Goal: Task Accomplishment & Management: Manage account settings

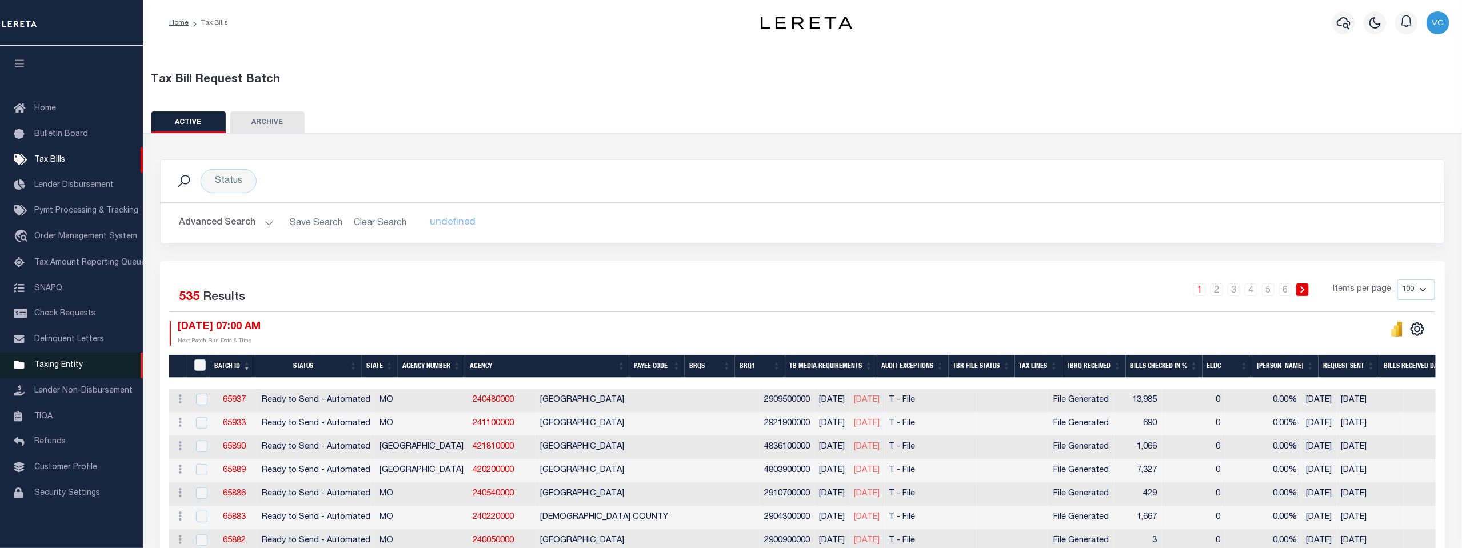
click at [53, 369] on span "Taxing Entity" at bounding box center [58, 365] width 49 height 8
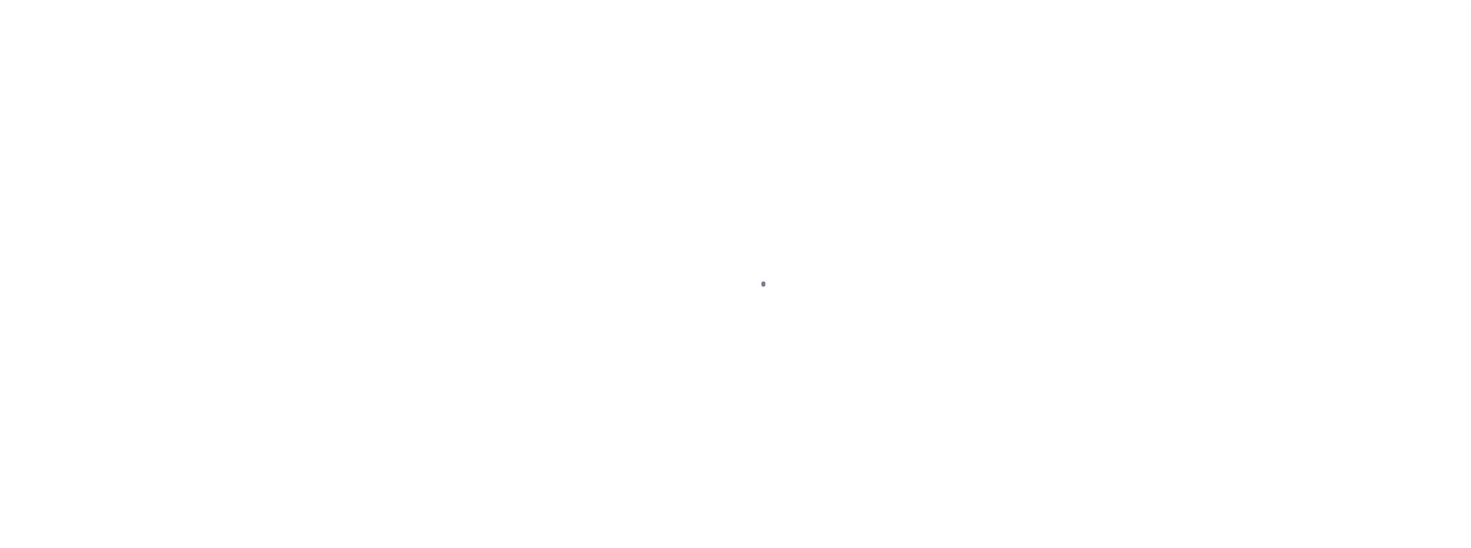
scroll to position [9, 0]
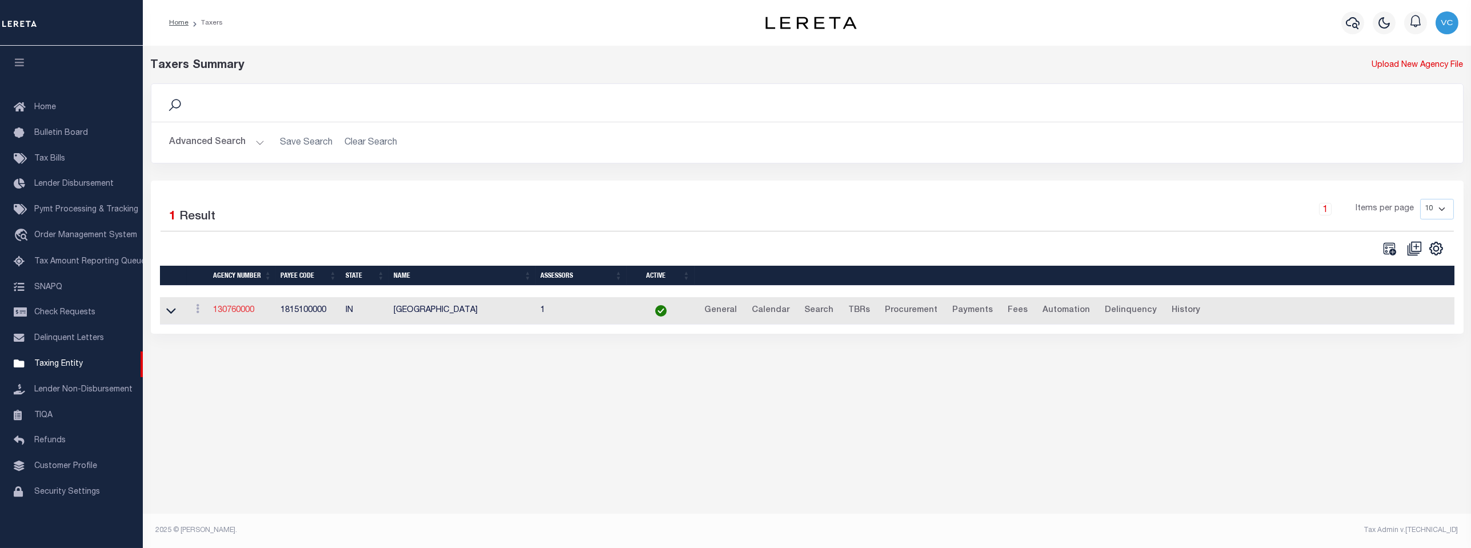
click at [237, 310] on link "130760000" at bounding box center [233, 310] width 41 height 8
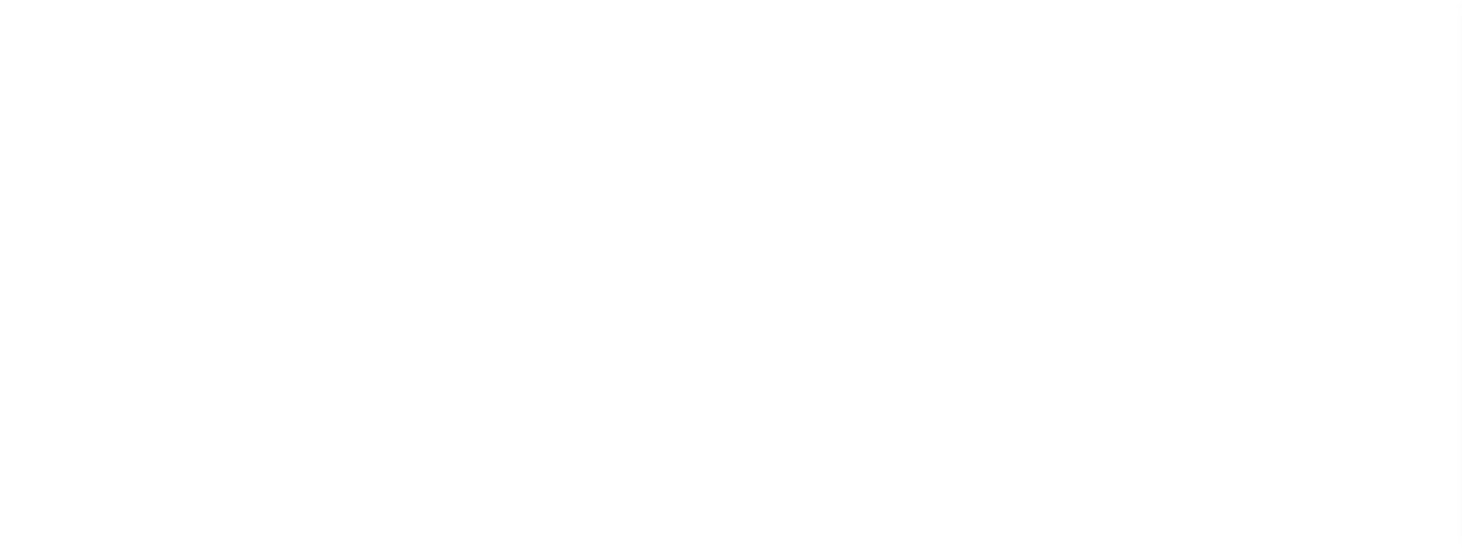
select select
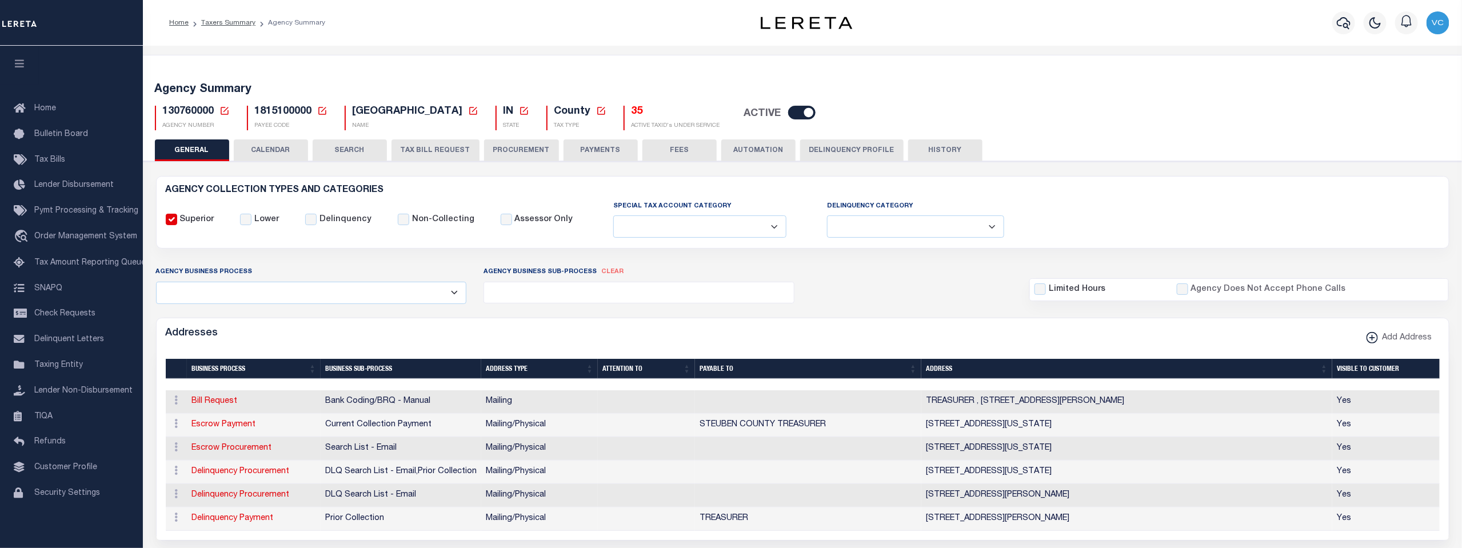
click at [223, 111] on icon at bounding box center [225, 111] width 8 height 8
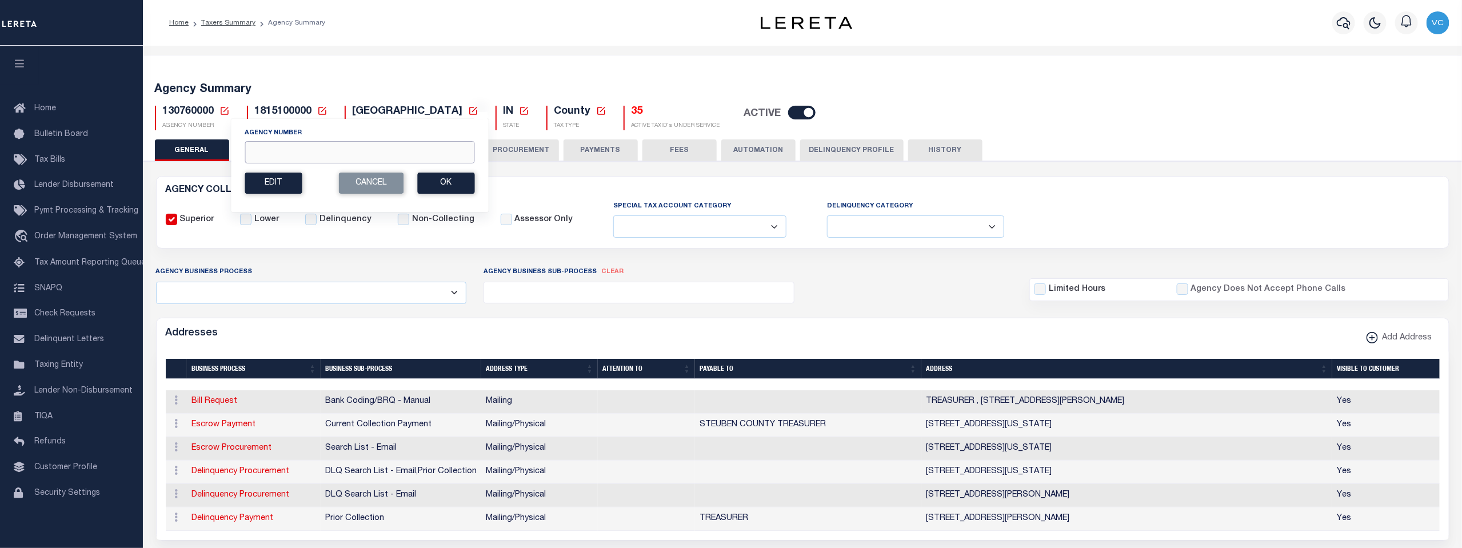
click at [259, 156] on input "Agency Number" at bounding box center [360, 152] width 230 height 22
type input "450290000"
click at [431, 182] on button "Ok" at bounding box center [445, 183] width 57 height 21
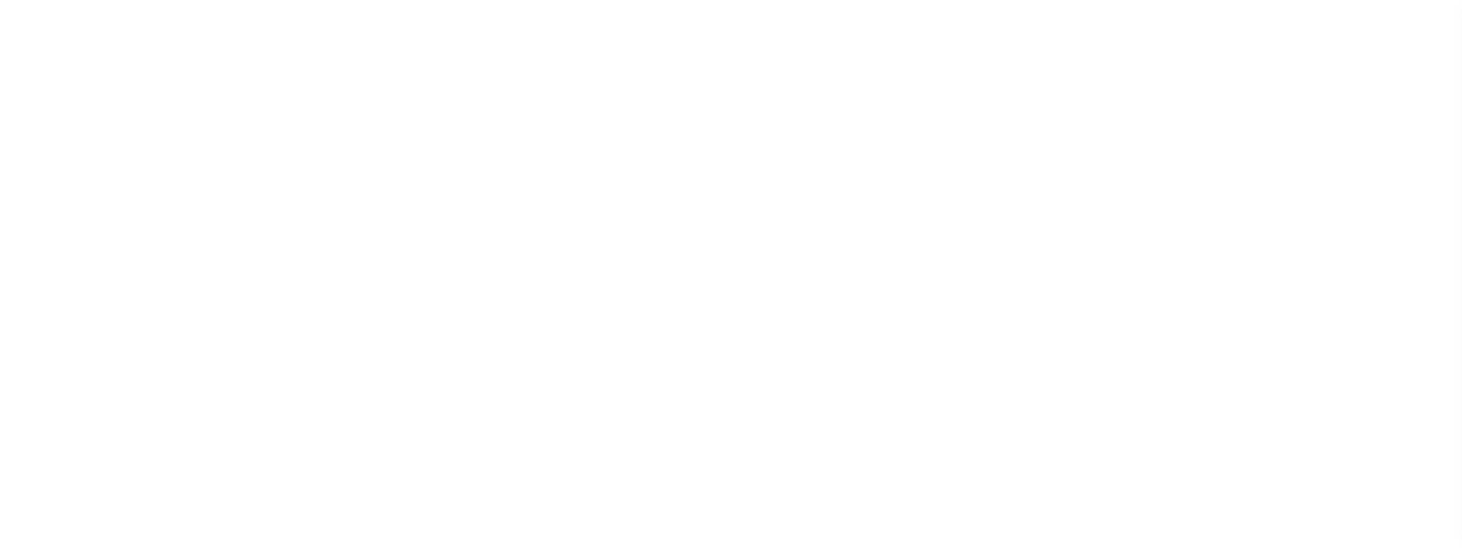
select select
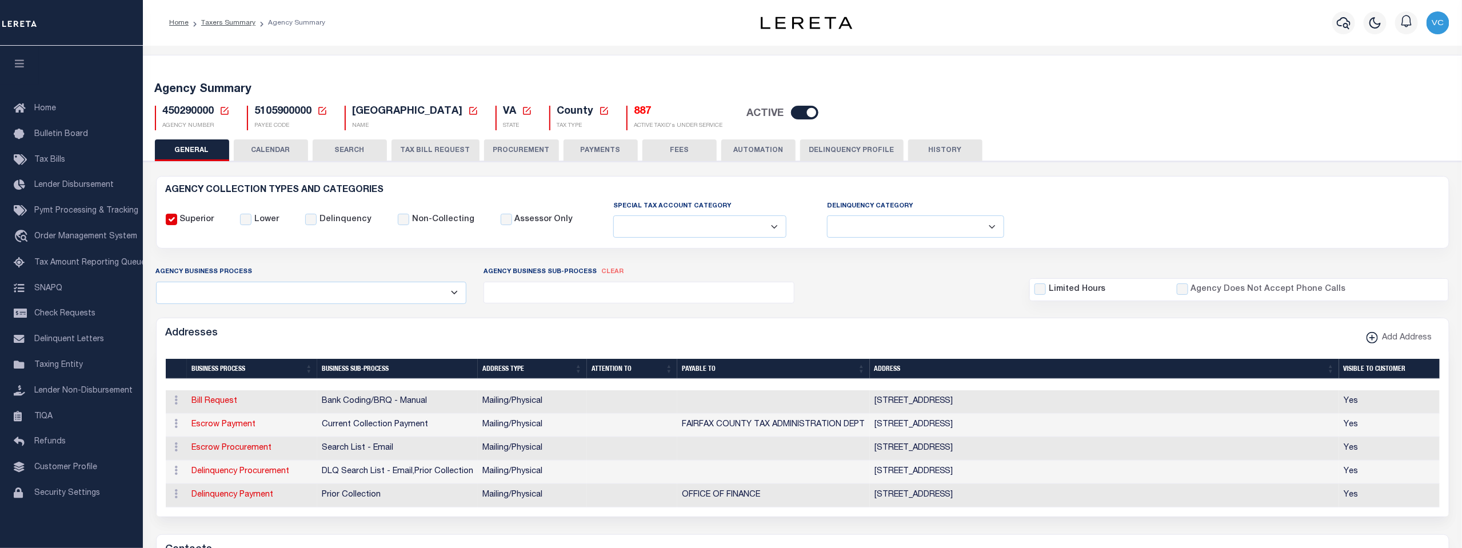
click at [431, 151] on button "TAX BILL REQUEST" at bounding box center [435, 150] width 88 height 22
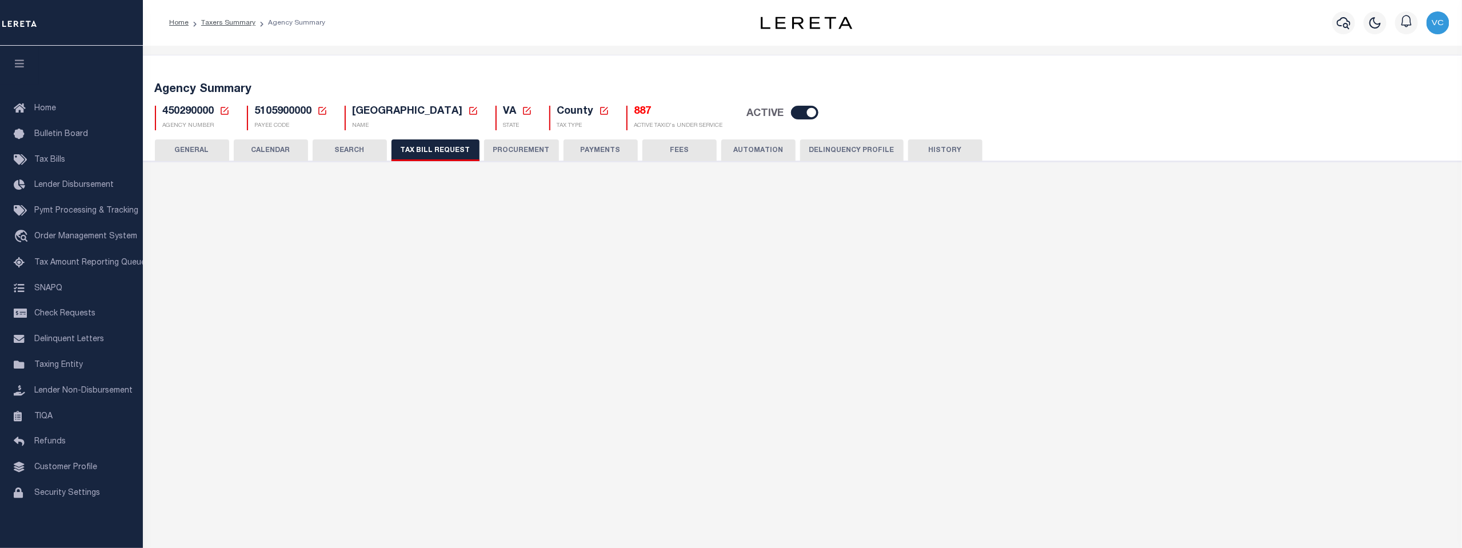
select select "28"
checkbox input "false"
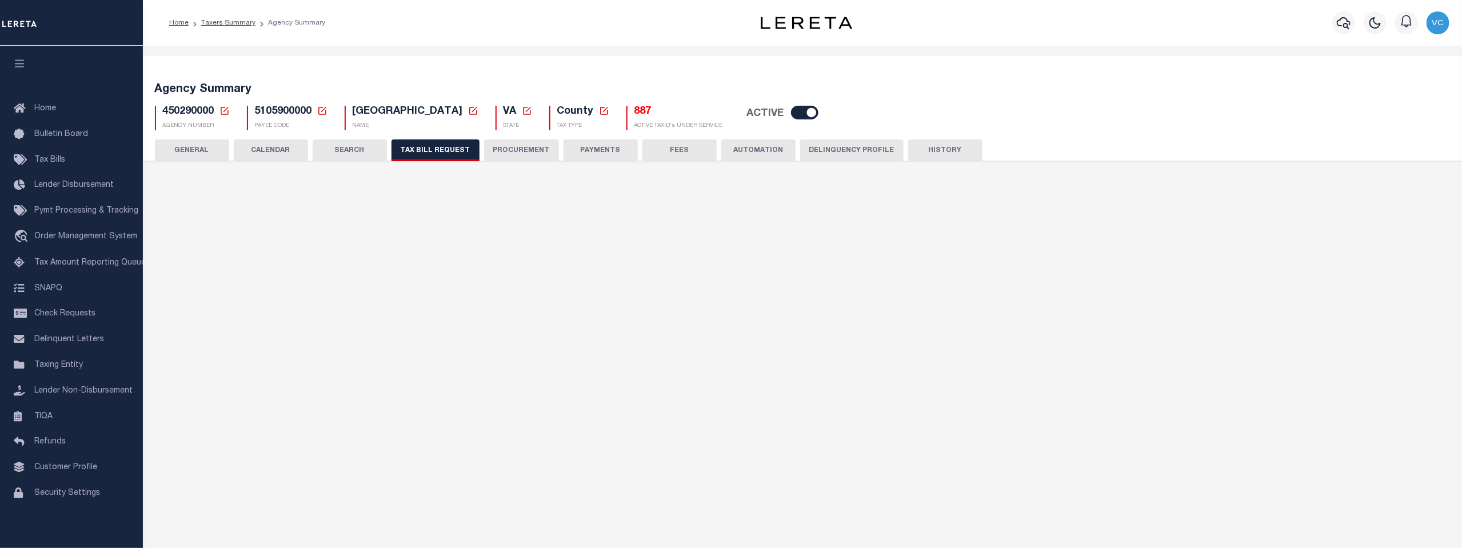
select select "22"
select select "true"
select select "9"
type input "930"
select select
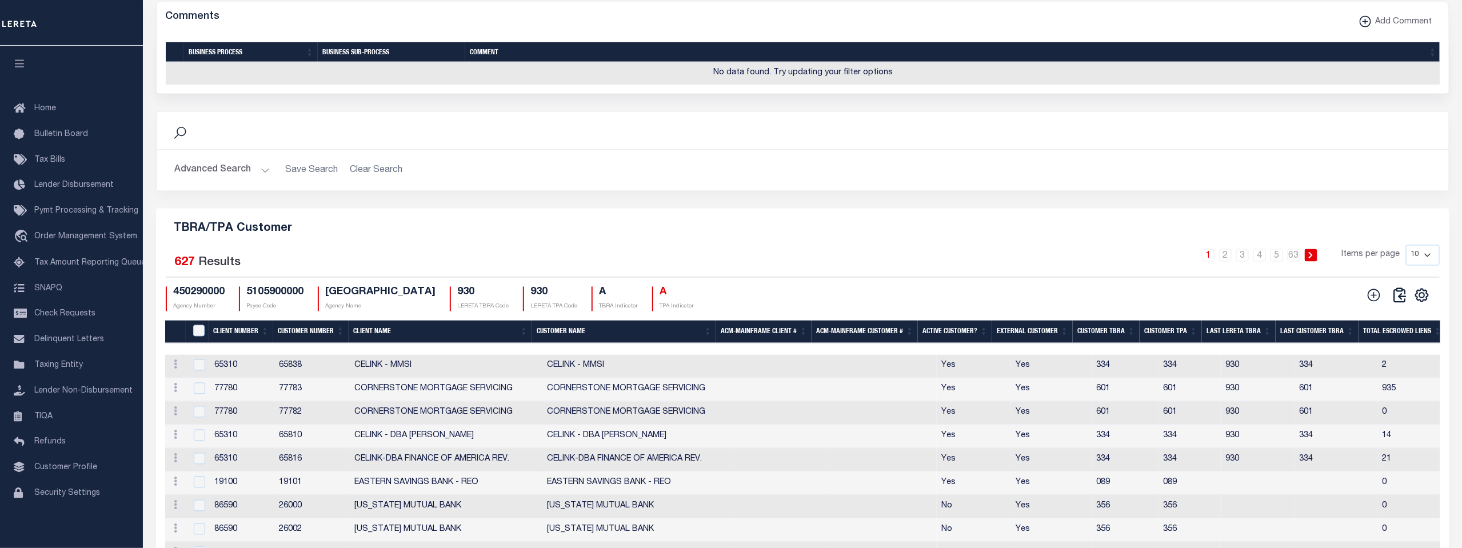
scroll to position [1206, 0]
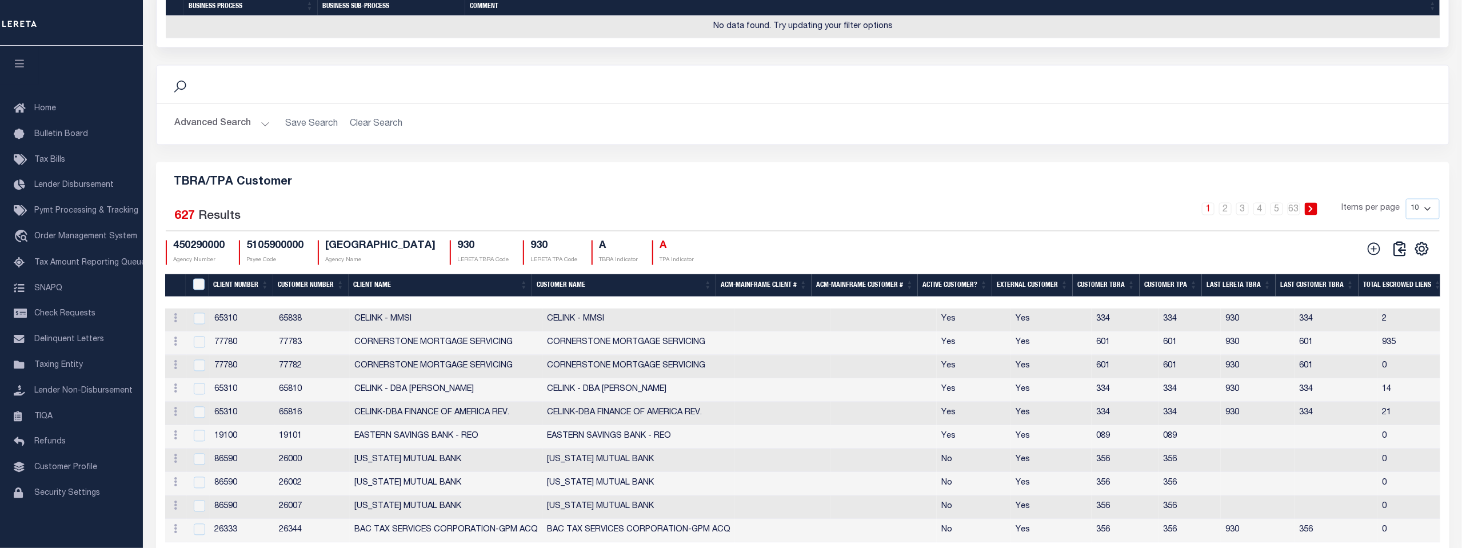
click at [1103, 298] on th "Customer TBRA" at bounding box center [1106, 285] width 67 height 23
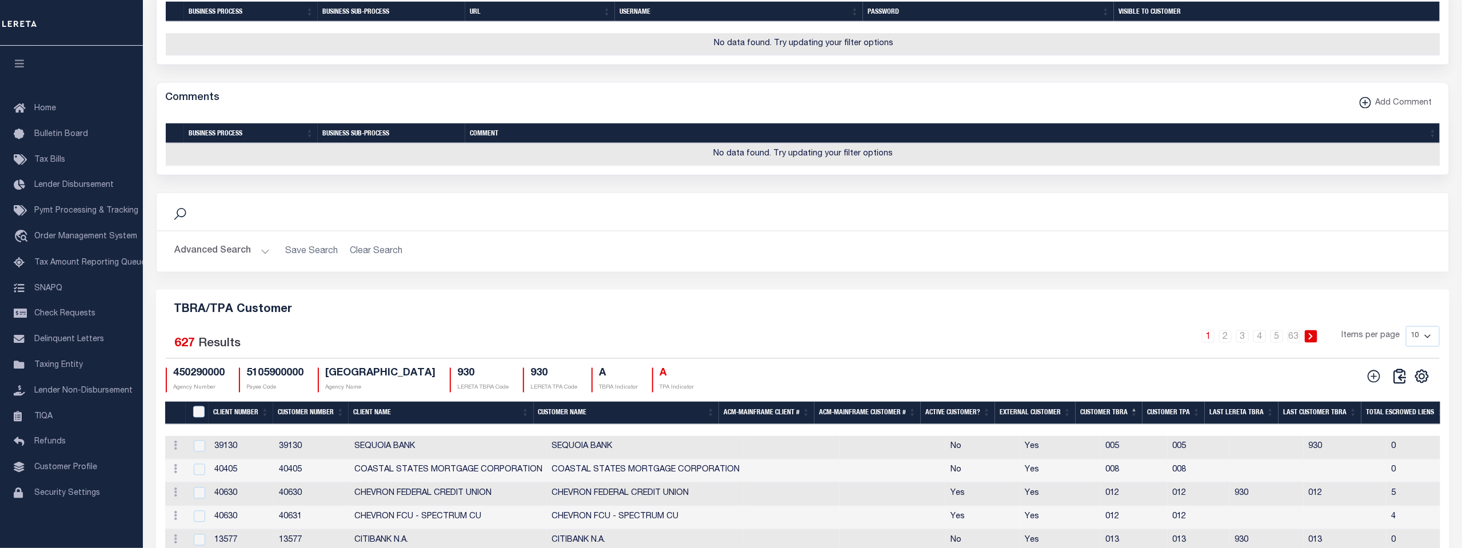
scroll to position [1270, 0]
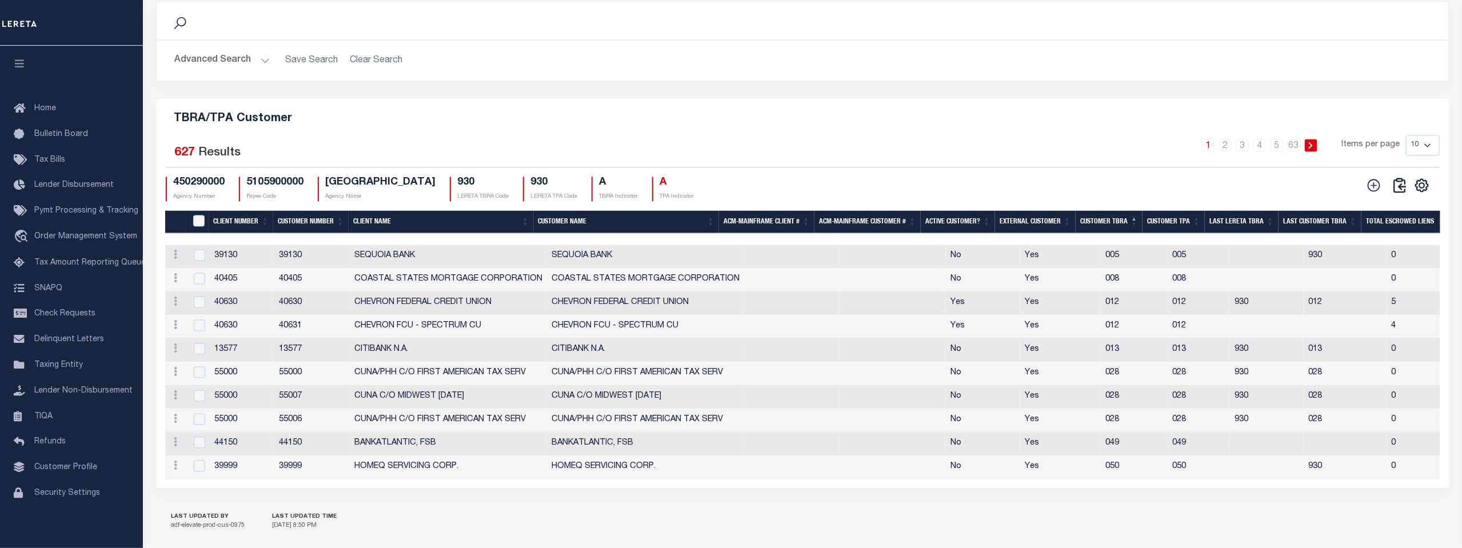
click at [234, 234] on th "Client Number" at bounding box center [241, 222] width 65 height 23
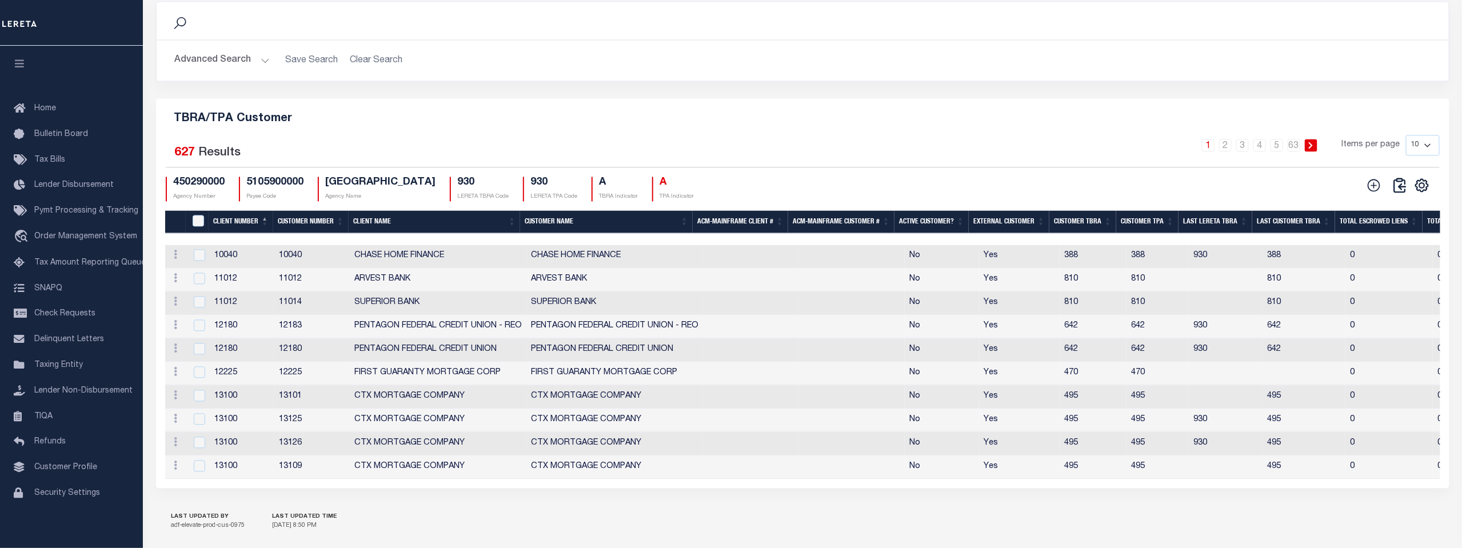
click at [234, 234] on th "Client Number" at bounding box center [241, 222] width 65 height 23
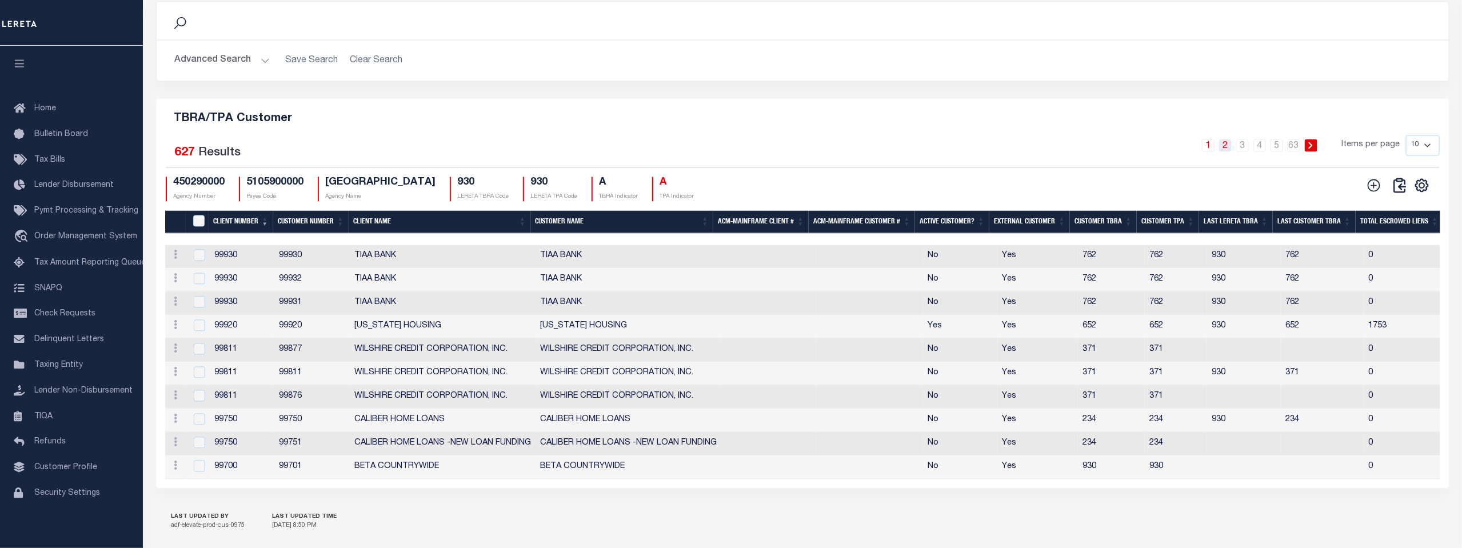
click at [1225, 152] on link "2" at bounding box center [1225, 145] width 13 height 13
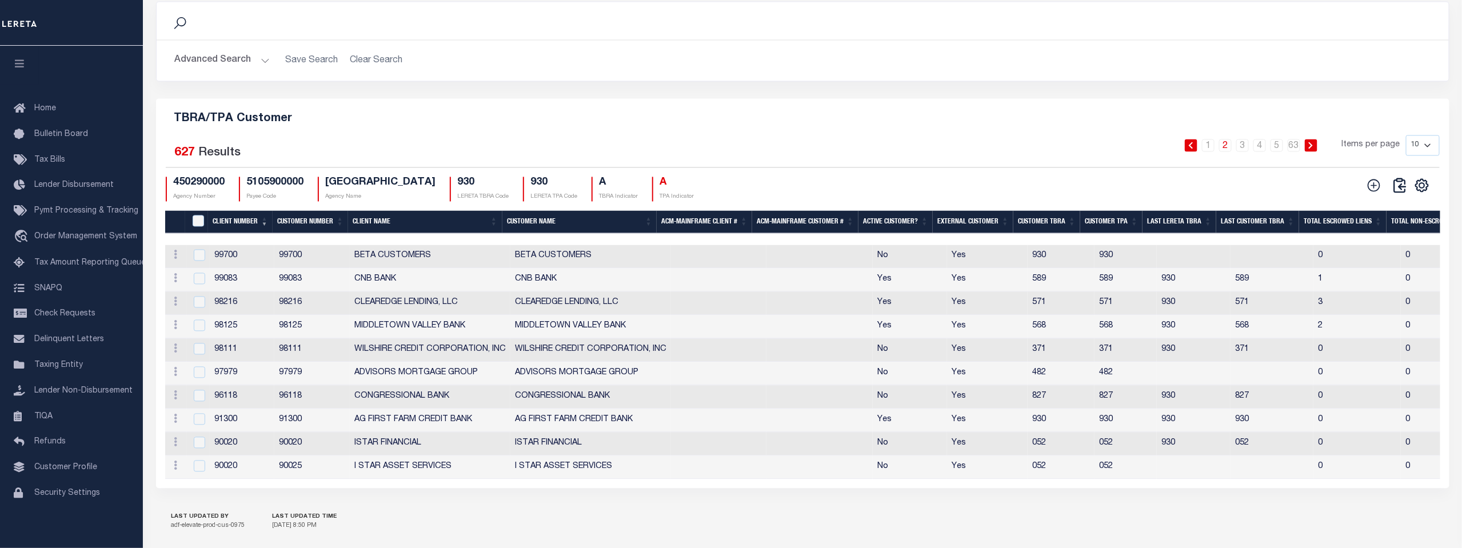
click at [1225, 152] on link "2" at bounding box center [1225, 145] width 13 height 13
click at [1243, 152] on link "3" at bounding box center [1242, 145] width 13 height 13
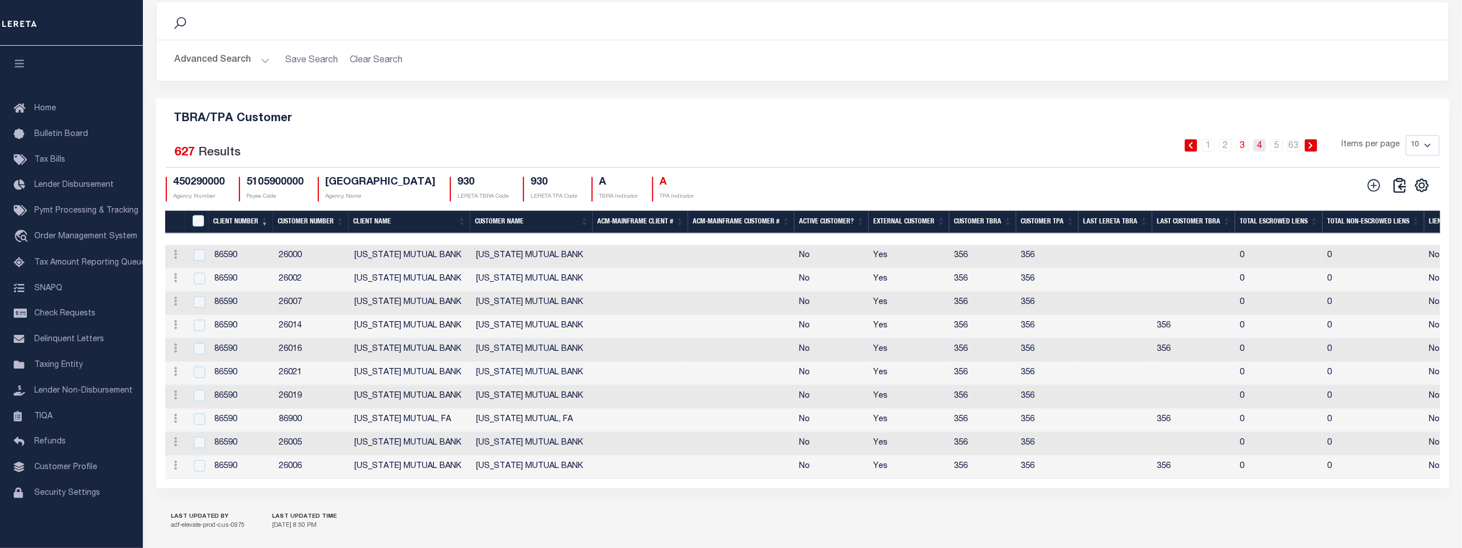
click at [1261, 152] on link "4" at bounding box center [1259, 145] width 13 height 13
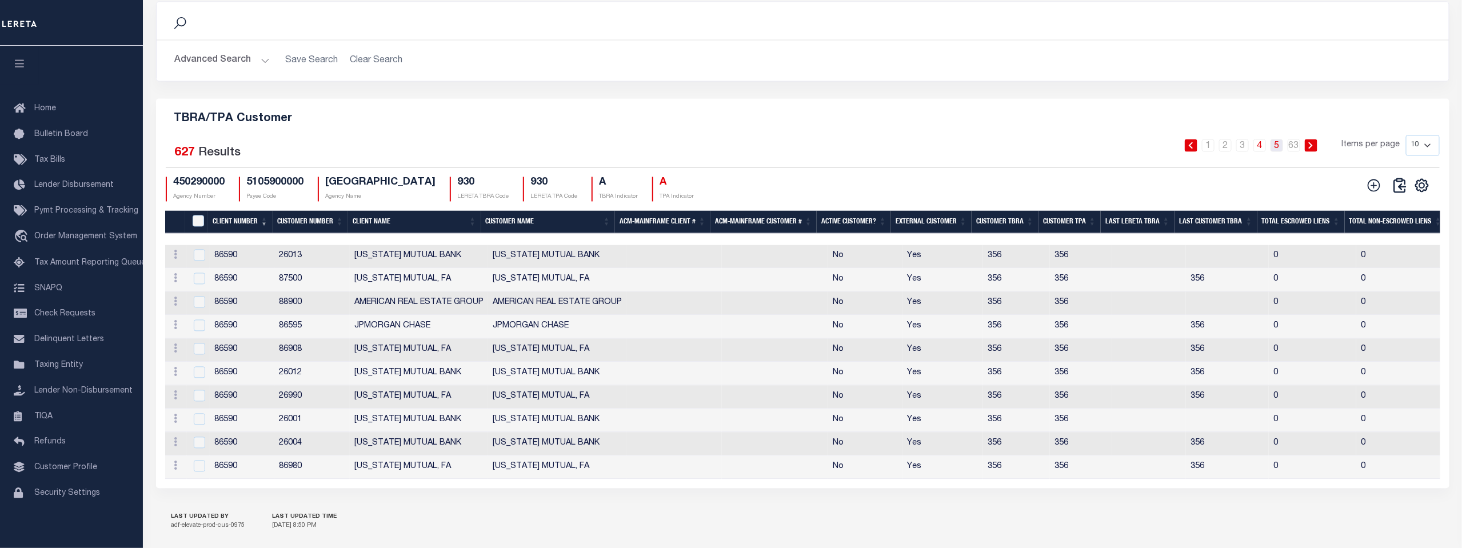
click at [1278, 152] on link "5" at bounding box center [1276, 145] width 13 height 13
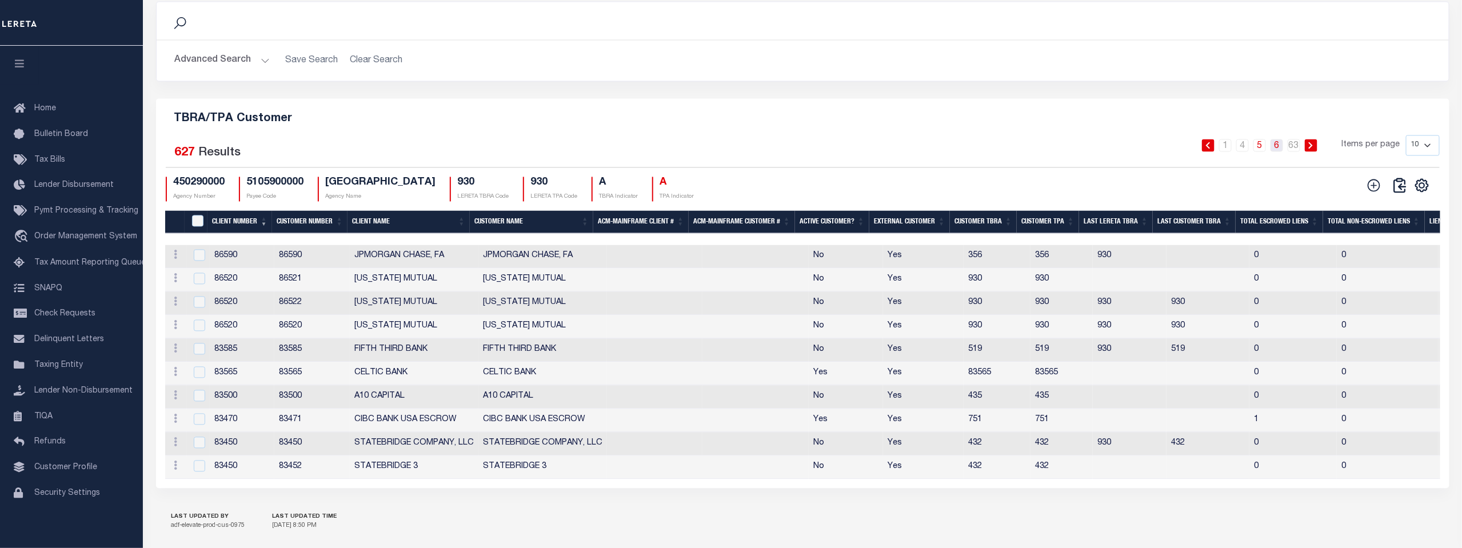
click at [1279, 152] on link "6" at bounding box center [1276, 145] width 13 height 13
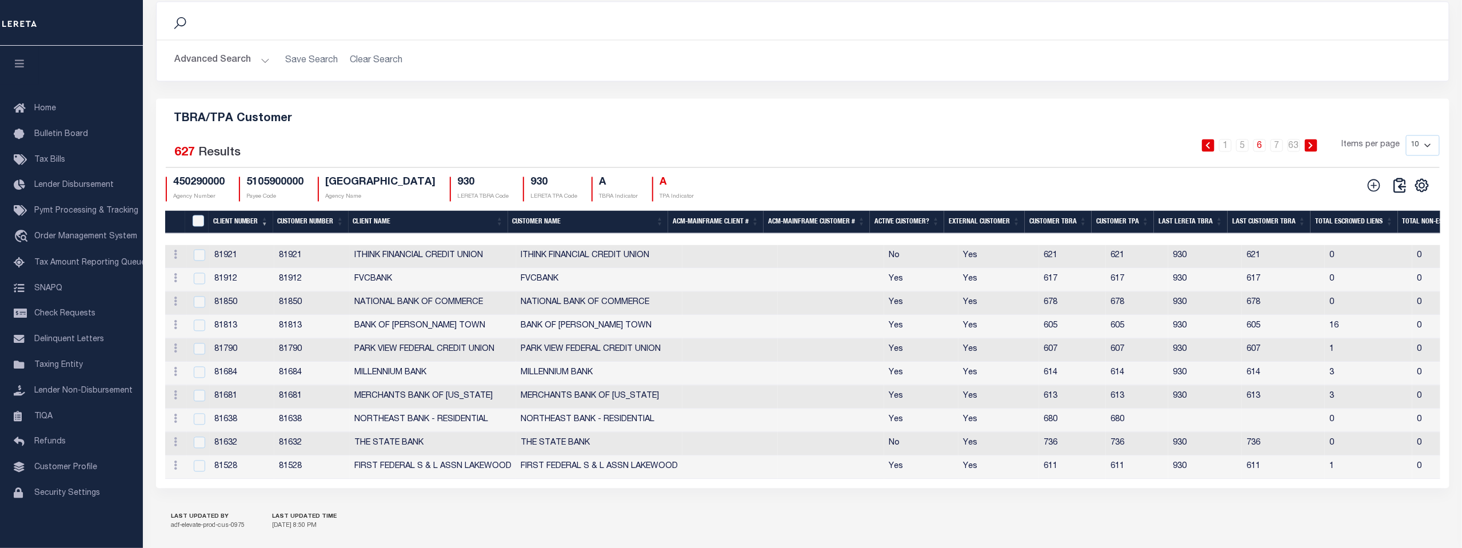
click at [1311, 149] on icon at bounding box center [1311, 145] width 4 height 7
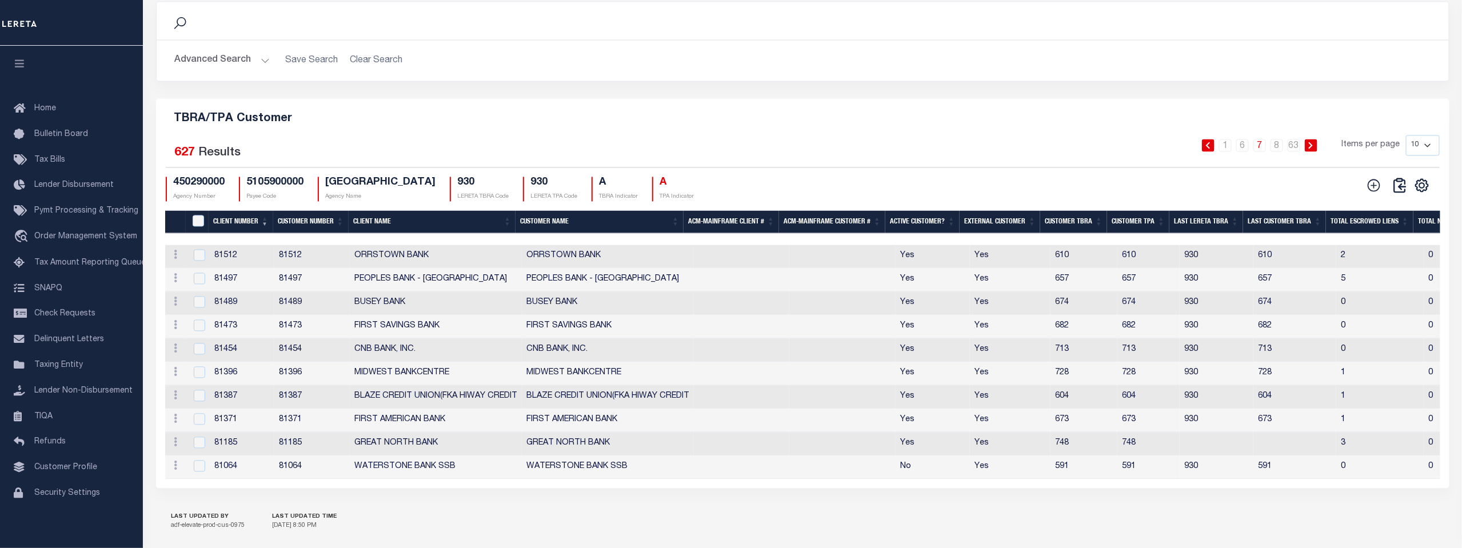
click at [1311, 149] on icon at bounding box center [1310, 145] width 5 height 7
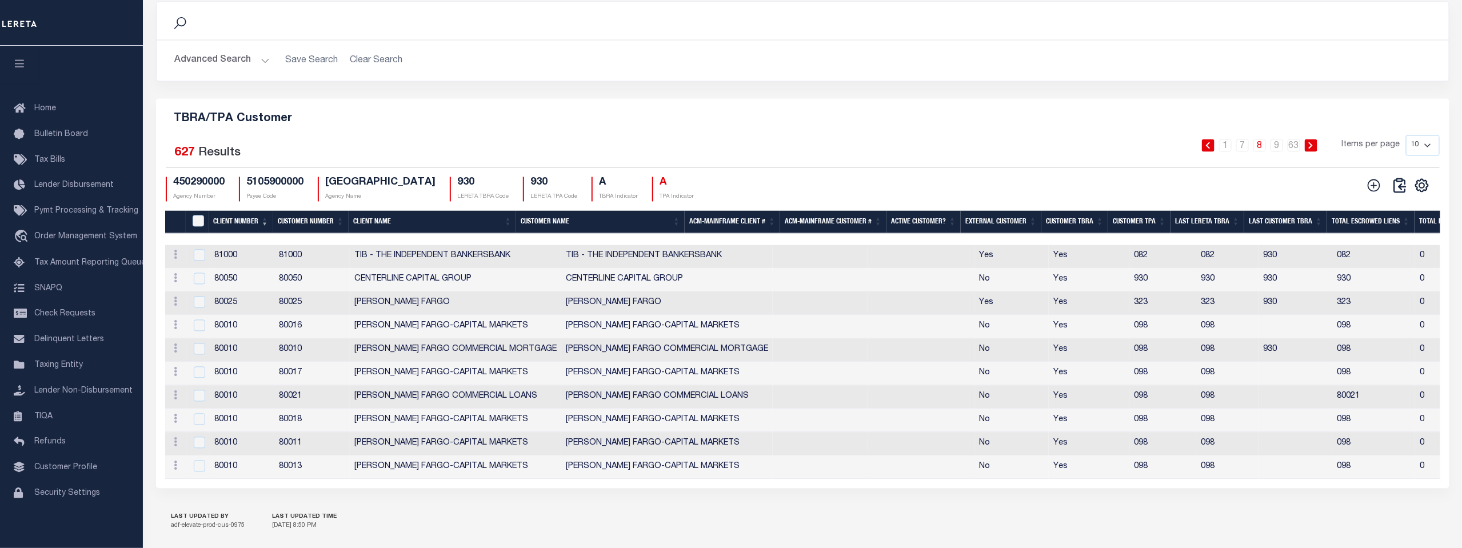
click at [1311, 149] on icon at bounding box center [1310, 145] width 5 height 7
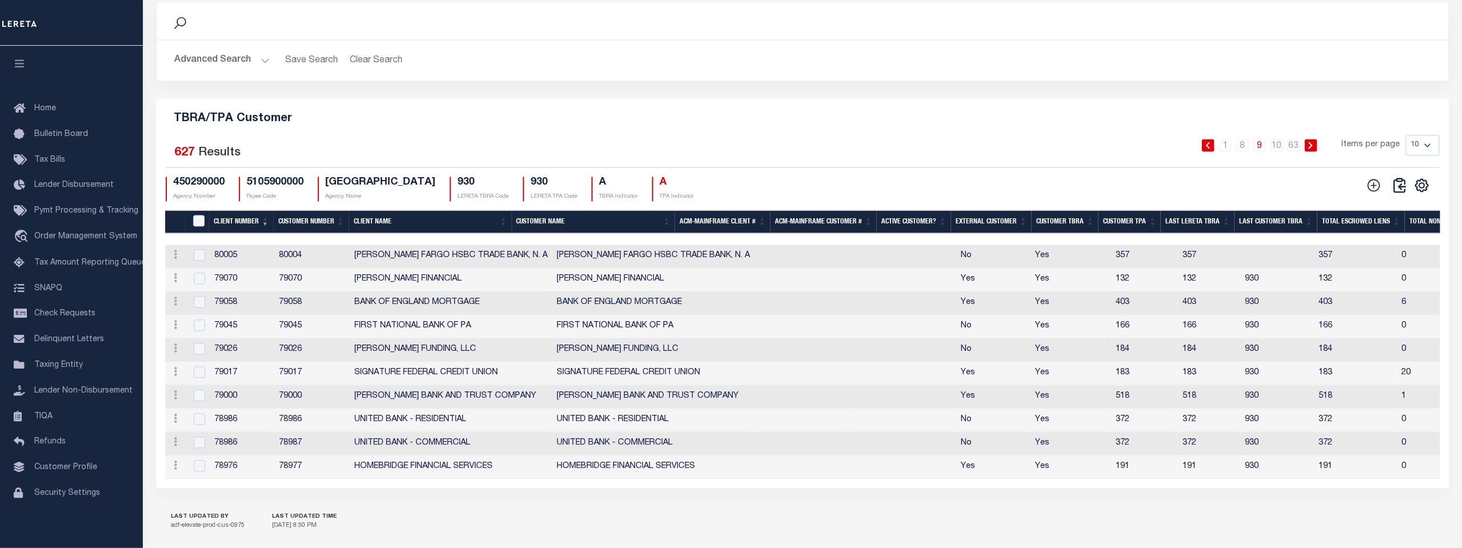
click at [1311, 149] on icon at bounding box center [1310, 145] width 5 height 7
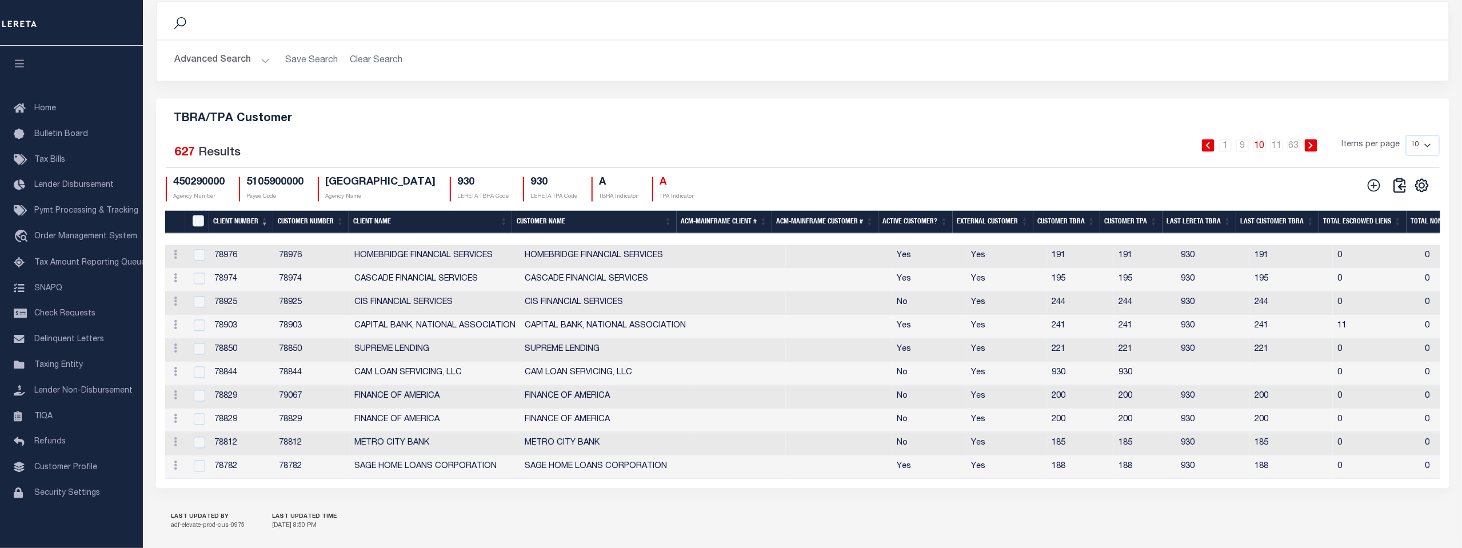
click at [1311, 149] on icon at bounding box center [1310, 145] width 5 height 7
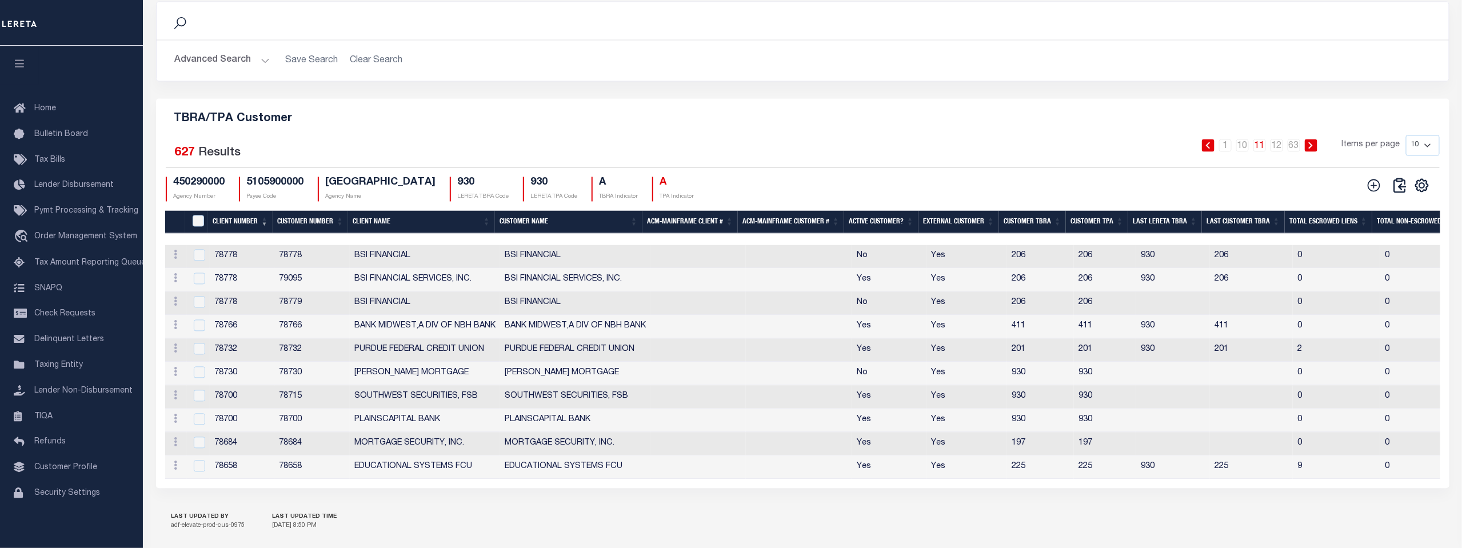
click at [1311, 149] on icon at bounding box center [1310, 145] width 5 height 7
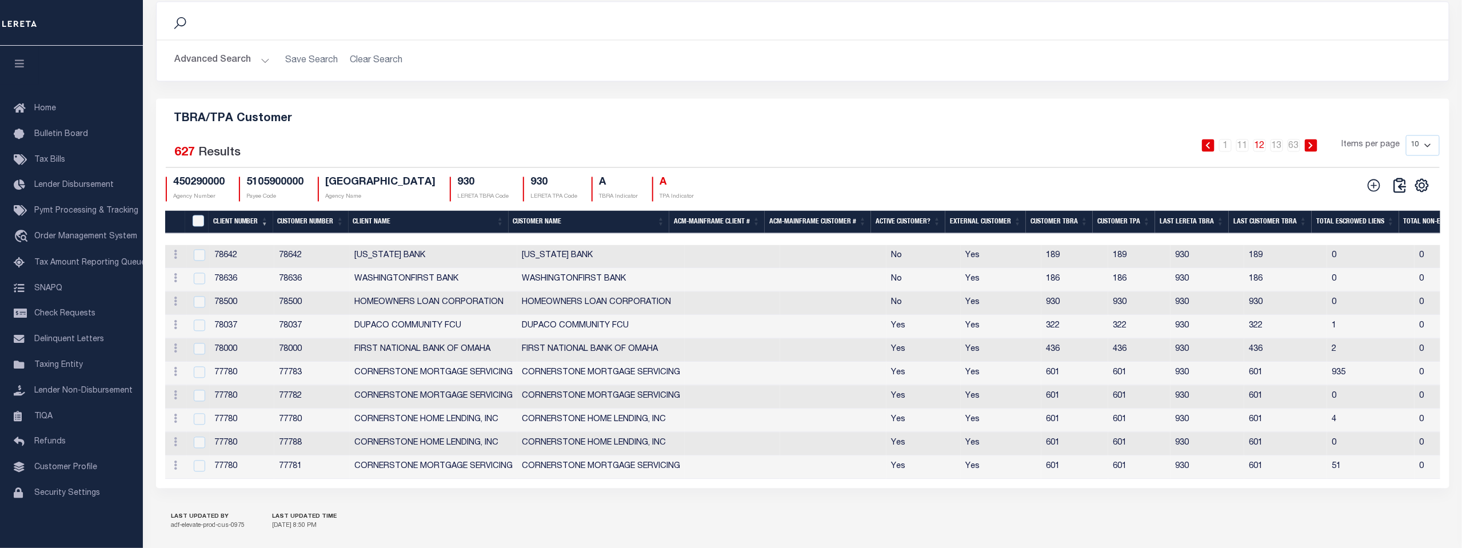
click at [1311, 149] on icon at bounding box center [1310, 145] width 5 height 7
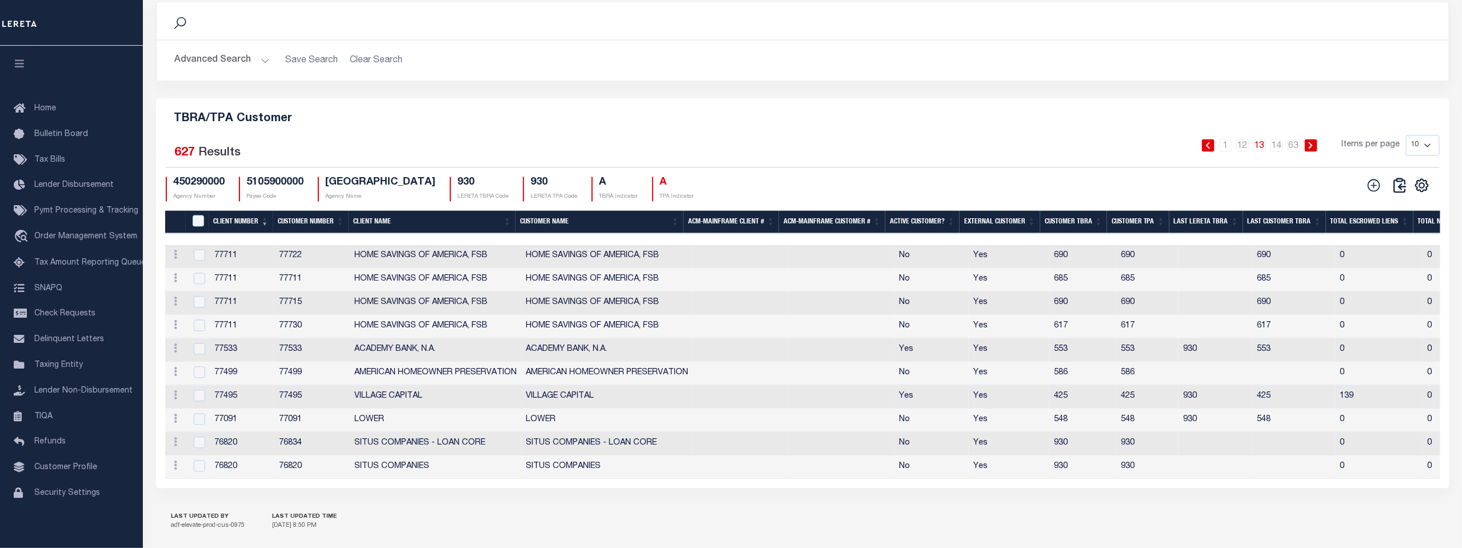
click at [1311, 149] on icon at bounding box center [1310, 145] width 5 height 7
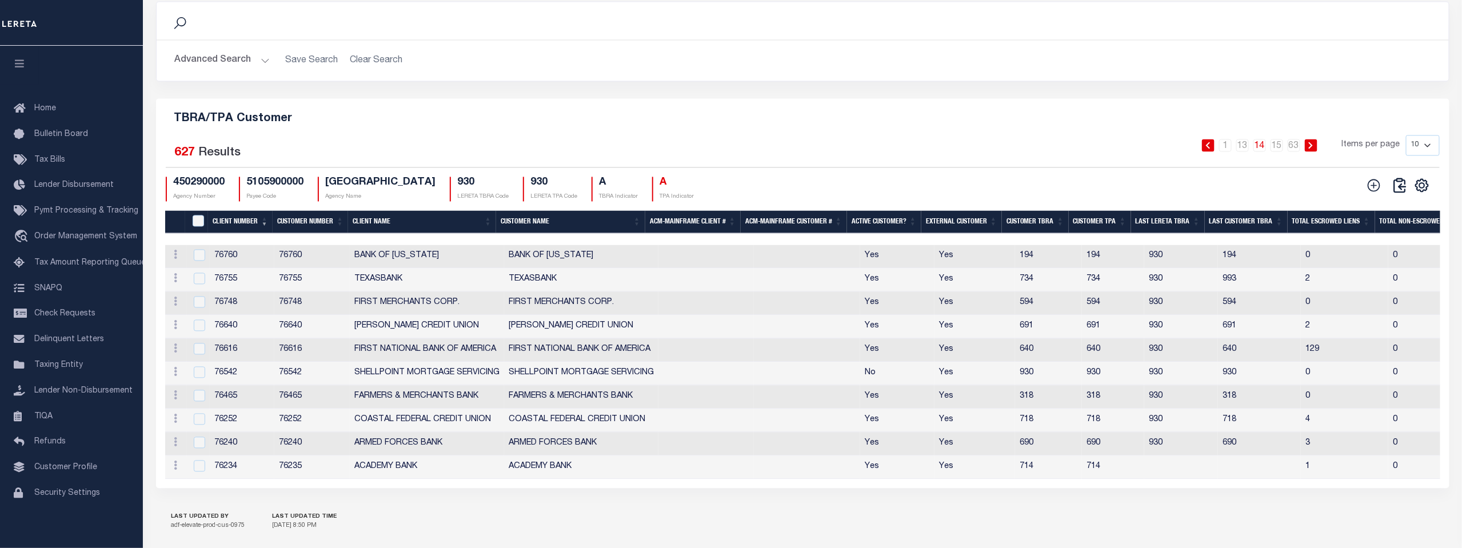
click at [1311, 149] on icon at bounding box center [1310, 145] width 5 height 7
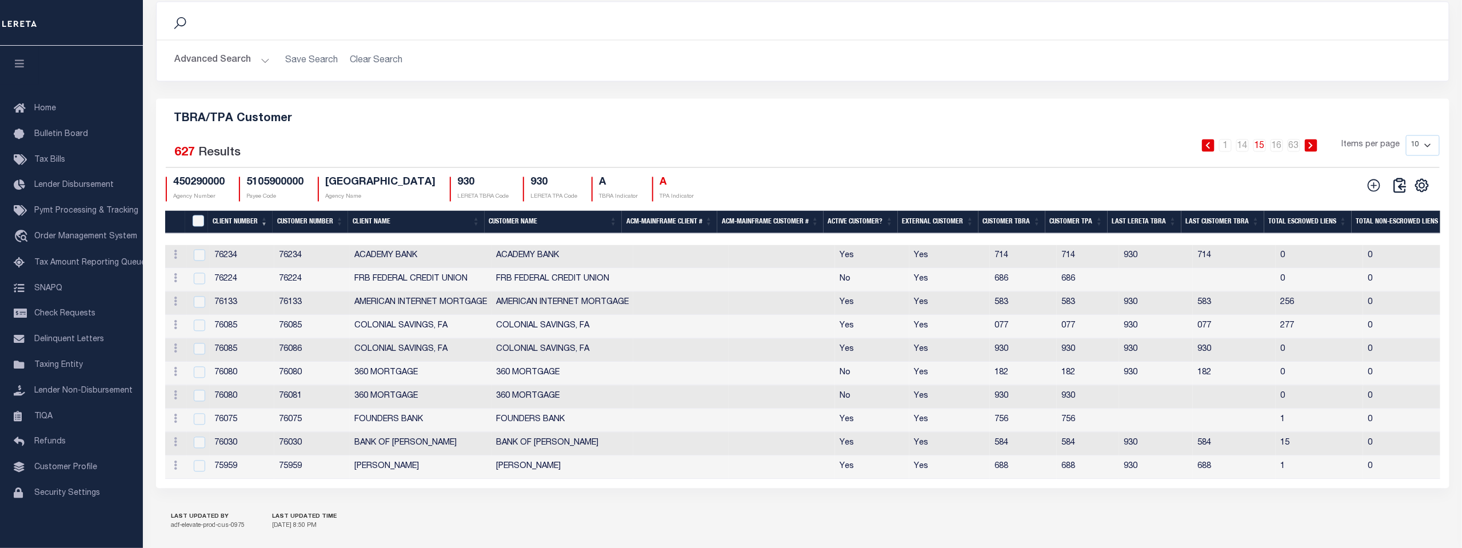
click at [1311, 149] on icon at bounding box center [1310, 145] width 5 height 7
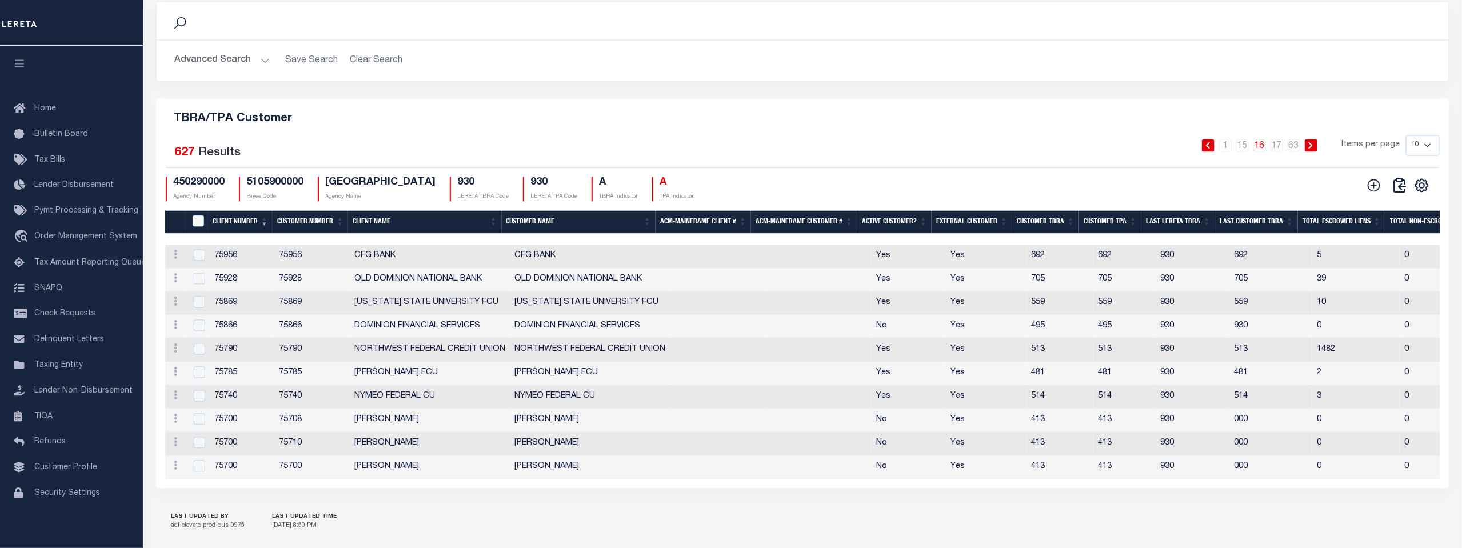
click at [1311, 149] on icon at bounding box center [1310, 145] width 5 height 7
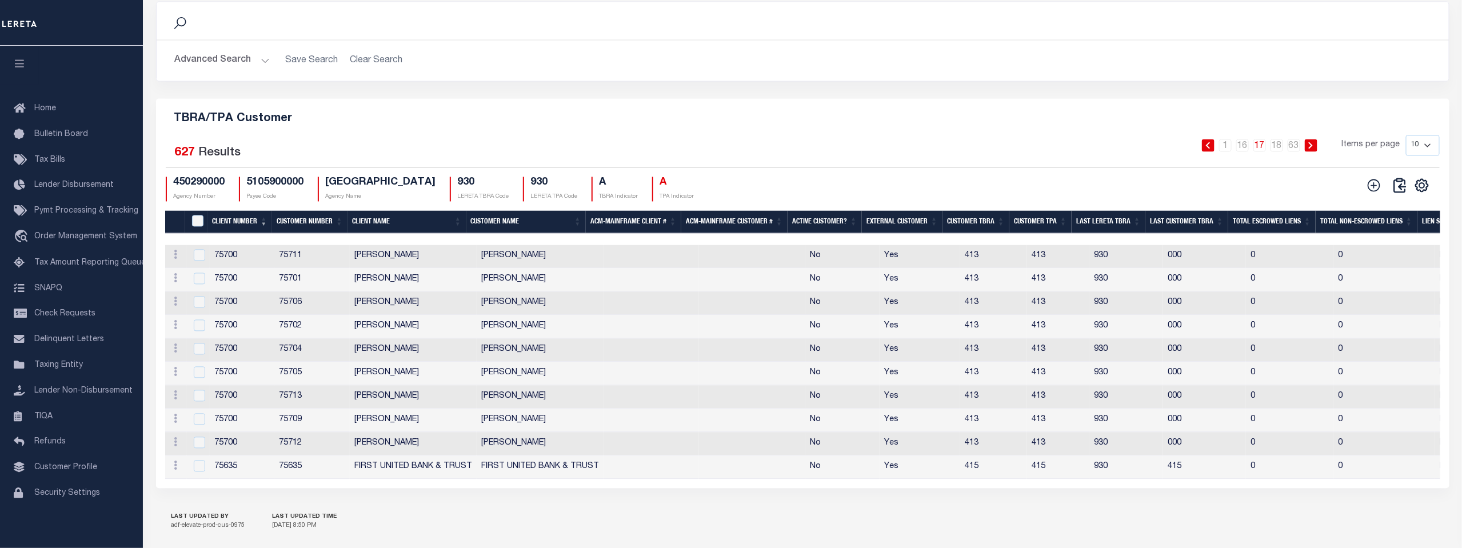
click at [1311, 149] on icon at bounding box center [1310, 145] width 5 height 7
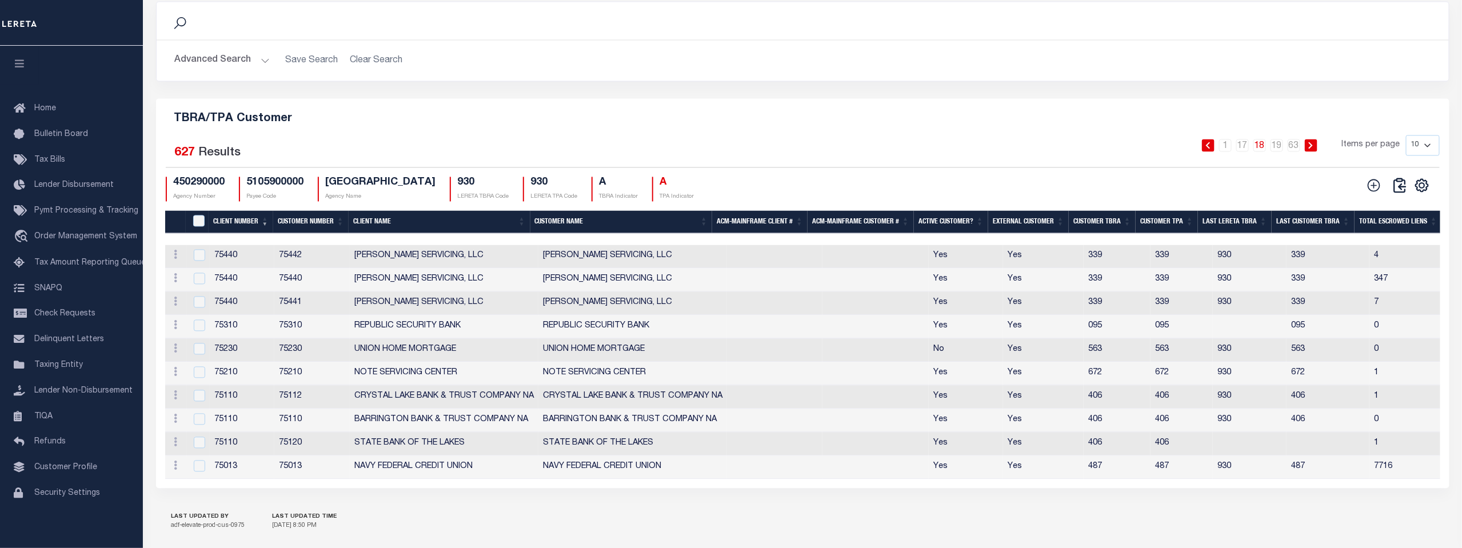
click at [1311, 149] on icon at bounding box center [1310, 145] width 5 height 7
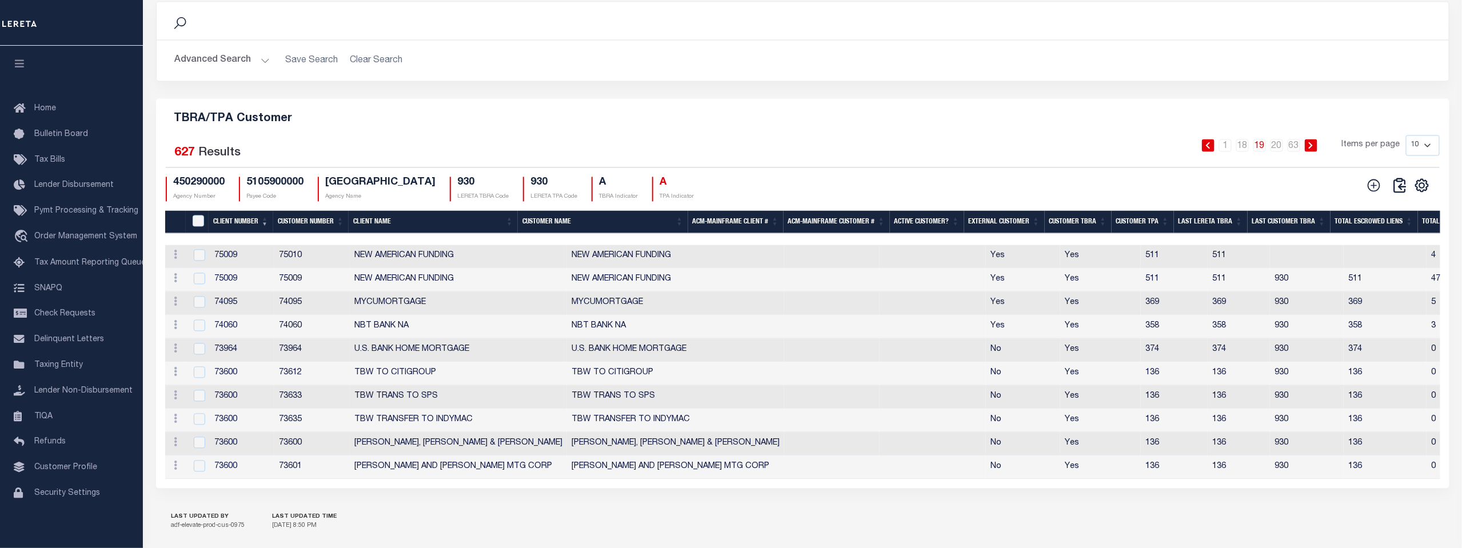
click at [1311, 149] on icon at bounding box center [1310, 145] width 5 height 7
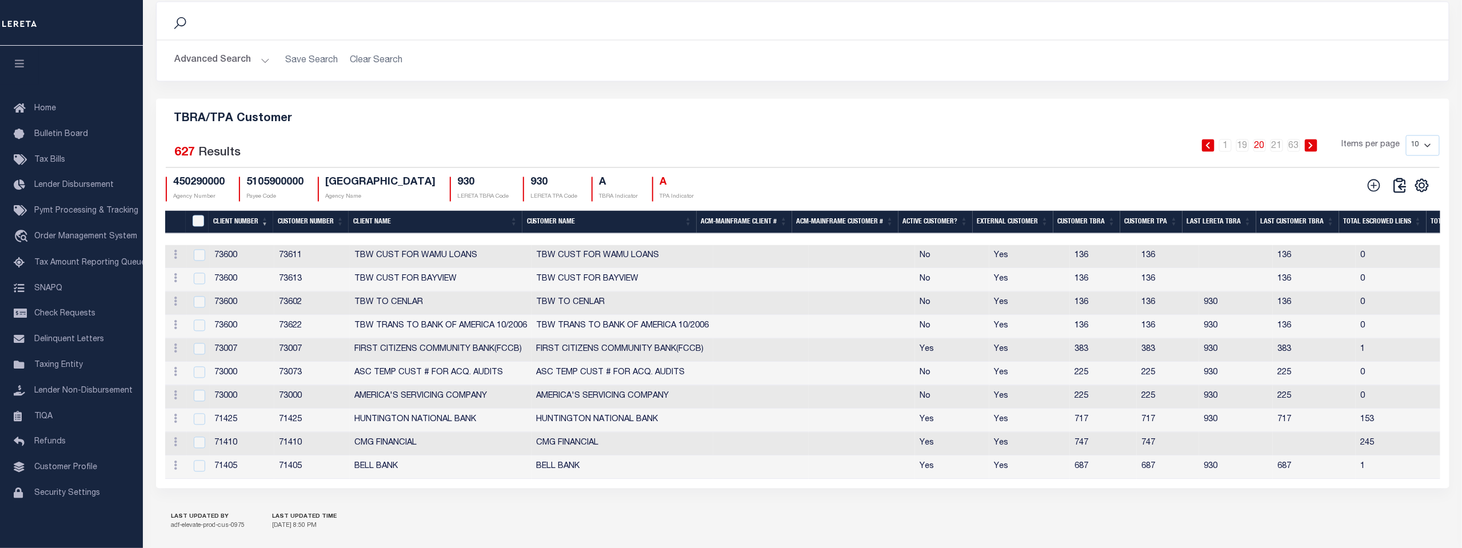
click at [1311, 149] on icon at bounding box center [1310, 145] width 5 height 7
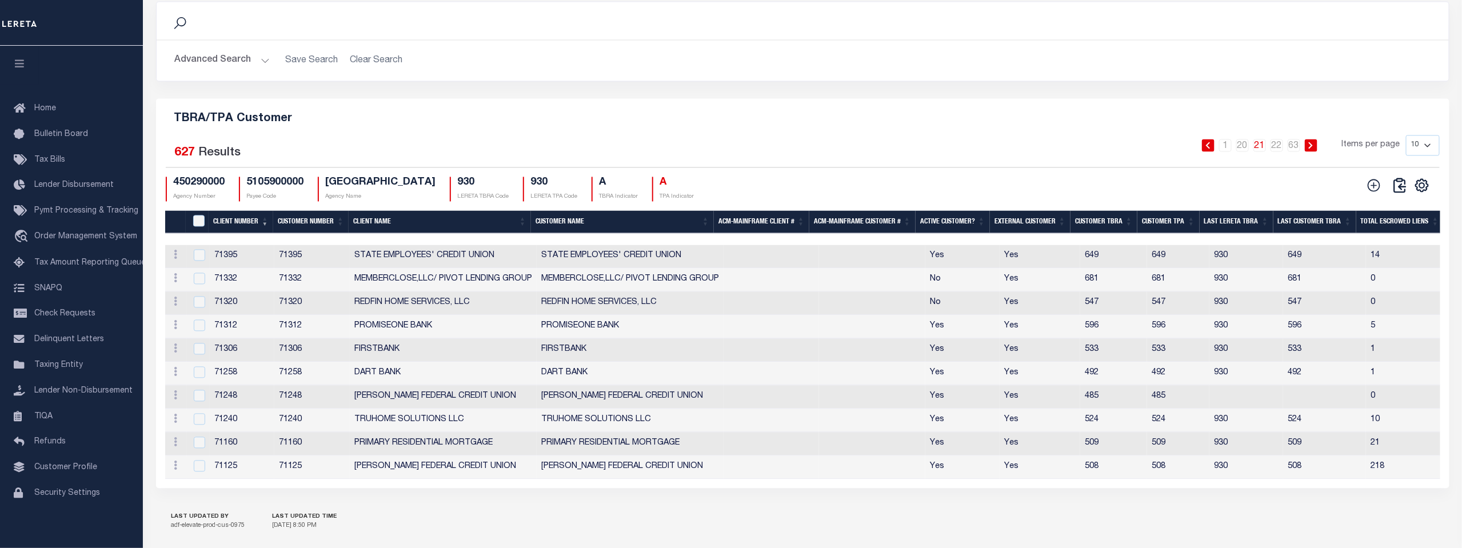
click at [1311, 149] on icon at bounding box center [1310, 145] width 5 height 7
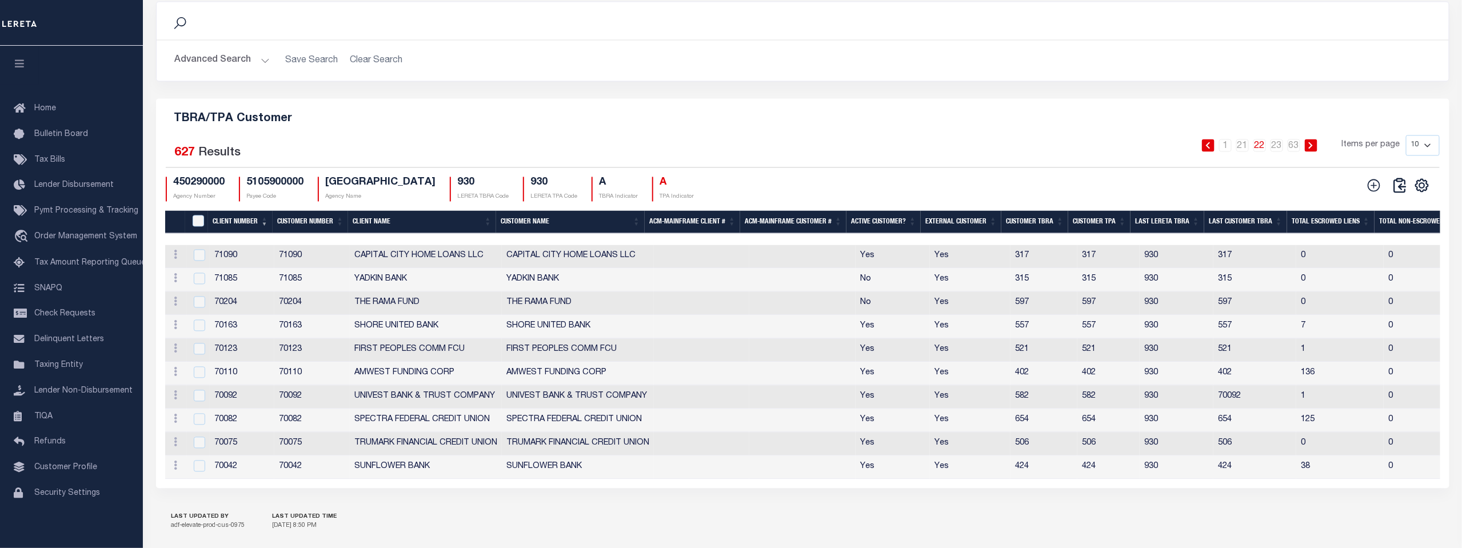
click at [1311, 149] on icon at bounding box center [1310, 145] width 5 height 7
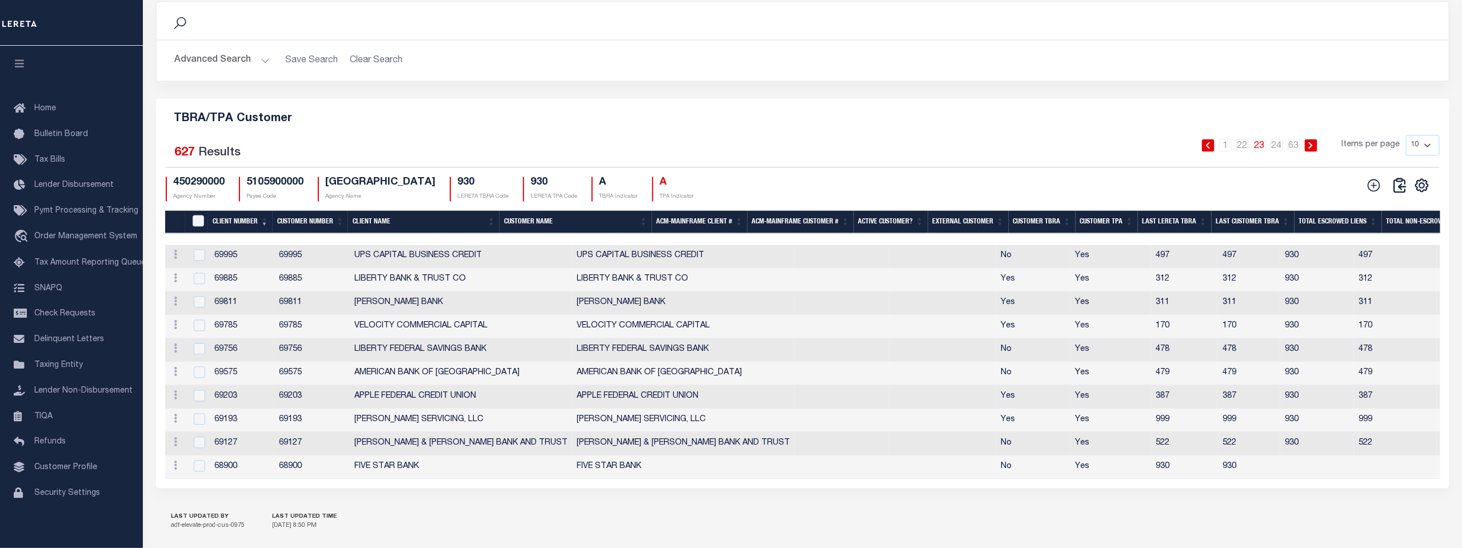
click at [1311, 149] on icon at bounding box center [1310, 145] width 5 height 7
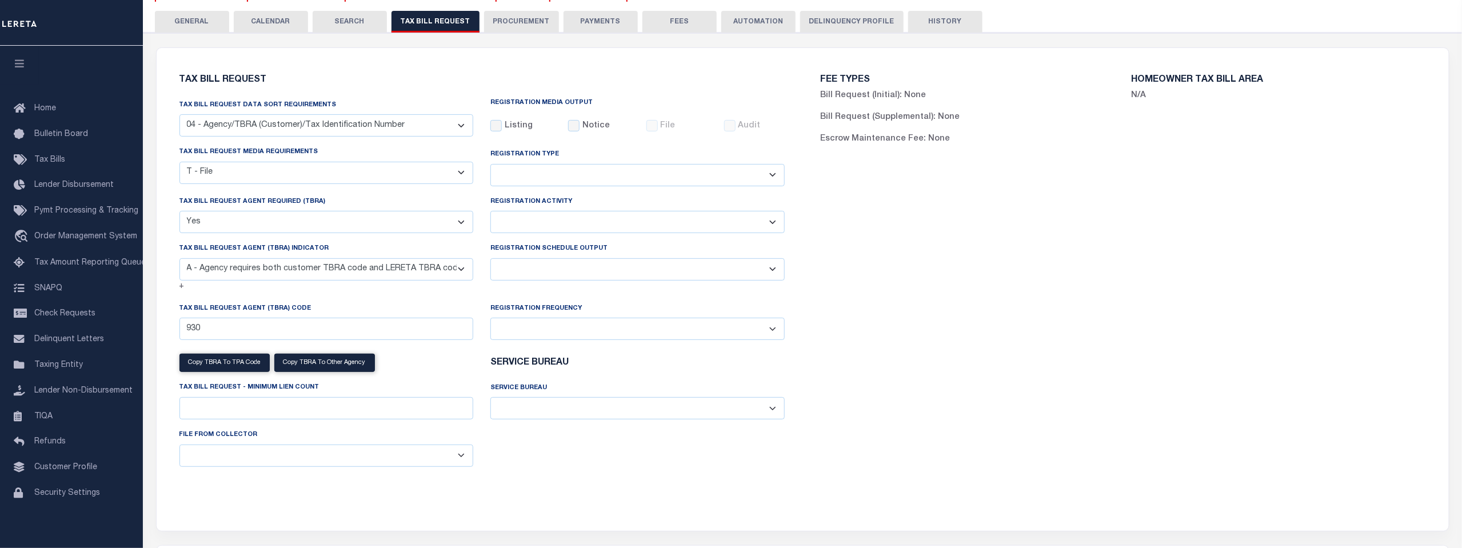
scroll to position [127, 0]
click at [774, 269] on select "Delta File Full File" at bounding box center [637, 271] width 294 height 22
select select "1"
click at [490, 261] on select "Delta File Full File" at bounding box center [637, 271] width 294 height 22
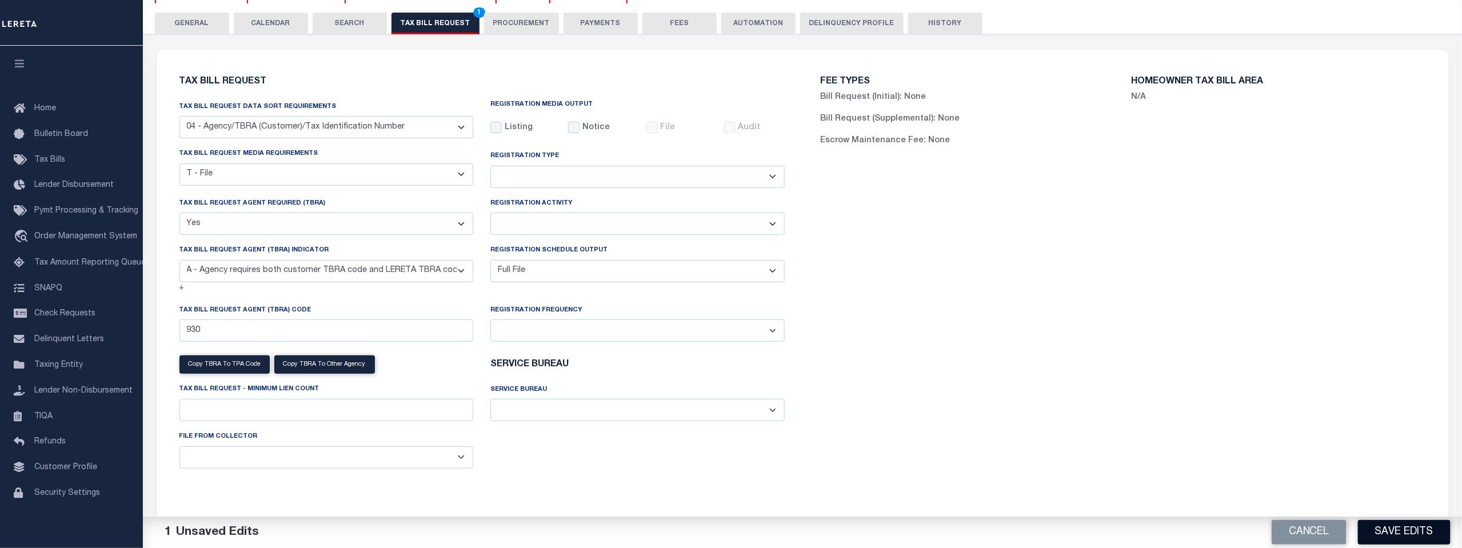
click at [1391, 526] on button "Save Edits" at bounding box center [1404, 532] width 93 height 25
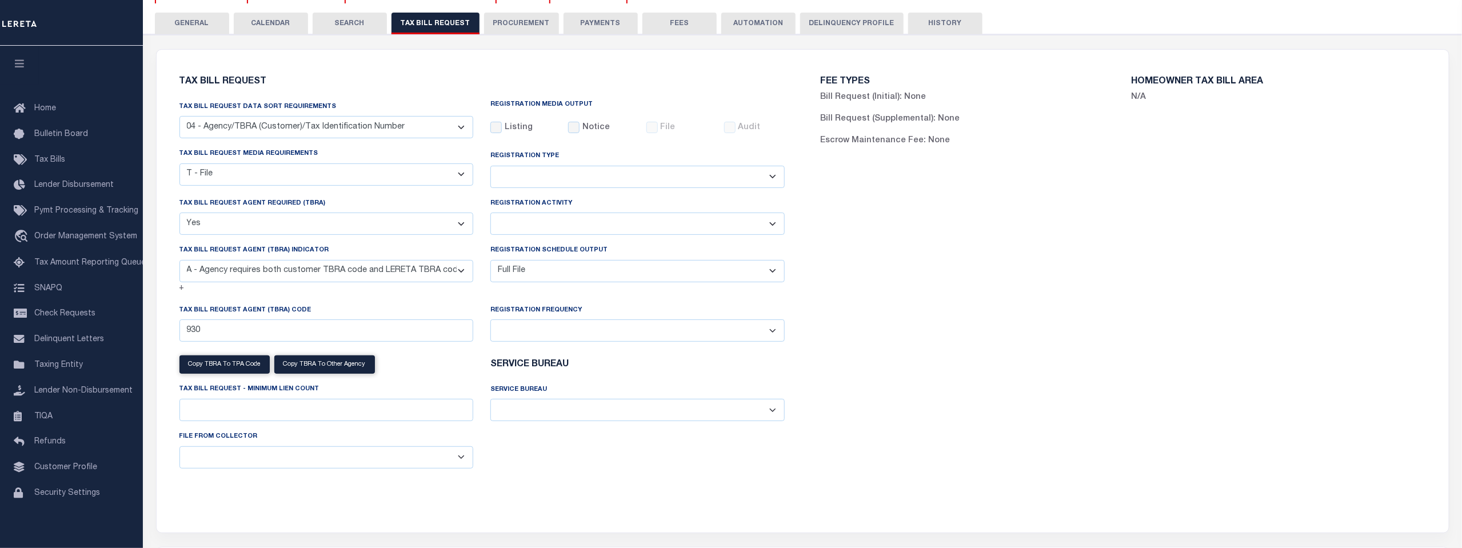
scroll to position [0, 0]
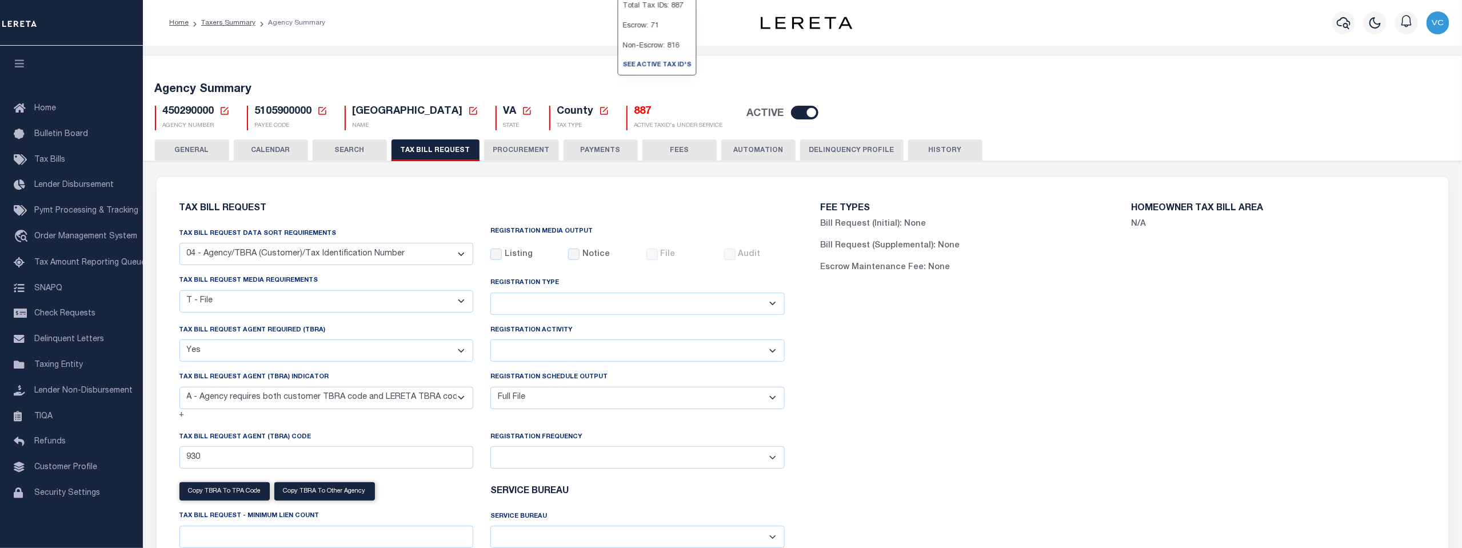
click at [634, 111] on h5 "887" at bounding box center [678, 112] width 89 height 13
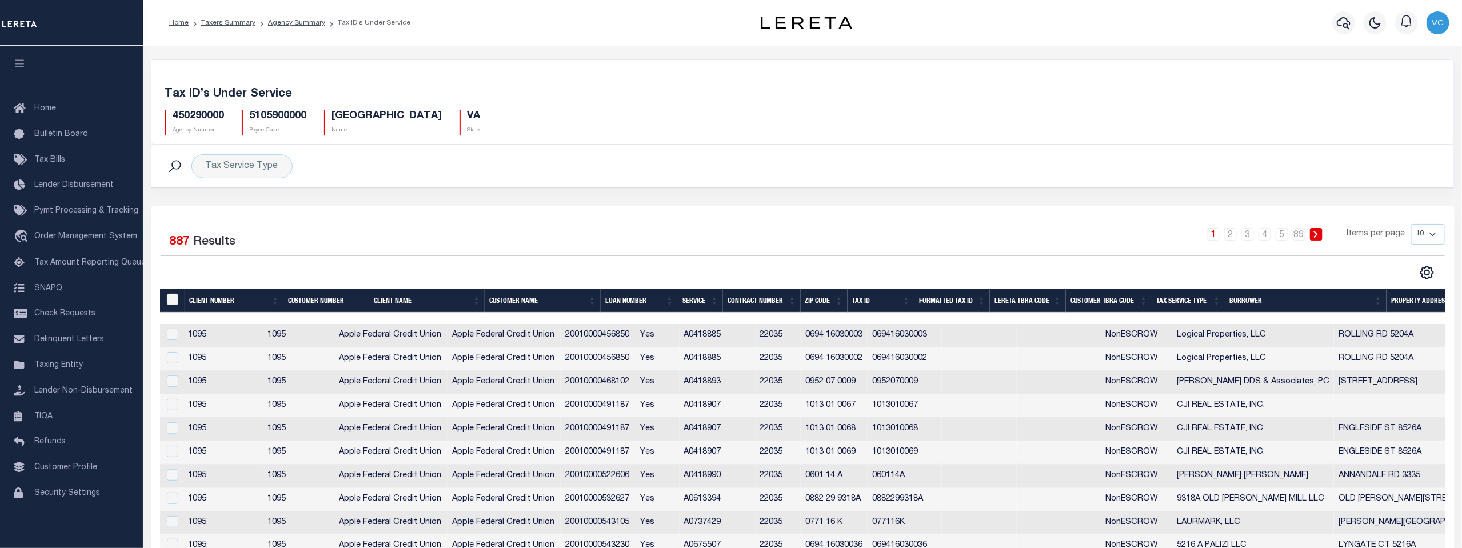
click at [1182, 299] on th "Tax Service Type" at bounding box center [1188, 300] width 73 height 23
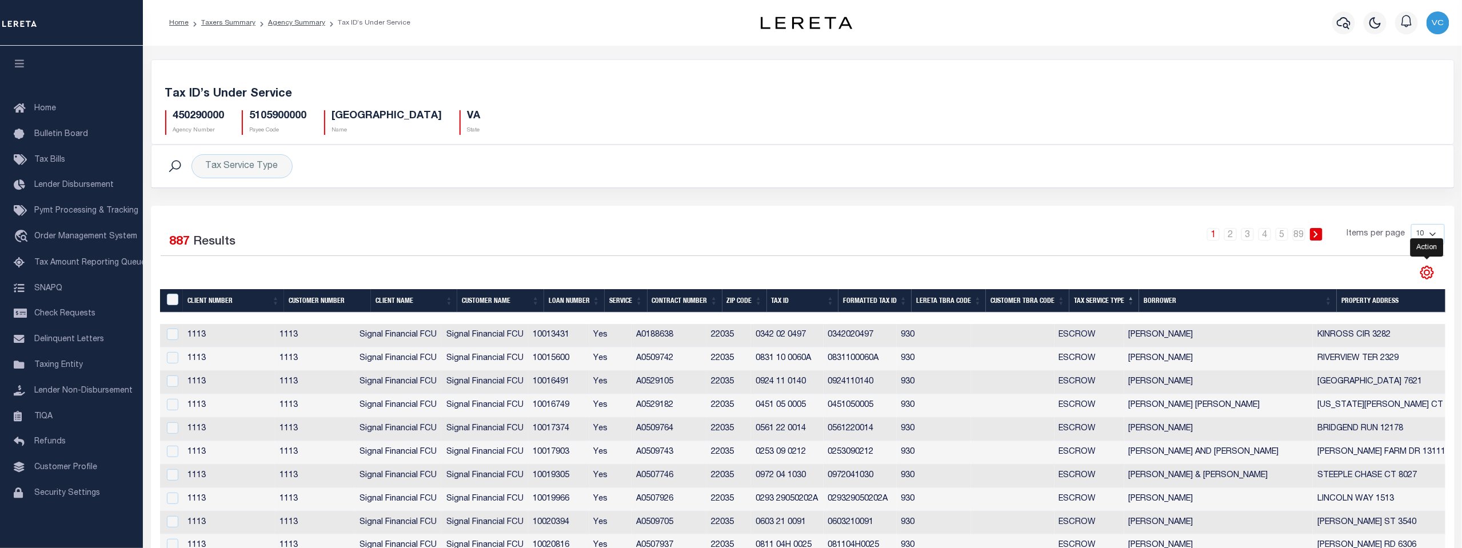
click at [1426, 271] on icon "" at bounding box center [1426, 272] width 15 height 15
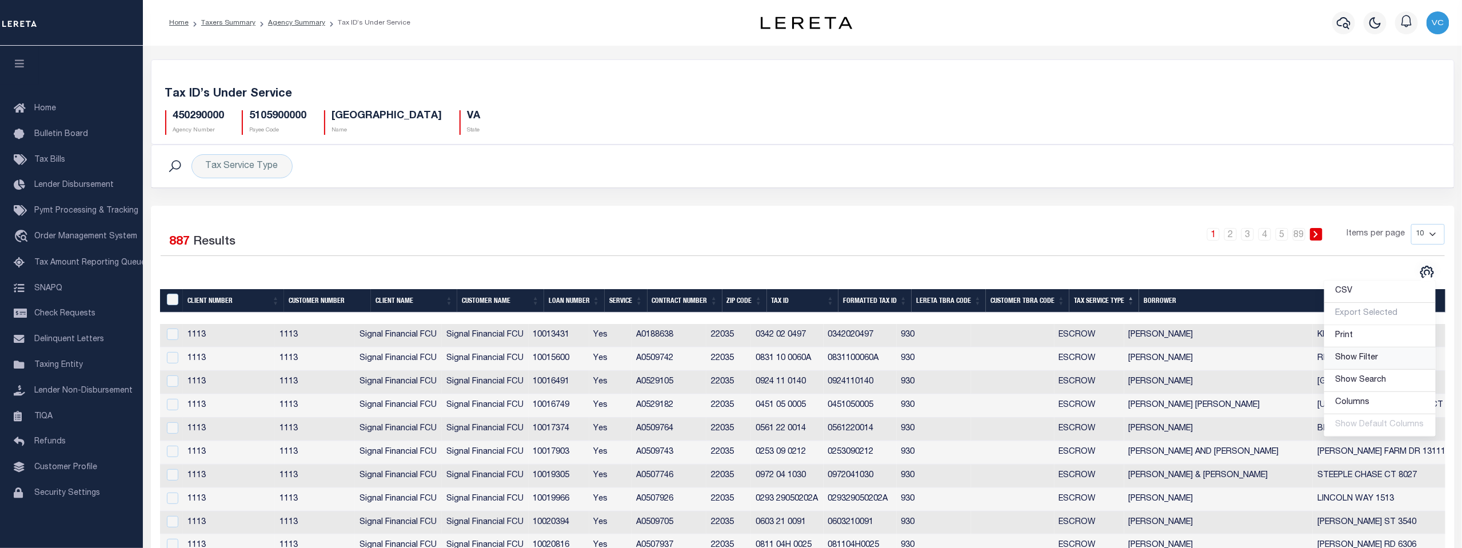
click at [1351, 361] on span "Show Filter" at bounding box center [1356, 358] width 43 height 8
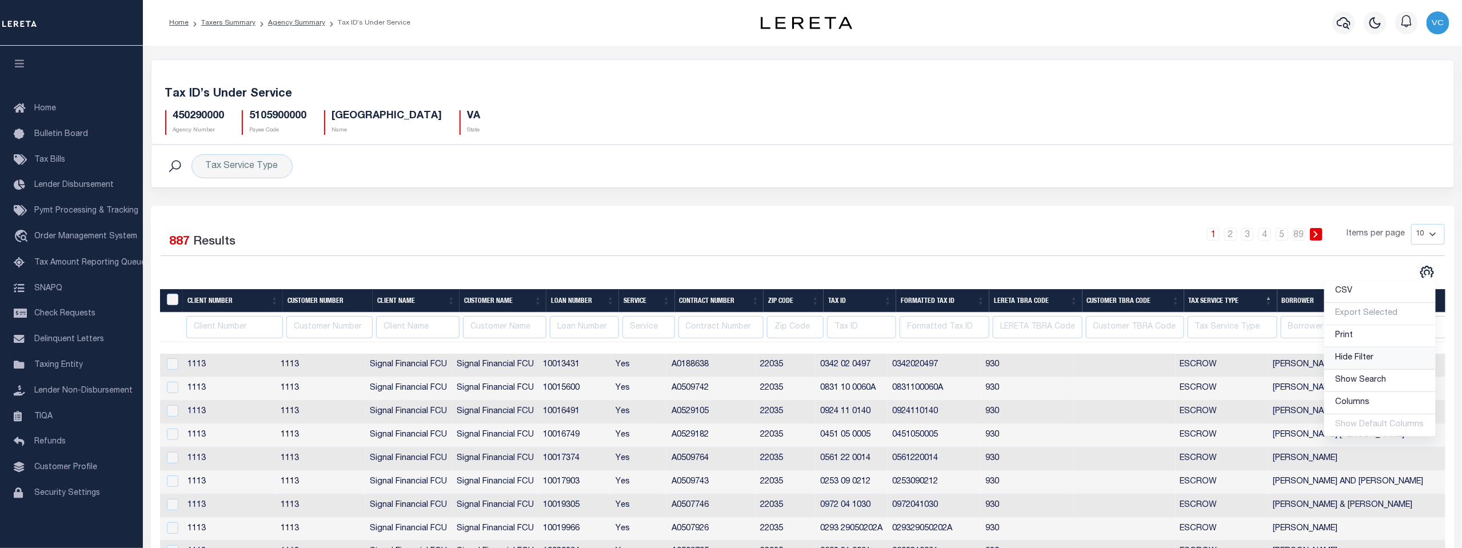
click at [1351, 361] on span "Hide Filter" at bounding box center [1354, 358] width 38 height 8
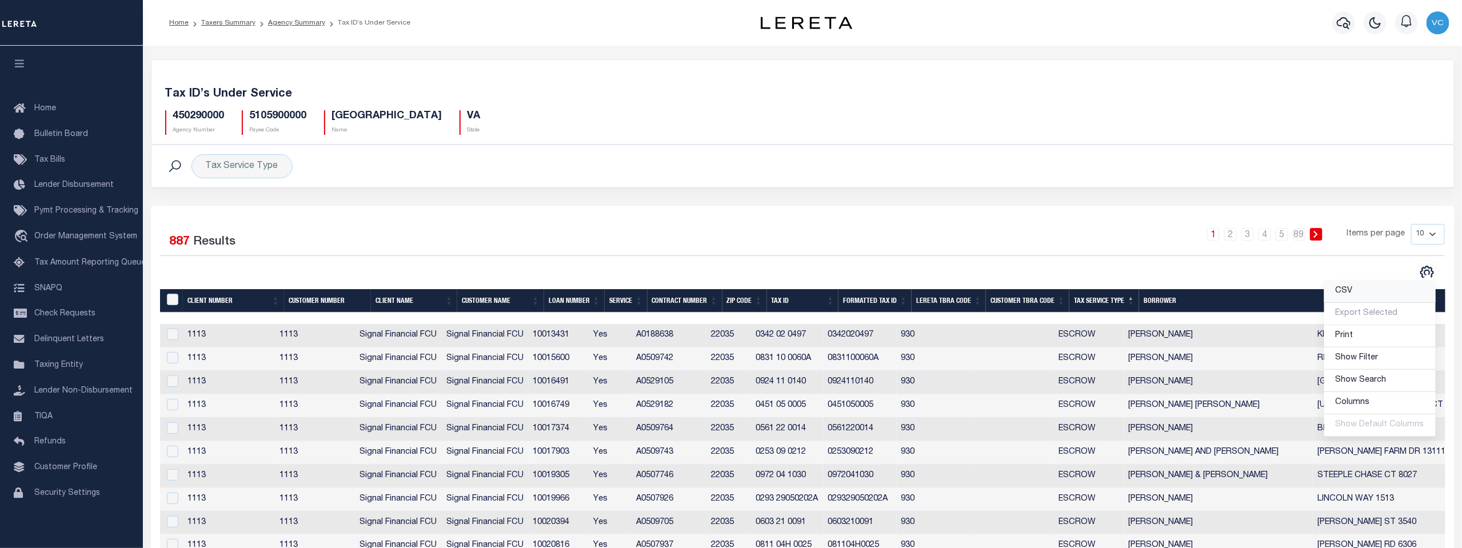
click at [1342, 289] on span "CSV" at bounding box center [1343, 291] width 17 height 8
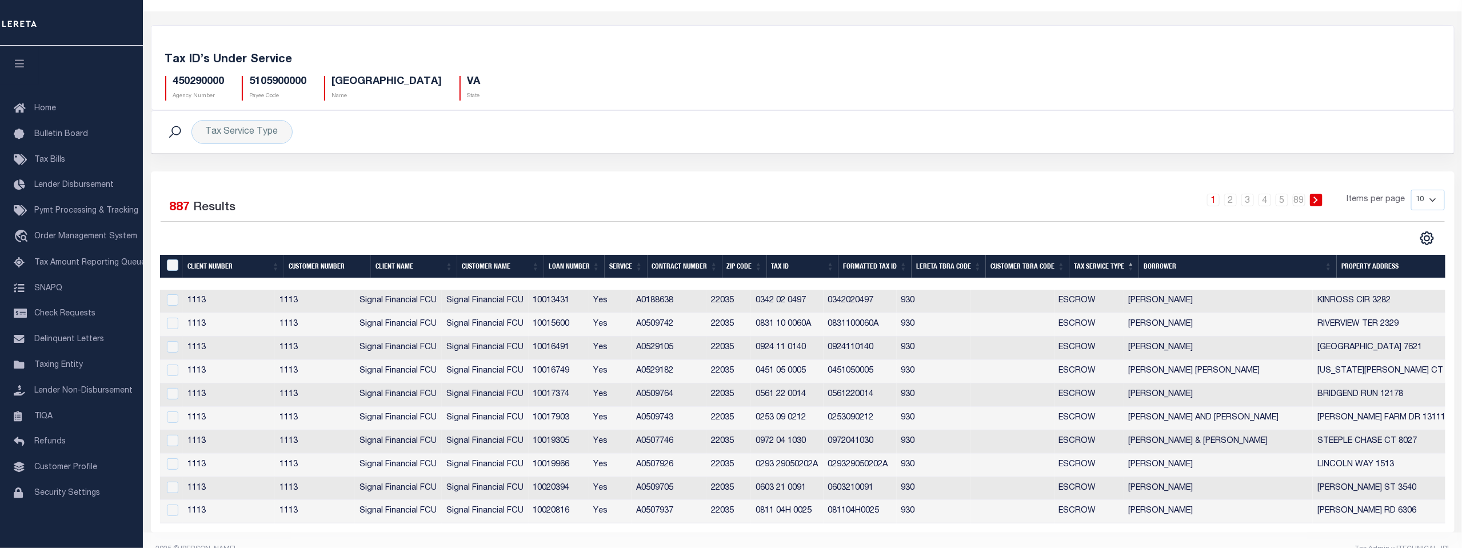
scroll to position [58, 0]
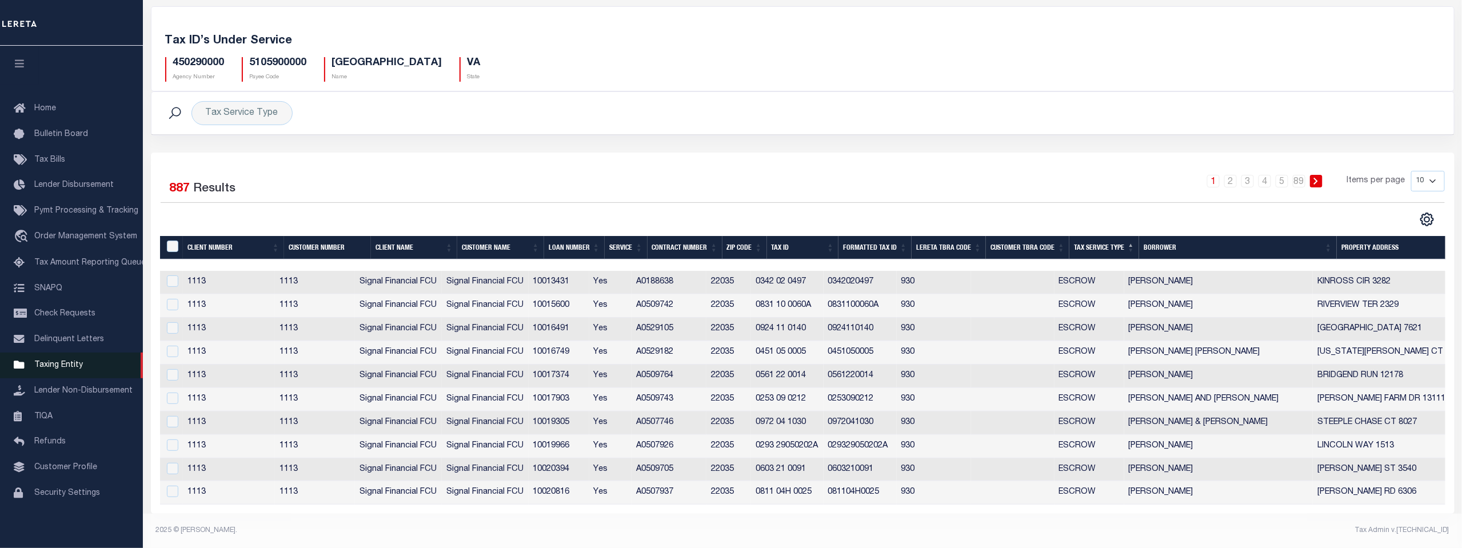
click at [50, 369] on span "Taxing Entity" at bounding box center [58, 365] width 49 height 8
click at [45, 167] on link "Tax Bills" at bounding box center [71, 160] width 143 height 26
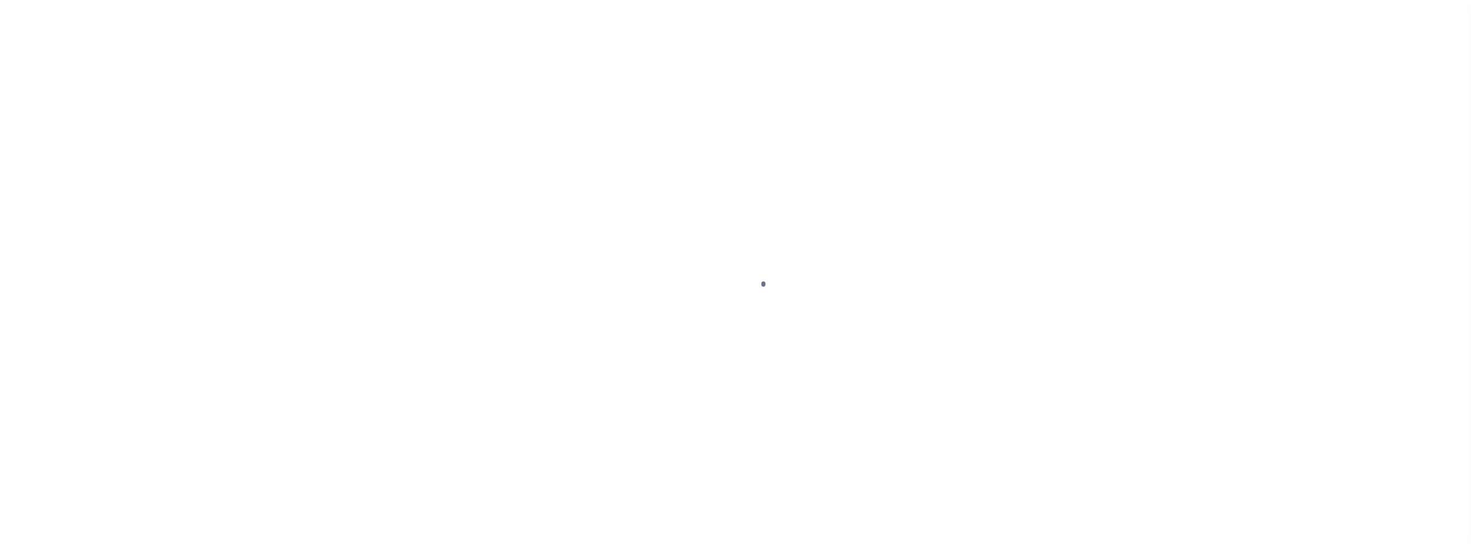
scroll to position [9, 0]
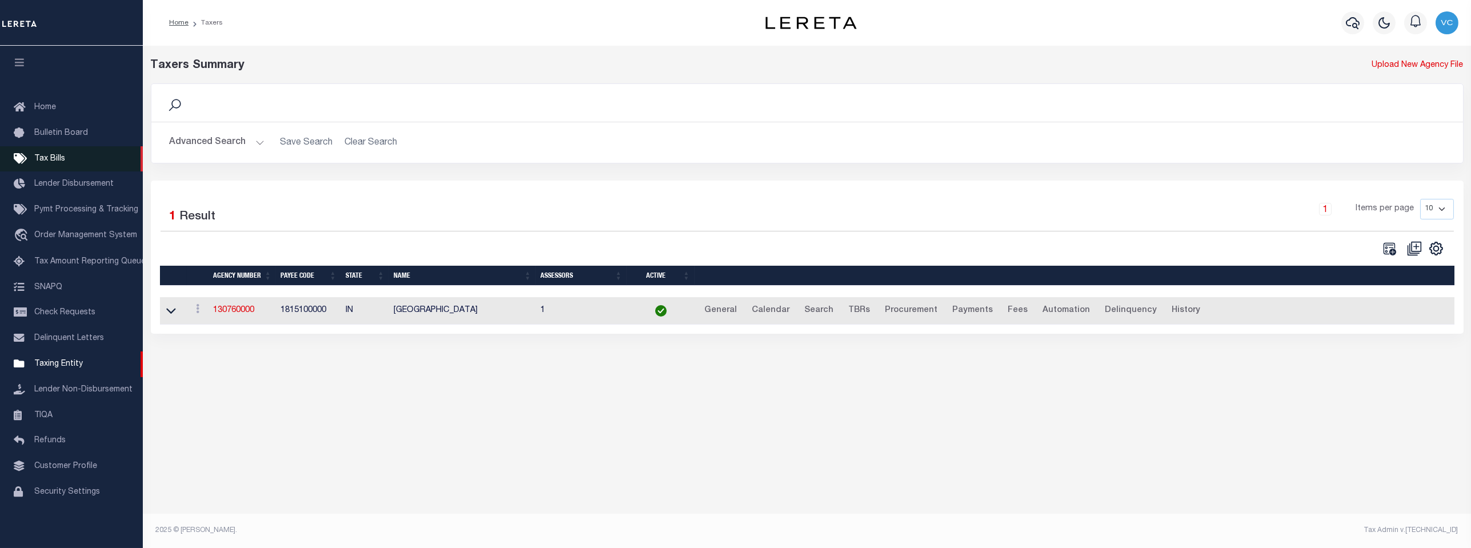
click at [47, 155] on span "Tax Bills" at bounding box center [49, 159] width 31 height 8
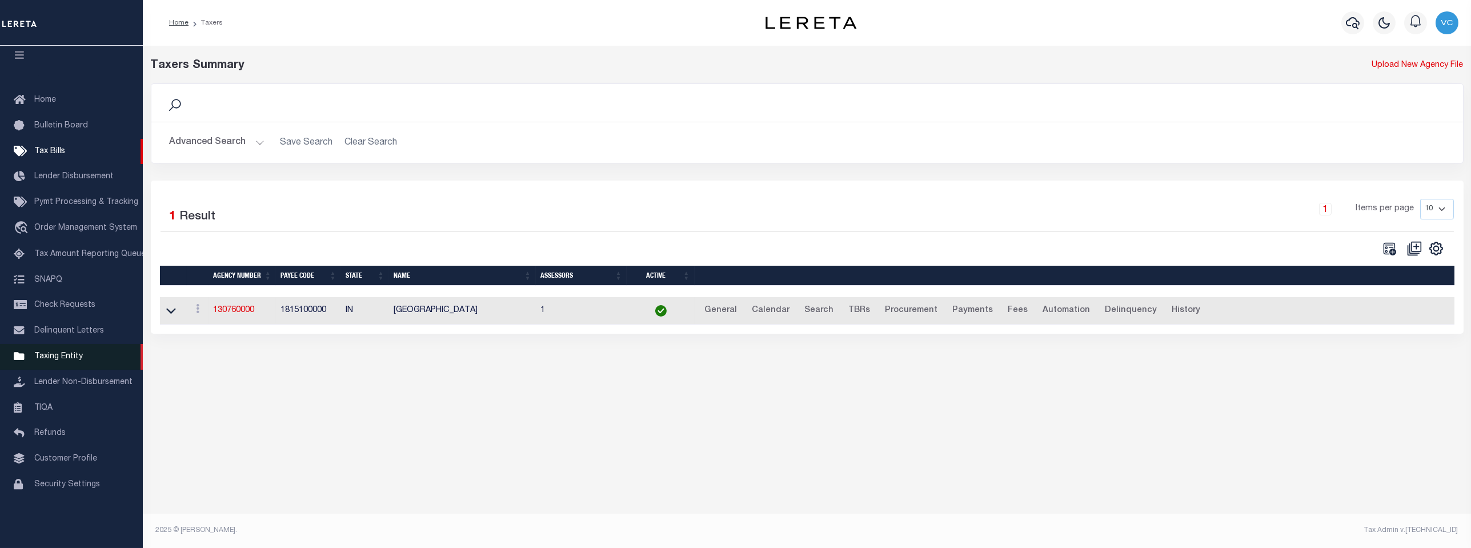
click at [51, 361] on span "Taxing Entity" at bounding box center [58, 357] width 49 height 8
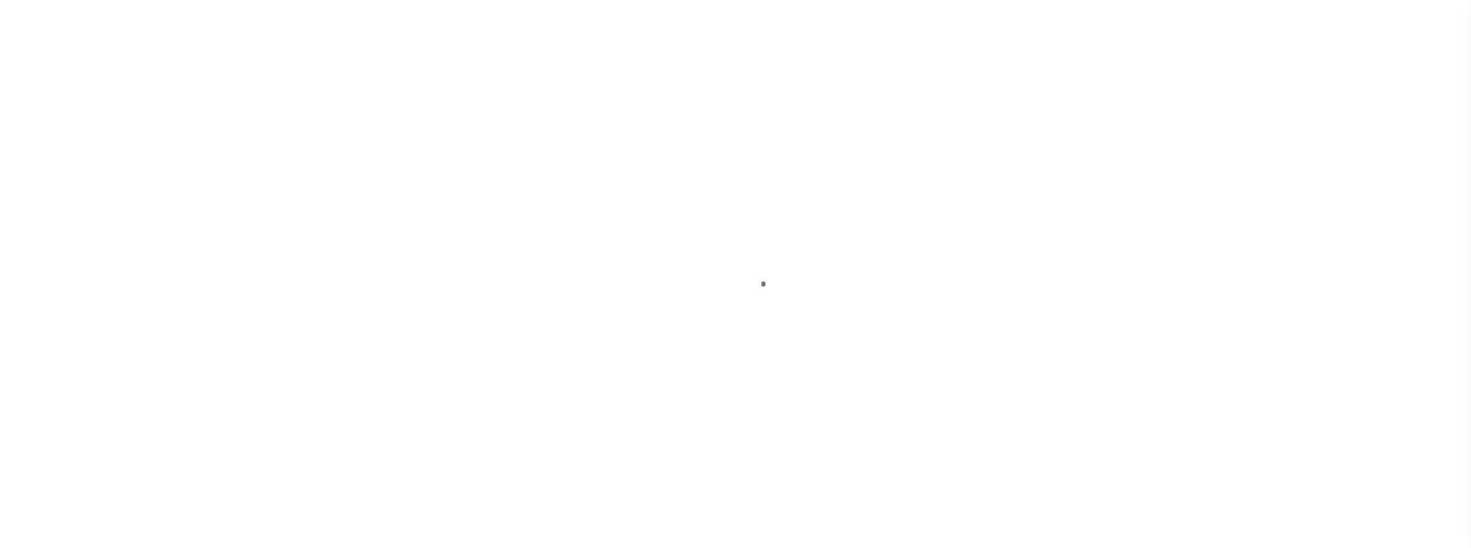
scroll to position [9, 0]
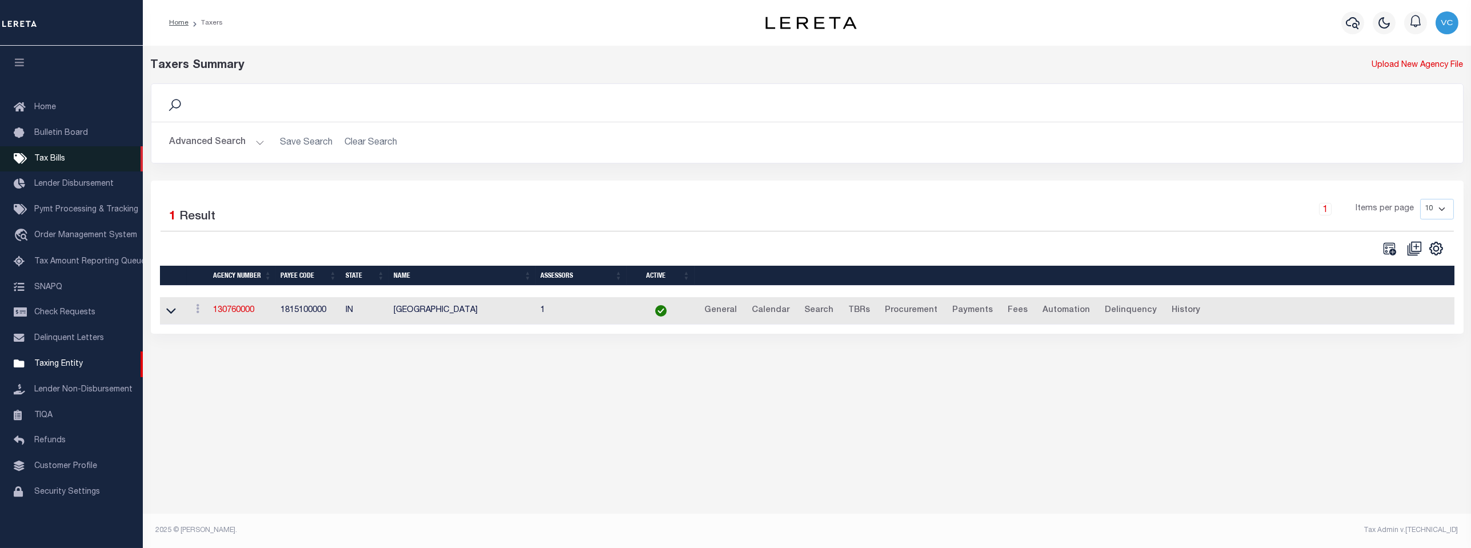
click at [55, 155] on span "Tax Bills" at bounding box center [49, 159] width 31 height 8
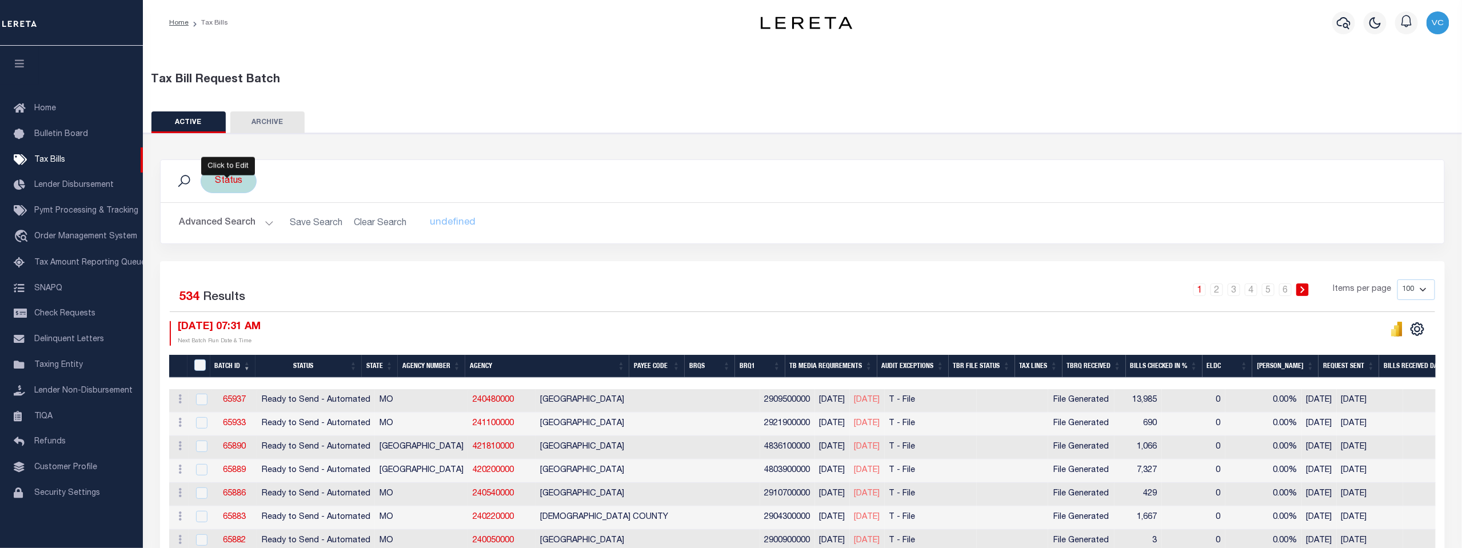
click at [223, 179] on div "Status" at bounding box center [229, 181] width 56 height 24
click at [223, 202] on li "0 selected" at bounding box center [241, 205] width 45 height 12
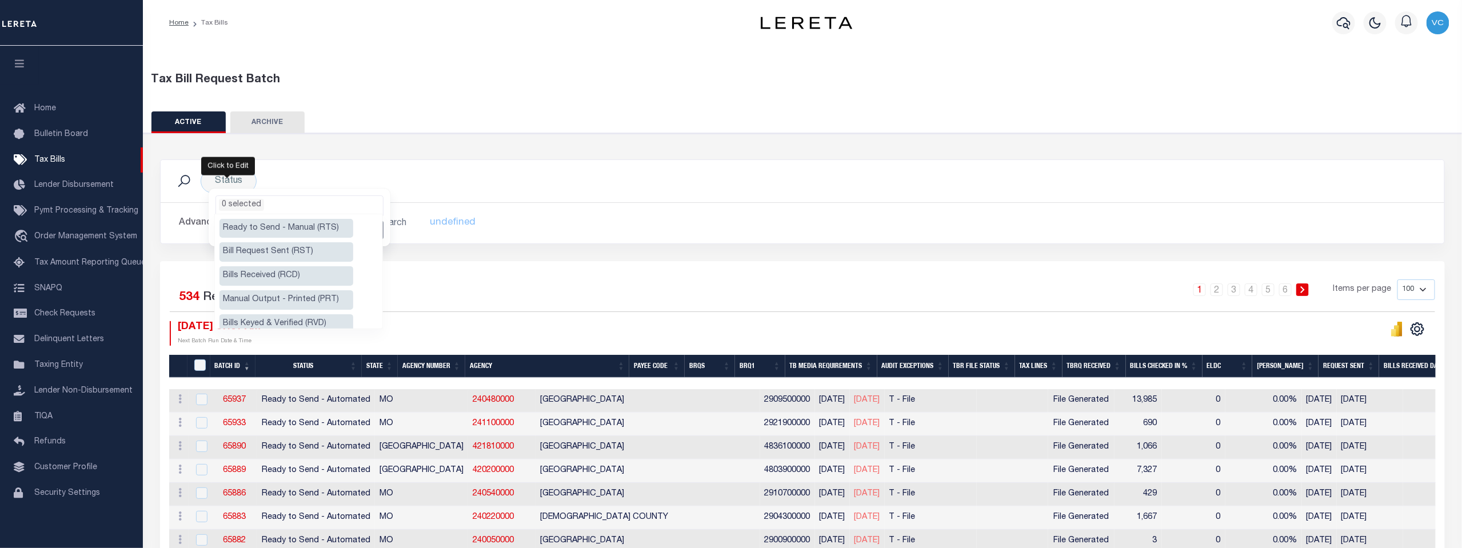
click at [257, 225] on li "Ready to Send - Manual (RTS)" at bounding box center [286, 228] width 134 height 19
select select "RTS"
click at [256, 297] on li "Manual Output - Printed (PRT)" at bounding box center [286, 299] width 134 height 19
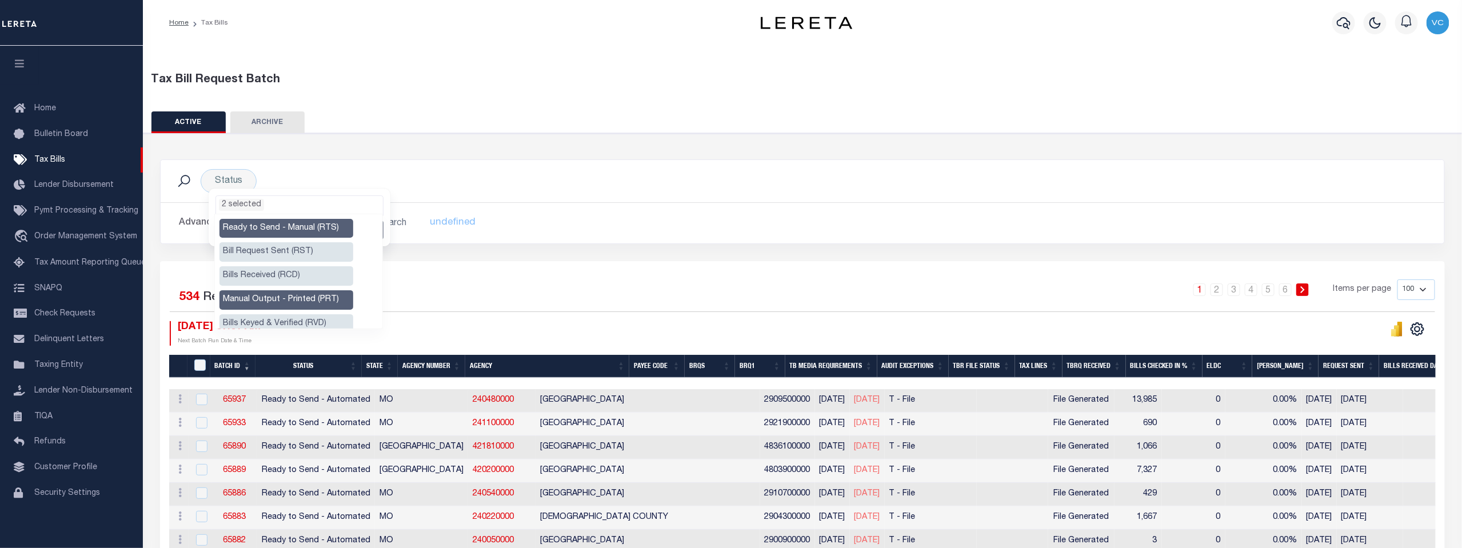
scroll to position [63, 0]
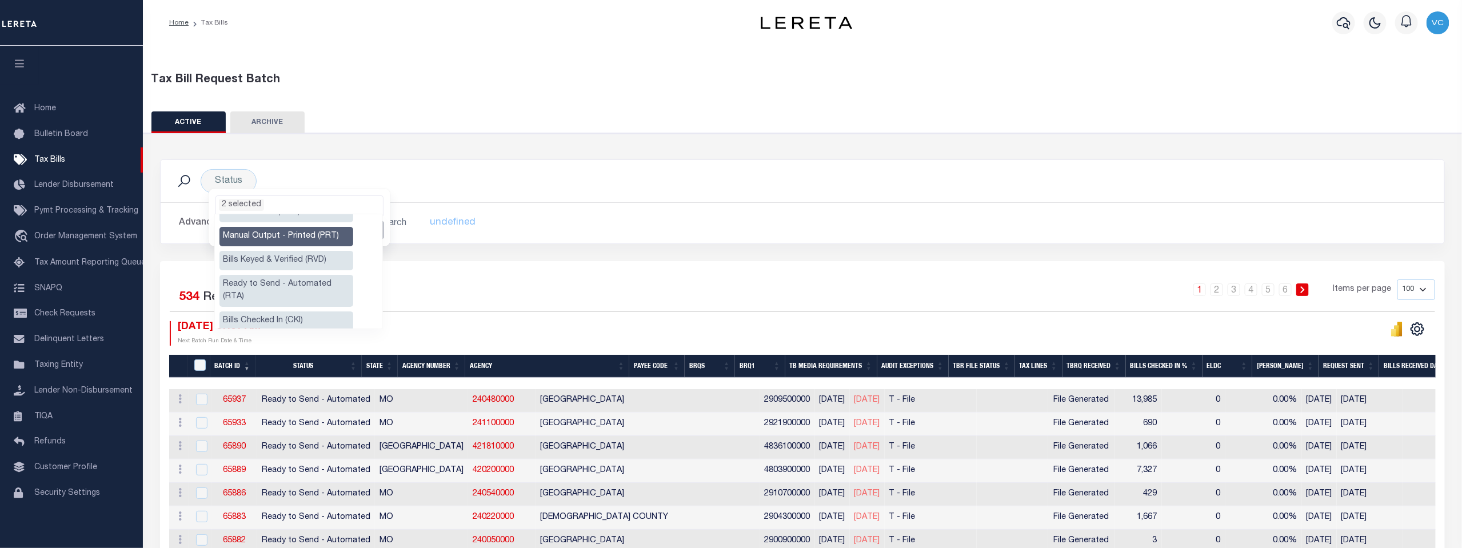
click at [256, 282] on li "Ready to Send - Automated (RTA)" at bounding box center [286, 291] width 134 height 32
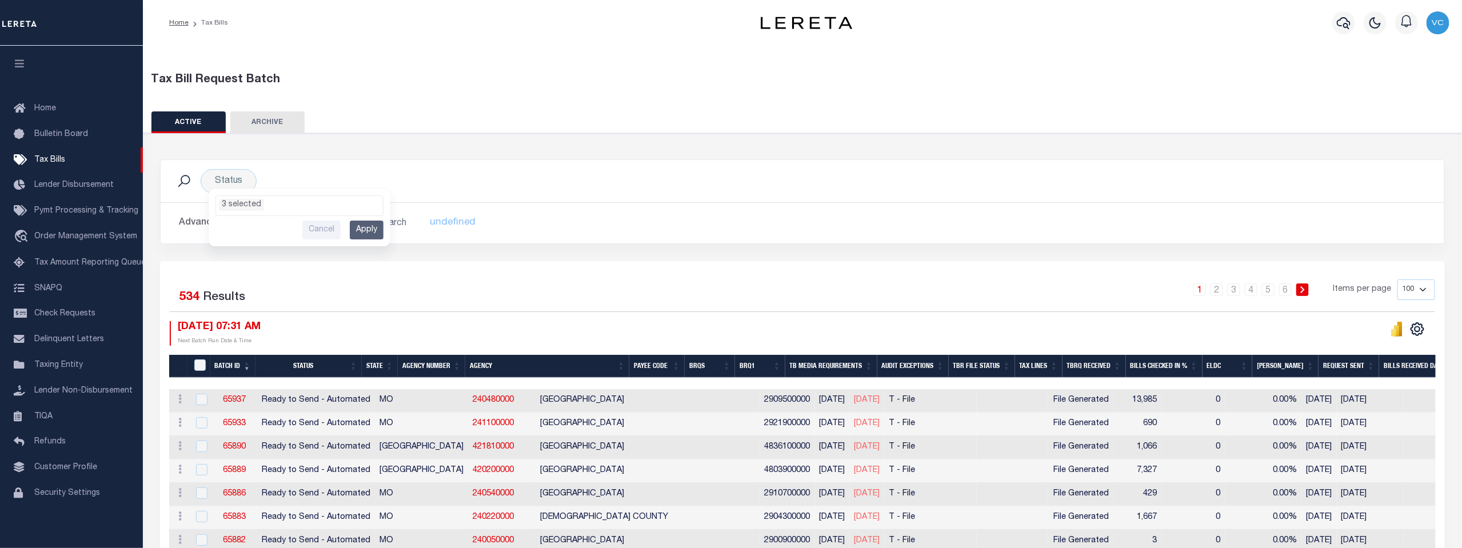
click at [429, 285] on div "Selected 534 Results" at bounding box center [321, 295] width 303 height 32
click at [224, 183] on div "Status Ready to Send - Manual (RTS) Bill Request Sent (RST) Bills Received (RCD…" at bounding box center [229, 181] width 56 height 24
click at [222, 202] on li "0 selected" at bounding box center [241, 205] width 45 height 12
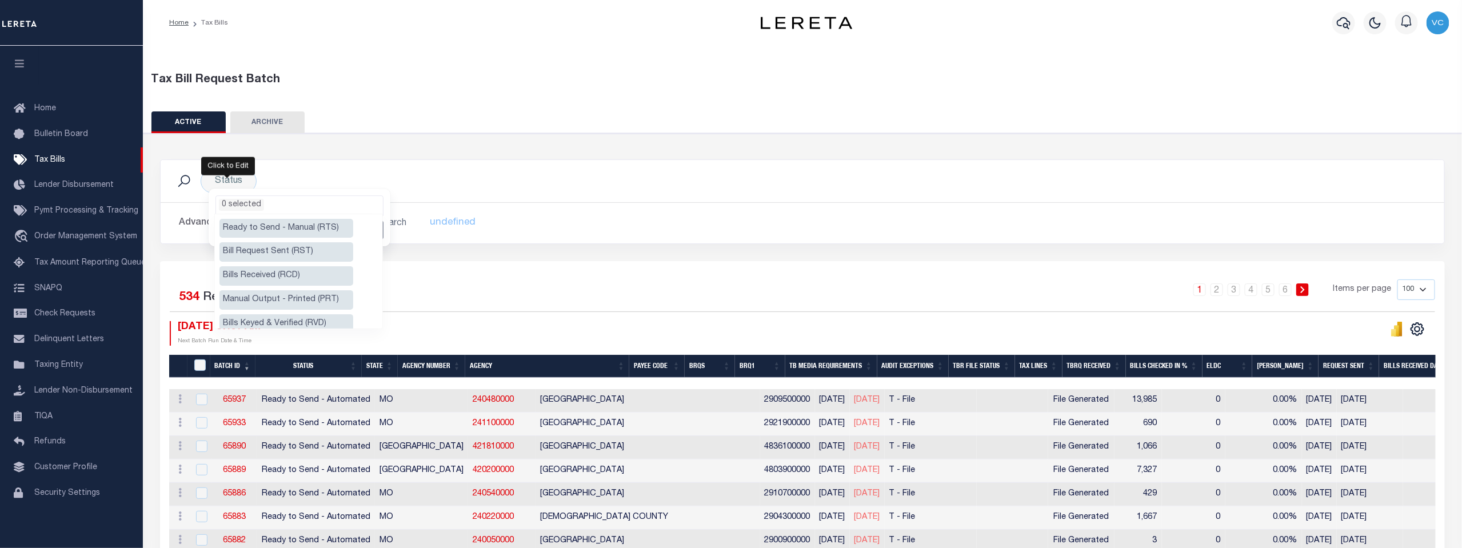
click at [253, 227] on li "Ready to Send - Manual (RTS)" at bounding box center [286, 228] width 134 height 19
select select "RTS"
click at [265, 304] on li "Manual Output - Printed (PRT)" at bounding box center [286, 299] width 134 height 19
click at [264, 281] on li "Ready to Send - Automated (RTA)" at bounding box center [286, 291] width 134 height 32
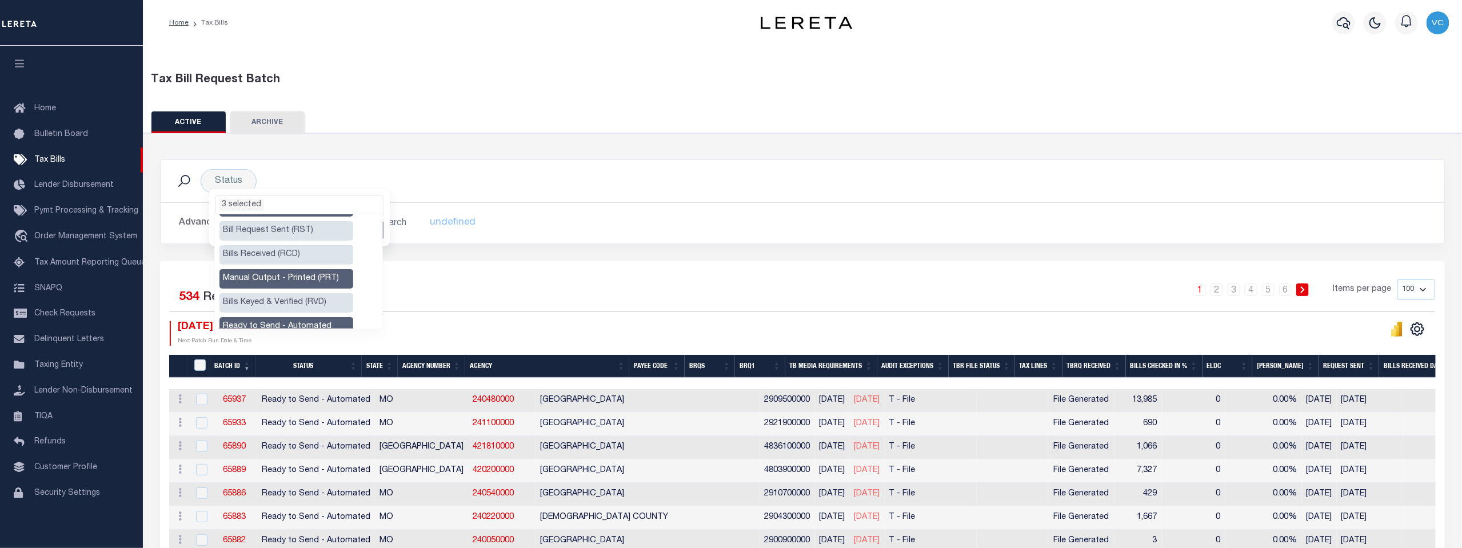
scroll to position [16, 0]
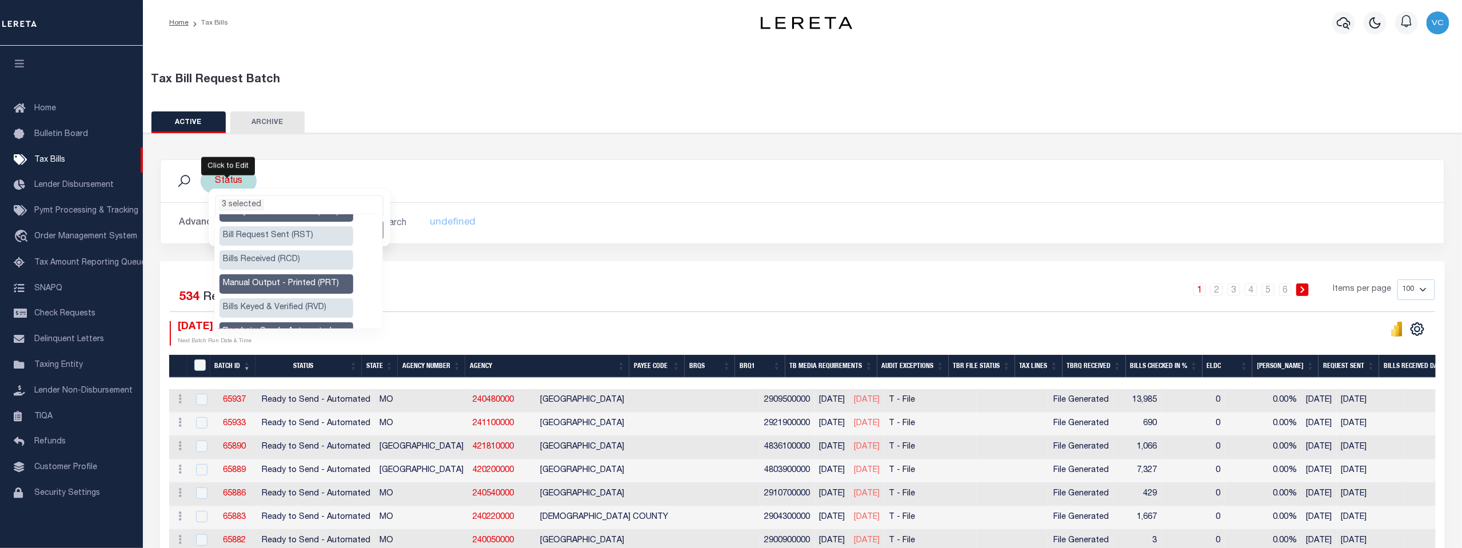
click at [222, 205] on li "3 selected" at bounding box center [241, 205] width 45 height 12
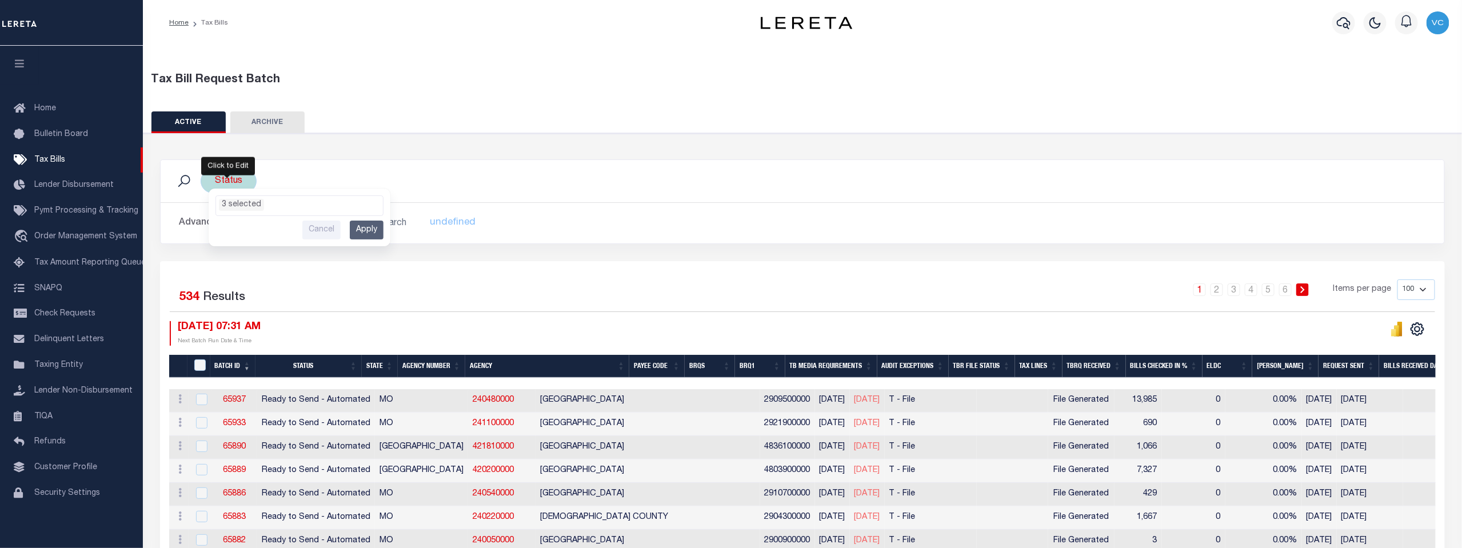
click at [360, 228] on input "Apply" at bounding box center [367, 230] width 34 height 19
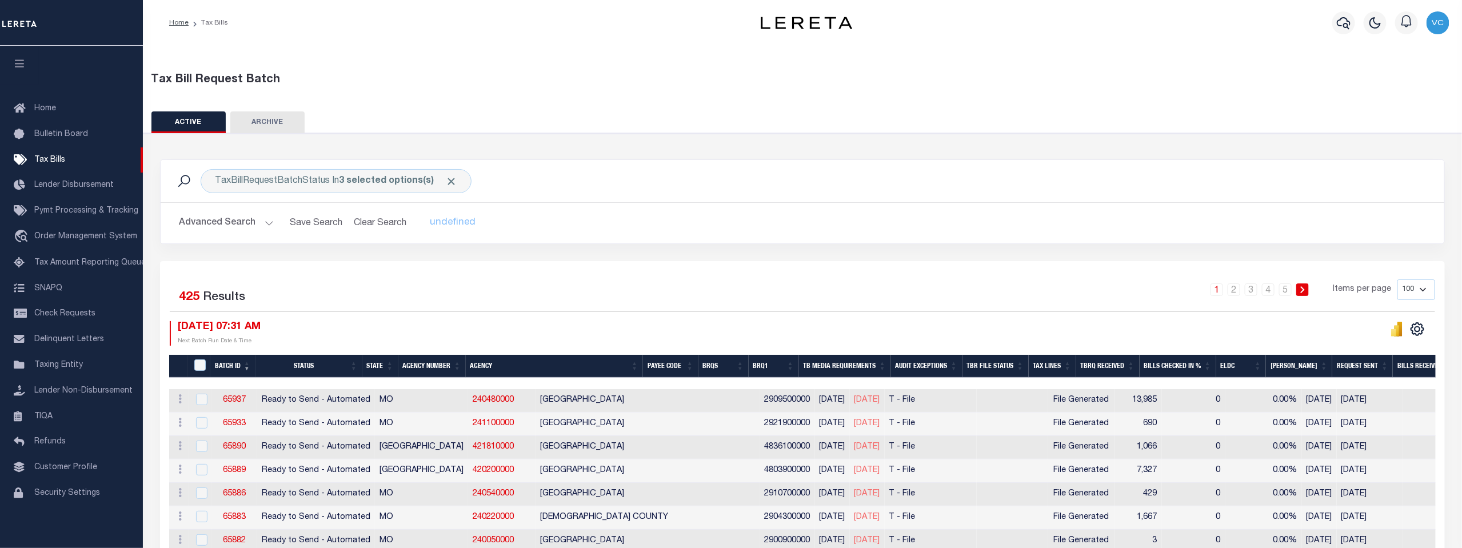
click at [435, 363] on th "Agency Number" at bounding box center [431, 366] width 67 height 23
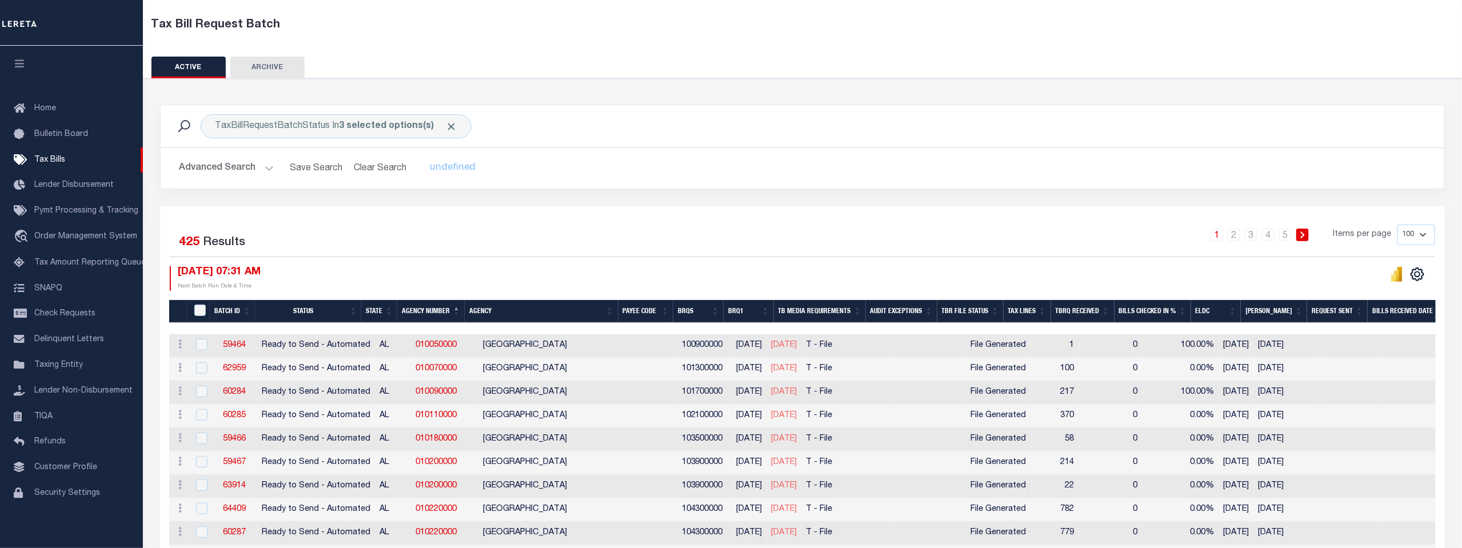
scroll to position [63, 0]
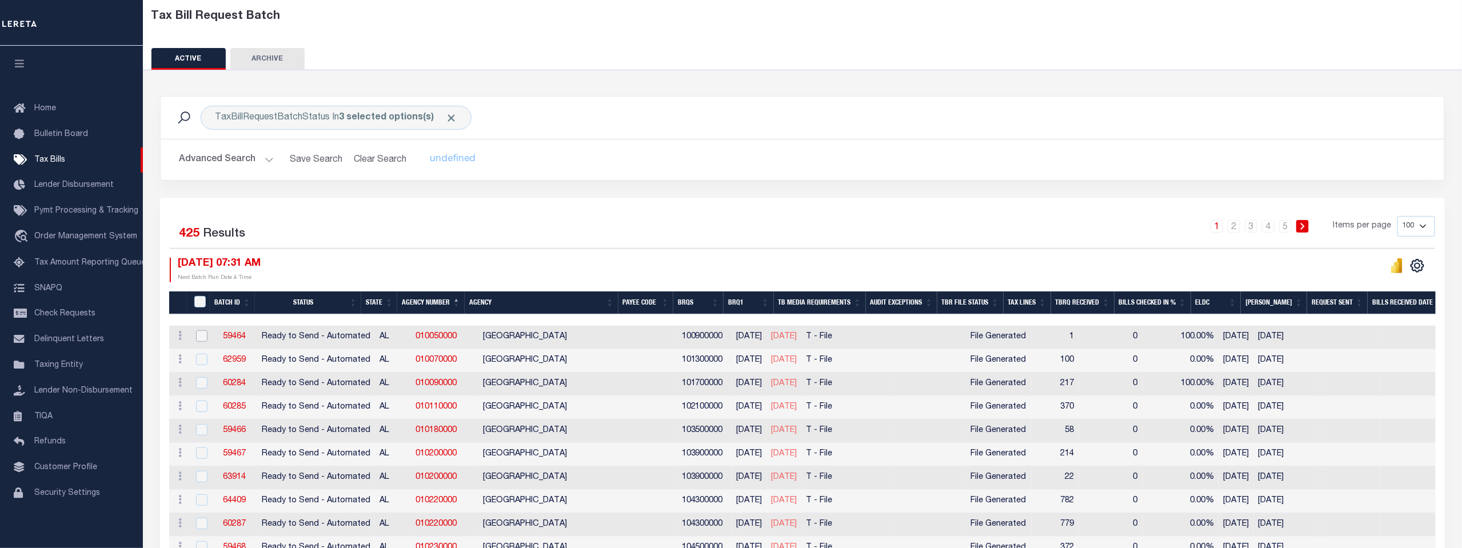
click at [203, 335] on input "checkbox" at bounding box center [201, 335] width 11 height 11
checkbox input "true"
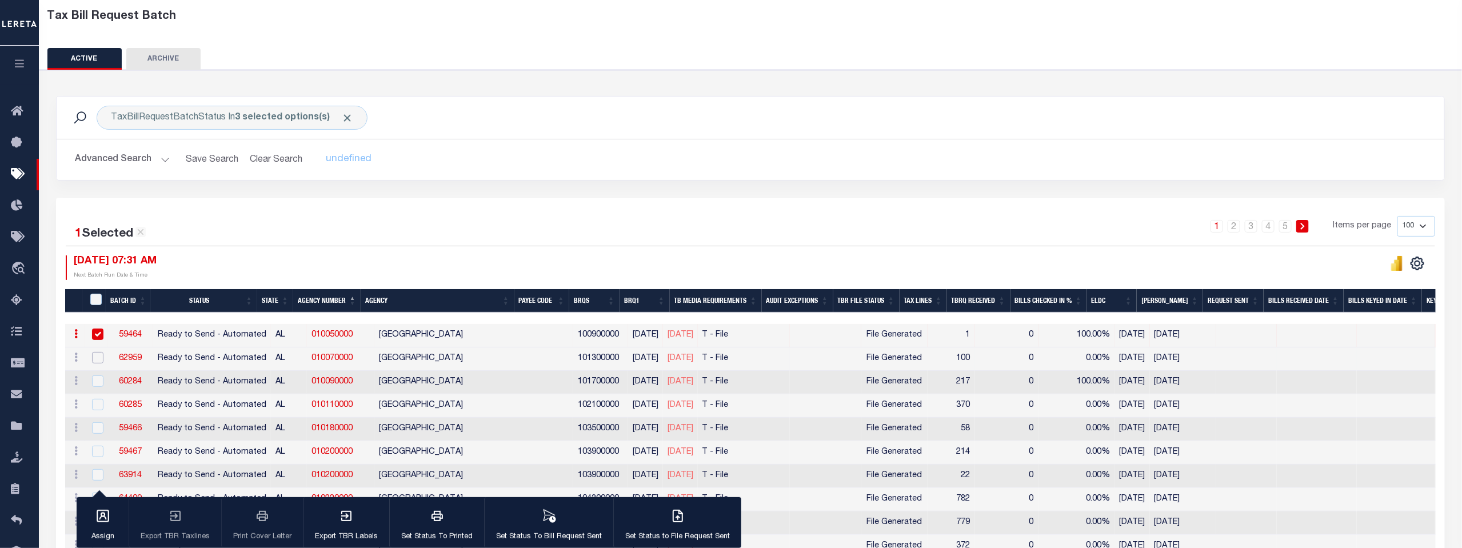
click at [101, 354] on input "checkbox" at bounding box center [97, 357] width 11 height 11
checkbox input "true"
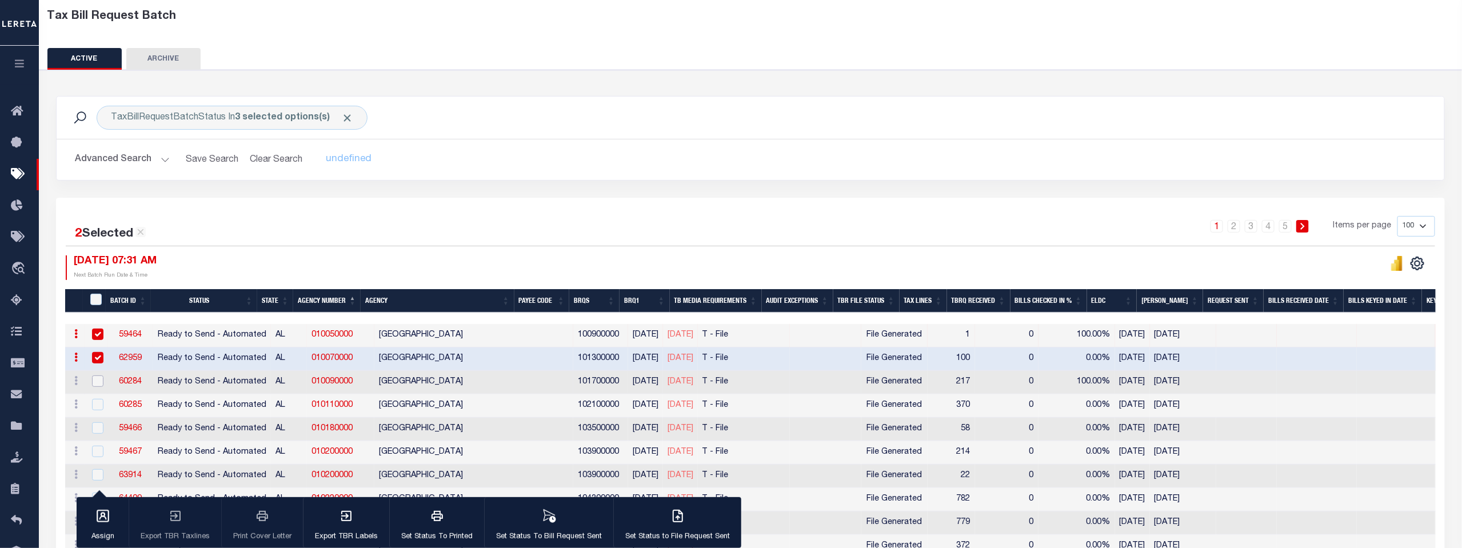
click at [97, 377] on input "checkbox" at bounding box center [97, 380] width 11 height 11
checkbox input "true"
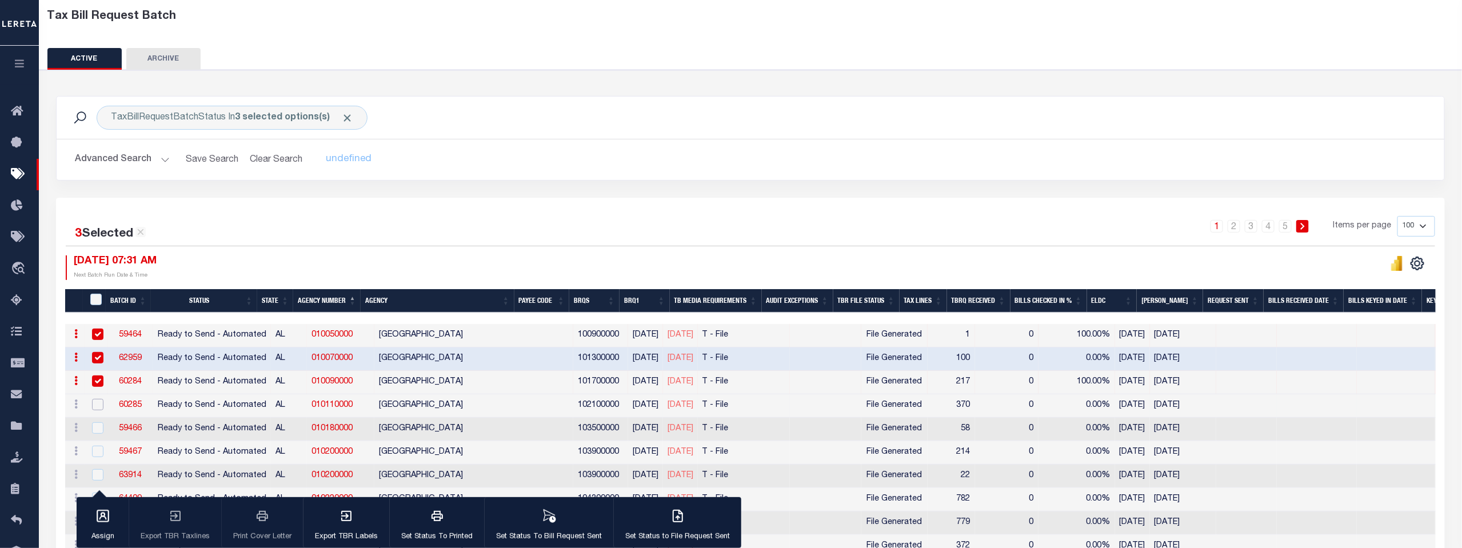
click at [95, 403] on input "checkbox" at bounding box center [97, 404] width 11 height 11
checkbox input "true"
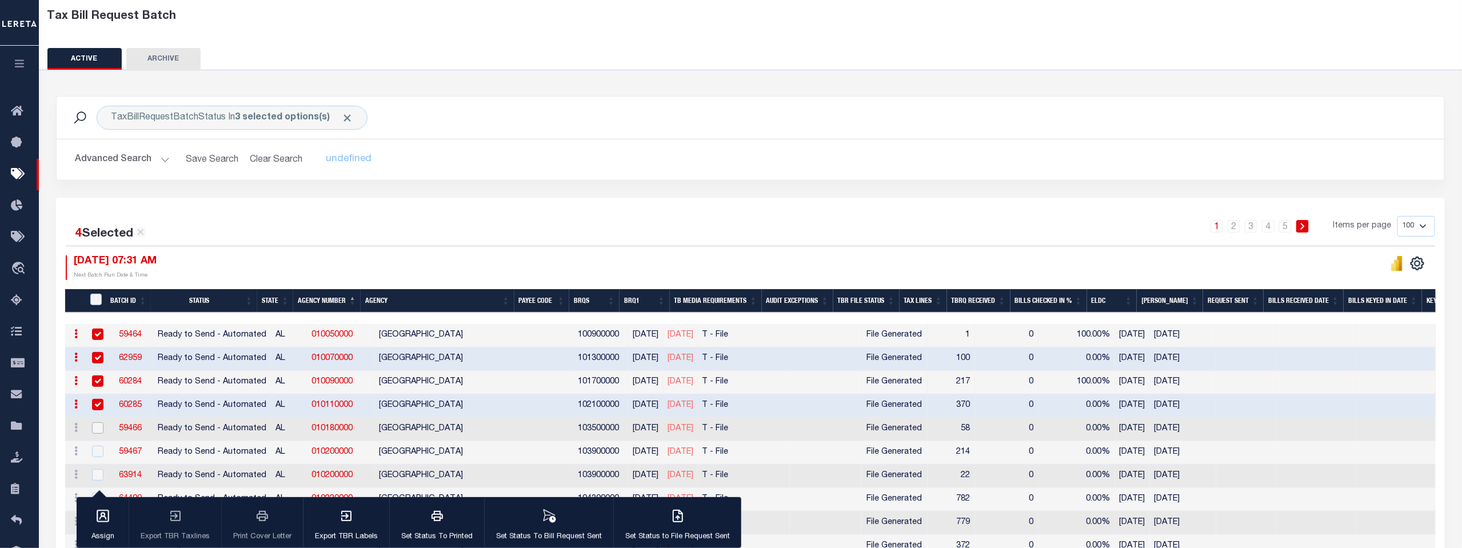
click at [93, 427] on input "checkbox" at bounding box center [97, 427] width 11 height 11
checkbox input "true"
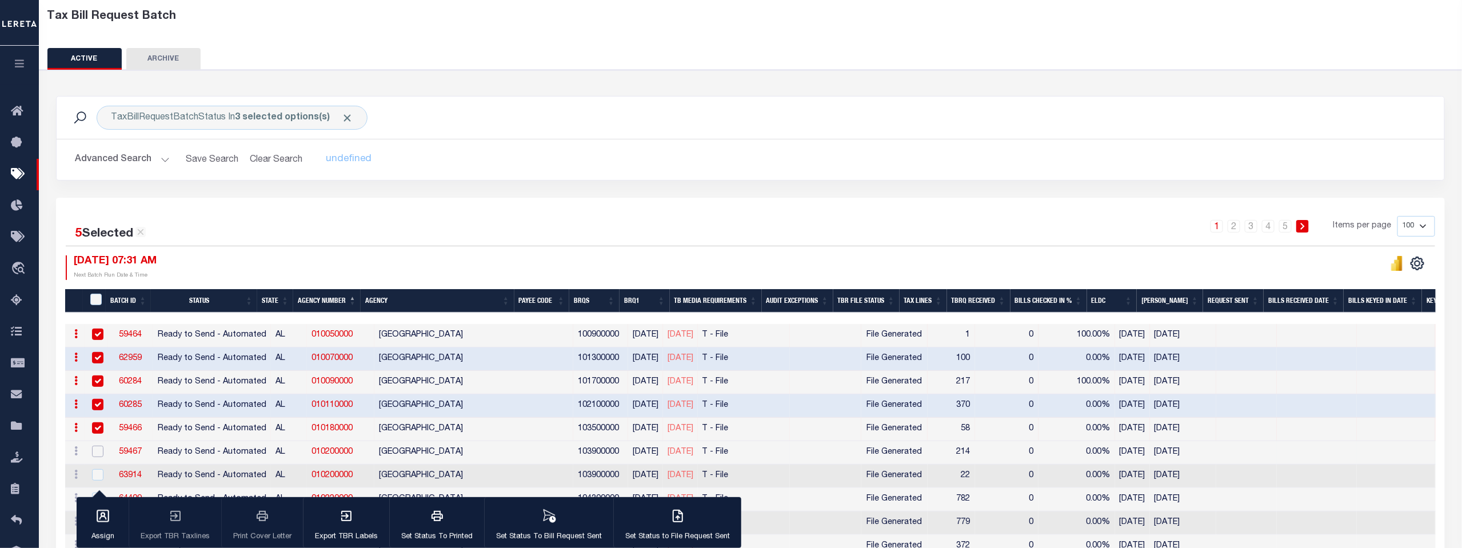
click at [95, 448] on input "checkbox" at bounding box center [97, 451] width 11 height 11
checkbox input "true"
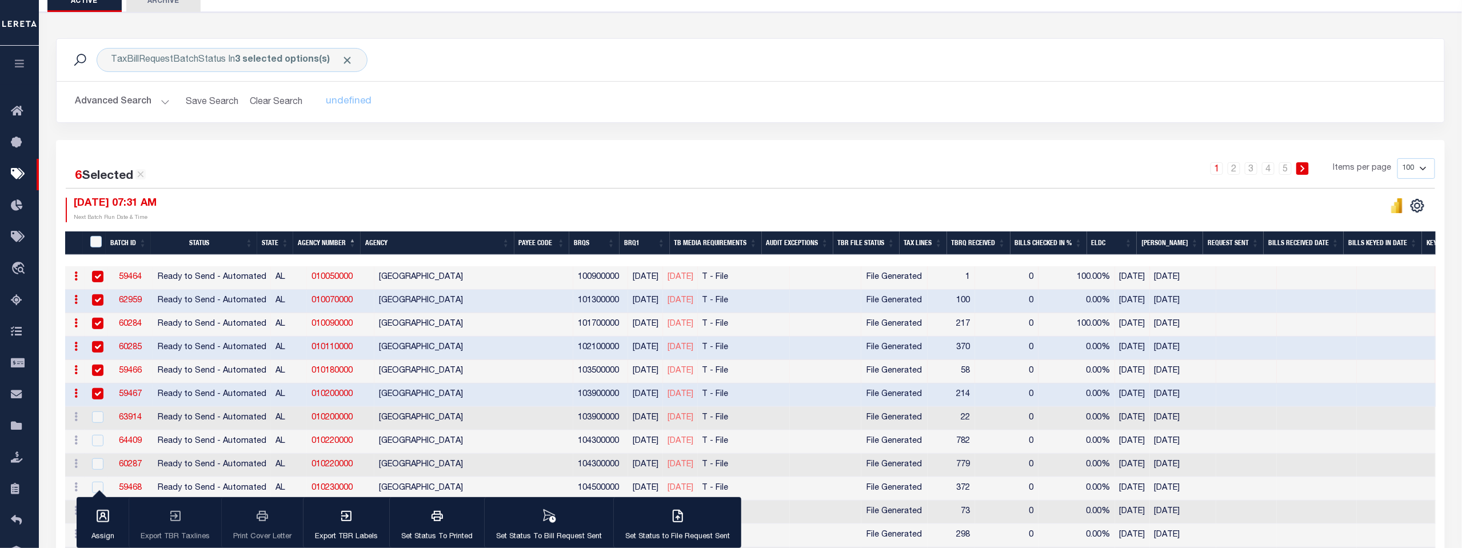
scroll to position [127, 0]
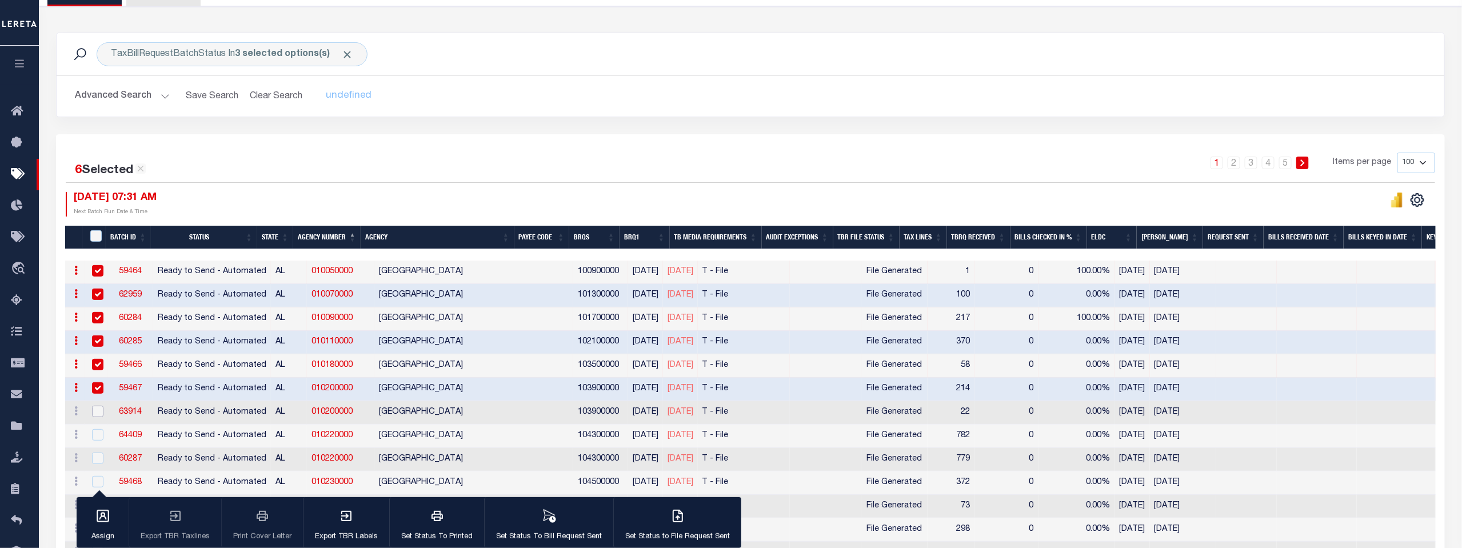
click at [96, 410] on input "checkbox" at bounding box center [97, 411] width 11 height 11
checkbox input "true"
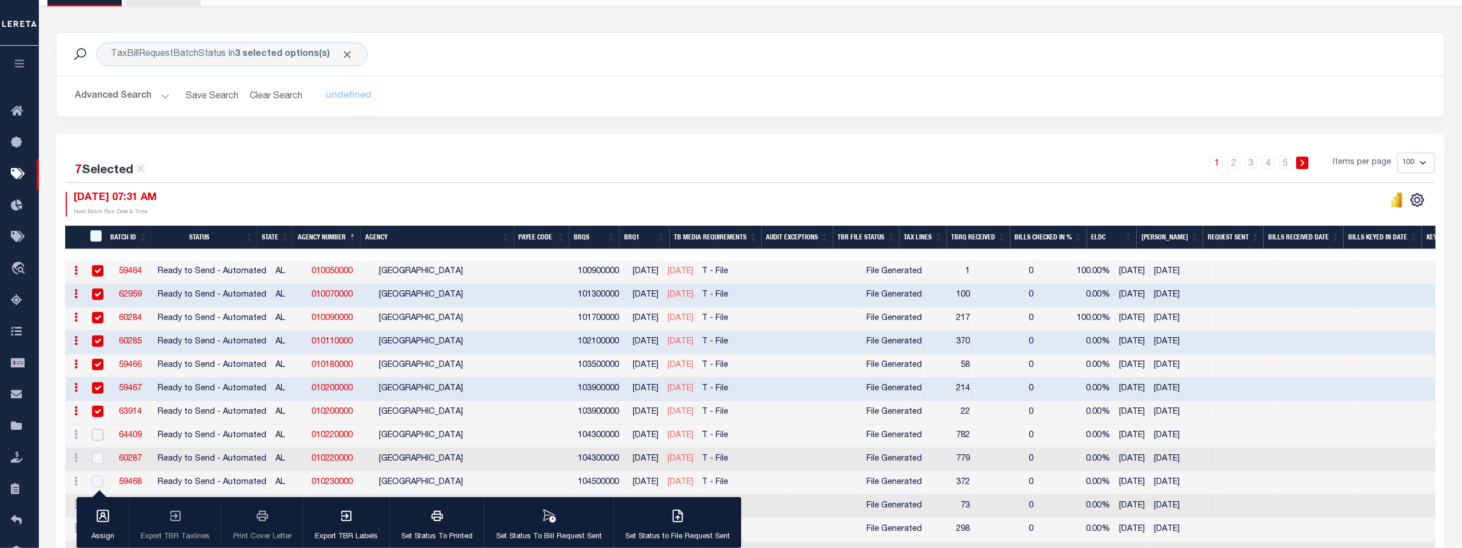
click at [95, 435] on input "checkbox" at bounding box center [97, 434] width 11 height 11
checkbox input "true"
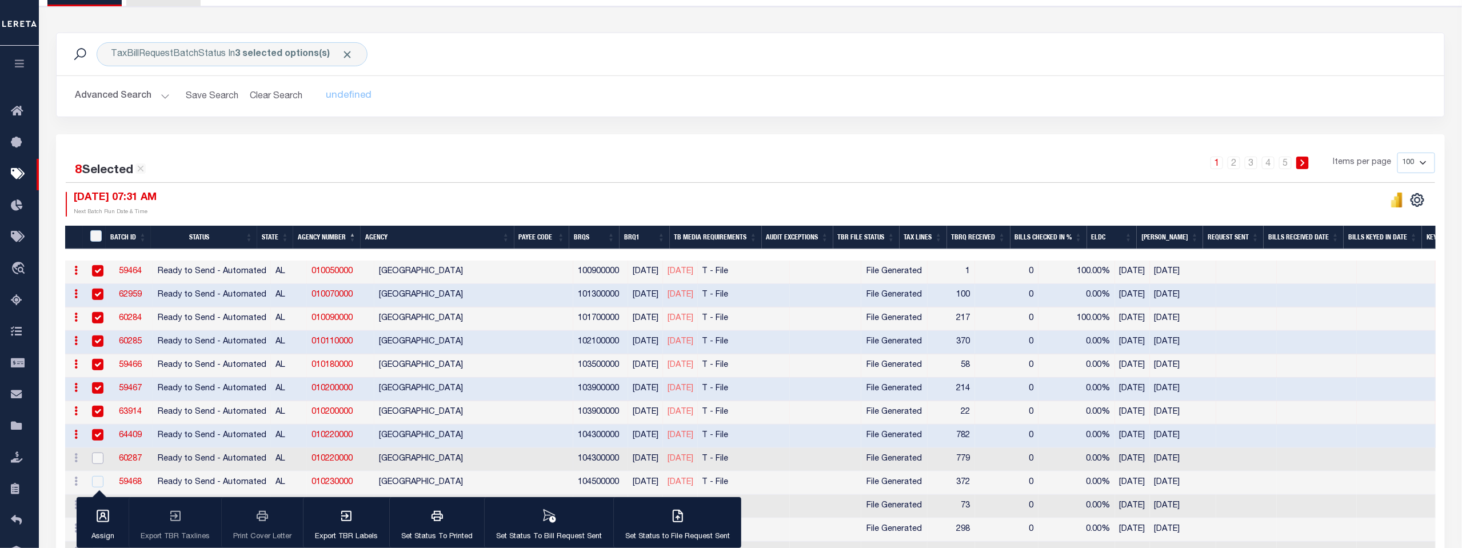
click at [95, 454] on input "checkbox" at bounding box center [97, 458] width 11 height 11
checkbox input "true"
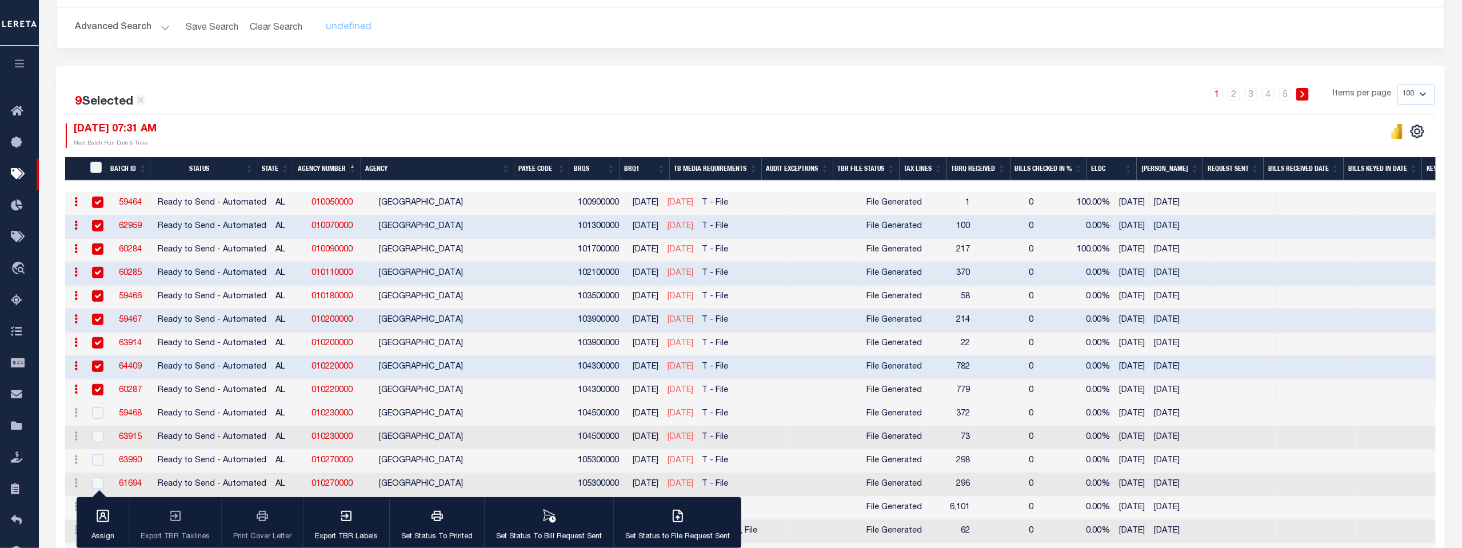
scroll to position [254, 0]
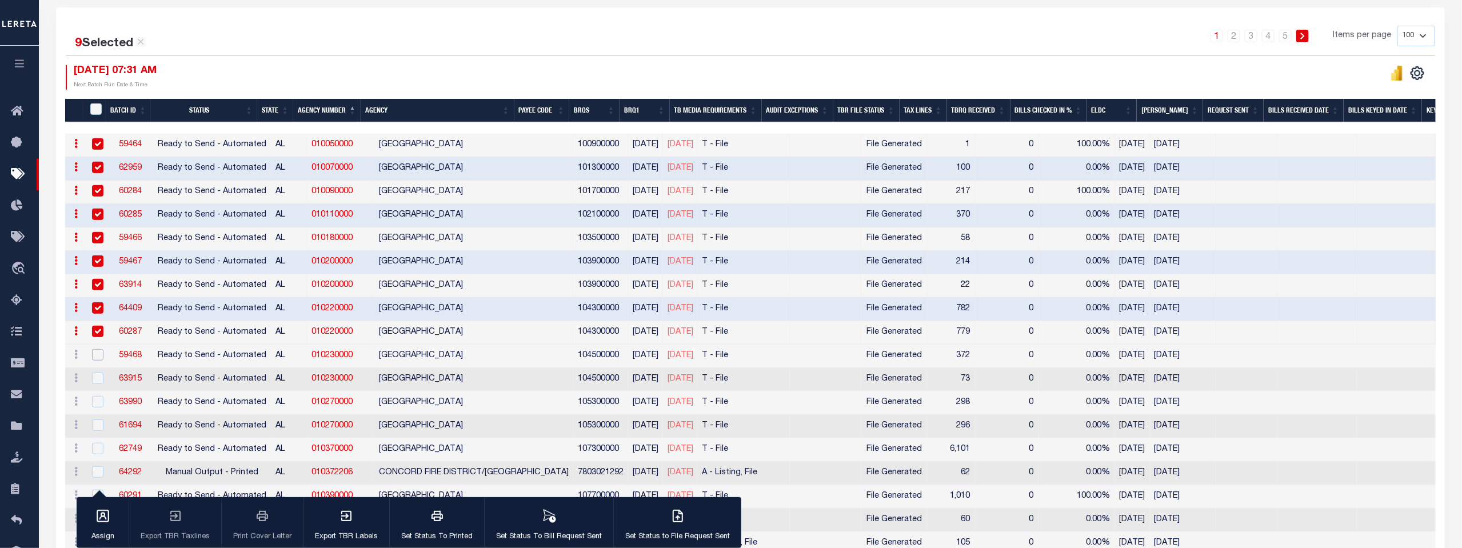
click at [95, 351] on input "checkbox" at bounding box center [97, 354] width 11 height 11
checkbox input "true"
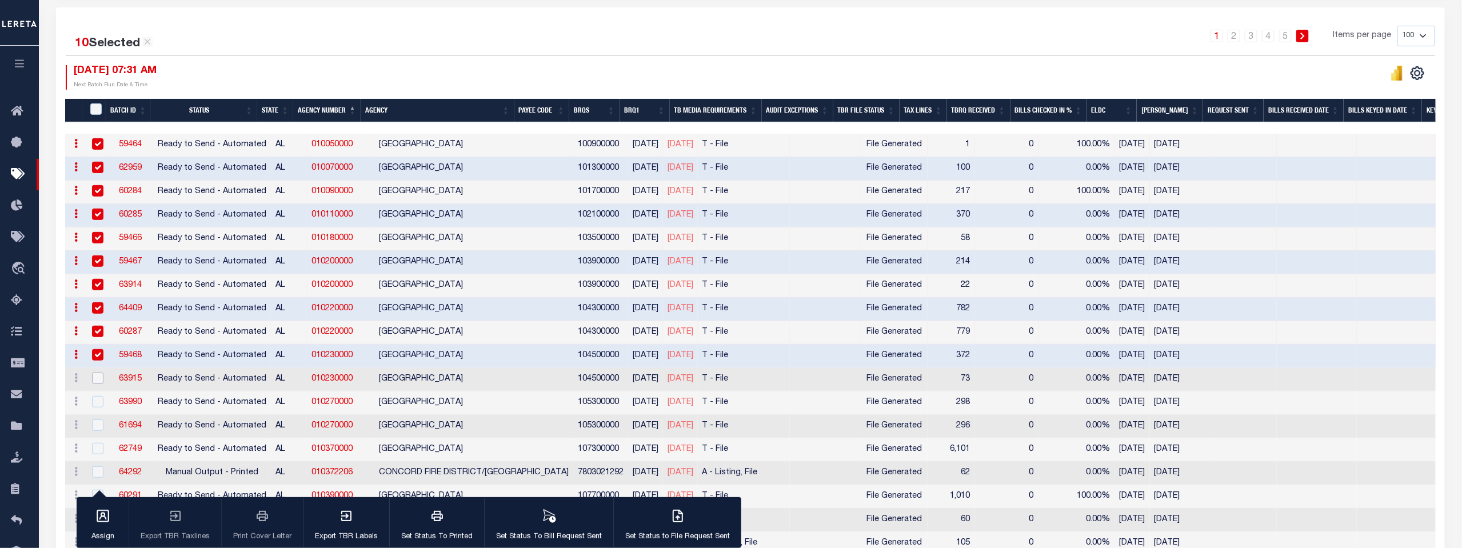
click at [95, 379] on input "checkbox" at bounding box center [97, 378] width 11 height 11
checkbox input "true"
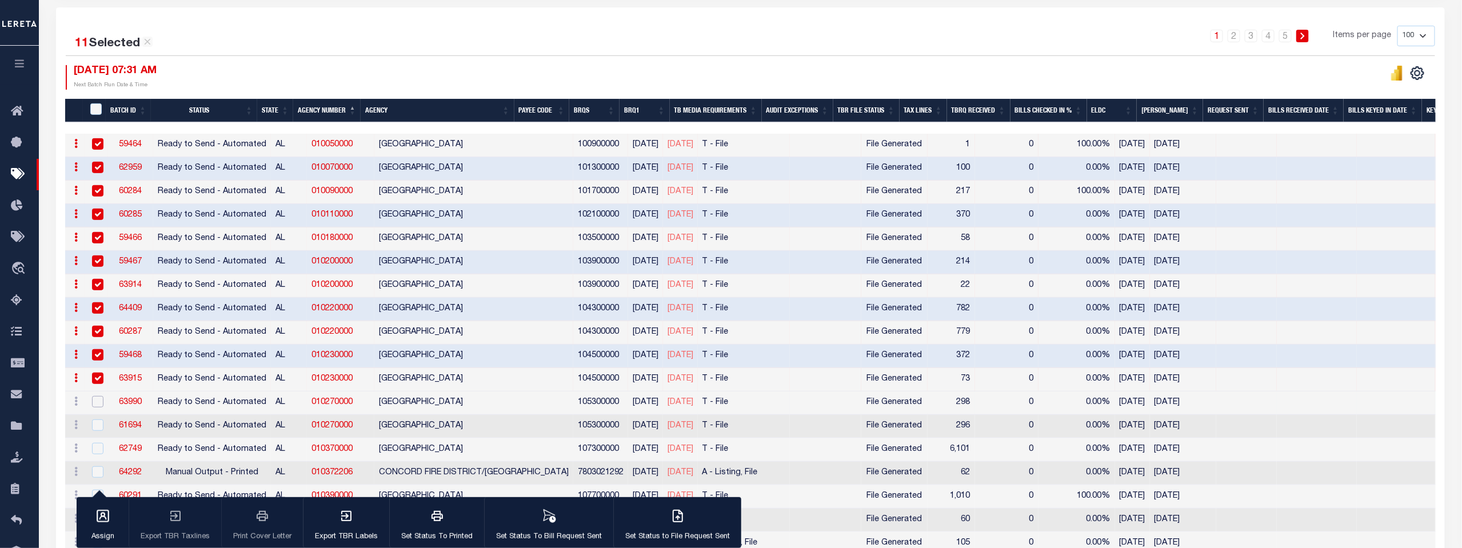
click at [95, 400] on input "checkbox" at bounding box center [97, 401] width 11 height 11
checkbox input "true"
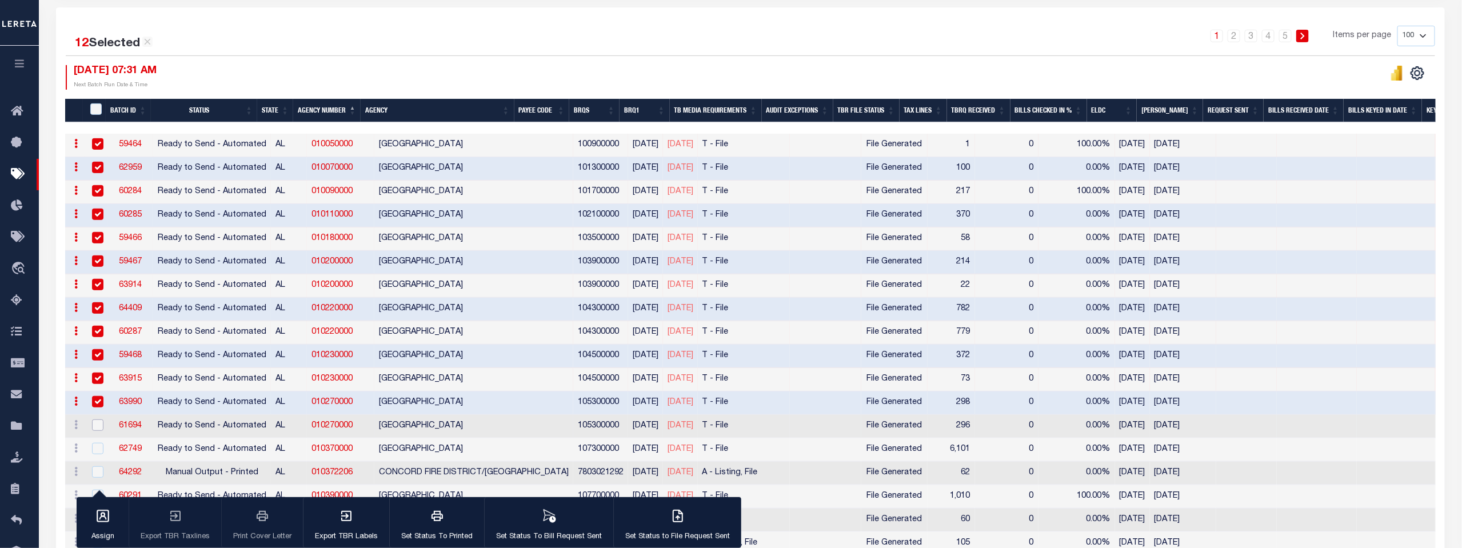
click at [95, 419] on input "checkbox" at bounding box center [97, 424] width 11 height 11
checkbox input "true"
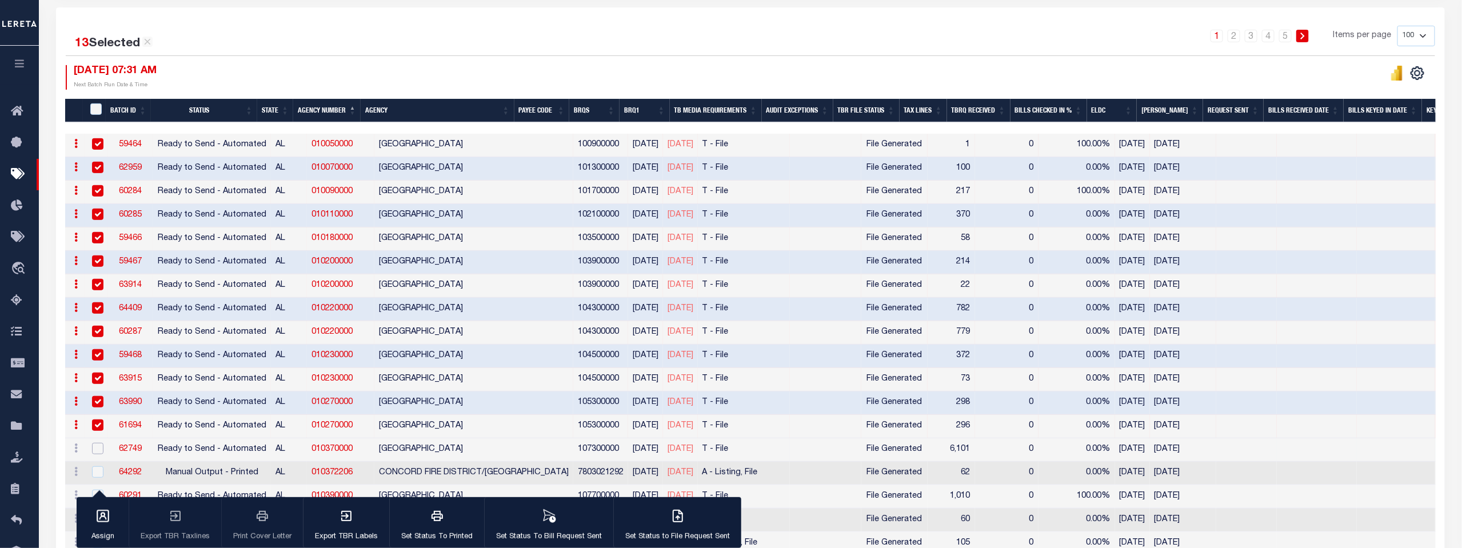
click at [94, 443] on input "checkbox" at bounding box center [97, 448] width 11 height 11
checkbox input "true"
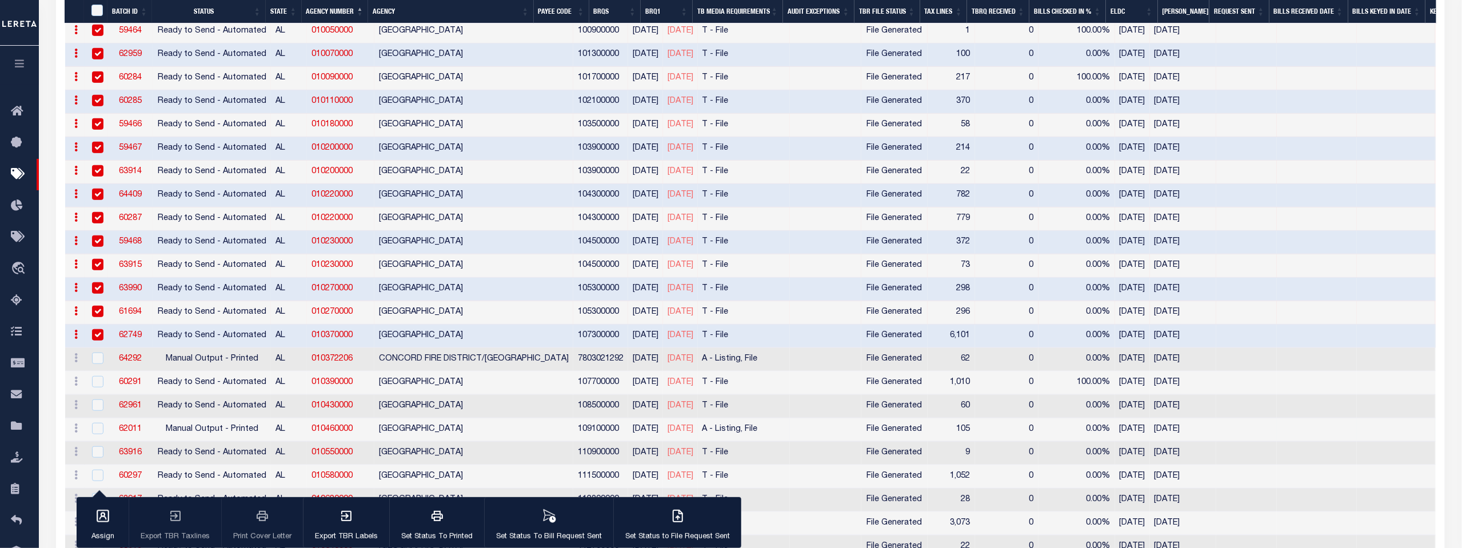
scroll to position [381, 0]
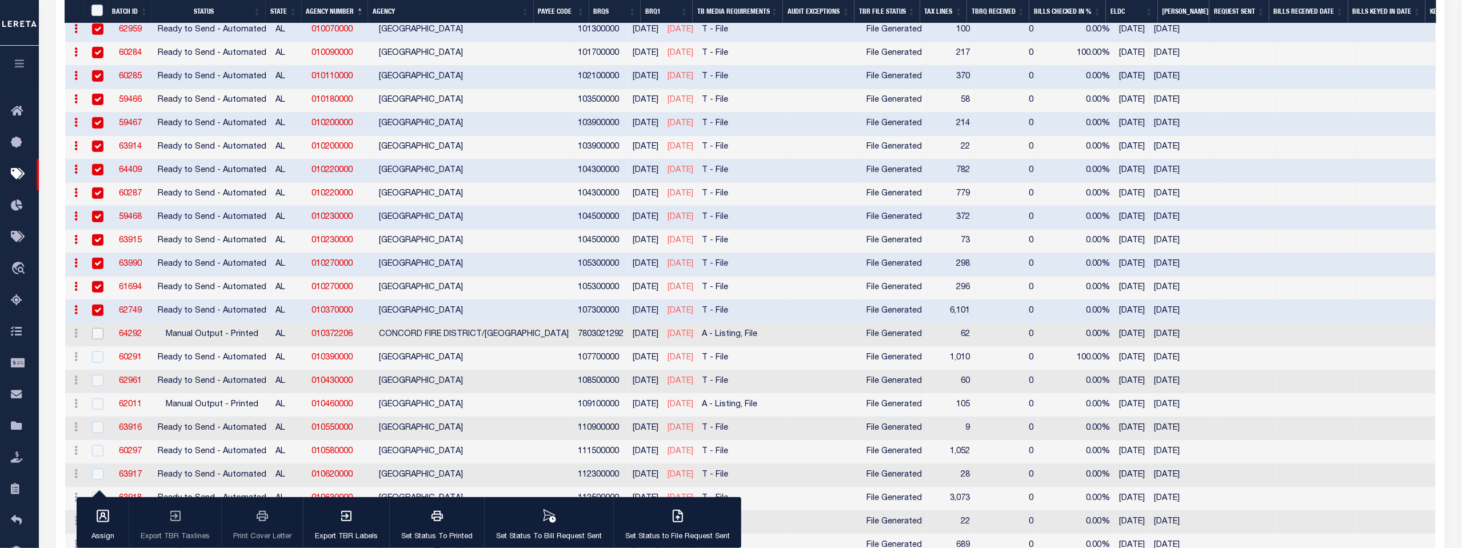
click at [94, 334] on input "checkbox" at bounding box center [97, 333] width 11 height 11
checkbox input "true"
click at [96, 353] on input "checkbox" at bounding box center [97, 356] width 11 height 11
checkbox input "true"
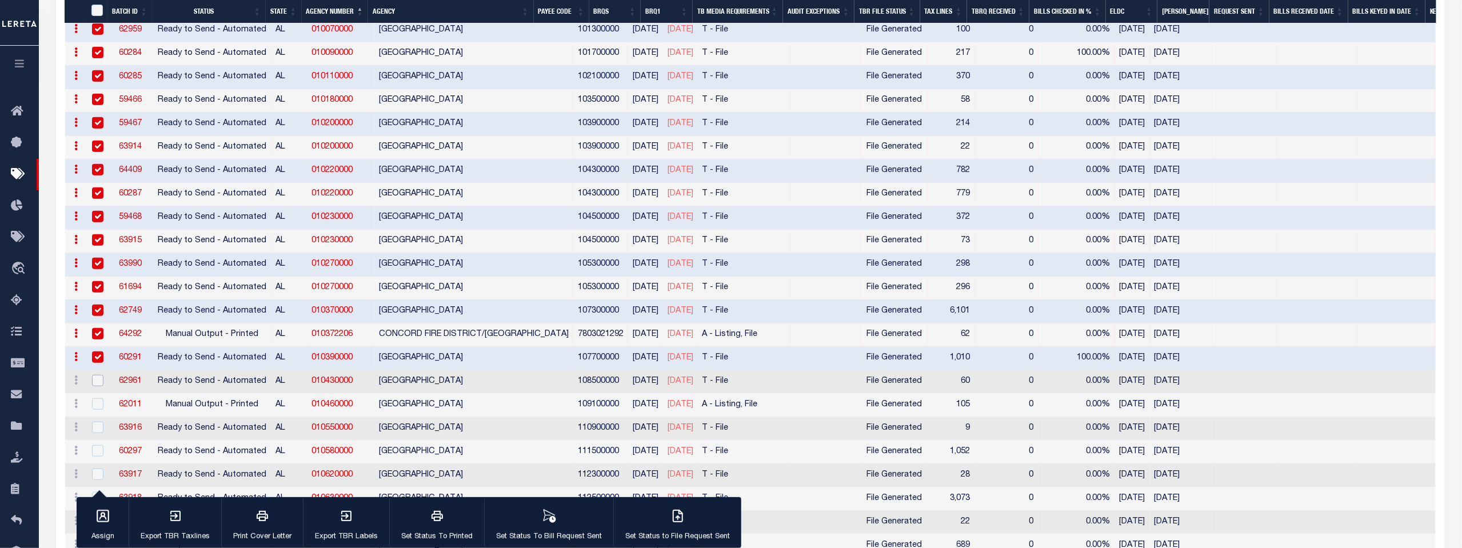
click at [97, 378] on input "checkbox" at bounding box center [97, 380] width 11 height 11
checkbox input "true"
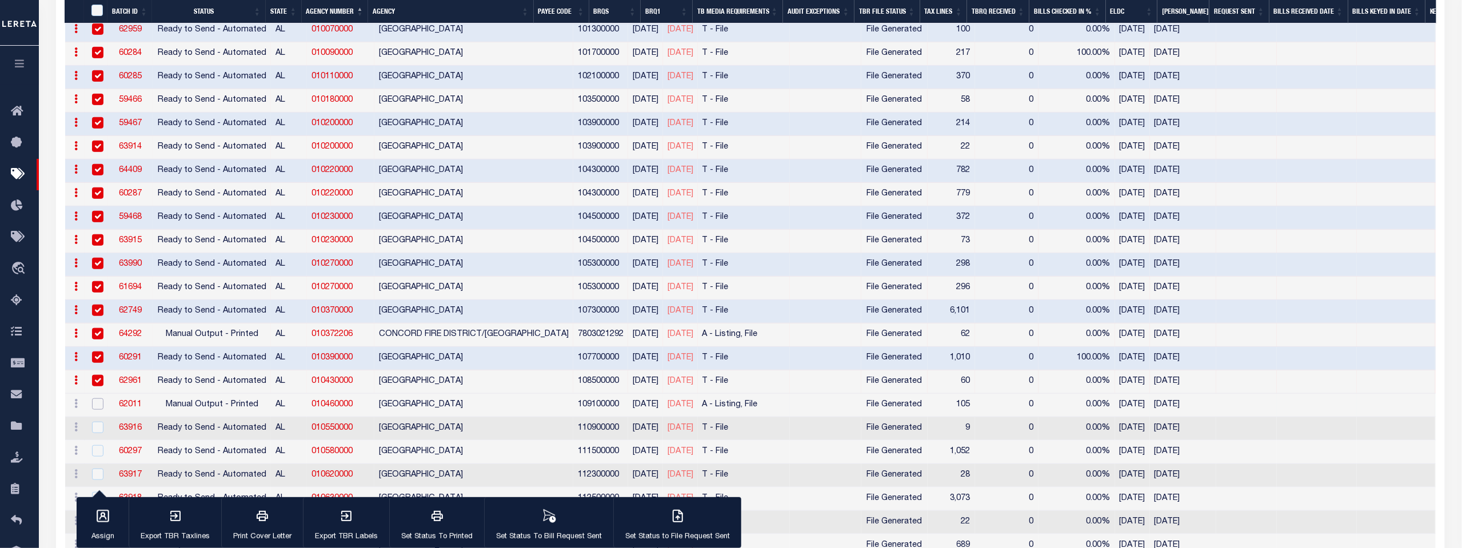
click at [98, 399] on input "checkbox" at bounding box center [97, 403] width 11 height 11
checkbox input "true"
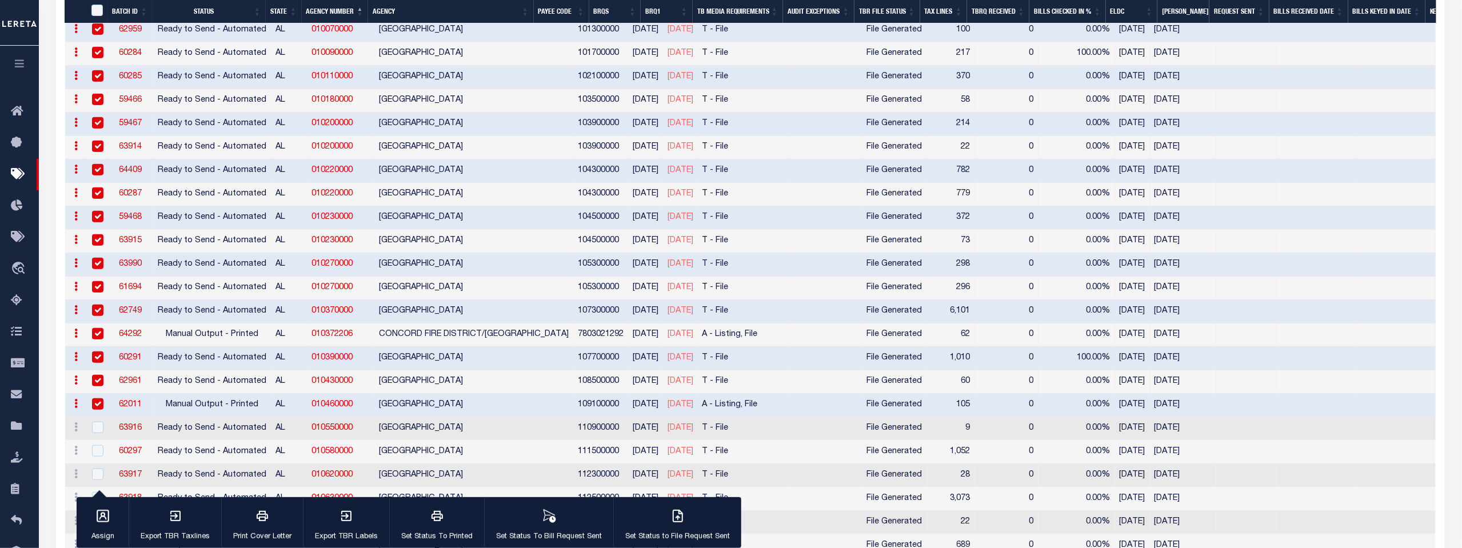
click at [99, 429] on div at bounding box center [96, 428] width 14 height 13
checkbox input "true"
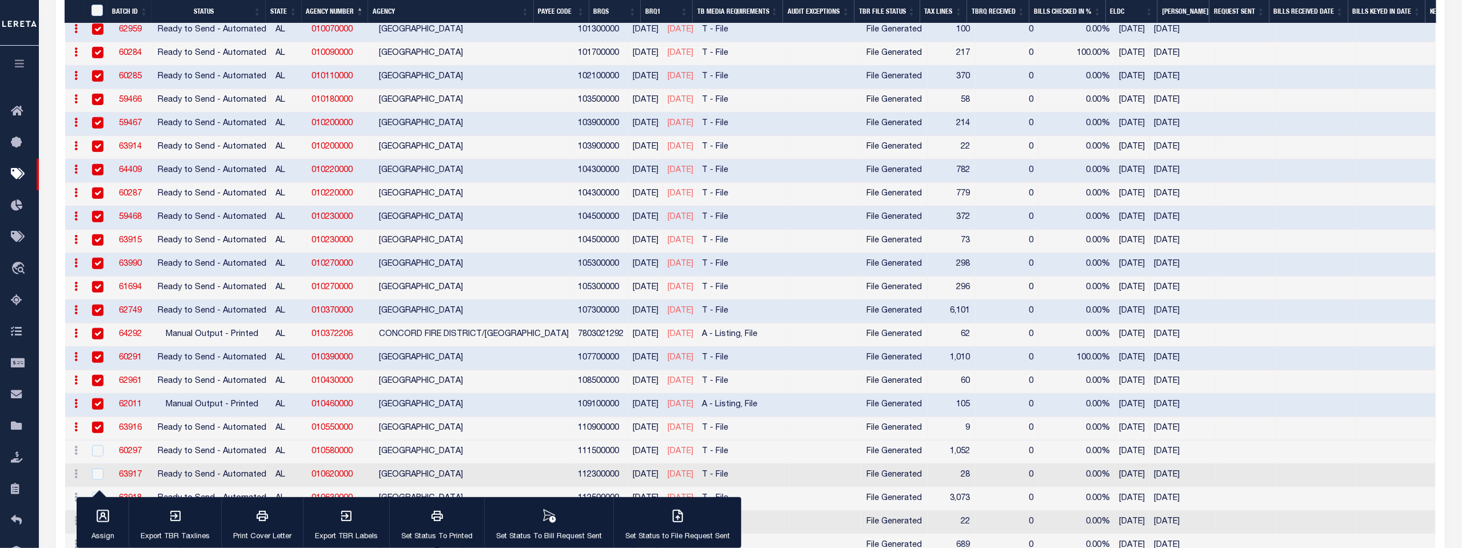
click at [99, 451] on div at bounding box center [96, 451] width 14 height 13
checkbox input "true"
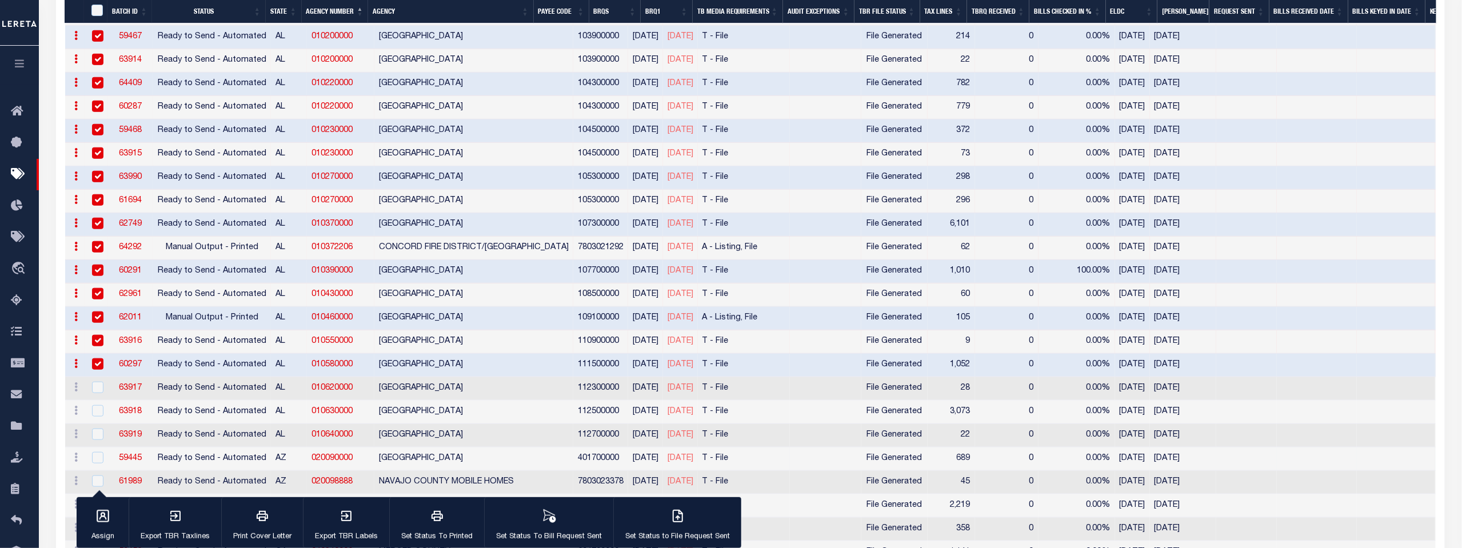
scroll to position [507, 0]
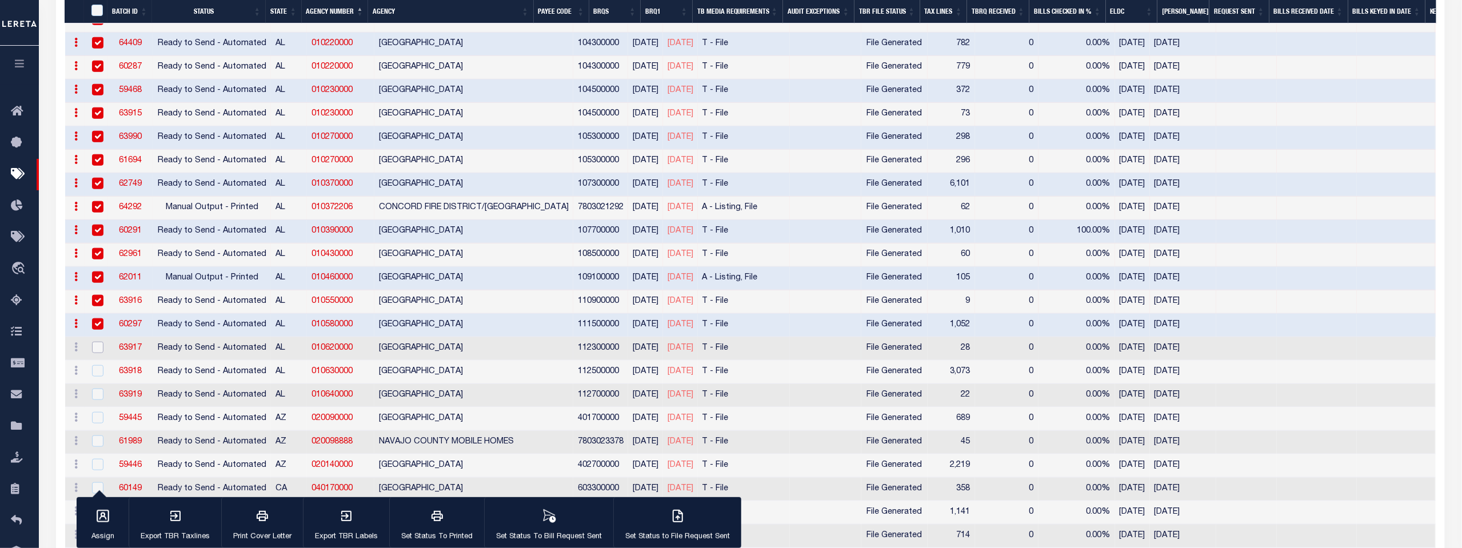
click at [97, 344] on input "checkbox" at bounding box center [97, 347] width 11 height 11
checkbox input "true"
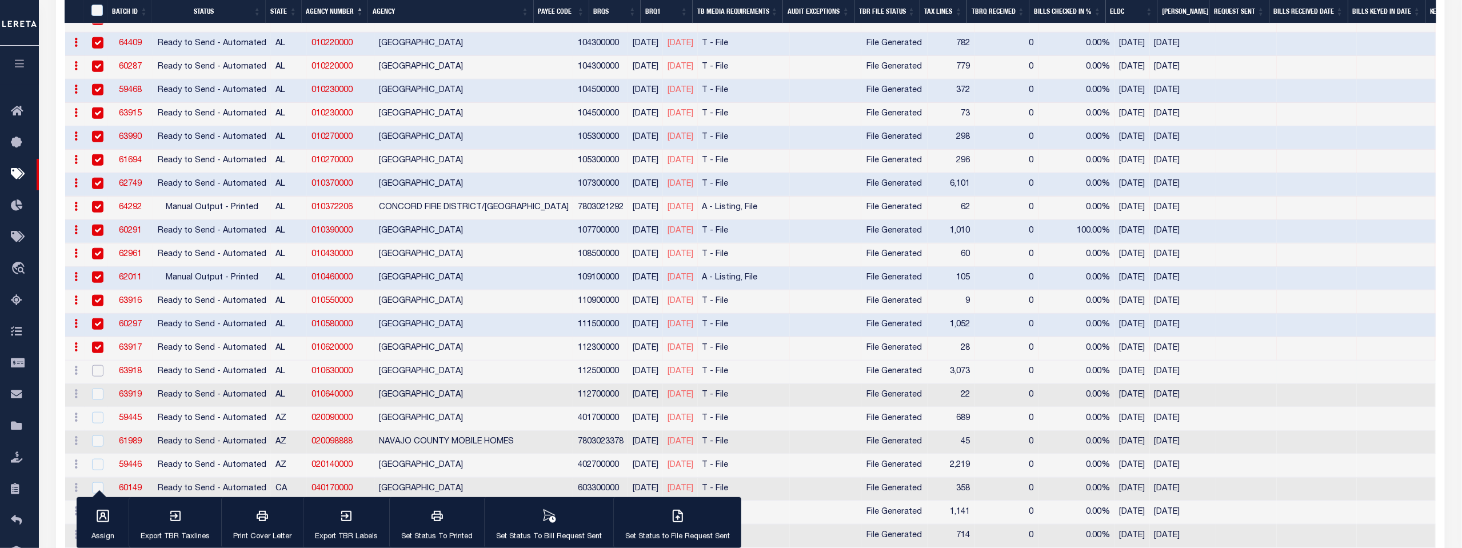
click at [95, 365] on input "checkbox" at bounding box center [97, 370] width 11 height 11
checkbox input "true"
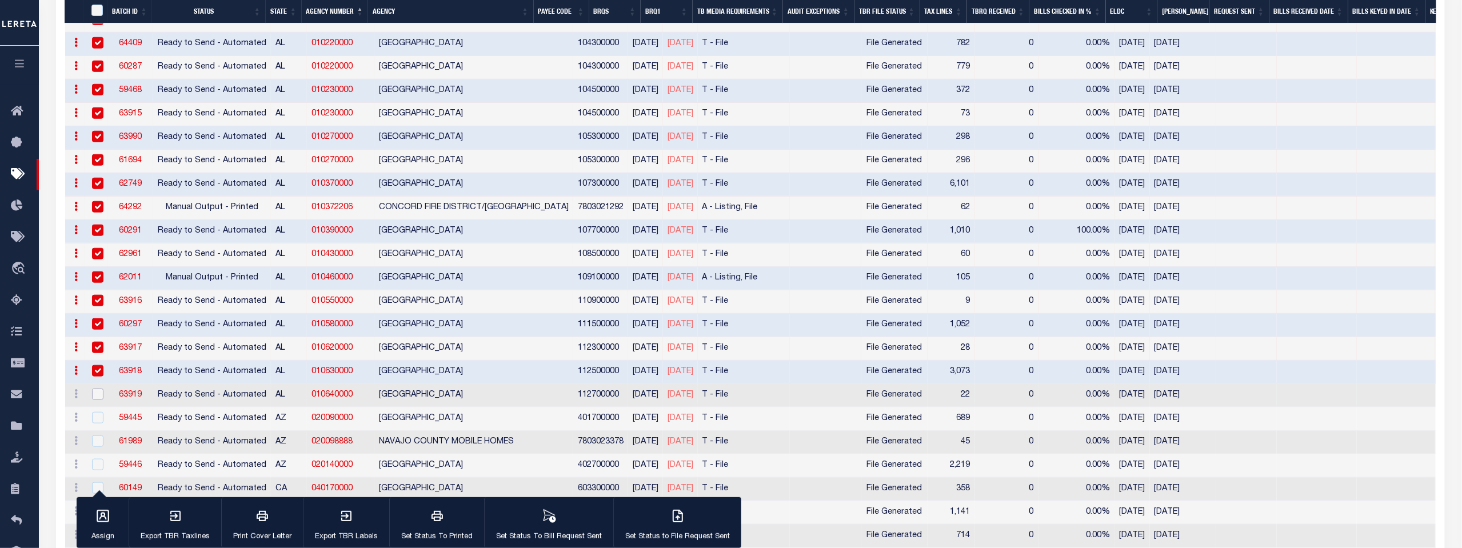
click at [96, 389] on input "checkbox" at bounding box center [97, 394] width 11 height 11
checkbox input "true"
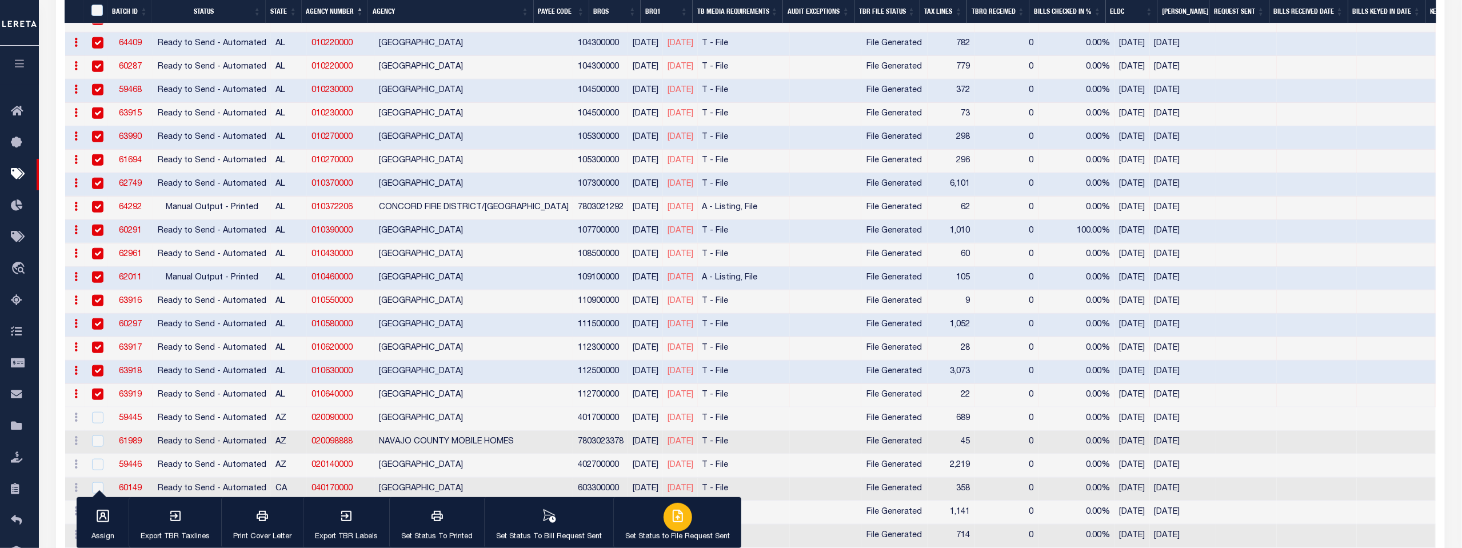
click at [674, 514] on icon "button" at bounding box center [678, 516] width 14 height 14
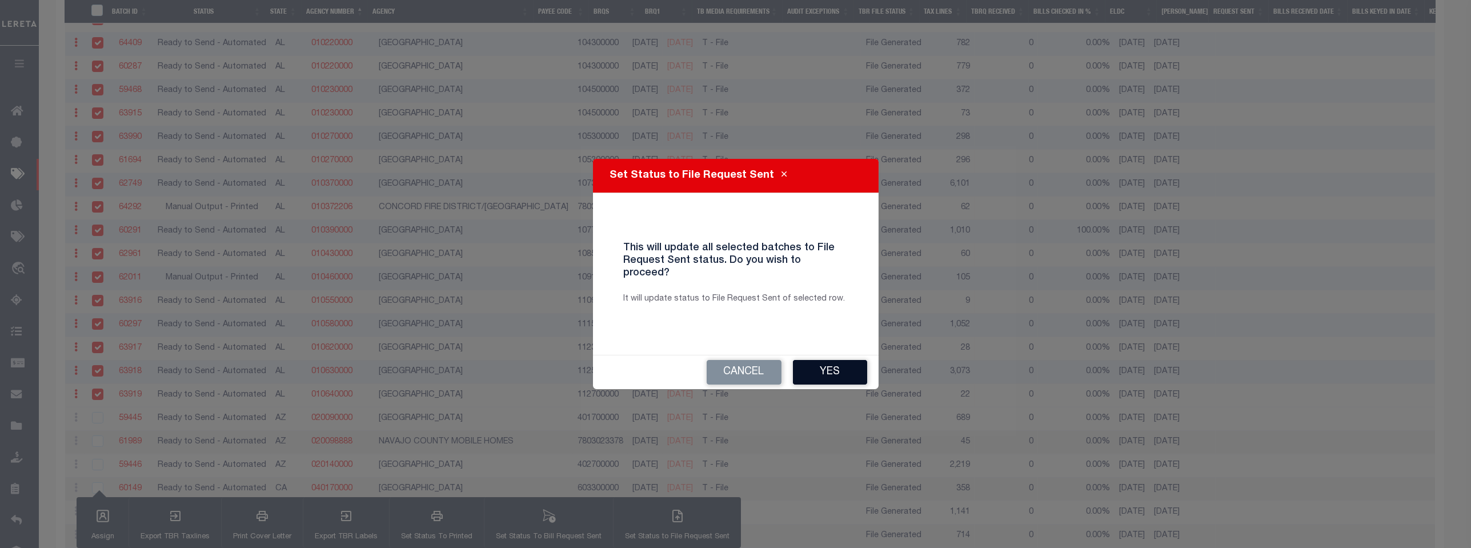
click at [828, 365] on button "Yes" at bounding box center [830, 372] width 74 height 25
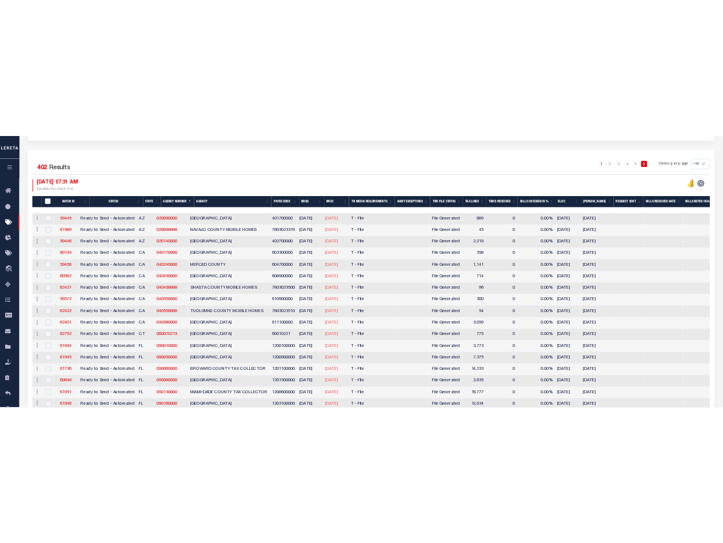
scroll to position [256, 0]
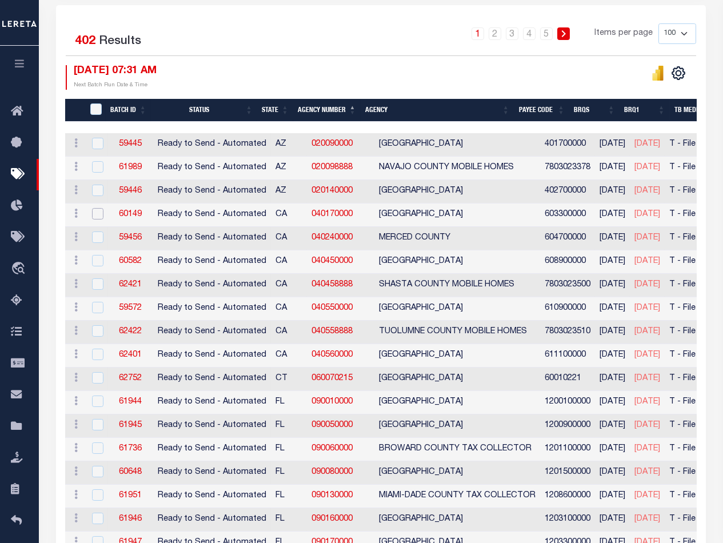
click at [98, 210] on input "checkbox" at bounding box center [97, 213] width 11 height 11
checkbox input "true"
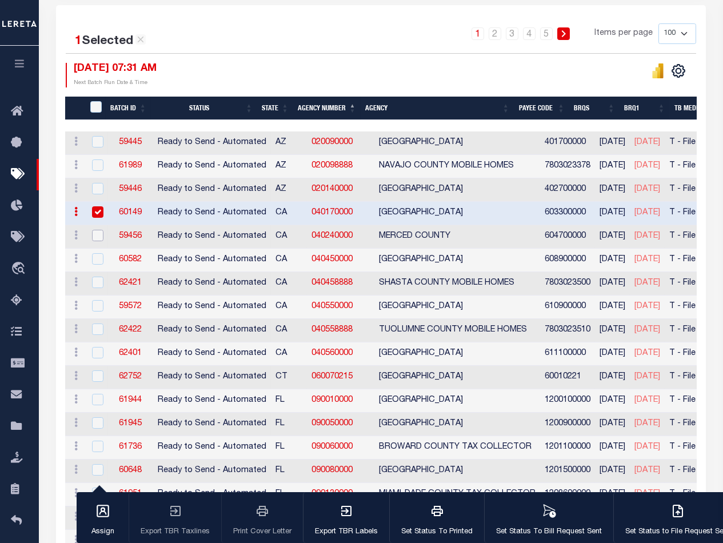
click at [94, 236] on input "checkbox" at bounding box center [97, 235] width 11 height 11
checkbox input "true"
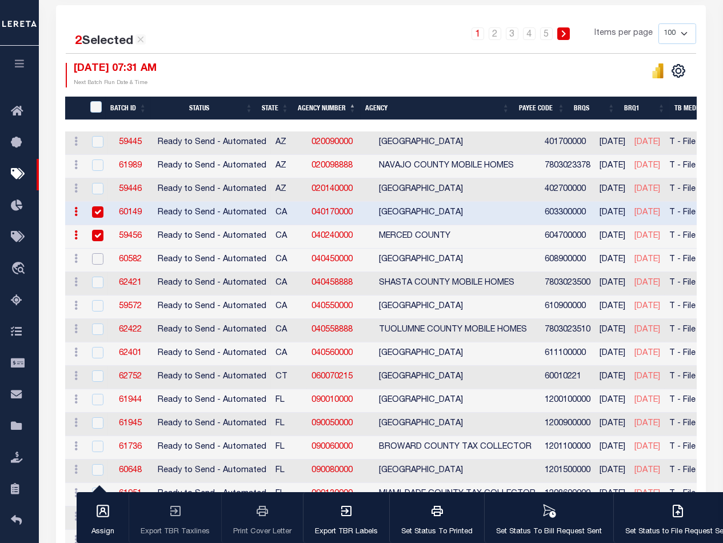
click at [94, 262] on input "checkbox" at bounding box center [97, 258] width 11 height 11
checkbox input "true"
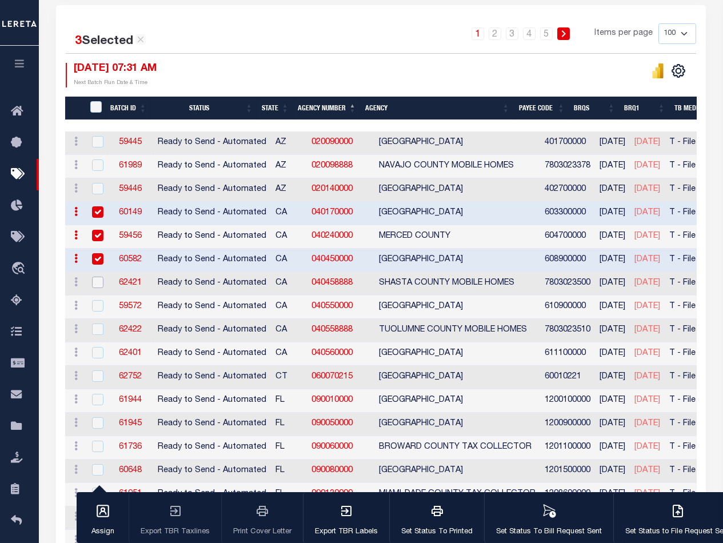
click at [95, 278] on input "checkbox" at bounding box center [97, 282] width 11 height 11
checkbox input "true"
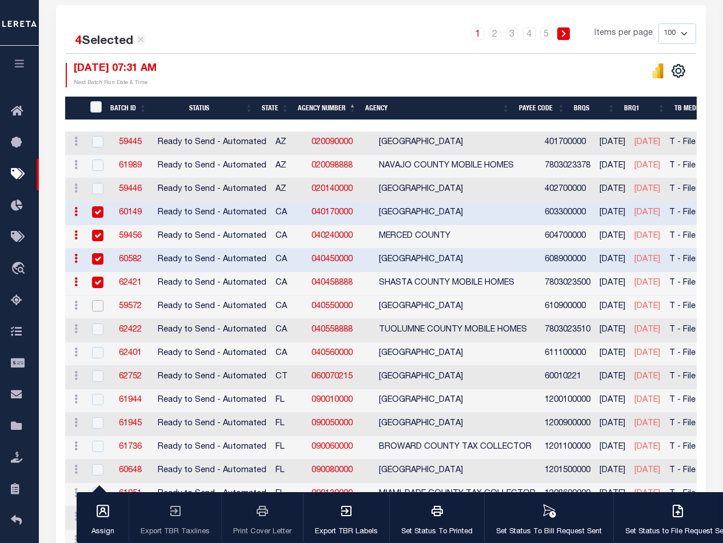
click at [96, 300] on input "checkbox" at bounding box center [97, 305] width 11 height 11
checkbox input "true"
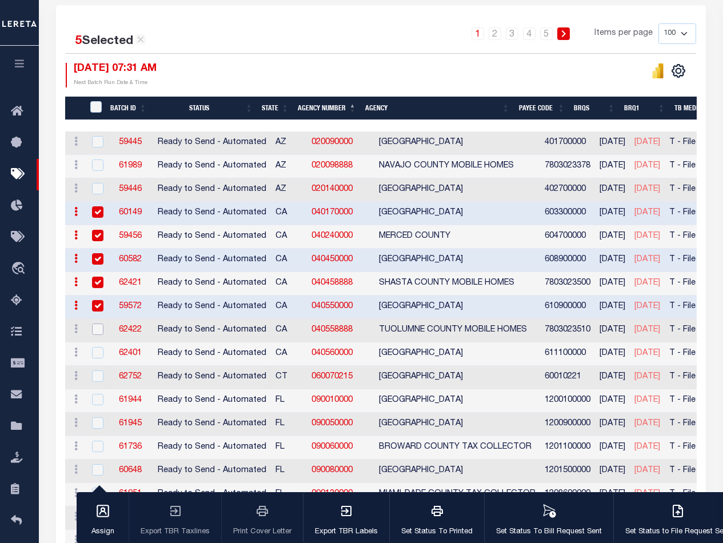
click at [97, 323] on input "checkbox" at bounding box center [97, 328] width 11 height 11
checkbox input "true"
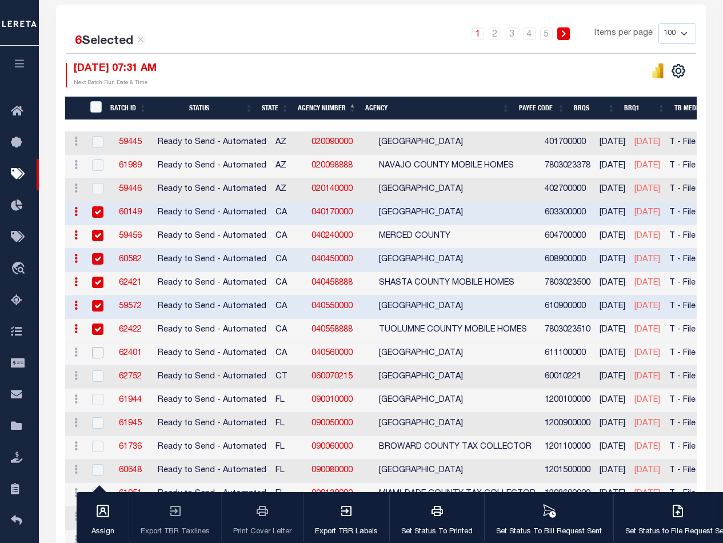
click at [98, 347] on input "checkbox" at bounding box center [97, 352] width 11 height 11
checkbox input "true"
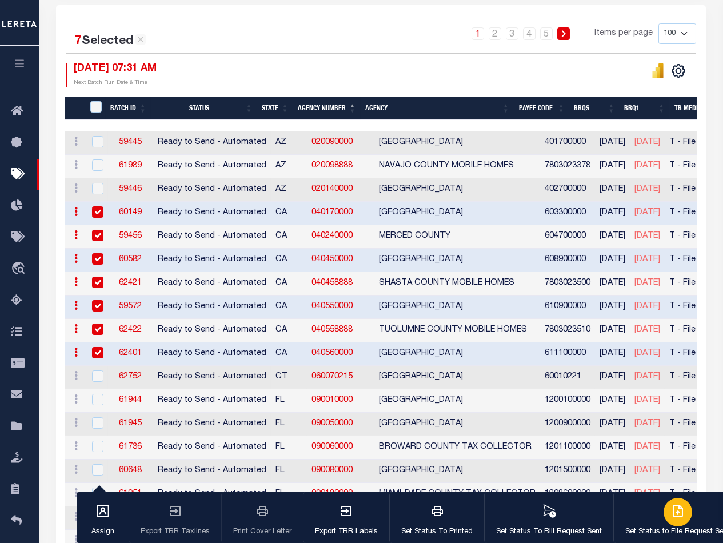
click at [676, 513] on icon "button" at bounding box center [677, 510] width 9 height 11
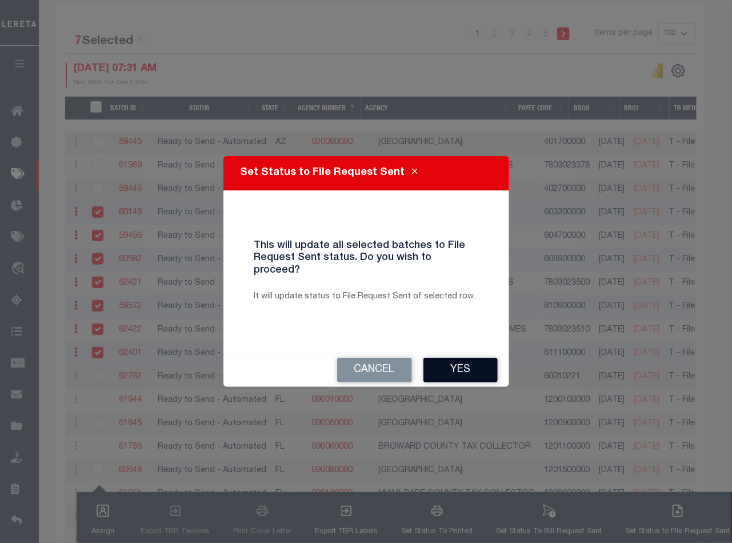
click at [462, 368] on button "Yes" at bounding box center [460, 370] width 74 height 25
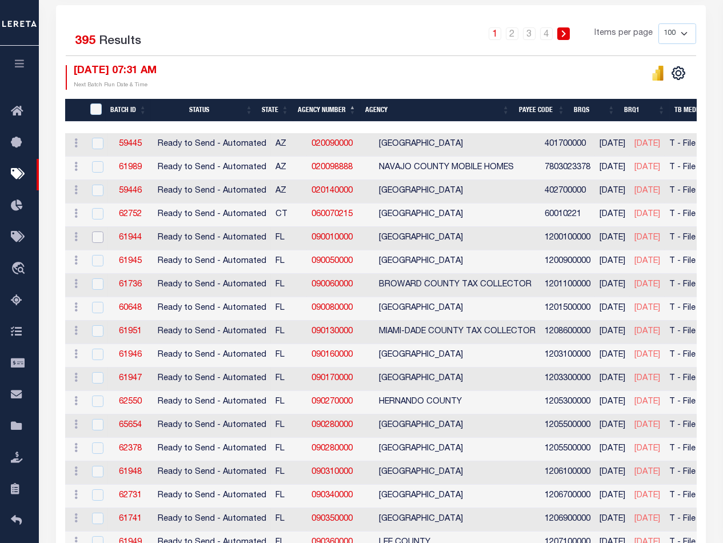
click at [96, 234] on input "checkbox" at bounding box center [97, 236] width 11 height 11
checkbox input "true"
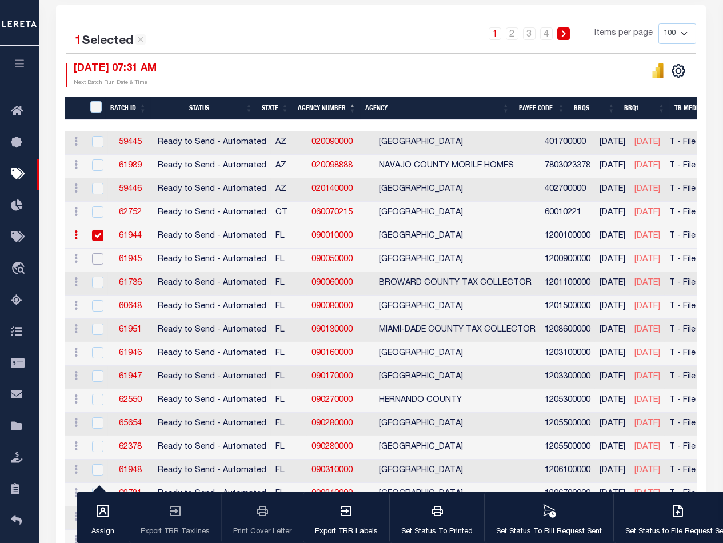
click at [97, 255] on input "checkbox" at bounding box center [97, 258] width 11 height 11
checkbox input "true"
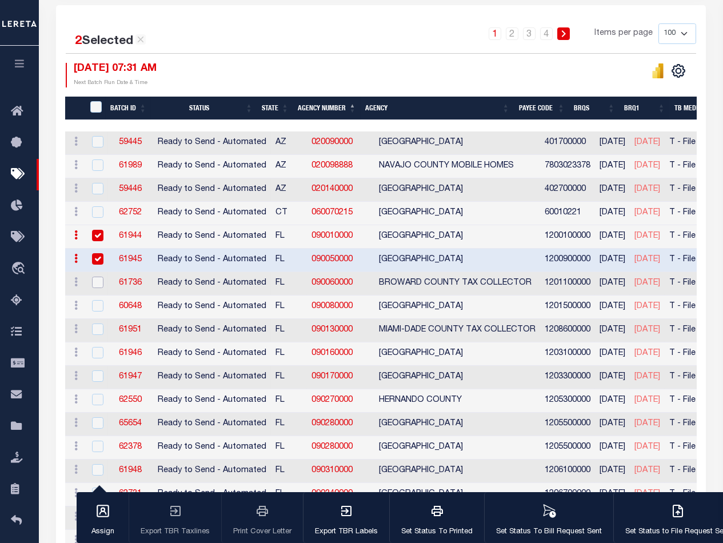
click at [95, 278] on input "checkbox" at bounding box center [97, 282] width 11 height 11
checkbox input "true"
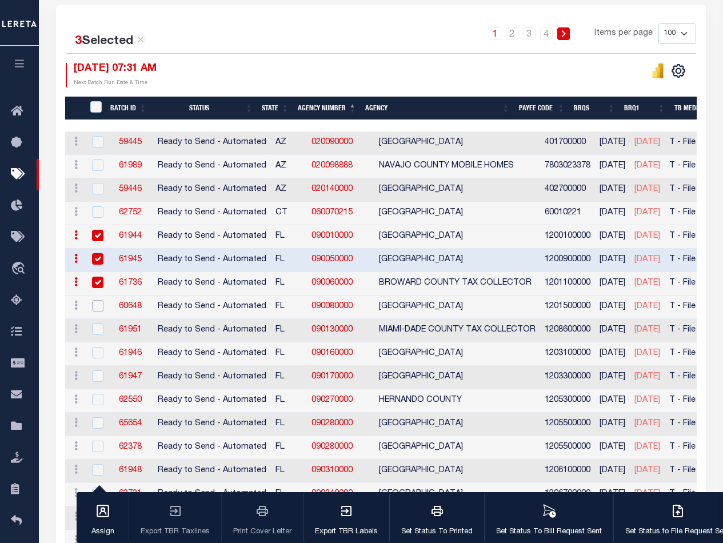
click at [98, 305] on input "checkbox" at bounding box center [97, 305] width 11 height 11
checkbox input "true"
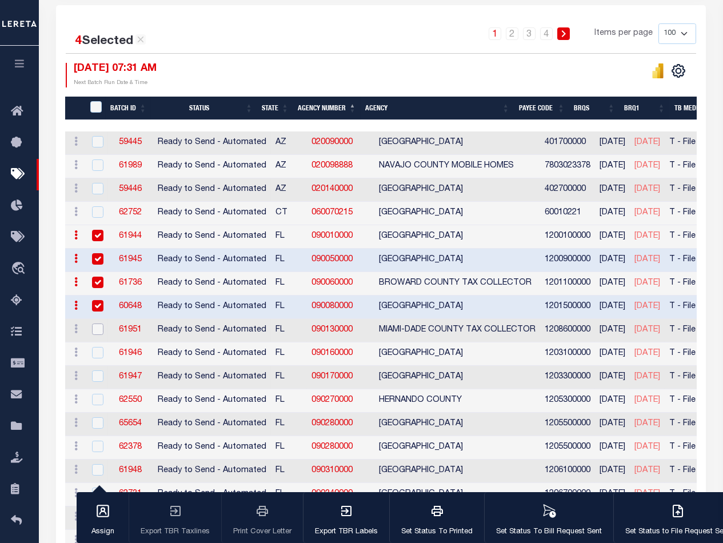
click at [95, 325] on input "checkbox" at bounding box center [97, 328] width 11 height 11
checkbox input "true"
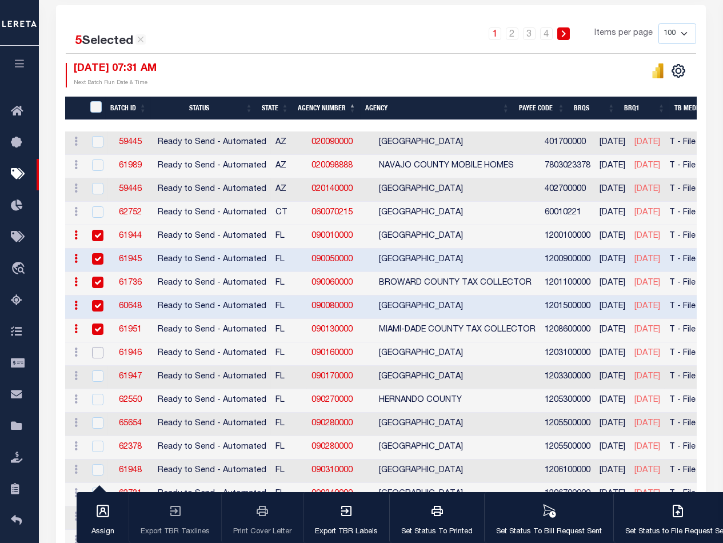
click at [96, 349] on input "checkbox" at bounding box center [97, 352] width 11 height 11
checkbox input "true"
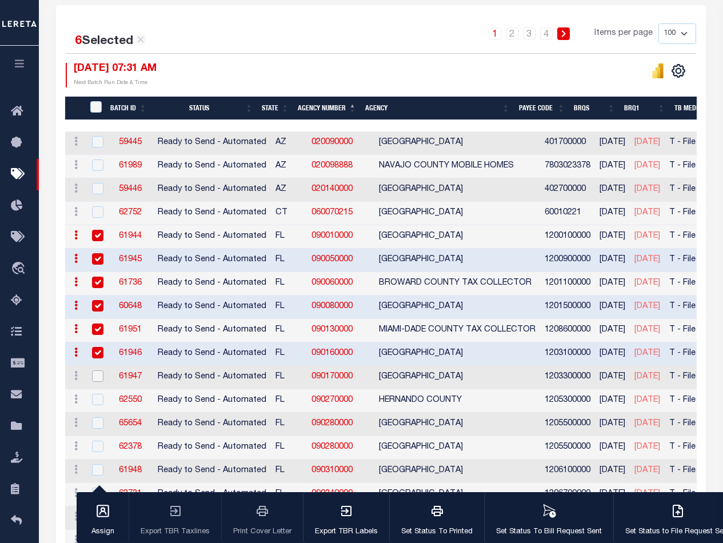
click at [96, 374] on input "checkbox" at bounding box center [97, 375] width 11 height 11
checkbox input "true"
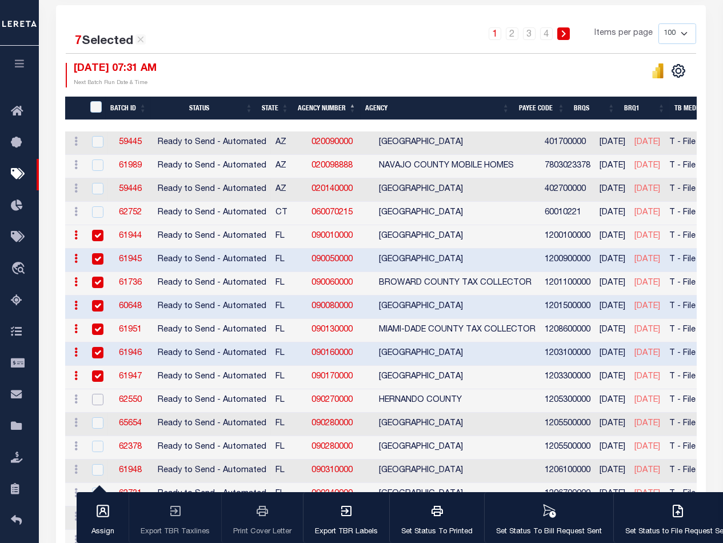
click at [95, 395] on input "checkbox" at bounding box center [97, 399] width 11 height 11
checkbox input "true"
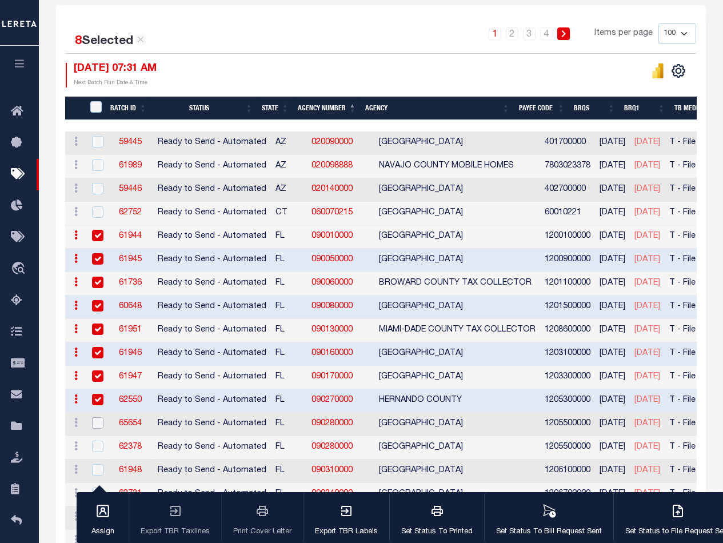
click at [94, 417] on input "checkbox" at bounding box center [97, 422] width 11 height 11
checkbox input "true"
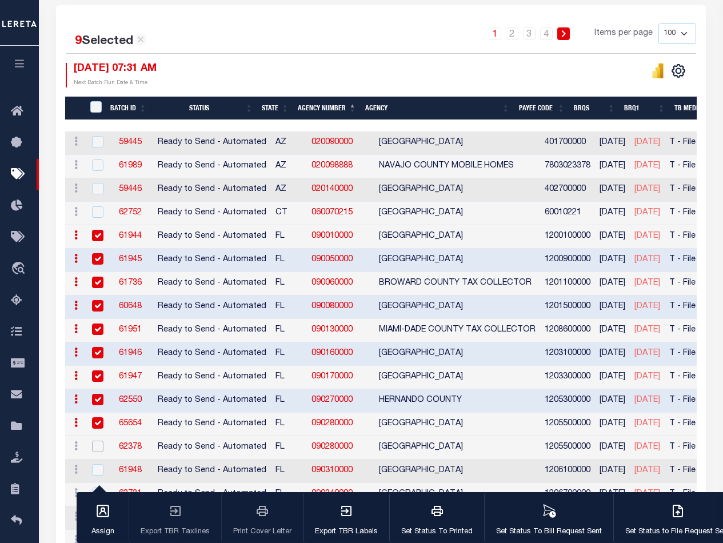
click at [94, 441] on input "checkbox" at bounding box center [97, 446] width 11 height 11
checkbox input "true"
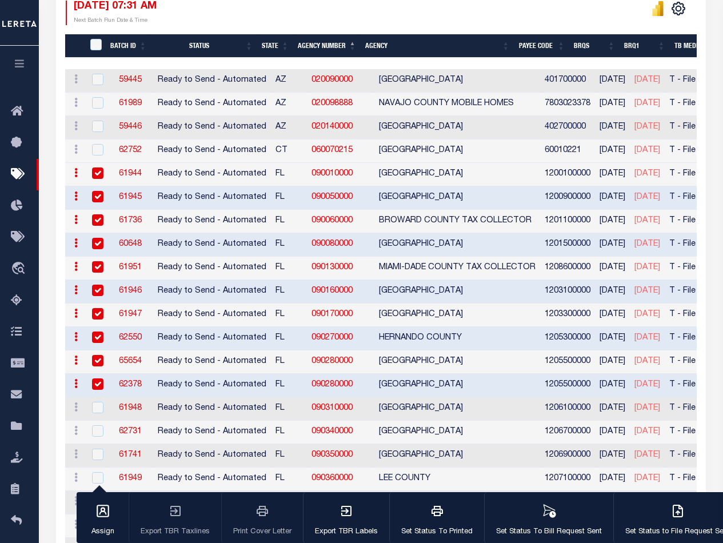
scroll to position [383, 0]
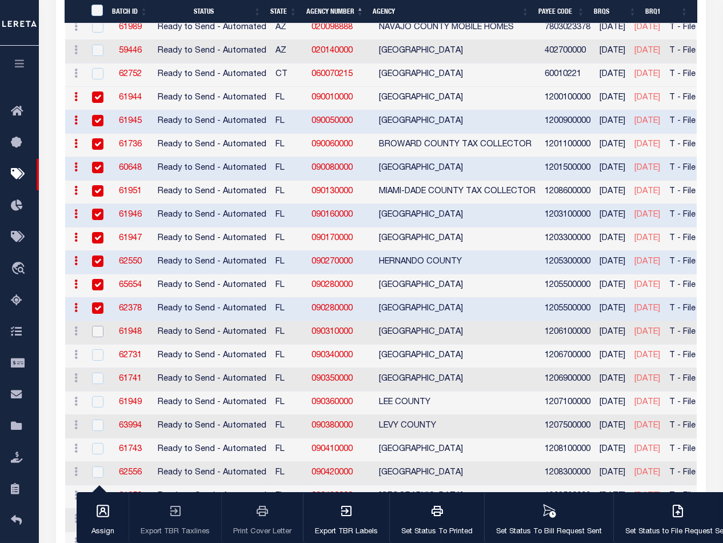
click at [95, 327] on input "checkbox" at bounding box center [97, 331] width 11 height 11
checkbox input "true"
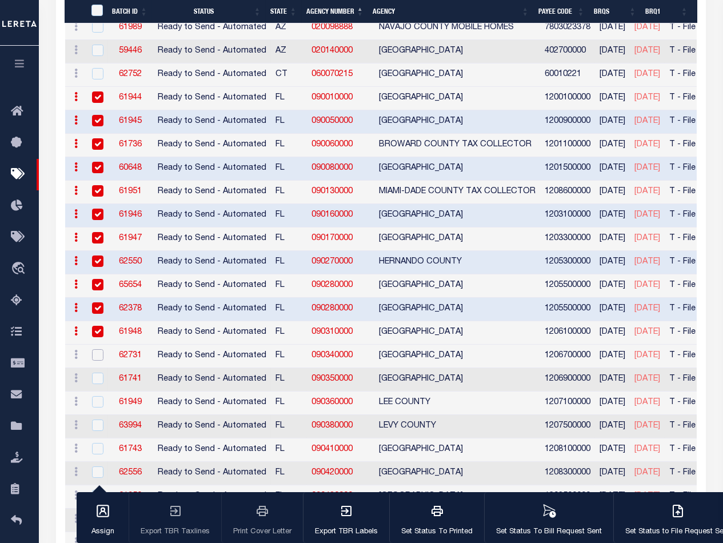
click at [94, 349] on input "checkbox" at bounding box center [97, 354] width 11 height 11
checkbox input "true"
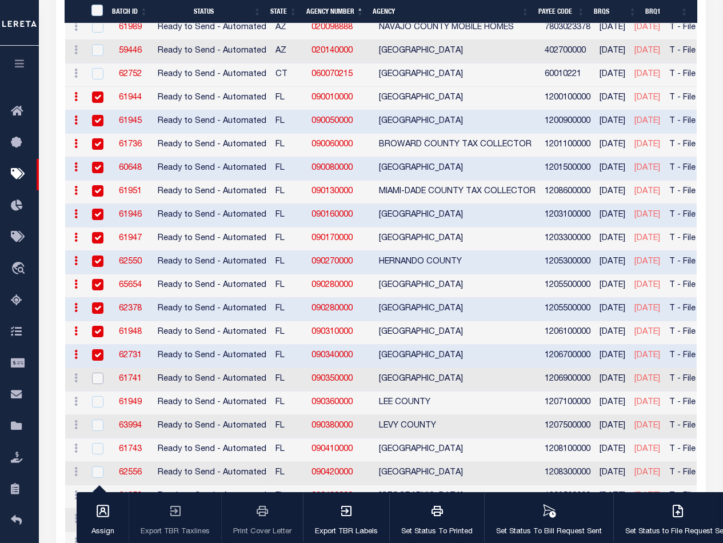
click at [98, 373] on input "checkbox" at bounding box center [97, 378] width 11 height 11
checkbox input "true"
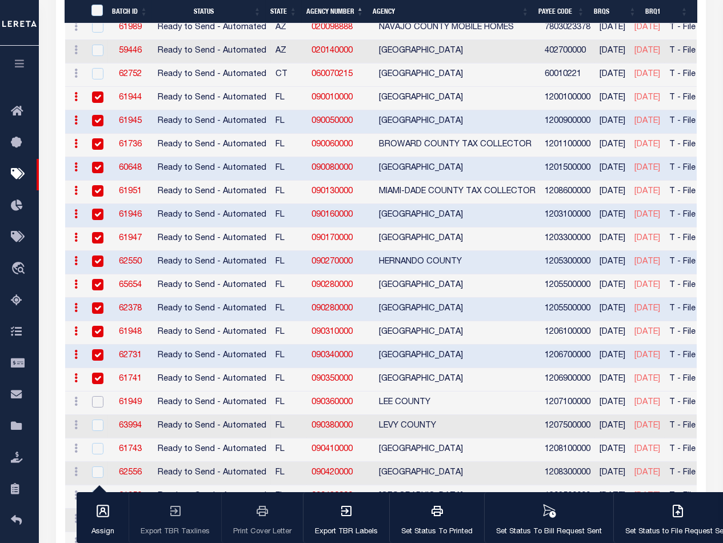
click at [98, 396] on input "checkbox" at bounding box center [97, 401] width 11 height 11
checkbox input "true"
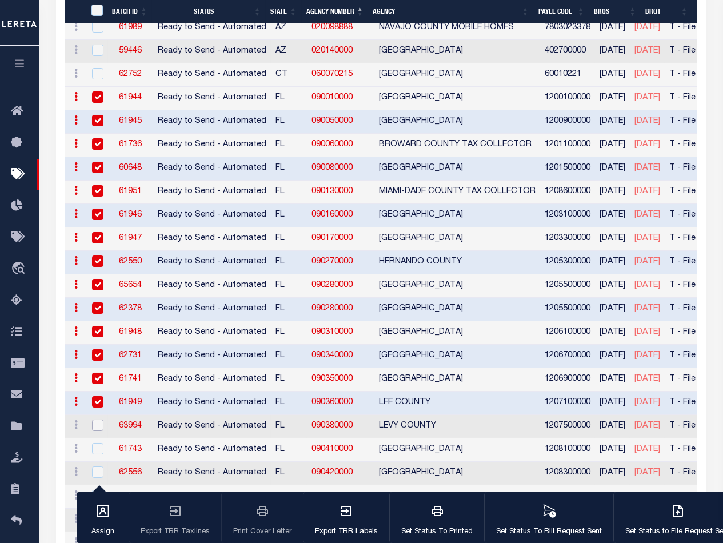
click at [97, 419] on input "checkbox" at bounding box center [97, 424] width 11 height 11
checkbox input "true"
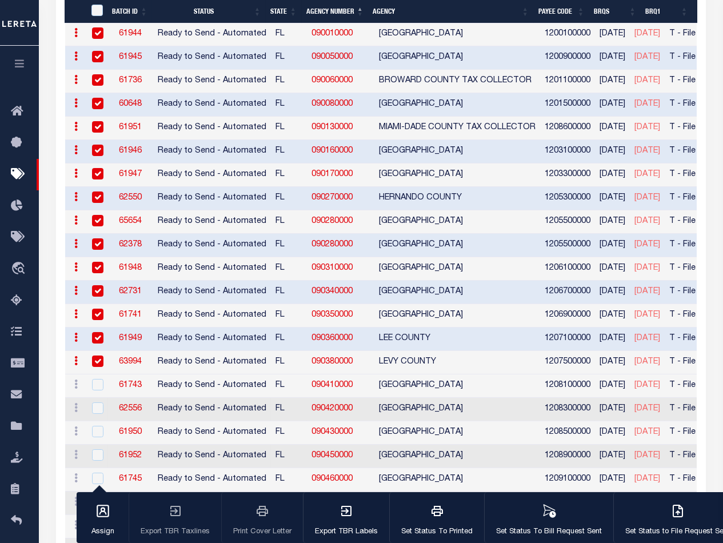
scroll to position [510, 0]
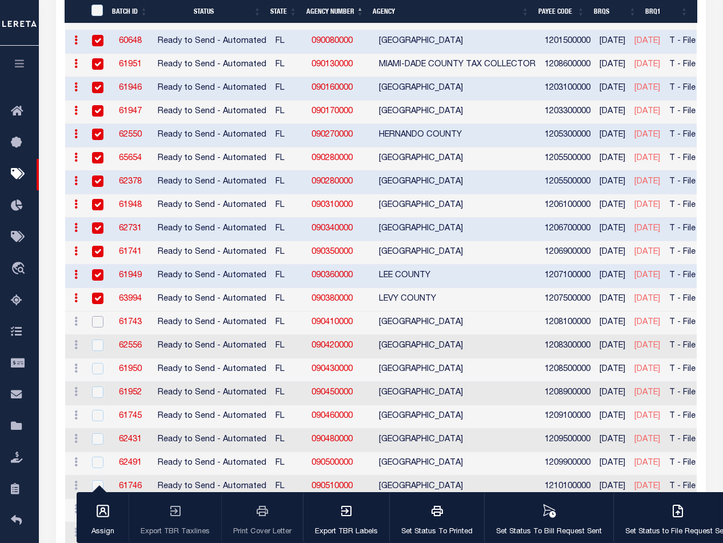
click at [97, 318] on input "checkbox" at bounding box center [97, 321] width 11 height 11
checkbox input "true"
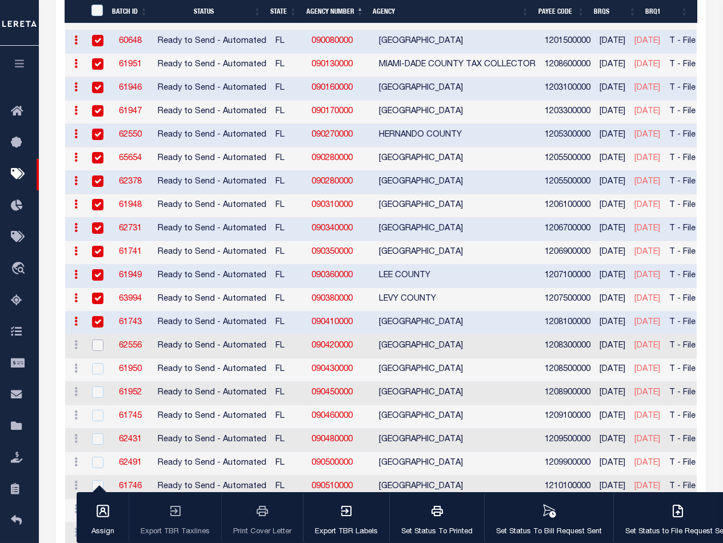
click at [97, 339] on input "checkbox" at bounding box center [97, 344] width 11 height 11
checkbox input "true"
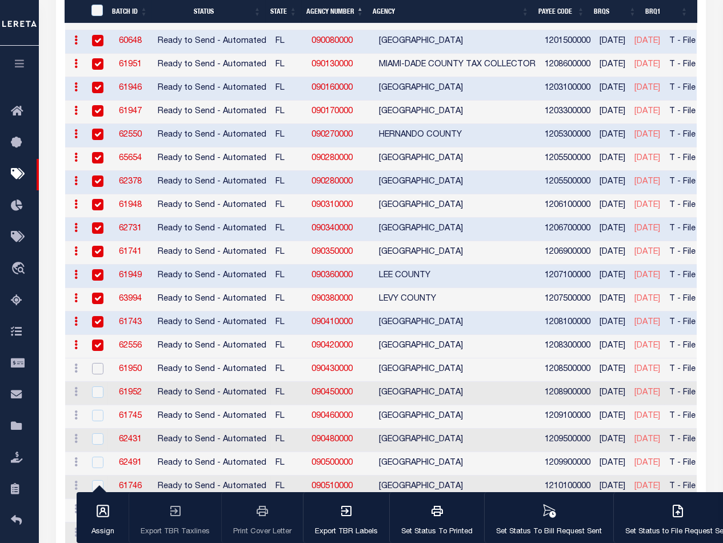
click at [97, 363] on input "checkbox" at bounding box center [97, 368] width 11 height 11
checkbox input "true"
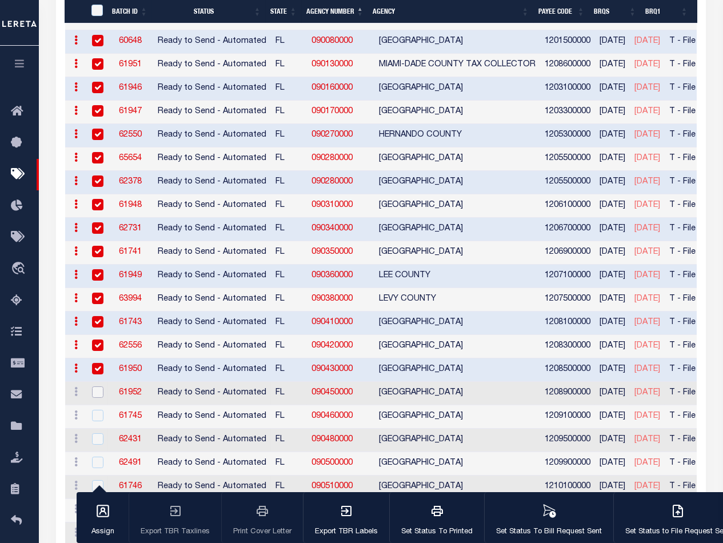
click at [96, 386] on input "checkbox" at bounding box center [97, 391] width 11 height 11
checkbox input "true"
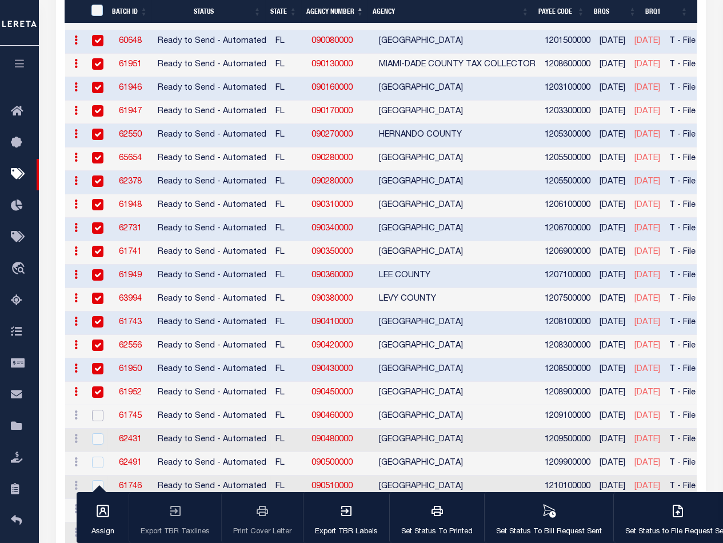
click at [97, 411] on input "checkbox" at bounding box center [97, 415] width 11 height 11
checkbox input "true"
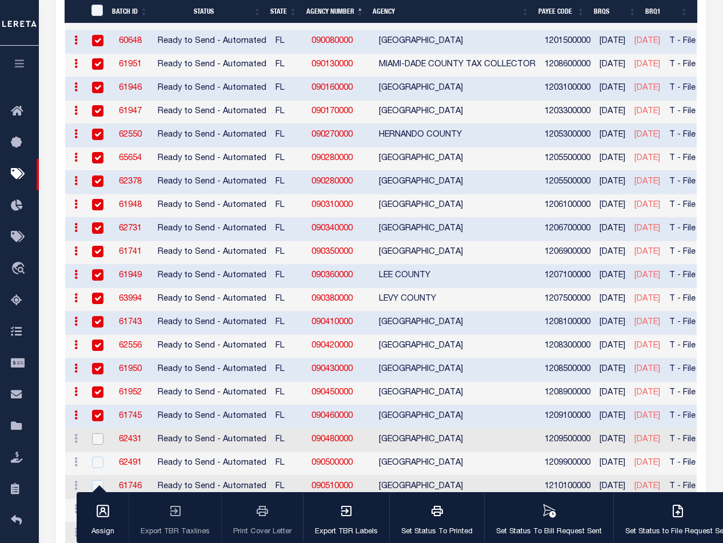
click at [98, 433] on input "checkbox" at bounding box center [97, 438] width 11 height 11
checkbox input "true"
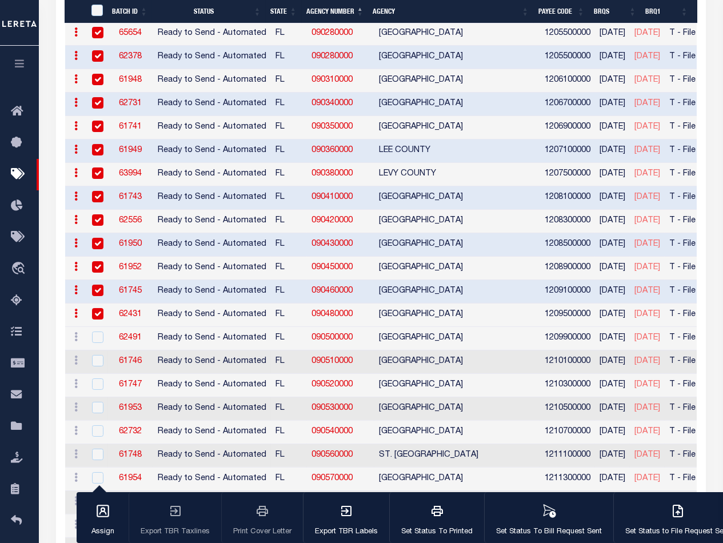
scroll to position [637, 0]
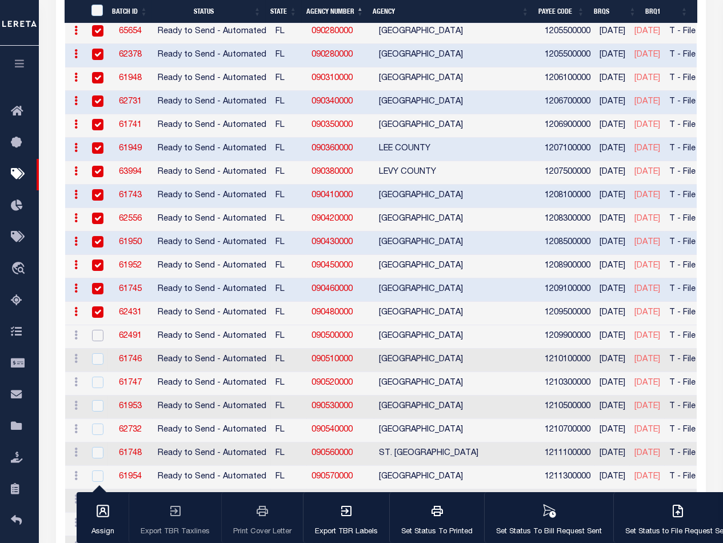
click at [98, 332] on input "checkbox" at bounding box center [97, 335] width 11 height 11
checkbox input "true"
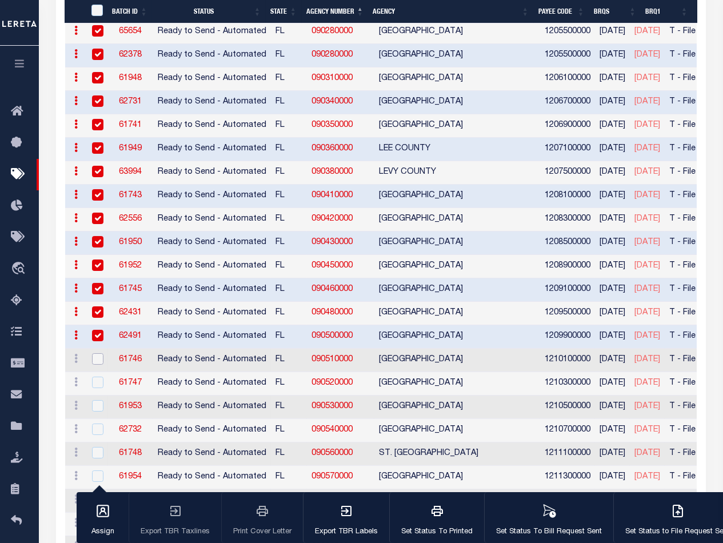
click at [97, 353] on input "checkbox" at bounding box center [97, 358] width 11 height 11
checkbox input "true"
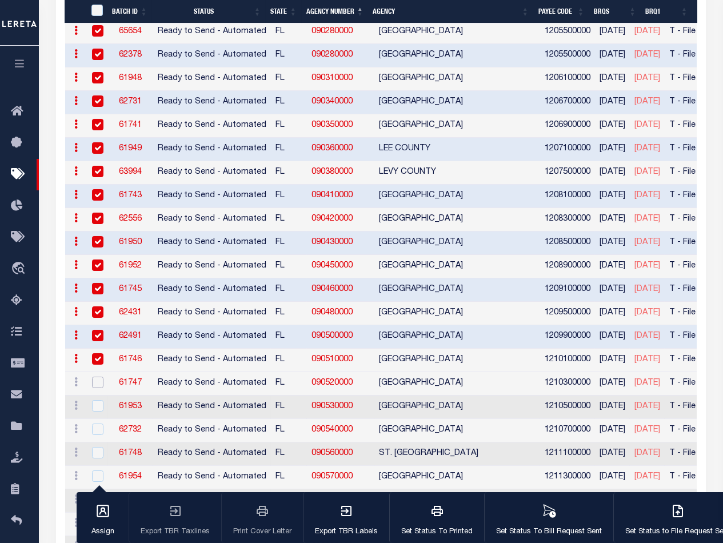
click at [97, 377] on input "checkbox" at bounding box center [97, 382] width 11 height 11
checkbox input "true"
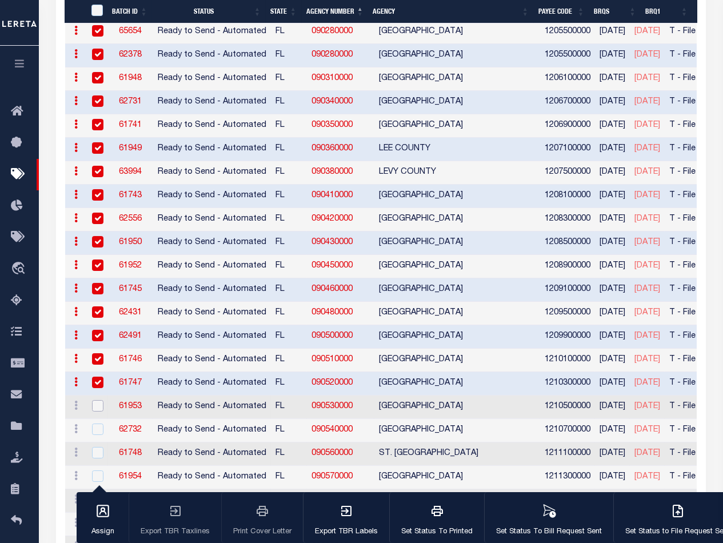
click at [97, 400] on input "checkbox" at bounding box center [97, 405] width 11 height 11
checkbox input "true"
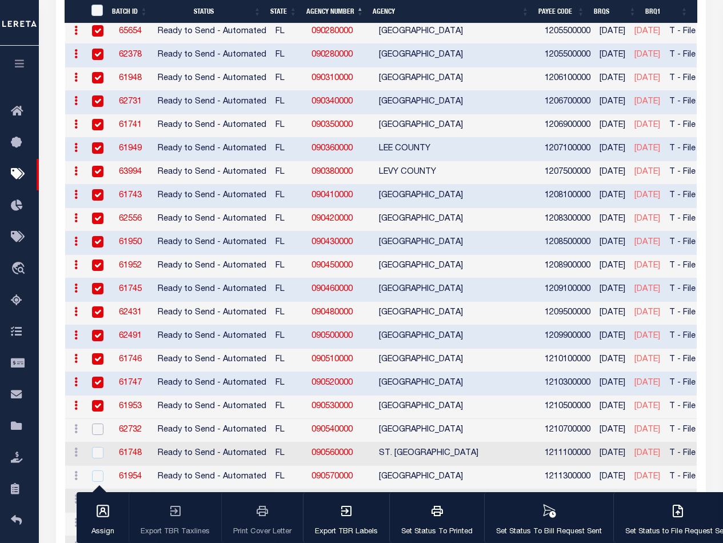
click at [98, 423] on input "checkbox" at bounding box center [97, 428] width 11 height 11
checkbox input "true"
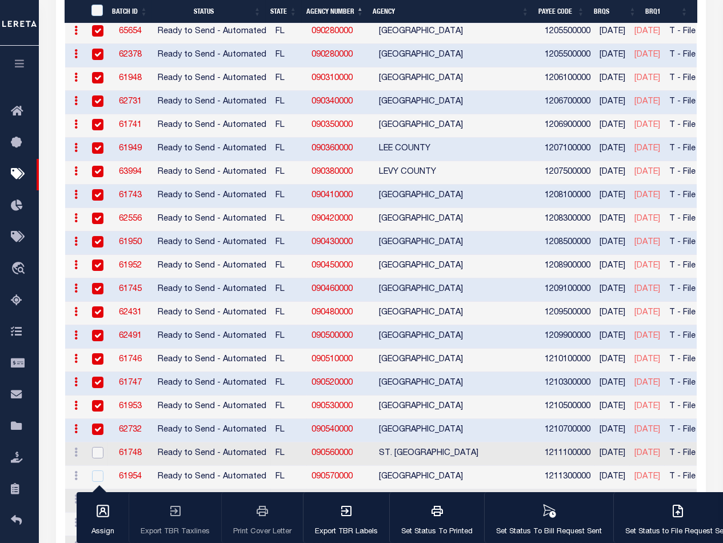
click at [98, 447] on input "checkbox" at bounding box center [97, 452] width 11 height 11
checkbox input "true"
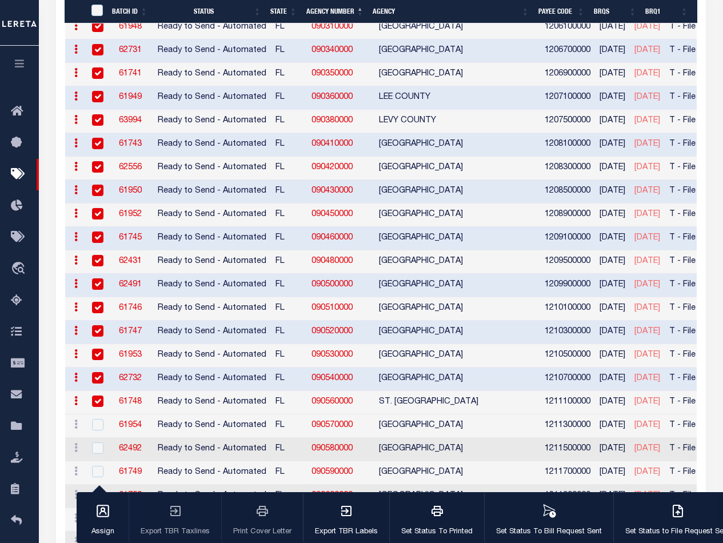
scroll to position [764, 0]
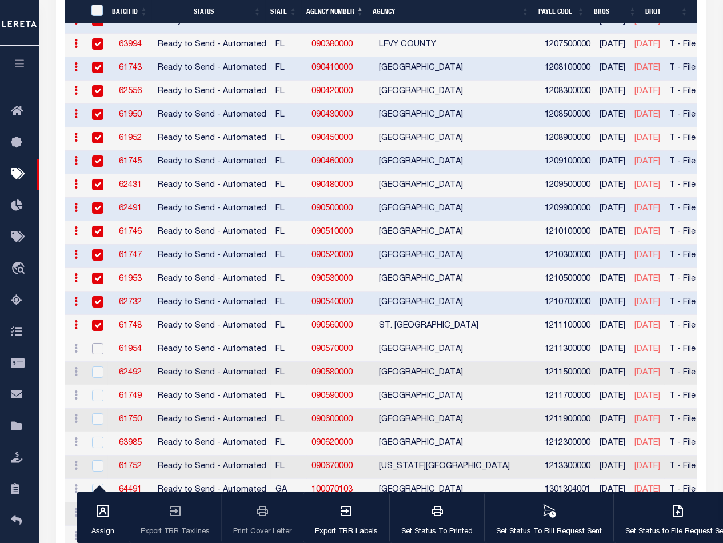
click at [98, 343] on input "checkbox" at bounding box center [97, 348] width 11 height 11
checkbox input "true"
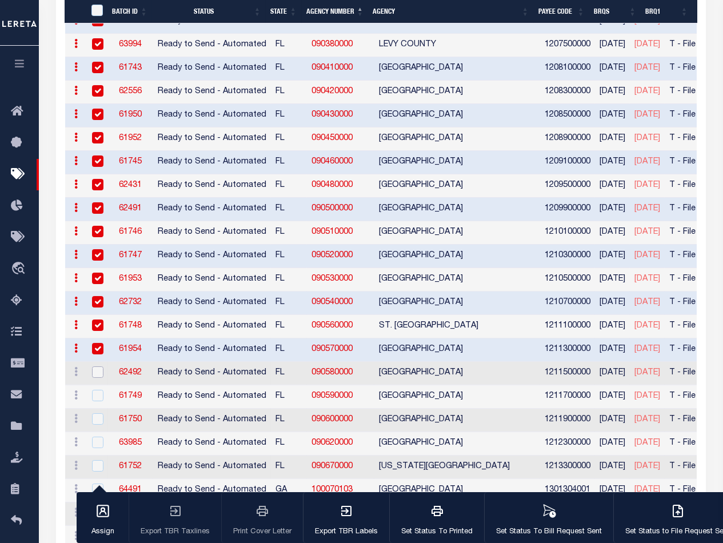
click at [97, 366] on input "checkbox" at bounding box center [97, 371] width 11 height 11
checkbox input "true"
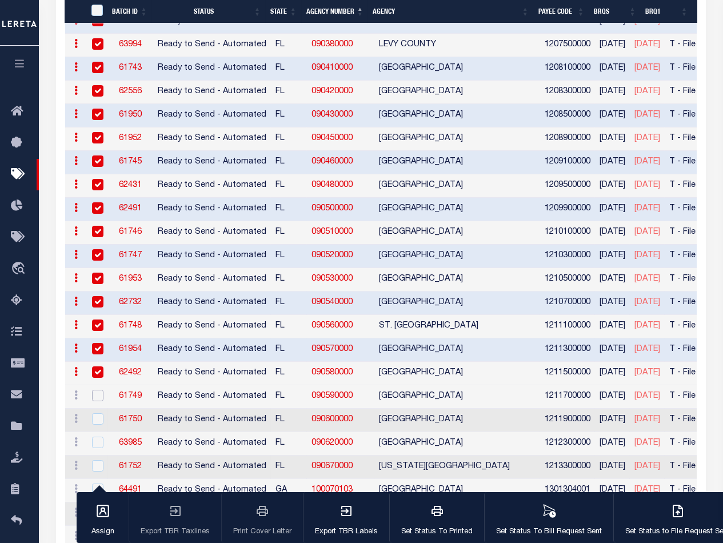
click at [97, 390] on input "checkbox" at bounding box center [97, 395] width 11 height 11
checkbox input "true"
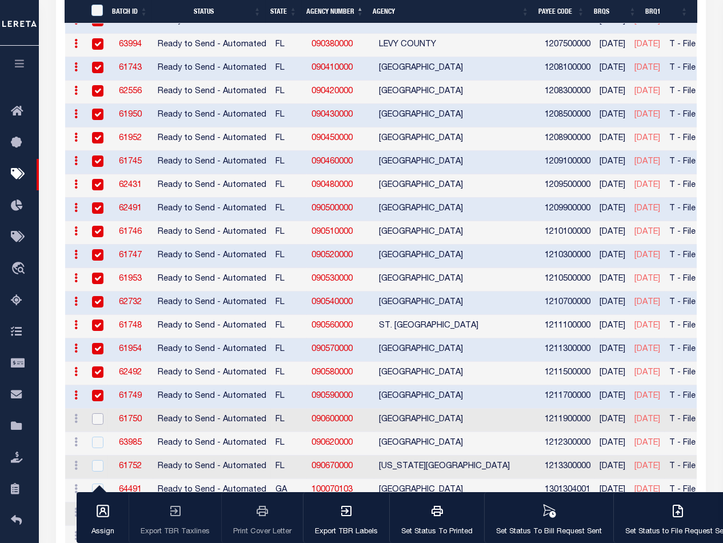
click at [97, 413] on input "checkbox" at bounding box center [97, 418] width 11 height 11
checkbox input "true"
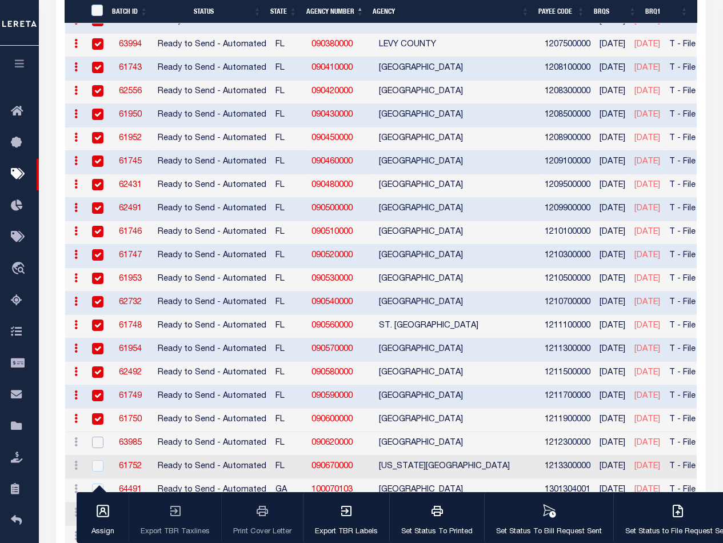
click at [97, 437] on input "checkbox" at bounding box center [97, 442] width 11 height 11
checkbox input "true"
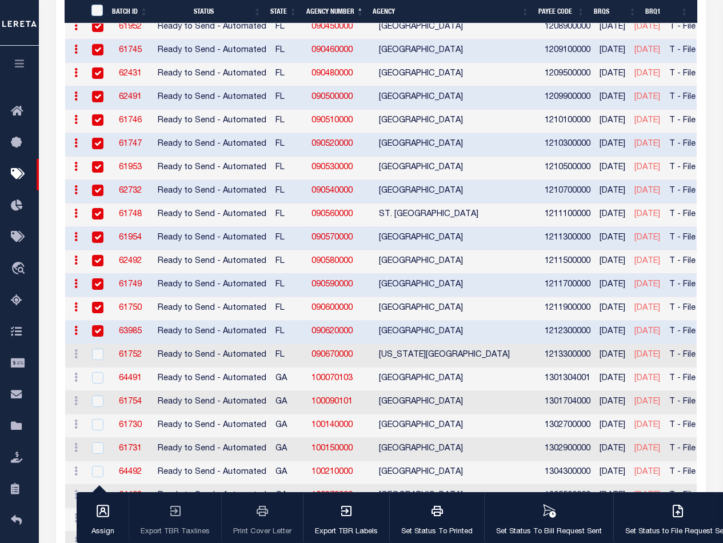
scroll to position [891, 0]
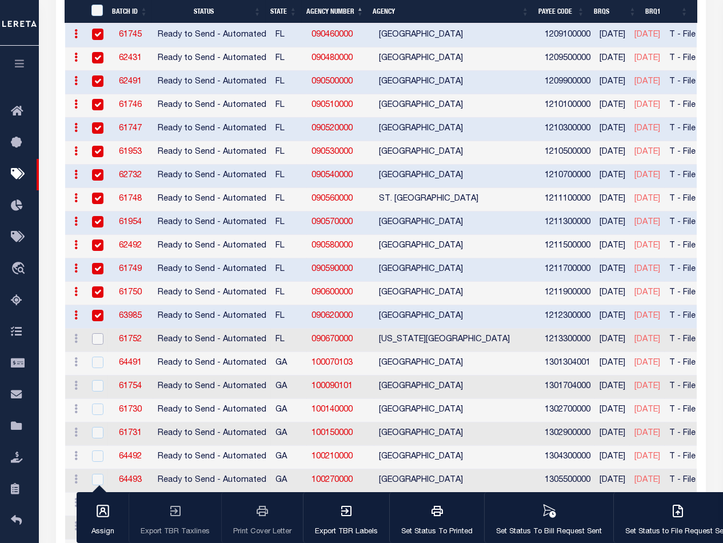
click at [98, 334] on input "checkbox" at bounding box center [97, 338] width 11 height 11
checkbox input "true"
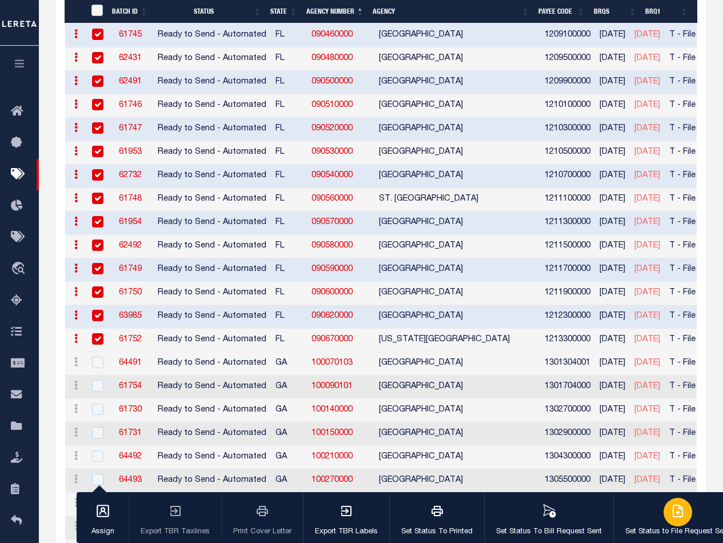
click at [673, 512] on icon "button" at bounding box center [678, 511] width 14 height 14
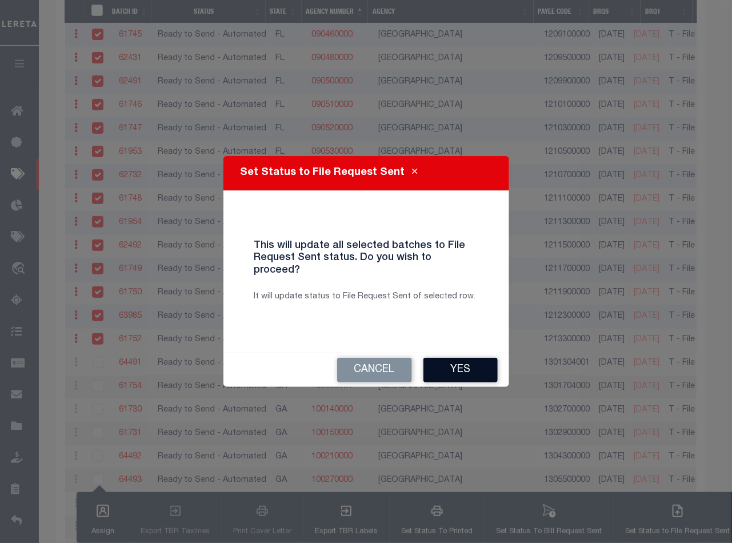
click at [467, 366] on button "Yes" at bounding box center [460, 370] width 74 height 25
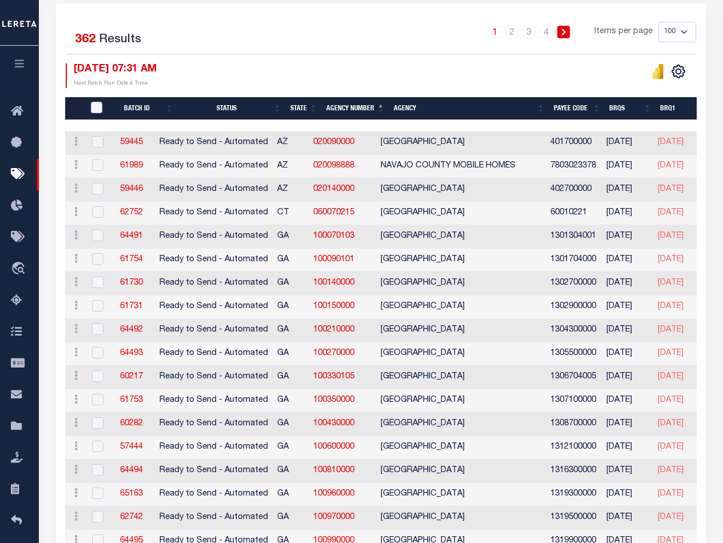
scroll to position [322, 0]
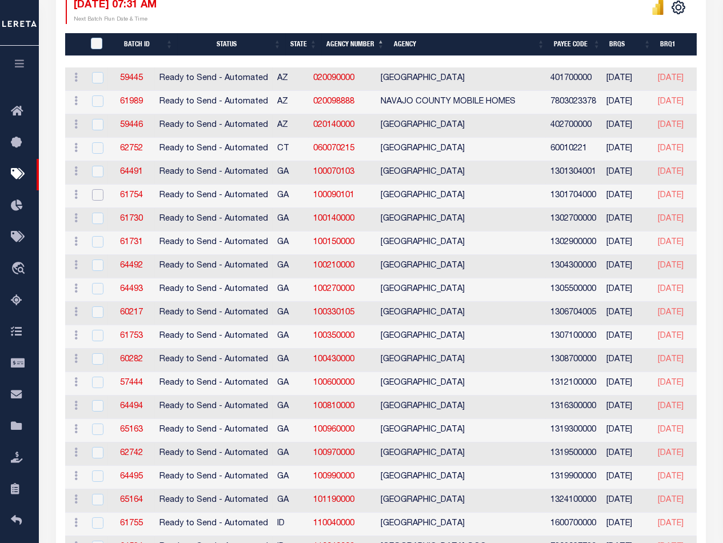
click at [96, 194] on input "checkbox" at bounding box center [97, 194] width 11 height 11
checkbox input "true"
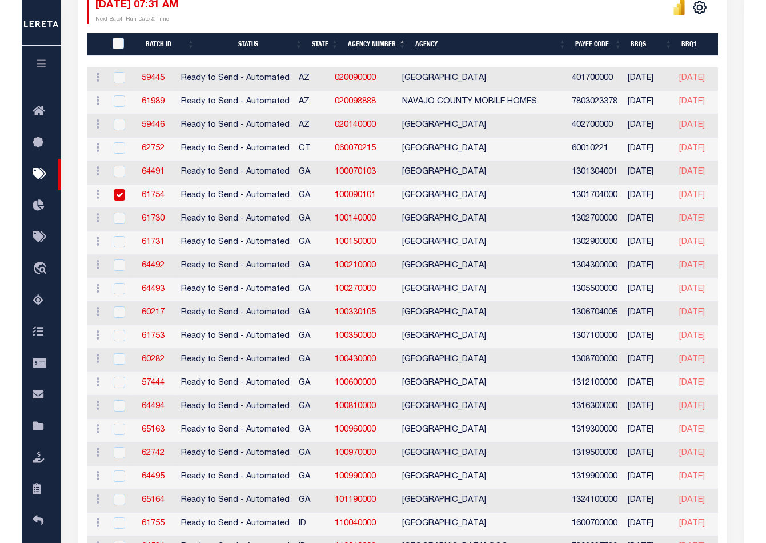
scroll to position [320, 0]
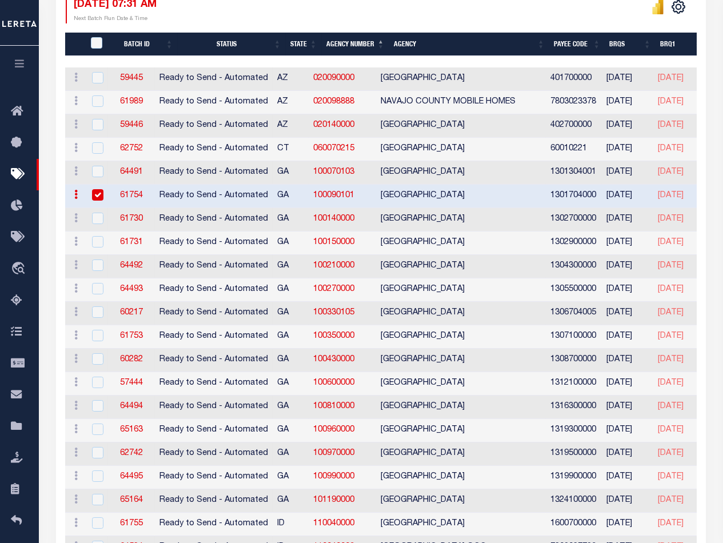
click at [90, 239] on div at bounding box center [96, 242] width 14 height 13
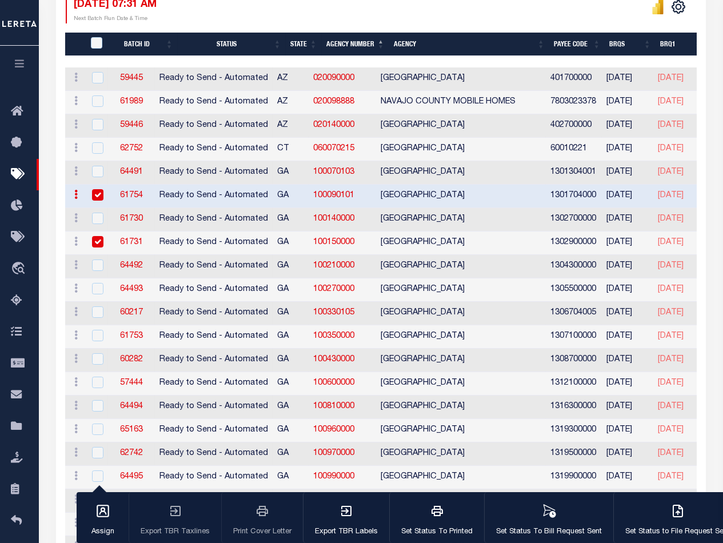
checkbox input "true"
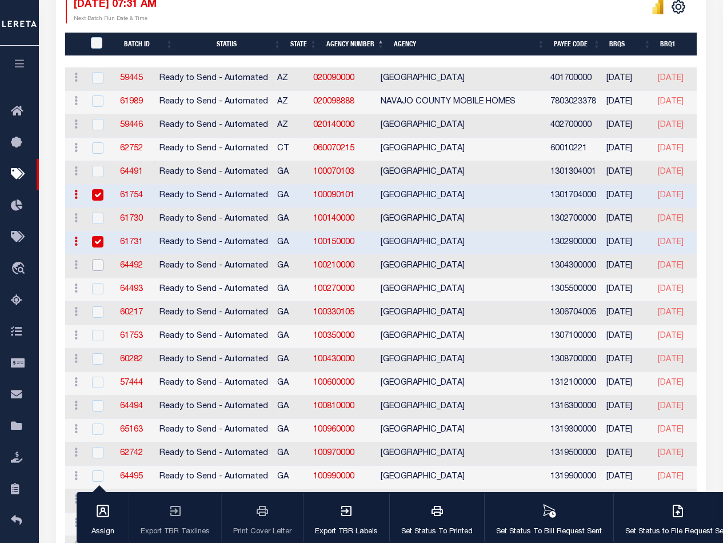
click at [97, 259] on input "checkbox" at bounding box center [97, 264] width 11 height 11
checkbox input "true"
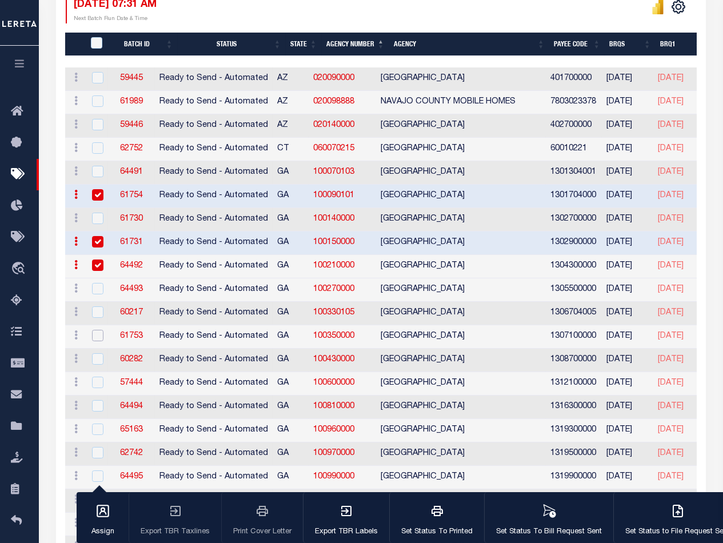
click at [100, 337] on input "checkbox" at bounding box center [97, 335] width 11 height 11
checkbox input "true"
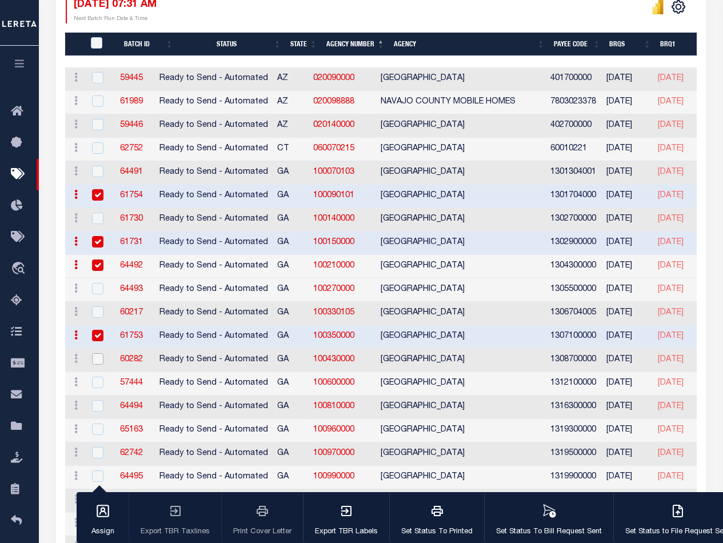
click at [98, 357] on input "checkbox" at bounding box center [97, 358] width 11 height 11
checkbox input "true"
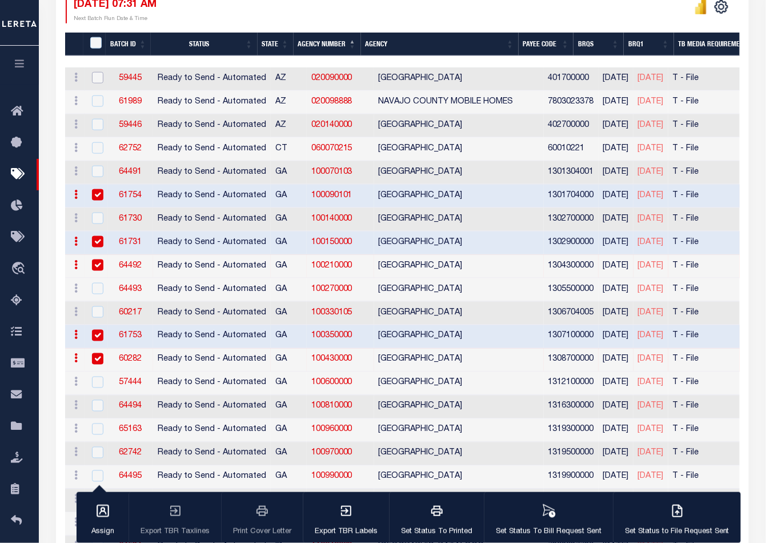
click at [97, 74] on input "checkbox" at bounding box center [97, 77] width 11 height 11
checkbox input "true"
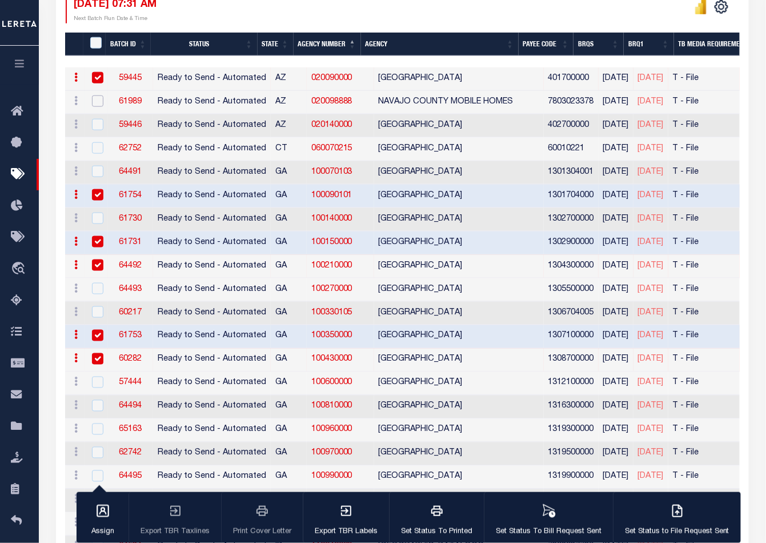
click at [97, 98] on input "checkbox" at bounding box center [97, 100] width 11 height 11
checkbox input "true"
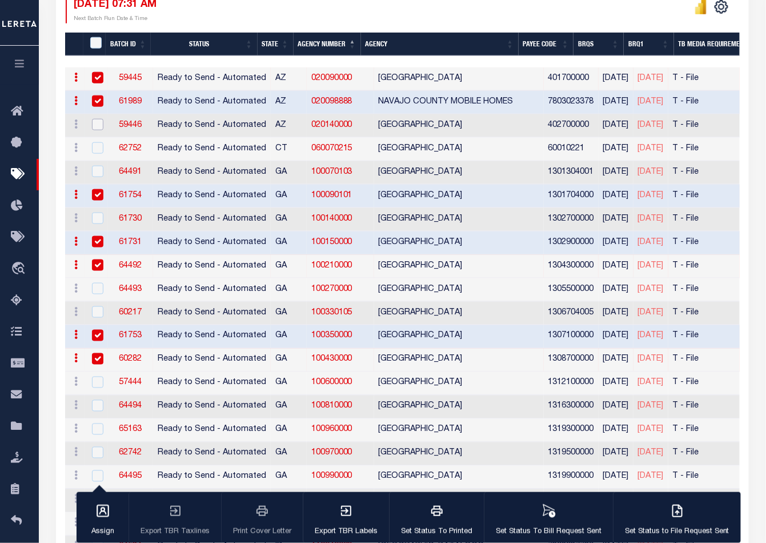
click at [98, 121] on input "checkbox" at bounding box center [97, 124] width 11 height 11
checkbox input "true"
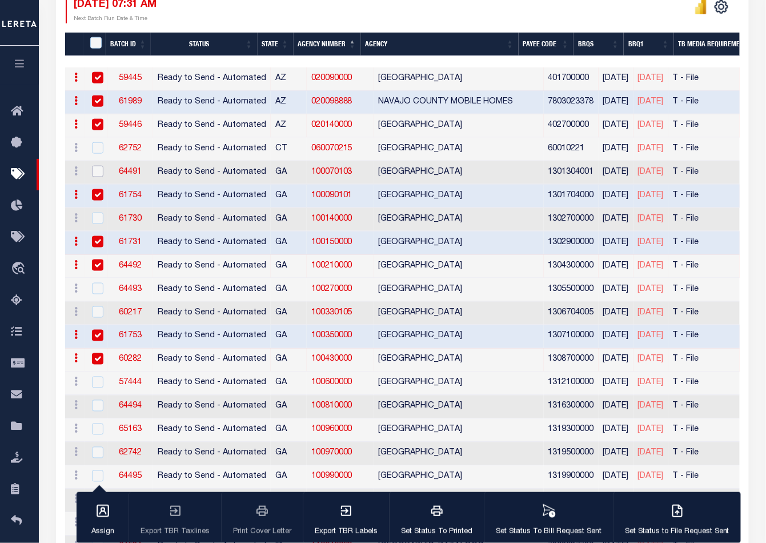
click at [97, 170] on input "checkbox" at bounding box center [97, 171] width 11 height 11
checkbox input "true"
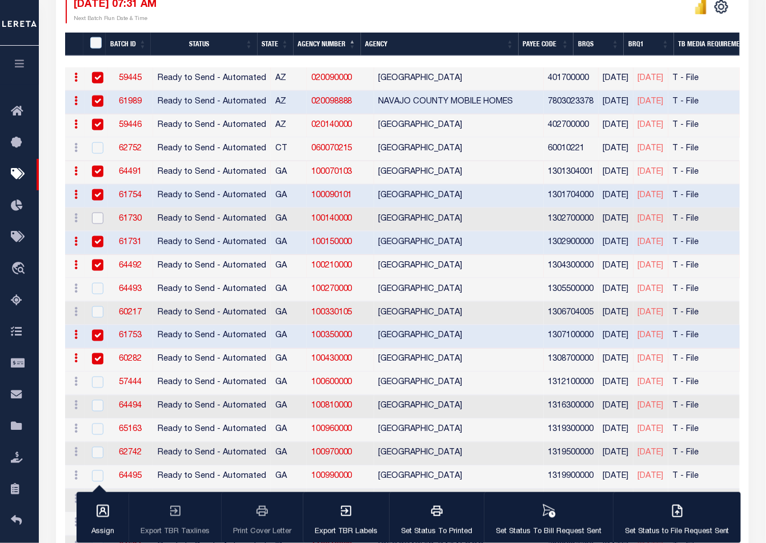
click at [98, 219] on input "checkbox" at bounding box center [97, 218] width 11 height 11
checkbox input "true"
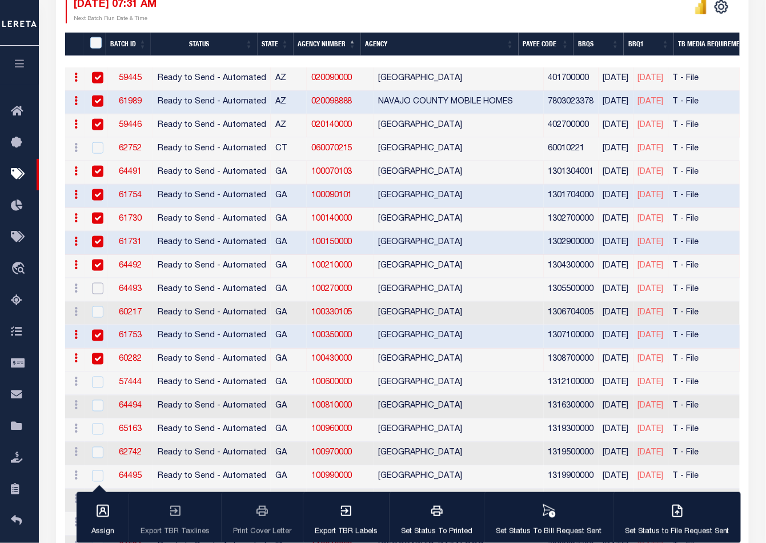
click at [97, 286] on input "checkbox" at bounding box center [97, 288] width 11 height 11
checkbox input "true"
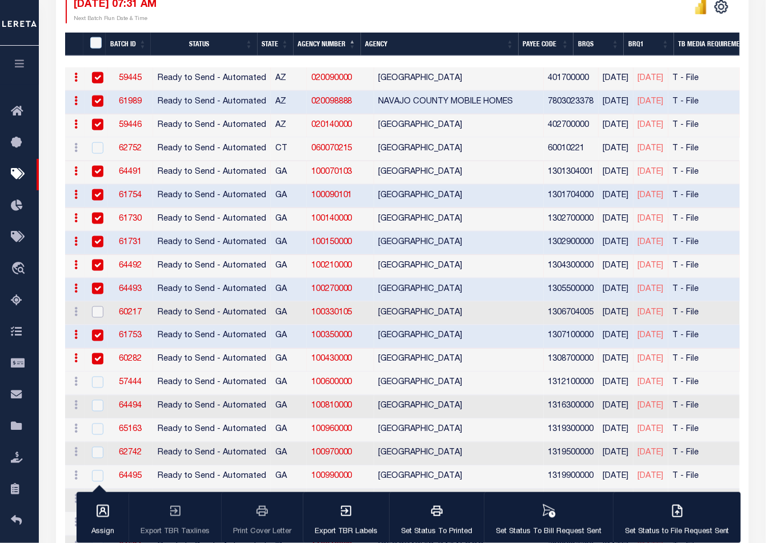
click at [99, 312] on input "checkbox" at bounding box center [97, 311] width 11 height 11
checkbox input "true"
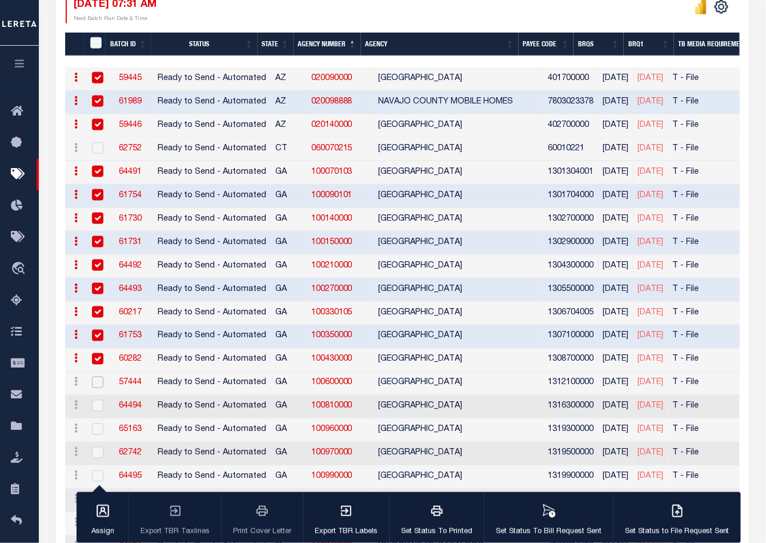
click at [98, 381] on input "checkbox" at bounding box center [97, 382] width 11 height 11
checkbox input "true"
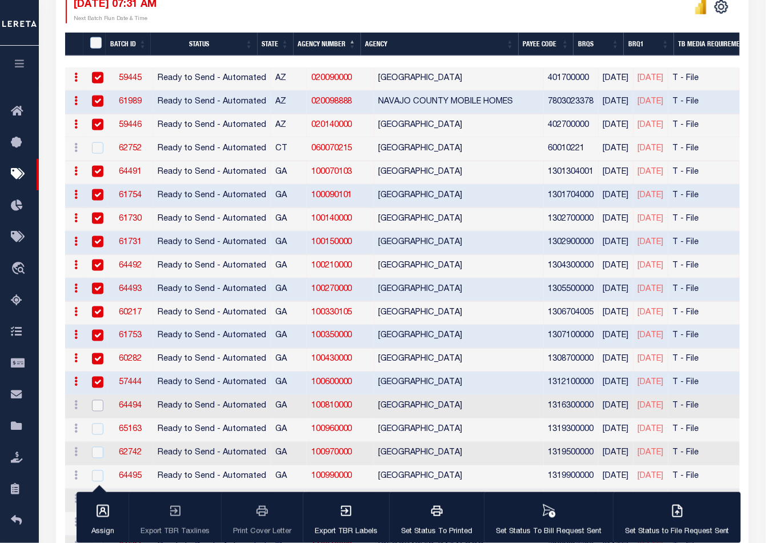
click at [98, 402] on input "checkbox" at bounding box center [97, 405] width 11 height 11
checkbox input "true"
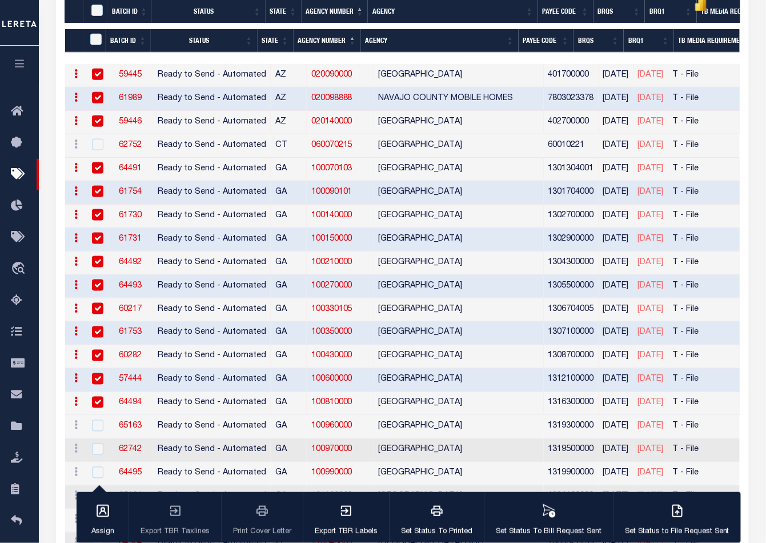
scroll to position [383, 0]
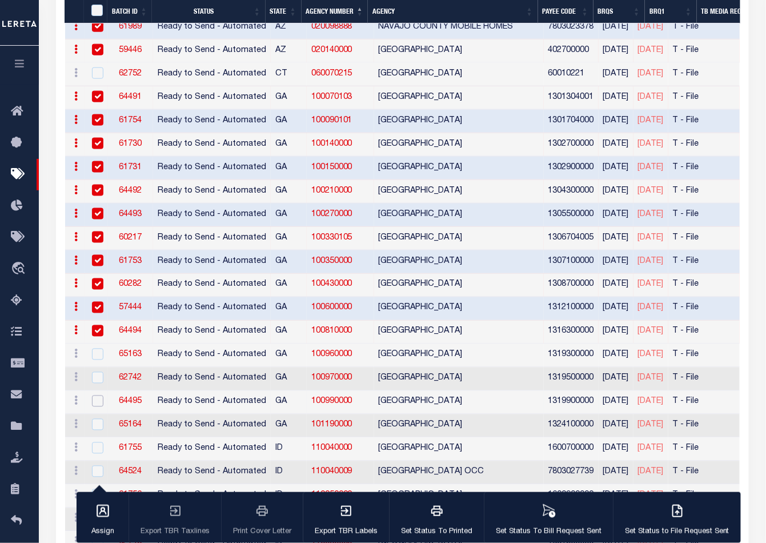
click at [94, 395] on input "checkbox" at bounding box center [97, 400] width 11 height 11
checkbox input "true"
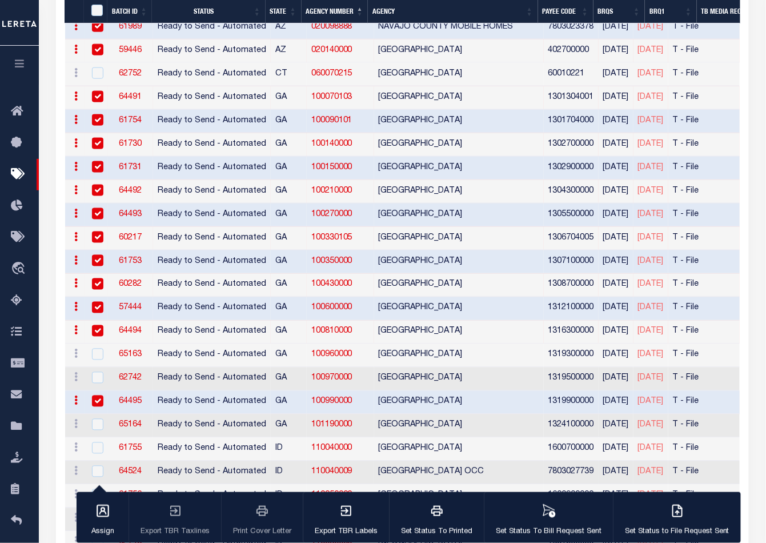
scroll to position [510, 0]
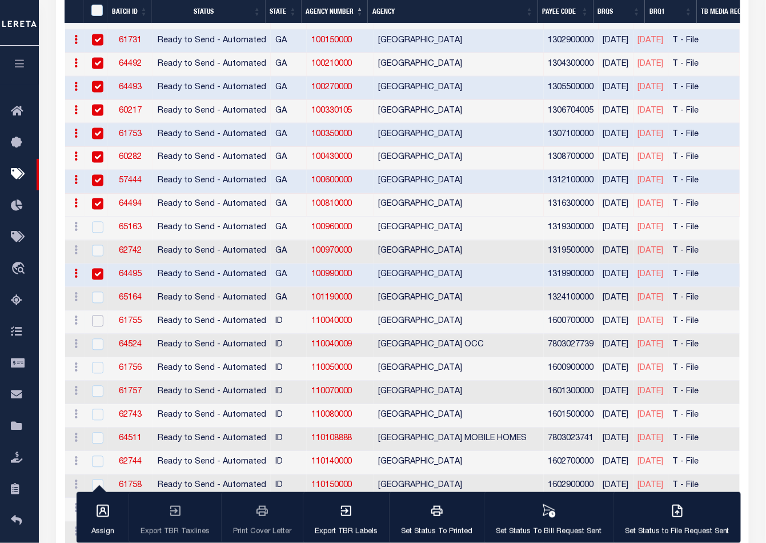
click at [92, 315] on input "checkbox" at bounding box center [97, 320] width 11 height 11
checkbox input "true"
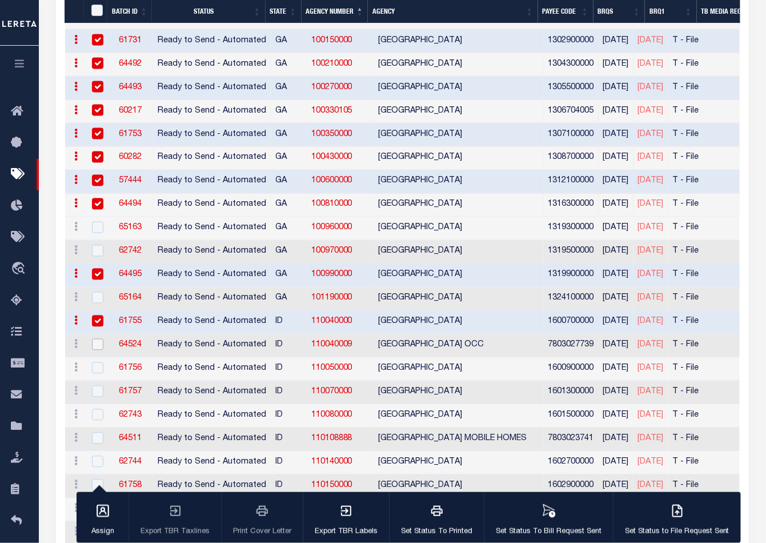
click at [95, 340] on input "checkbox" at bounding box center [97, 344] width 11 height 11
checkbox input "true"
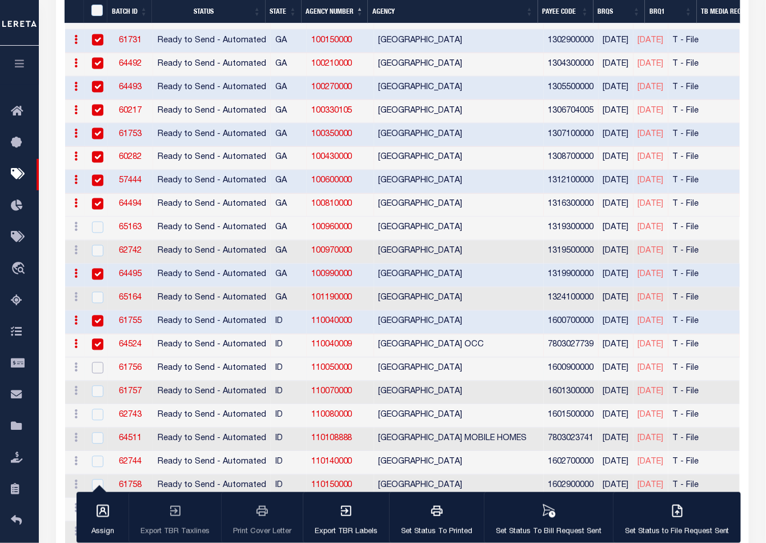
click at [94, 364] on input "checkbox" at bounding box center [97, 367] width 11 height 11
checkbox input "true"
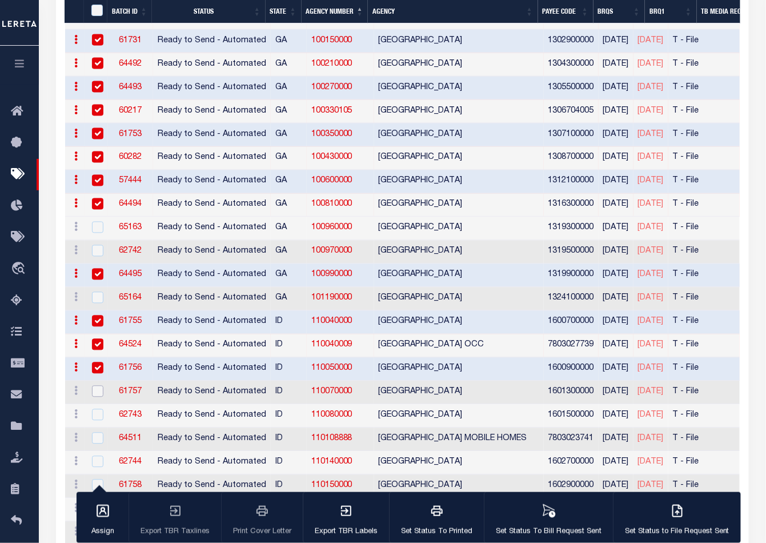
click at [96, 387] on input "checkbox" at bounding box center [97, 391] width 11 height 11
checkbox input "true"
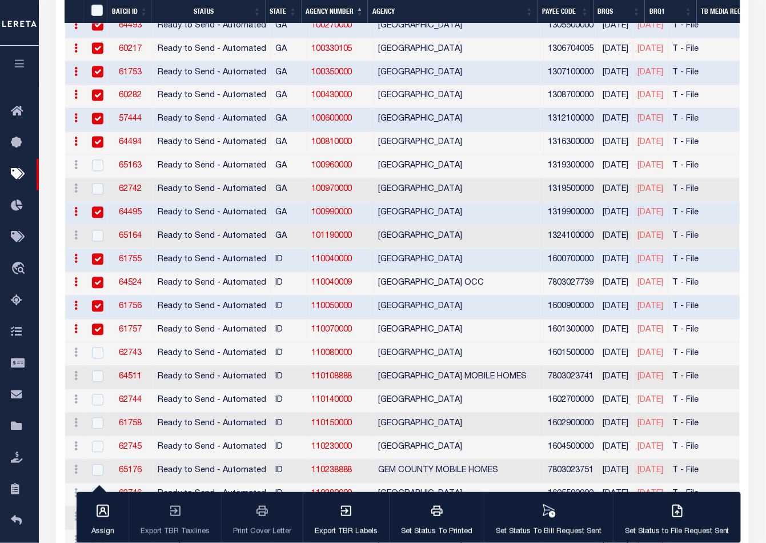
scroll to position [574, 0]
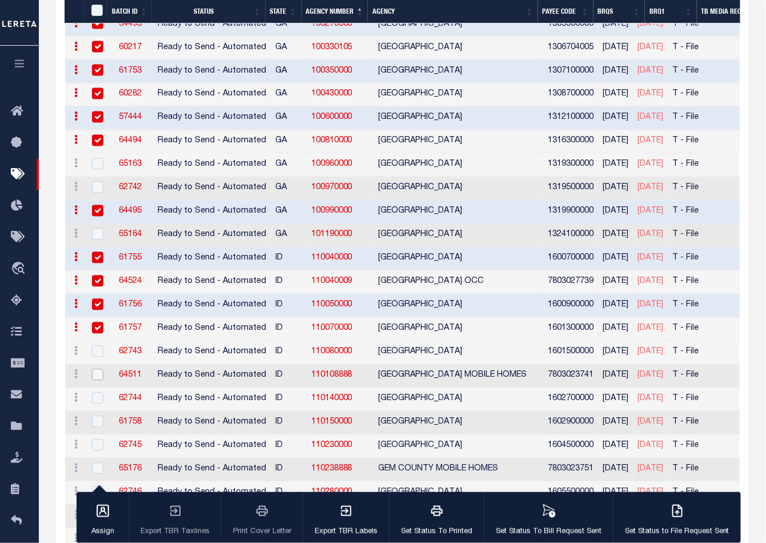
click at [98, 371] on input "checkbox" at bounding box center [97, 374] width 11 height 11
checkbox input "true"
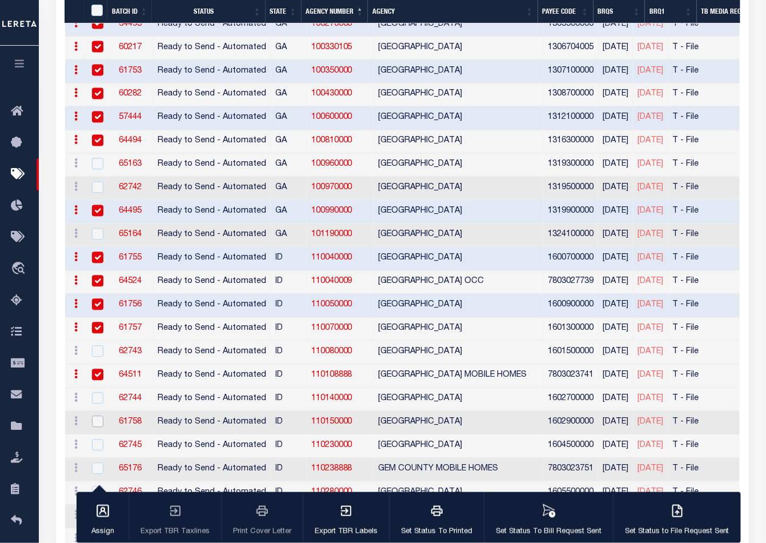
click at [98, 416] on input "checkbox" at bounding box center [97, 421] width 11 height 11
checkbox input "true"
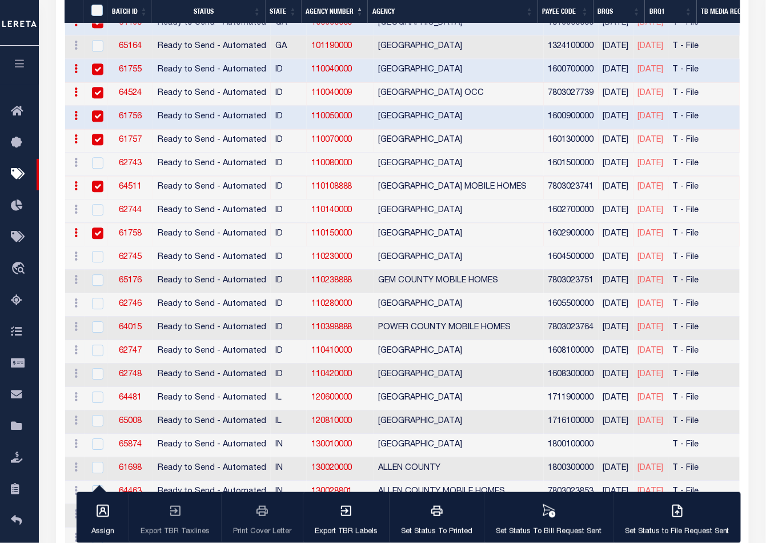
scroll to position [764, 0]
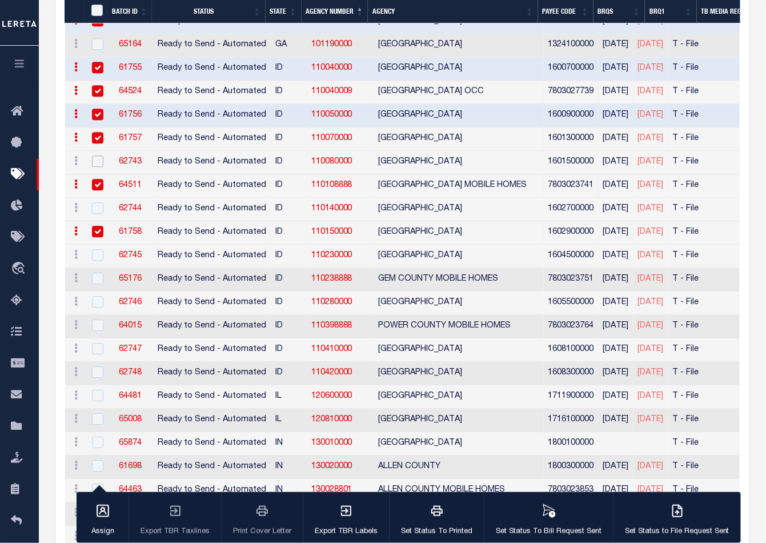
click at [95, 155] on input "checkbox" at bounding box center [97, 160] width 11 height 11
checkbox input "true"
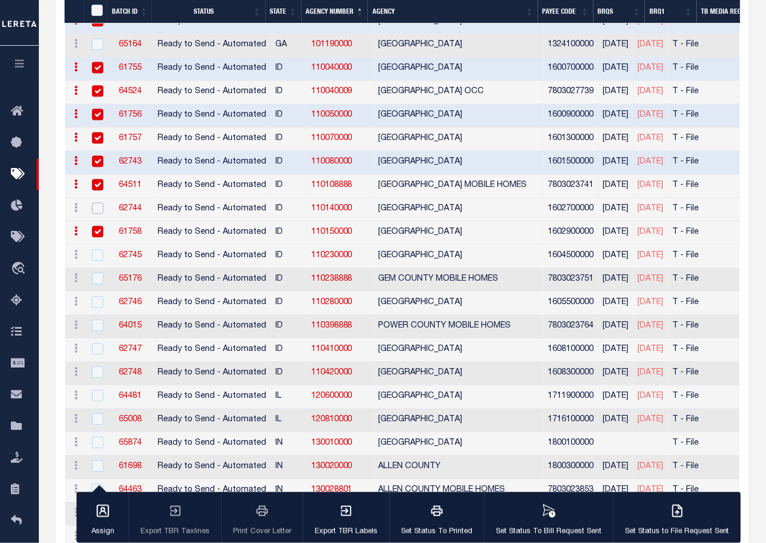
click at [97, 204] on input "checkbox" at bounding box center [97, 207] width 11 height 11
checkbox input "true"
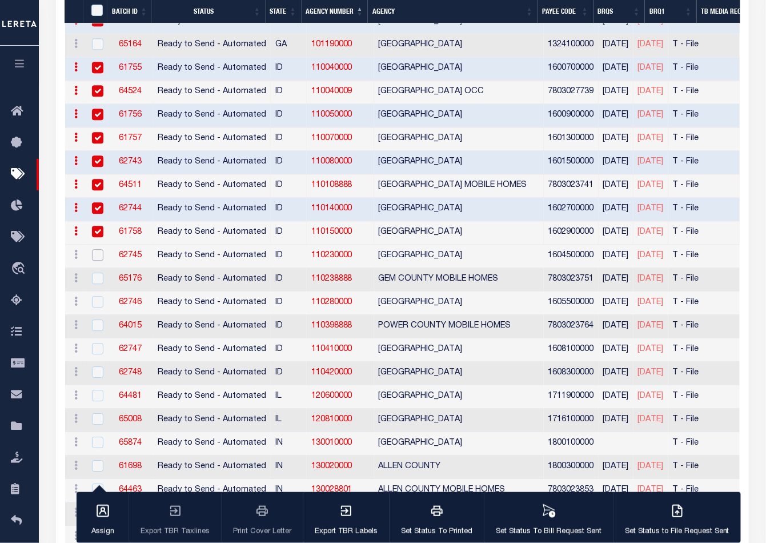
click at [96, 249] on input "checkbox" at bounding box center [97, 254] width 11 height 11
checkbox input "true"
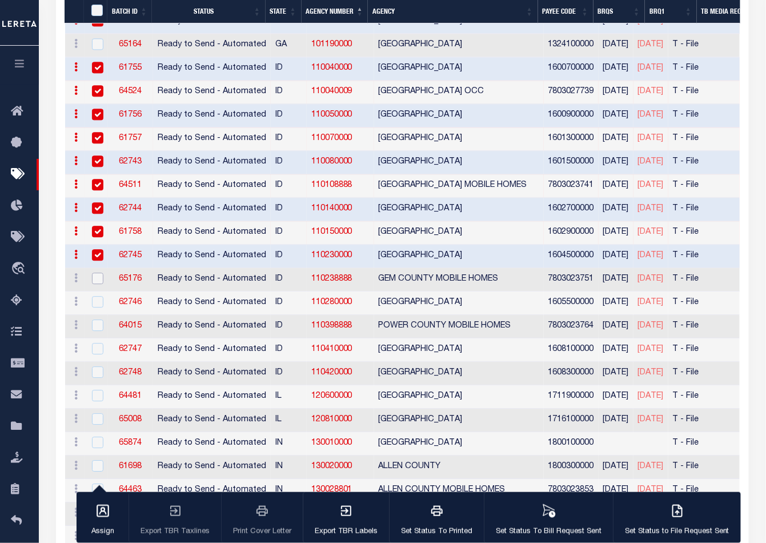
click at [96, 277] on input "checkbox" at bounding box center [97, 278] width 11 height 11
checkbox input "true"
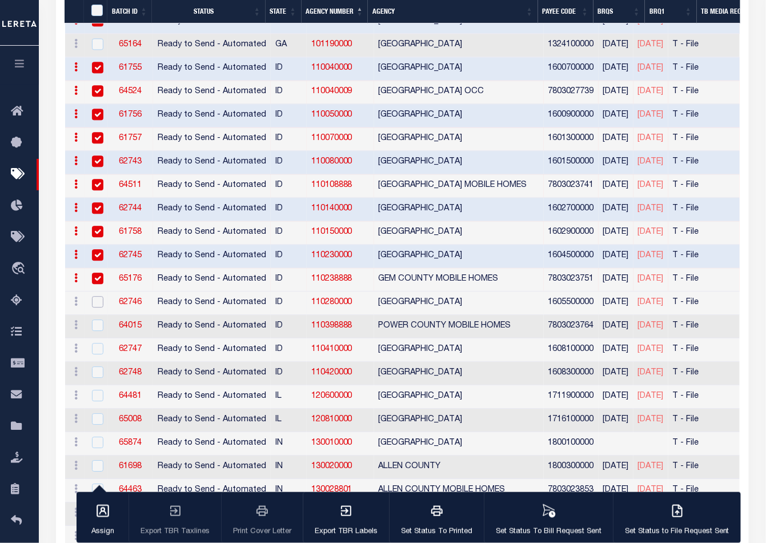
click at [95, 299] on input "checkbox" at bounding box center [97, 301] width 11 height 11
checkbox input "true"
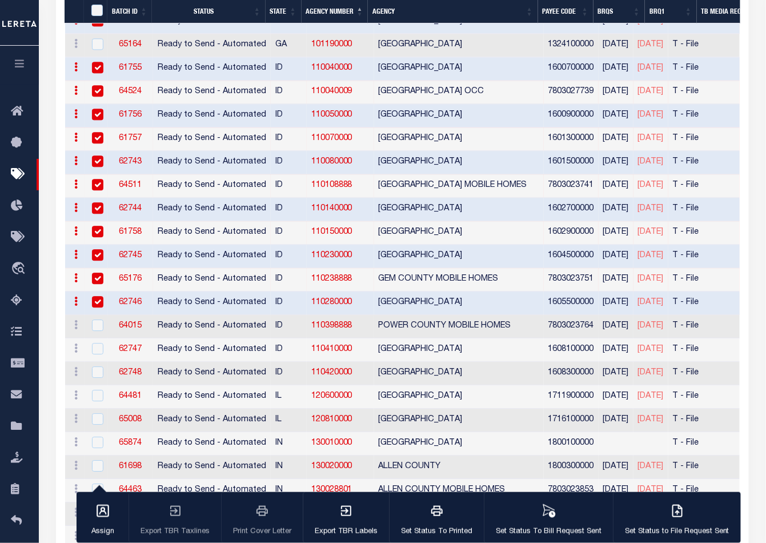
click at [96, 325] on td at bounding box center [96, 326] width 23 height 23
checkbox input "true"
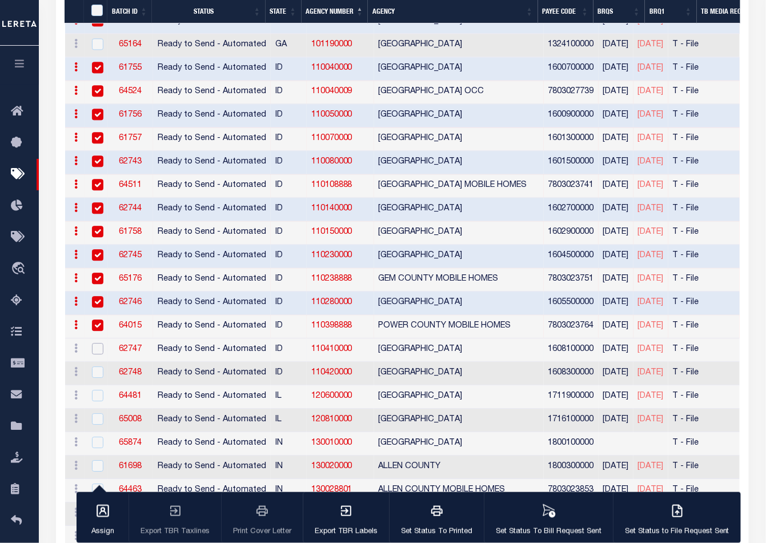
click at [97, 343] on input "checkbox" at bounding box center [97, 348] width 11 height 11
checkbox input "true"
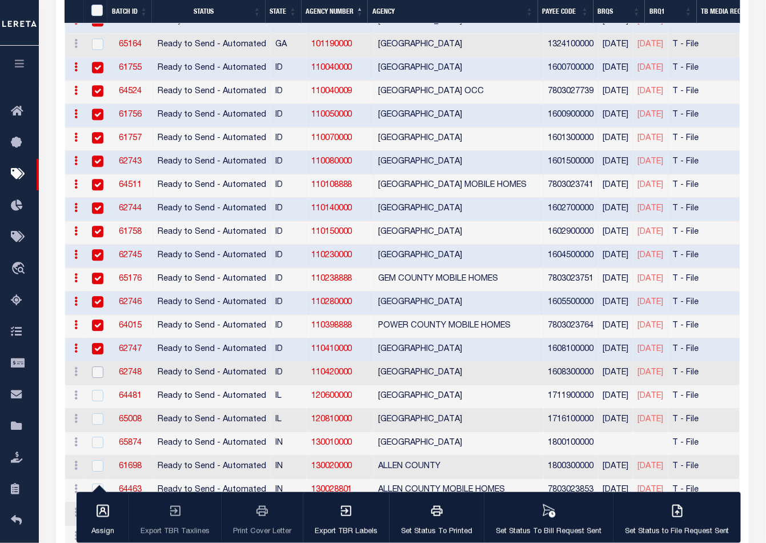
click at [98, 366] on input "checkbox" at bounding box center [97, 371] width 11 height 11
checkbox input "true"
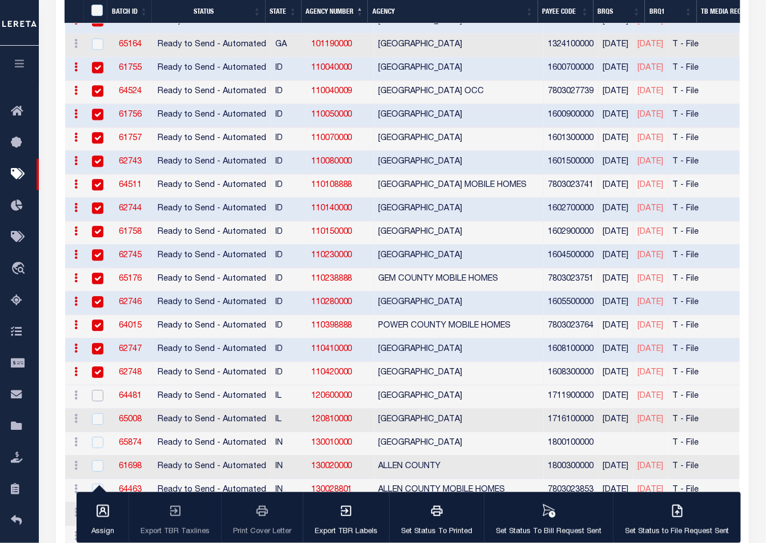
click at [96, 390] on input "checkbox" at bounding box center [97, 395] width 11 height 11
checkbox input "true"
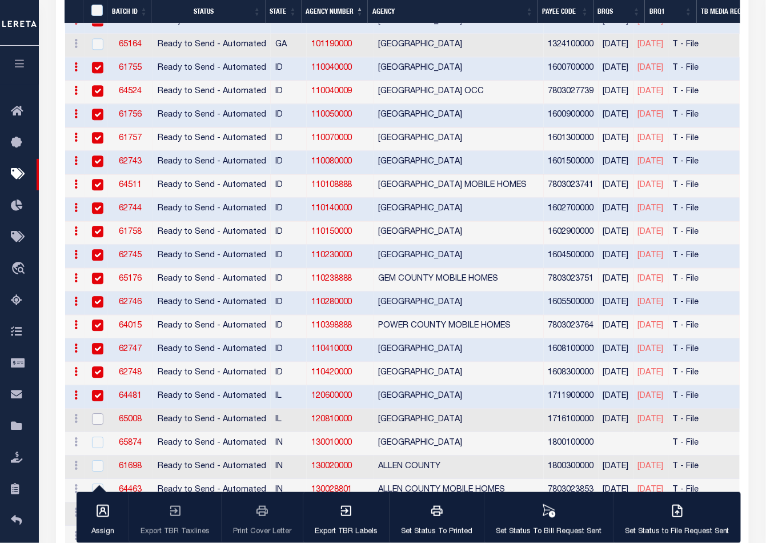
click at [97, 413] on input "checkbox" at bounding box center [97, 418] width 11 height 11
checkbox input "true"
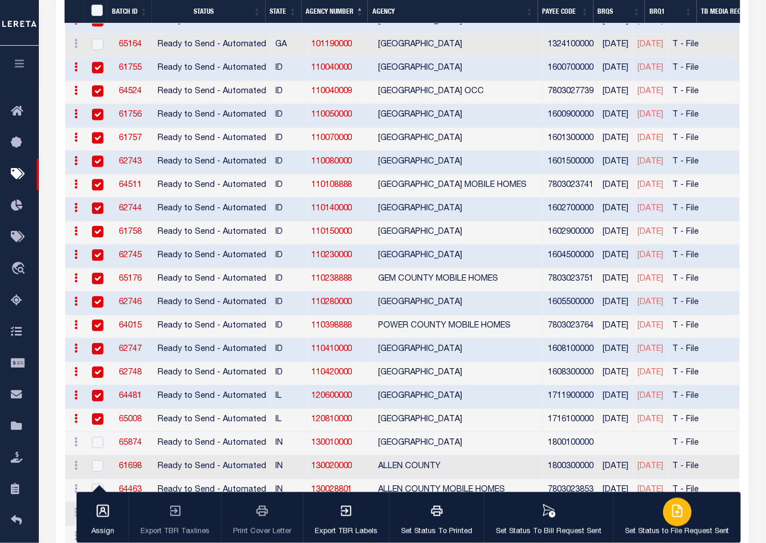
click at [675, 511] on icon "button" at bounding box center [678, 511] width 14 height 14
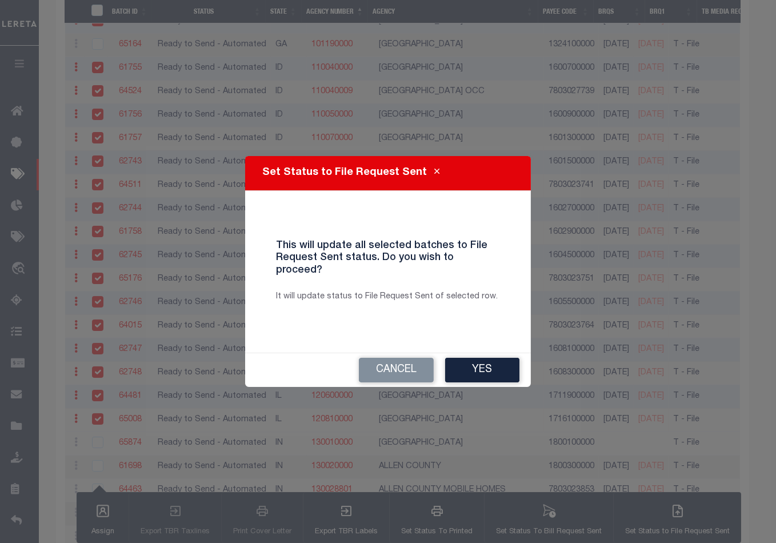
click at [483, 363] on button "Yes" at bounding box center [482, 370] width 74 height 25
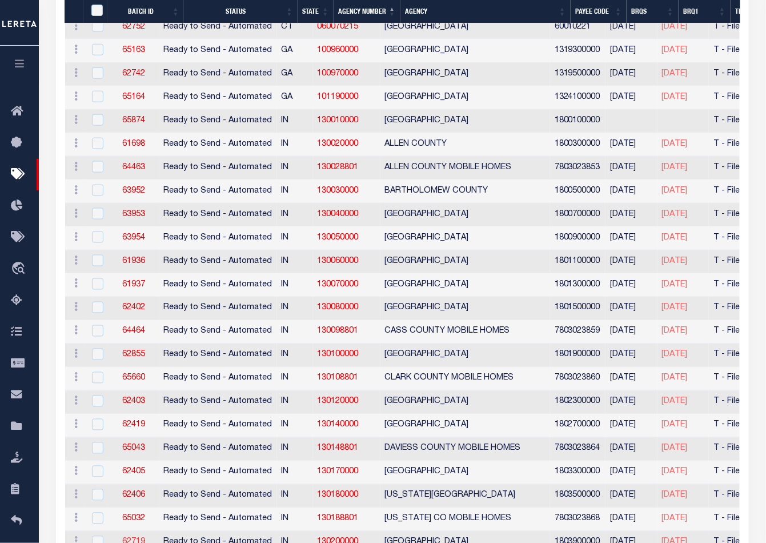
scroll to position [322, 0]
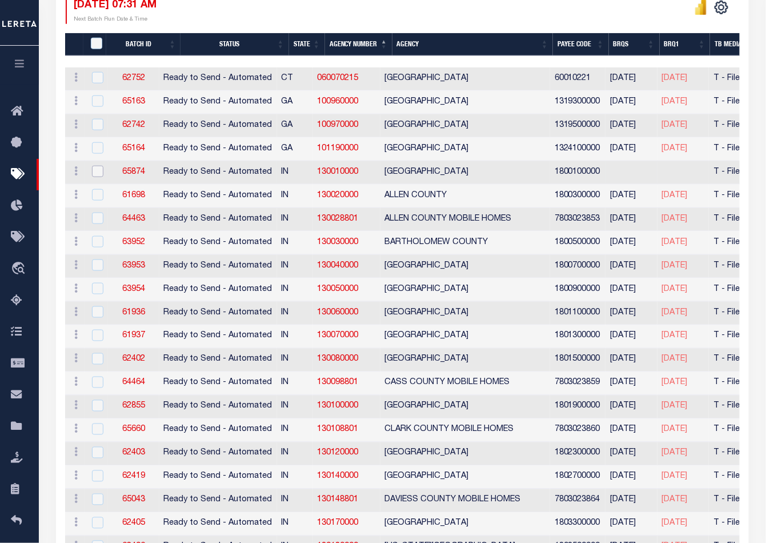
click at [97, 170] on input "checkbox" at bounding box center [97, 171] width 11 height 11
checkbox input "true"
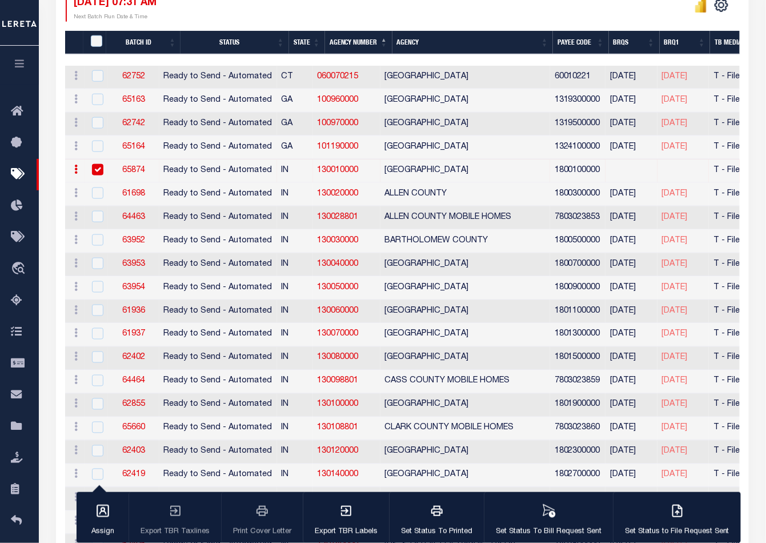
scroll to position [320, 0]
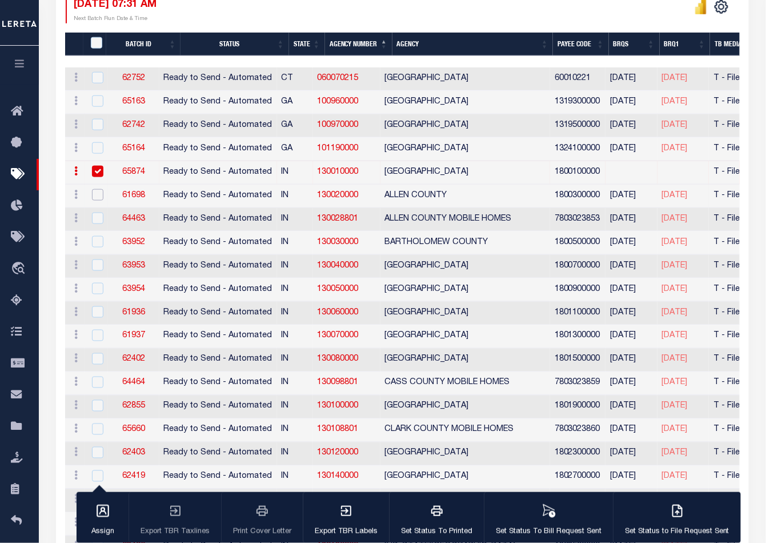
click at [97, 192] on input "checkbox" at bounding box center [97, 194] width 11 height 11
checkbox input "true"
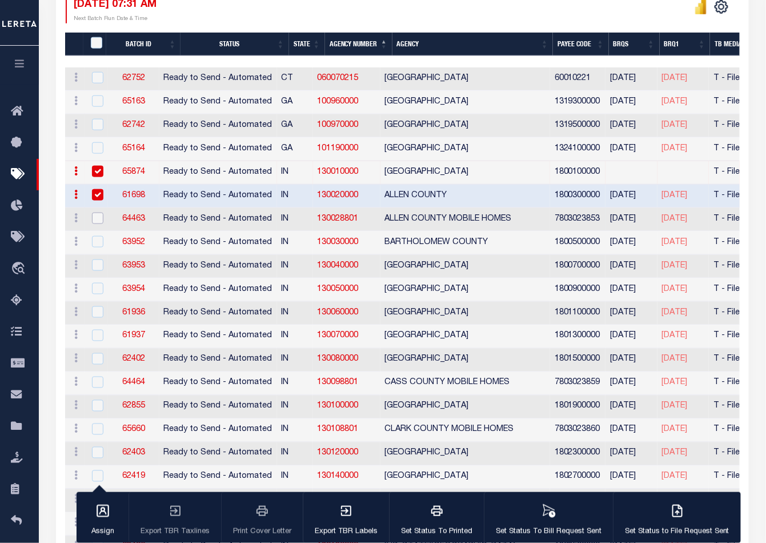
click at [95, 220] on input "checkbox" at bounding box center [97, 218] width 11 height 11
checkbox input "true"
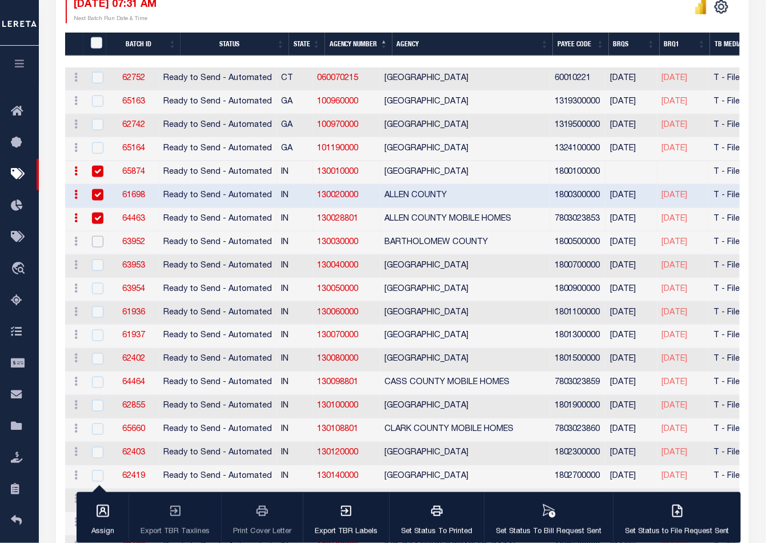
click at [96, 239] on input "checkbox" at bounding box center [97, 241] width 11 height 11
checkbox input "true"
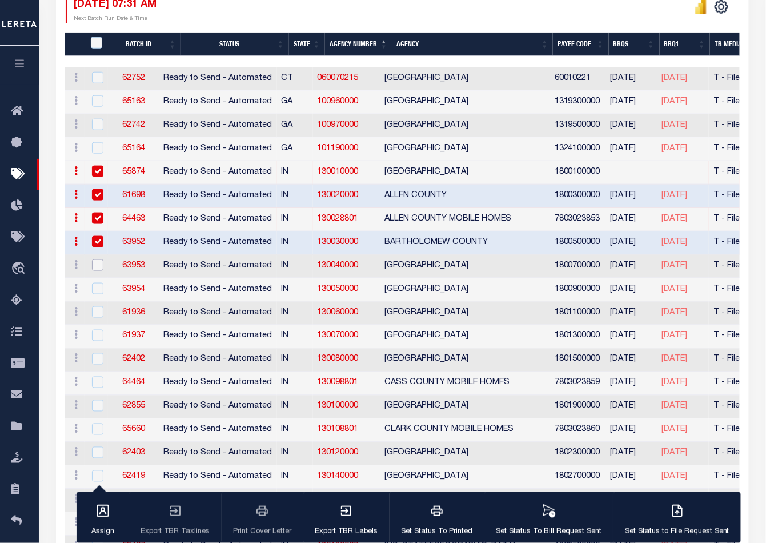
click at [97, 263] on input "checkbox" at bounding box center [97, 264] width 11 height 11
checkbox input "true"
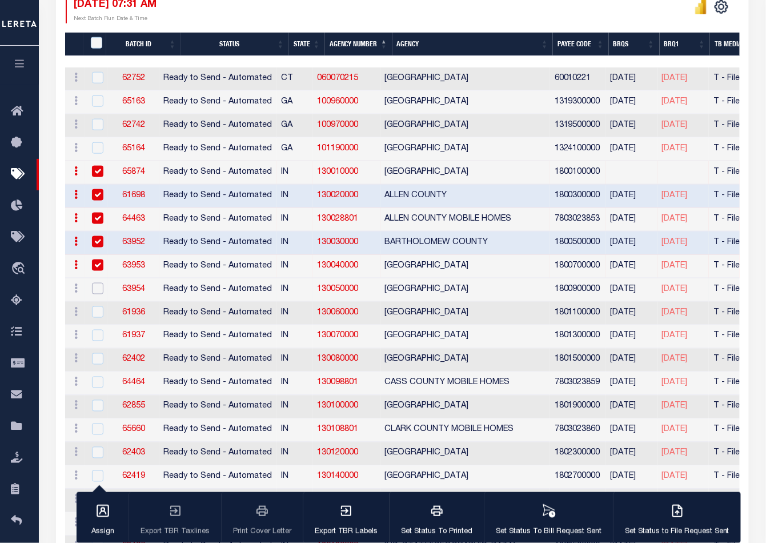
click at [97, 287] on input "checkbox" at bounding box center [97, 288] width 11 height 11
checkbox input "true"
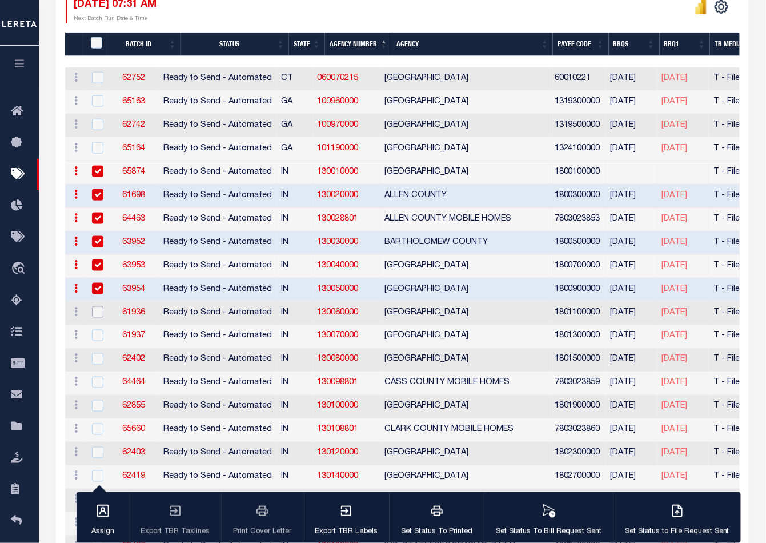
click at [94, 309] on input "checkbox" at bounding box center [97, 311] width 11 height 11
checkbox input "true"
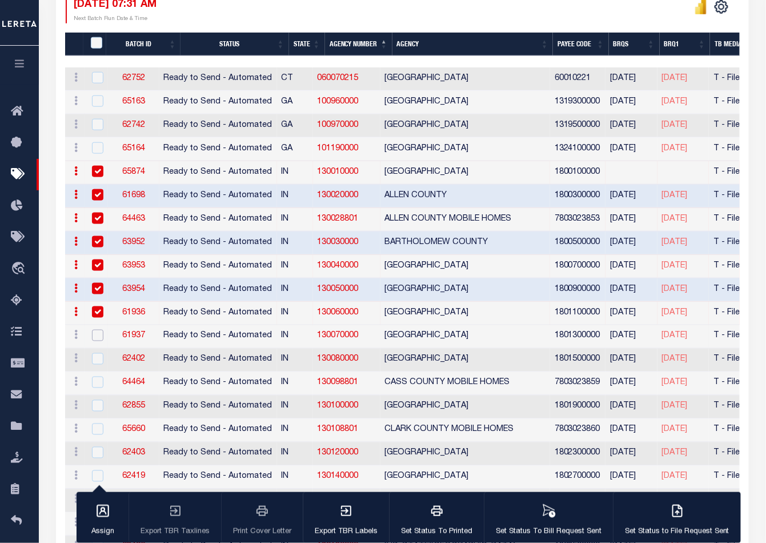
click at [93, 330] on input "checkbox" at bounding box center [97, 335] width 11 height 11
checkbox input "true"
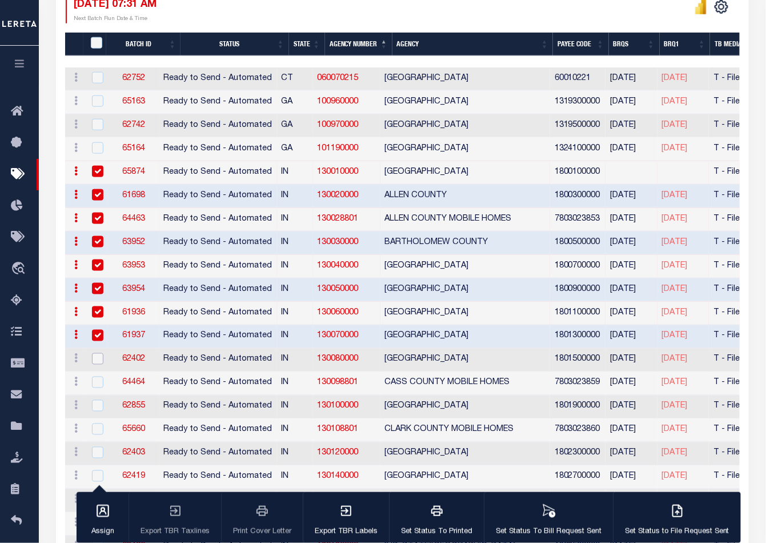
click at [94, 358] on input "checkbox" at bounding box center [97, 358] width 11 height 11
checkbox input "true"
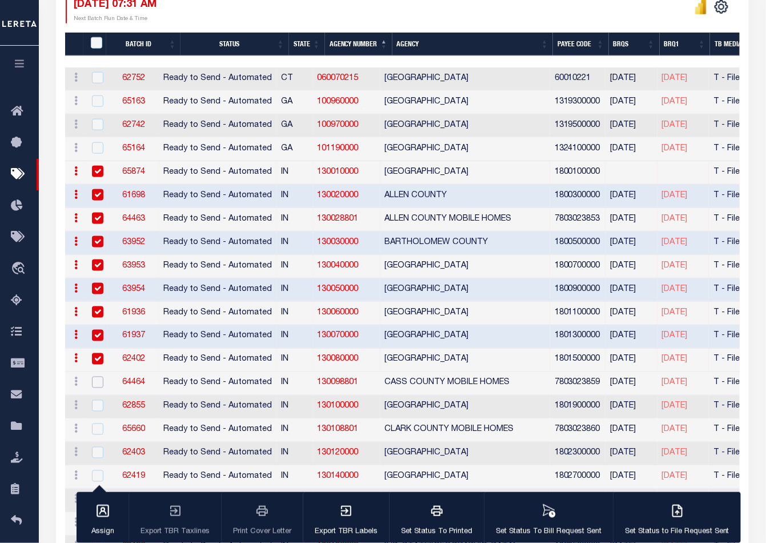
click at [96, 377] on input "checkbox" at bounding box center [97, 382] width 11 height 11
checkbox input "true"
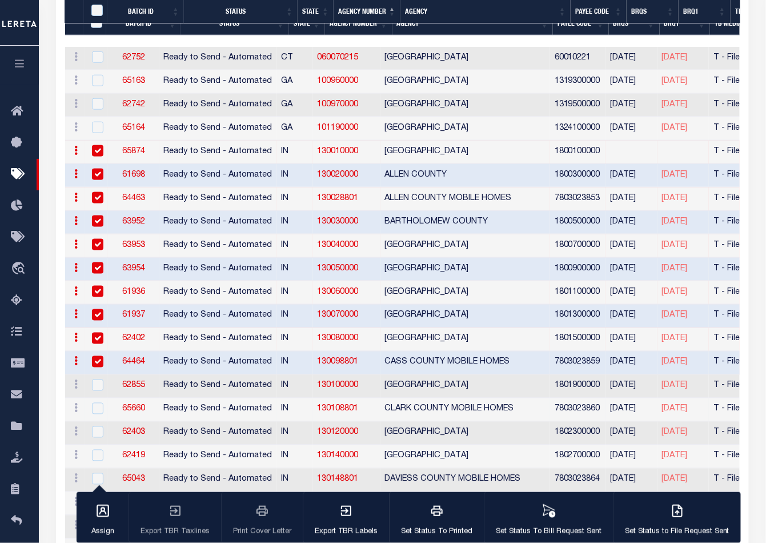
scroll to position [383, 0]
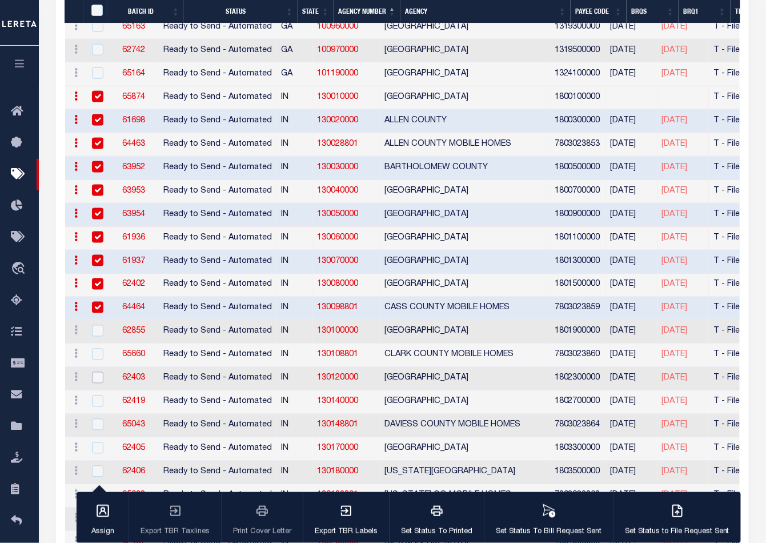
click at [98, 373] on input "checkbox" at bounding box center [97, 377] width 11 height 11
checkbox input "true"
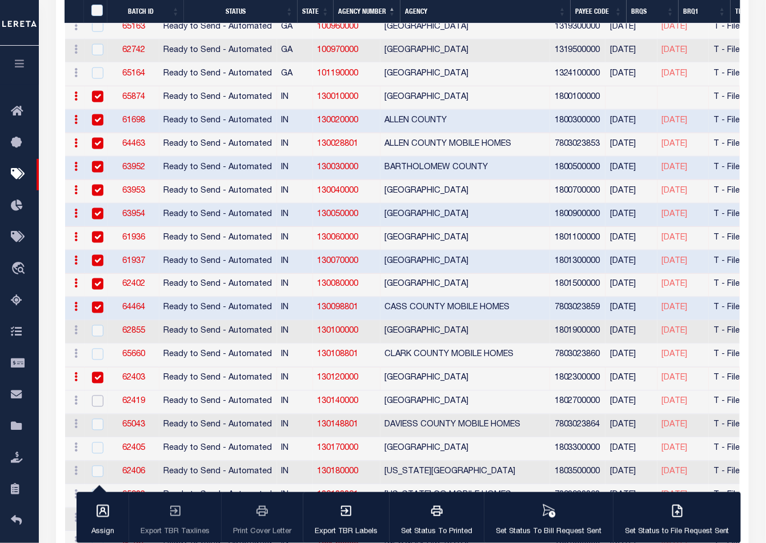
click at [97, 397] on input "checkbox" at bounding box center [97, 400] width 11 height 11
checkbox input "true"
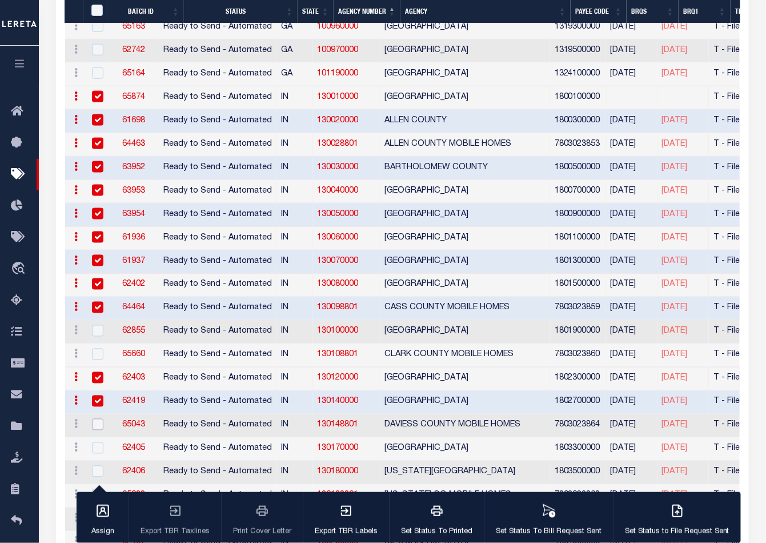
click at [92, 419] on input "checkbox" at bounding box center [97, 424] width 11 height 11
checkbox input "true"
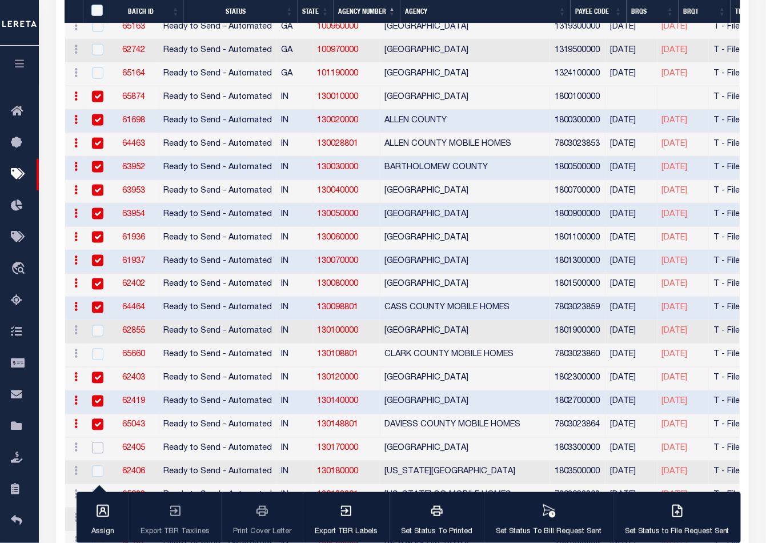
click at [98, 442] on input "checkbox" at bounding box center [97, 447] width 11 height 11
checkbox input "true"
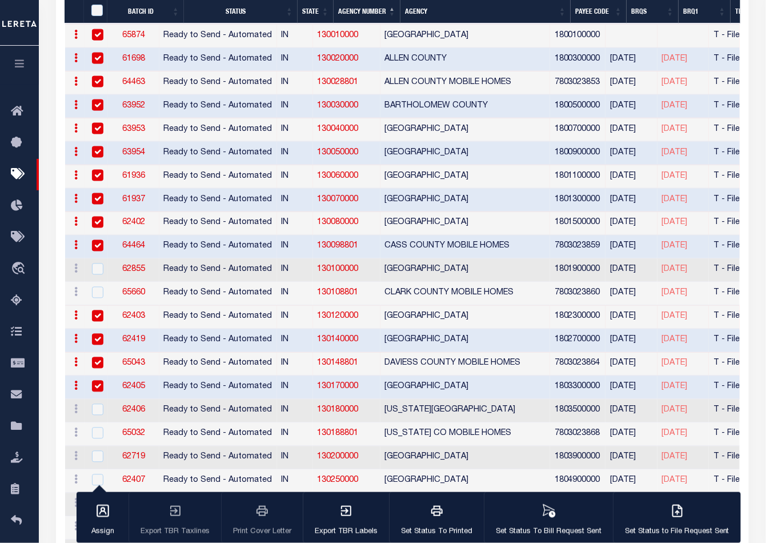
scroll to position [447, 0]
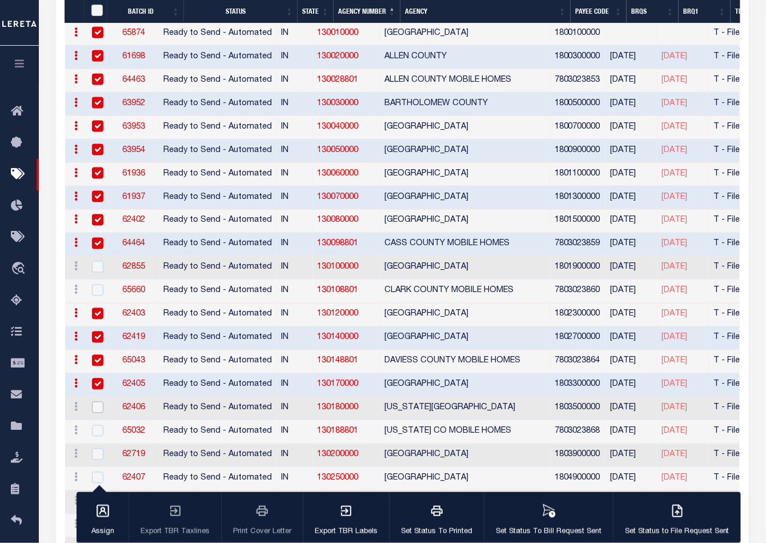
click at [99, 404] on input "checkbox" at bounding box center [97, 407] width 11 height 11
checkbox input "true"
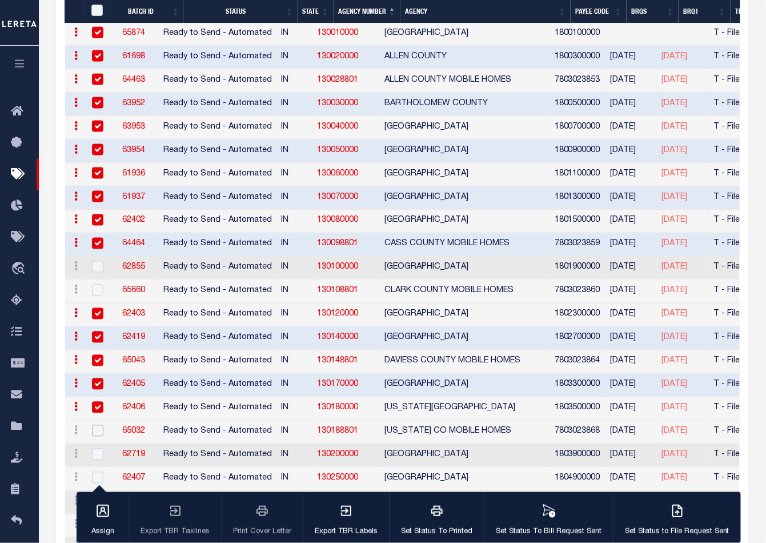
click at [96, 429] on input "checkbox" at bounding box center [97, 430] width 11 height 11
checkbox input "true"
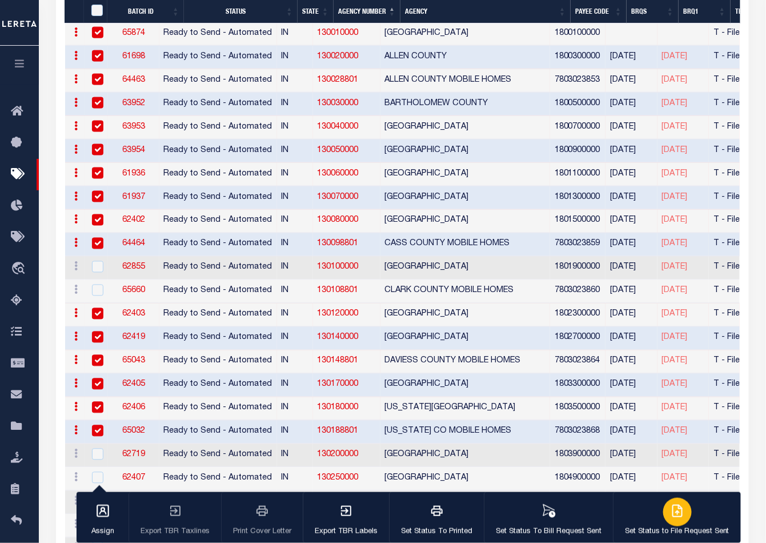
click at [678, 513] on icon "button" at bounding box center [678, 511] width 14 height 14
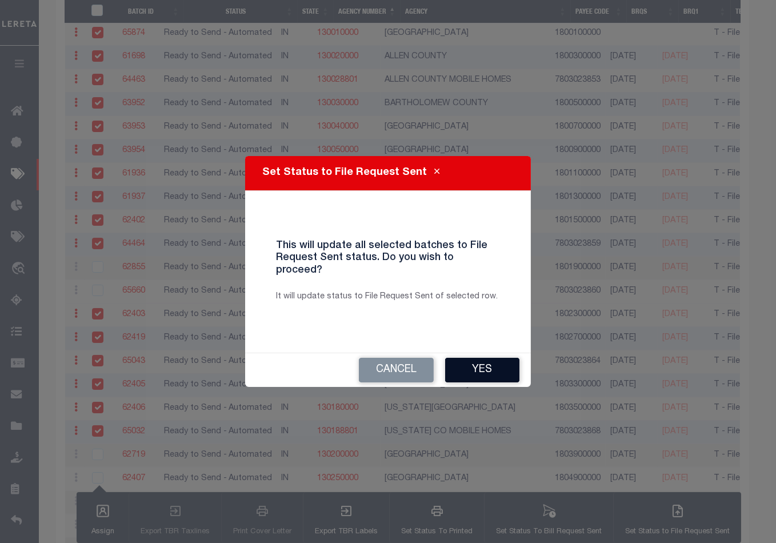
click at [495, 363] on button "Yes" at bounding box center [482, 370] width 74 height 25
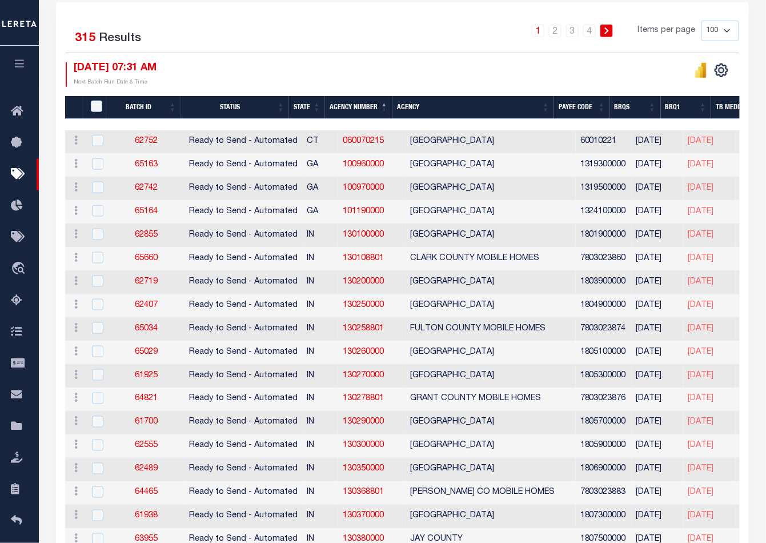
scroll to position [322, 0]
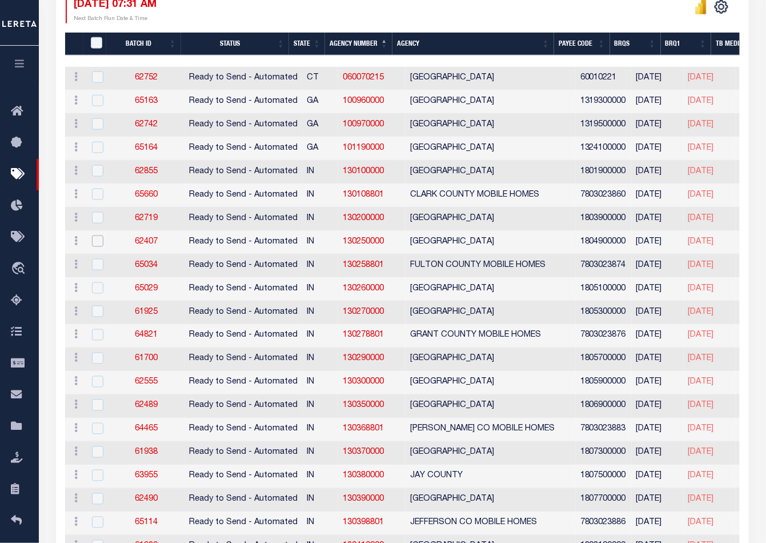
click at [98, 241] on input "checkbox" at bounding box center [97, 240] width 11 height 11
checkbox input "true"
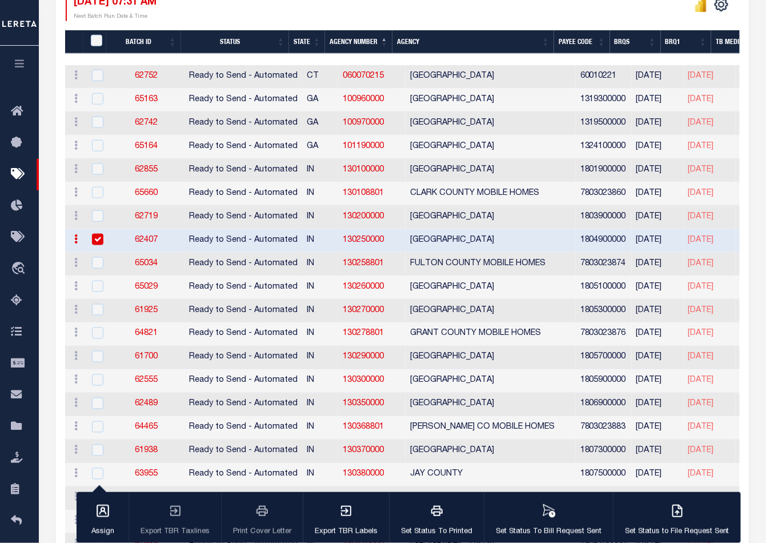
scroll to position [321, 0]
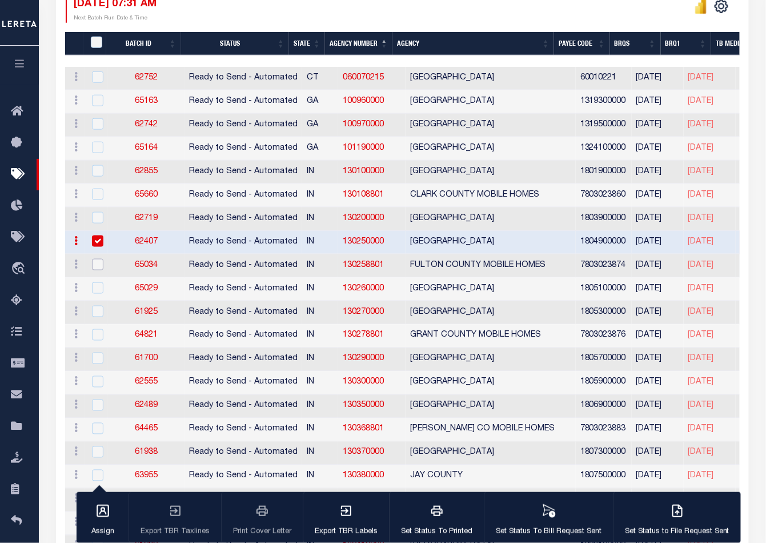
click at [96, 260] on input "checkbox" at bounding box center [97, 264] width 11 height 11
checkbox input "true"
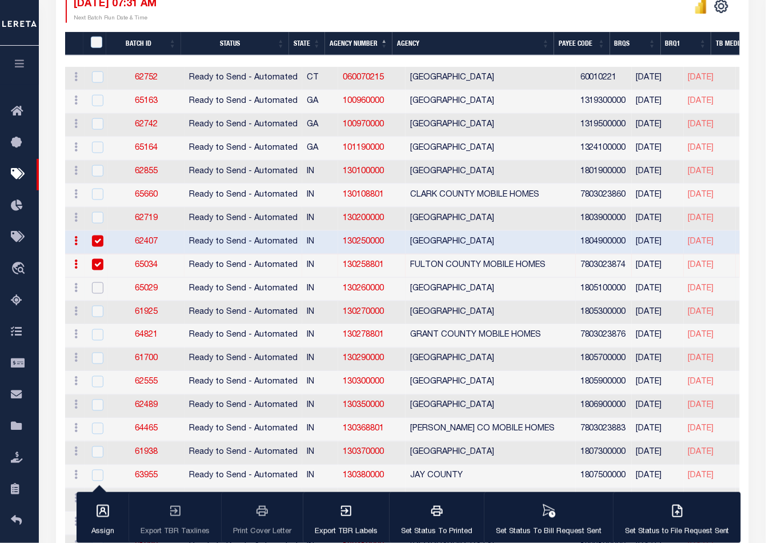
click at [97, 289] on input "checkbox" at bounding box center [97, 287] width 11 height 11
checkbox input "true"
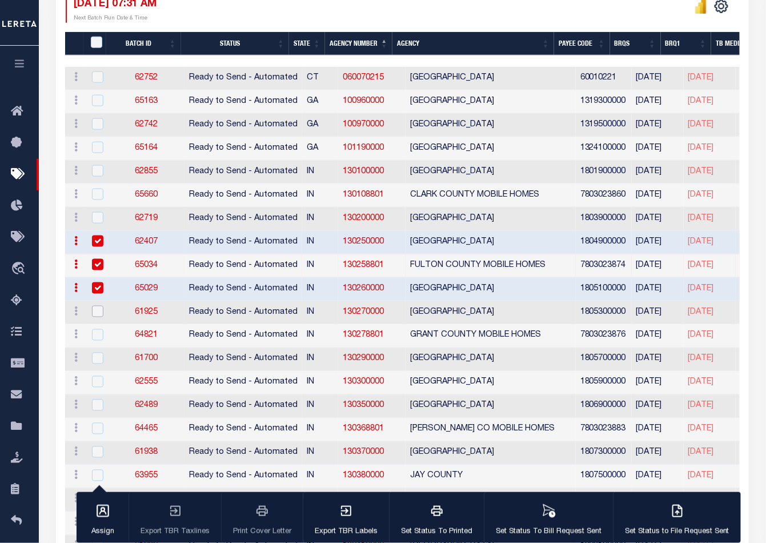
click at [96, 309] on input "checkbox" at bounding box center [97, 311] width 11 height 11
checkbox input "true"
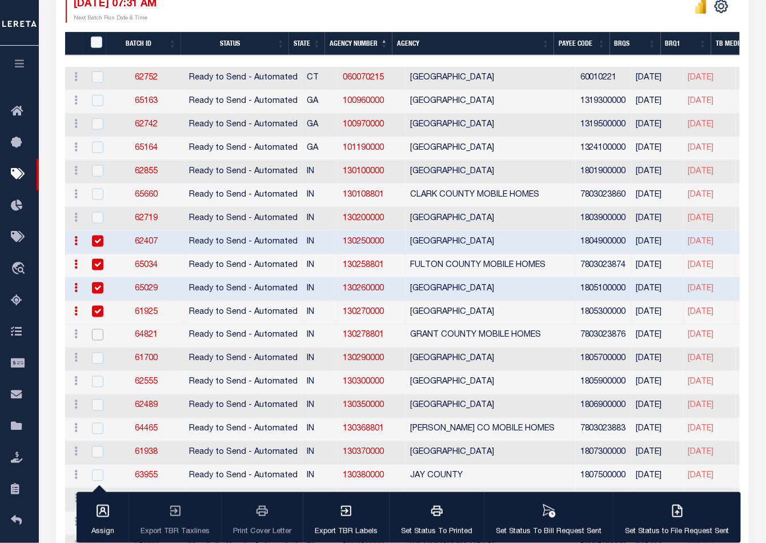
click at [95, 333] on input "checkbox" at bounding box center [97, 334] width 11 height 11
checkbox input "true"
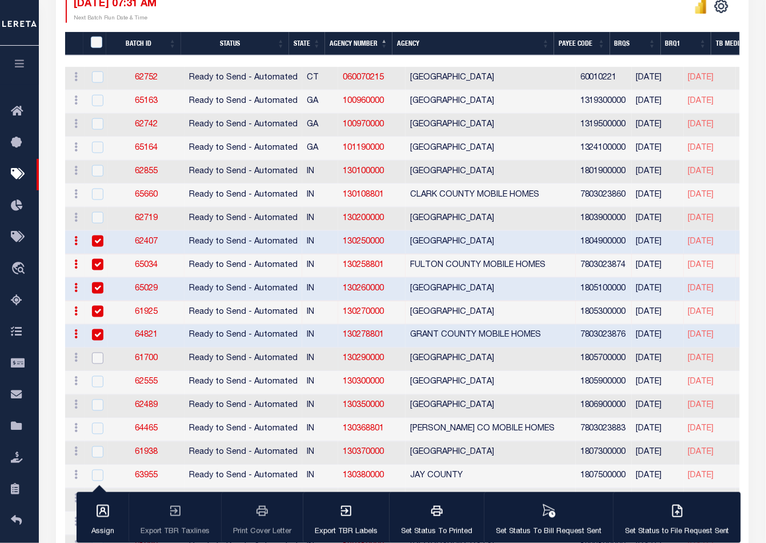
click at [95, 353] on input "checkbox" at bounding box center [97, 358] width 11 height 11
checkbox input "true"
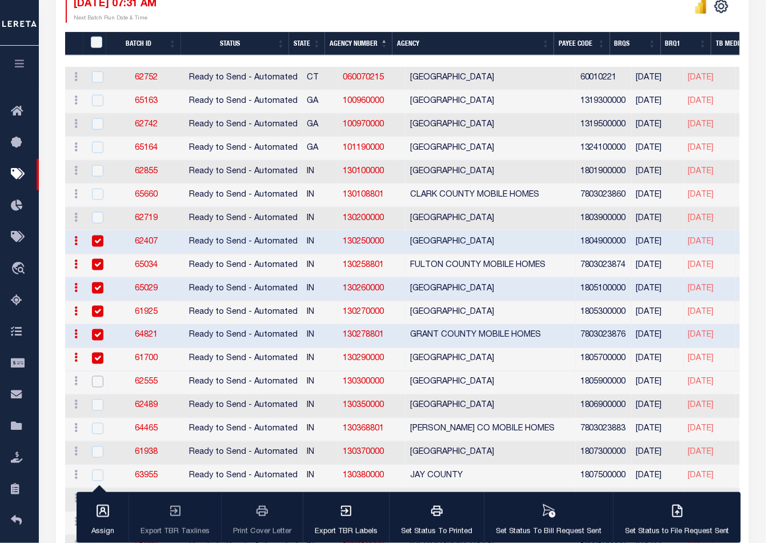
click at [93, 377] on input "checkbox" at bounding box center [97, 381] width 11 height 11
checkbox input "true"
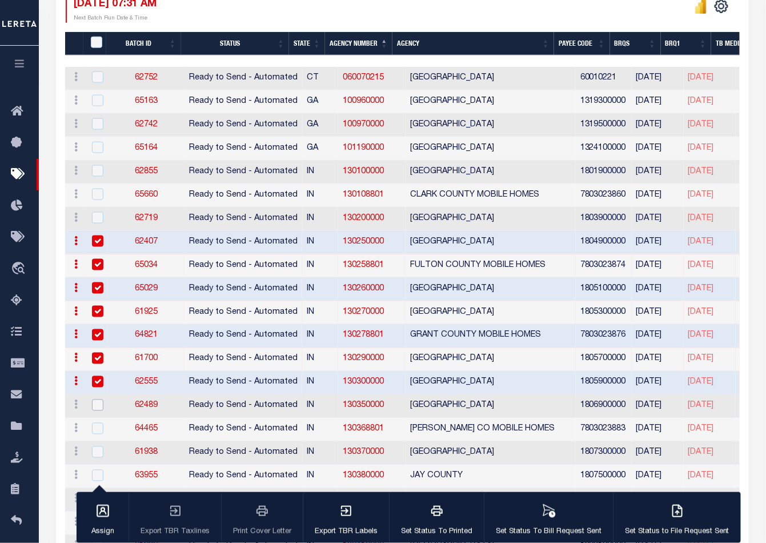
click at [97, 399] on input "checkbox" at bounding box center [97, 404] width 11 height 11
checkbox input "true"
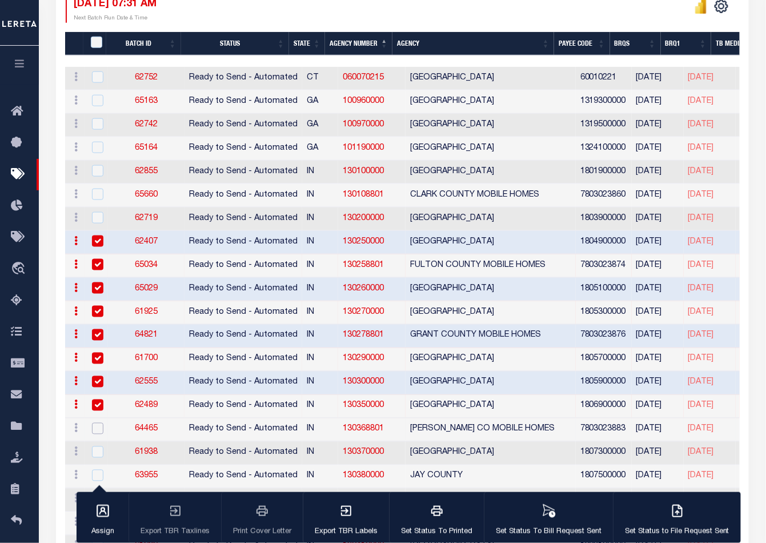
click at [97, 425] on input "checkbox" at bounding box center [97, 428] width 11 height 11
checkbox input "true"
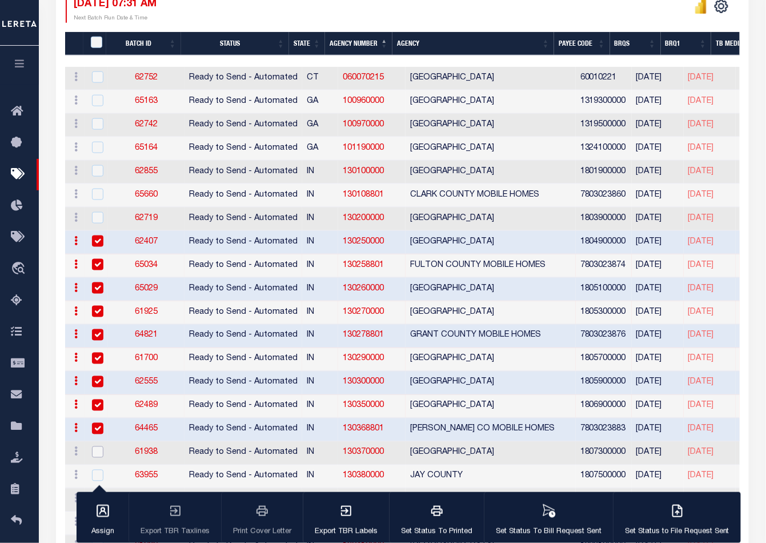
click at [96, 448] on input "checkbox" at bounding box center [97, 451] width 11 height 11
checkbox input "true"
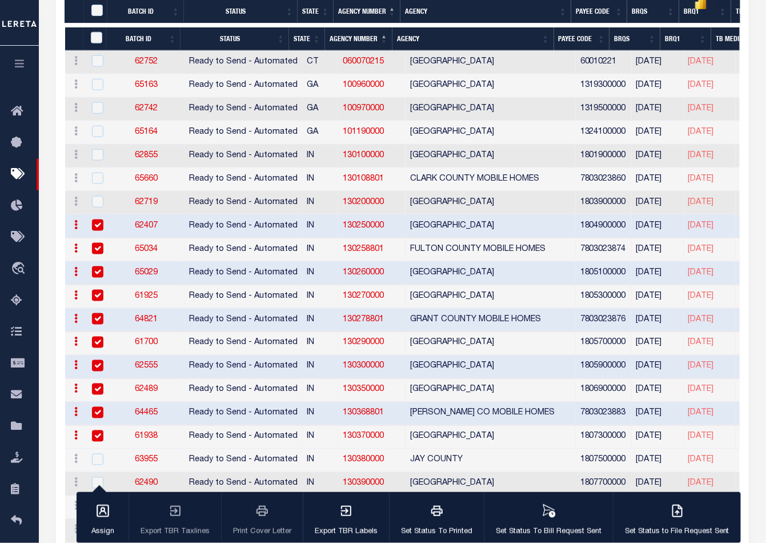
scroll to position [384, 0]
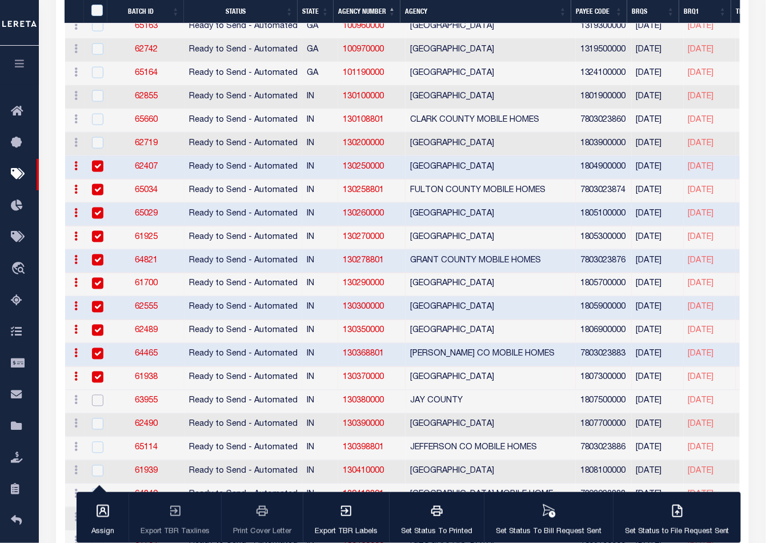
click at [96, 397] on input "checkbox" at bounding box center [97, 400] width 11 height 11
checkbox input "true"
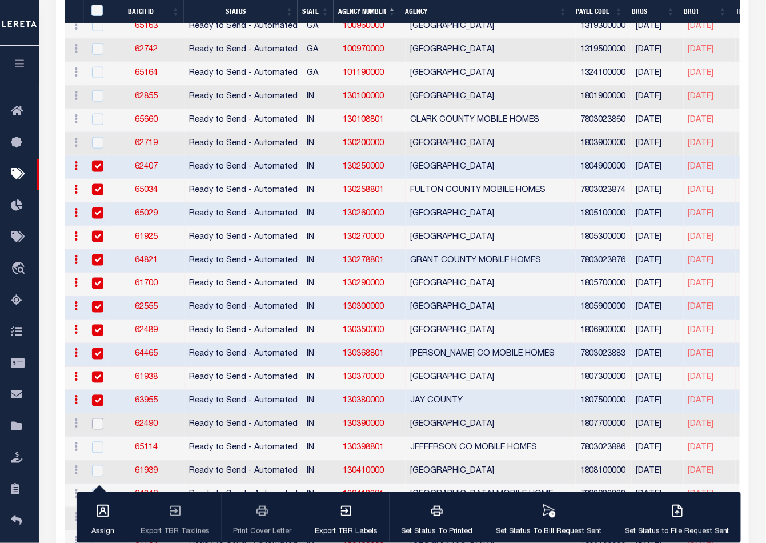
click at [96, 418] on input "checkbox" at bounding box center [97, 423] width 11 height 11
checkbox input "true"
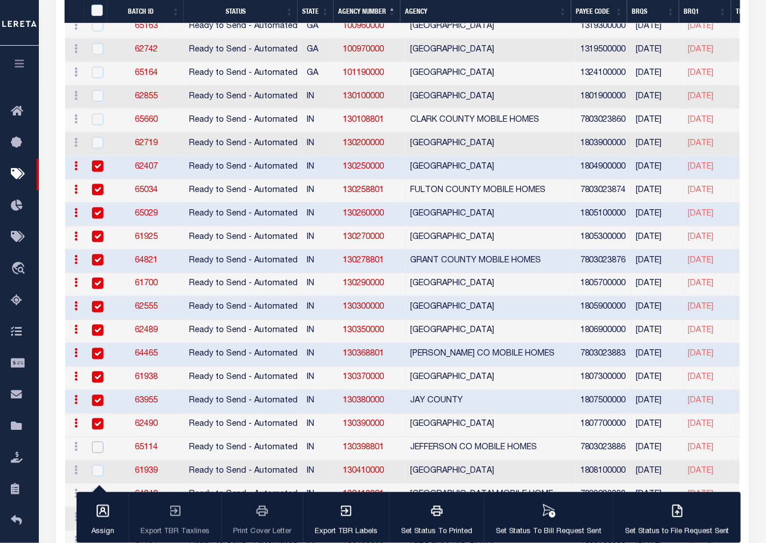
click at [98, 442] on input "checkbox" at bounding box center [97, 447] width 11 height 11
checkbox input "true"
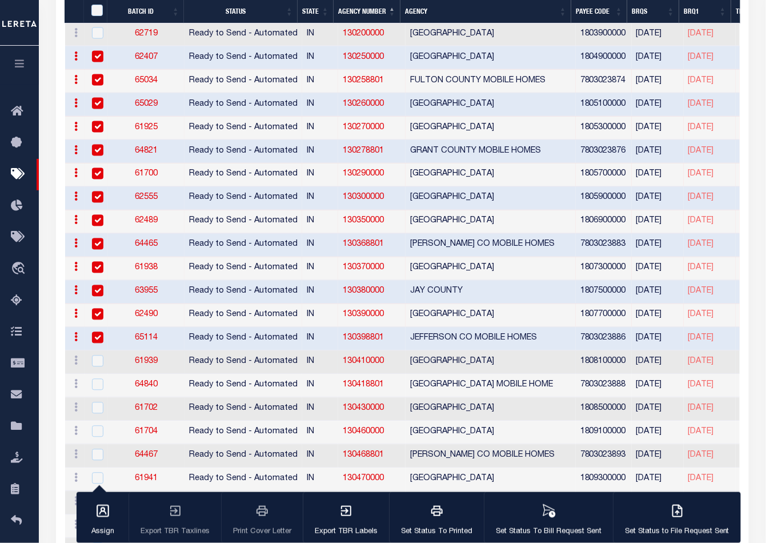
scroll to position [511, 0]
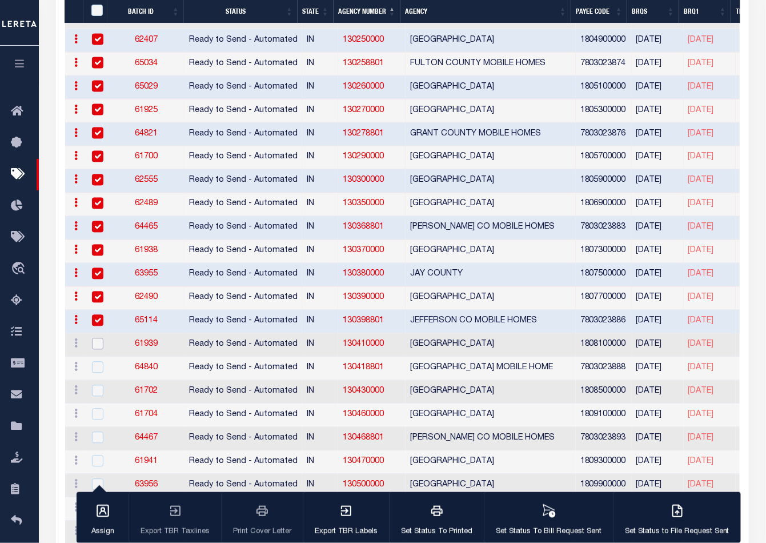
click at [99, 343] on input "checkbox" at bounding box center [97, 343] width 11 height 11
checkbox input "true"
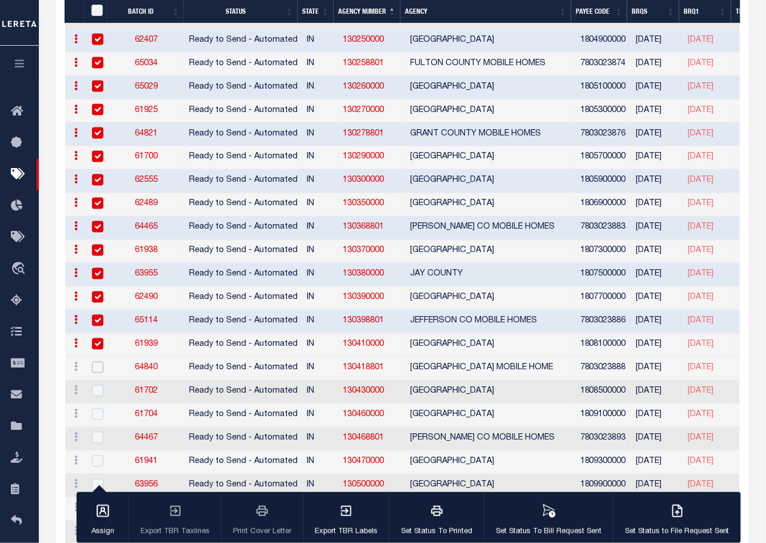
click at [99, 362] on input "checkbox" at bounding box center [97, 367] width 11 height 11
checkbox input "true"
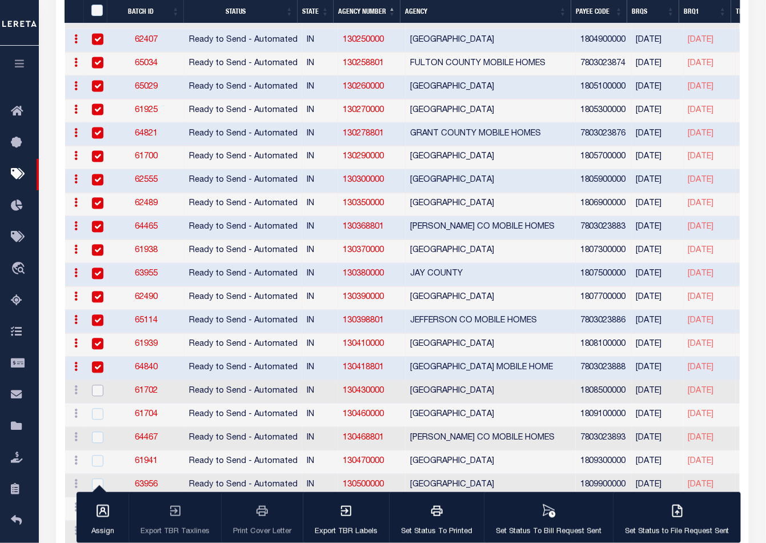
click at [98, 385] on input "checkbox" at bounding box center [97, 390] width 11 height 11
checkbox input "true"
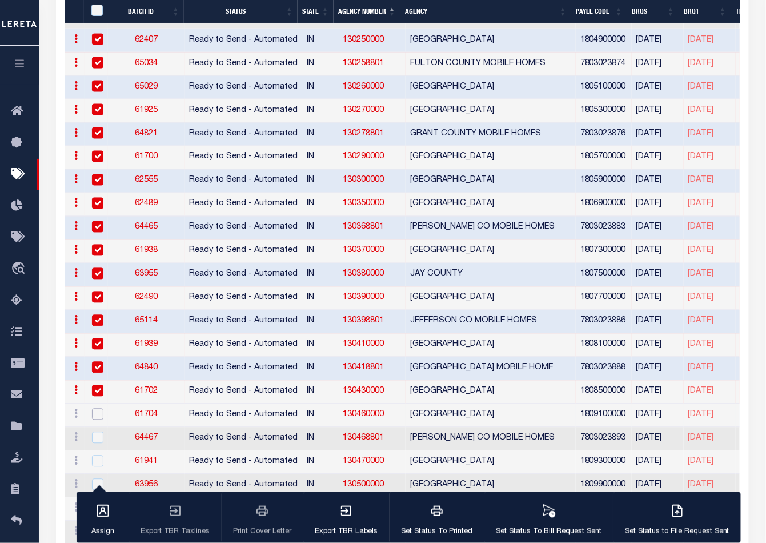
click at [98, 409] on input "checkbox" at bounding box center [97, 414] width 11 height 11
checkbox input "true"
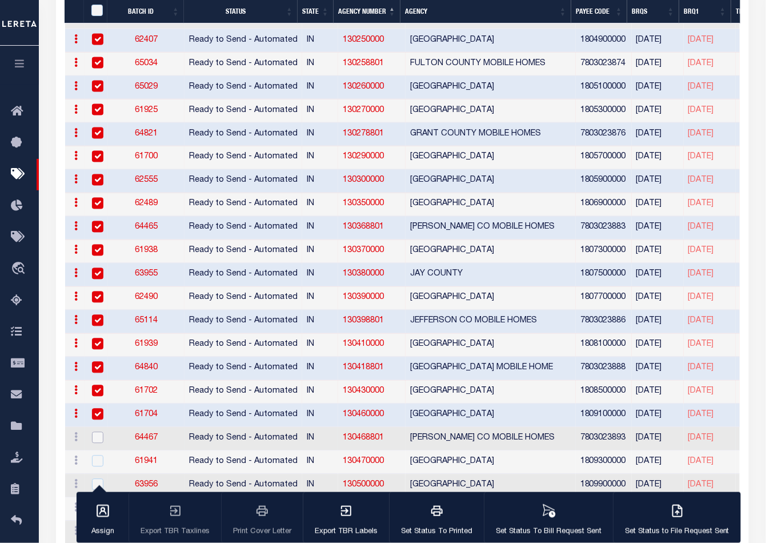
click at [96, 432] on input "checkbox" at bounding box center [97, 437] width 11 height 11
checkbox input "true"
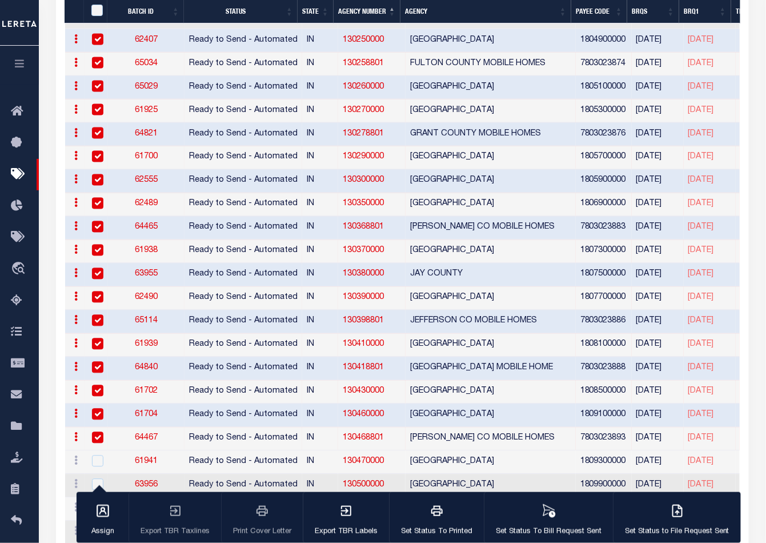
scroll to position [638, 0]
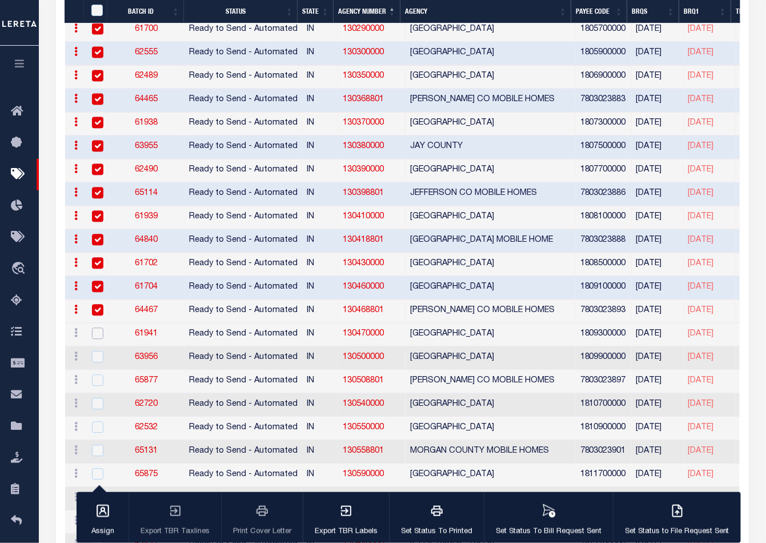
click at [95, 328] on input "checkbox" at bounding box center [97, 333] width 11 height 11
checkbox input "true"
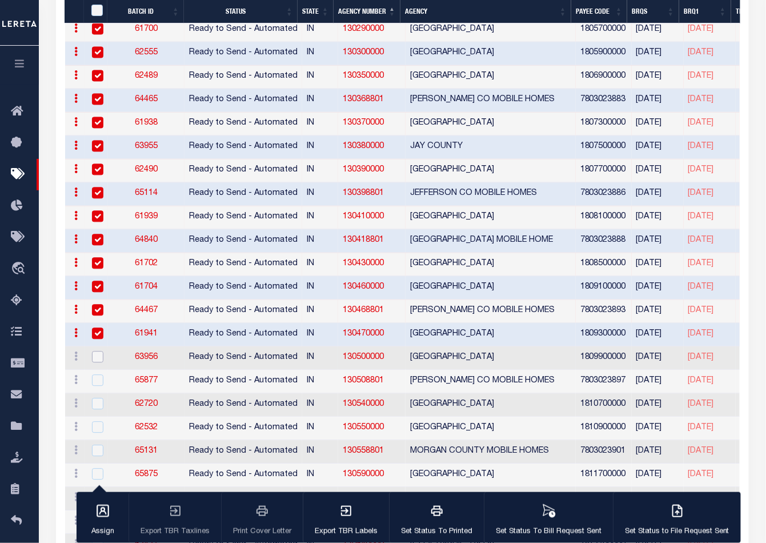
click at [96, 351] on input "checkbox" at bounding box center [97, 356] width 11 height 11
checkbox input "true"
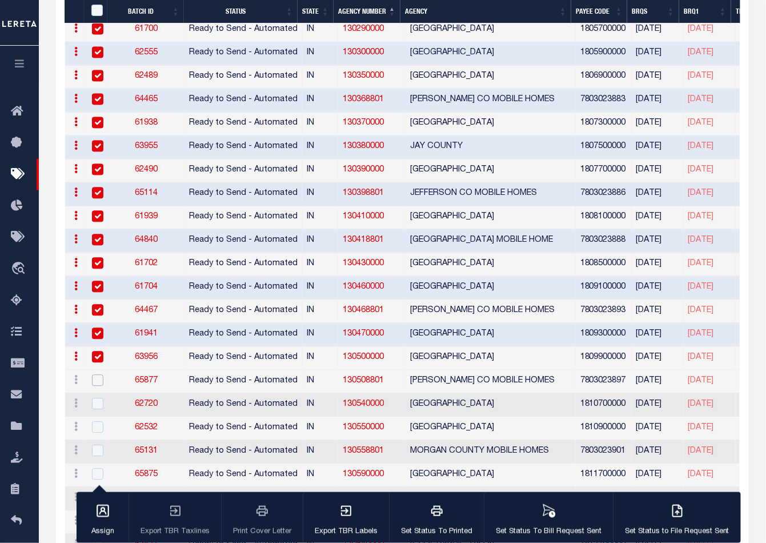
click at [97, 375] on input "checkbox" at bounding box center [97, 380] width 11 height 11
checkbox input "true"
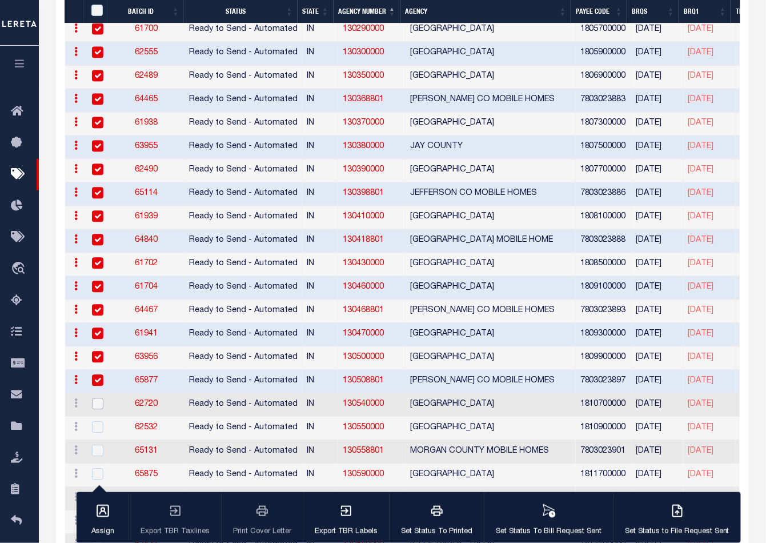
click at [97, 398] on input "checkbox" at bounding box center [97, 403] width 11 height 11
checkbox input "true"
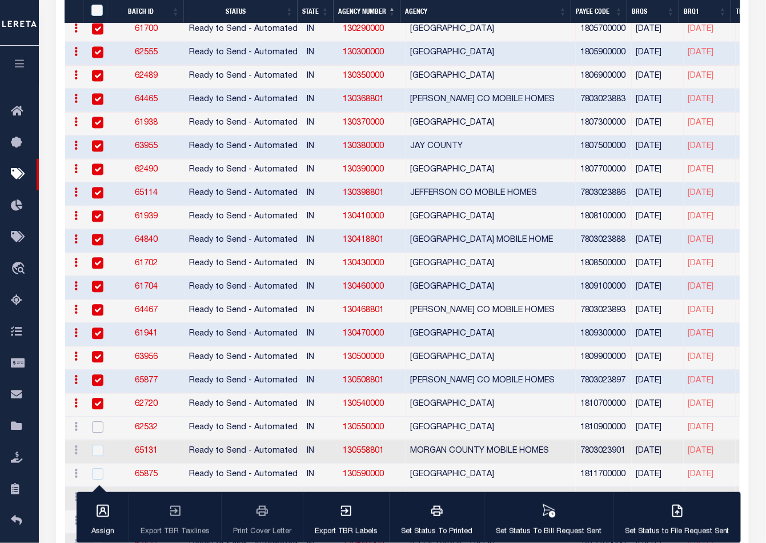
click at [96, 422] on input "checkbox" at bounding box center [97, 427] width 11 height 11
checkbox input "true"
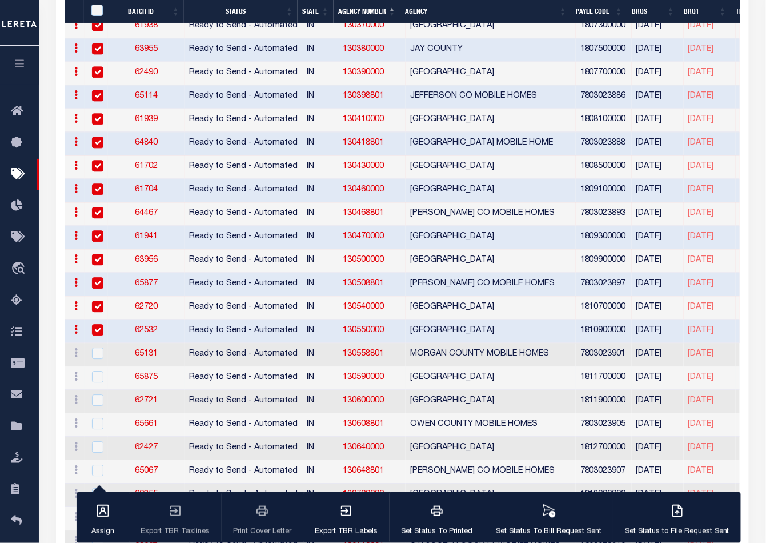
scroll to position [765, 0]
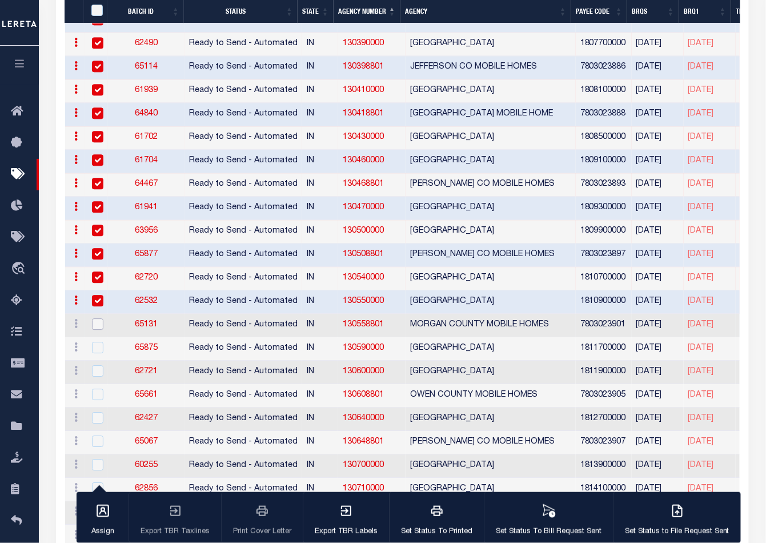
click at [96, 318] on input "checkbox" at bounding box center [97, 323] width 11 height 11
checkbox input "true"
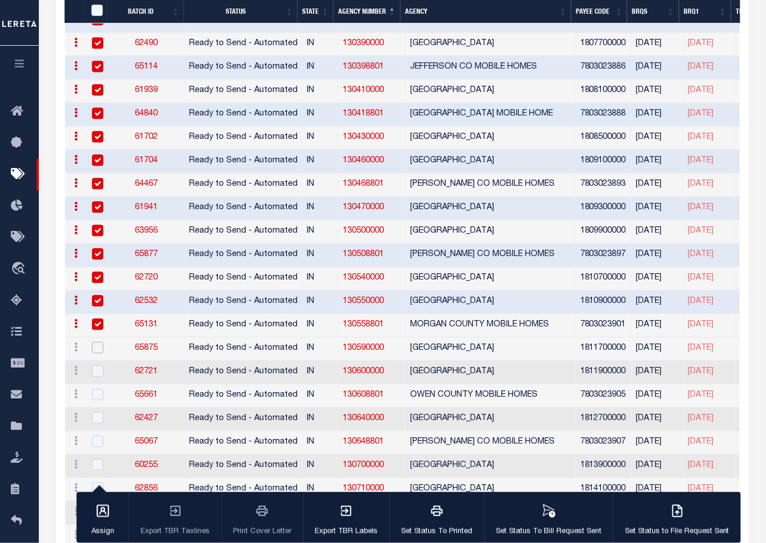
click at [98, 342] on input "checkbox" at bounding box center [97, 347] width 11 height 11
checkbox input "true"
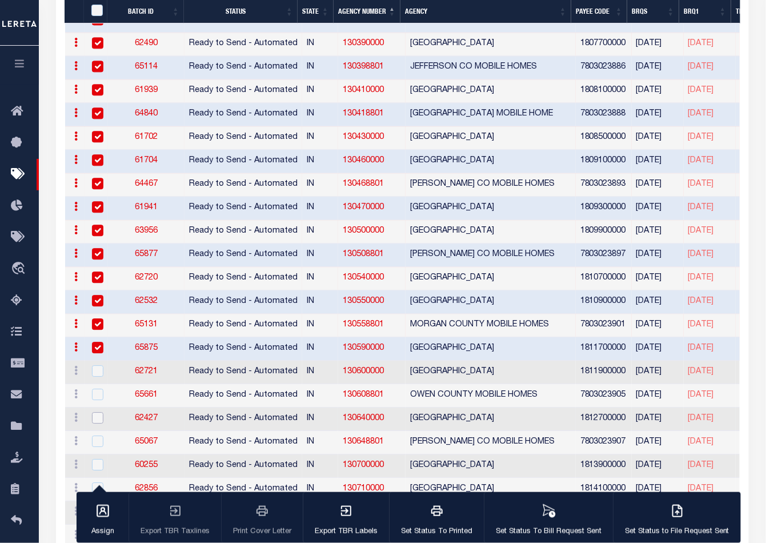
click at [96, 412] on input "checkbox" at bounding box center [97, 417] width 11 height 11
checkbox input "true"
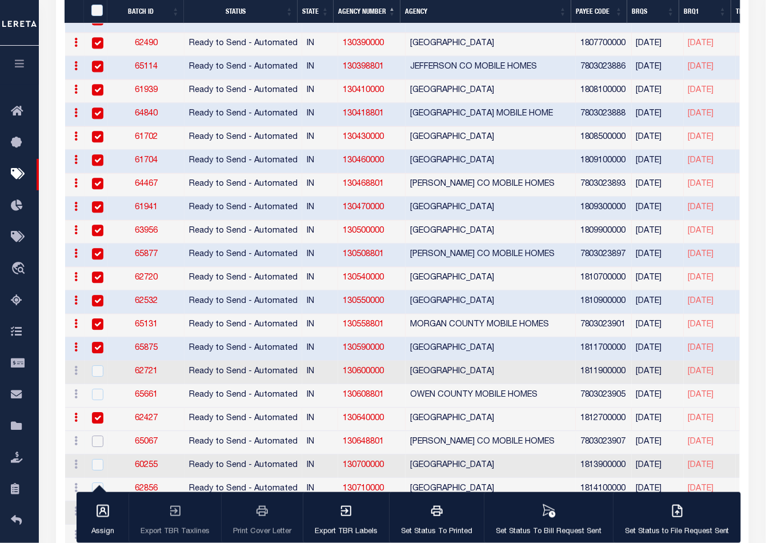
click at [99, 435] on input "checkbox" at bounding box center [97, 440] width 11 height 11
checkbox input "true"
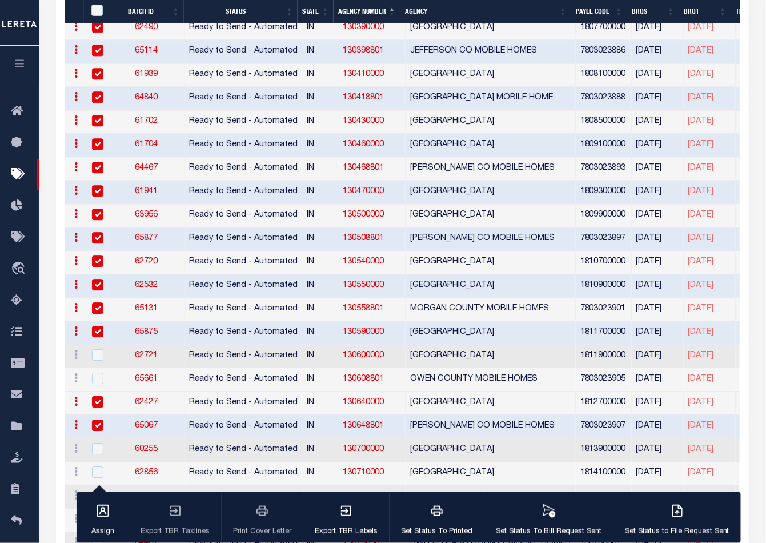
scroll to position [829, 0]
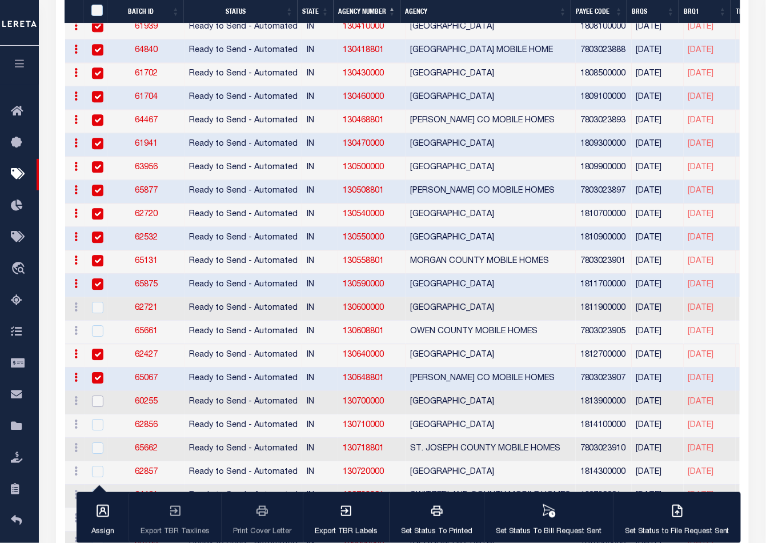
click at [97, 395] on input "checkbox" at bounding box center [97, 400] width 11 height 11
checkbox input "true"
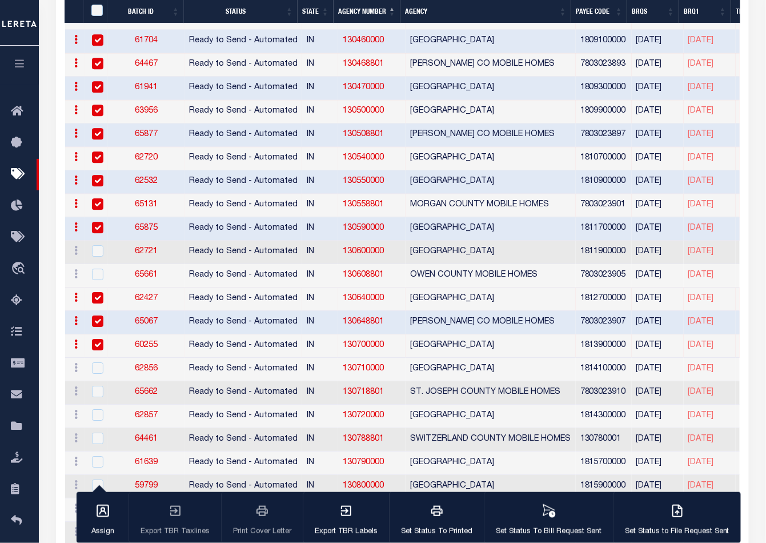
scroll to position [892, 0]
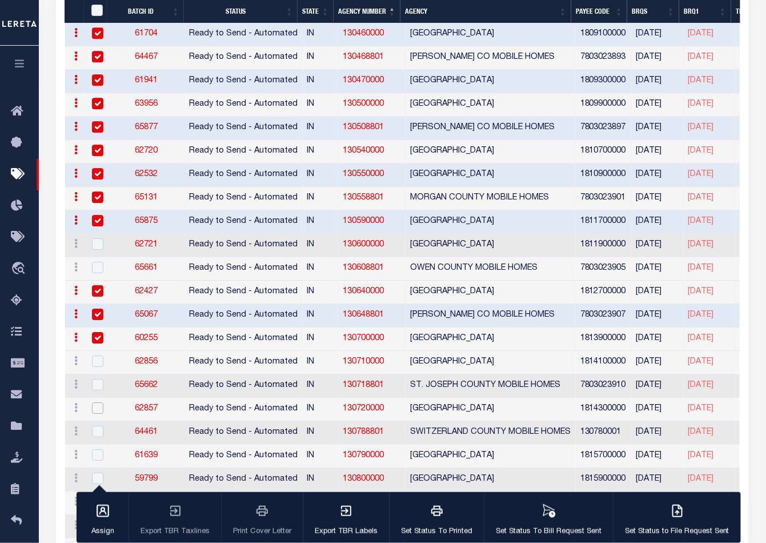
click at [99, 402] on input "checkbox" at bounding box center [97, 407] width 11 height 11
checkbox input "true"
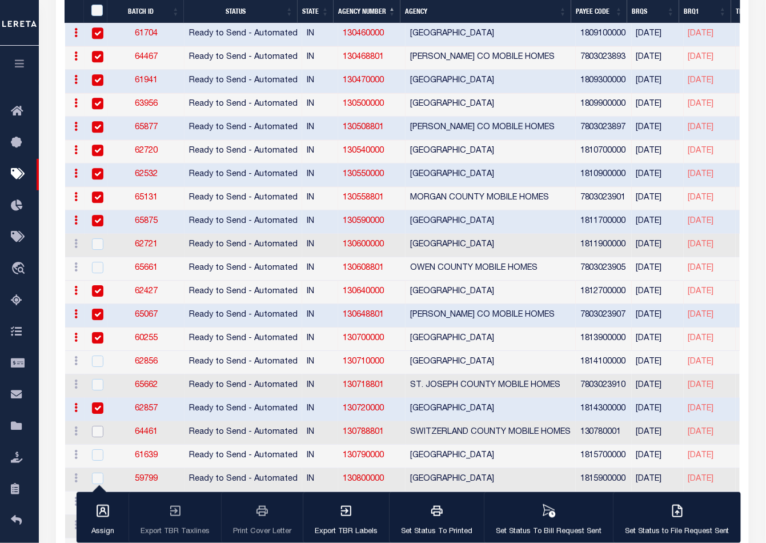
click at [96, 426] on input "checkbox" at bounding box center [97, 431] width 11 height 11
checkbox input "true"
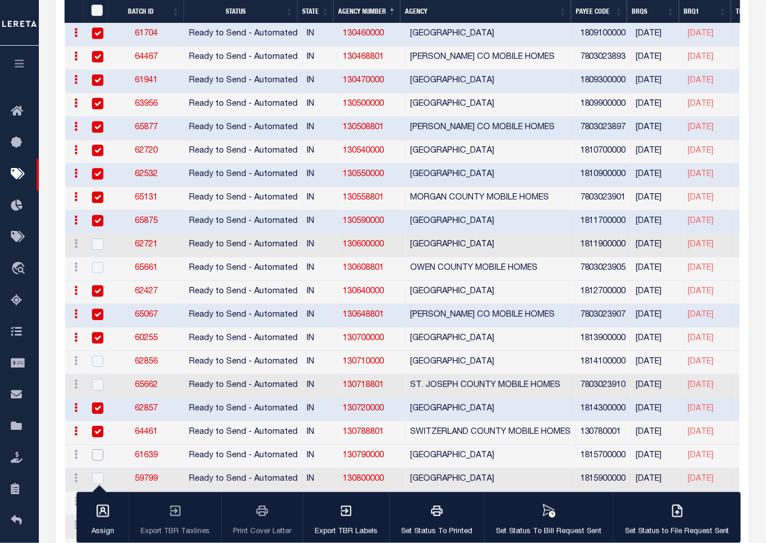
click at [96, 449] on input "checkbox" at bounding box center [97, 454] width 11 height 11
checkbox input "true"
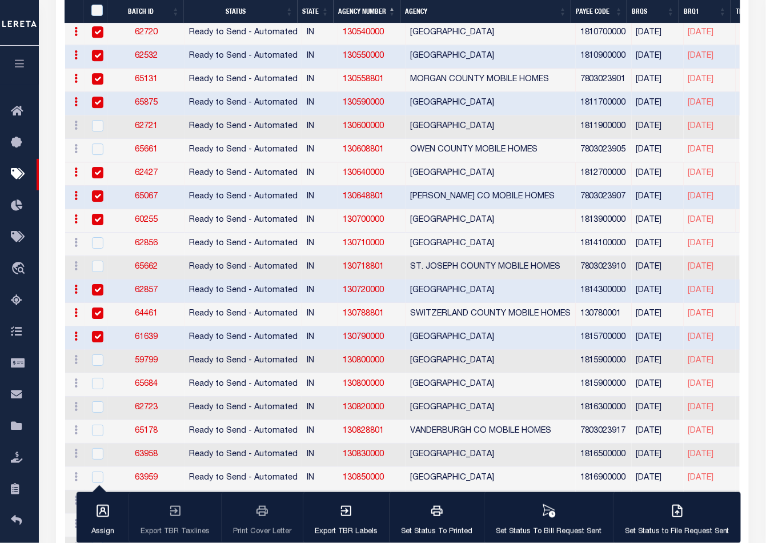
scroll to position [1019, 0]
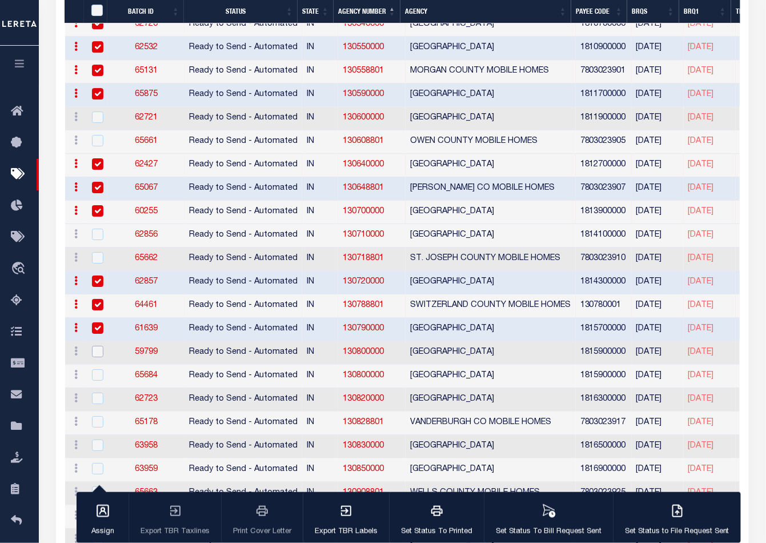
click at [96, 347] on input "checkbox" at bounding box center [97, 351] width 11 height 11
checkbox input "true"
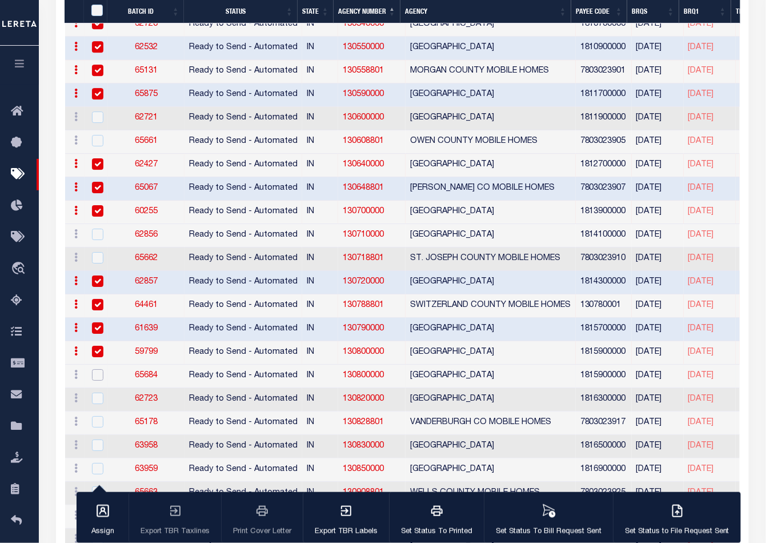
click at [92, 369] on input "checkbox" at bounding box center [97, 374] width 11 height 11
checkbox input "true"
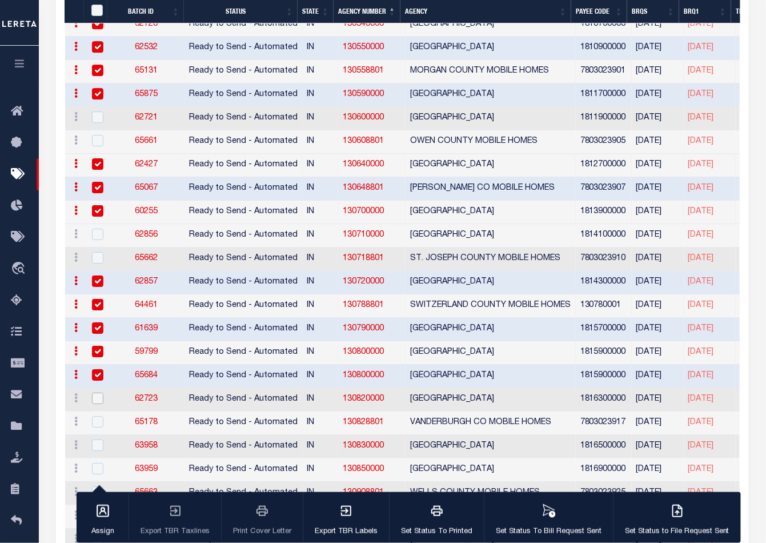
click at [95, 393] on input "checkbox" at bounding box center [97, 398] width 11 height 11
checkbox input "true"
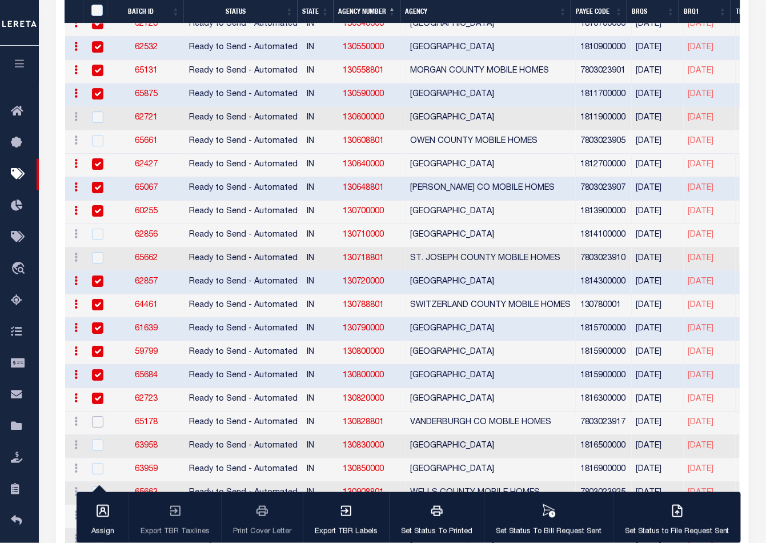
click at [98, 416] on input "checkbox" at bounding box center [97, 421] width 11 height 11
checkbox input "true"
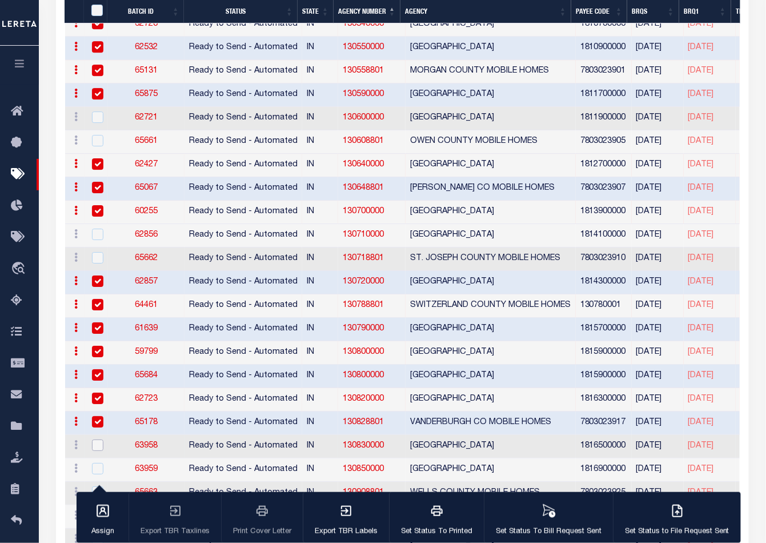
click at [98, 439] on input "checkbox" at bounding box center [97, 444] width 11 height 11
checkbox input "true"
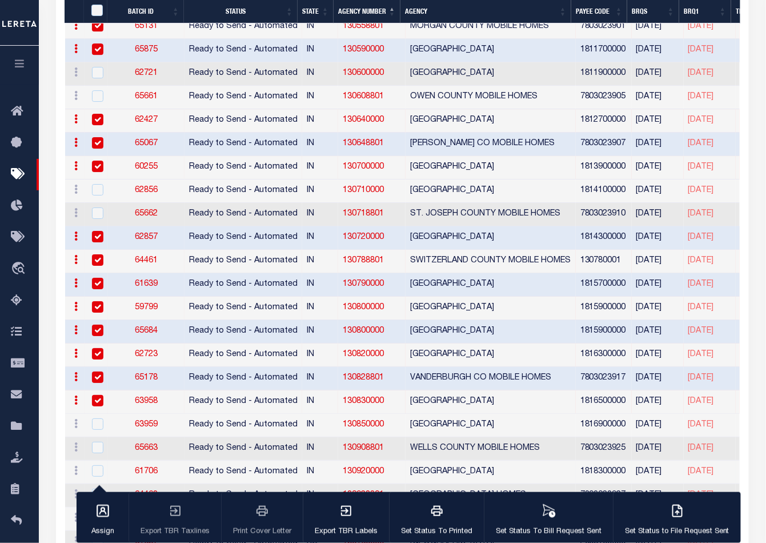
scroll to position [1146, 0]
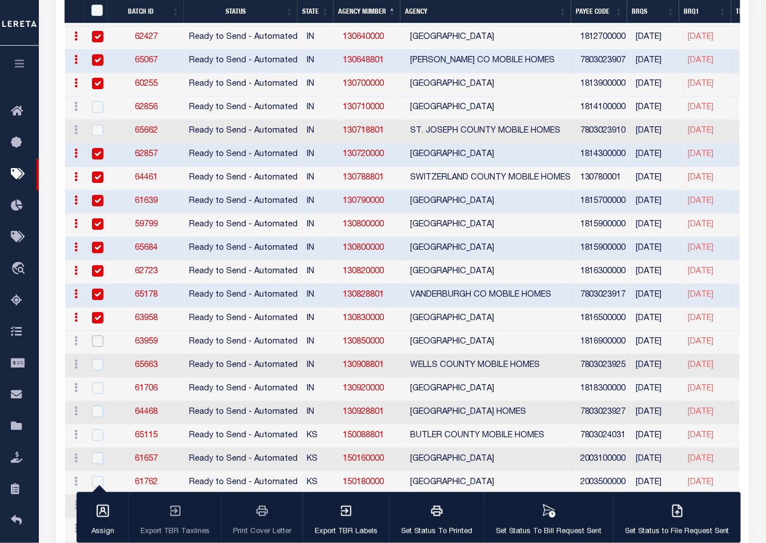
click at [95, 335] on input "checkbox" at bounding box center [97, 340] width 11 height 11
checkbox input "true"
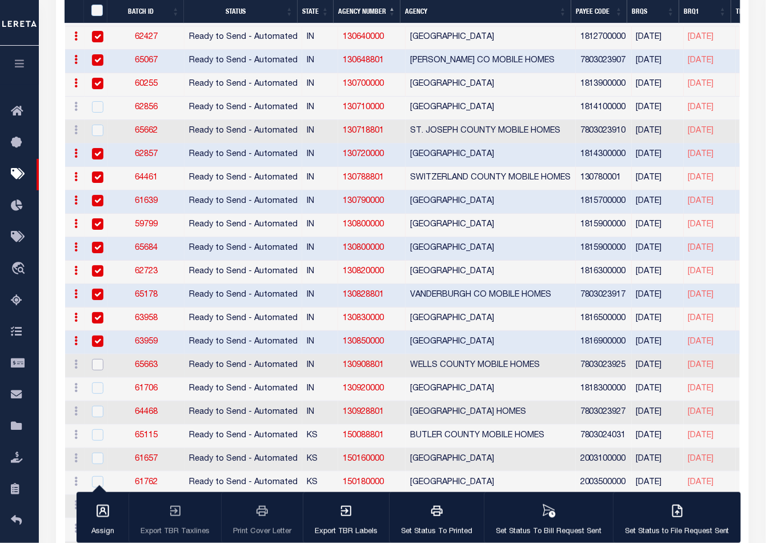
click at [96, 359] on input "checkbox" at bounding box center [97, 364] width 11 height 11
checkbox input "true"
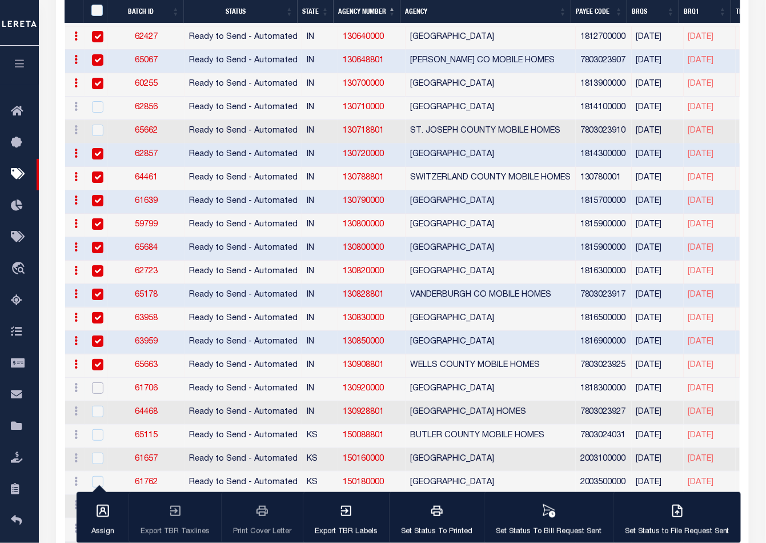
click at [95, 382] on input "checkbox" at bounding box center [97, 387] width 11 height 11
checkbox input "true"
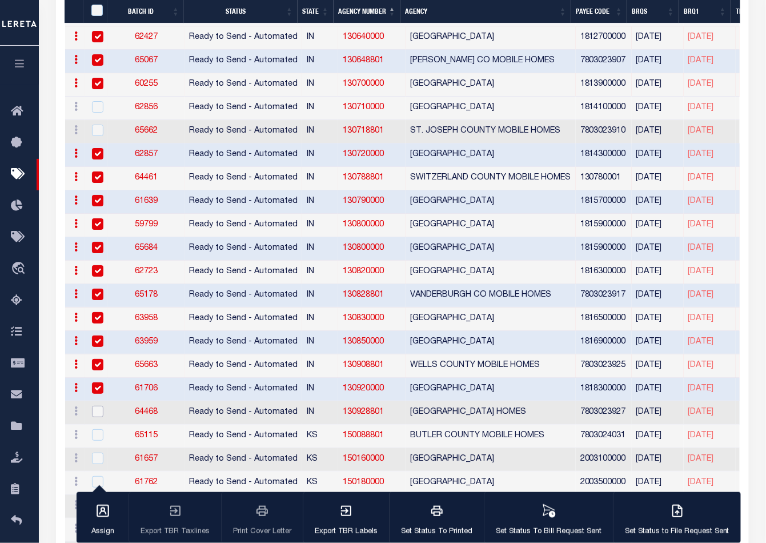
click at [97, 406] on input "checkbox" at bounding box center [97, 411] width 11 height 11
checkbox input "true"
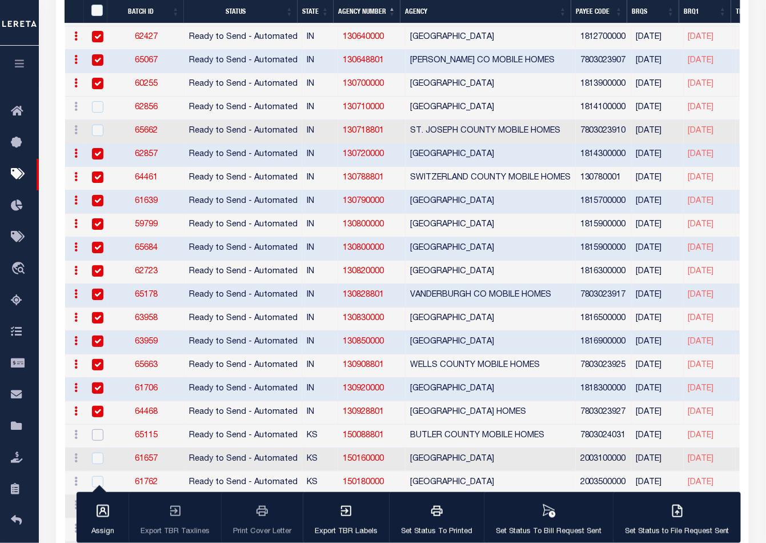
click at [98, 429] on input "checkbox" at bounding box center [97, 434] width 11 height 11
checkbox input "true"
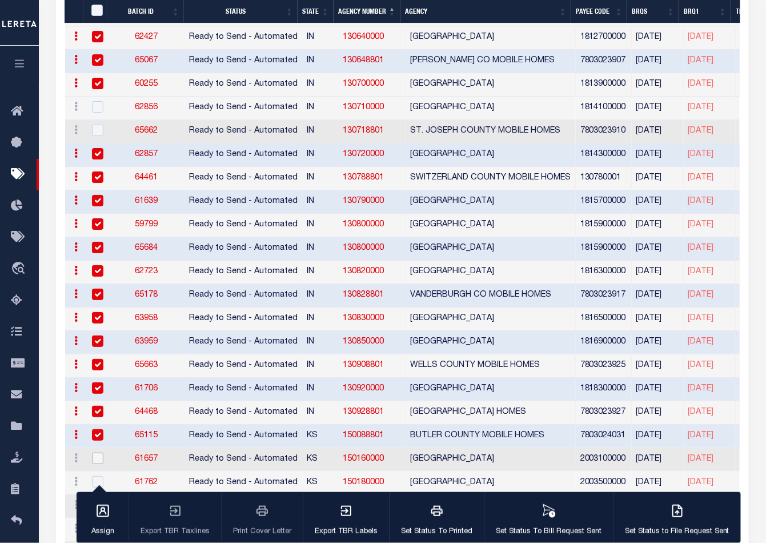
click at [98, 453] on input "checkbox" at bounding box center [97, 458] width 11 height 11
checkbox input "true"
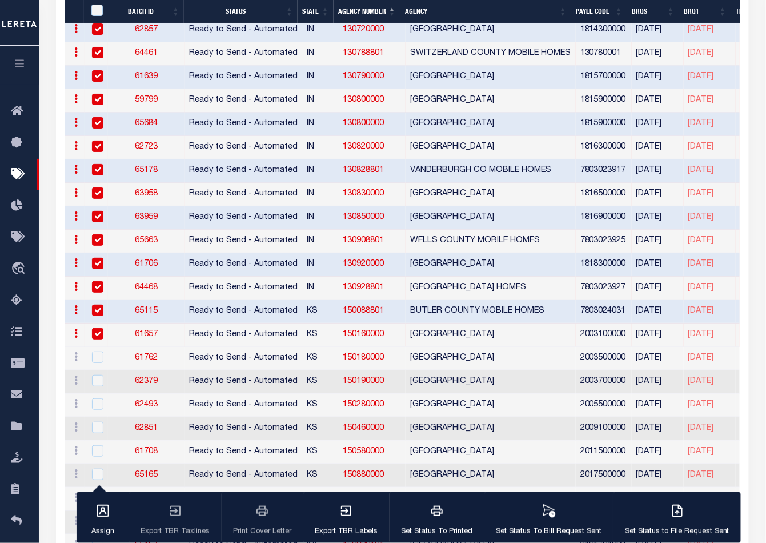
scroll to position [1273, 0]
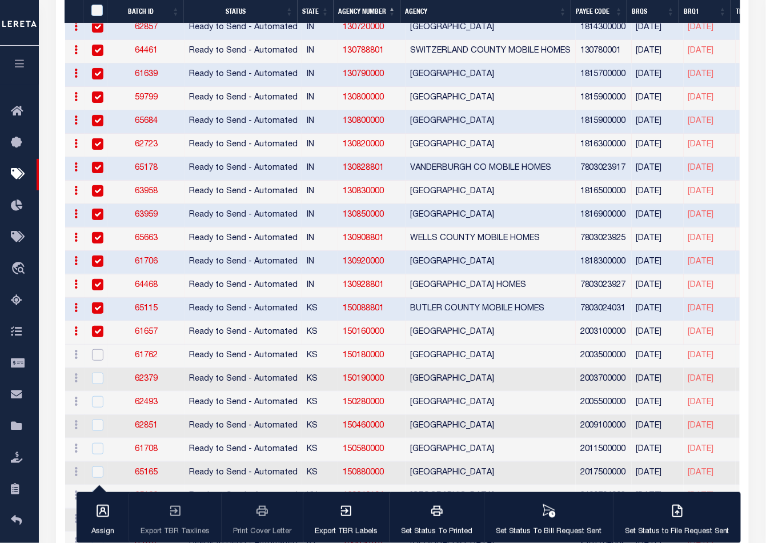
click at [96, 349] on input "checkbox" at bounding box center [97, 354] width 11 height 11
checkbox input "true"
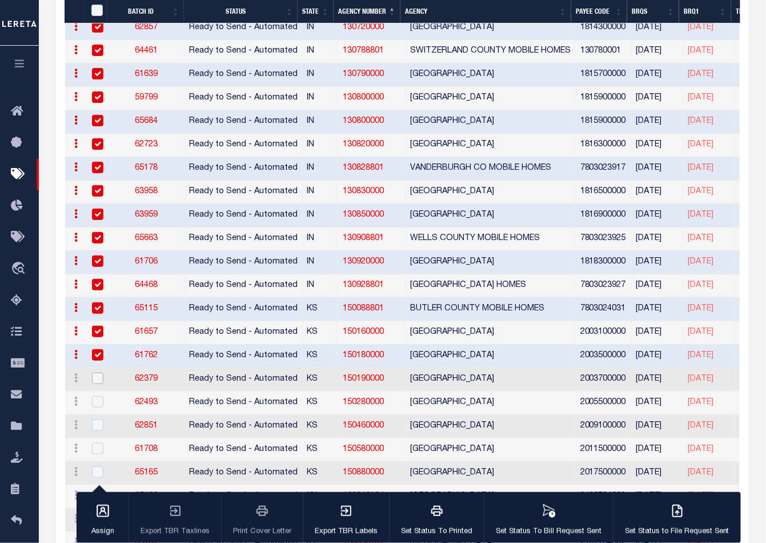
click at [97, 373] on input "checkbox" at bounding box center [97, 378] width 11 height 11
checkbox input "true"
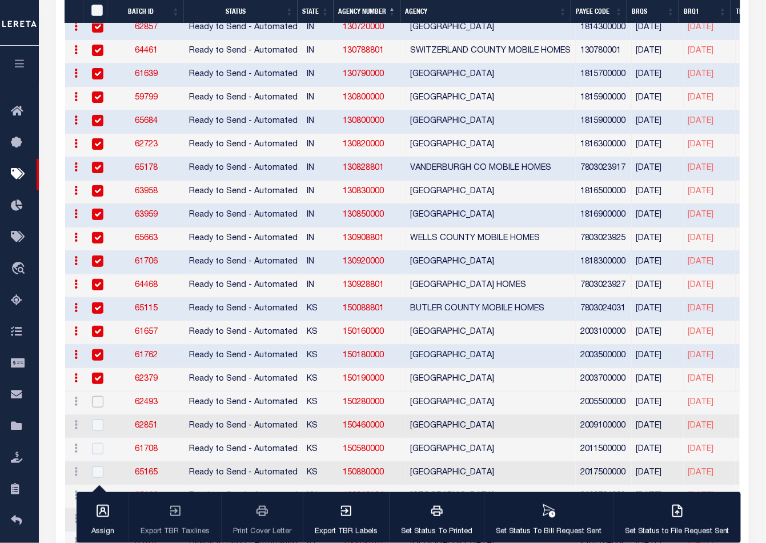
click at [98, 396] on input "checkbox" at bounding box center [97, 401] width 11 height 11
checkbox input "true"
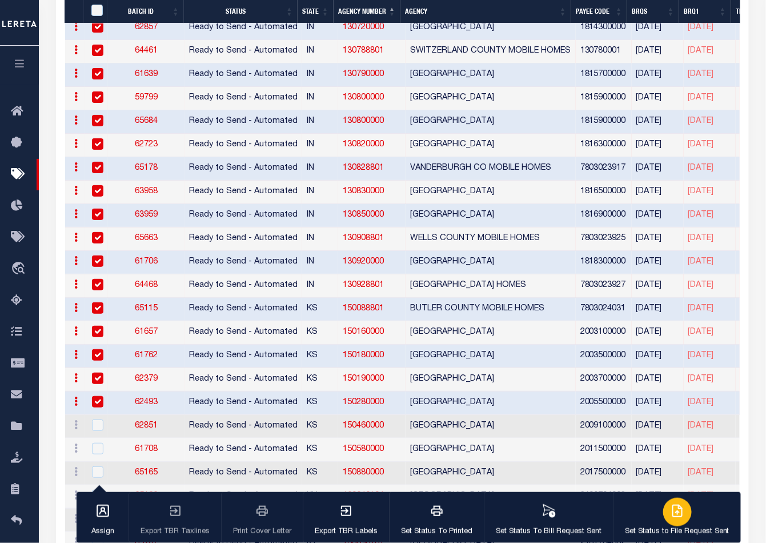
click at [676, 514] on icon "button" at bounding box center [679, 509] width 6 height 9
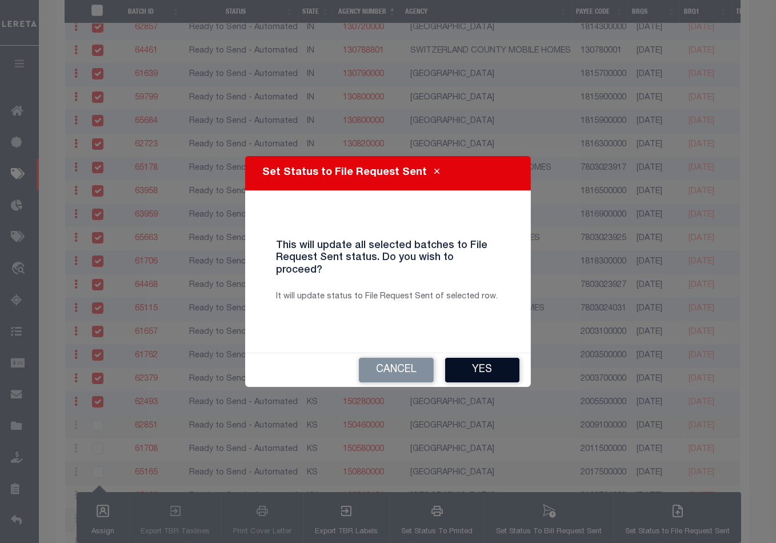
click at [471, 365] on button "Yes" at bounding box center [482, 370] width 74 height 25
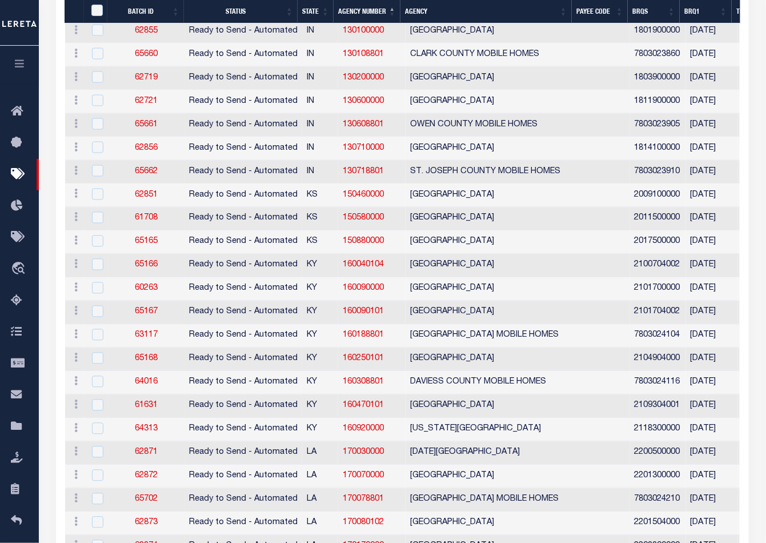
scroll to position [450, 0]
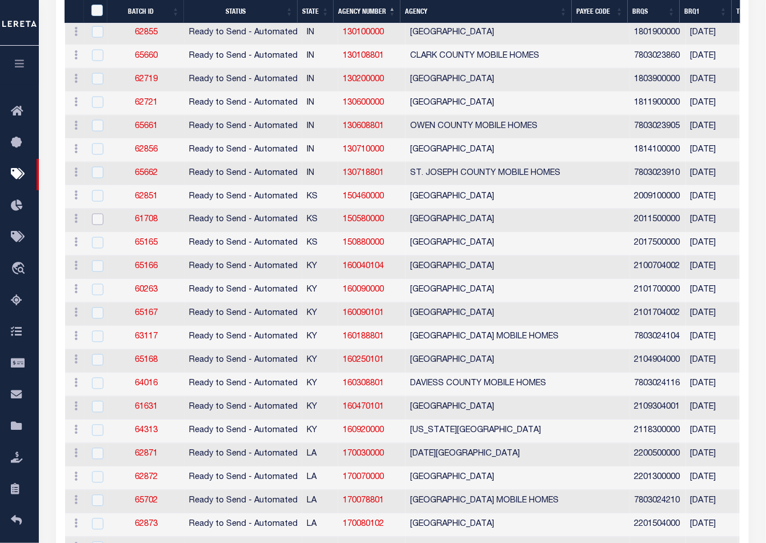
click at [97, 215] on input "checkbox" at bounding box center [97, 219] width 11 height 11
checkbox input "true"
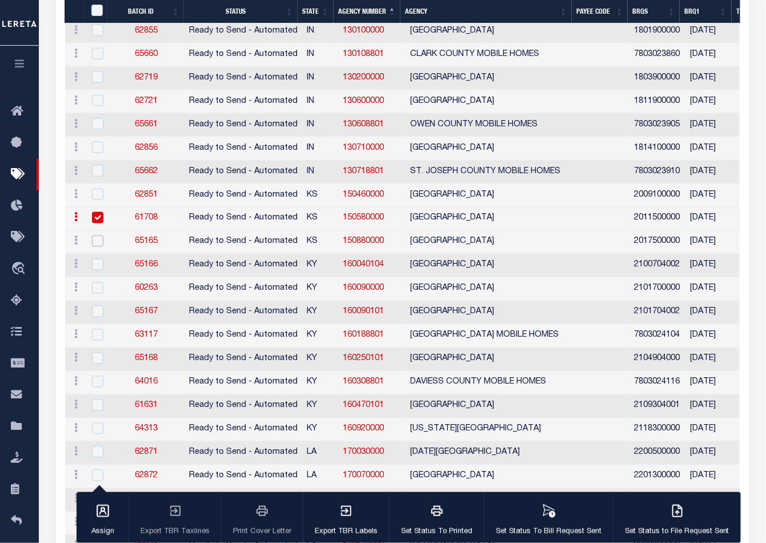
click at [97, 235] on input "checkbox" at bounding box center [97, 240] width 11 height 11
checkbox input "true"
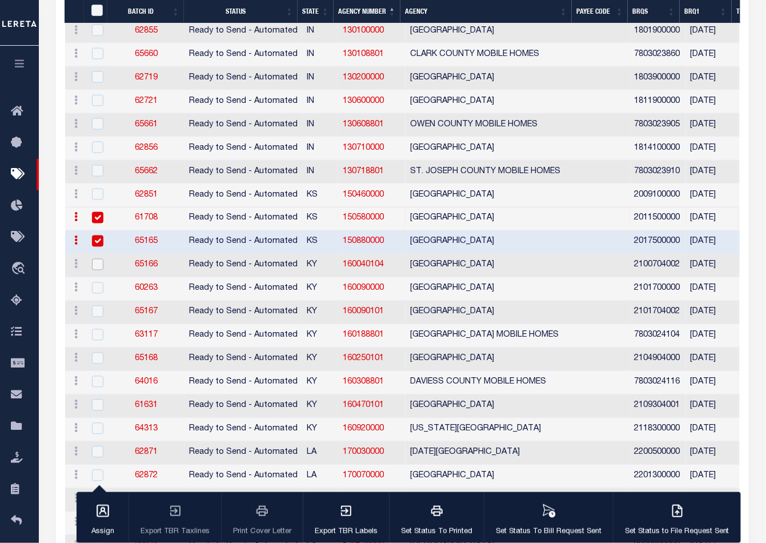
click at [97, 259] on input "checkbox" at bounding box center [97, 264] width 11 height 11
checkbox input "true"
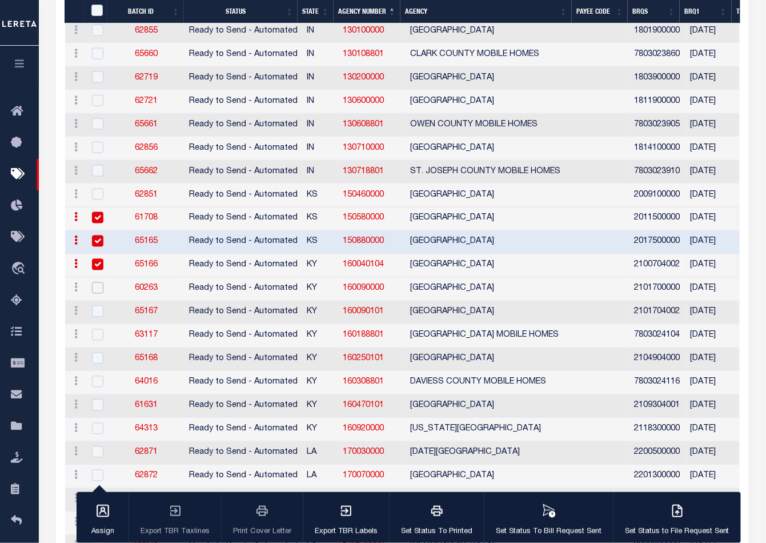
click at [96, 287] on input "checkbox" at bounding box center [97, 287] width 11 height 11
checkbox input "true"
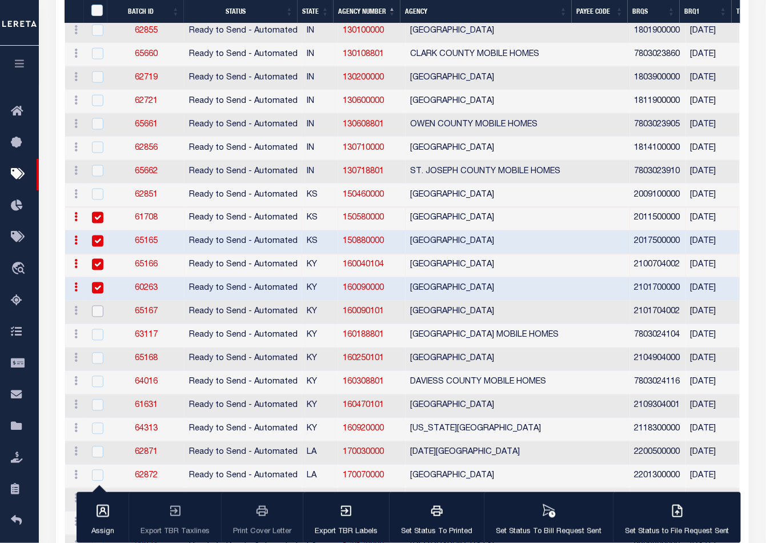
click at [96, 306] on input "checkbox" at bounding box center [97, 311] width 11 height 11
checkbox input "true"
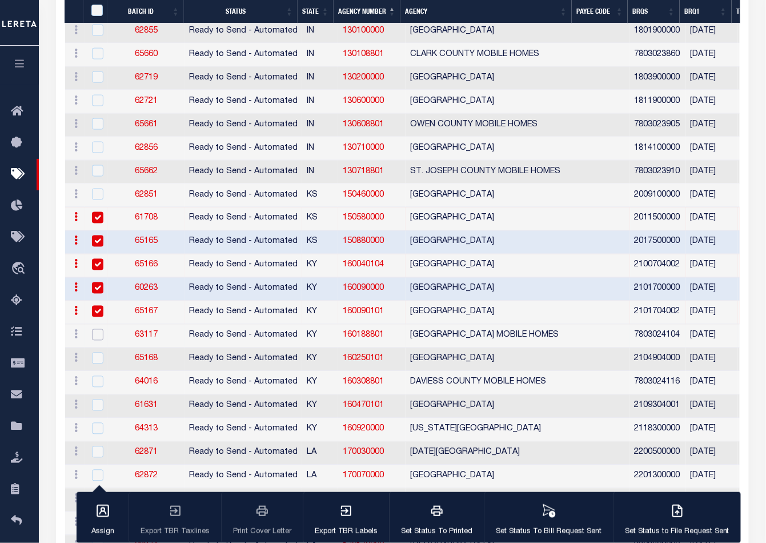
click at [97, 329] on input "checkbox" at bounding box center [97, 334] width 11 height 11
checkbox input "true"
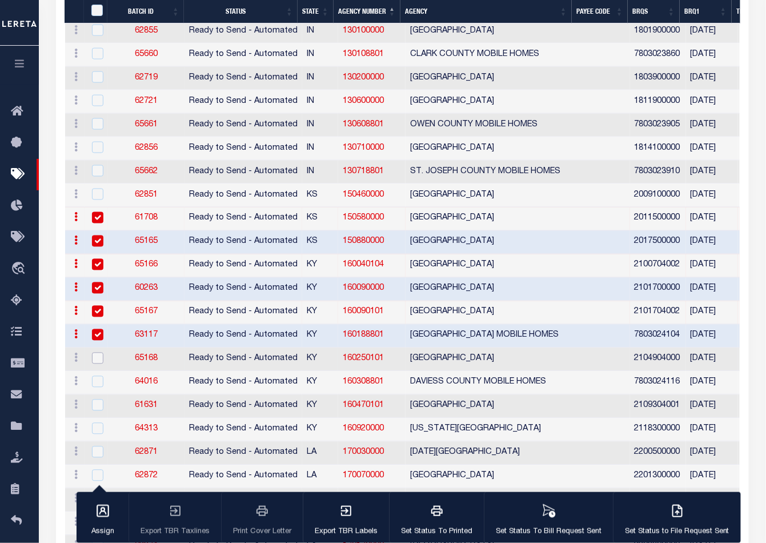
click at [97, 354] on input "checkbox" at bounding box center [97, 358] width 11 height 11
checkbox input "true"
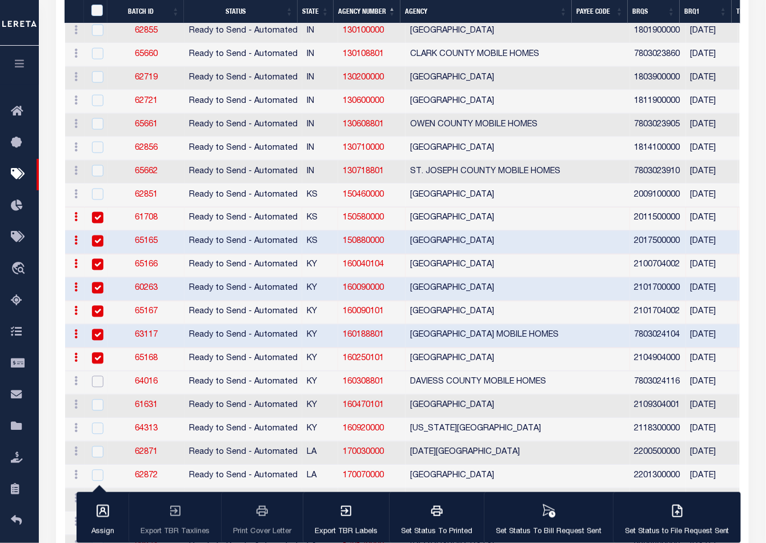
click at [97, 376] on input "checkbox" at bounding box center [97, 381] width 11 height 11
checkbox input "true"
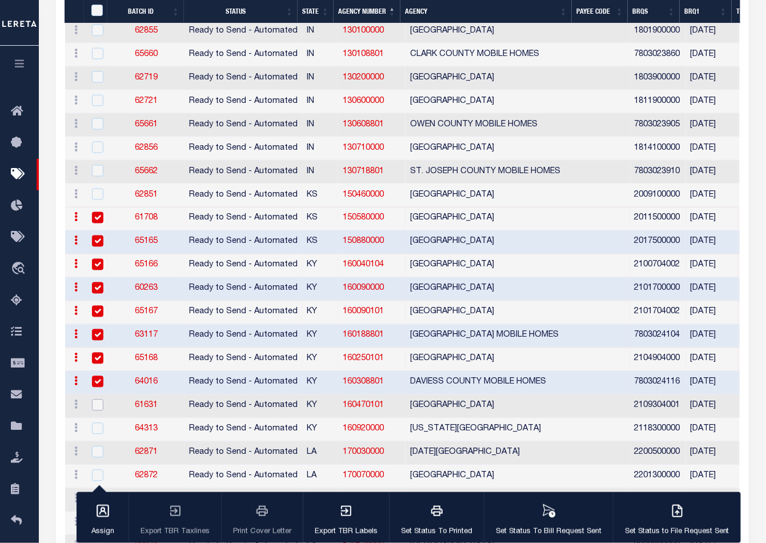
click at [95, 399] on input "checkbox" at bounding box center [97, 404] width 11 height 11
checkbox input "true"
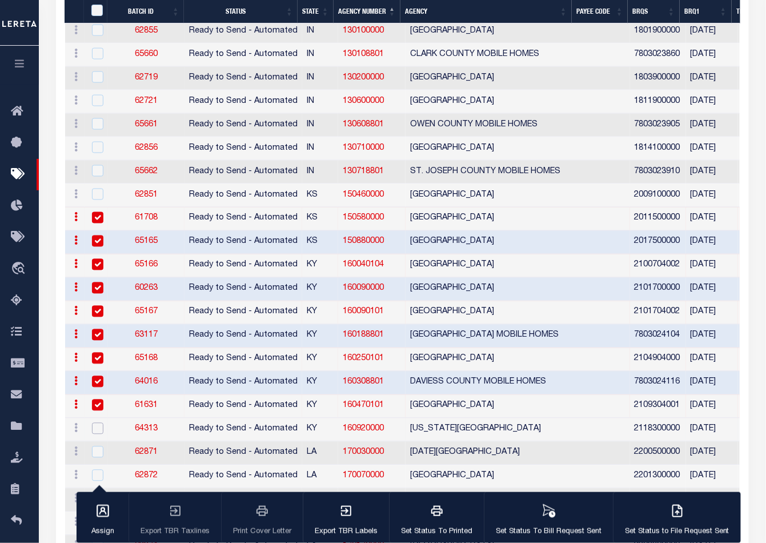
click at [97, 427] on input "checkbox" at bounding box center [97, 428] width 11 height 11
checkbox input "true"
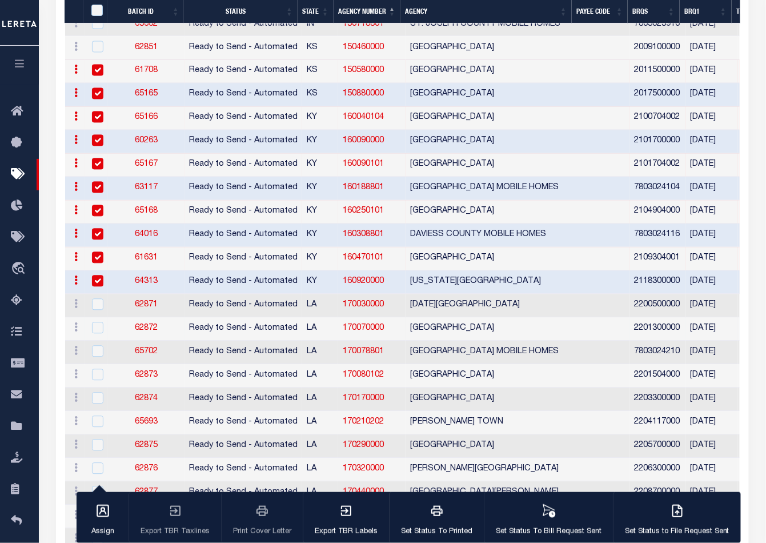
scroll to position [640, 0]
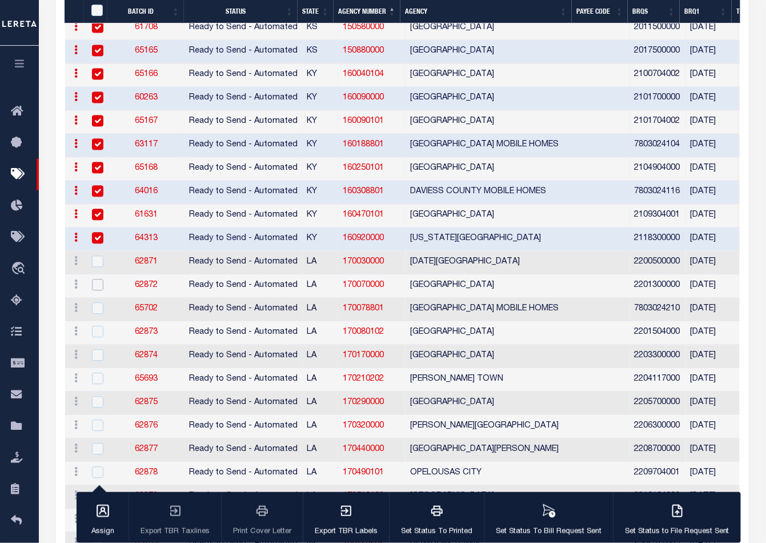
click at [99, 279] on input "checkbox" at bounding box center [97, 284] width 11 height 11
checkbox input "true"
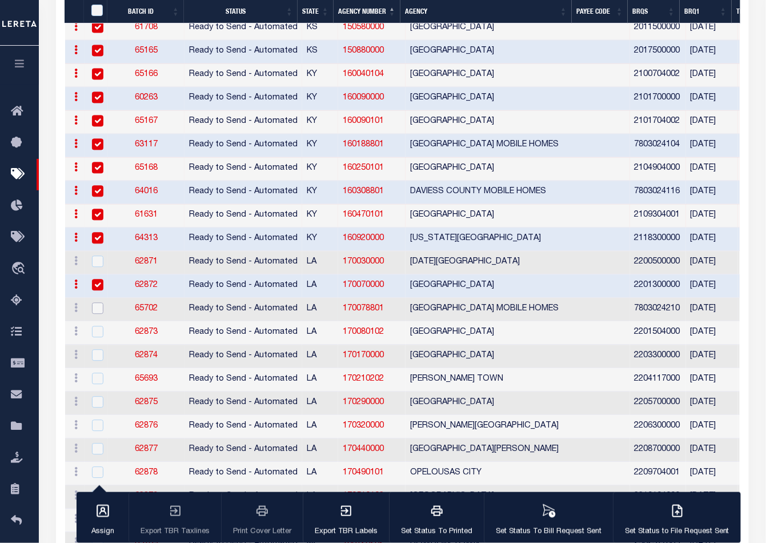
click at [95, 305] on input "checkbox" at bounding box center [97, 308] width 11 height 11
checkbox input "true"
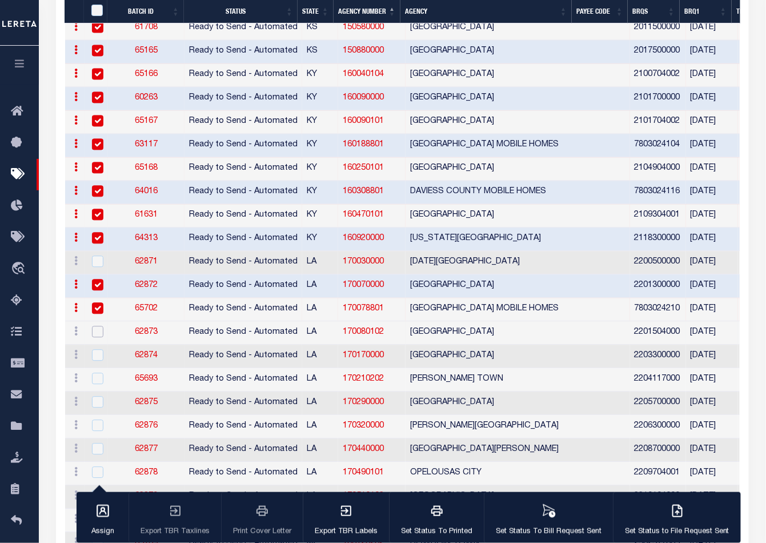
click at [98, 326] on input "checkbox" at bounding box center [97, 331] width 11 height 11
checkbox input "true"
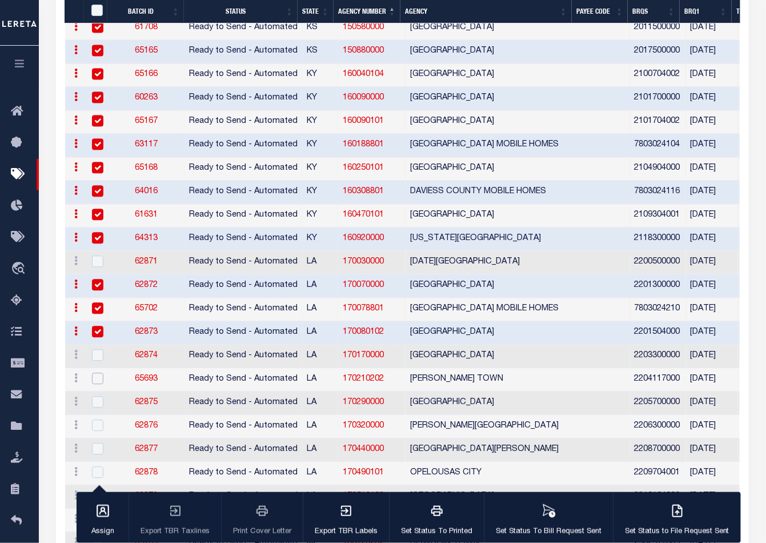
click at [99, 374] on input "checkbox" at bounding box center [97, 378] width 11 height 11
checkbox input "true"
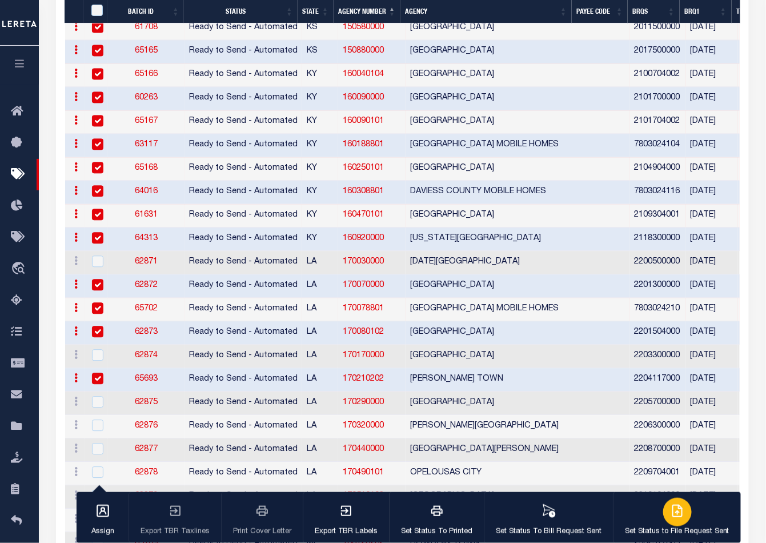
click at [676, 514] on icon "button" at bounding box center [679, 509] width 6 height 9
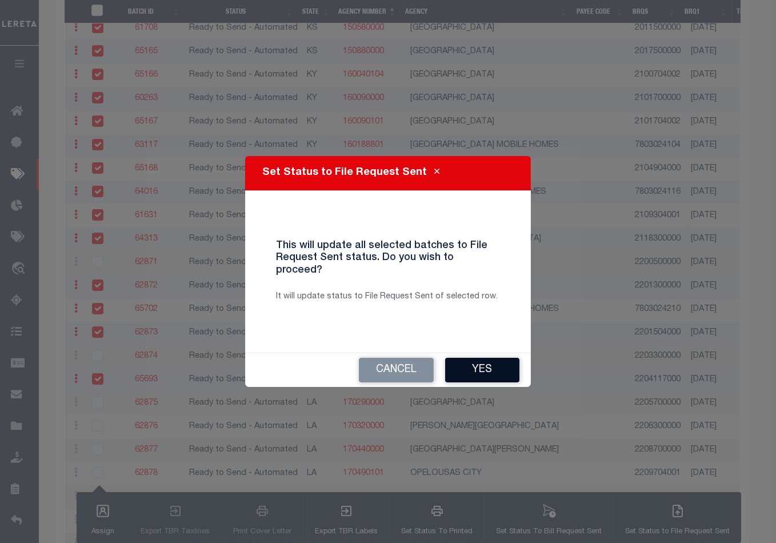
click at [475, 365] on button "Yes" at bounding box center [482, 370] width 74 height 25
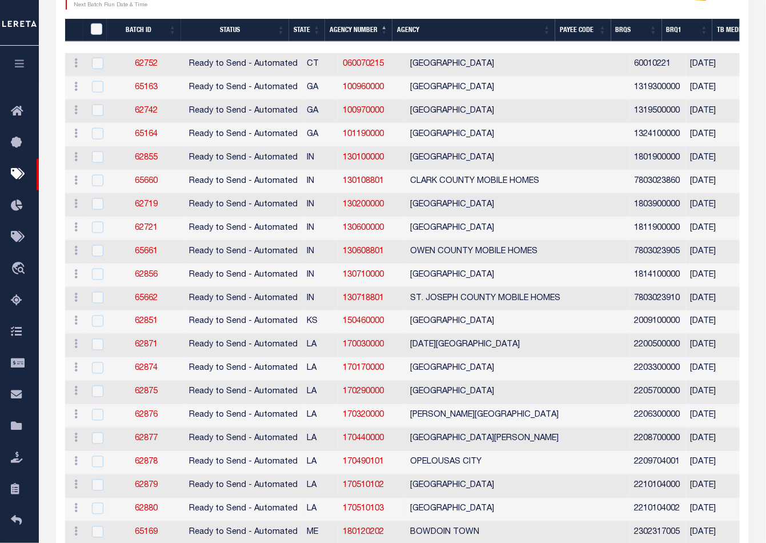
scroll to position [325, 0]
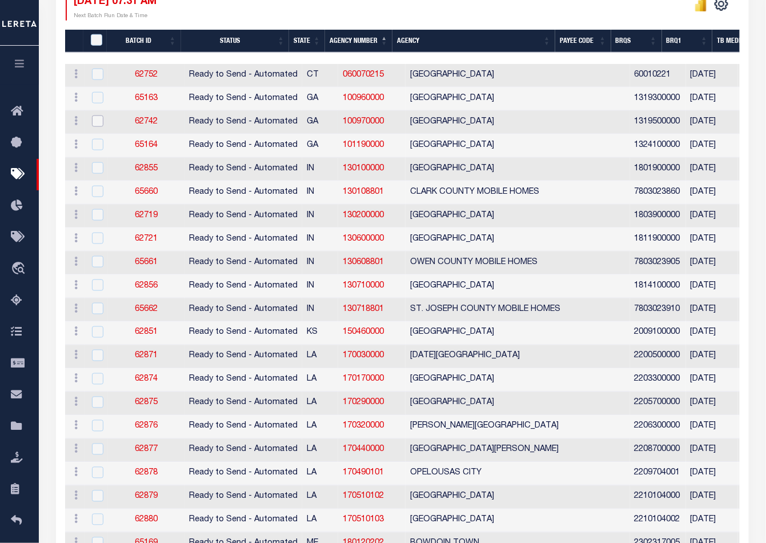
click at [99, 121] on input "checkbox" at bounding box center [97, 120] width 11 height 11
checkbox input "true"
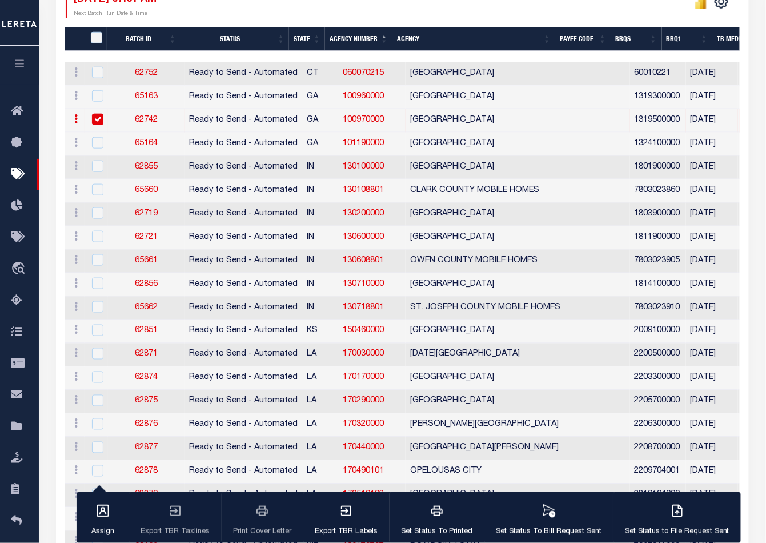
scroll to position [323, 0]
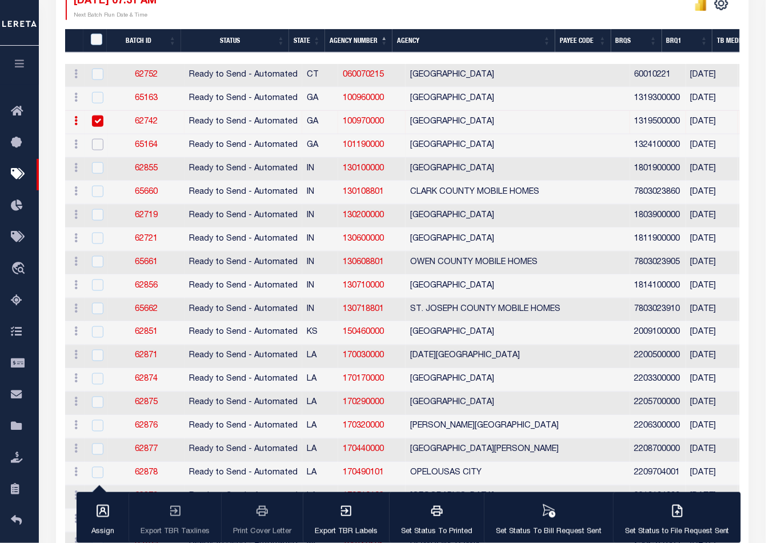
click at [95, 142] on input "checkbox" at bounding box center [97, 144] width 11 height 11
checkbox input "true"
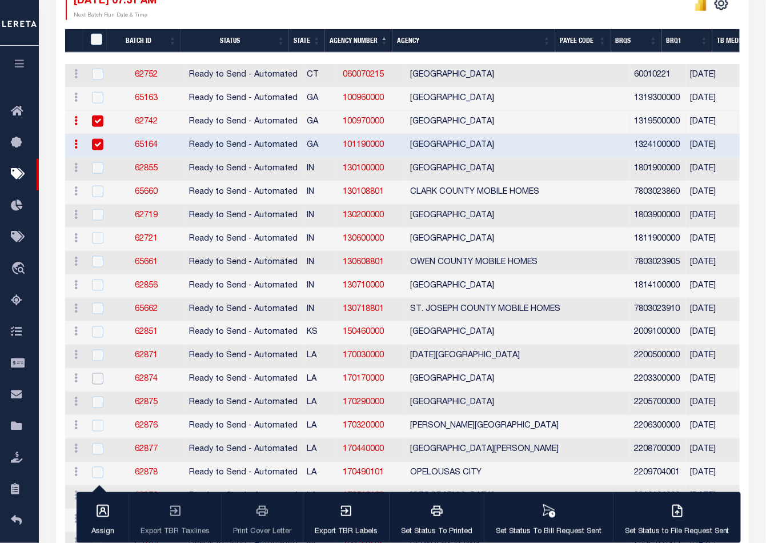
click at [95, 375] on input "checkbox" at bounding box center [97, 378] width 11 height 11
checkbox input "true"
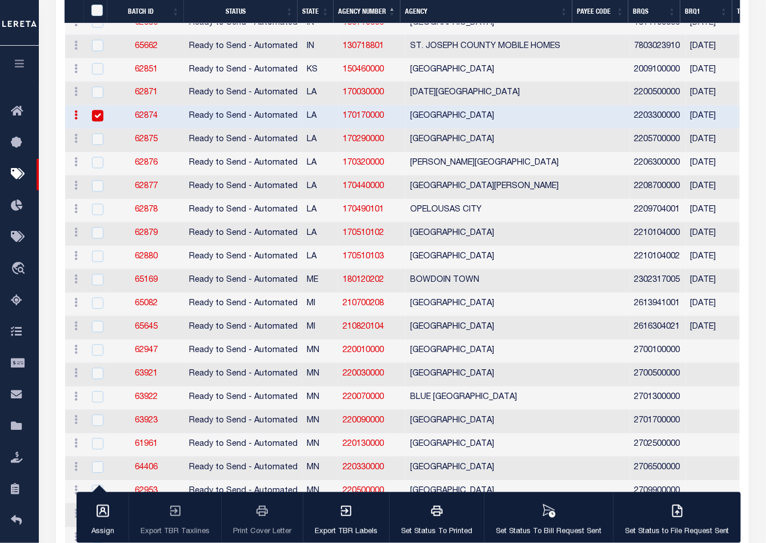
scroll to position [577, 0]
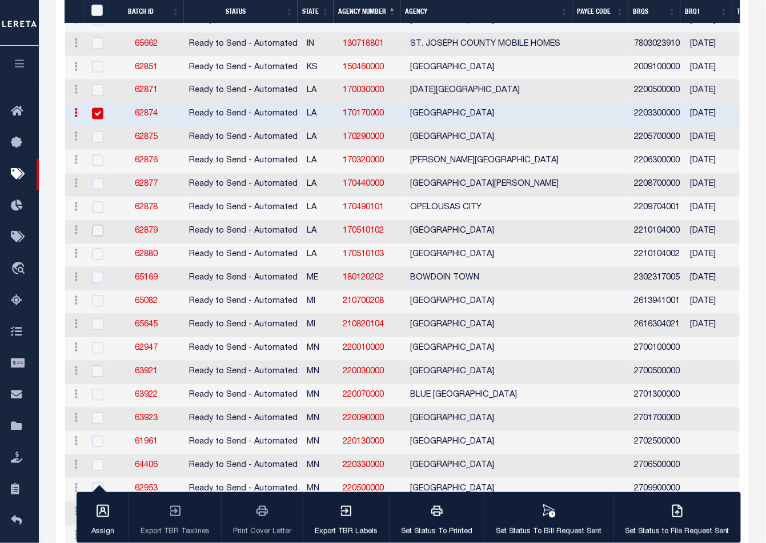
click at [94, 225] on input "checkbox" at bounding box center [97, 230] width 11 height 11
checkbox input "true"
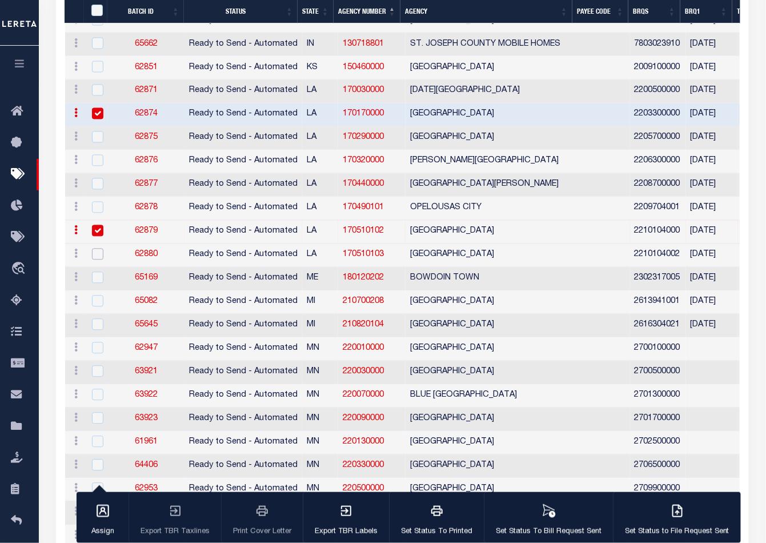
click at [92, 250] on input "checkbox" at bounding box center [97, 254] width 11 height 11
checkbox input "true"
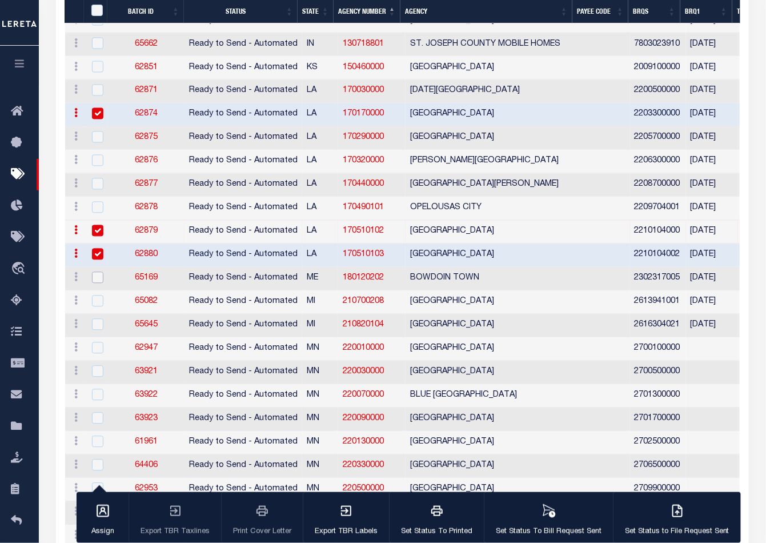
click at [92, 274] on input "checkbox" at bounding box center [97, 277] width 11 height 11
checkbox input "true"
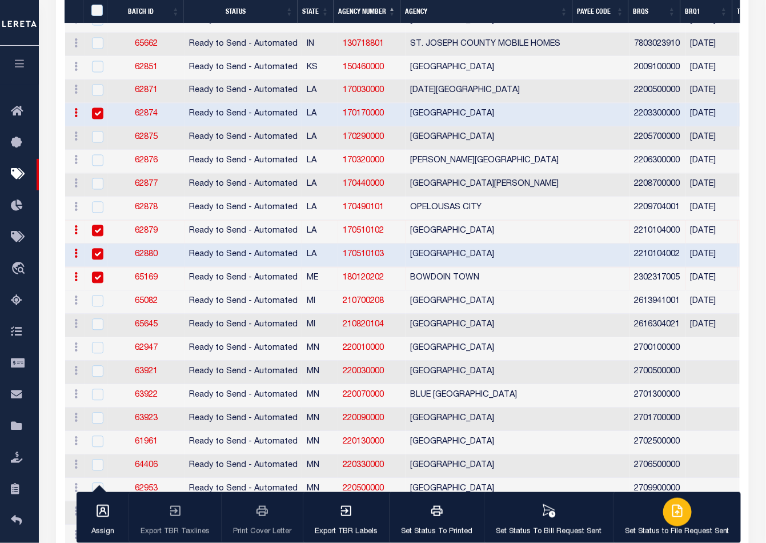
click at [676, 507] on icon "button" at bounding box center [679, 509] width 6 height 9
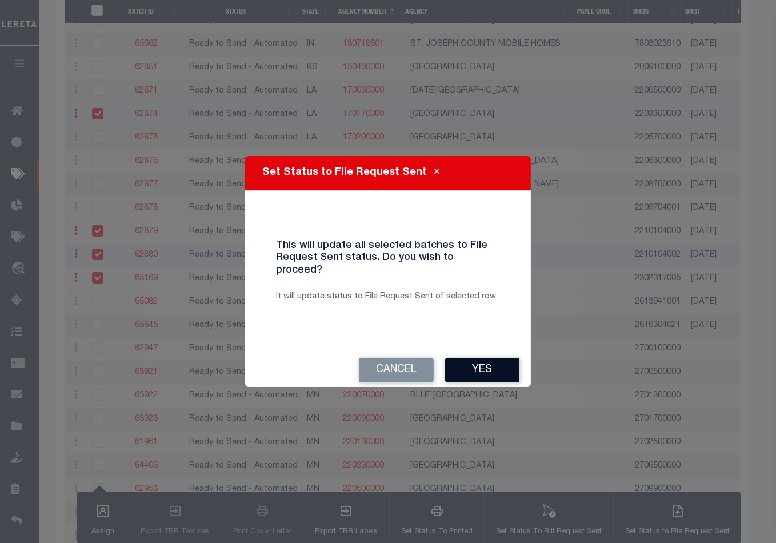
click at [483, 359] on button "Yes" at bounding box center [482, 370] width 74 height 25
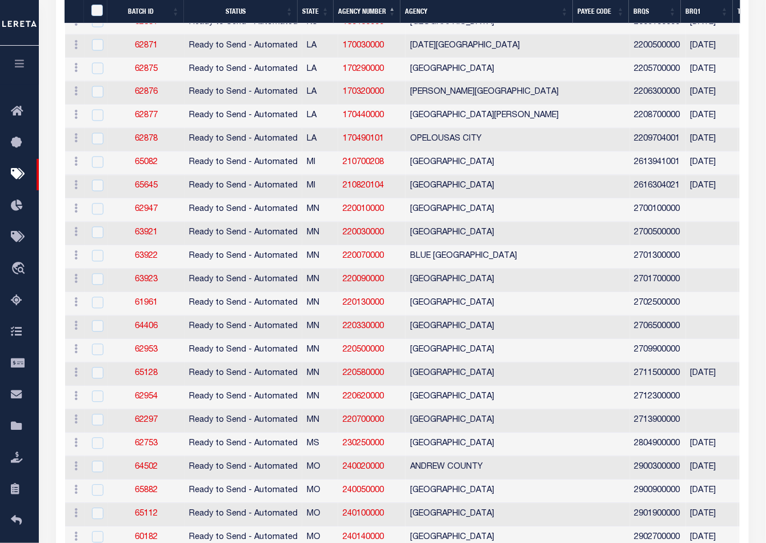
scroll to position [579, 0]
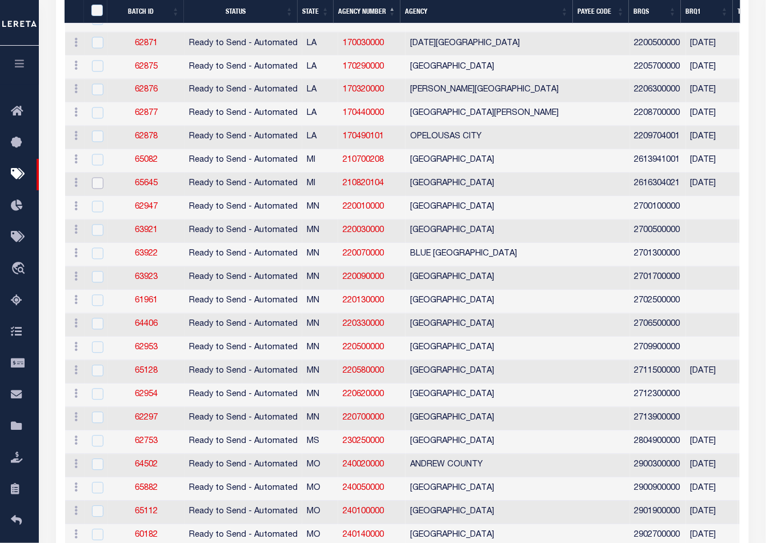
click at [93, 179] on input "checkbox" at bounding box center [97, 183] width 11 height 11
checkbox input "true"
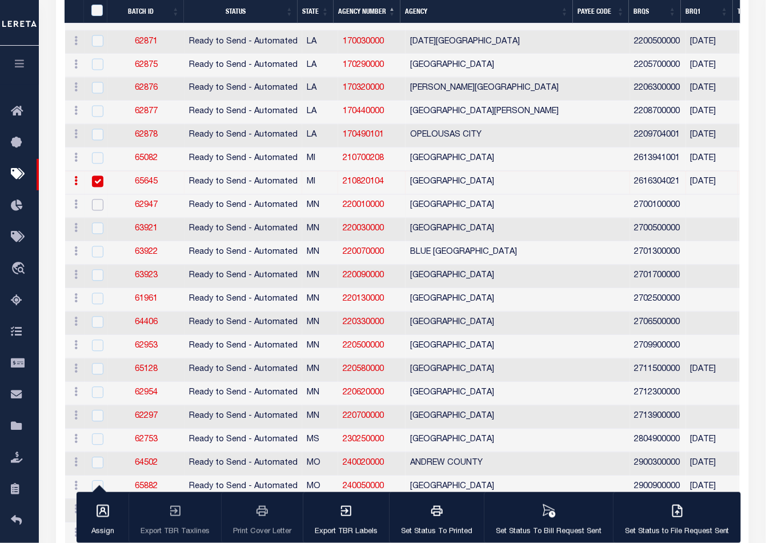
click at [94, 202] on input "checkbox" at bounding box center [97, 204] width 11 height 11
checkbox input "true"
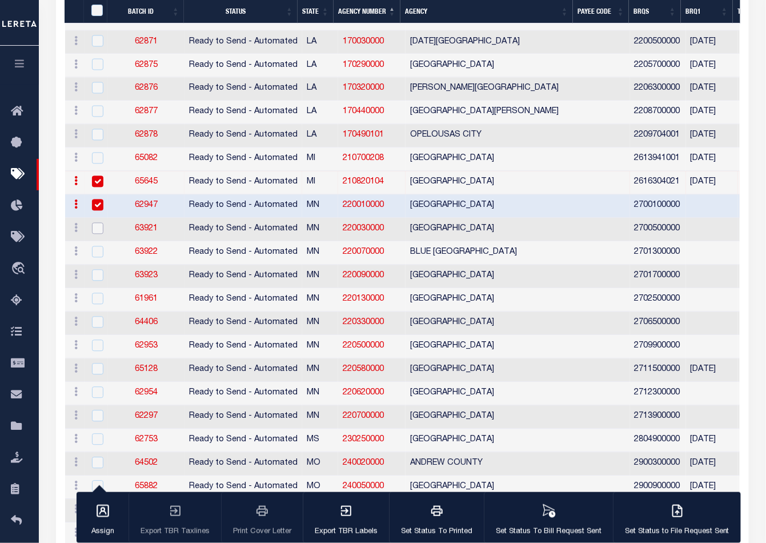
click at [98, 225] on input "checkbox" at bounding box center [97, 228] width 11 height 11
checkbox input "true"
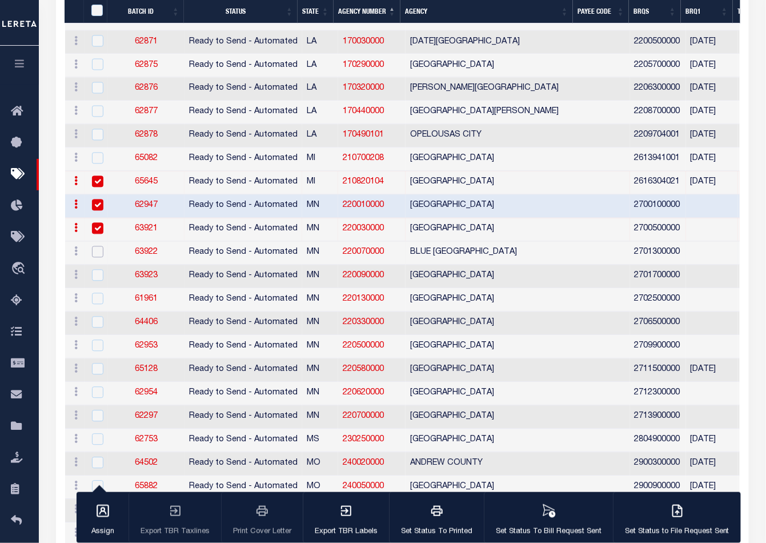
click at [98, 247] on input "checkbox" at bounding box center [97, 251] width 11 height 11
checkbox input "true"
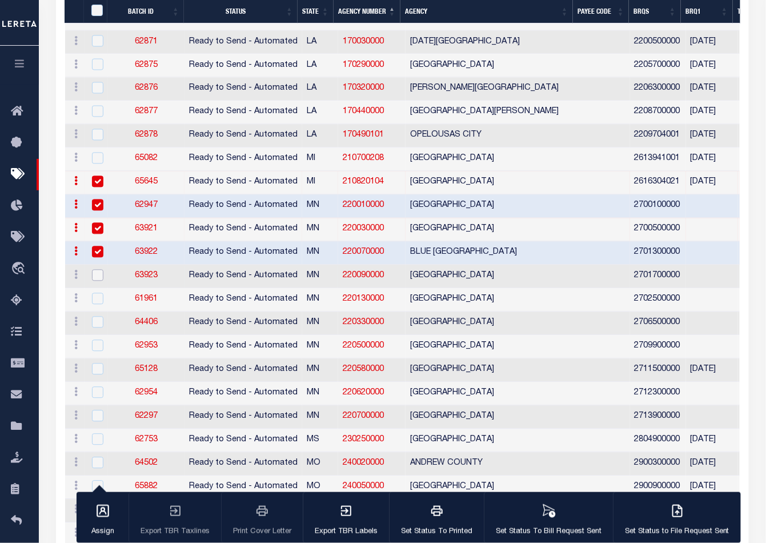
click at [96, 270] on input "checkbox" at bounding box center [97, 275] width 11 height 11
checkbox input "true"
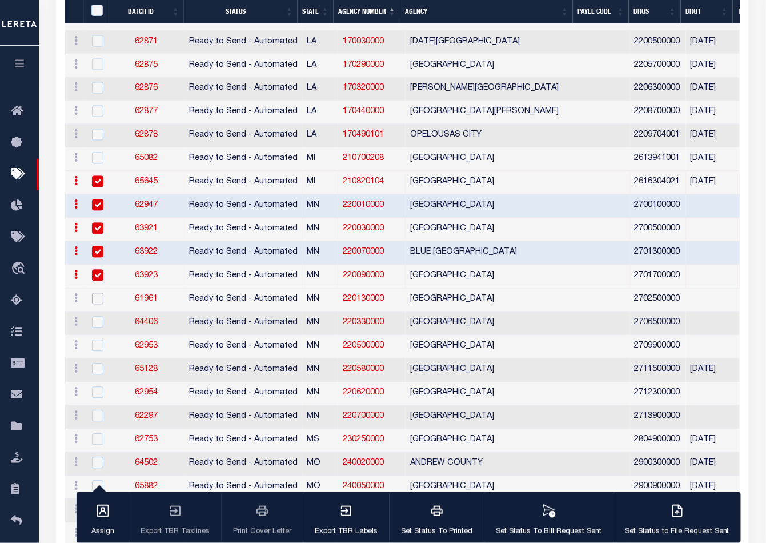
click at [96, 293] on input "checkbox" at bounding box center [97, 298] width 11 height 11
checkbox input "true"
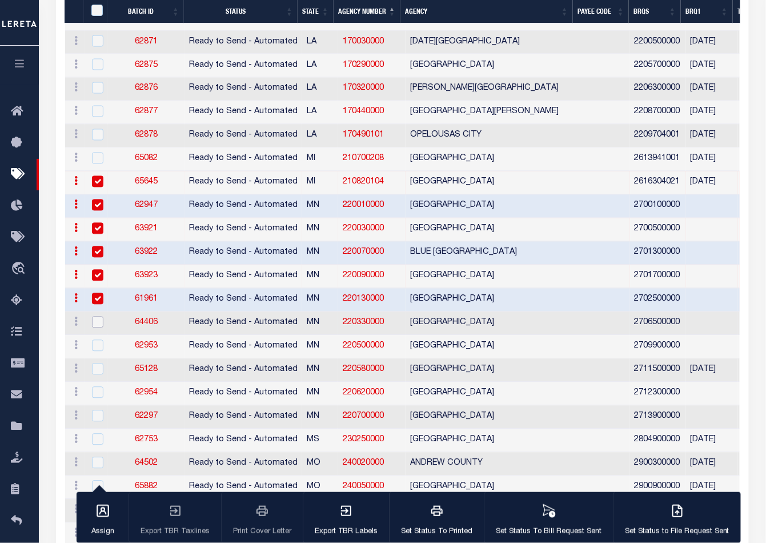
click at [97, 317] on input "checkbox" at bounding box center [97, 322] width 11 height 11
checkbox input "true"
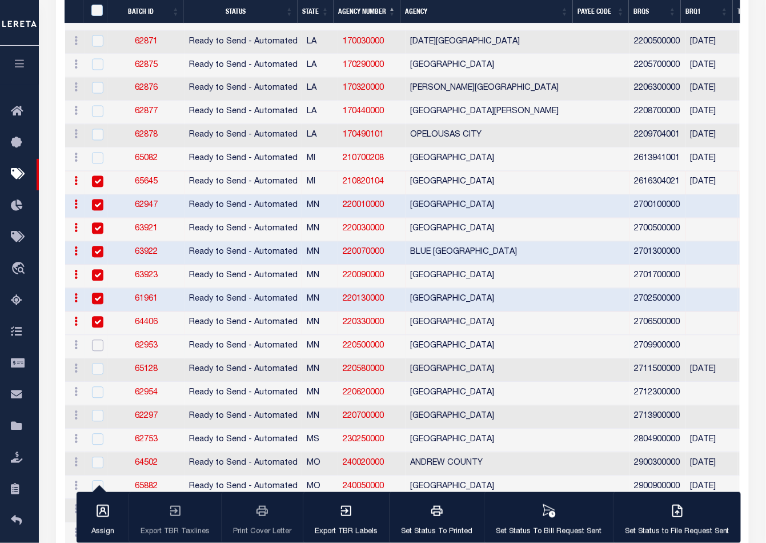
click at [96, 341] on input "checkbox" at bounding box center [97, 345] width 11 height 11
checkbox input "true"
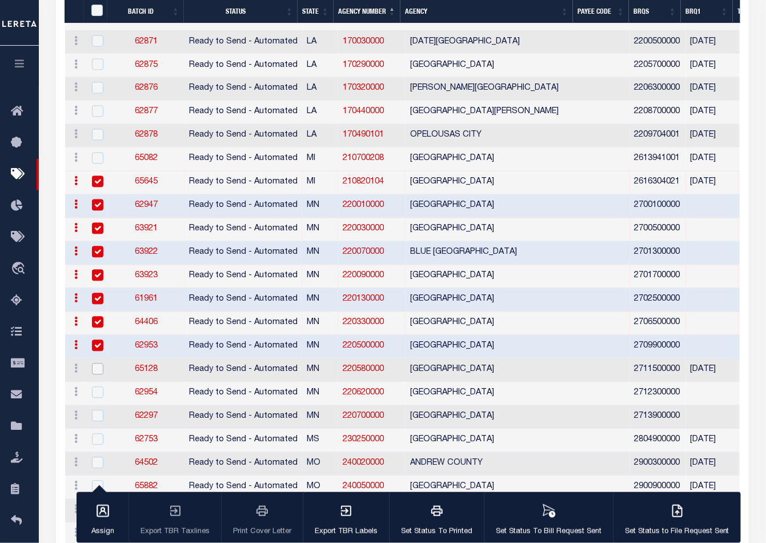
click at [94, 363] on input "checkbox" at bounding box center [97, 368] width 11 height 11
checkbox input "true"
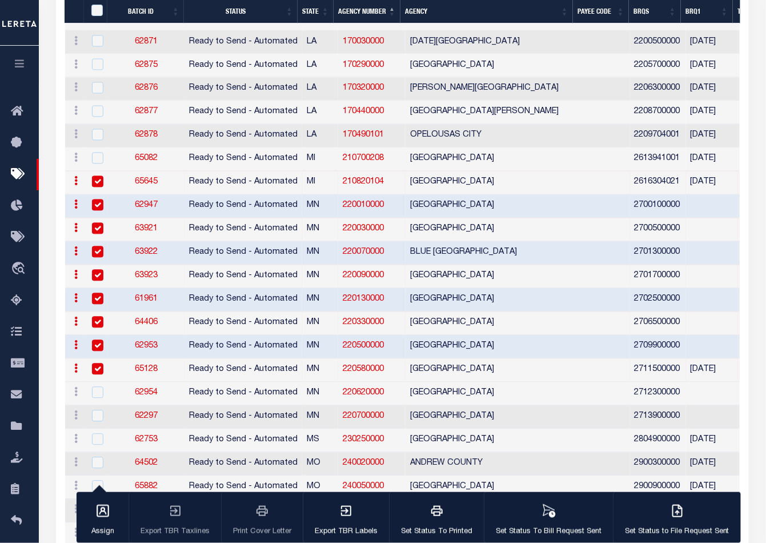
click at [94, 382] on td at bounding box center [96, 393] width 23 height 23
checkbox input "true"
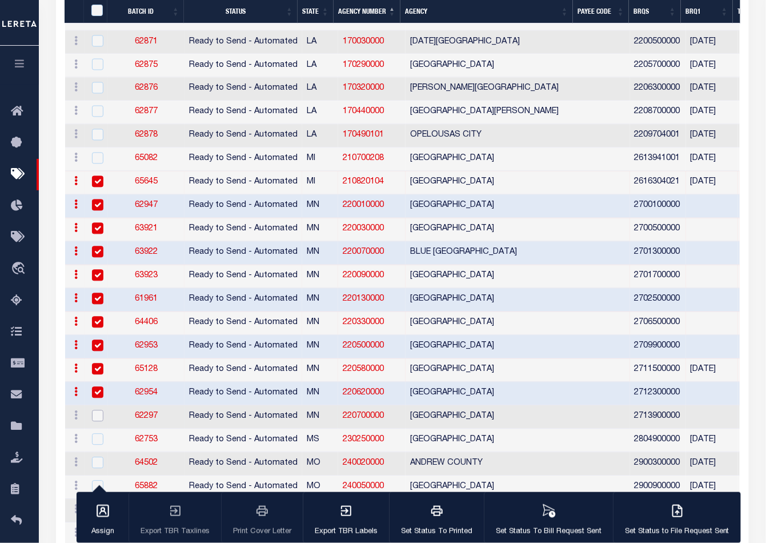
click at [95, 410] on input "checkbox" at bounding box center [97, 415] width 11 height 11
checkbox input "true"
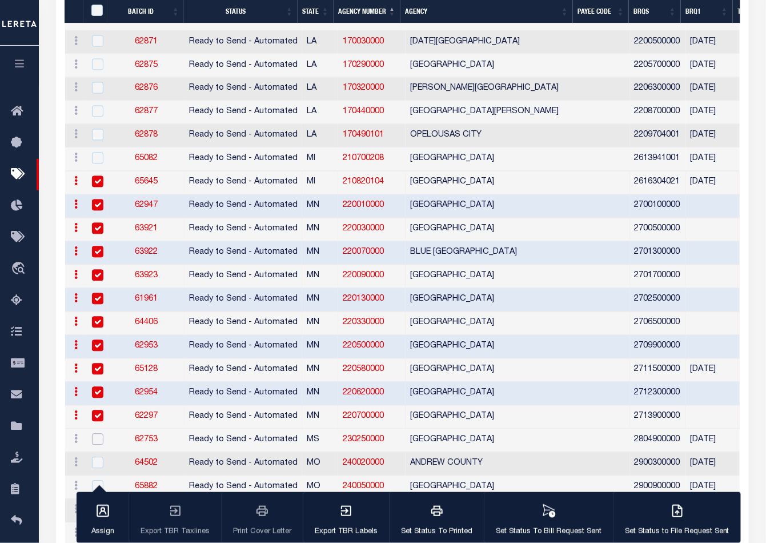
click at [97, 434] on input "checkbox" at bounding box center [97, 439] width 11 height 11
checkbox input "true"
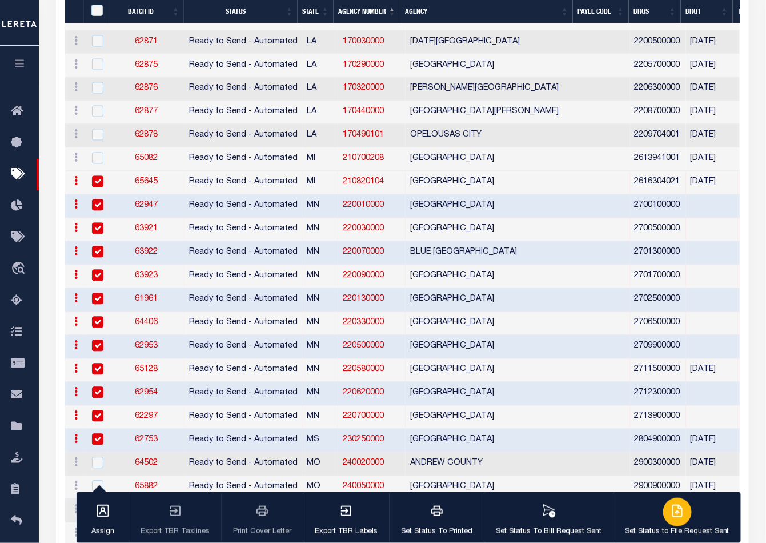
click at [673, 506] on icon "button" at bounding box center [677, 510] width 9 height 11
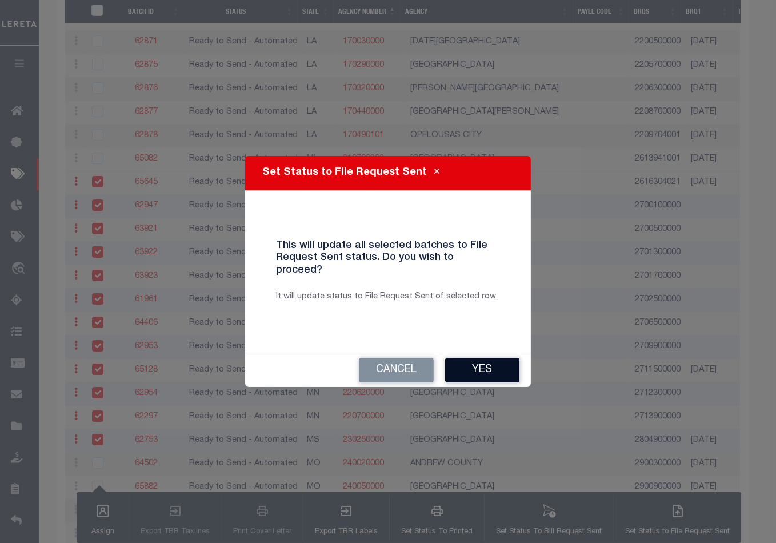
click at [471, 365] on button "Yes" at bounding box center [482, 370] width 74 height 25
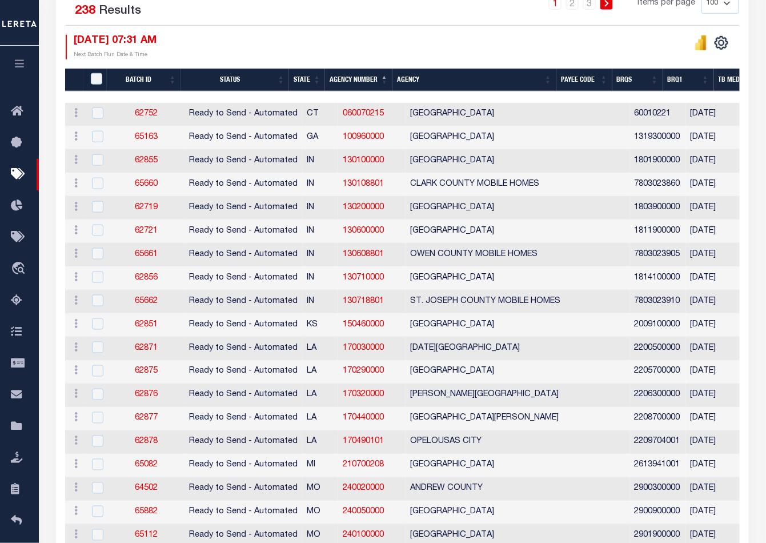
scroll to position [135, 0]
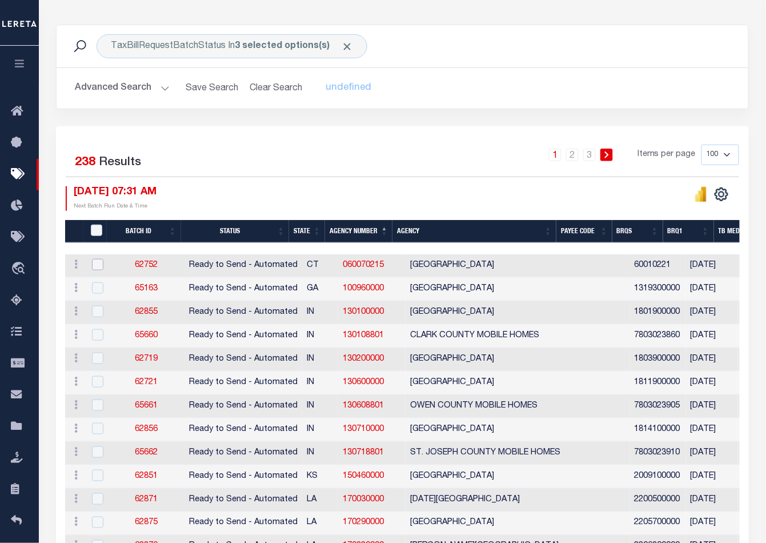
click at [97, 265] on input "checkbox" at bounding box center [97, 264] width 11 height 11
checkbox input "true"
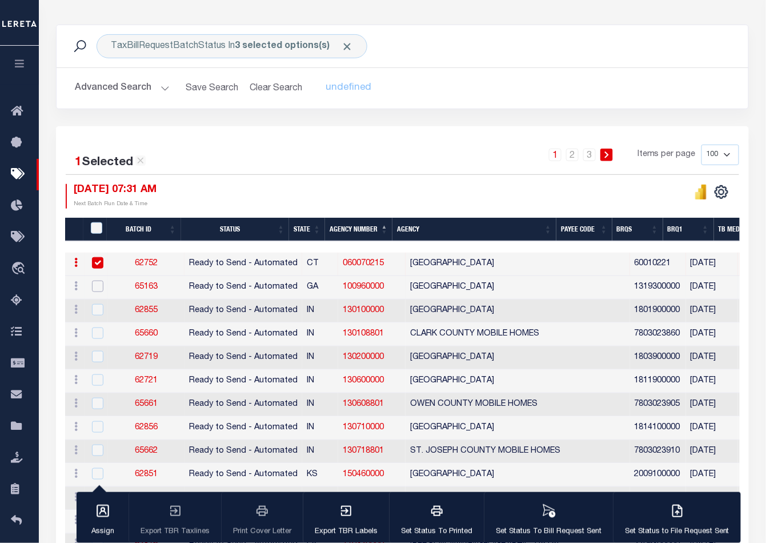
click at [97, 287] on input "checkbox" at bounding box center [97, 286] width 11 height 11
checkbox input "true"
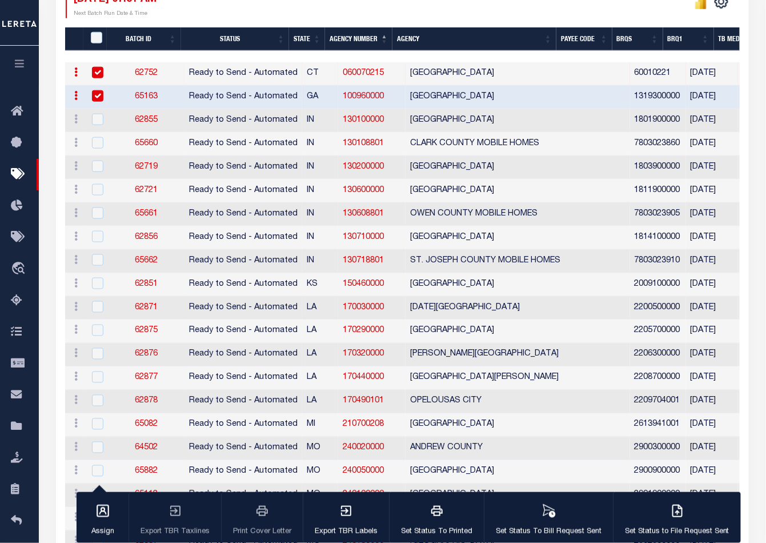
scroll to position [325, 0]
click at [97, 303] on input "checkbox" at bounding box center [97, 306] width 11 height 11
checkbox input "true"
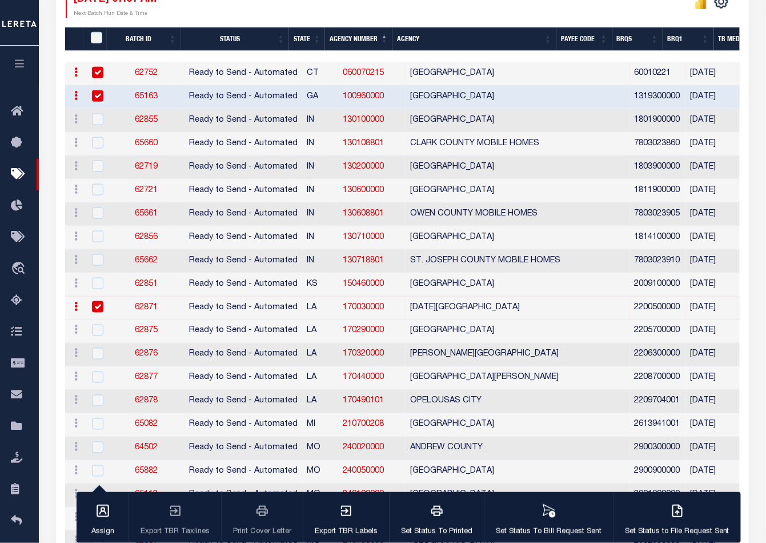
click at [94, 320] on td at bounding box center [96, 331] width 23 height 23
checkbox input "true"
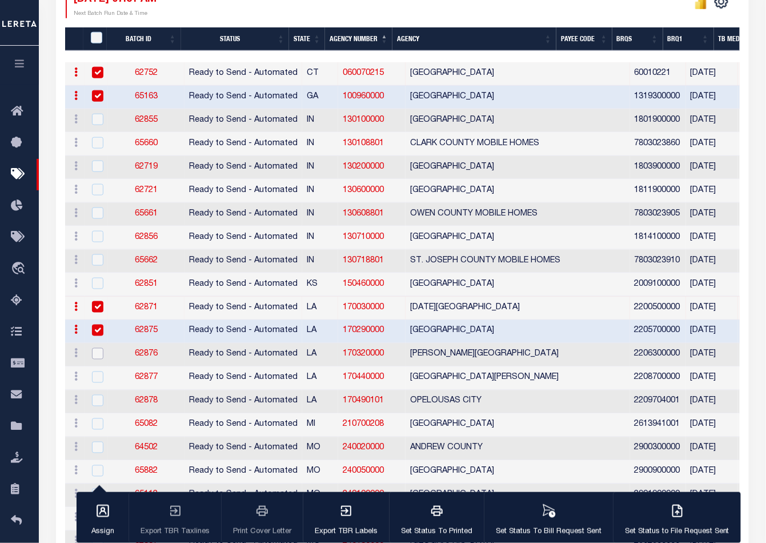
click at [94, 348] on input "checkbox" at bounding box center [97, 353] width 11 height 11
checkbox input "true"
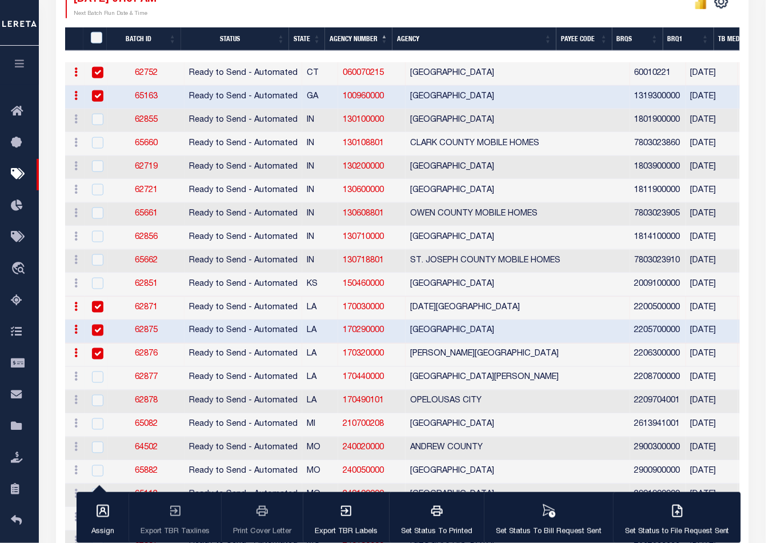
click at [95, 367] on td at bounding box center [96, 378] width 23 height 23
checkbox input "true"
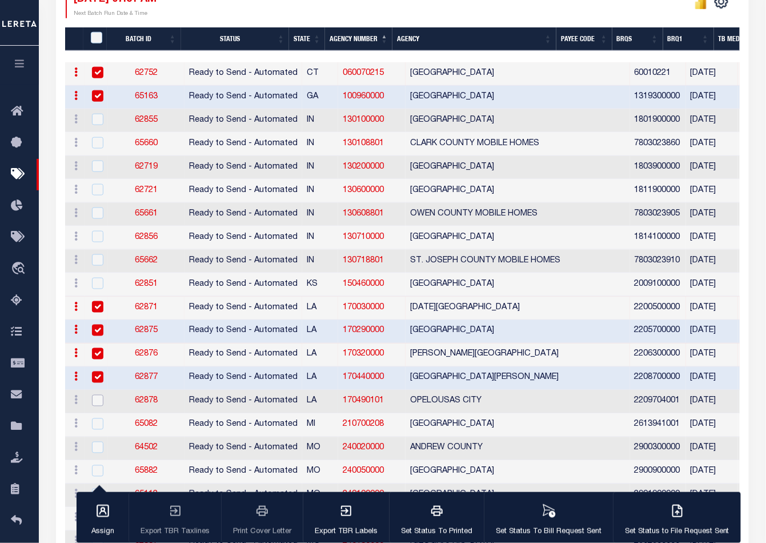
click at [95, 395] on input "checkbox" at bounding box center [97, 400] width 11 height 11
checkbox input "true"
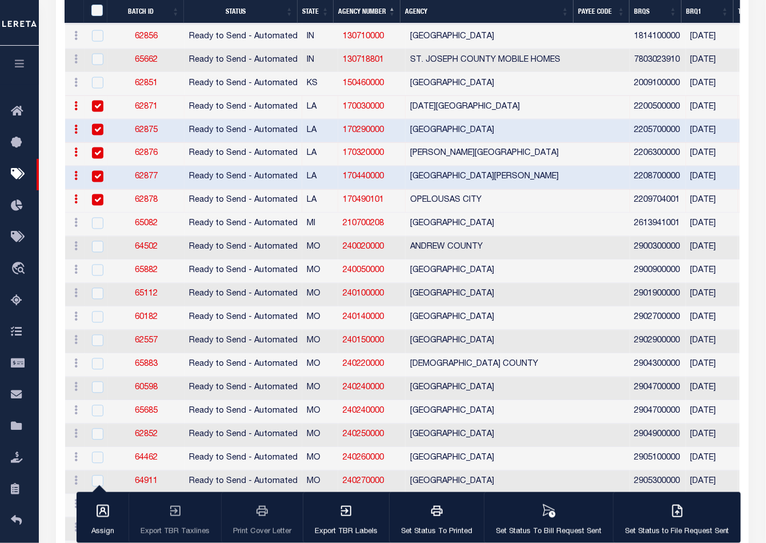
scroll to position [516, 0]
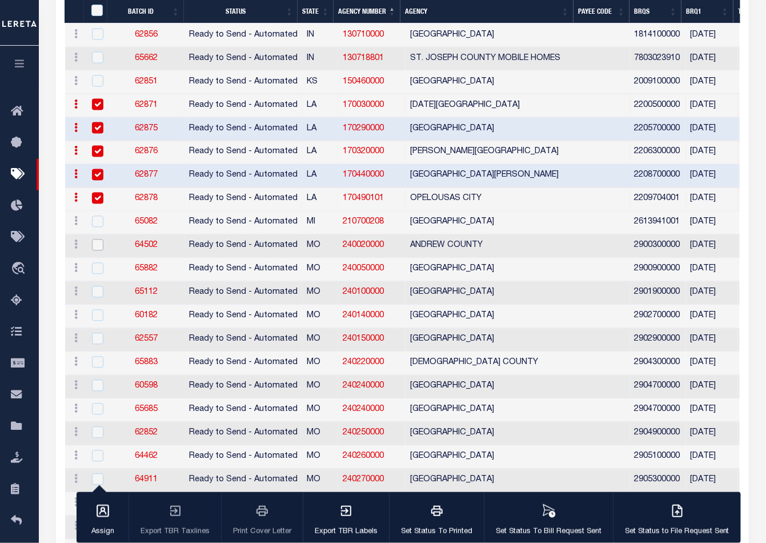
click at [95, 241] on input "checkbox" at bounding box center [97, 244] width 11 height 11
checkbox input "true"
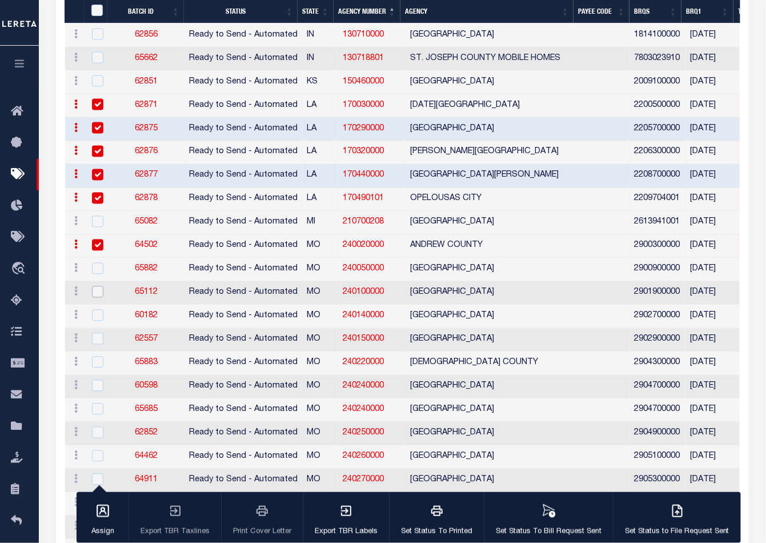
click at [95, 286] on input "checkbox" at bounding box center [97, 291] width 11 height 11
checkbox input "true"
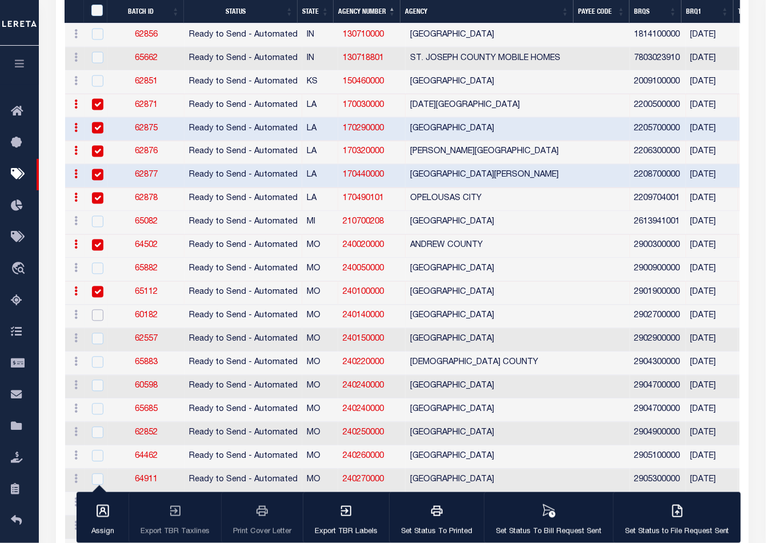
click at [98, 311] on input "checkbox" at bounding box center [97, 315] width 11 height 11
checkbox input "true"
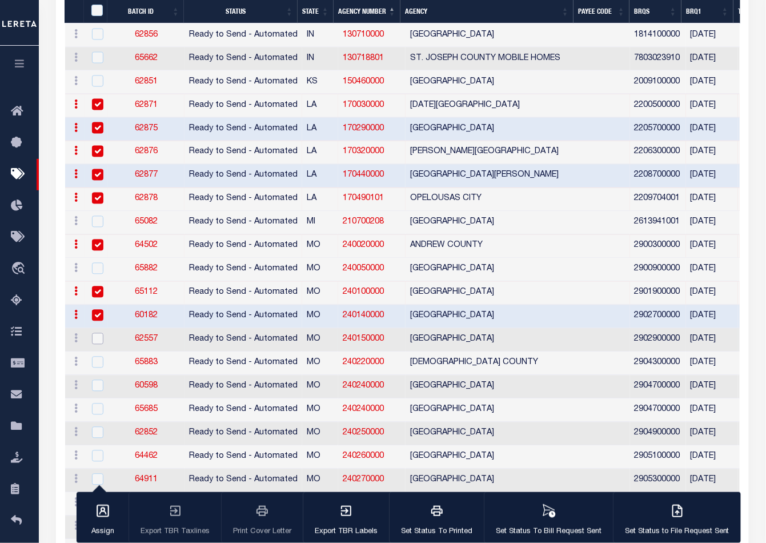
click at [94, 333] on input "checkbox" at bounding box center [97, 338] width 11 height 11
checkbox input "true"
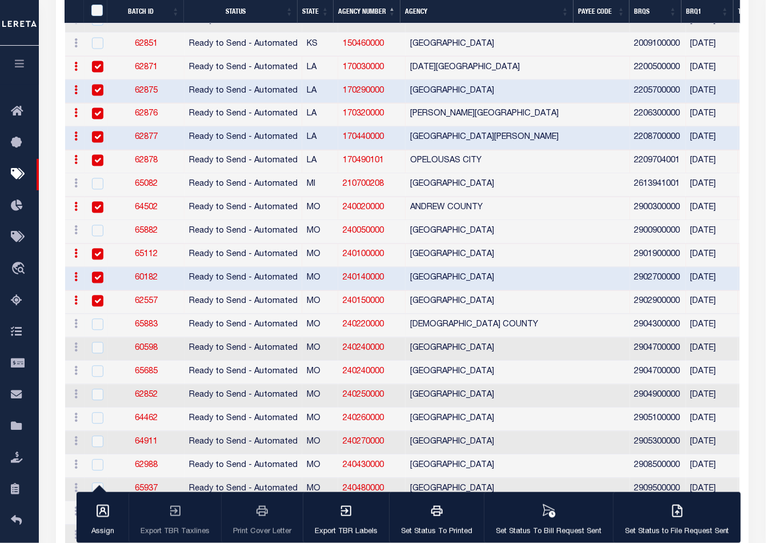
scroll to position [579, 0]
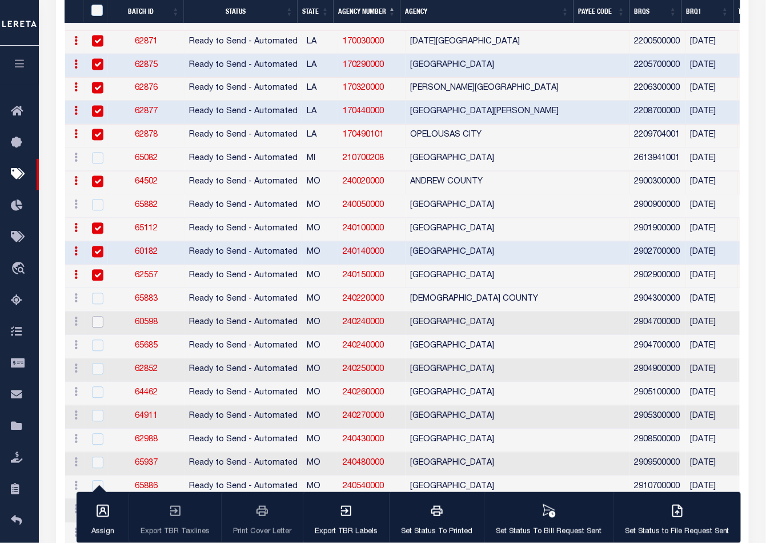
click at [97, 321] on input "checkbox" at bounding box center [97, 322] width 11 height 11
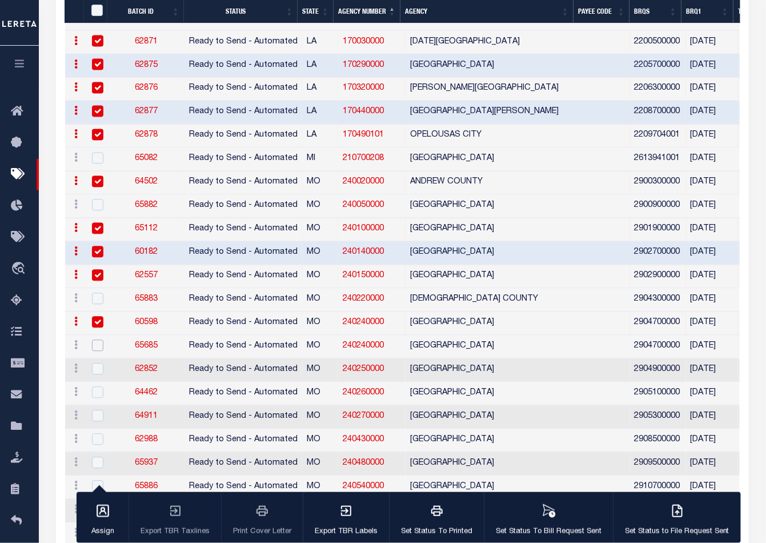
click at [96, 340] on input "checkbox" at bounding box center [97, 345] width 11 height 11
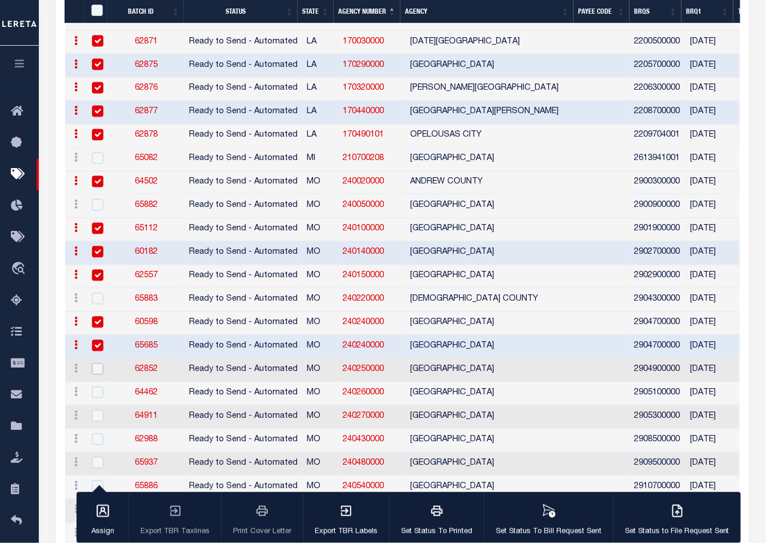
click at [96, 363] on input "checkbox" at bounding box center [97, 368] width 11 height 11
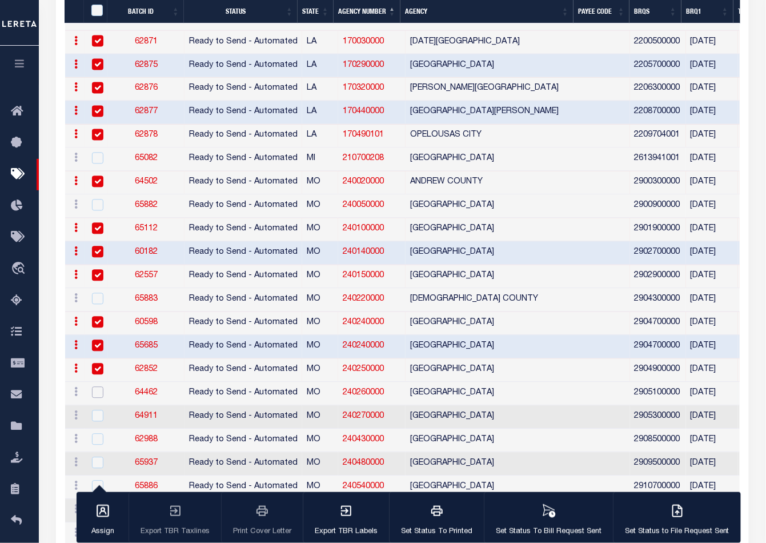
click at [97, 391] on input "checkbox" at bounding box center [97, 392] width 11 height 11
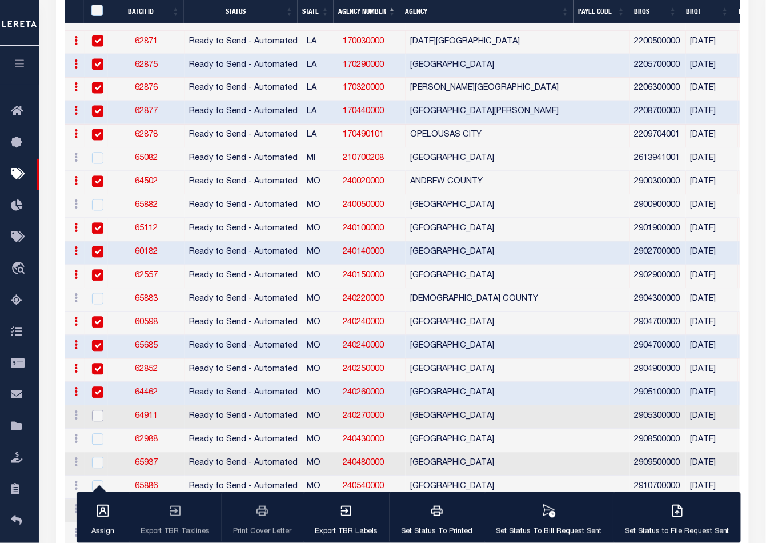
click at [98, 410] on input "checkbox" at bounding box center [97, 415] width 11 height 11
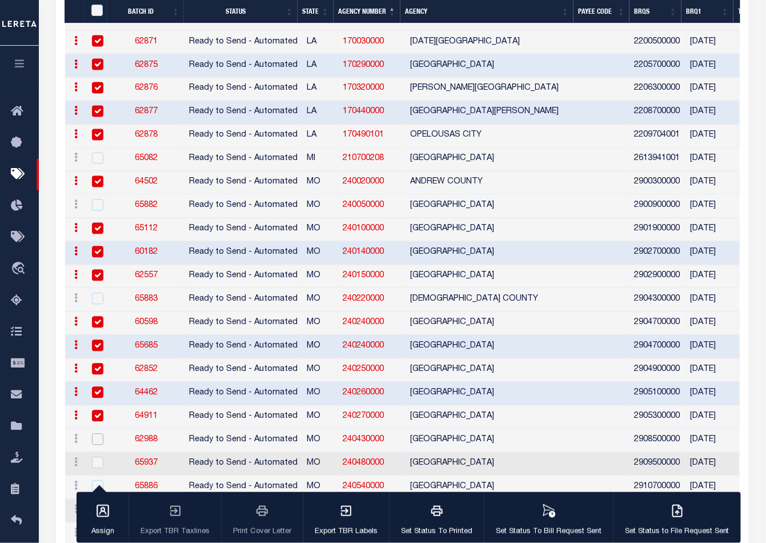
click at [99, 435] on input "checkbox" at bounding box center [97, 439] width 11 height 11
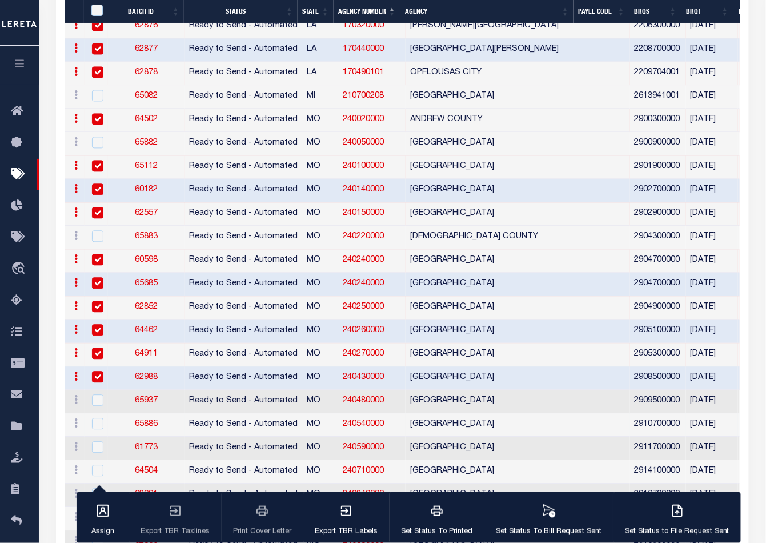
scroll to position [706, 0]
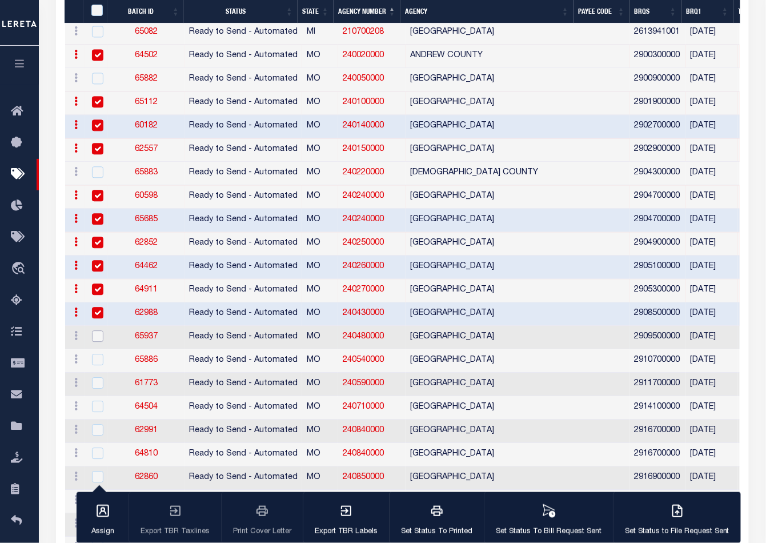
click at [98, 334] on input "checkbox" at bounding box center [97, 335] width 11 height 11
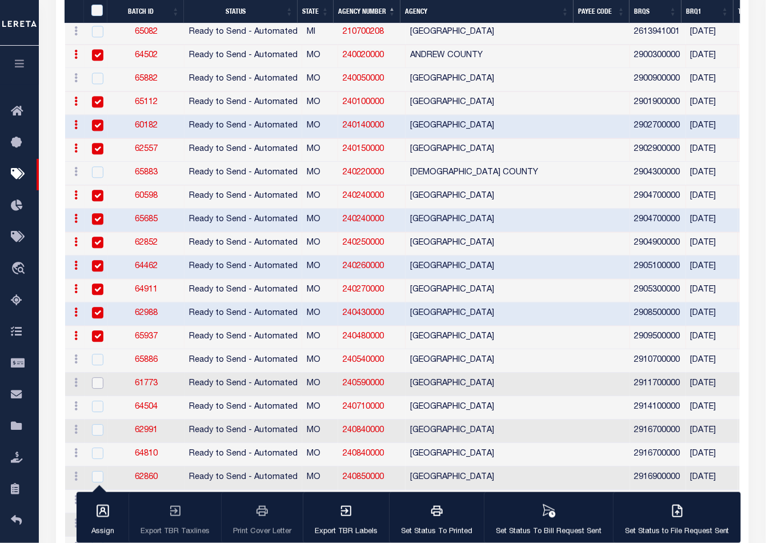
click at [97, 377] on input "checkbox" at bounding box center [97, 382] width 11 height 11
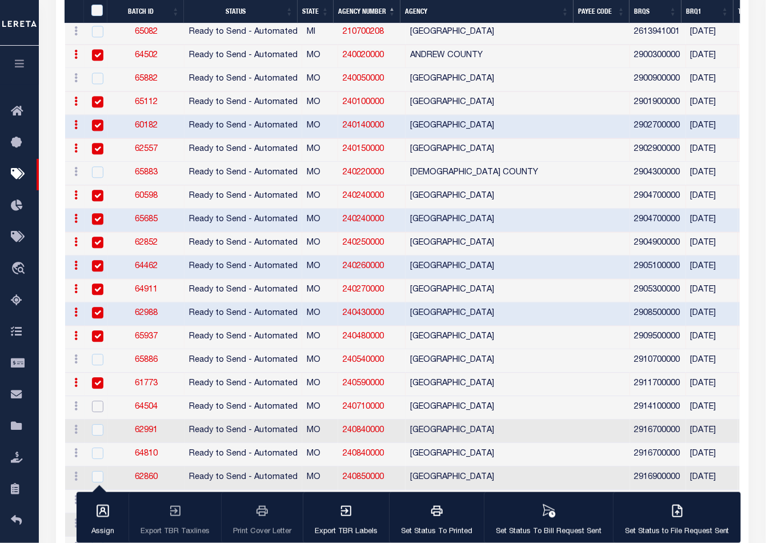
click at [98, 402] on input "checkbox" at bounding box center [97, 406] width 11 height 11
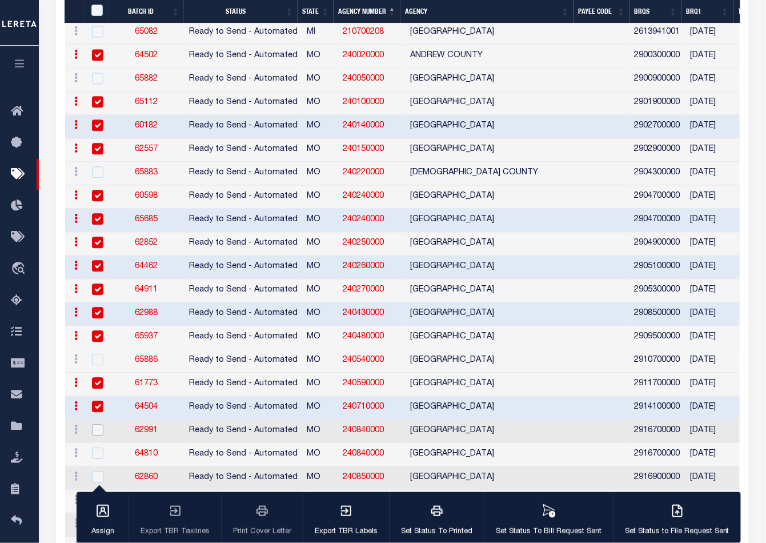
click at [99, 427] on input "checkbox" at bounding box center [97, 429] width 11 height 11
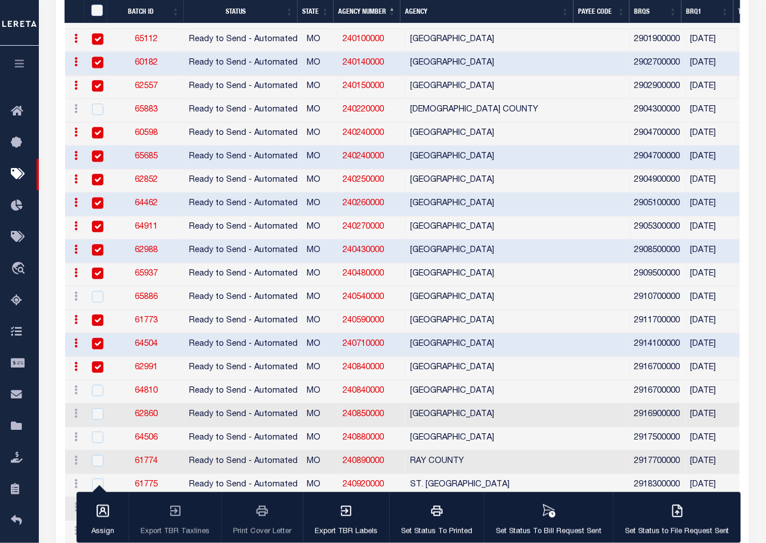
scroll to position [770, 0]
click at [96, 384] on input "checkbox" at bounding box center [97, 389] width 11 height 11
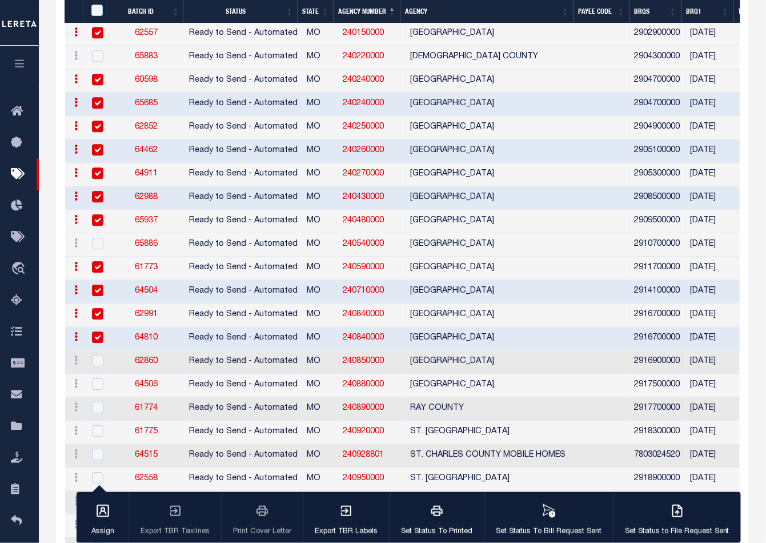
scroll to position [897, 0]
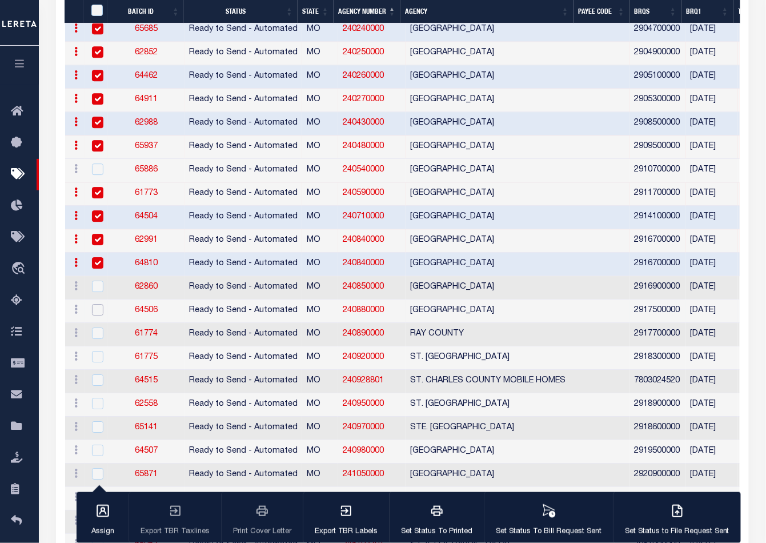
click at [95, 304] on input "checkbox" at bounding box center [97, 309] width 11 height 11
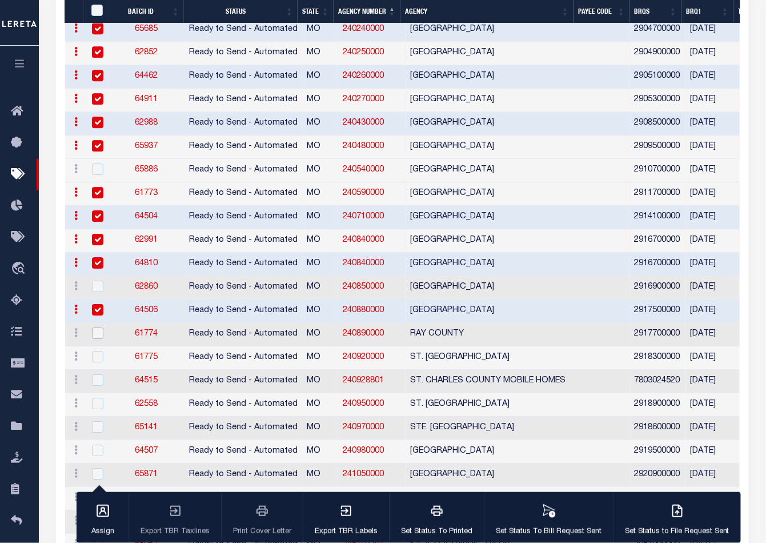
click at [97, 330] on input "checkbox" at bounding box center [97, 332] width 11 height 11
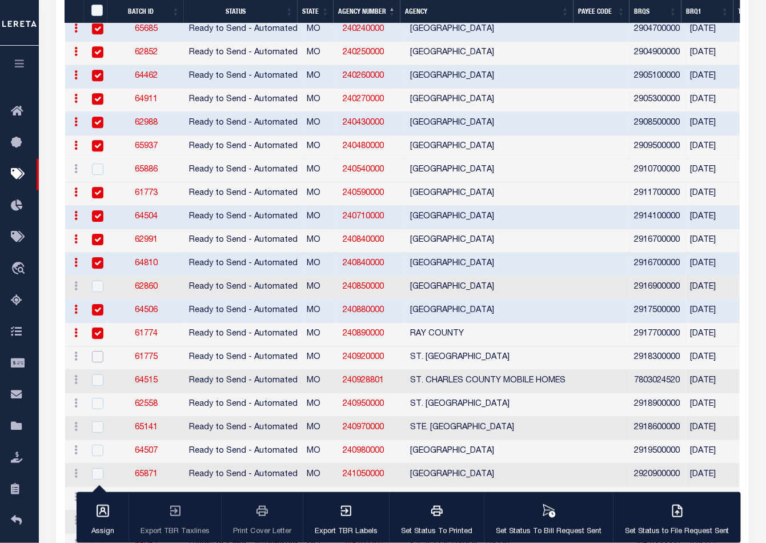
click at [96, 353] on input "checkbox" at bounding box center [97, 356] width 11 height 11
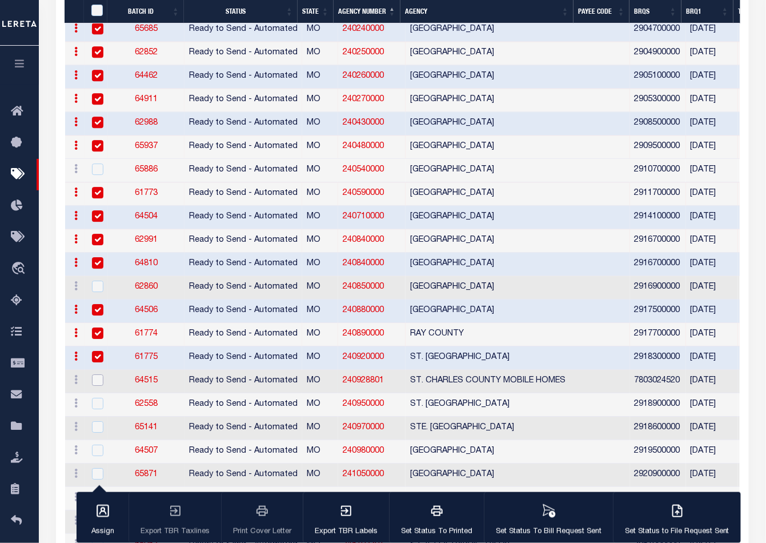
click at [95, 374] on input "checkbox" at bounding box center [97, 379] width 11 height 11
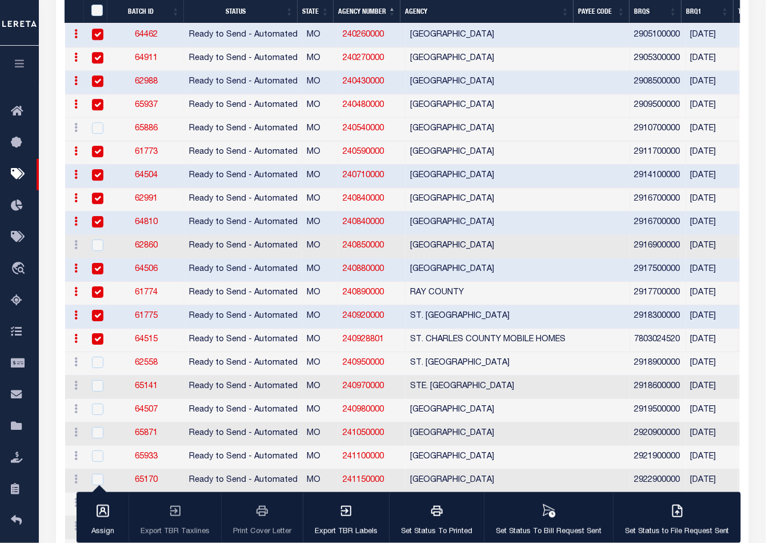
scroll to position [960, 0]
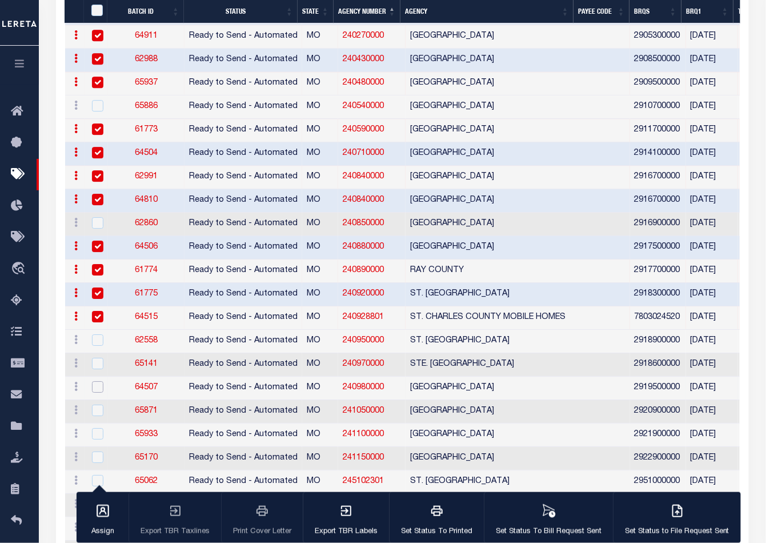
click at [96, 381] on input "checkbox" at bounding box center [97, 386] width 11 height 11
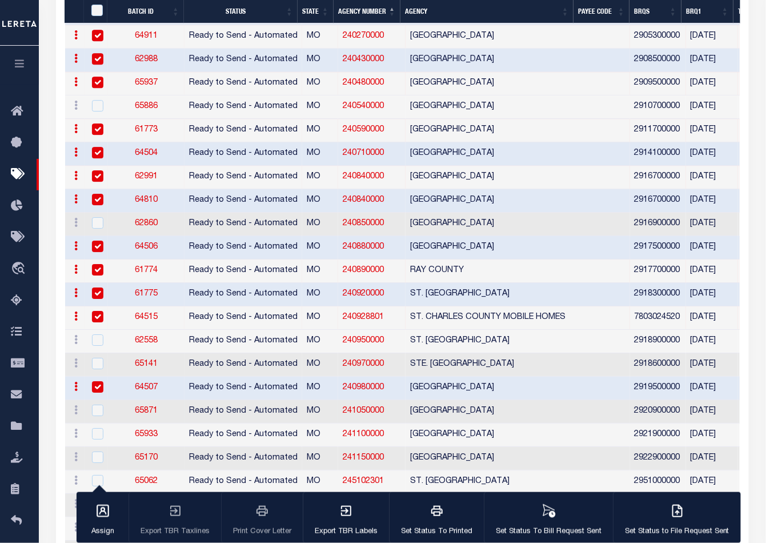
scroll to position [1024, 0]
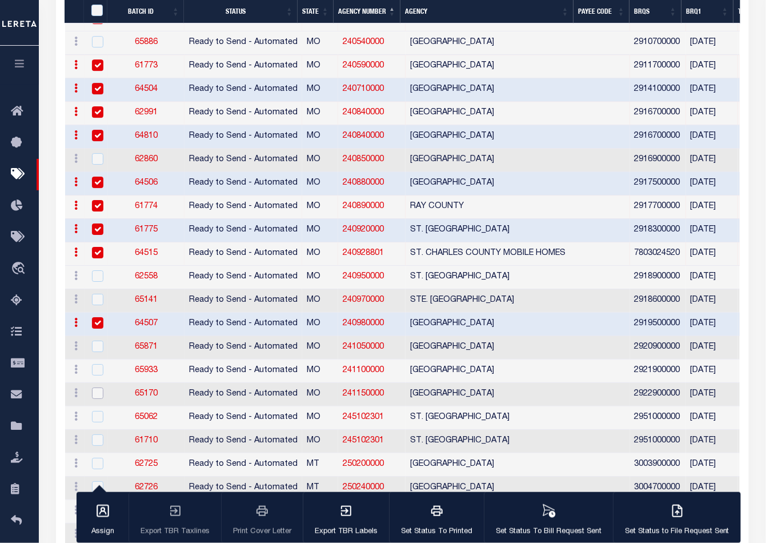
click at [97, 387] on input "checkbox" at bounding box center [97, 392] width 11 height 11
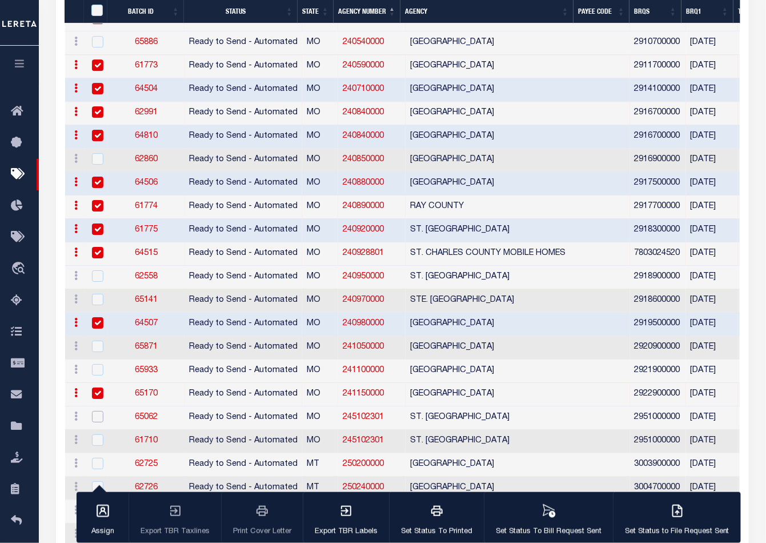
click at [97, 411] on input "checkbox" at bounding box center [97, 416] width 11 height 11
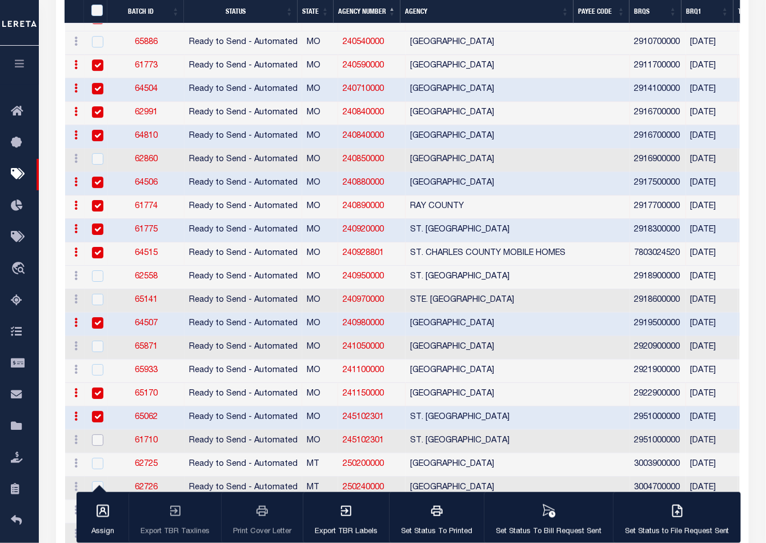
click at [98, 434] on input "checkbox" at bounding box center [97, 439] width 11 height 11
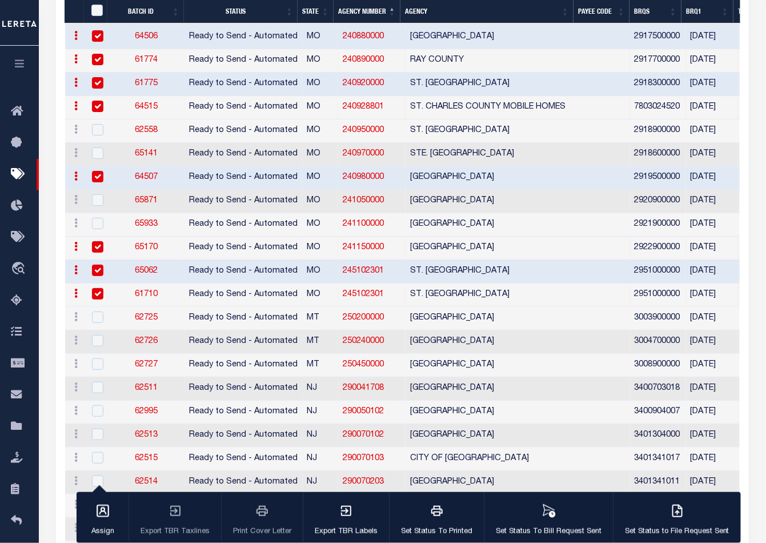
scroll to position [1214, 0]
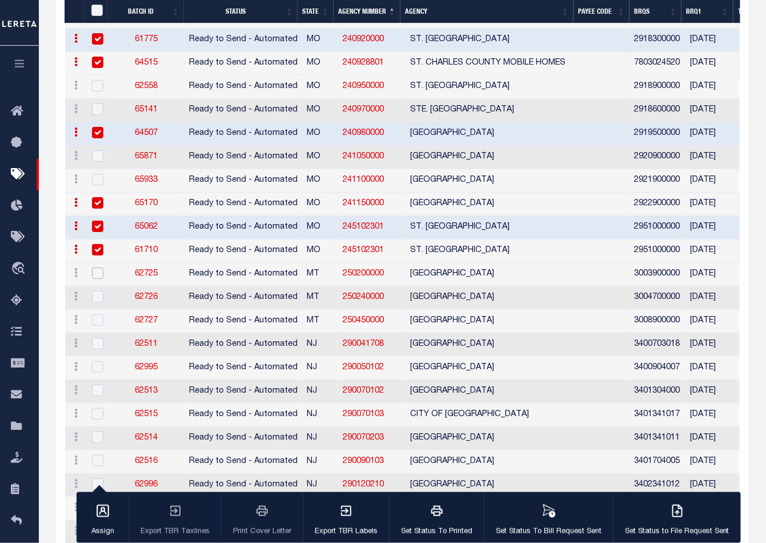
click at [96, 267] on input "checkbox" at bounding box center [97, 272] width 11 height 11
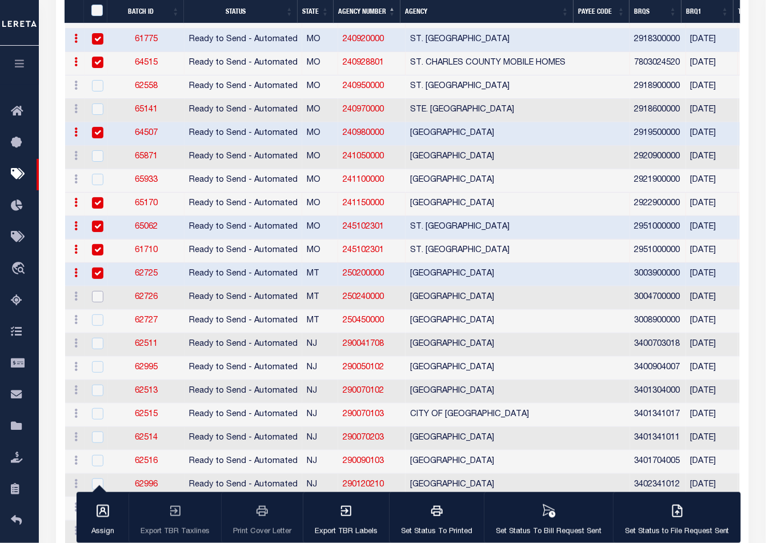
click at [96, 291] on input "checkbox" at bounding box center [97, 296] width 11 height 11
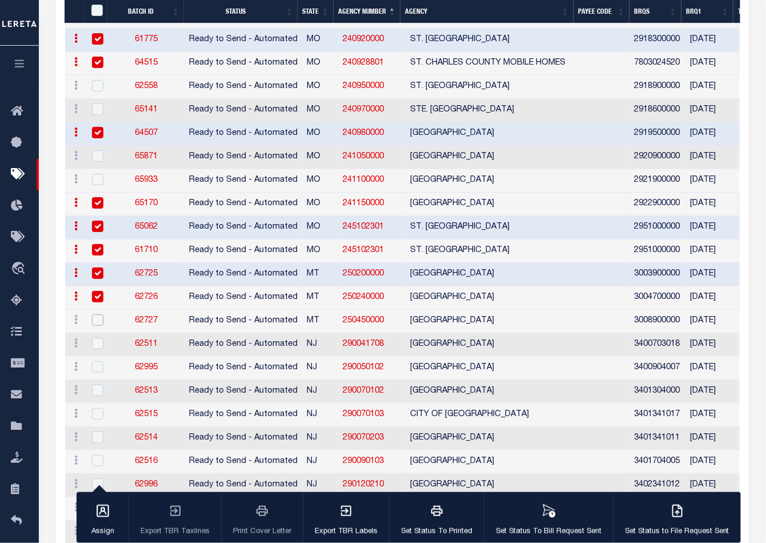
click at [97, 314] on input "checkbox" at bounding box center [97, 319] width 11 height 11
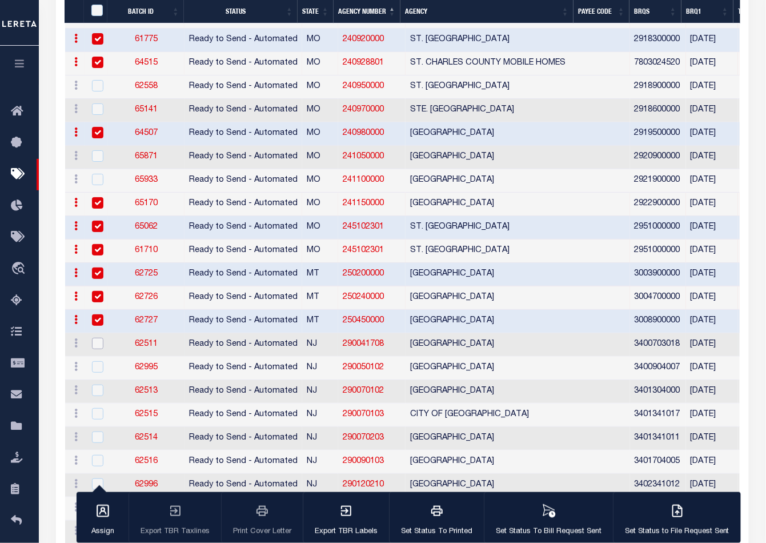
click at [97, 338] on input "checkbox" at bounding box center [97, 343] width 11 height 11
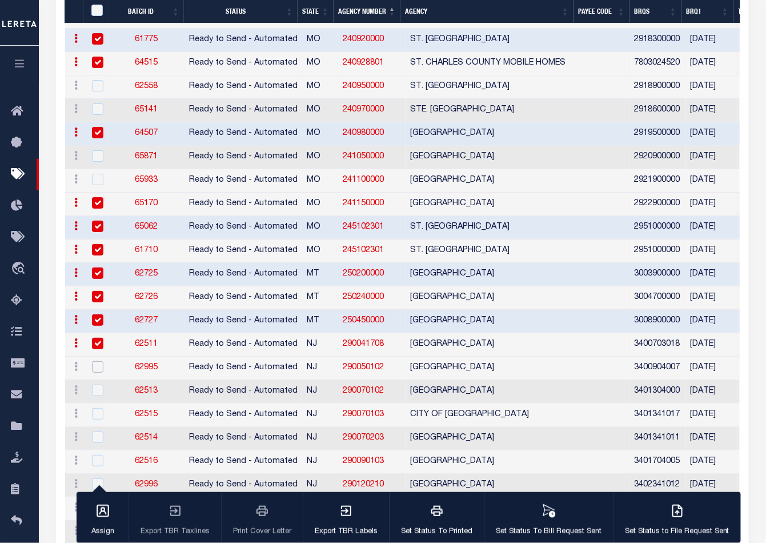
click at [98, 361] on input "checkbox" at bounding box center [97, 366] width 11 height 11
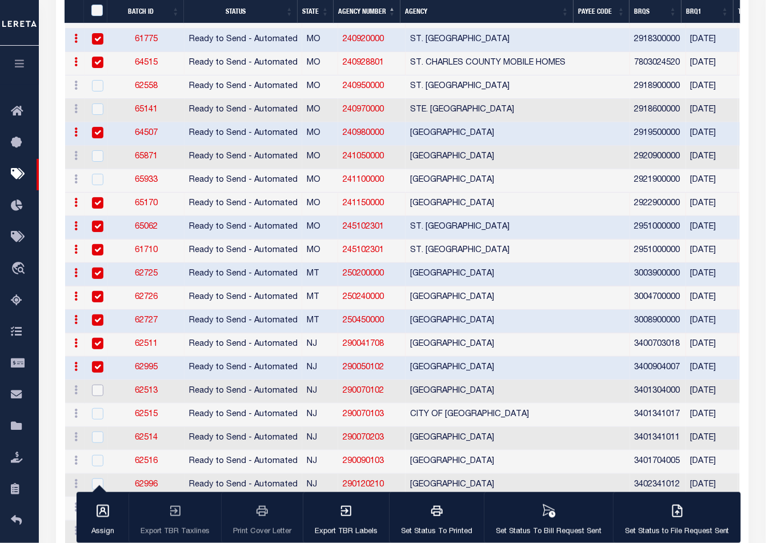
click at [98, 385] on input "checkbox" at bounding box center [97, 390] width 11 height 11
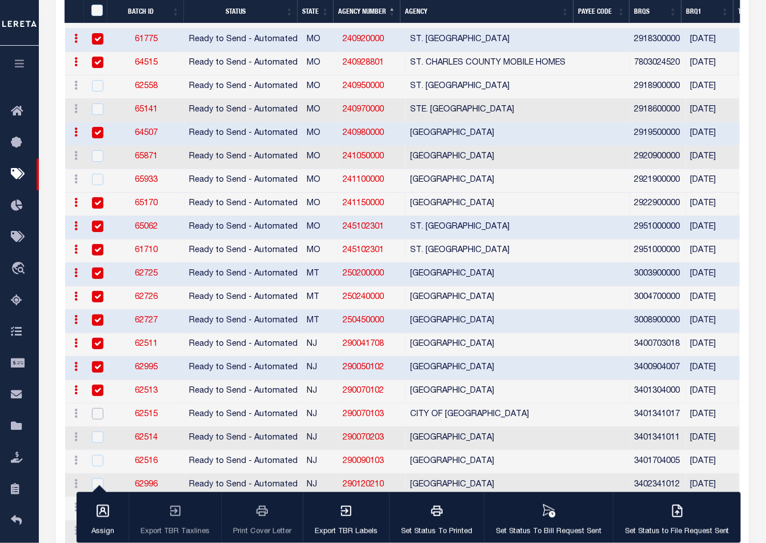
click at [96, 408] on input "checkbox" at bounding box center [97, 413] width 11 height 11
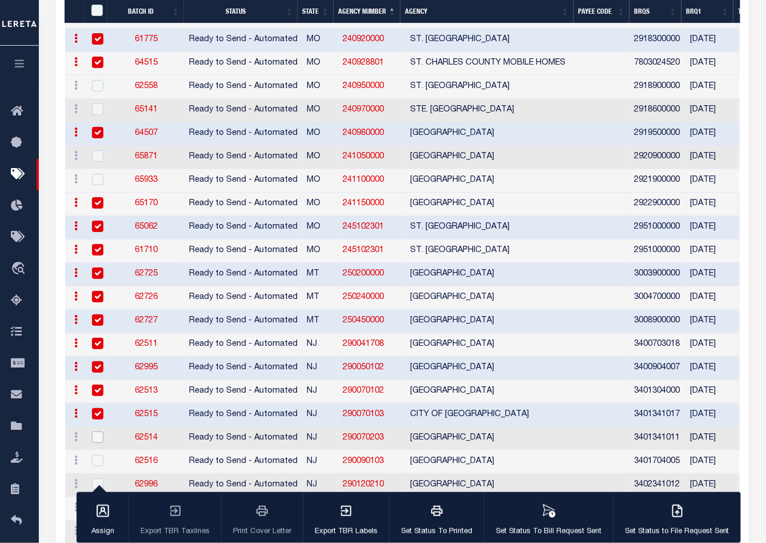
click at [96, 431] on input "checkbox" at bounding box center [97, 436] width 11 height 11
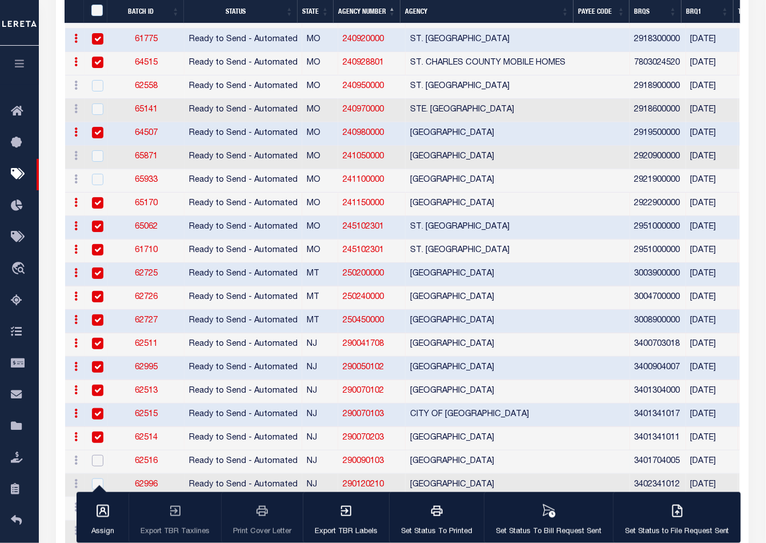
click at [98, 455] on input "checkbox" at bounding box center [97, 460] width 11 height 11
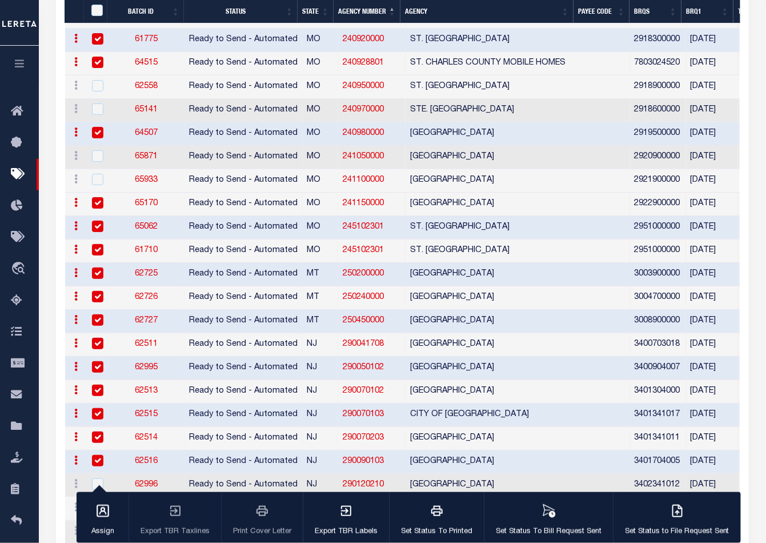
scroll to position [1341, 0]
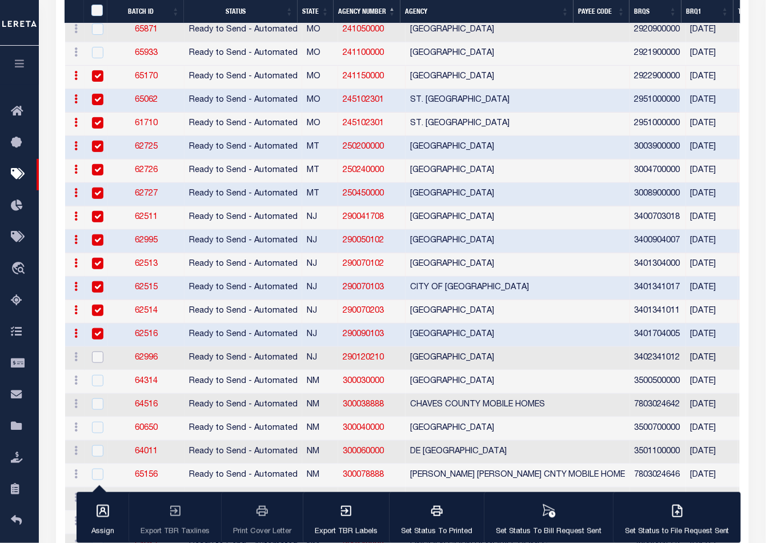
click at [96, 351] on input "checkbox" at bounding box center [97, 356] width 11 height 11
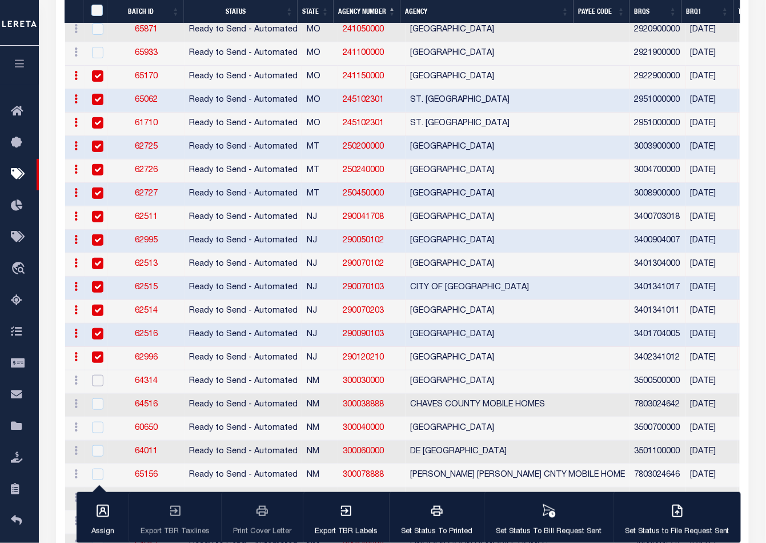
click at [97, 375] on input "checkbox" at bounding box center [97, 380] width 11 height 11
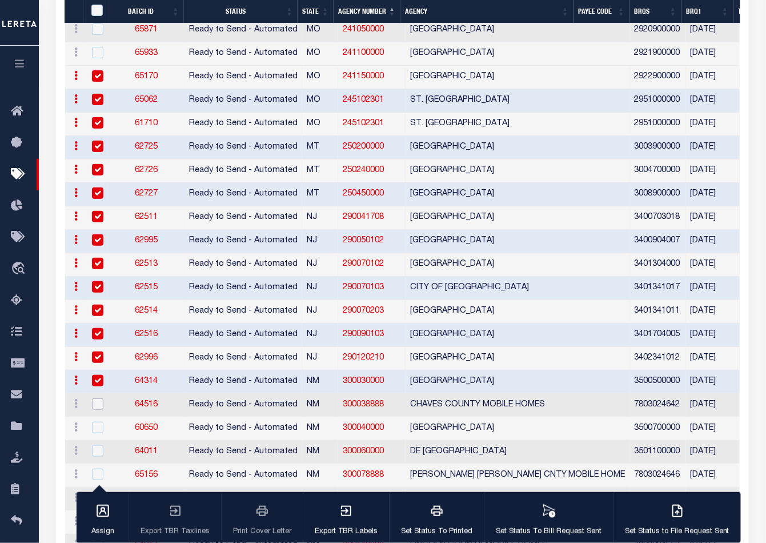
click at [95, 398] on input "checkbox" at bounding box center [97, 403] width 11 height 11
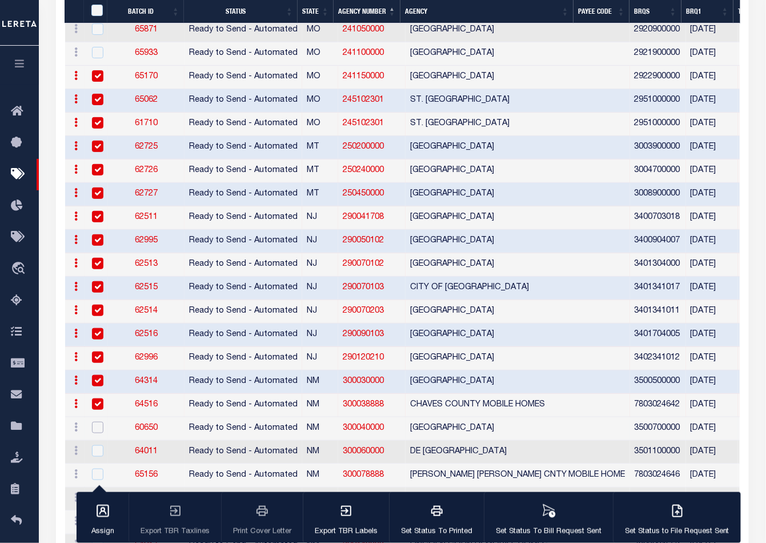
click at [97, 422] on input "checkbox" at bounding box center [97, 427] width 11 height 11
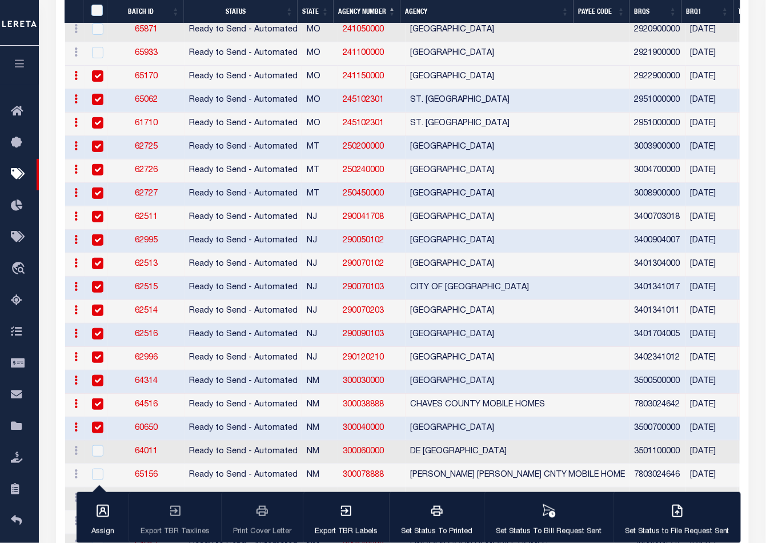
scroll to position [1468, 0]
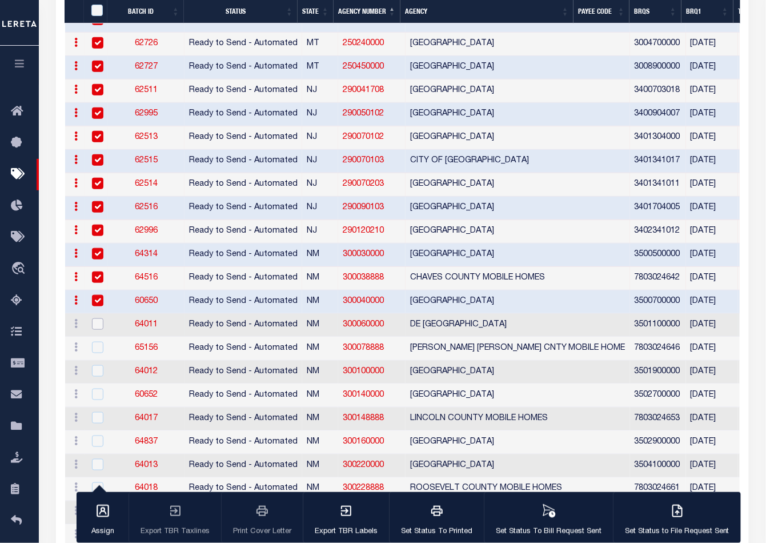
click at [96, 318] on input "checkbox" at bounding box center [97, 323] width 11 height 11
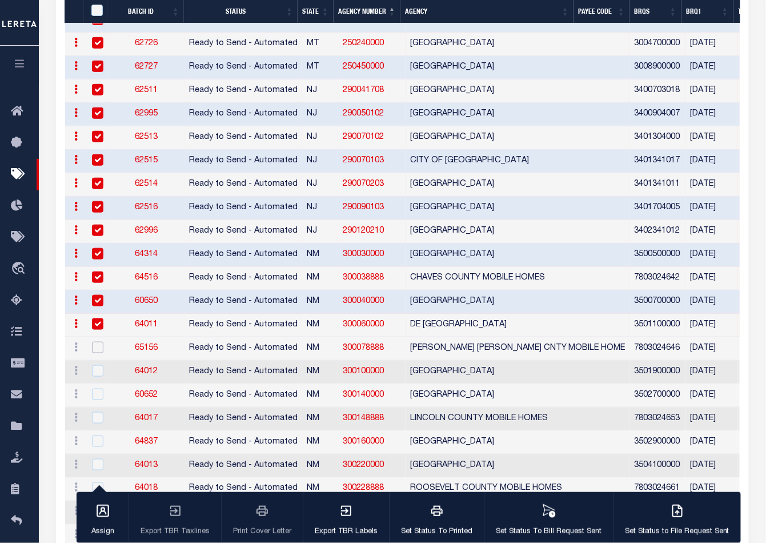
click at [94, 342] on input "checkbox" at bounding box center [97, 347] width 11 height 11
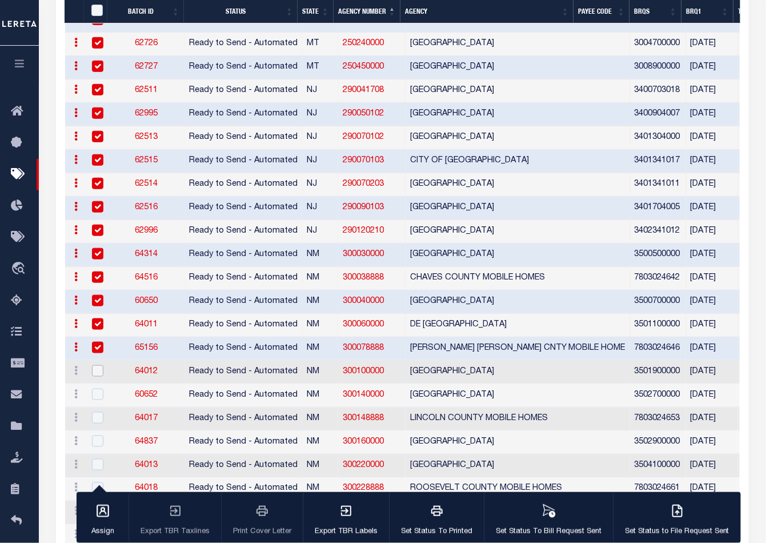
click at [94, 365] on input "checkbox" at bounding box center [97, 370] width 11 height 11
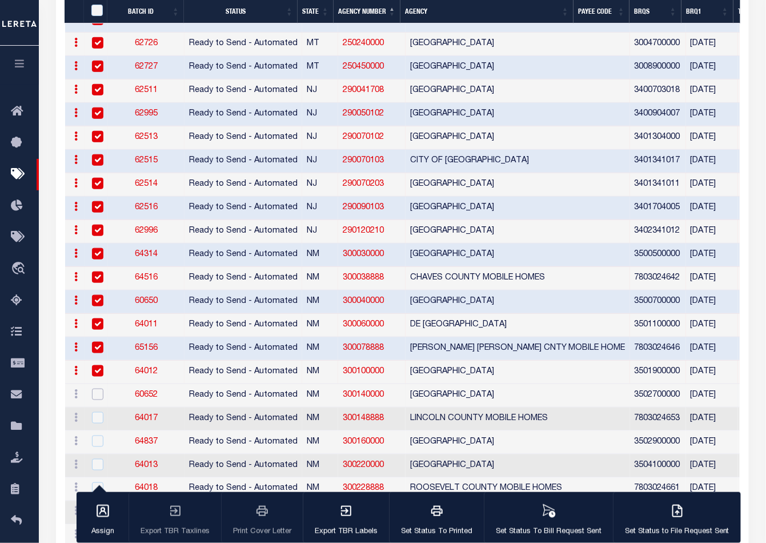
click at [95, 389] on input "checkbox" at bounding box center [97, 394] width 11 height 11
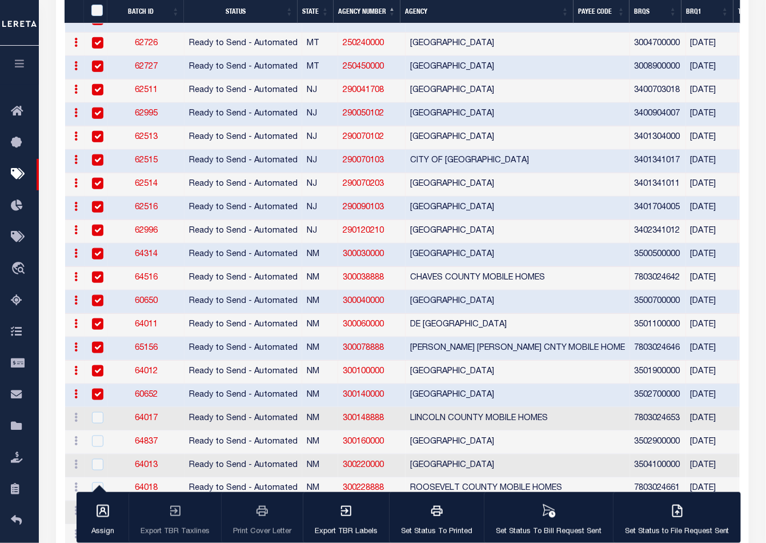
scroll to position [1595, 0]
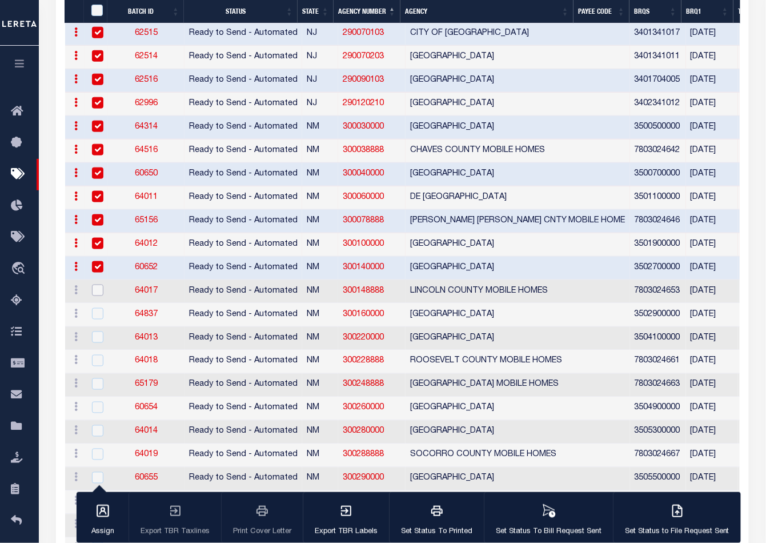
click at [97, 285] on input "checkbox" at bounding box center [97, 290] width 11 height 11
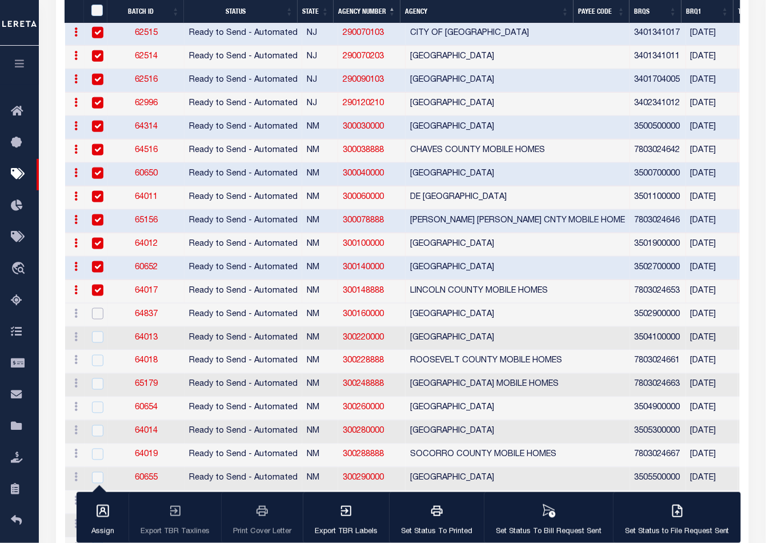
click at [98, 308] on input "checkbox" at bounding box center [97, 313] width 11 height 11
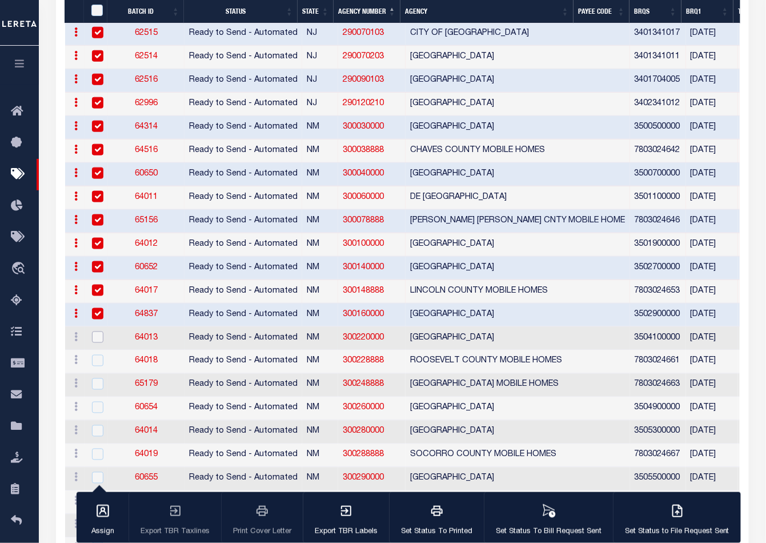
click at [97, 331] on input "checkbox" at bounding box center [97, 336] width 11 height 11
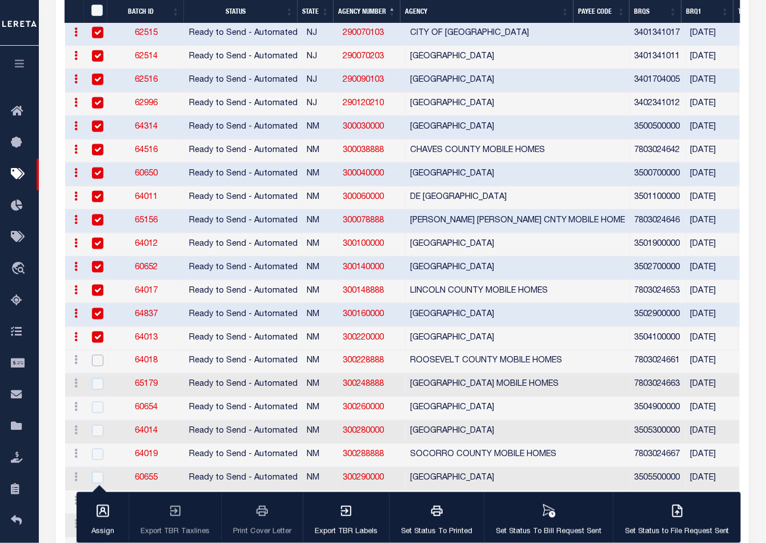
click at [98, 355] on input "checkbox" at bounding box center [97, 360] width 11 height 11
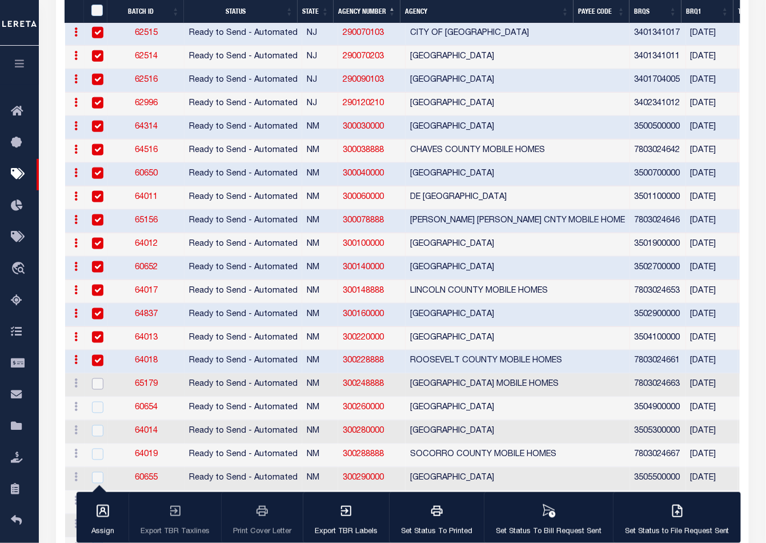
click at [96, 378] on input "checkbox" at bounding box center [97, 383] width 11 height 11
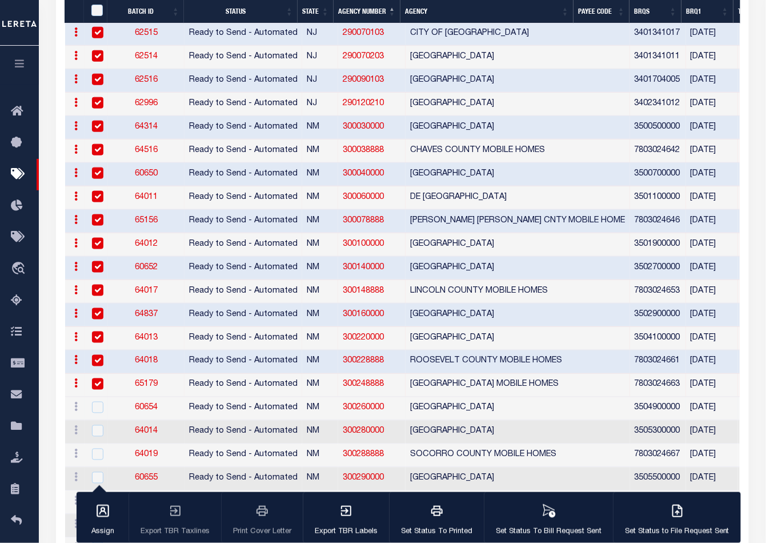
scroll to position [1722, 0]
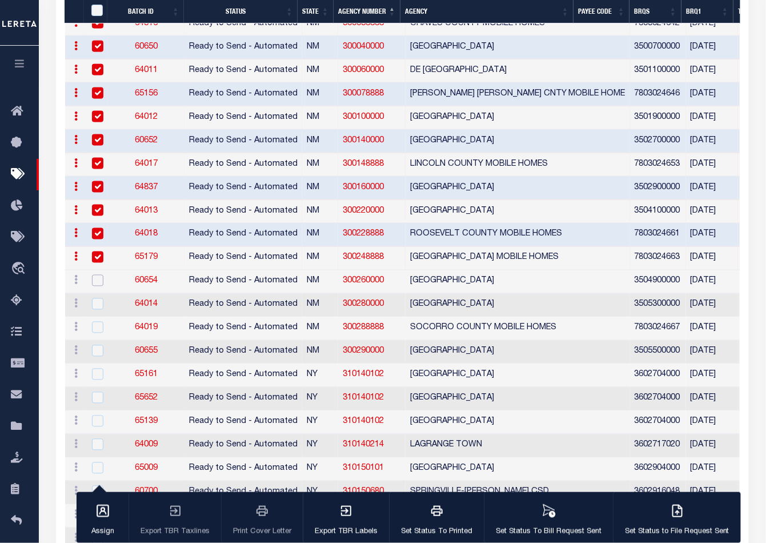
click at [96, 275] on input "checkbox" at bounding box center [97, 280] width 11 height 11
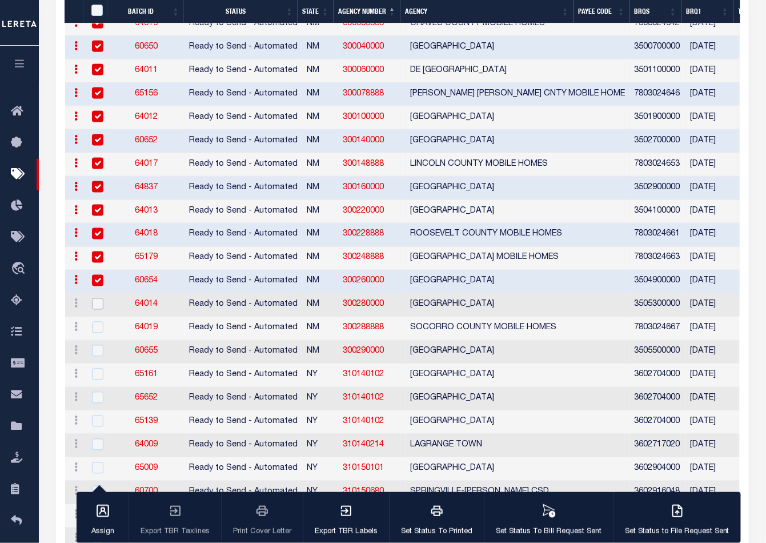
click at [98, 298] on input "checkbox" at bounding box center [97, 303] width 11 height 11
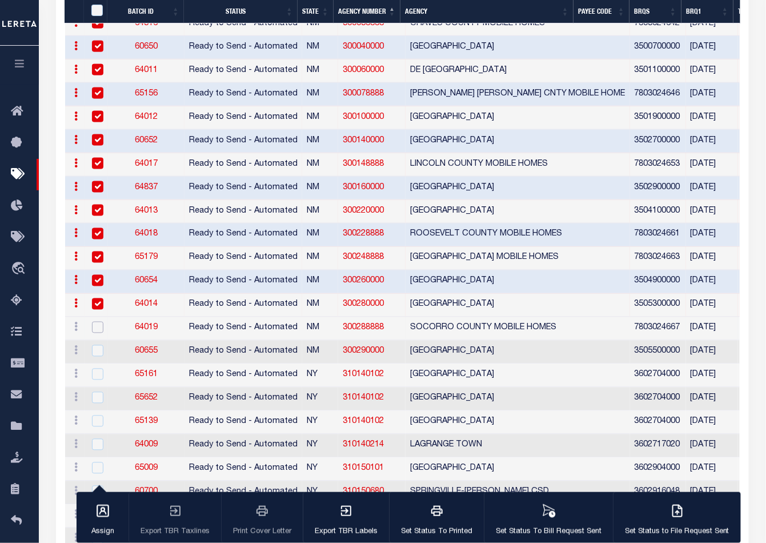
click at [97, 322] on input "checkbox" at bounding box center [97, 327] width 11 height 11
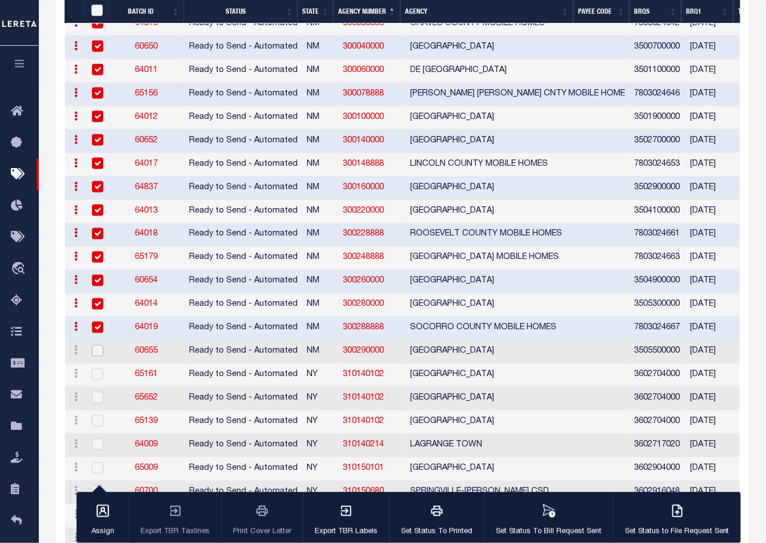
click at [96, 345] on input "checkbox" at bounding box center [97, 350] width 11 height 11
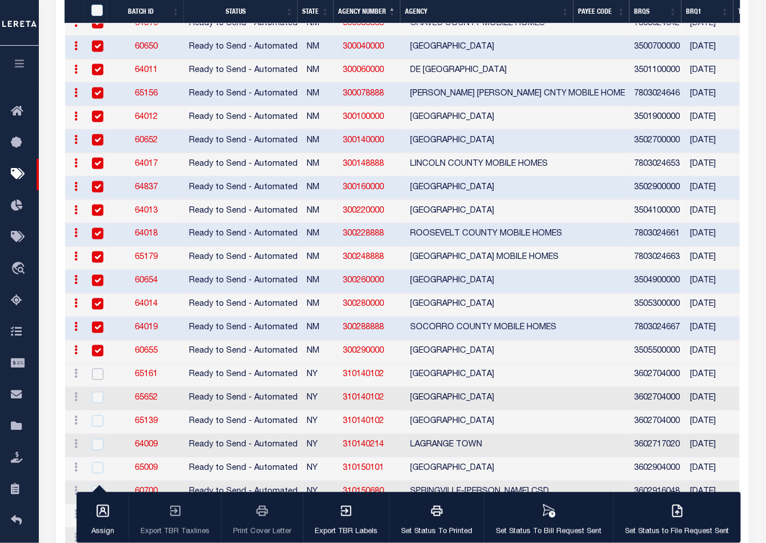
click at [98, 369] on input "checkbox" at bounding box center [97, 374] width 11 height 11
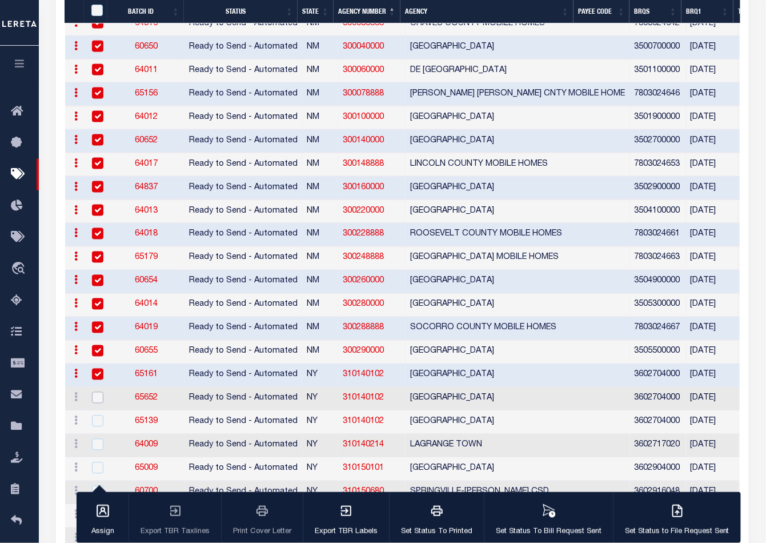
click at [96, 392] on input "checkbox" at bounding box center [97, 397] width 11 height 11
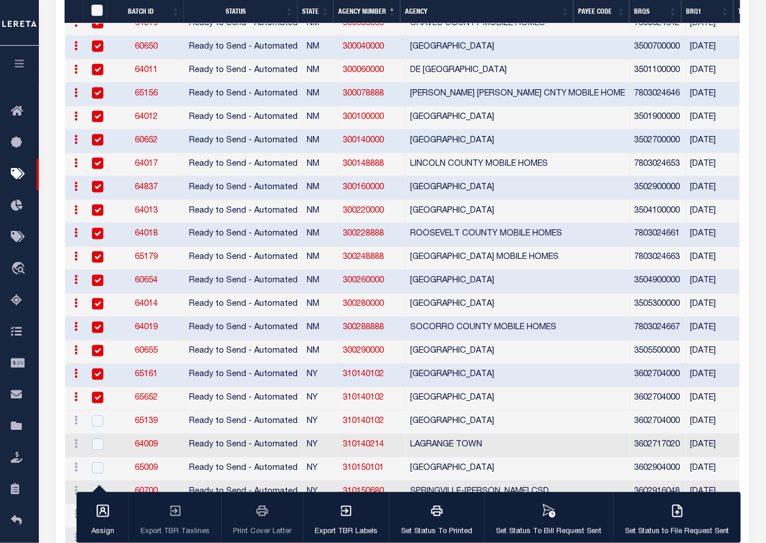
scroll to position [1849, 0]
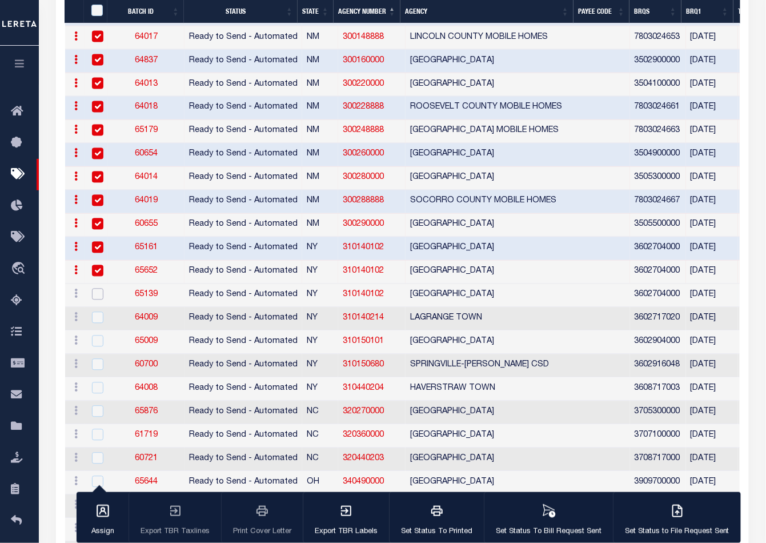
click at [97, 289] on input "checkbox" at bounding box center [97, 294] width 11 height 11
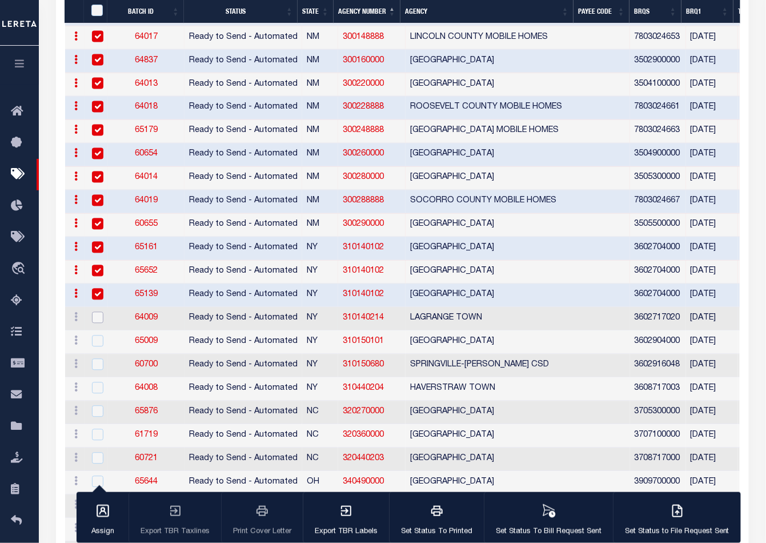
click at [98, 312] on input "checkbox" at bounding box center [97, 317] width 11 height 11
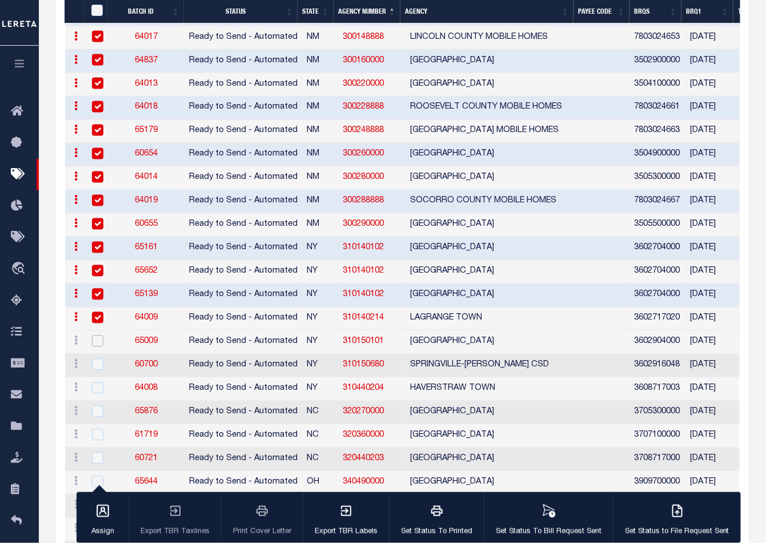
click at [98, 335] on input "checkbox" at bounding box center [97, 340] width 11 height 11
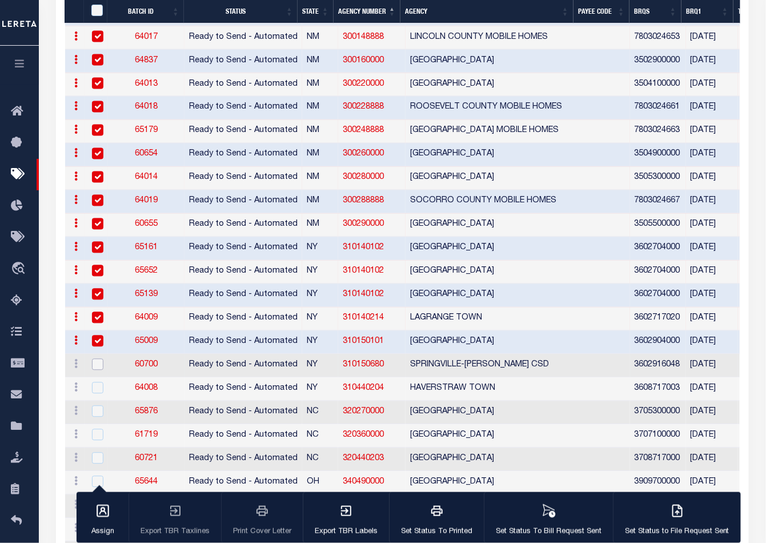
click at [93, 359] on input "checkbox" at bounding box center [97, 364] width 11 height 11
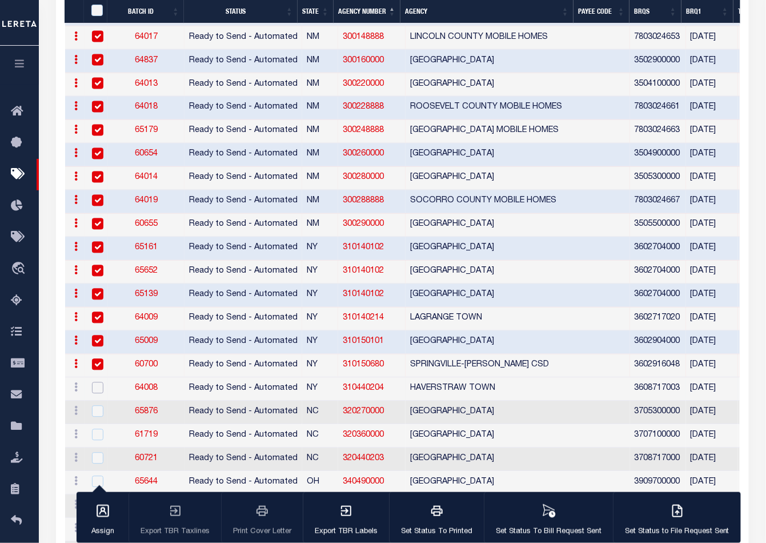
click at [95, 382] on input "checkbox" at bounding box center [97, 387] width 11 height 11
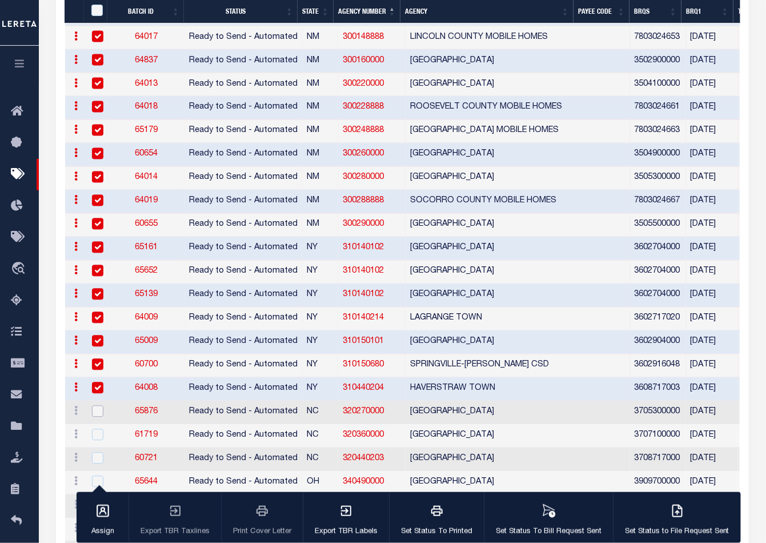
click at [97, 406] on input "checkbox" at bounding box center [97, 411] width 11 height 11
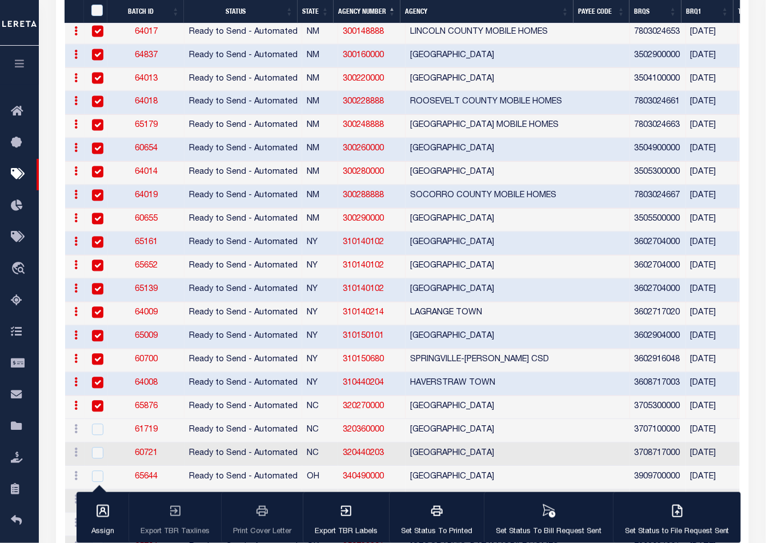
scroll to position [1976, 0]
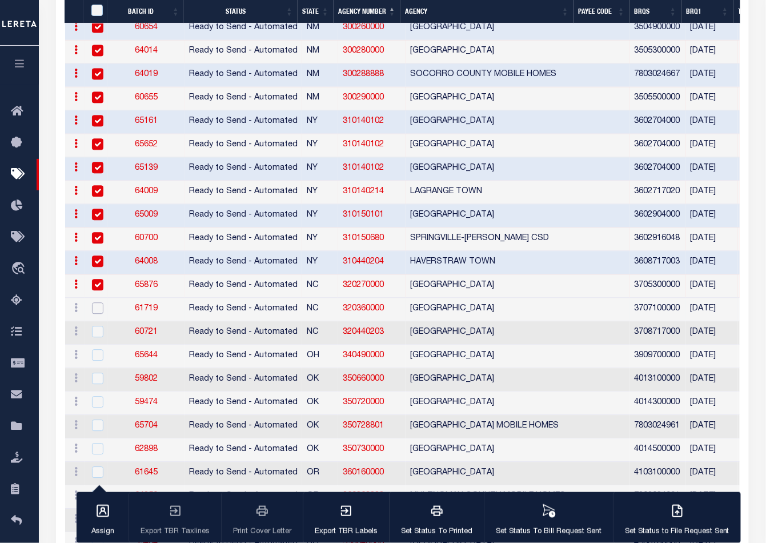
click at [98, 302] on input "checkbox" at bounding box center [97, 307] width 11 height 11
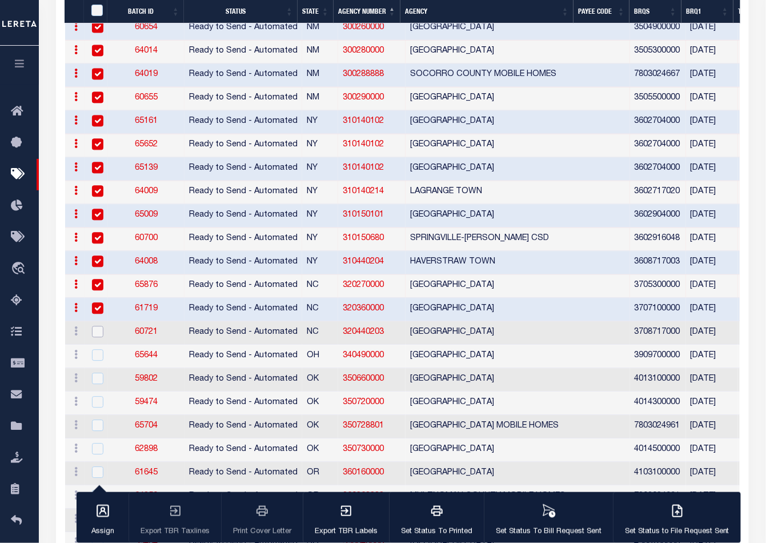
click at [97, 326] on input "checkbox" at bounding box center [97, 331] width 11 height 11
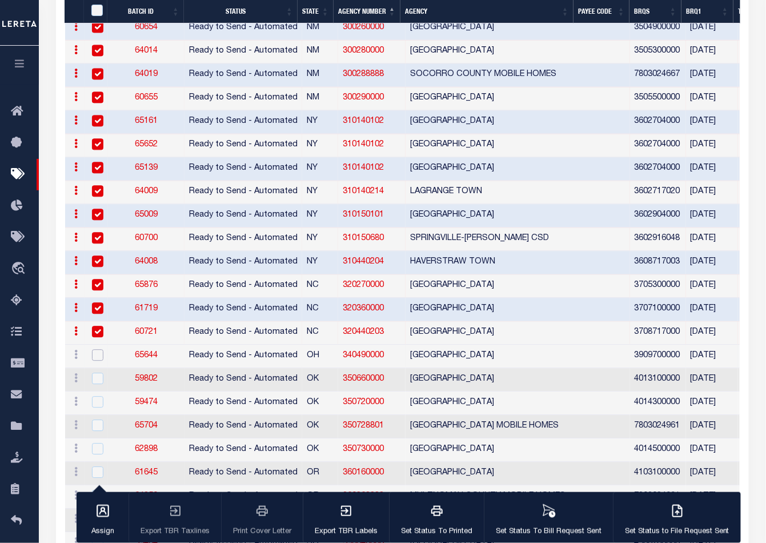
click at [97, 349] on input "checkbox" at bounding box center [97, 354] width 11 height 11
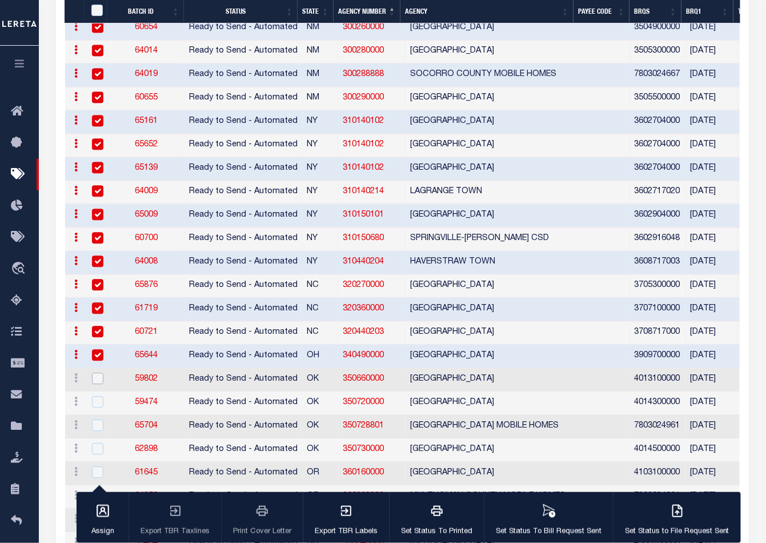
click at [97, 373] on input "checkbox" at bounding box center [97, 378] width 11 height 11
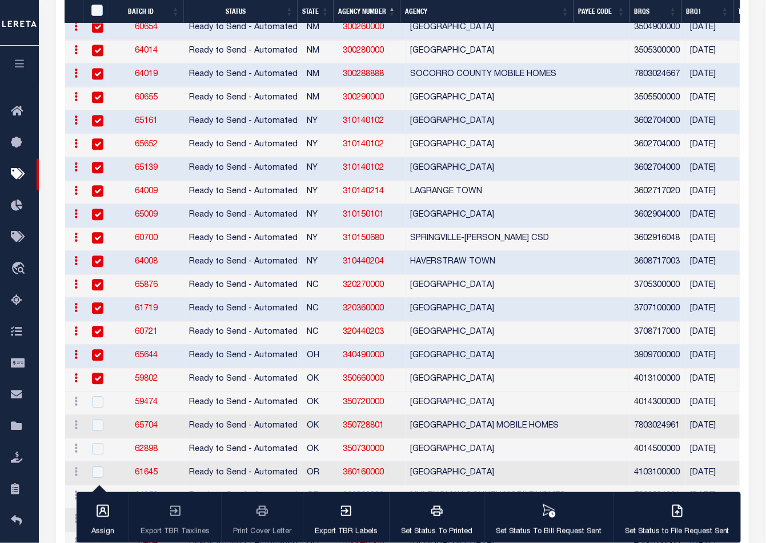
scroll to position [2167, 0]
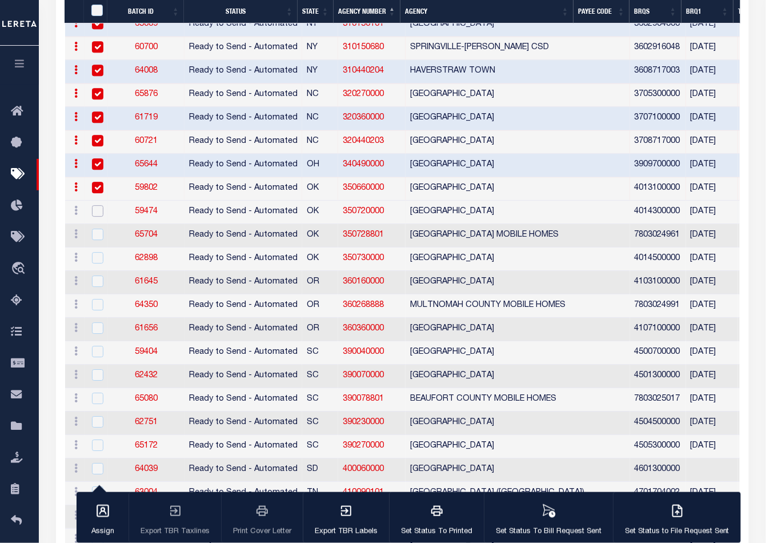
click at [96, 205] on input "checkbox" at bounding box center [97, 210] width 11 height 11
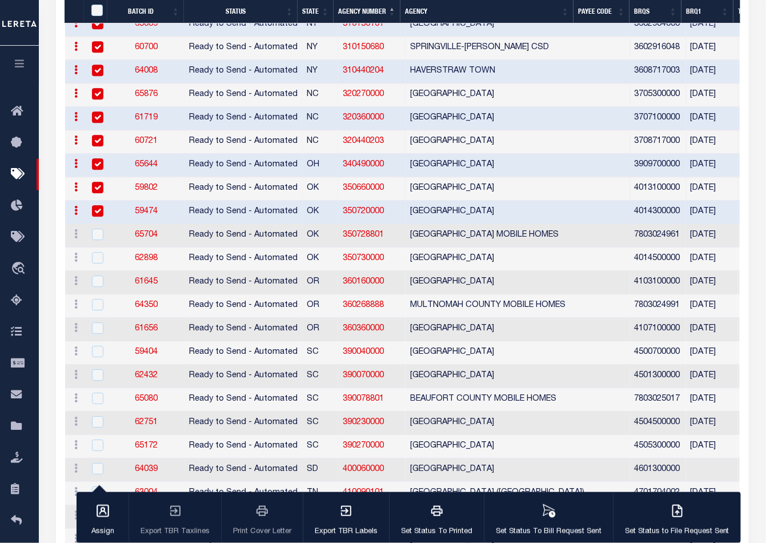
click at [97, 224] on td at bounding box center [96, 235] width 23 height 23
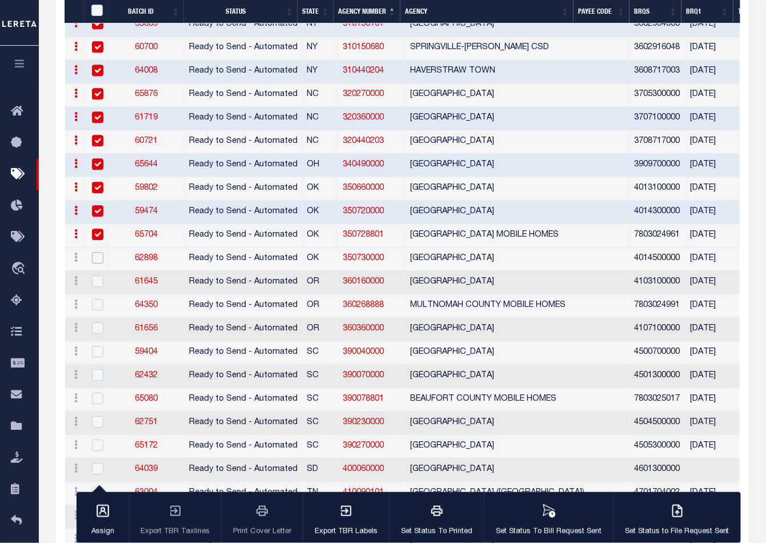
click at [95, 252] on input "checkbox" at bounding box center [97, 257] width 11 height 11
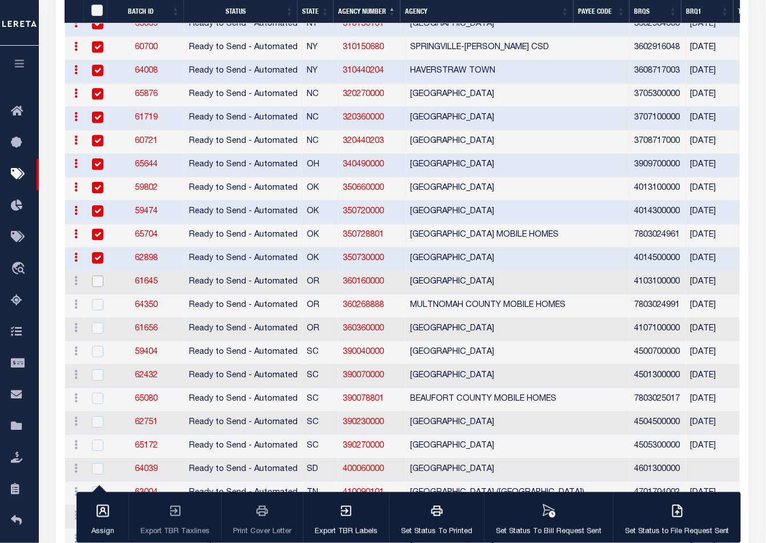
click at [95, 275] on input "checkbox" at bounding box center [97, 280] width 11 height 11
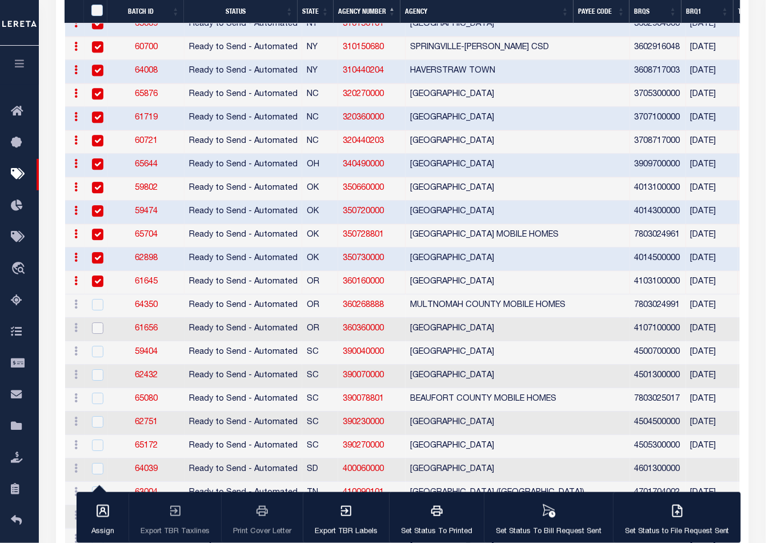
click at [98, 322] on input "checkbox" at bounding box center [97, 327] width 11 height 11
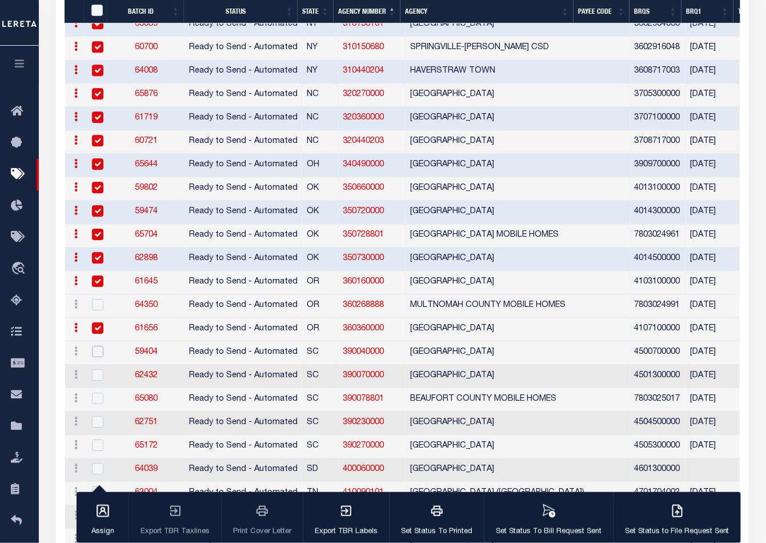
click at [98, 346] on input "checkbox" at bounding box center [97, 351] width 11 height 11
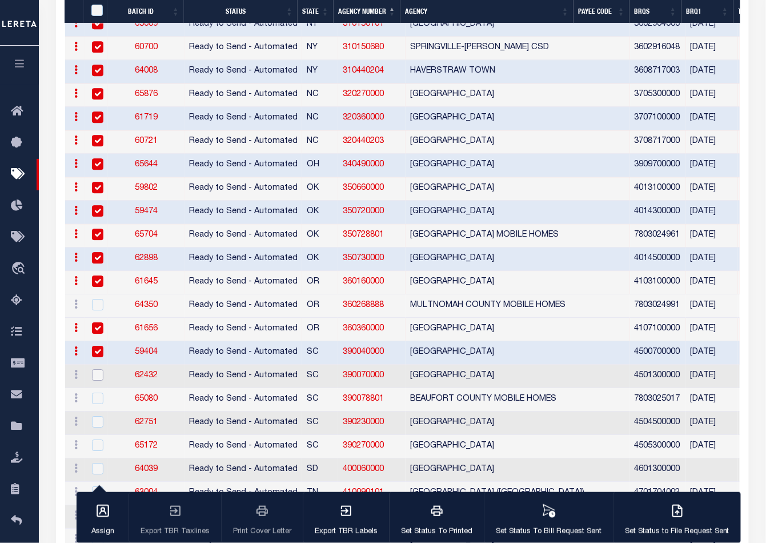
click at [99, 369] on input "checkbox" at bounding box center [97, 374] width 11 height 11
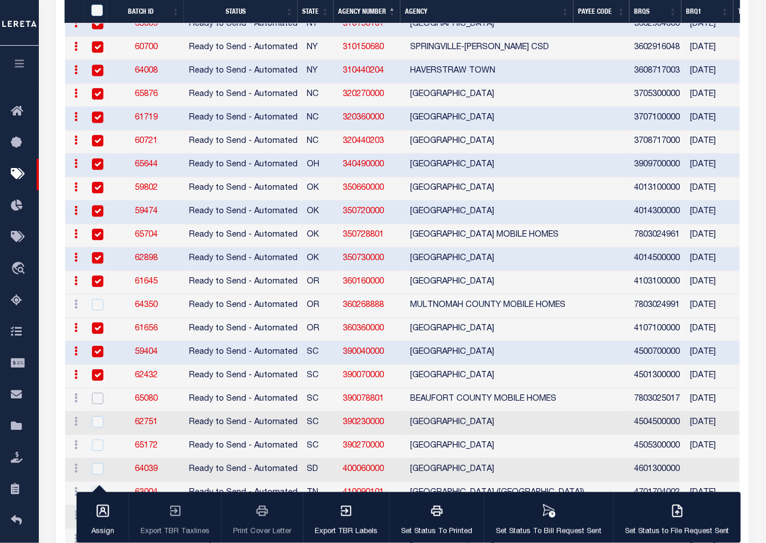
click at [99, 393] on input "checkbox" at bounding box center [97, 398] width 11 height 11
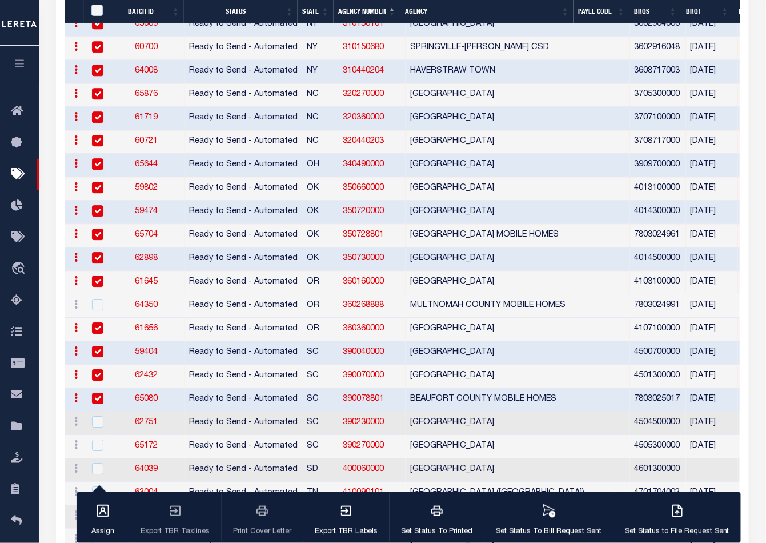
scroll to position [2223, 0]
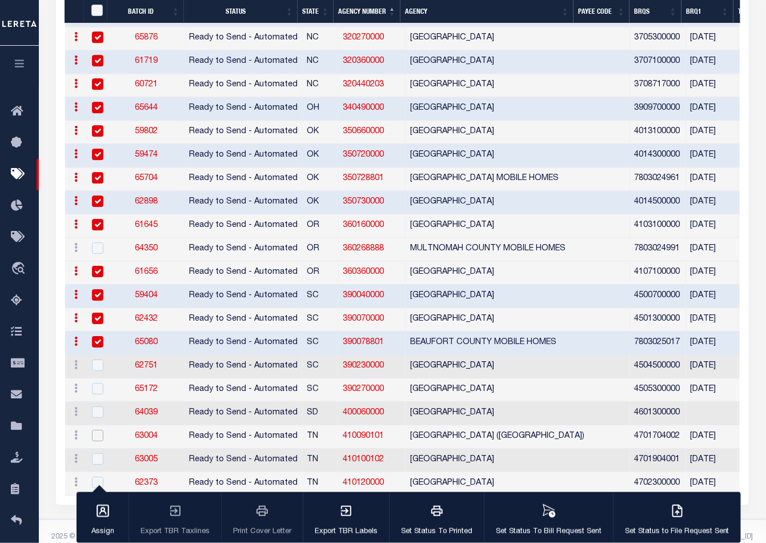
click at [97, 430] on input "checkbox" at bounding box center [97, 435] width 11 height 11
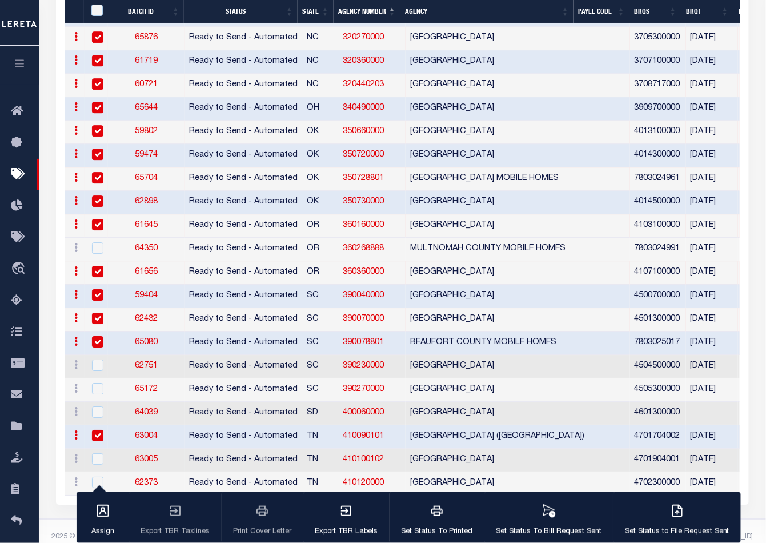
click at [97, 436] on input "checkbox" at bounding box center [97, 435] width 11 height 11
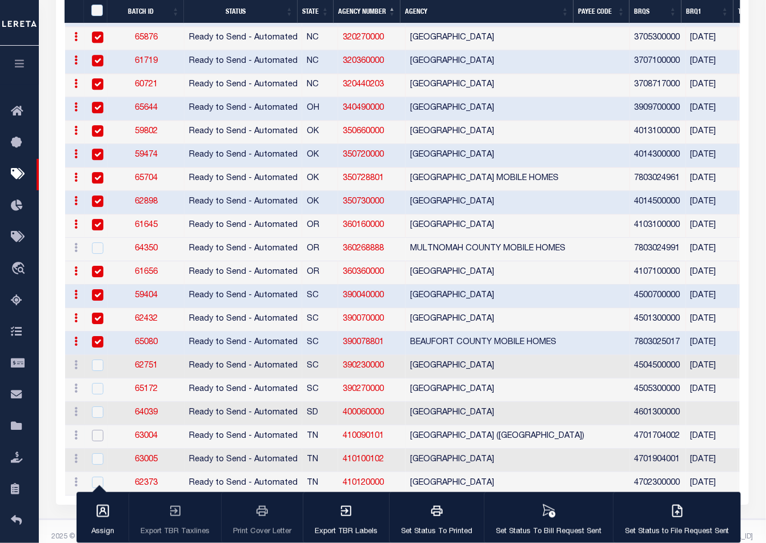
scroll to position [2201, 0]
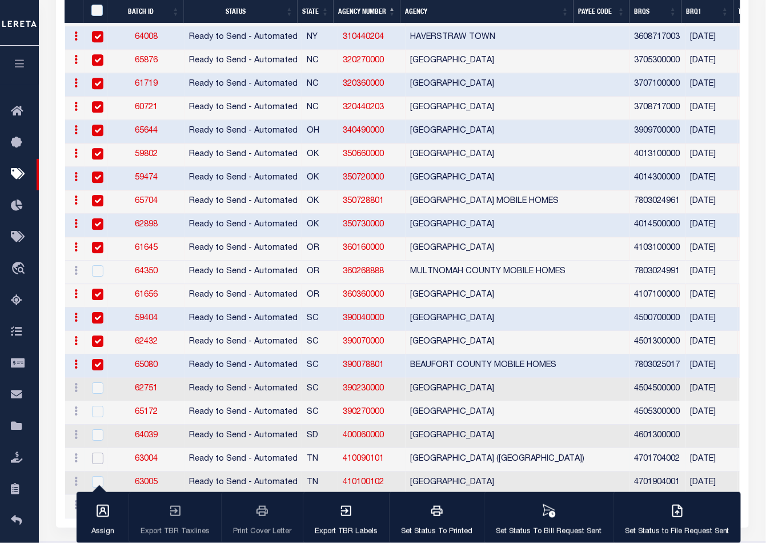
click at [95, 453] on input "checkbox" at bounding box center [97, 458] width 11 height 11
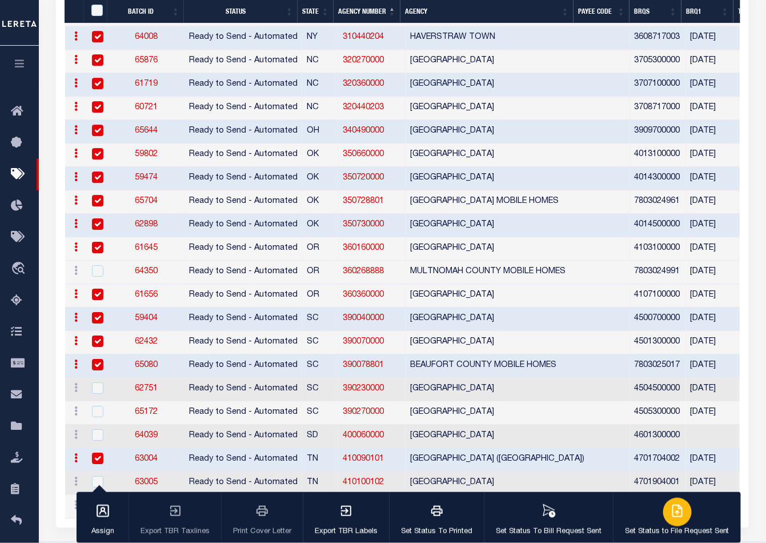
click at [673, 516] on icon "button" at bounding box center [678, 511] width 14 height 14
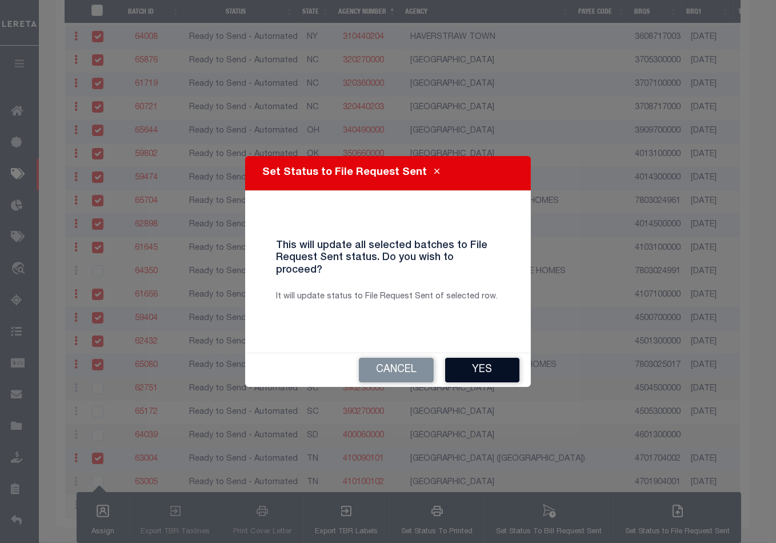
click at [480, 367] on button "Yes" at bounding box center [482, 370] width 74 height 25
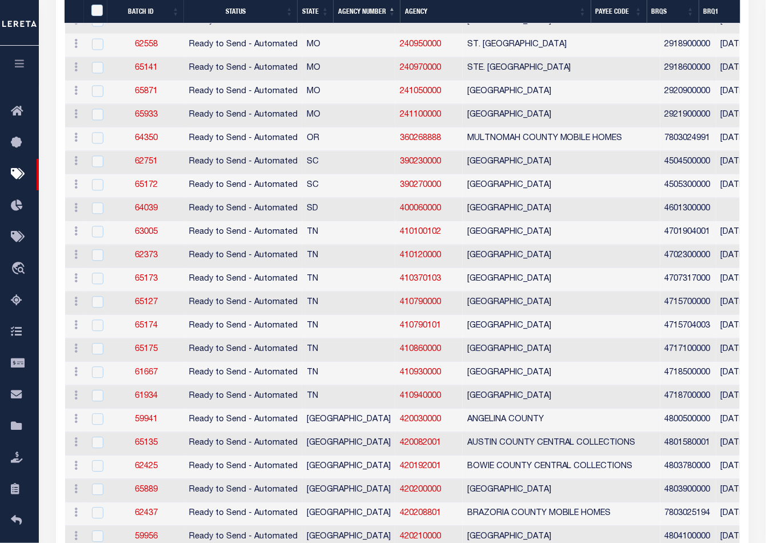
scroll to position [615, 0]
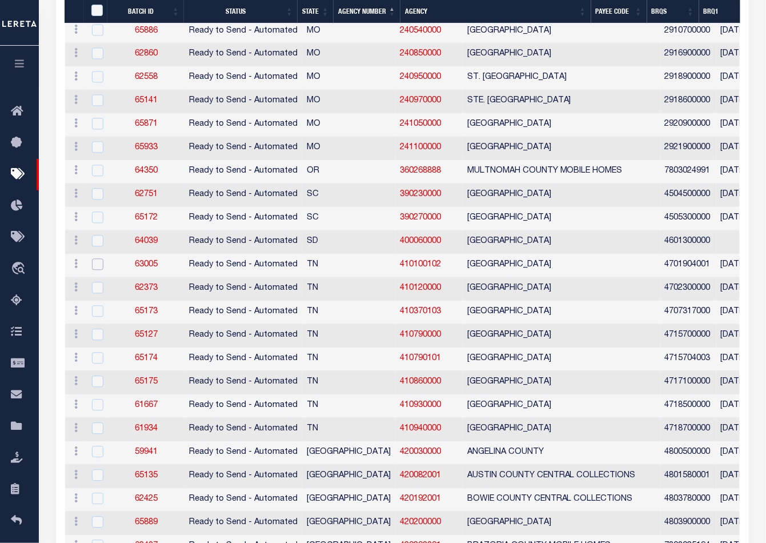
click at [97, 261] on input "checkbox" at bounding box center [97, 264] width 11 height 11
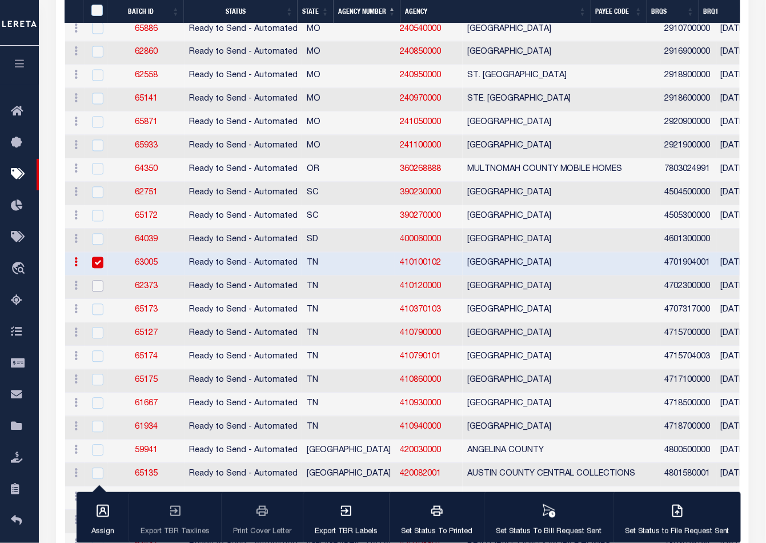
click at [98, 282] on input "checkbox" at bounding box center [97, 286] width 11 height 11
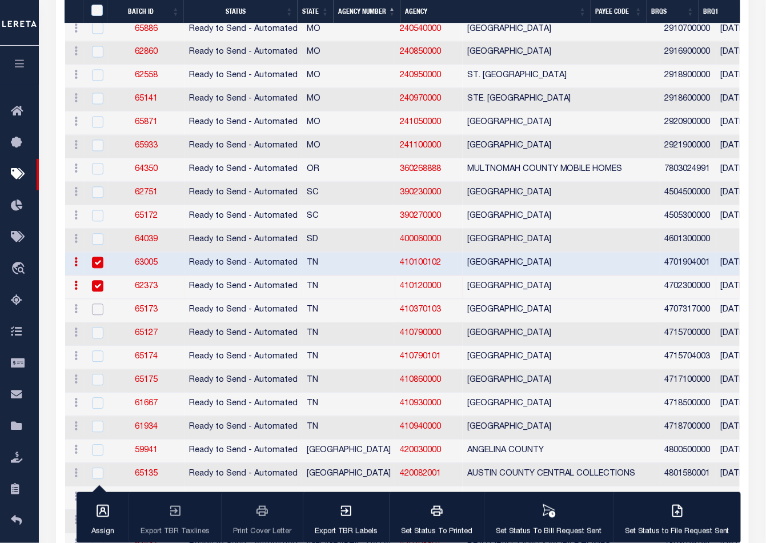
click at [95, 305] on input "checkbox" at bounding box center [97, 309] width 11 height 11
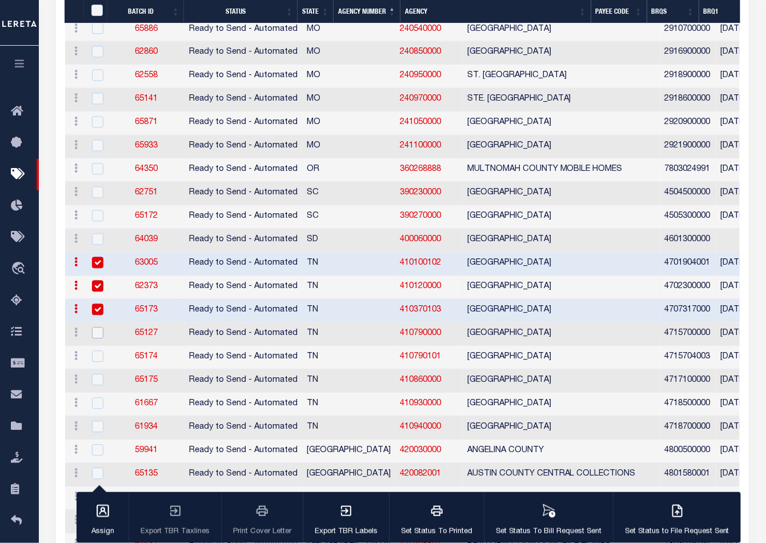
click at [95, 328] on input "checkbox" at bounding box center [97, 332] width 11 height 11
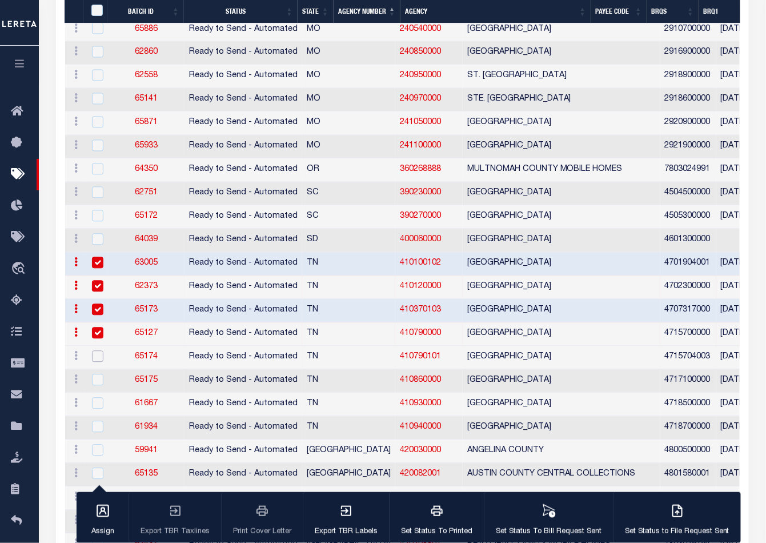
click at [96, 351] on input "checkbox" at bounding box center [97, 356] width 11 height 11
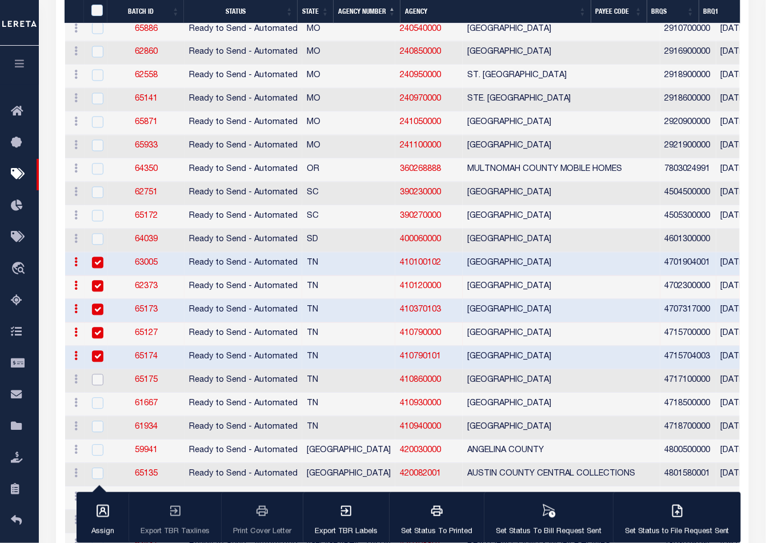
click at [97, 374] on input "checkbox" at bounding box center [97, 379] width 11 height 11
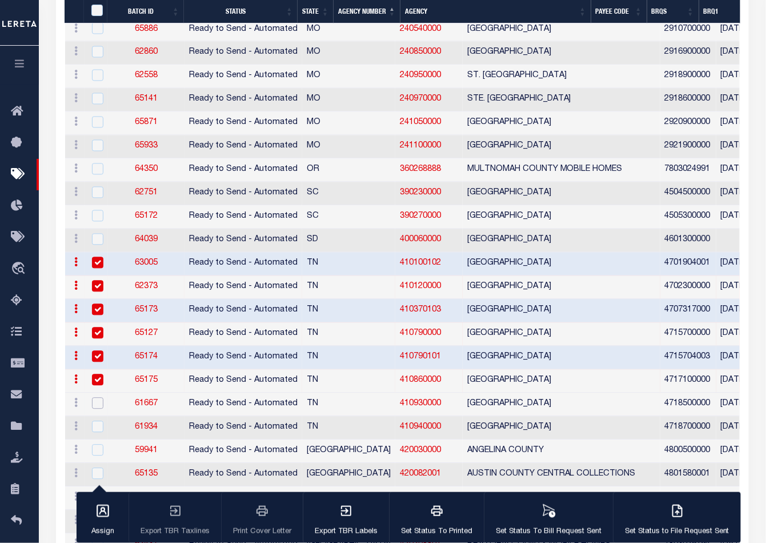
click at [96, 398] on input "checkbox" at bounding box center [97, 403] width 11 height 11
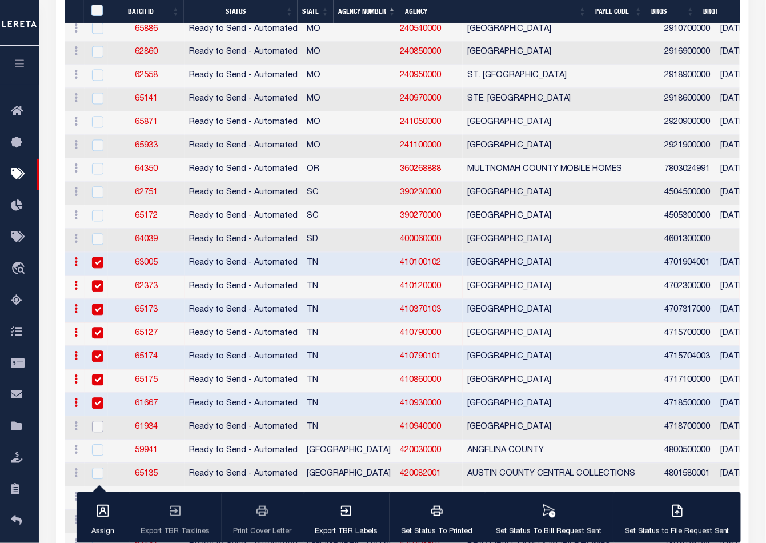
click at [95, 421] on input "checkbox" at bounding box center [97, 426] width 11 height 11
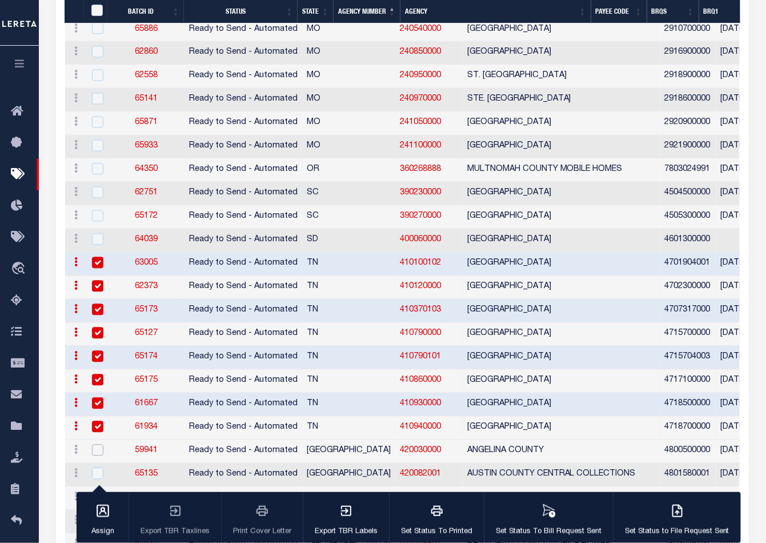
click at [95, 446] on input "checkbox" at bounding box center [97, 450] width 11 height 11
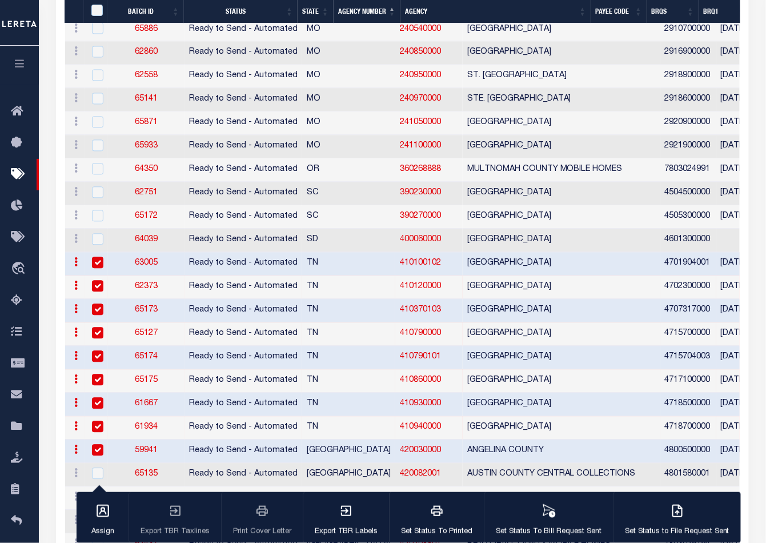
scroll to position [742, 0]
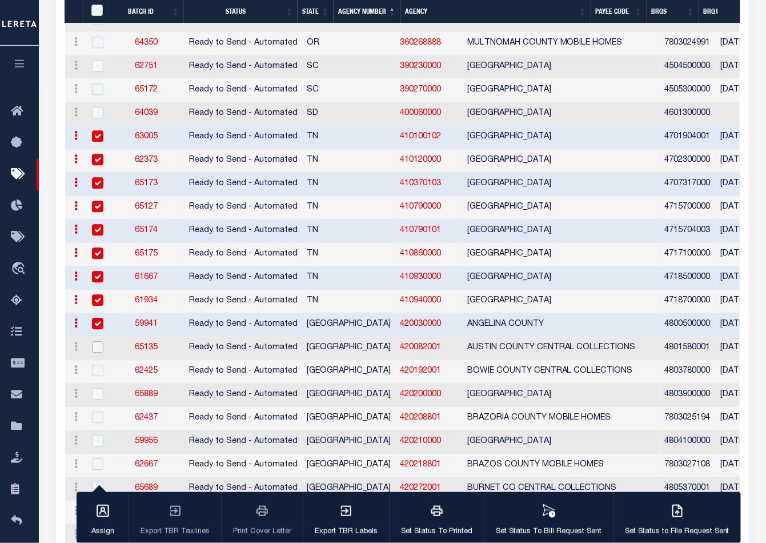
click at [96, 341] on input "checkbox" at bounding box center [97, 346] width 11 height 11
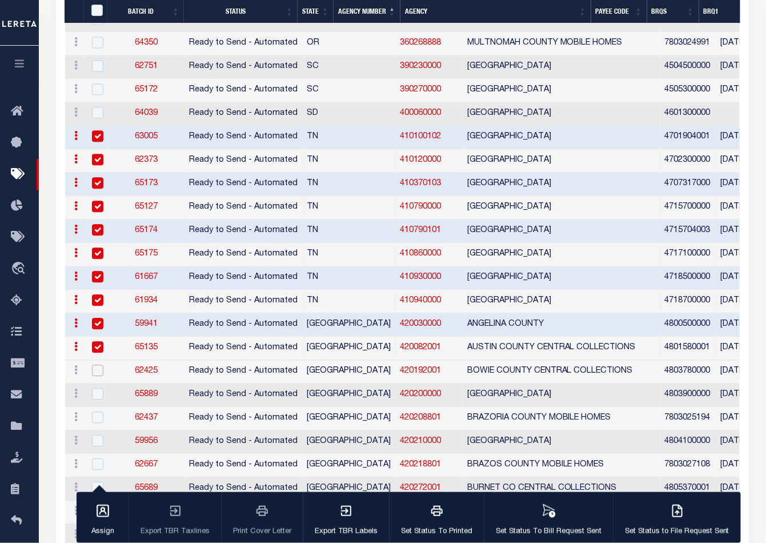
click at [97, 365] on input "checkbox" at bounding box center [97, 370] width 11 height 11
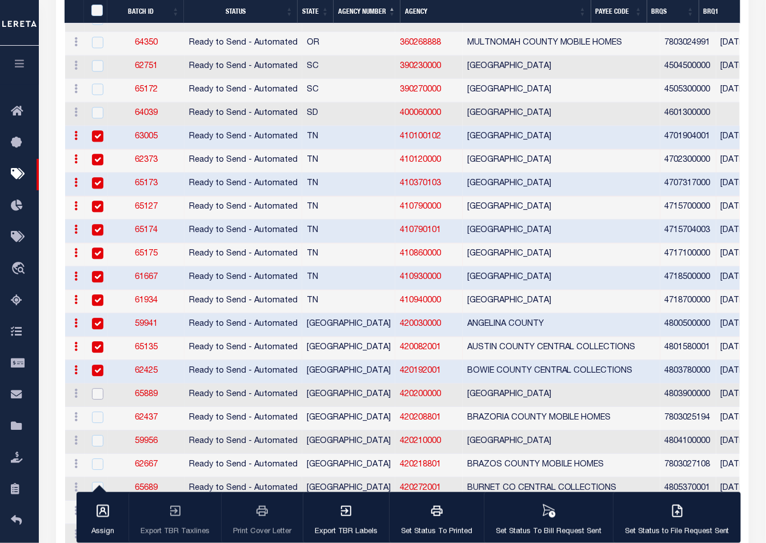
click at [94, 388] on input "checkbox" at bounding box center [97, 393] width 11 height 11
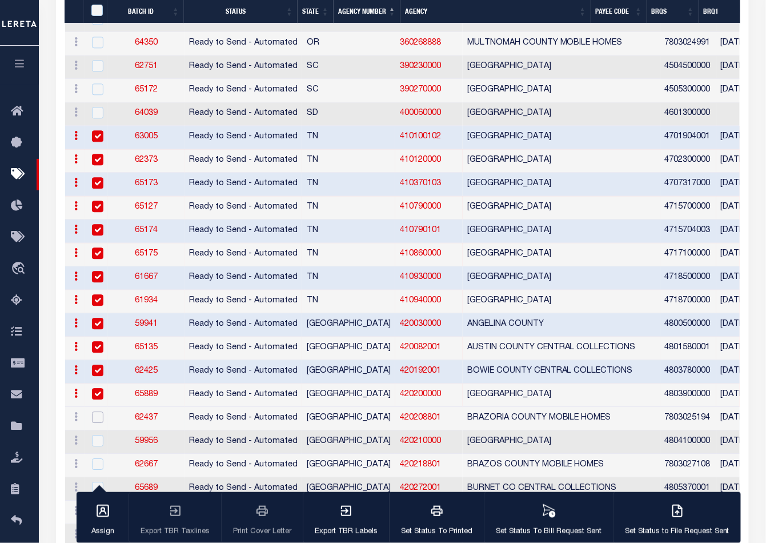
click at [96, 411] on input "checkbox" at bounding box center [97, 416] width 11 height 11
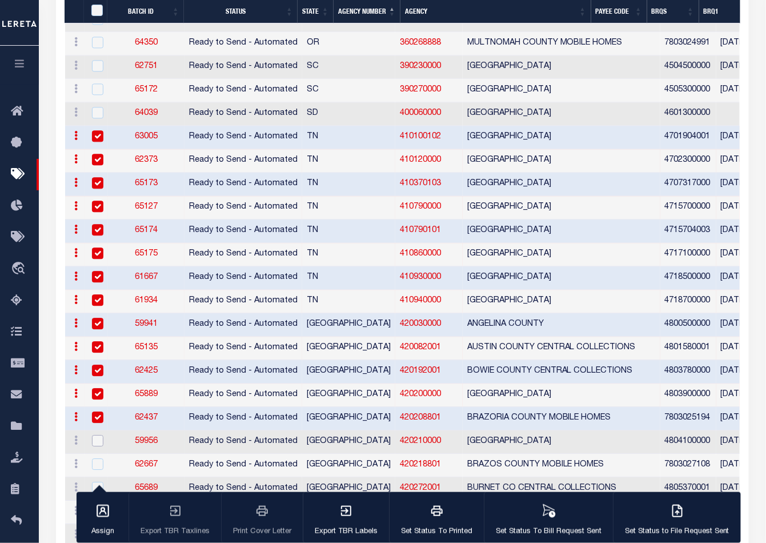
click at [96, 435] on input "checkbox" at bounding box center [97, 440] width 11 height 11
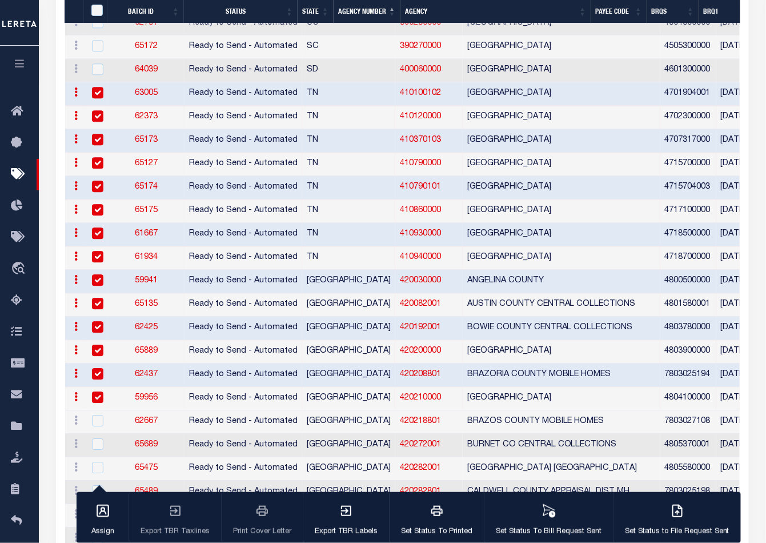
scroll to position [806, 0]
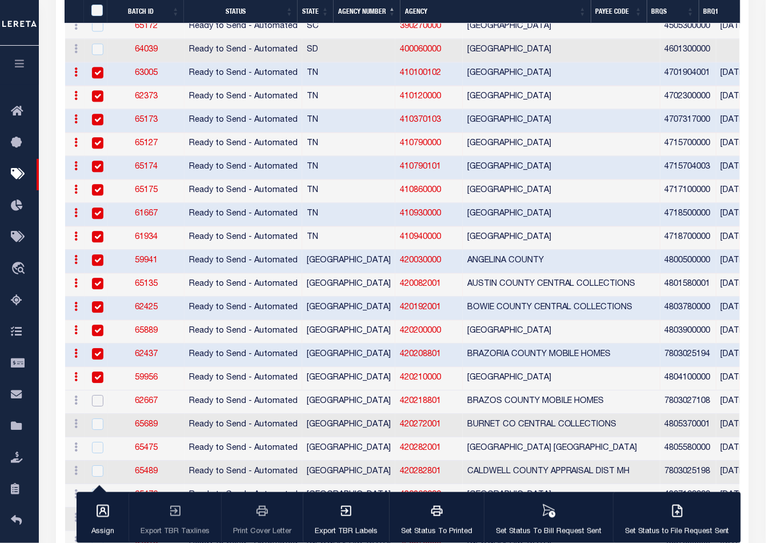
click at [96, 395] on input "checkbox" at bounding box center [97, 400] width 11 height 11
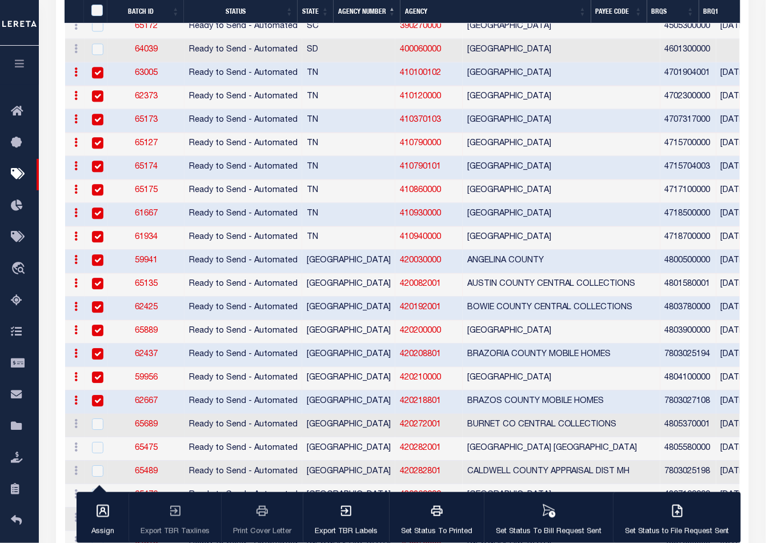
click at [97, 422] on div at bounding box center [96, 424] width 14 height 13
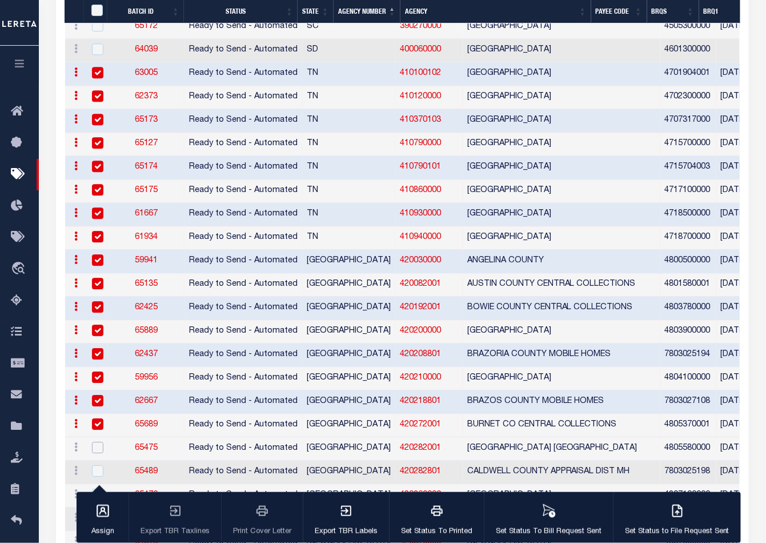
click at [96, 442] on input "checkbox" at bounding box center [97, 447] width 11 height 11
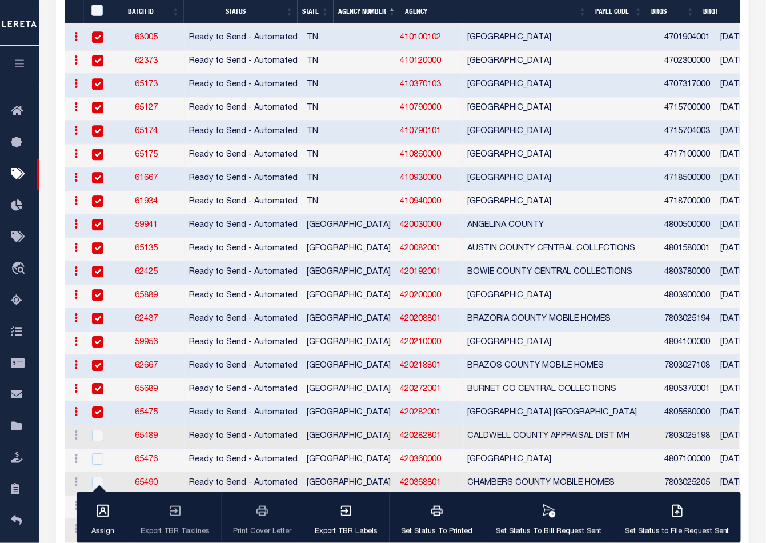
scroll to position [996, 0]
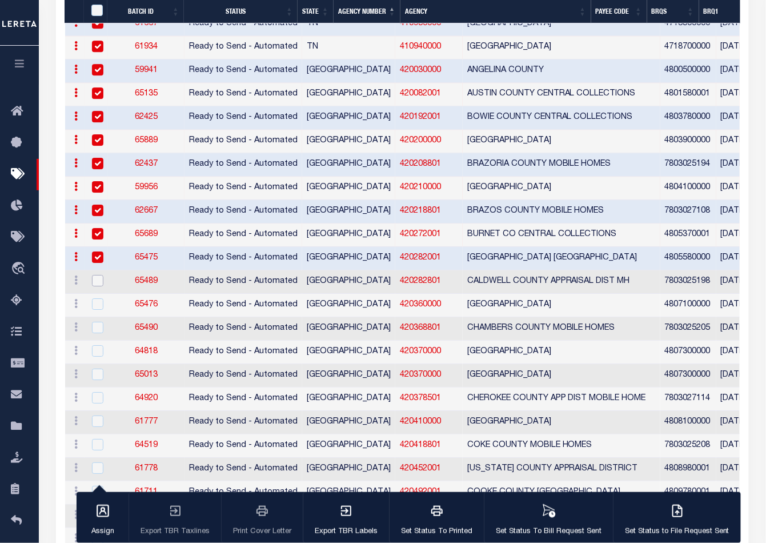
click at [97, 277] on input "checkbox" at bounding box center [97, 280] width 11 height 11
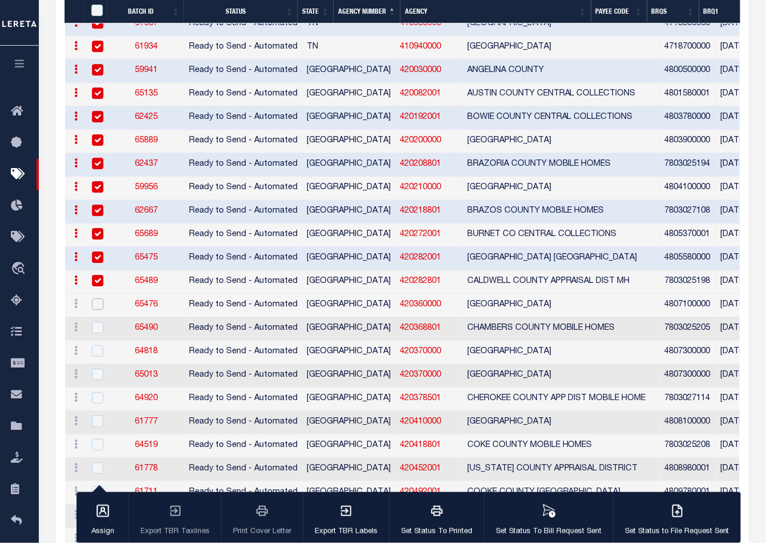
click at [97, 298] on input "checkbox" at bounding box center [97, 303] width 11 height 11
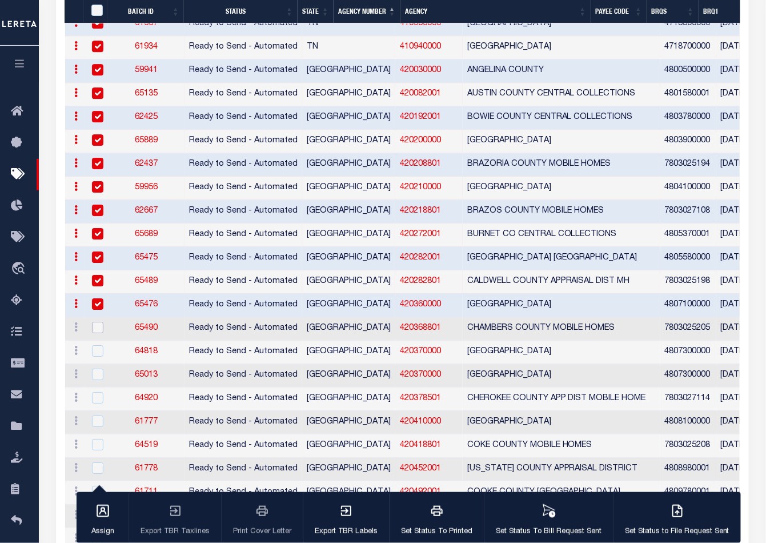
click at [97, 322] on input "checkbox" at bounding box center [97, 327] width 11 height 11
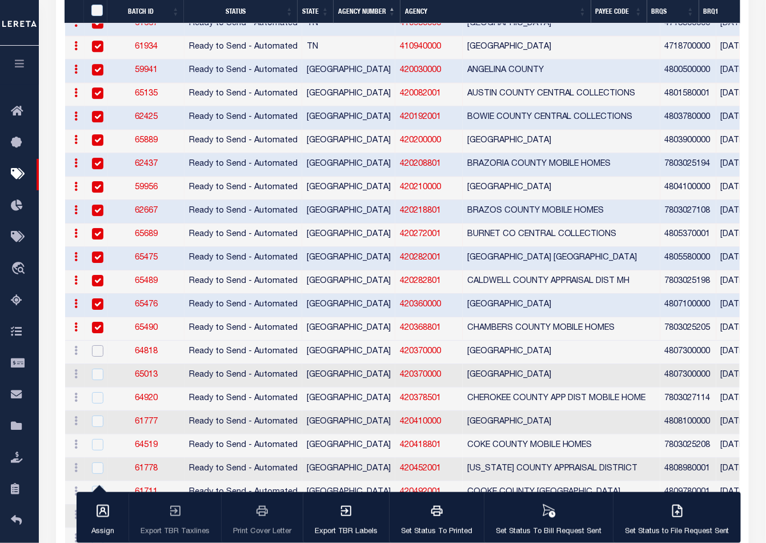
click at [96, 345] on input "checkbox" at bounding box center [97, 350] width 11 height 11
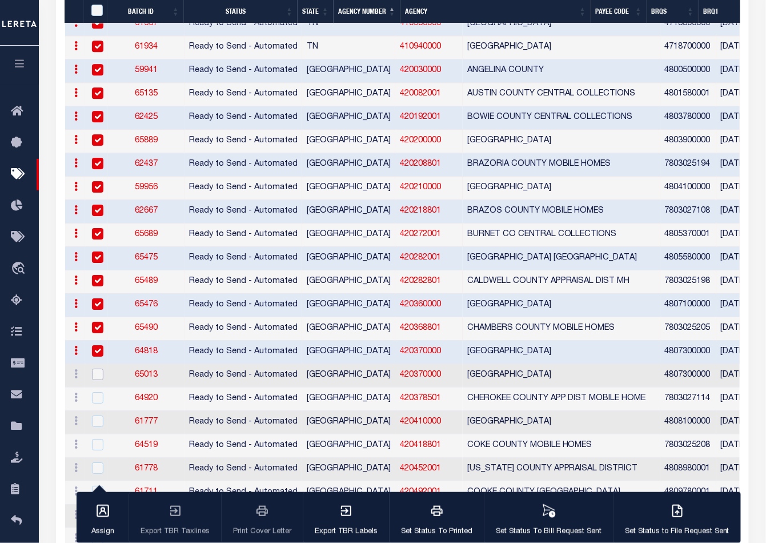
click at [96, 369] on input "checkbox" at bounding box center [97, 374] width 11 height 11
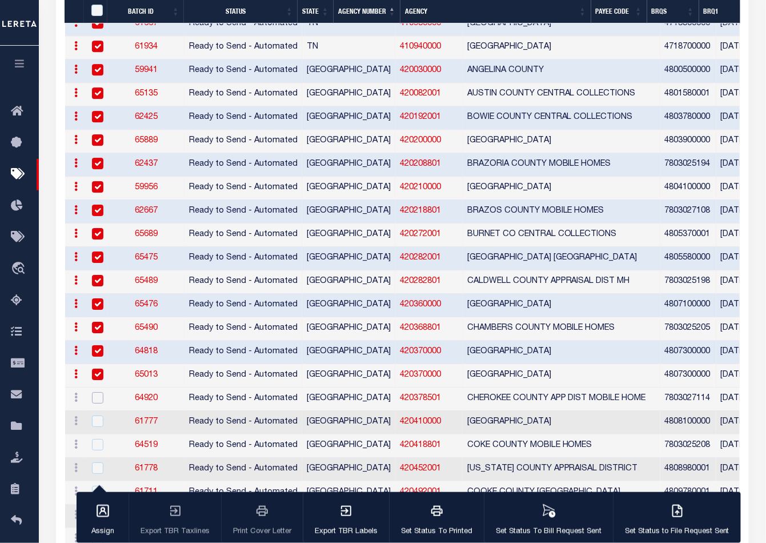
click at [96, 392] on input "checkbox" at bounding box center [97, 397] width 11 height 11
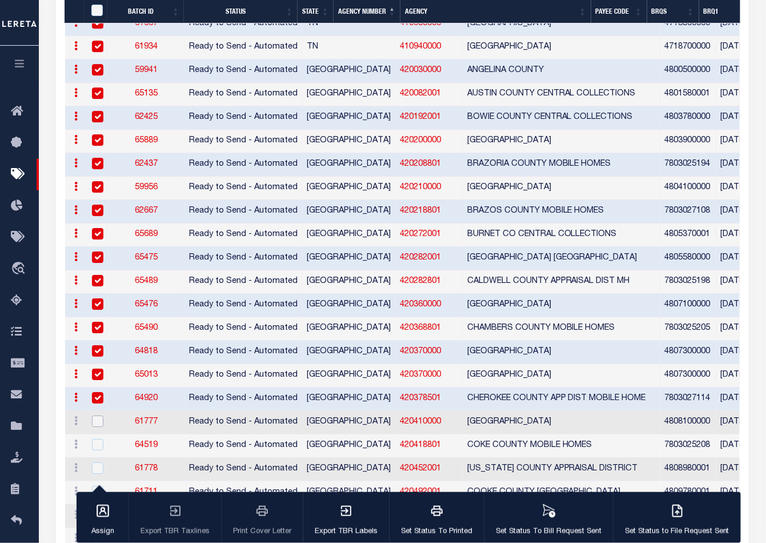
click at [96, 415] on input "checkbox" at bounding box center [97, 420] width 11 height 11
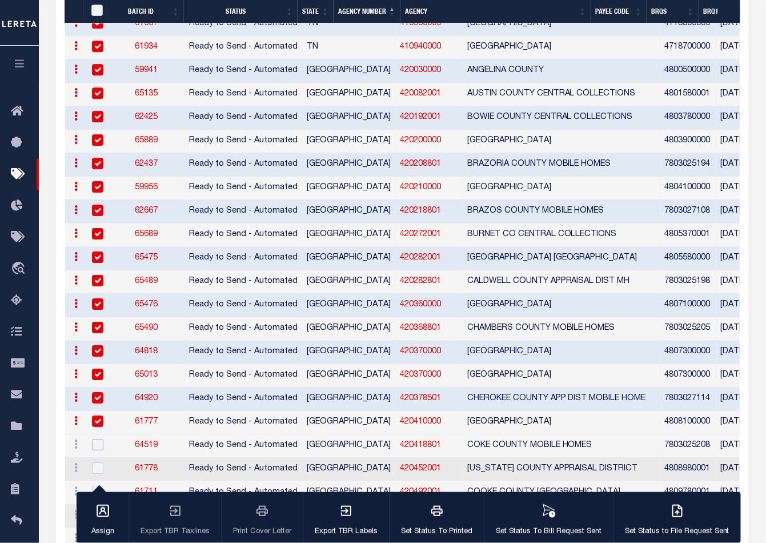
click at [98, 439] on input "checkbox" at bounding box center [97, 444] width 11 height 11
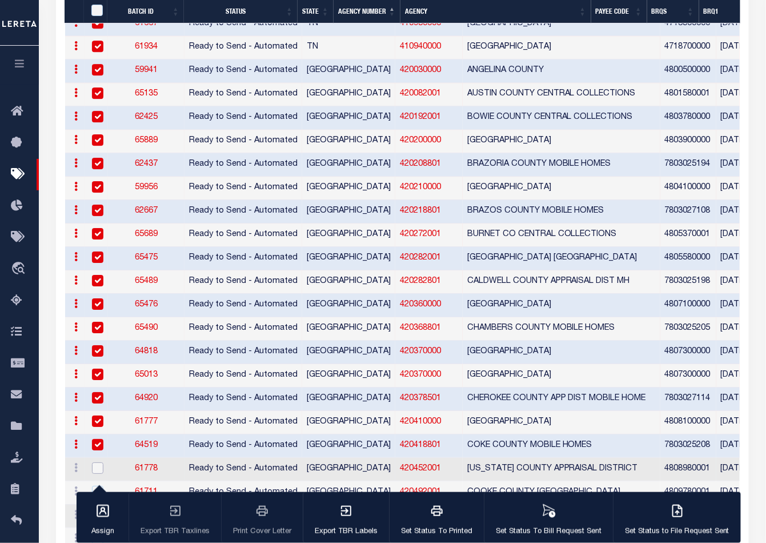
click at [98, 462] on input "checkbox" at bounding box center [97, 467] width 11 height 11
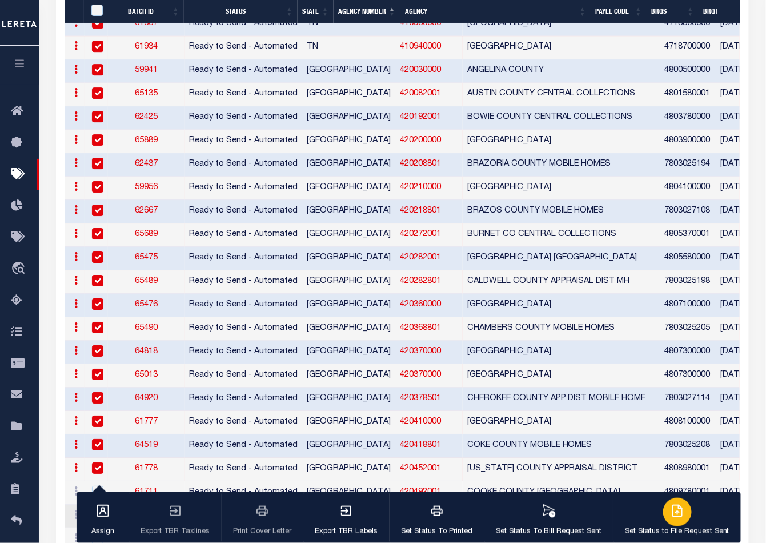
click at [657, 518] on button "Set Status to File Request Sent" at bounding box center [677, 517] width 128 height 51
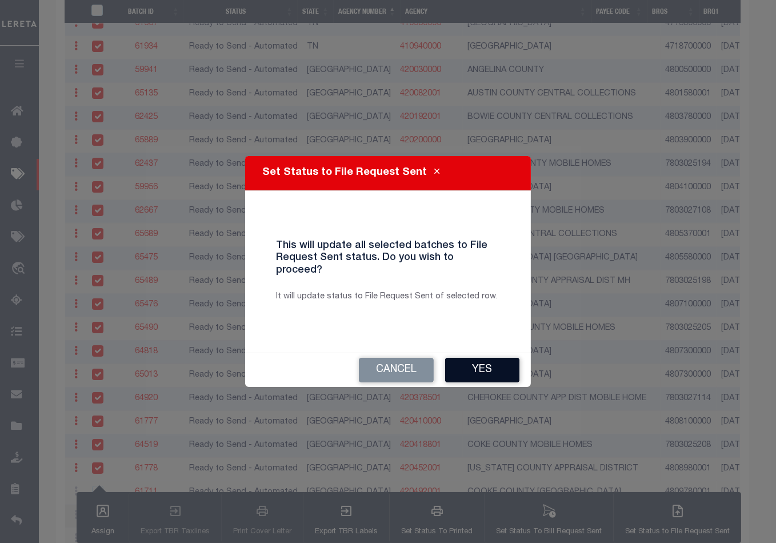
click at [494, 363] on button "Yes" at bounding box center [482, 370] width 74 height 25
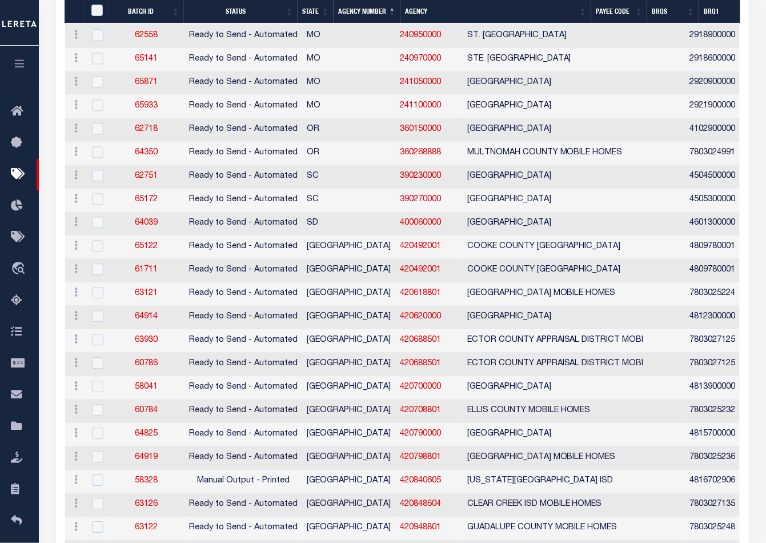
scroll to position [681, 0]
click at [98, 243] on input "checkbox" at bounding box center [97, 245] width 11 height 11
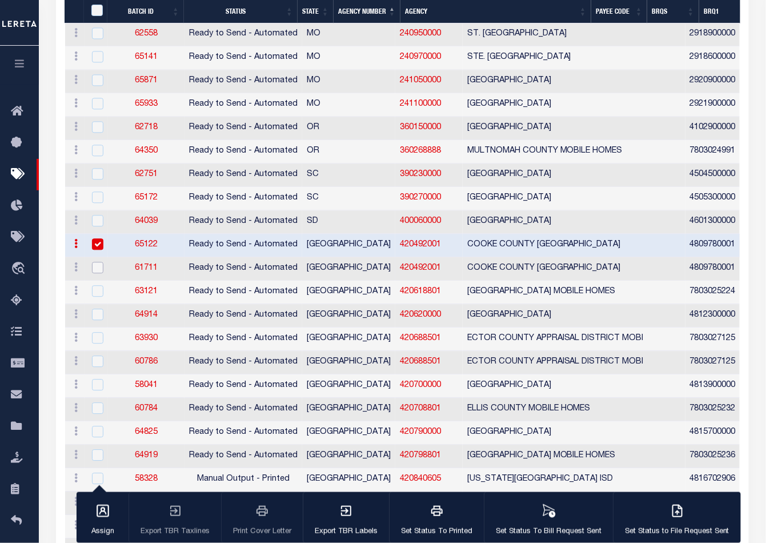
click at [96, 262] on input "checkbox" at bounding box center [97, 267] width 11 height 11
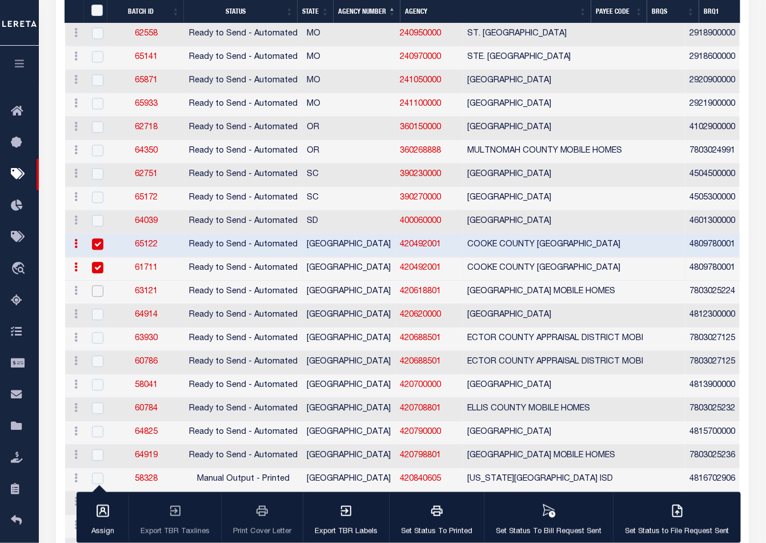
click at [96, 285] on input "checkbox" at bounding box center [97, 290] width 11 height 11
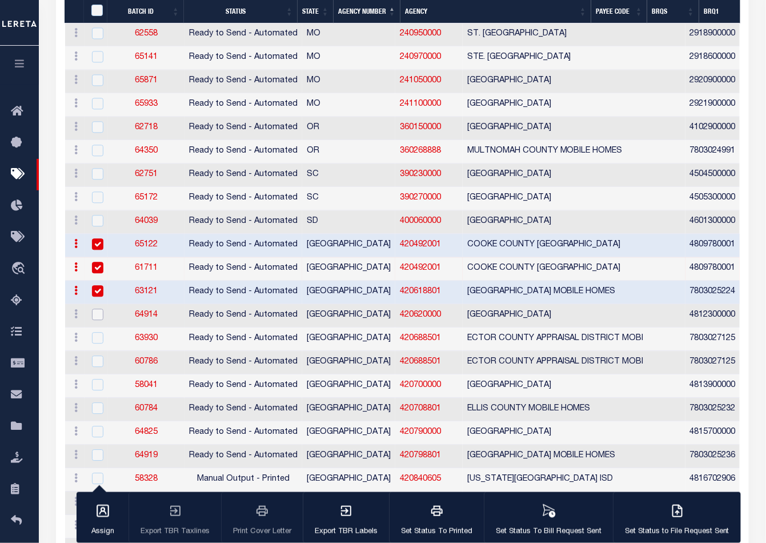
click at [96, 309] on input "checkbox" at bounding box center [97, 314] width 11 height 11
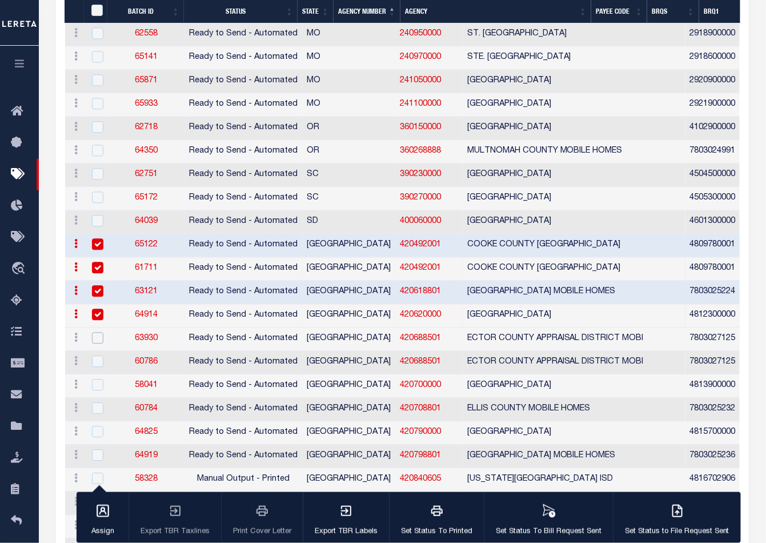
click at [95, 332] on input "checkbox" at bounding box center [97, 337] width 11 height 11
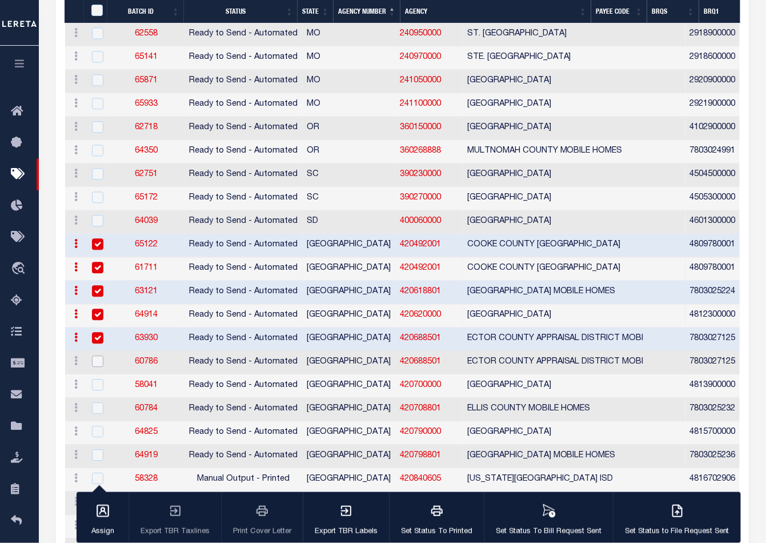
click at [95, 355] on input "checkbox" at bounding box center [97, 360] width 11 height 11
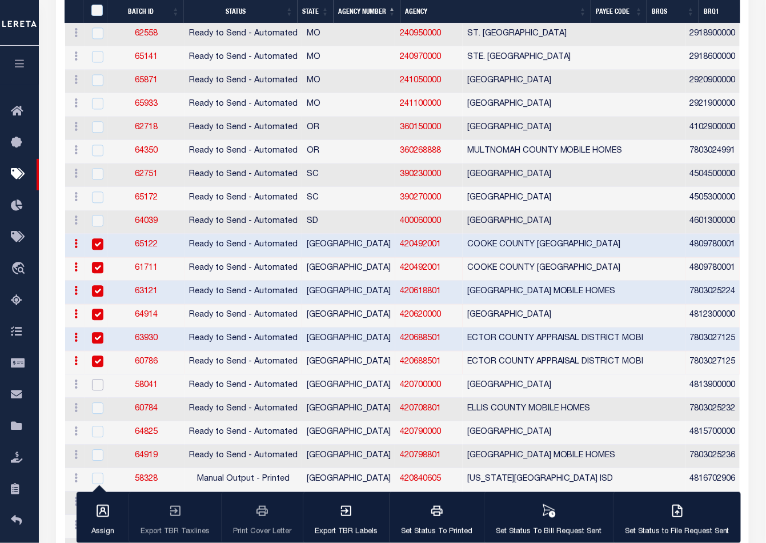
click at [95, 379] on input "checkbox" at bounding box center [97, 384] width 11 height 11
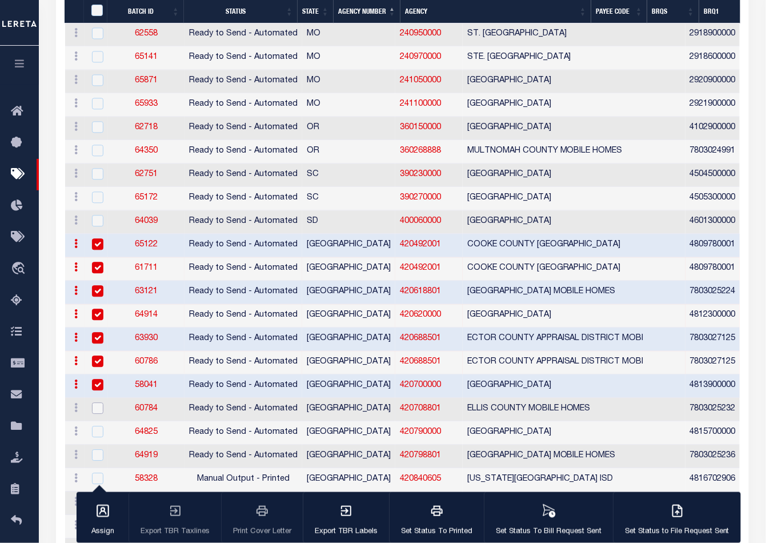
click at [95, 402] on input "checkbox" at bounding box center [97, 407] width 11 height 11
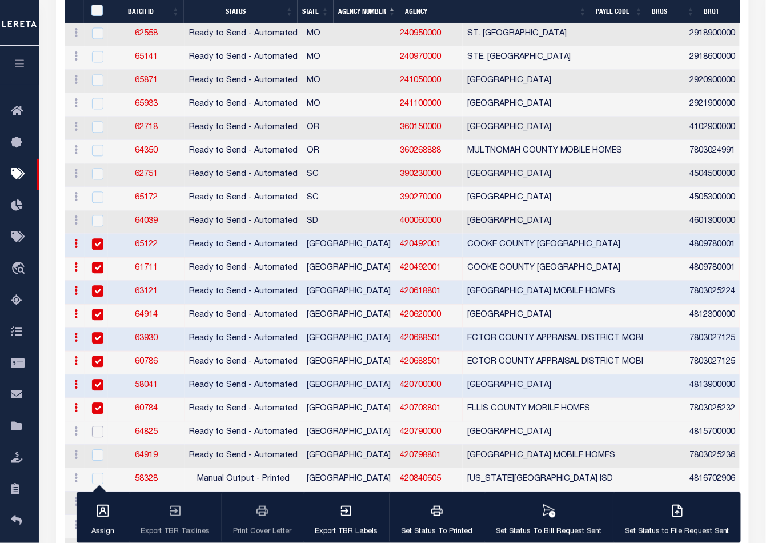
click at [95, 426] on input "checkbox" at bounding box center [97, 431] width 11 height 11
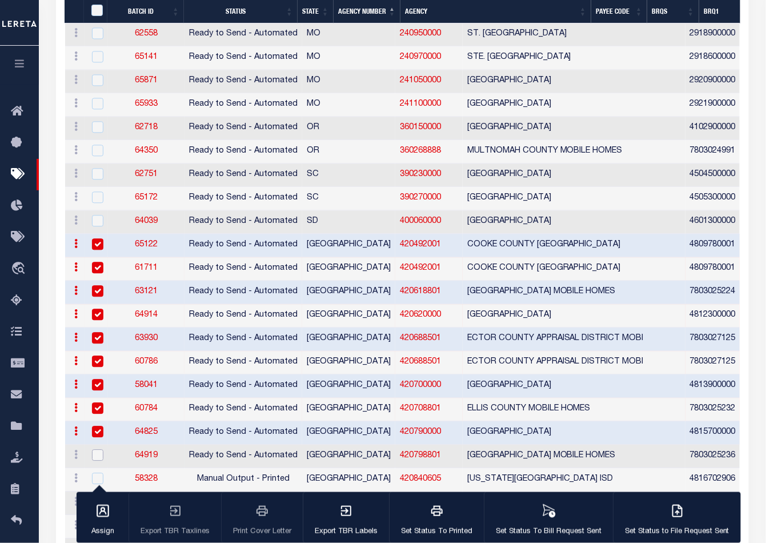
click at [97, 449] on input "checkbox" at bounding box center [97, 454] width 11 height 11
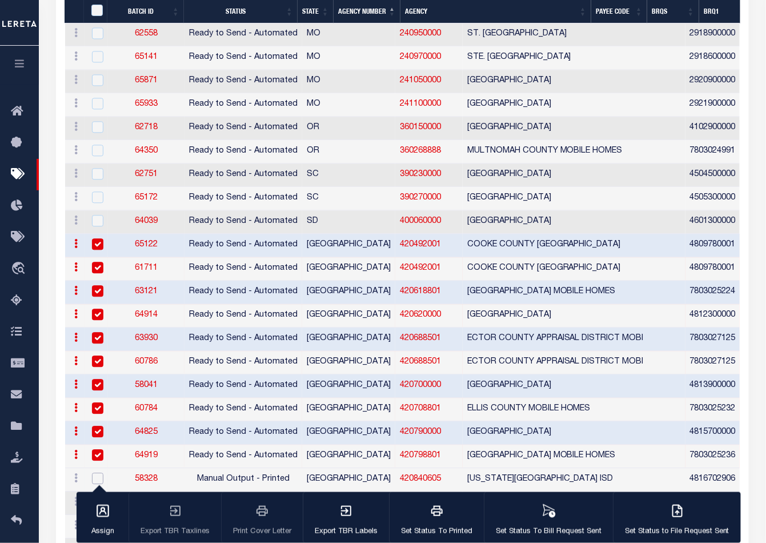
click at [98, 473] on input "checkbox" at bounding box center [97, 478] width 11 height 11
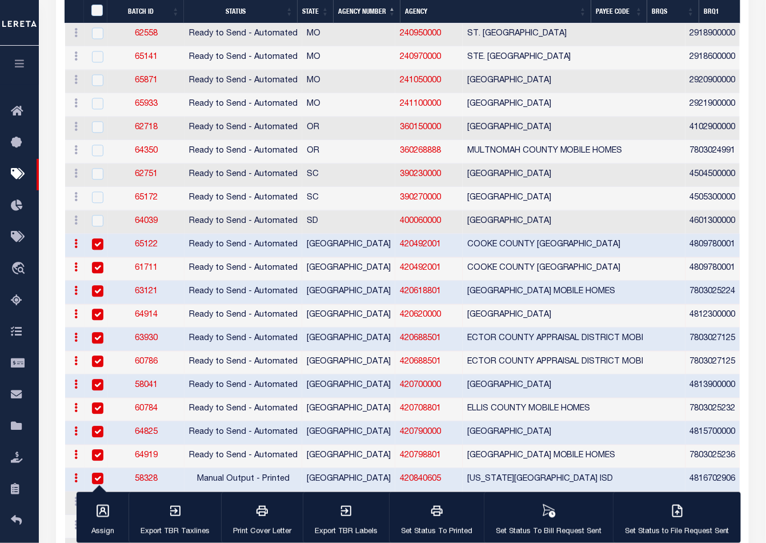
scroll to position [935, 0]
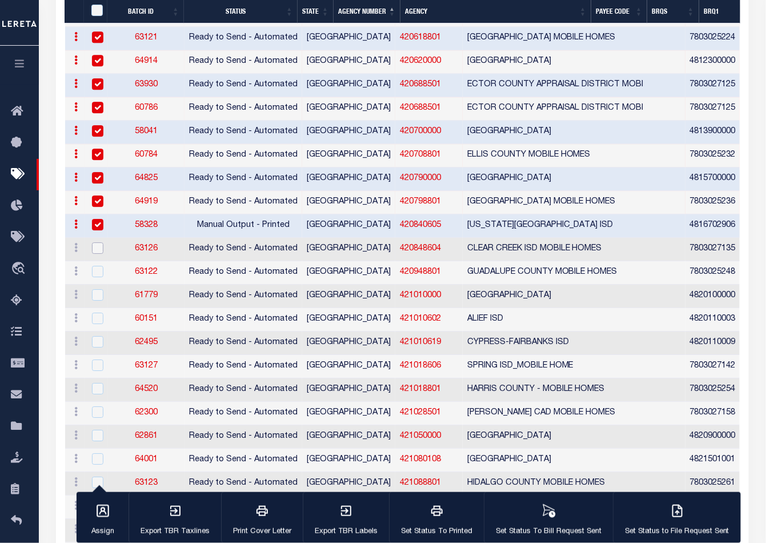
click at [95, 242] on input "checkbox" at bounding box center [97, 247] width 11 height 11
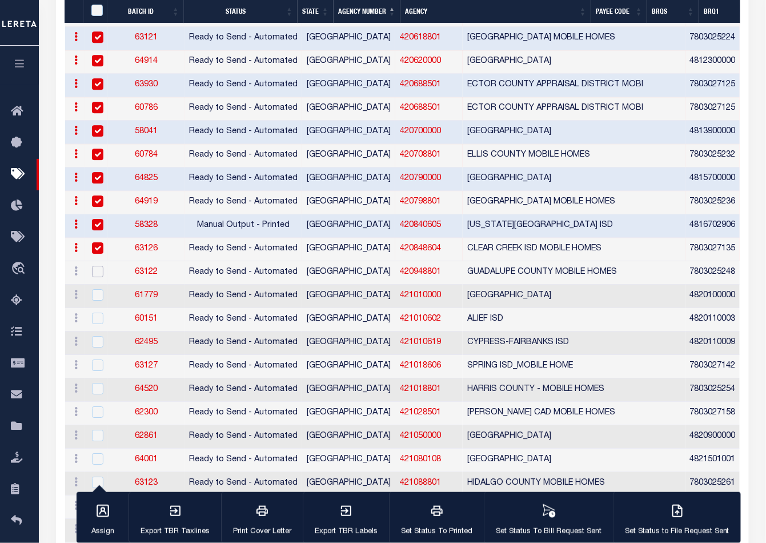
click at [96, 266] on input "checkbox" at bounding box center [97, 271] width 11 height 11
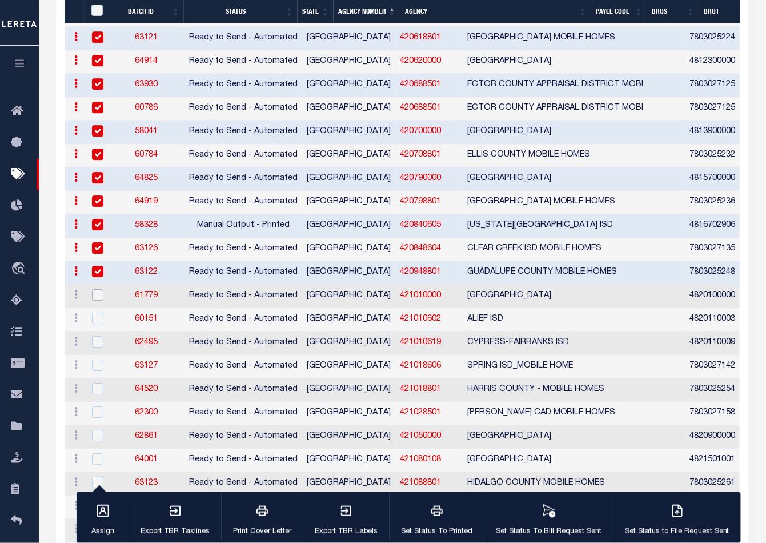
click at [98, 289] on input "checkbox" at bounding box center [97, 294] width 11 height 11
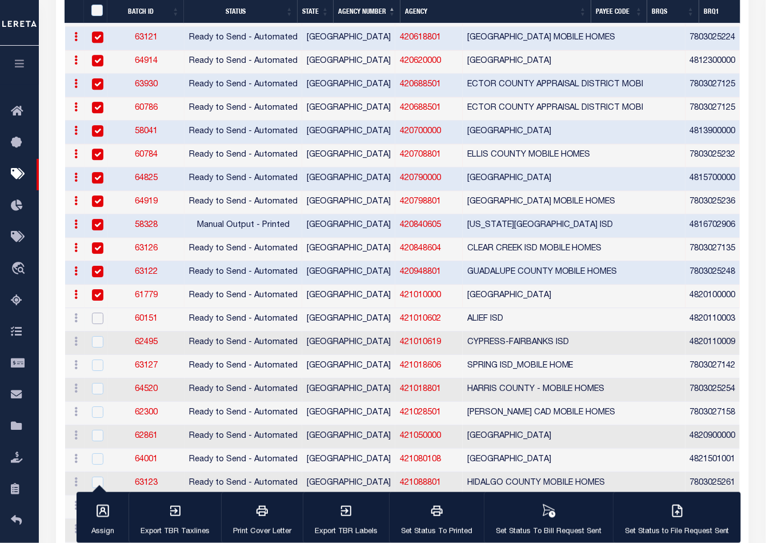
click at [98, 313] on input "checkbox" at bounding box center [97, 318] width 11 height 11
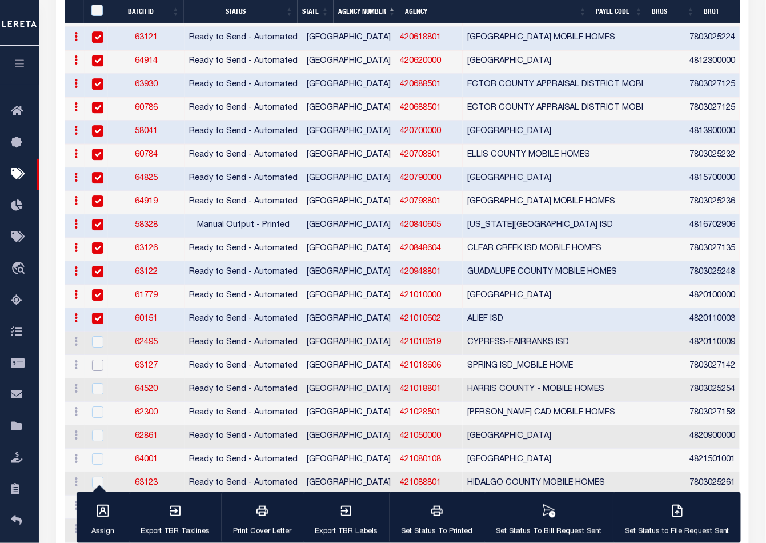
click at [97, 359] on input "checkbox" at bounding box center [97, 364] width 11 height 11
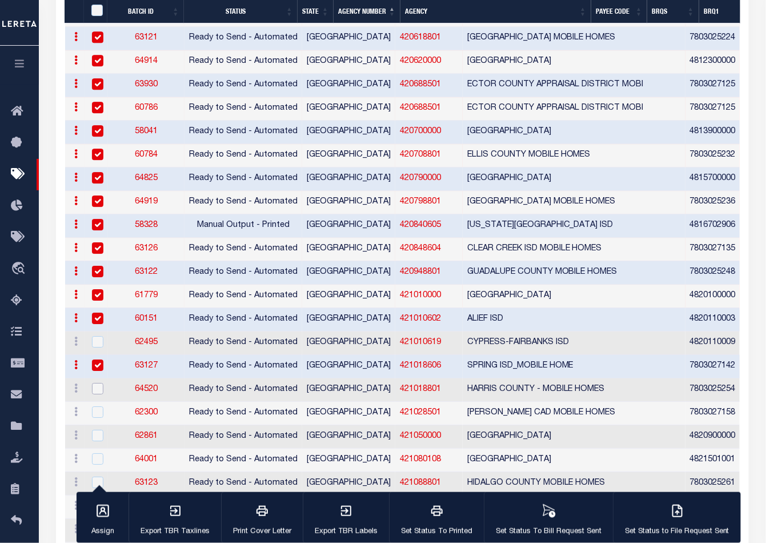
click at [98, 383] on input "checkbox" at bounding box center [97, 388] width 11 height 11
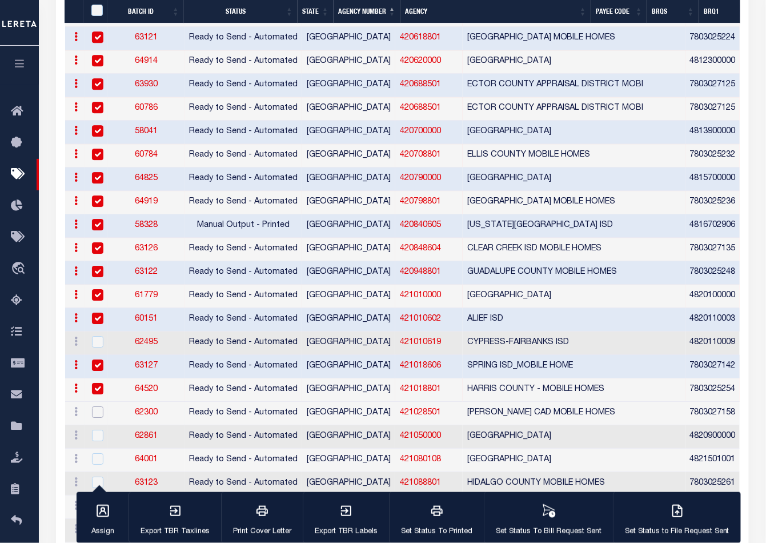
click at [98, 406] on input "checkbox" at bounding box center [97, 411] width 11 height 11
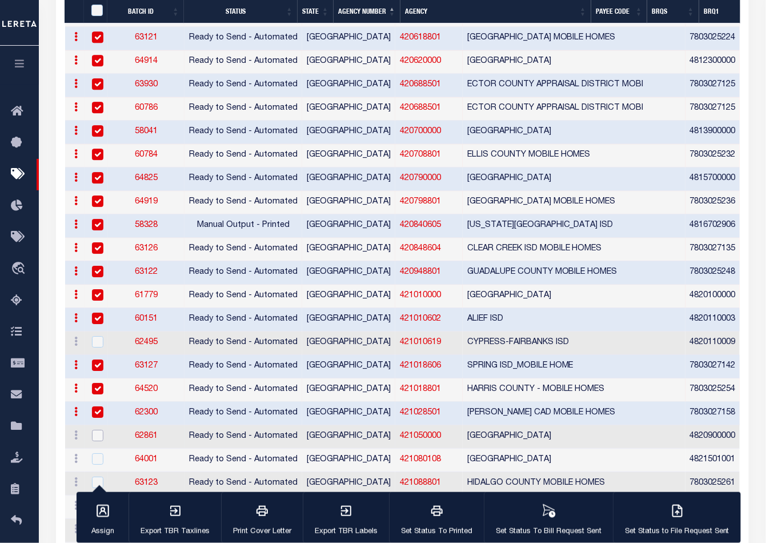
click at [98, 430] on input "checkbox" at bounding box center [97, 435] width 11 height 11
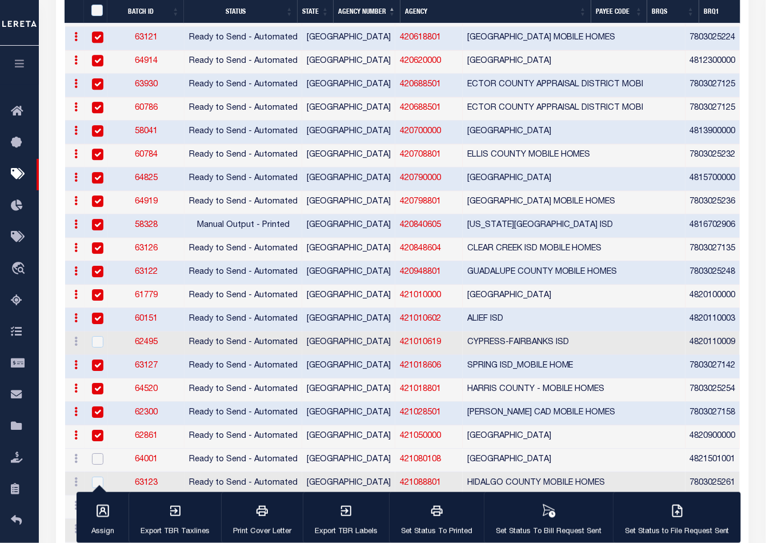
click at [98, 453] on input "checkbox" at bounding box center [97, 458] width 11 height 11
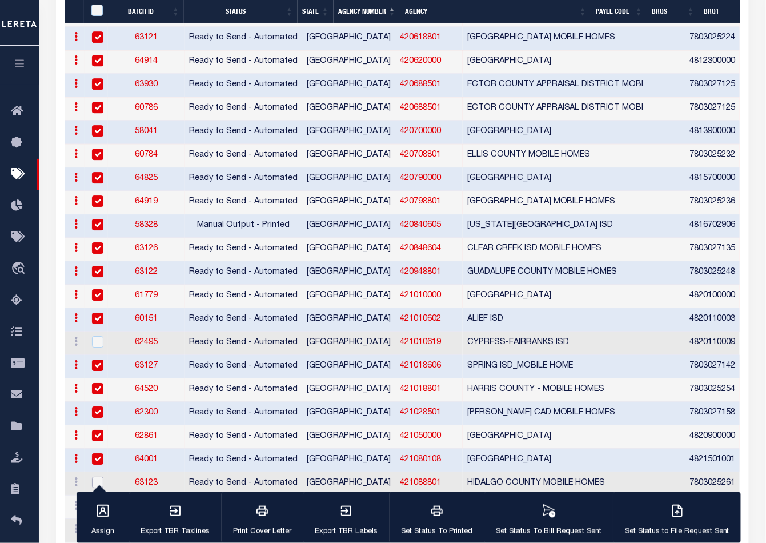
scroll to position [1062, 0]
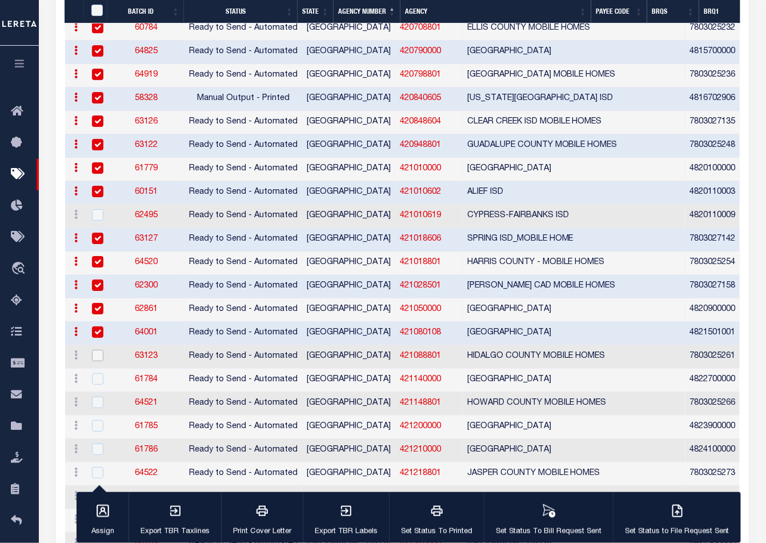
click at [94, 350] on input "checkbox" at bounding box center [97, 355] width 11 height 11
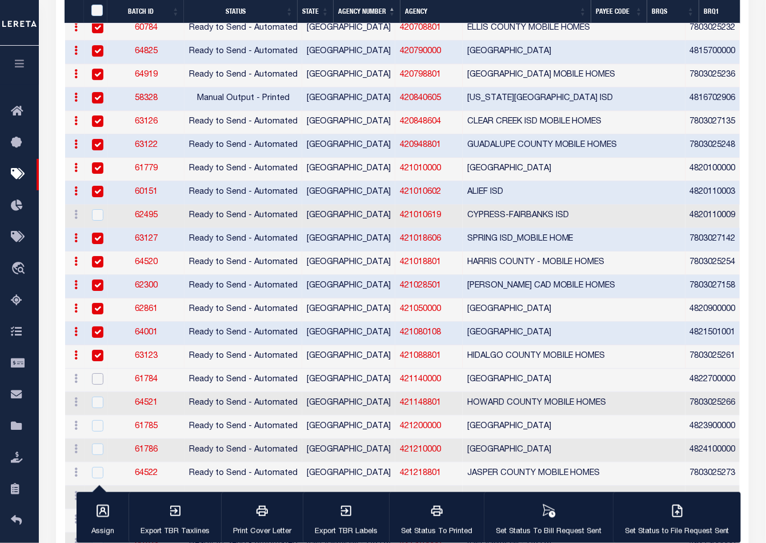
click at [97, 373] on input "checkbox" at bounding box center [97, 378] width 11 height 11
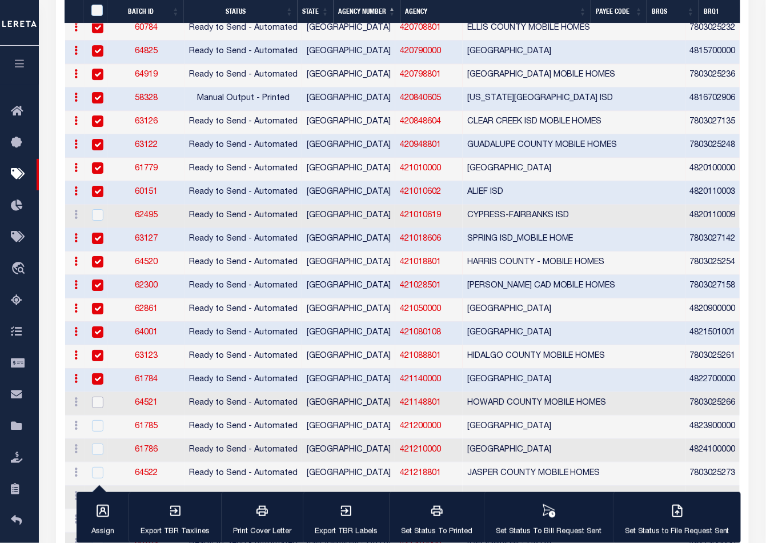
click at [99, 397] on input "checkbox" at bounding box center [97, 402] width 11 height 11
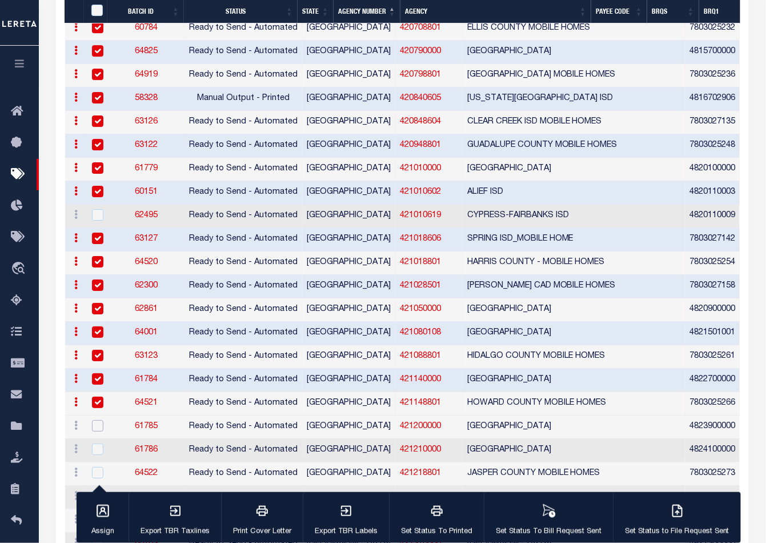
click at [98, 420] on input "checkbox" at bounding box center [97, 425] width 11 height 11
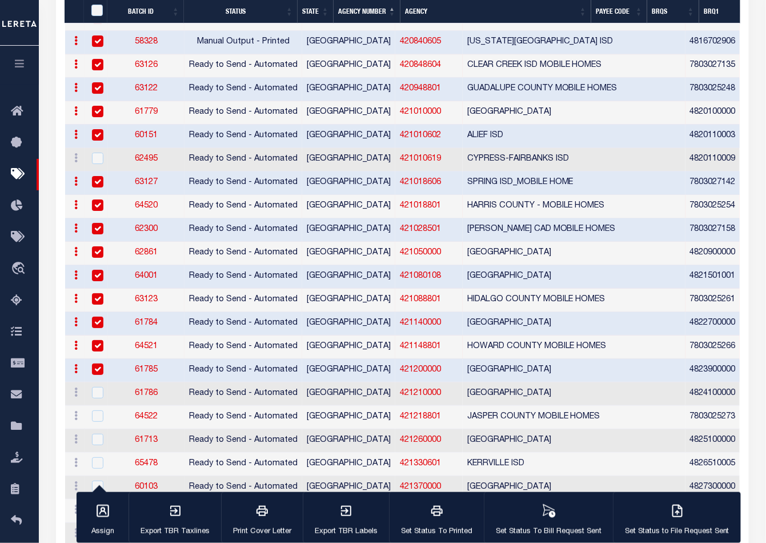
scroll to position [1125, 0]
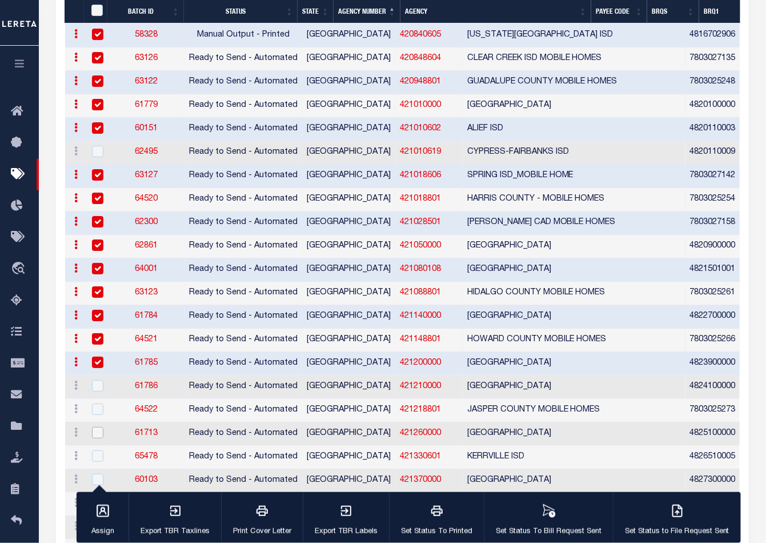
click at [93, 427] on input "checkbox" at bounding box center [97, 432] width 11 height 11
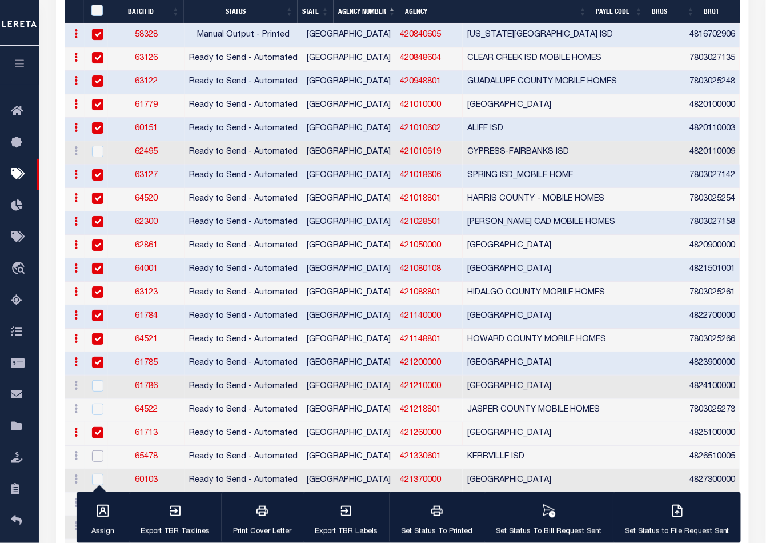
click at [95, 450] on input "checkbox" at bounding box center [97, 455] width 11 height 11
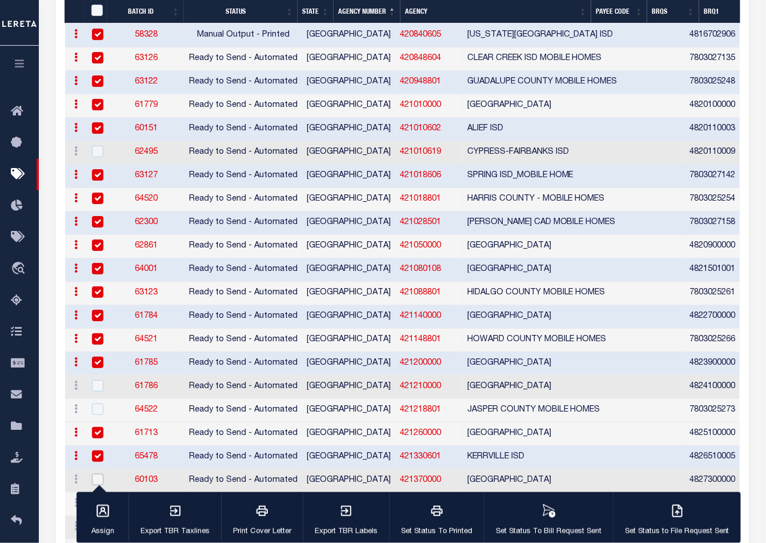
click at [96, 474] on input "checkbox" at bounding box center [97, 479] width 11 height 11
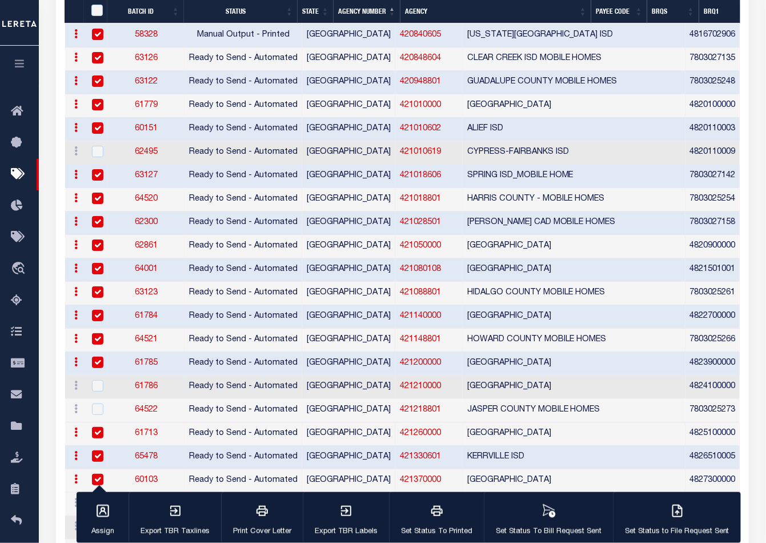
scroll to position [1253, 0]
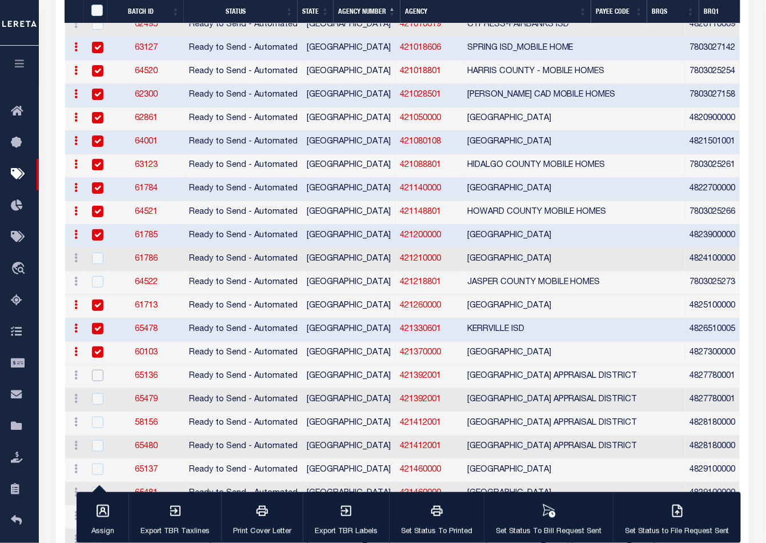
click at [95, 370] on input "checkbox" at bounding box center [97, 375] width 11 height 11
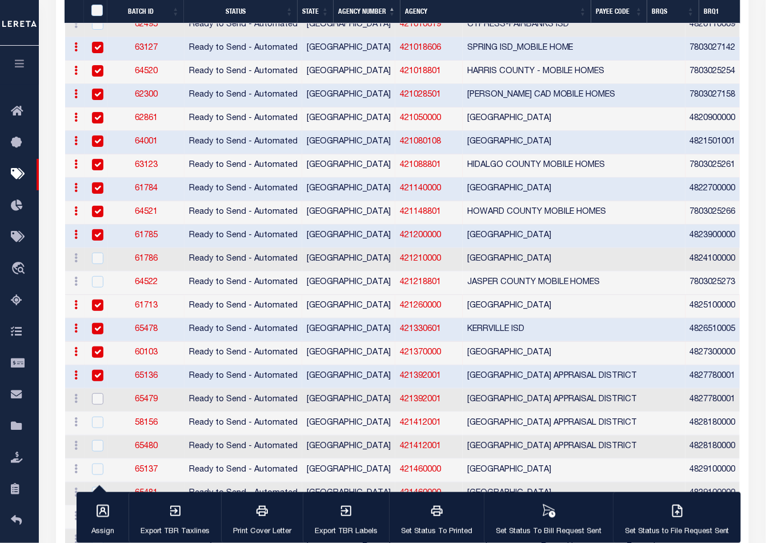
click at [95, 393] on input "checkbox" at bounding box center [97, 398] width 11 height 11
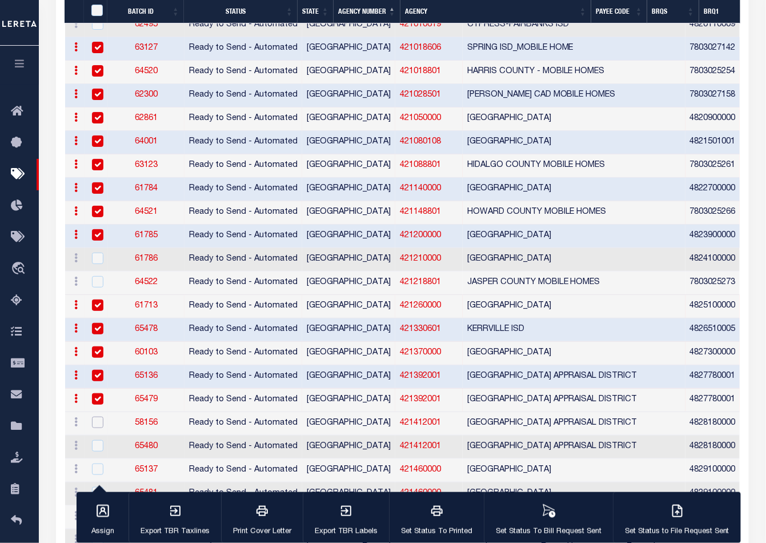
click at [95, 417] on input "checkbox" at bounding box center [97, 422] width 11 height 11
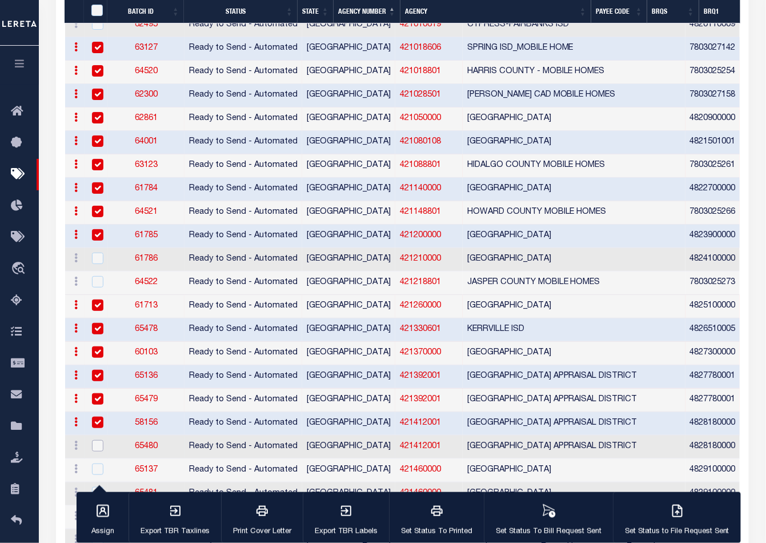
click at [96, 440] on input "checkbox" at bounding box center [97, 445] width 11 height 11
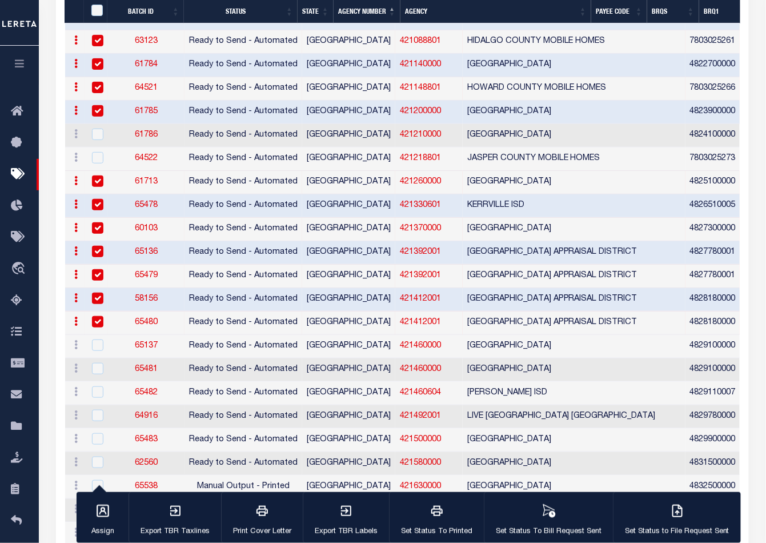
scroll to position [1379, 0]
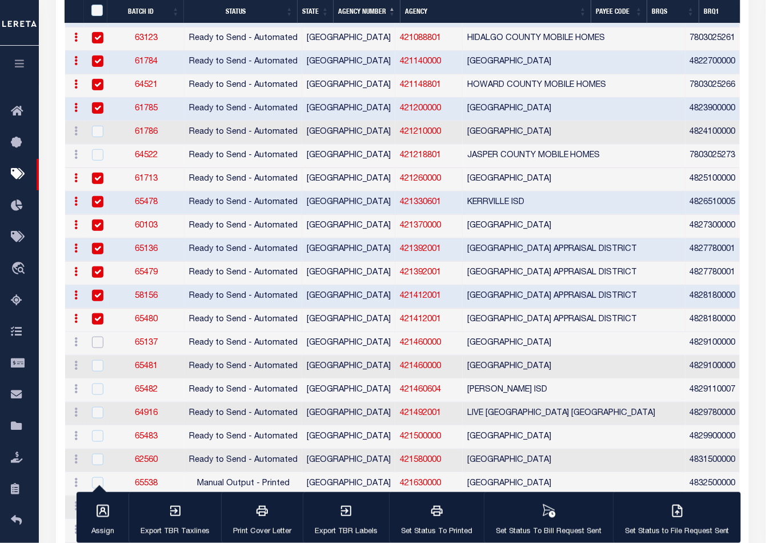
click at [98, 337] on input "checkbox" at bounding box center [97, 342] width 11 height 11
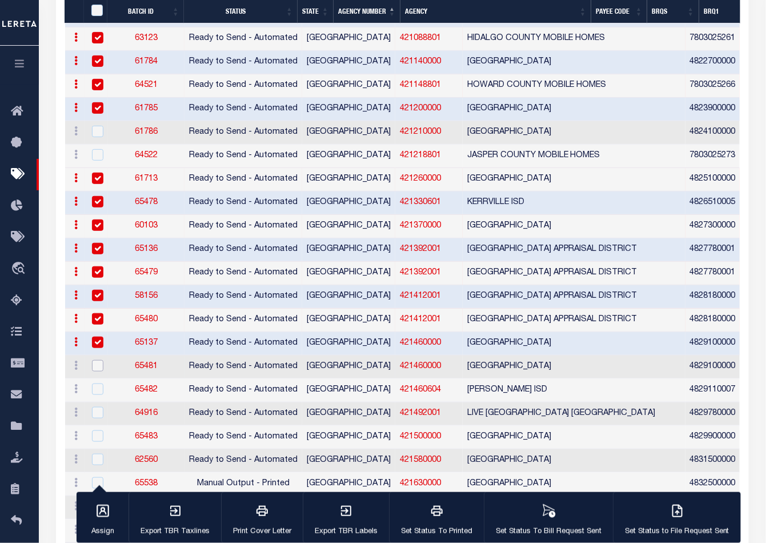
click at [97, 360] on input "checkbox" at bounding box center [97, 365] width 11 height 11
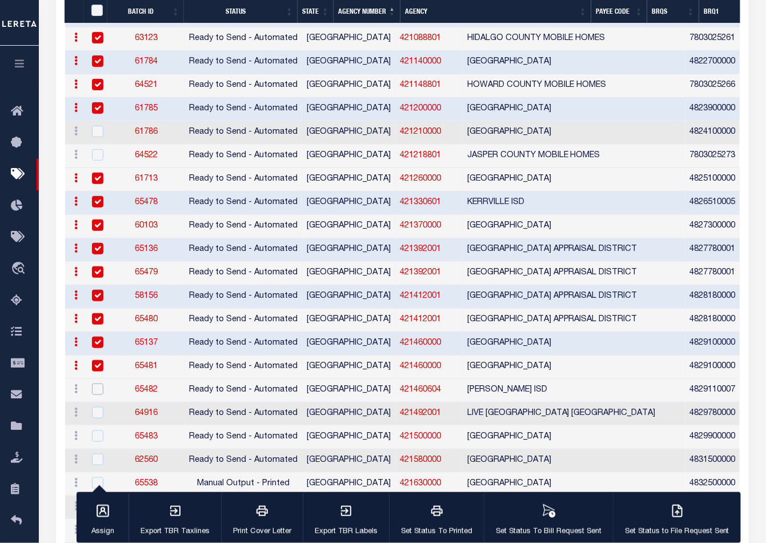
click at [96, 383] on input "checkbox" at bounding box center [97, 388] width 11 height 11
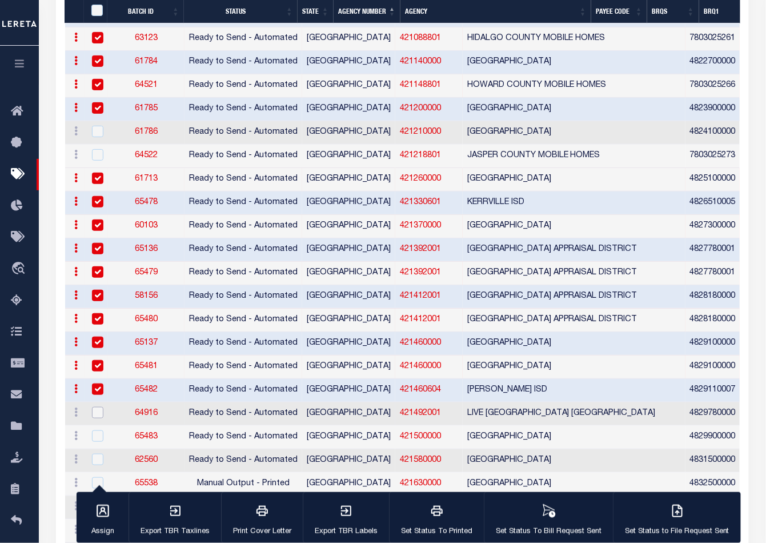
click at [95, 407] on input "checkbox" at bounding box center [97, 412] width 11 height 11
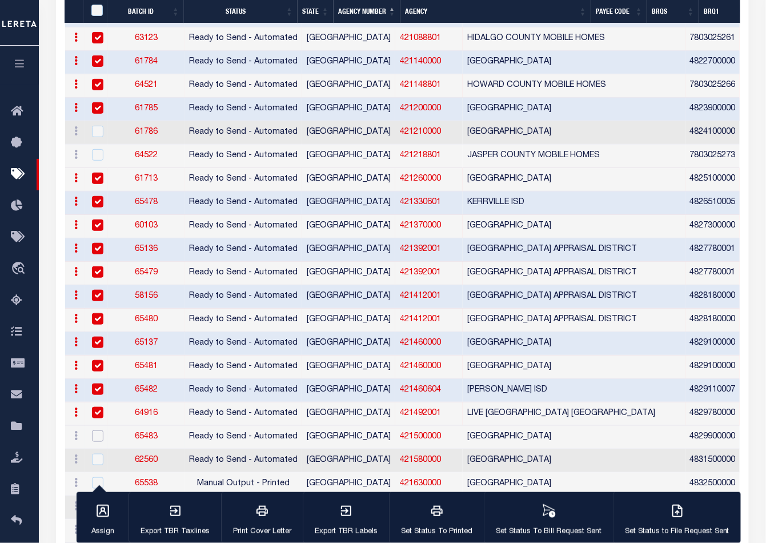
click at [97, 430] on input "checkbox" at bounding box center [97, 435] width 11 height 11
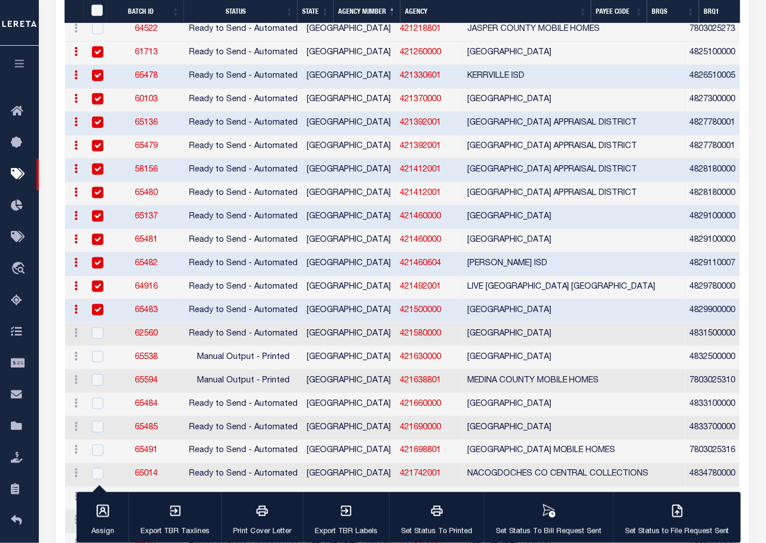
scroll to position [1506, 0]
click at [97, 350] on input "checkbox" at bounding box center [97, 355] width 11 height 11
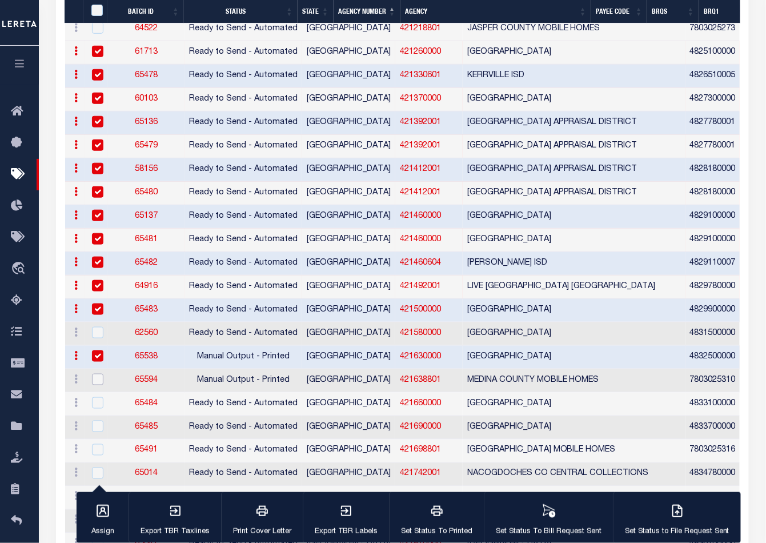
click at [98, 374] on input "checkbox" at bounding box center [97, 379] width 11 height 11
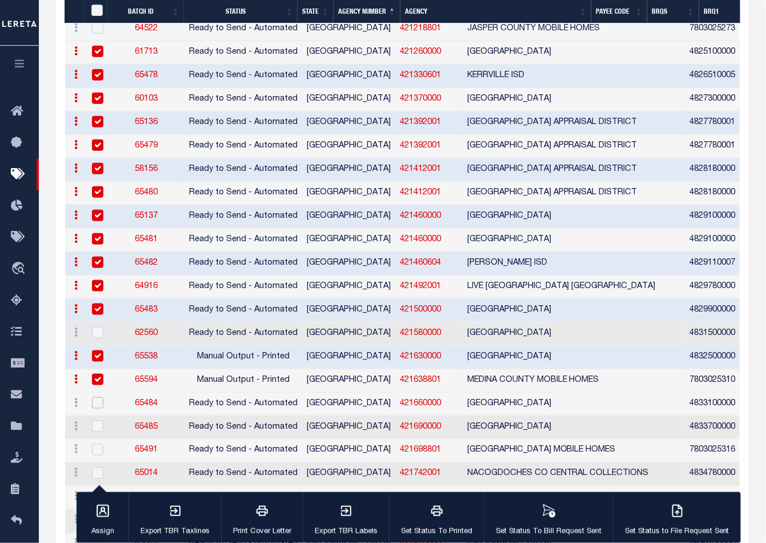
click at [98, 397] on input "checkbox" at bounding box center [97, 402] width 11 height 11
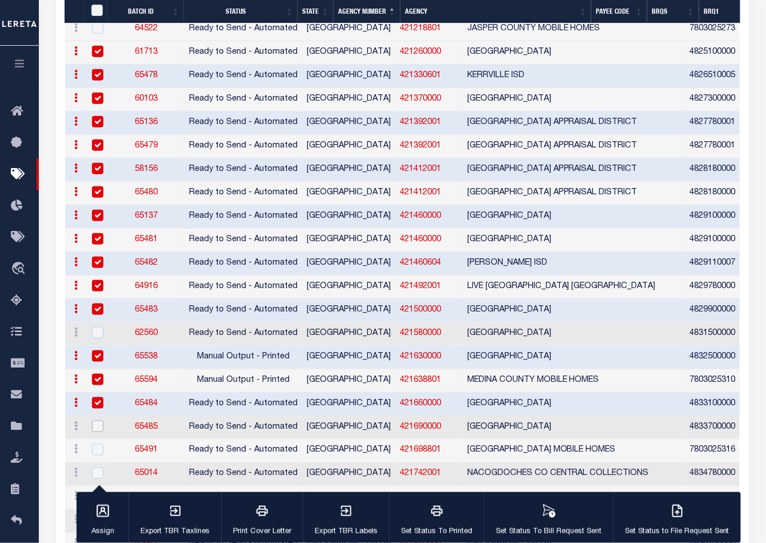
click at [97, 421] on input "checkbox" at bounding box center [97, 426] width 11 height 11
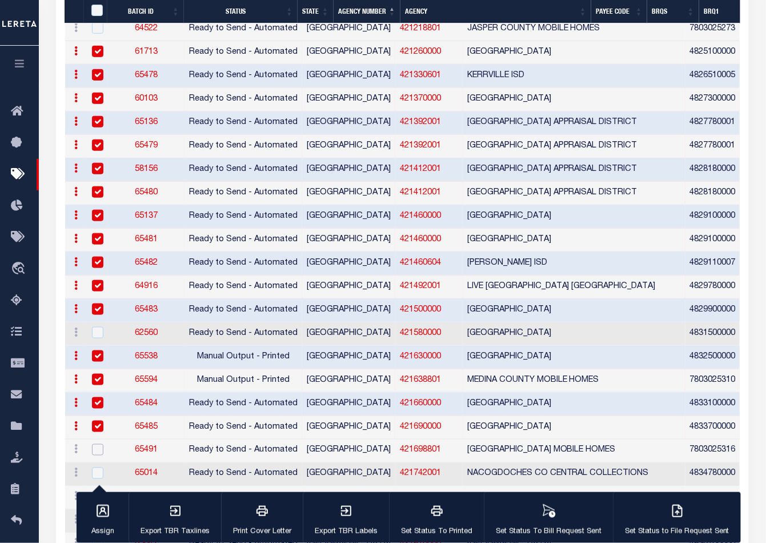
click at [98, 444] on input "checkbox" at bounding box center [97, 449] width 11 height 11
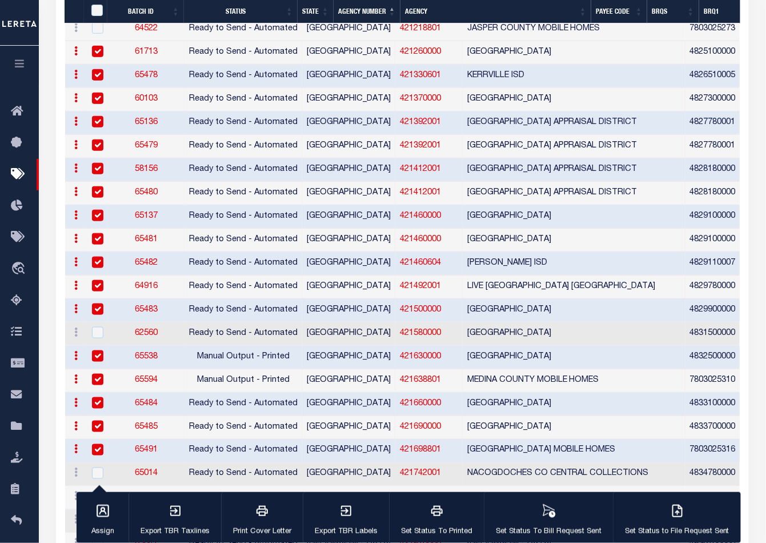
scroll to position [1570, 0]
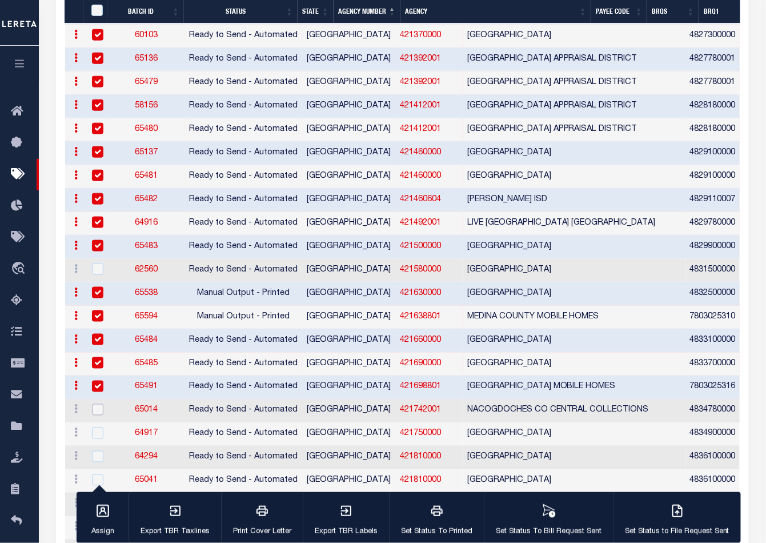
click at [94, 404] on input "checkbox" at bounding box center [97, 409] width 11 height 11
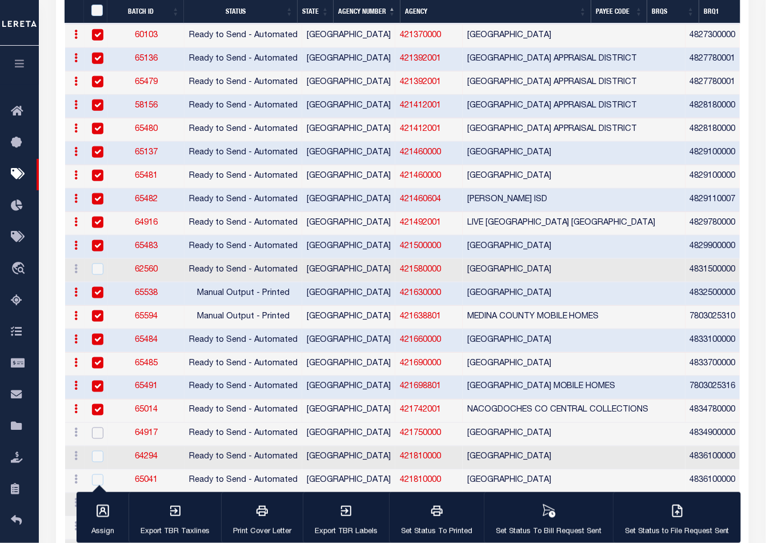
click at [94, 427] on input "checkbox" at bounding box center [97, 432] width 11 height 11
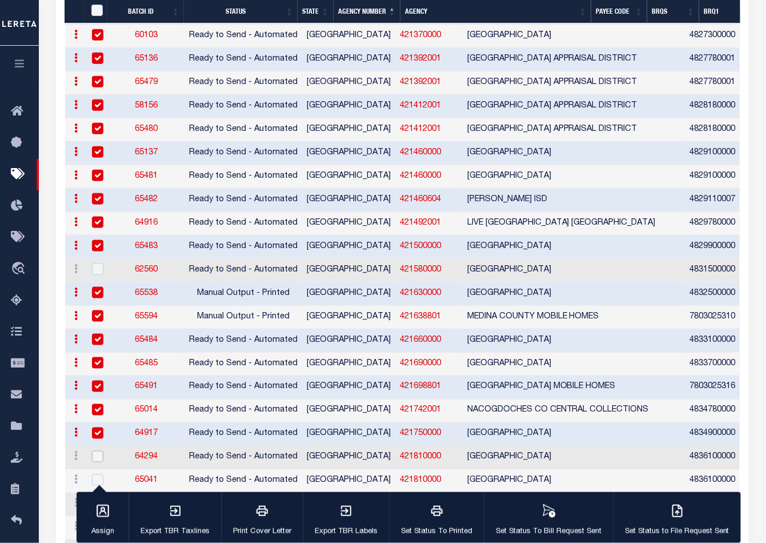
click at [98, 451] on input "checkbox" at bounding box center [97, 456] width 11 height 11
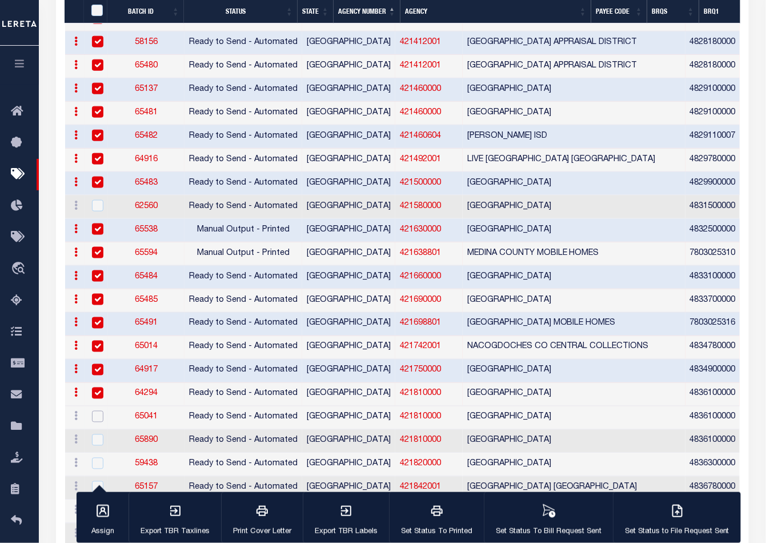
scroll to position [1697, 0]
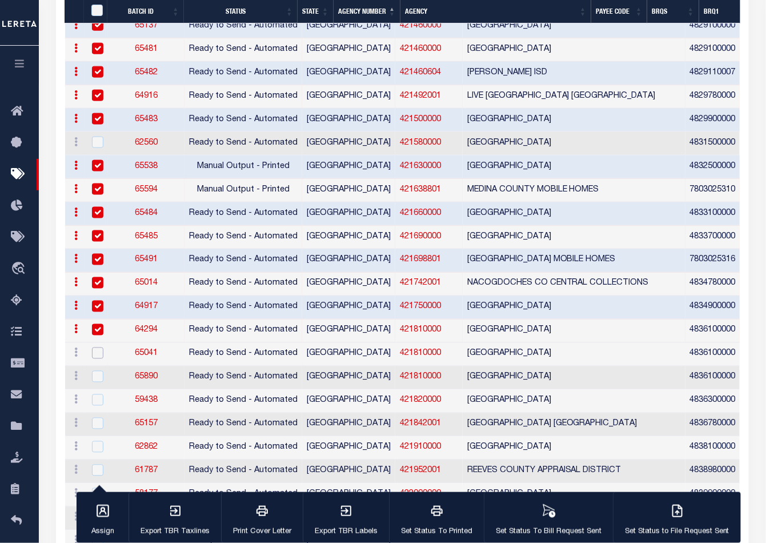
click at [97, 347] on input "checkbox" at bounding box center [97, 352] width 11 height 11
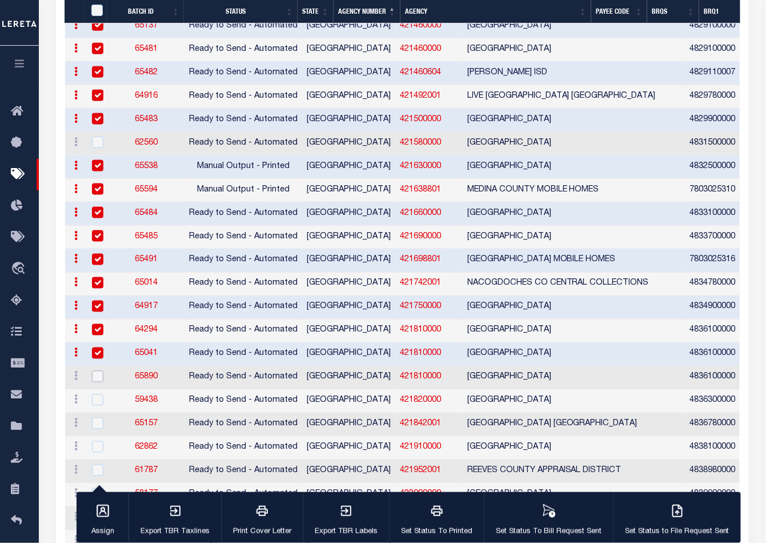
click at [97, 371] on input "checkbox" at bounding box center [97, 376] width 11 height 11
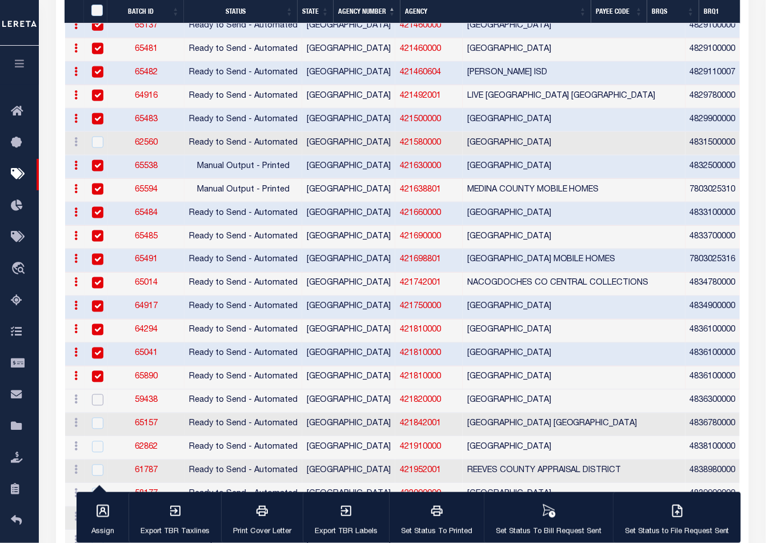
click at [95, 394] on input "checkbox" at bounding box center [97, 399] width 11 height 11
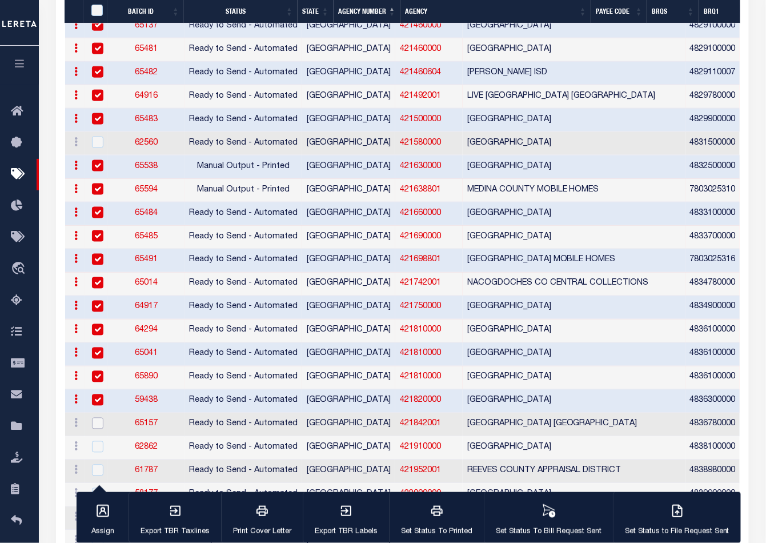
click at [96, 418] on input "checkbox" at bounding box center [97, 423] width 11 height 11
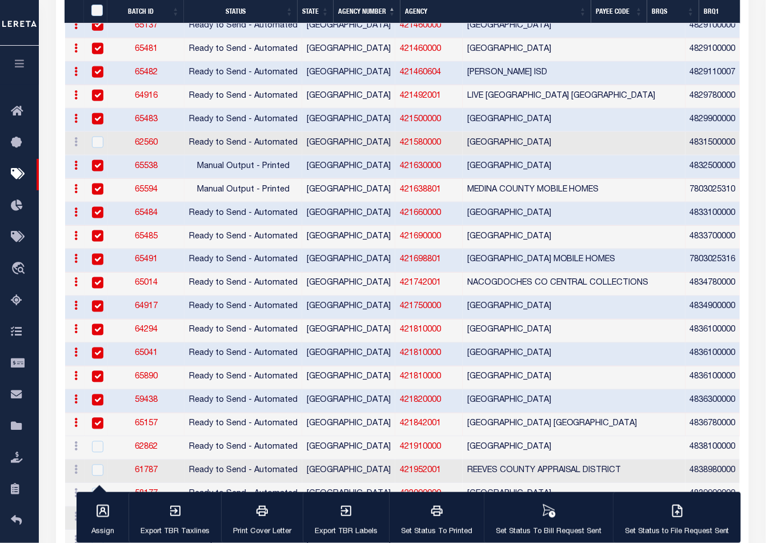
scroll to position [1761, 0]
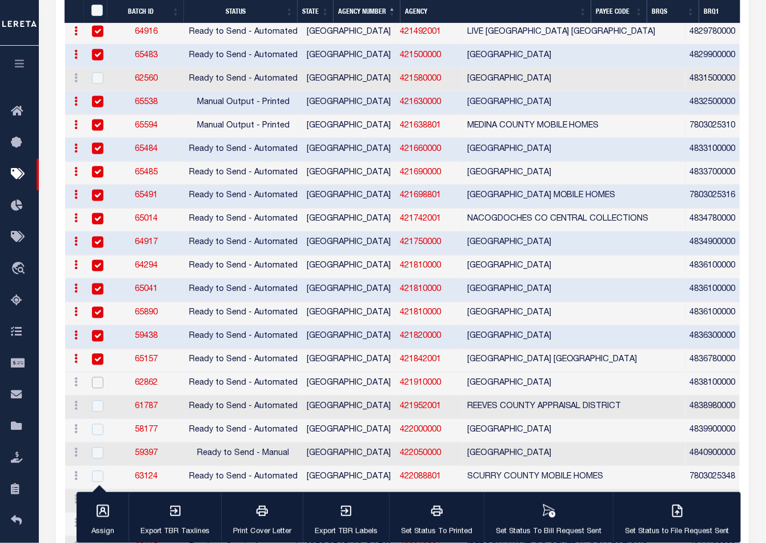
click at [98, 377] on input "checkbox" at bounding box center [97, 382] width 11 height 11
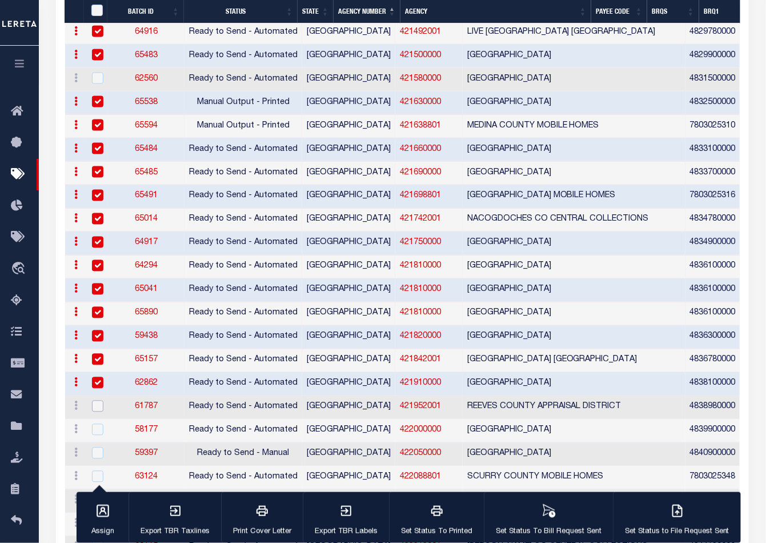
click at [98, 401] on input "checkbox" at bounding box center [97, 406] width 11 height 11
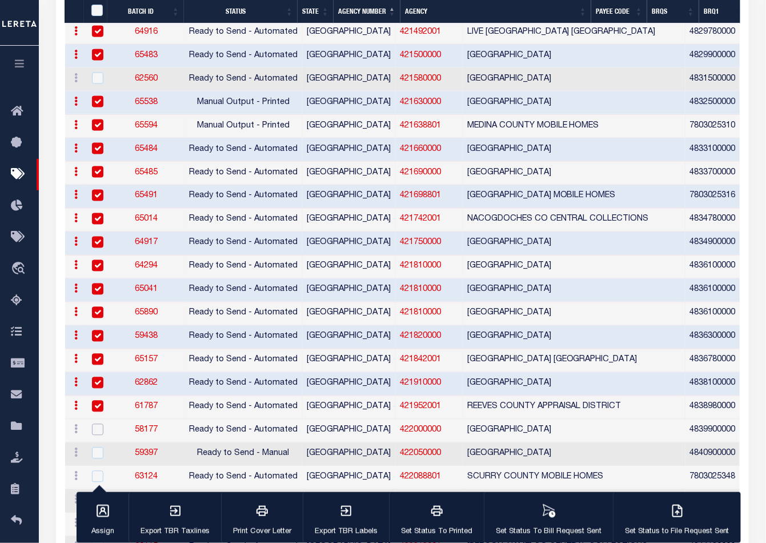
click at [99, 424] on input "checkbox" at bounding box center [97, 429] width 11 height 11
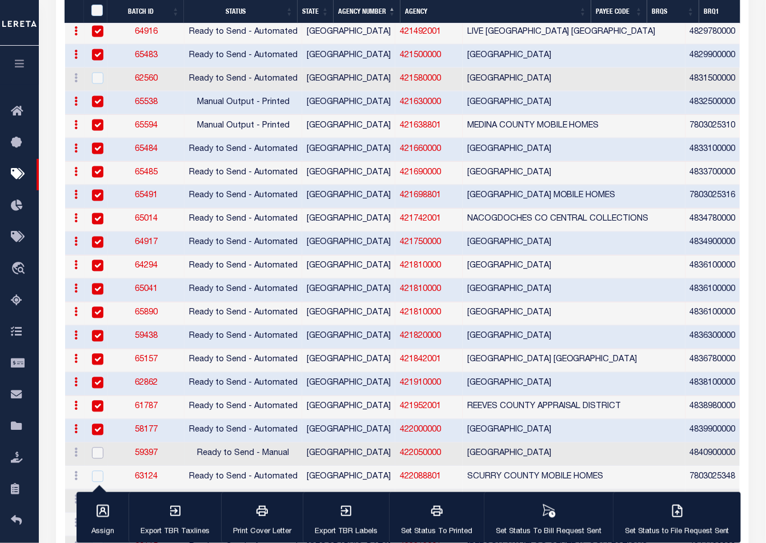
click at [99, 447] on input "checkbox" at bounding box center [97, 452] width 11 height 11
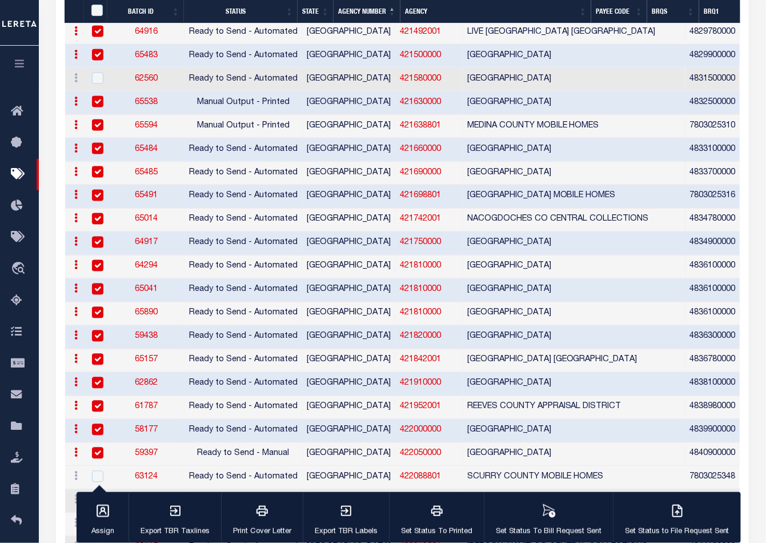
scroll to position [1887, 0]
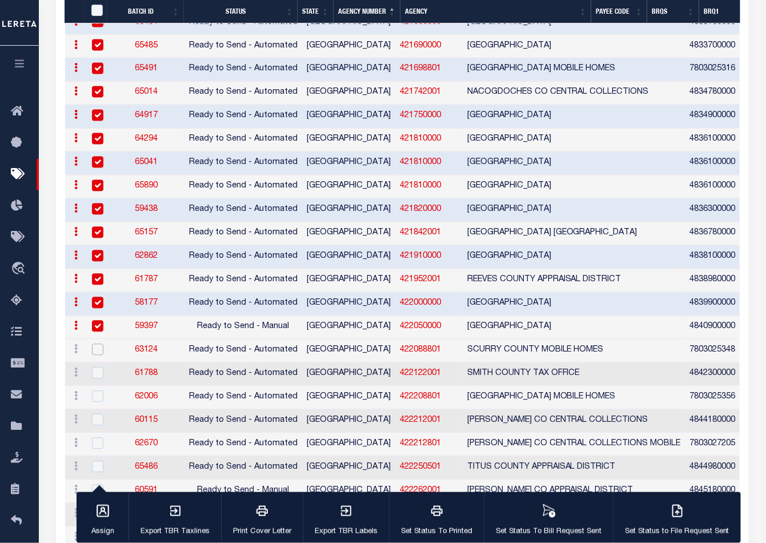
click at [96, 344] on input "checkbox" at bounding box center [97, 349] width 11 height 11
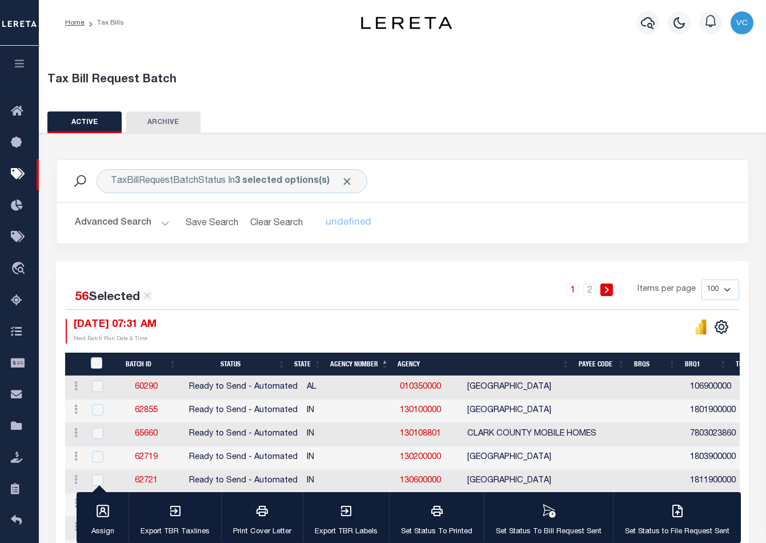
checkbox input "true"
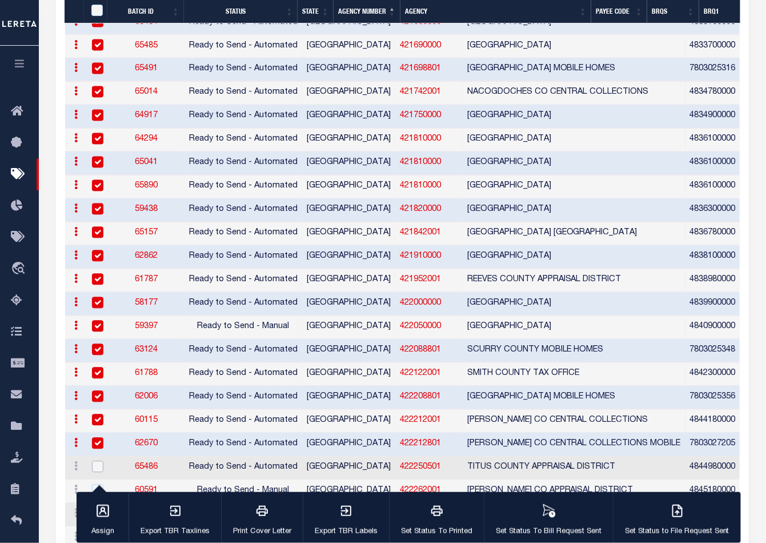
click at [95, 461] on input "checkbox" at bounding box center [97, 466] width 11 height 11
checkbox input "true"
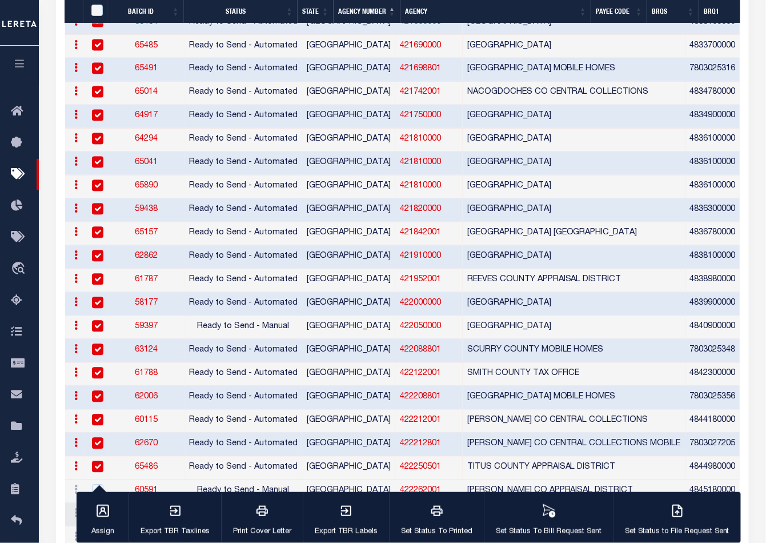
scroll to position [2014, 0]
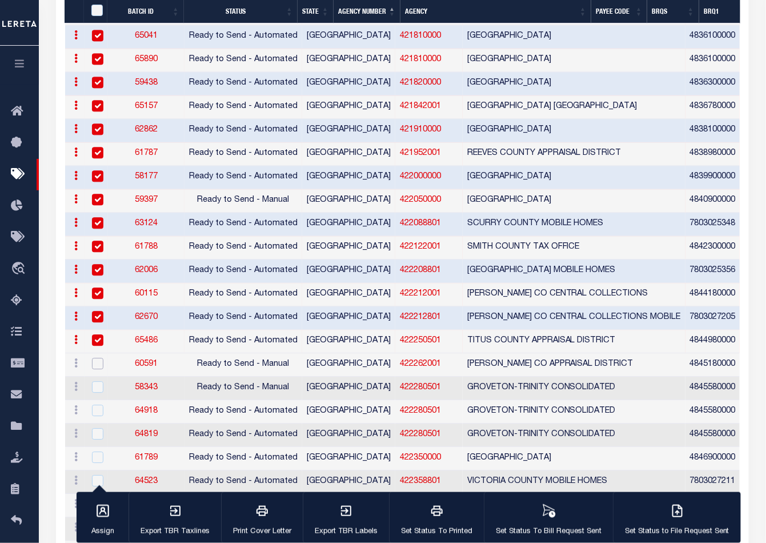
click at [99, 358] on input "checkbox" at bounding box center [97, 363] width 11 height 11
checkbox input "true"
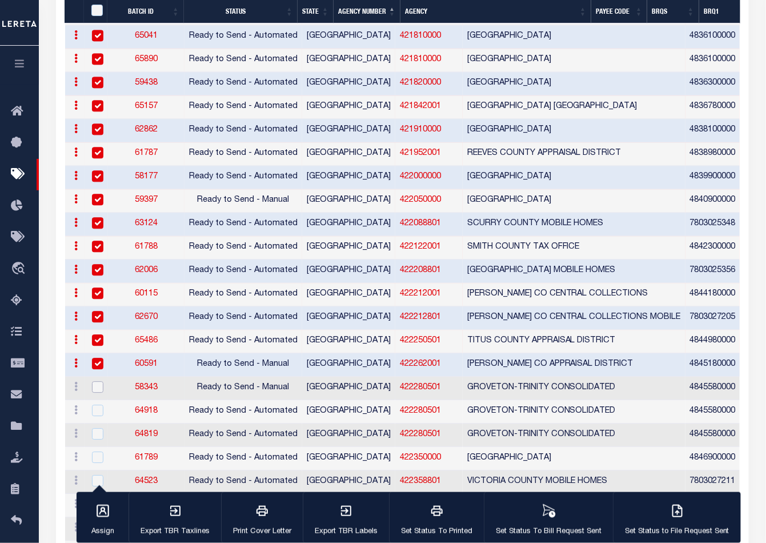
click at [98, 381] on input "checkbox" at bounding box center [97, 386] width 11 height 11
checkbox input "true"
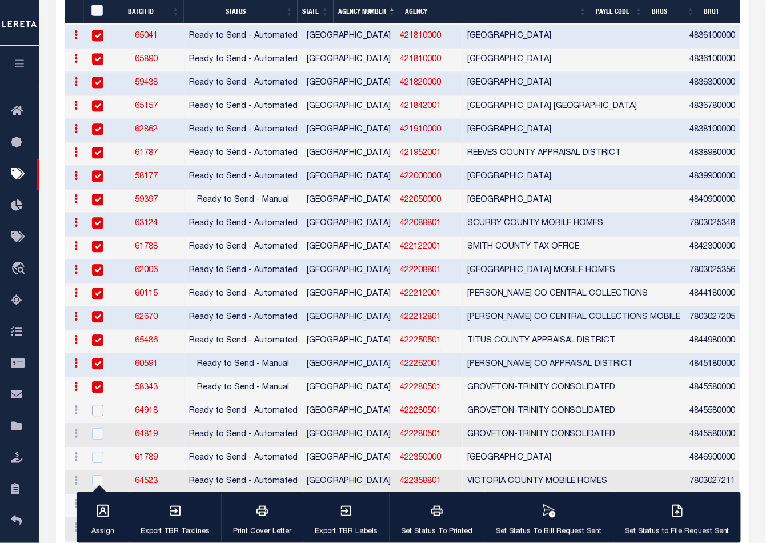
click at [99, 405] on input "checkbox" at bounding box center [97, 410] width 11 height 11
checkbox input "true"
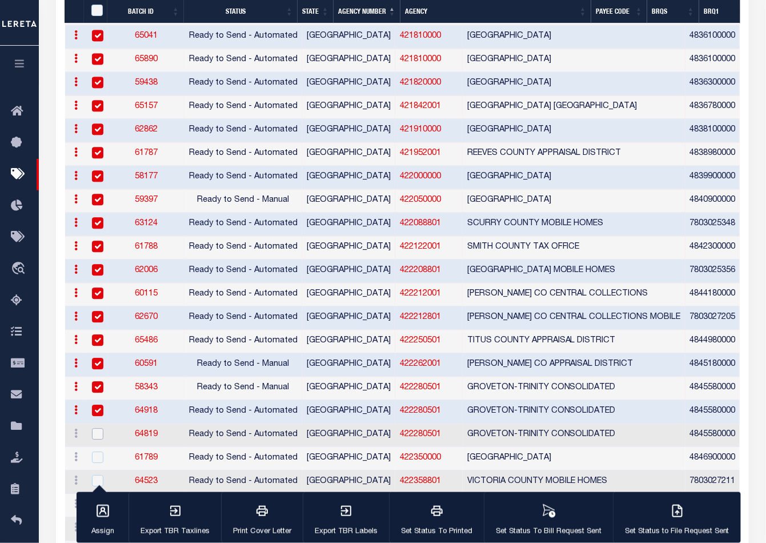
click at [98, 428] on input "checkbox" at bounding box center [97, 433] width 11 height 11
checkbox input "true"
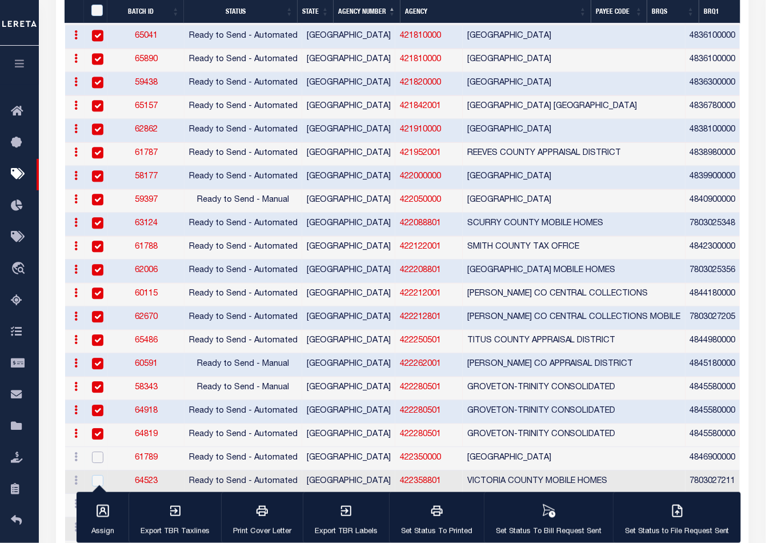
click at [94, 451] on input "checkbox" at bounding box center [97, 456] width 11 height 11
checkbox input "true"
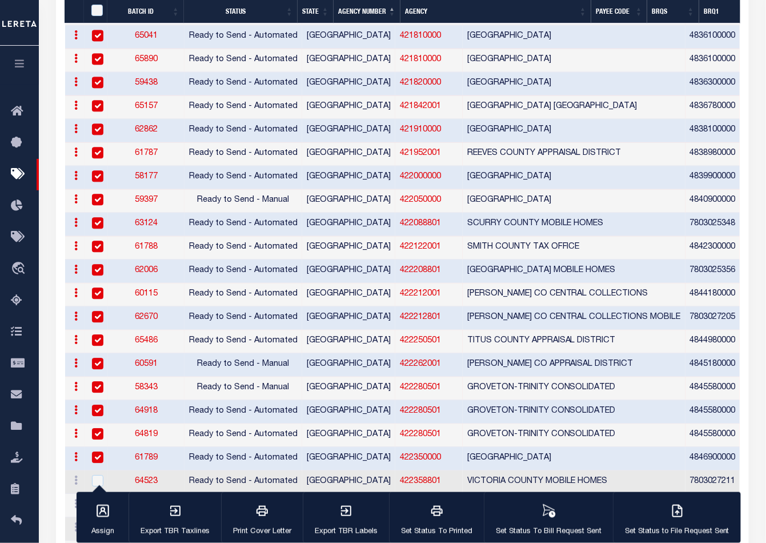
scroll to position [2141, 0]
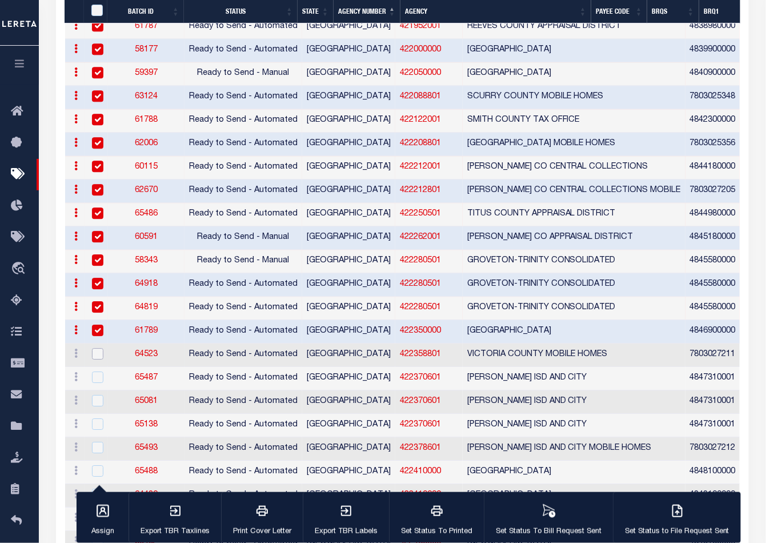
click at [98, 348] on input "checkbox" at bounding box center [97, 353] width 11 height 11
checkbox input "true"
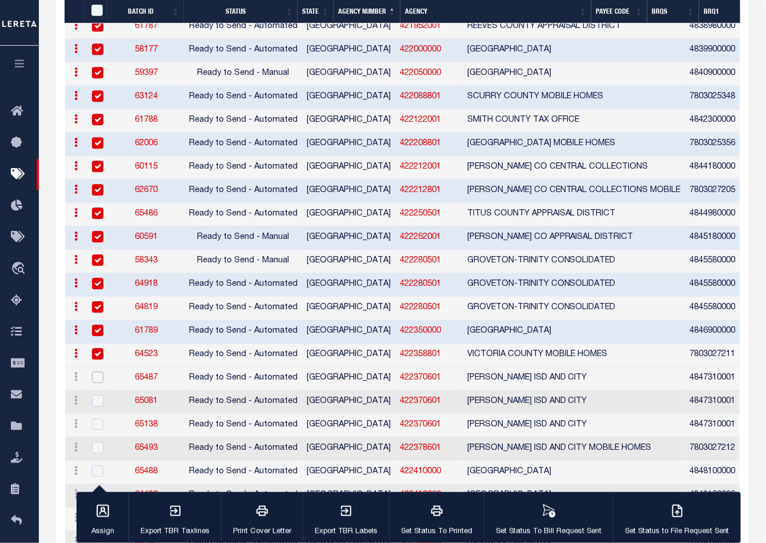
click at [98, 371] on input "checkbox" at bounding box center [97, 376] width 11 height 11
checkbox input "true"
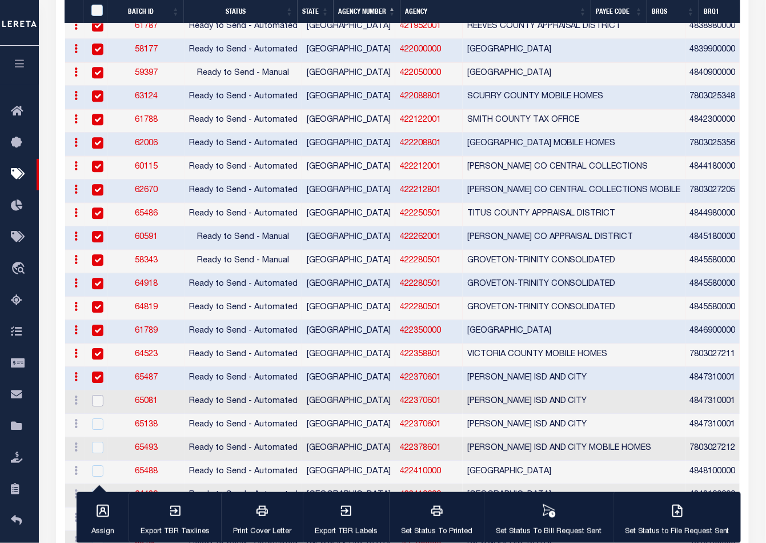
click at [96, 395] on input "checkbox" at bounding box center [97, 400] width 11 height 11
checkbox input "true"
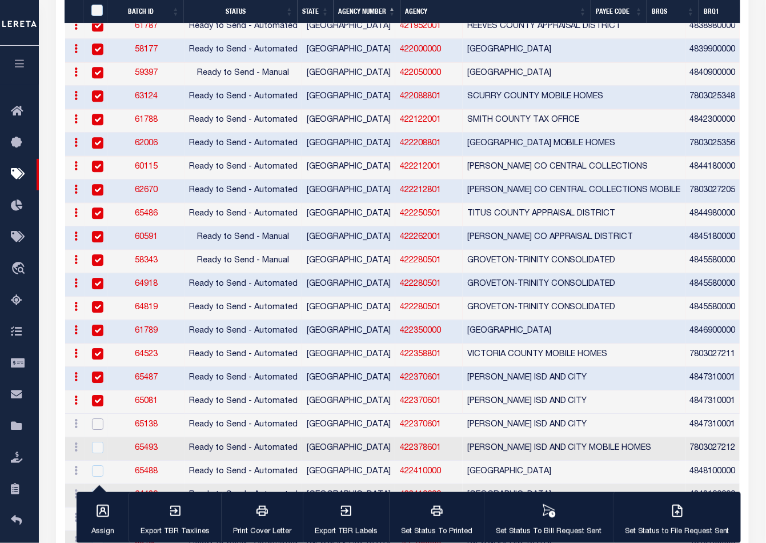
click at [97, 418] on input "checkbox" at bounding box center [97, 423] width 11 height 11
checkbox input "true"
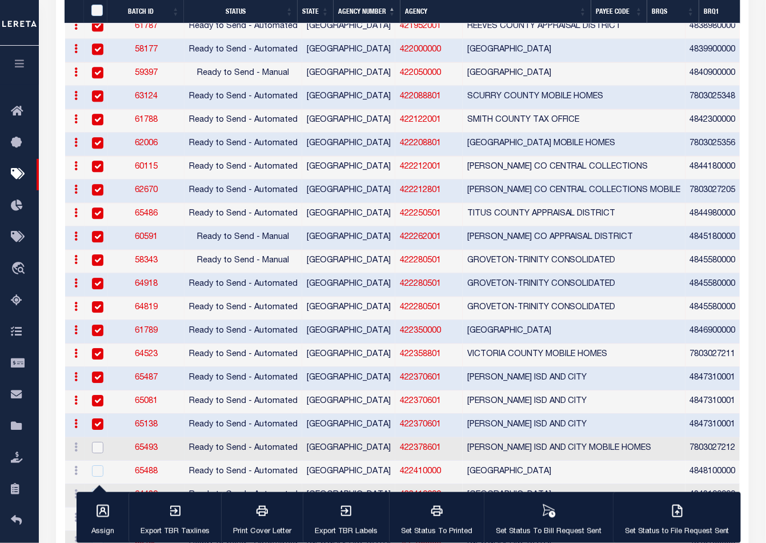
click at [96, 442] on input "checkbox" at bounding box center [97, 447] width 11 height 11
checkbox input "true"
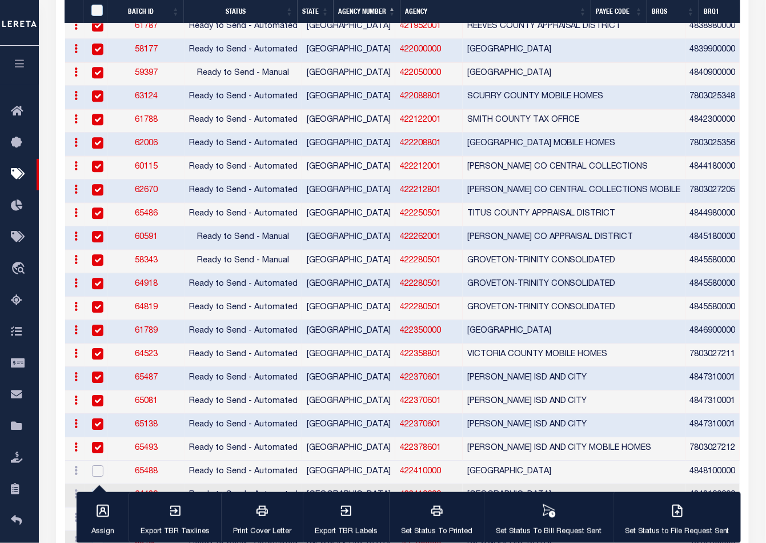
click at [96, 465] on input "checkbox" at bounding box center [97, 470] width 11 height 11
checkbox input "true"
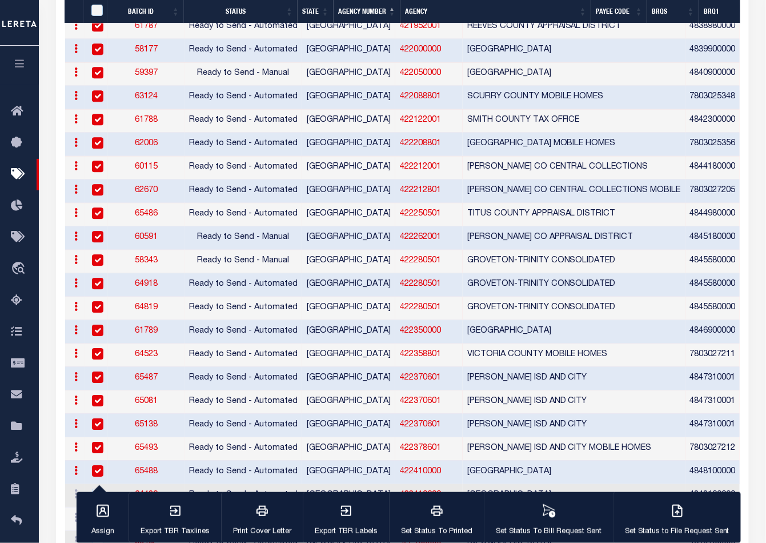
scroll to position [2201, 0]
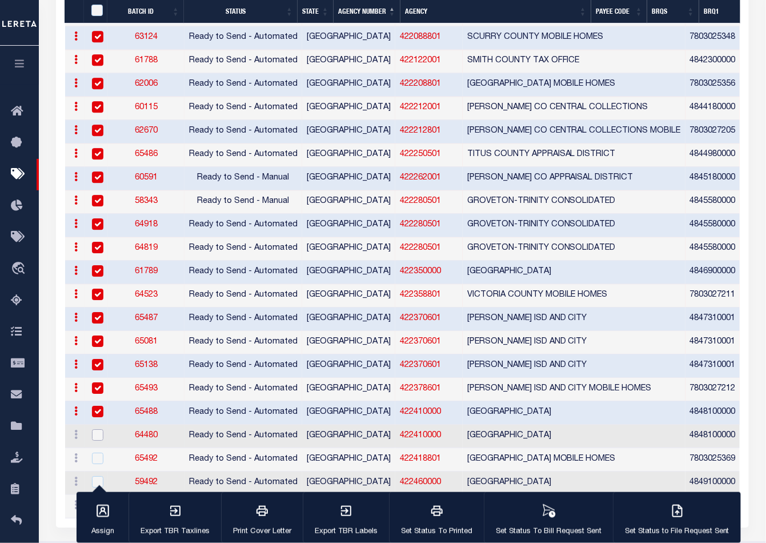
click at [96, 429] on input "checkbox" at bounding box center [97, 434] width 11 height 11
checkbox input "true"
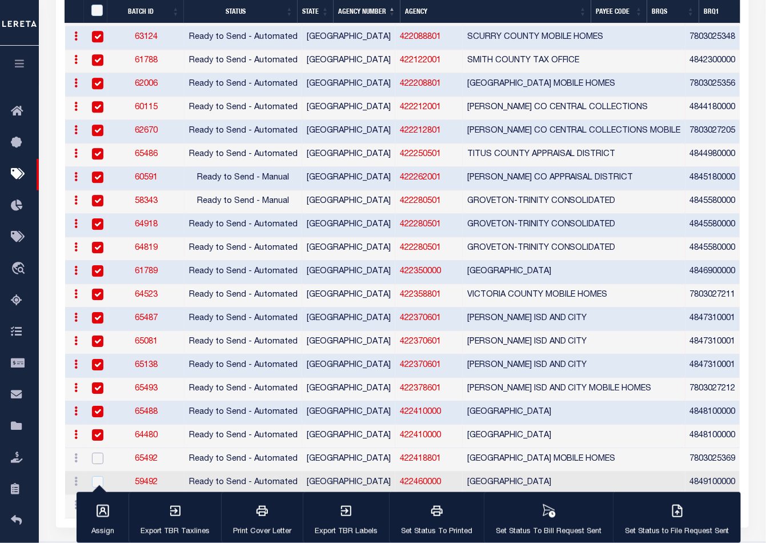
click at [95, 453] on input "checkbox" at bounding box center [97, 458] width 11 height 11
checkbox input "true"
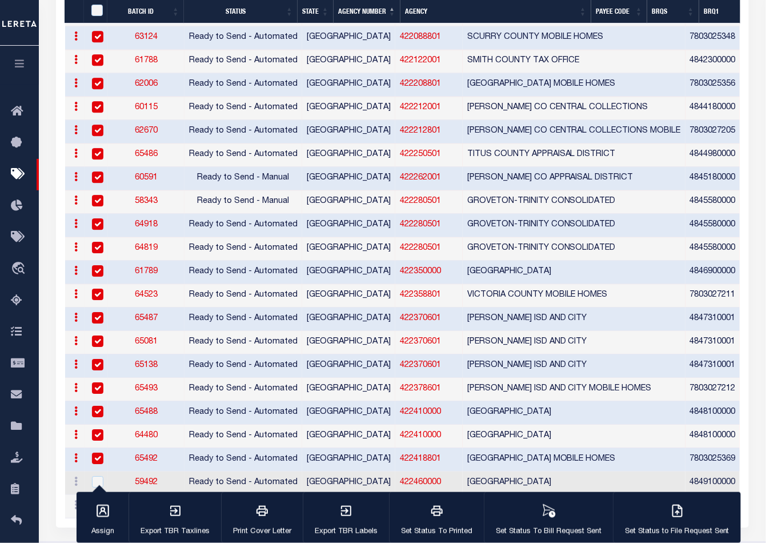
scroll to position [2223, 0]
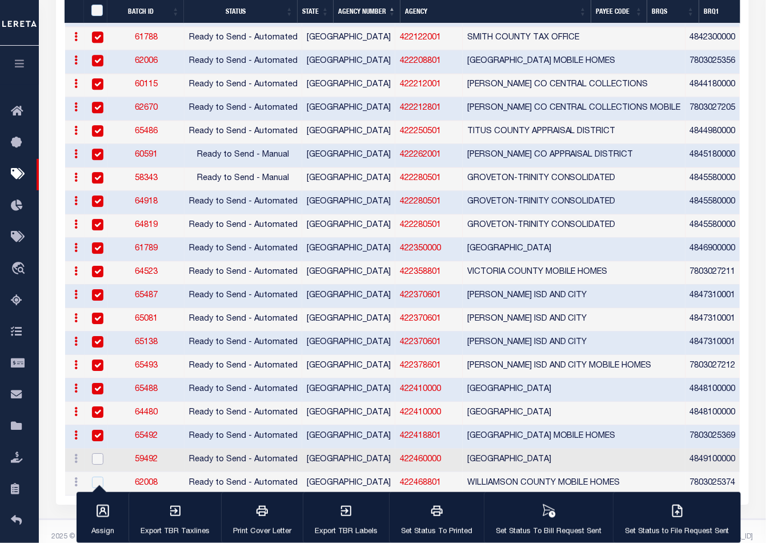
click at [94, 453] on input "checkbox" at bounding box center [97, 458] width 11 height 11
checkbox input "true"
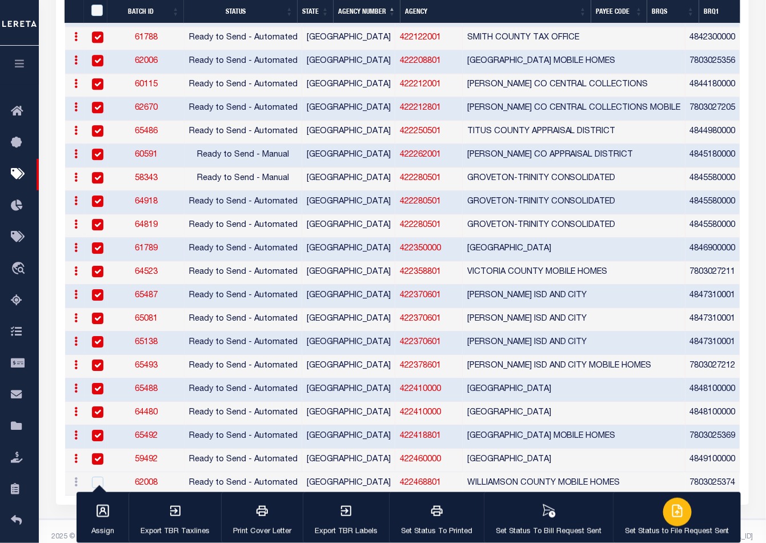
scroll to position [2201, 0]
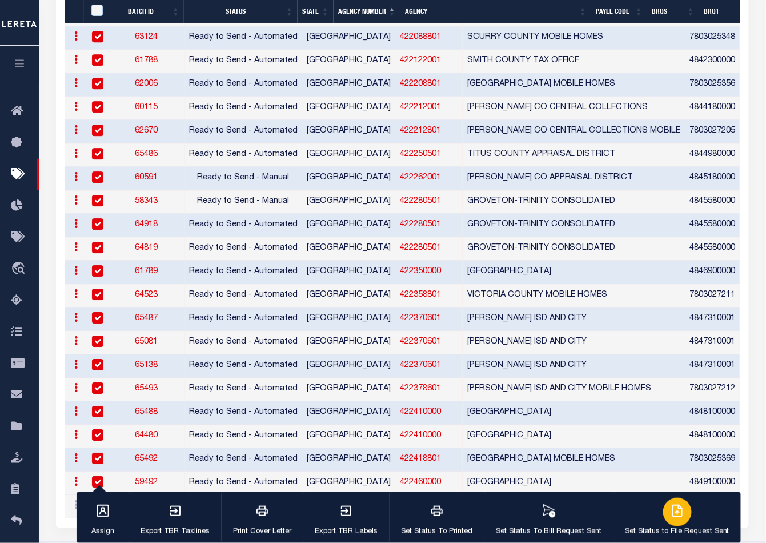
click at [679, 511] on div "button" at bounding box center [677, 512] width 29 height 29
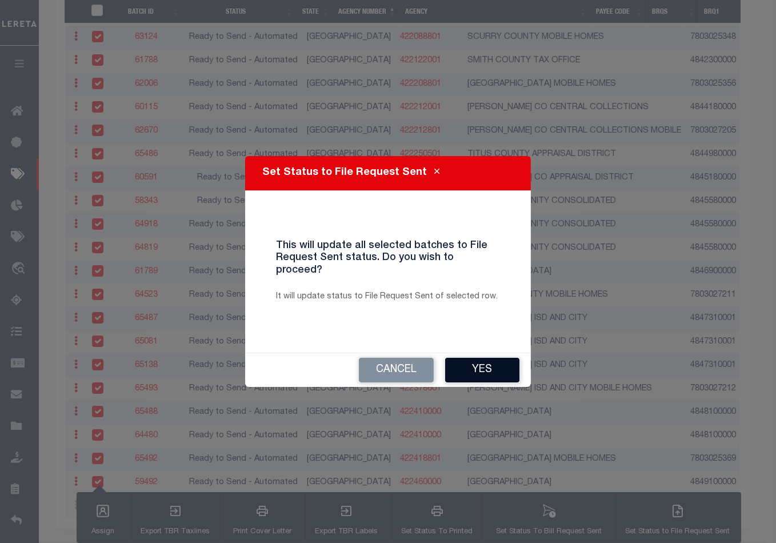
click at [489, 363] on button "Yes" at bounding box center [482, 370] width 74 height 25
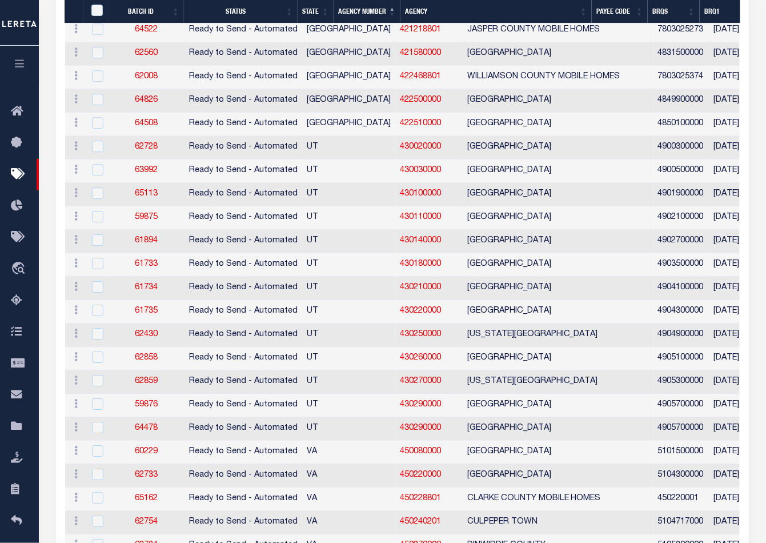
scroll to position [857, 0]
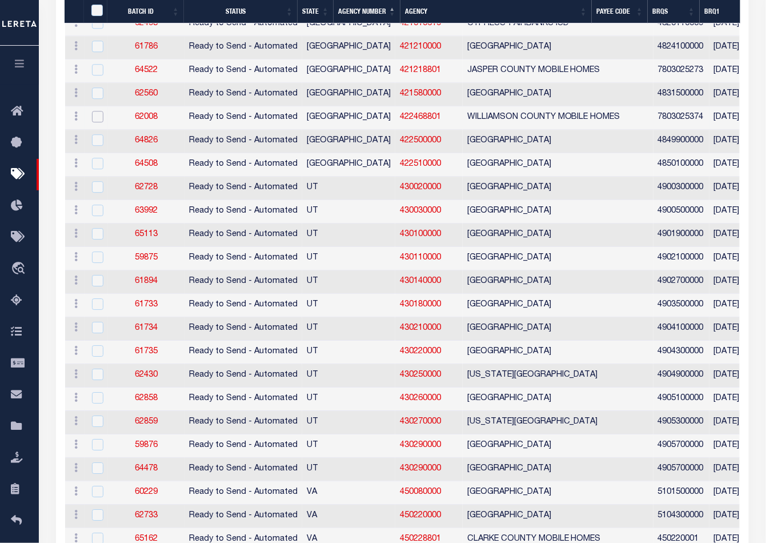
click at [95, 111] on input "checkbox" at bounding box center [97, 116] width 11 height 11
checkbox input "true"
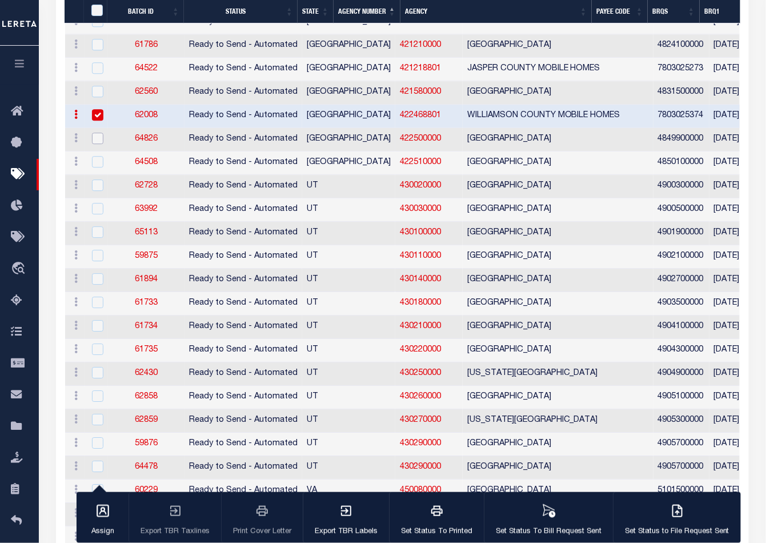
click at [94, 133] on input "checkbox" at bounding box center [97, 138] width 11 height 11
checkbox input "true"
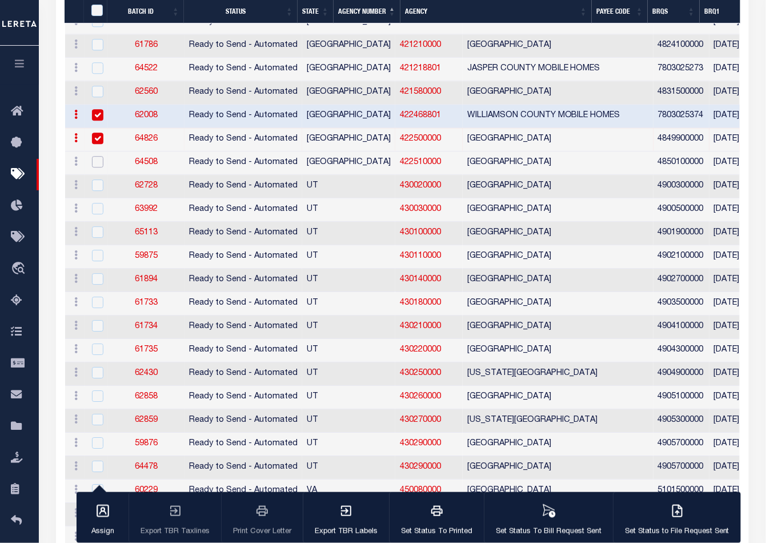
click at [96, 156] on input "checkbox" at bounding box center [97, 161] width 11 height 11
checkbox input "true"
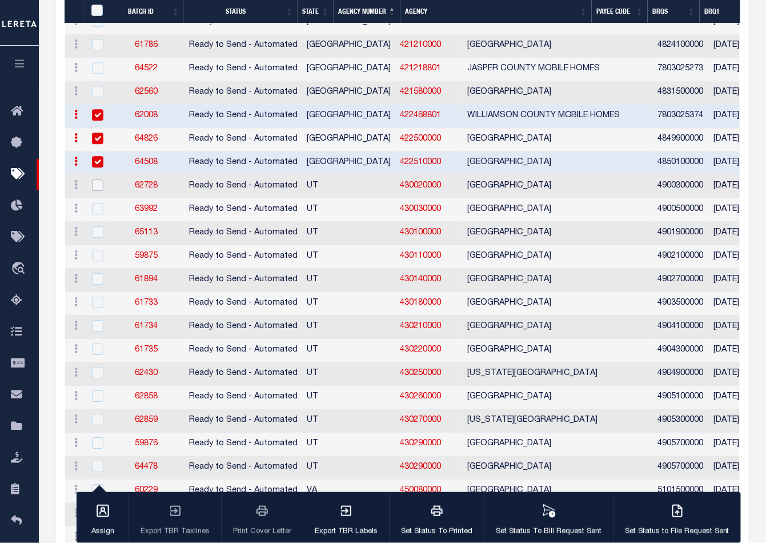
click at [96, 181] on input "checkbox" at bounding box center [97, 184] width 11 height 11
checkbox input "true"
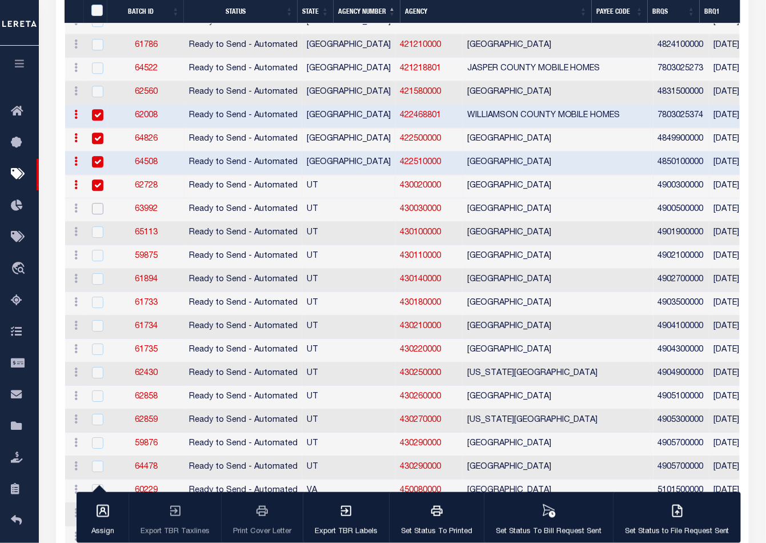
click at [98, 205] on input "checkbox" at bounding box center [97, 208] width 11 height 11
checkbox input "true"
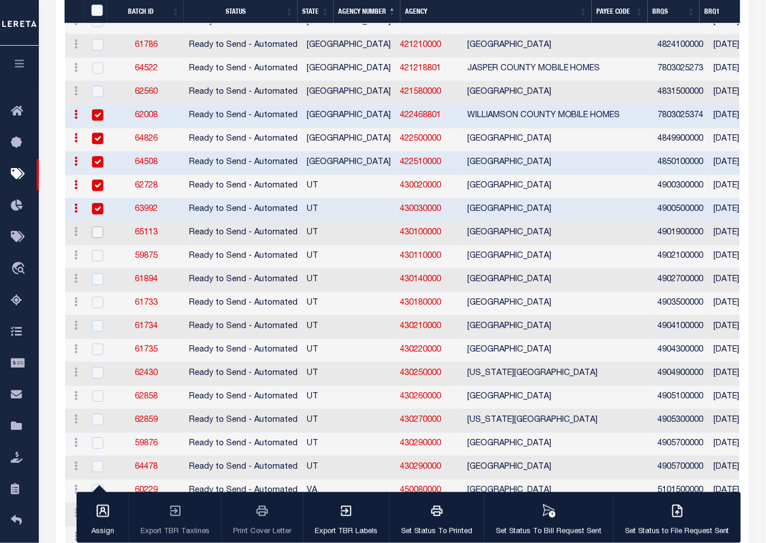
click at [92, 226] on input "checkbox" at bounding box center [97, 231] width 11 height 11
checkbox input "true"
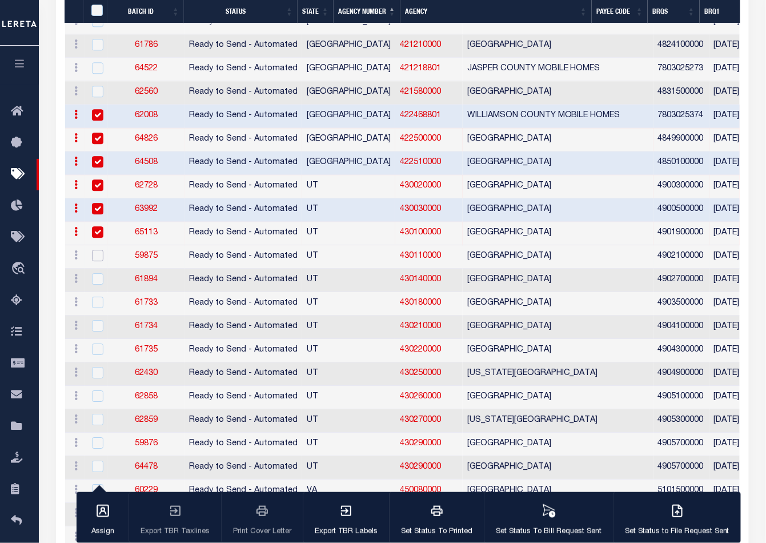
click at [98, 250] on input "checkbox" at bounding box center [97, 255] width 11 height 11
checkbox input "true"
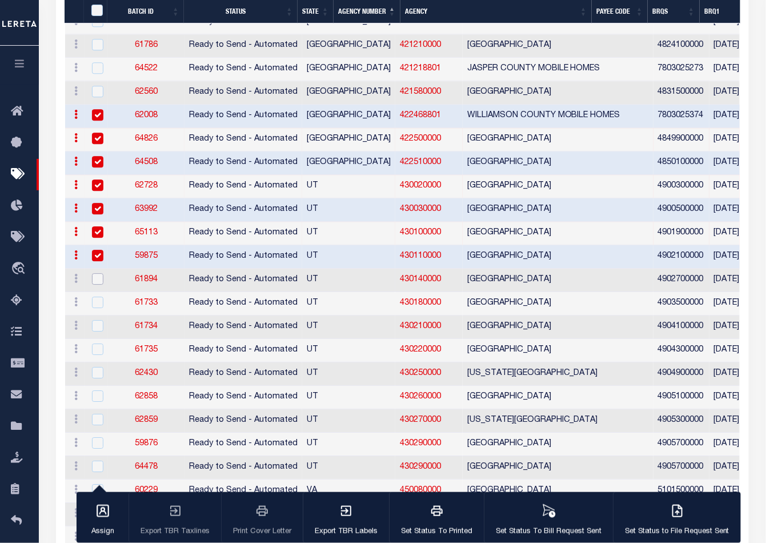
click at [97, 273] on input "checkbox" at bounding box center [97, 278] width 11 height 11
checkbox input "true"
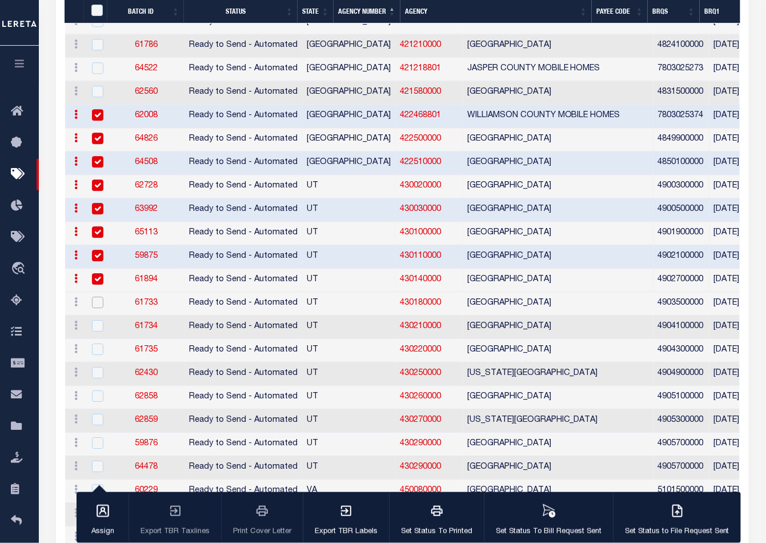
click at [96, 298] on input "checkbox" at bounding box center [97, 302] width 11 height 11
checkbox input "true"
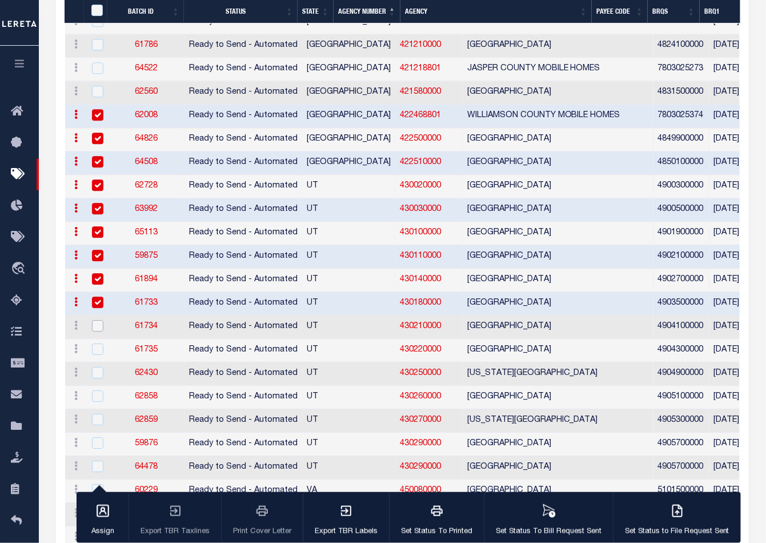
click at [96, 322] on input "checkbox" at bounding box center [97, 325] width 11 height 11
checkbox input "true"
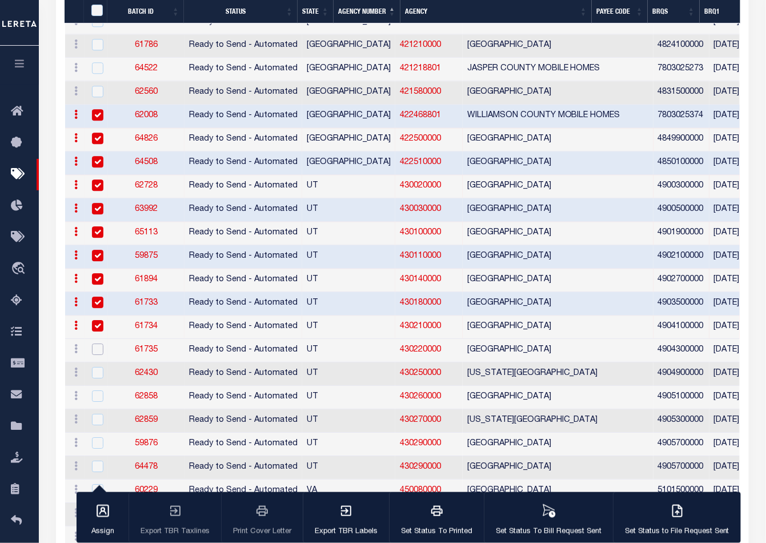
click at [96, 343] on input "checkbox" at bounding box center [97, 348] width 11 height 11
checkbox input "true"
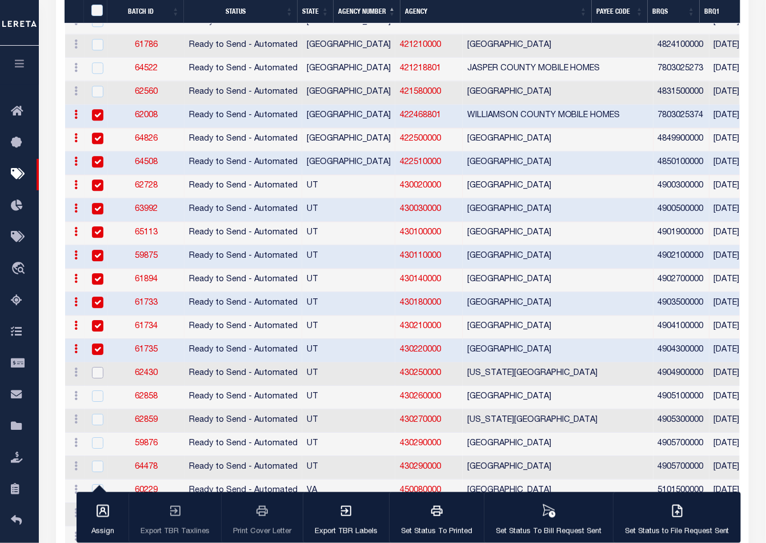
click at [97, 367] on input "checkbox" at bounding box center [97, 372] width 11 height 11
checkbox input "true"
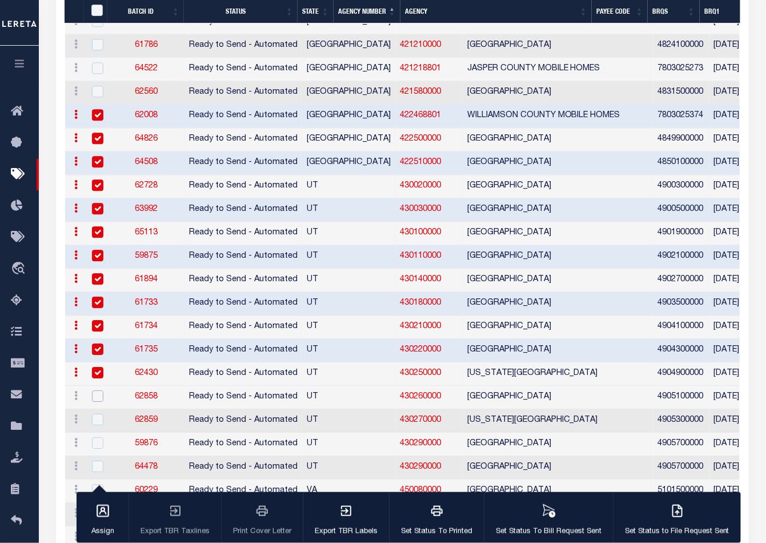
click at [97, 390] on input "checkbox" at bounding box center [97, 395] width 11 height 11
checkbox input "true"
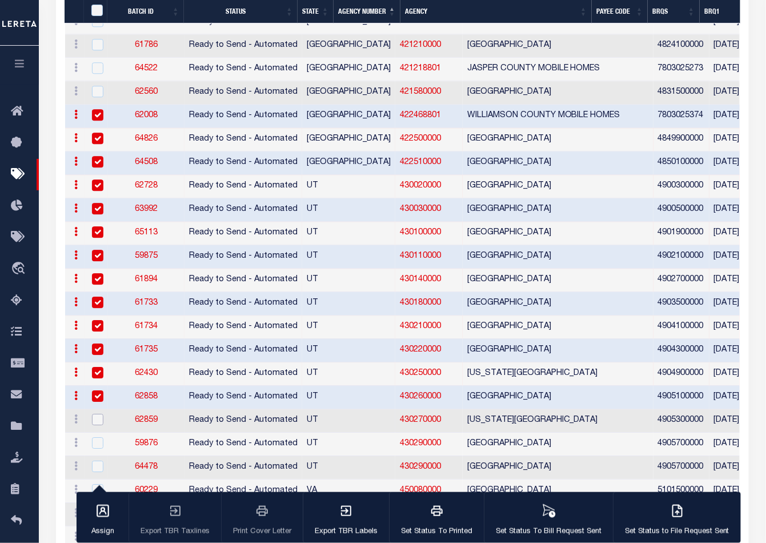
click at [97, 414] on input "checkbox" at bounding box center [97, 419] width 11 height 11
checkbox input "true"
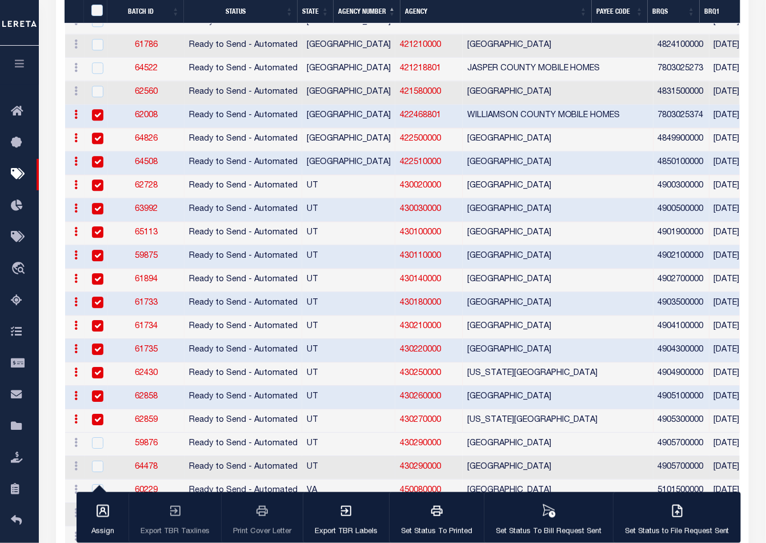
scroll to position [984, 0]
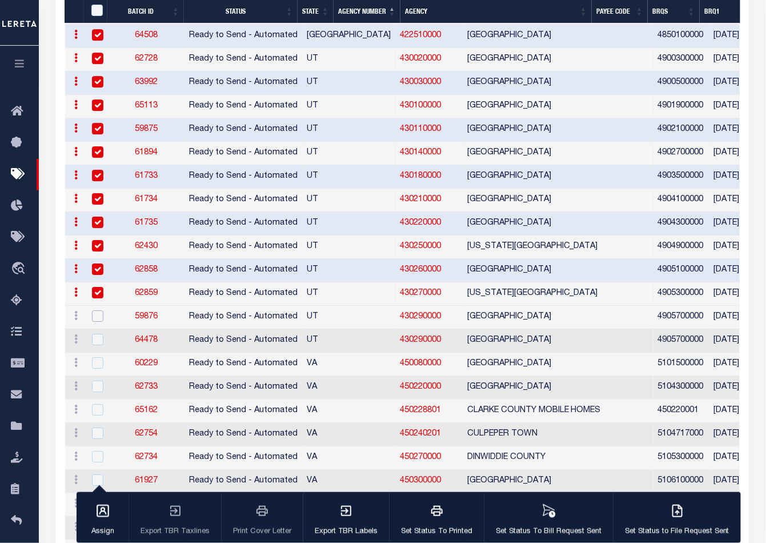
click at [95, 310] on input "checkbox" at bounding box center [97, 315] width 11 height 11
checkbox input "true"
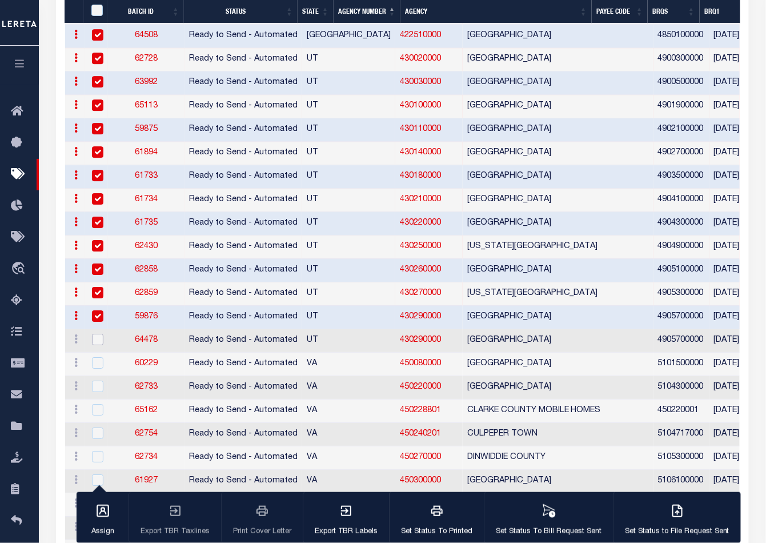
click at [95, 334] on input "checkbox" at bounding box center [97, 339] width 11 height 11
checkbox input "true"
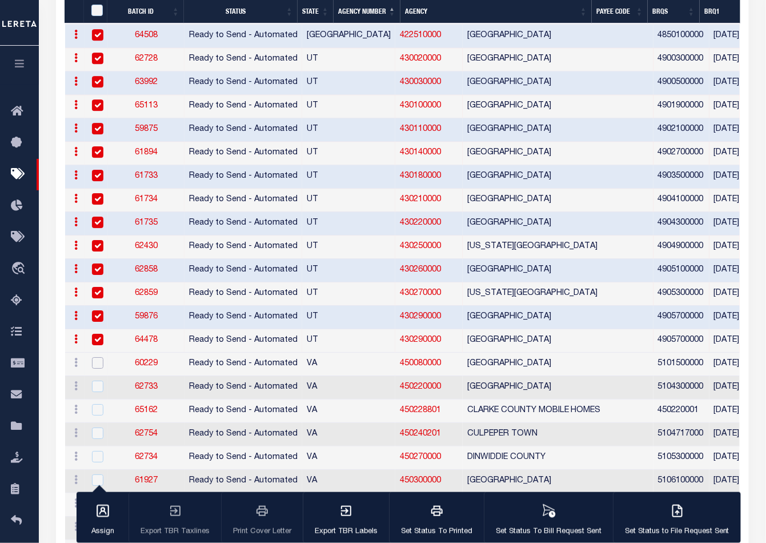
click at [96, 357] on input "checkbox" at bounding box center [97, 362] width 11 height 11
checkbox input "true"
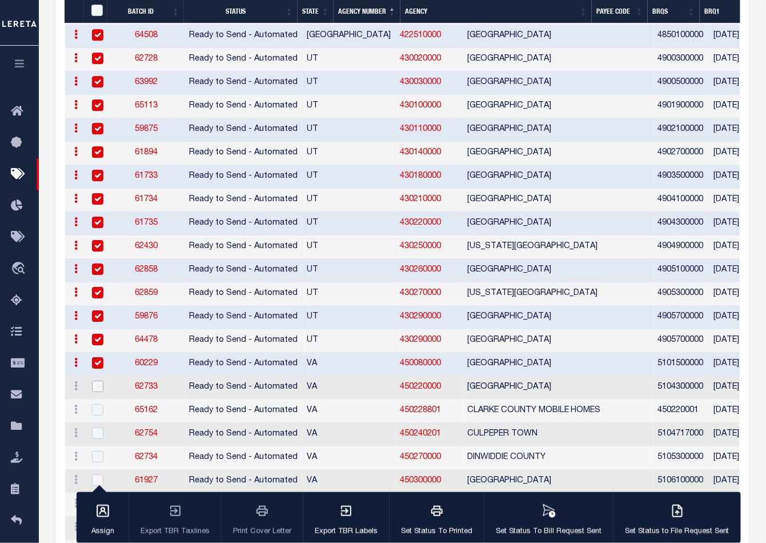
click at [94, 381] on input "checkbox" at bounding box center [97, 386] width 11 height 11
checkbox input "true"
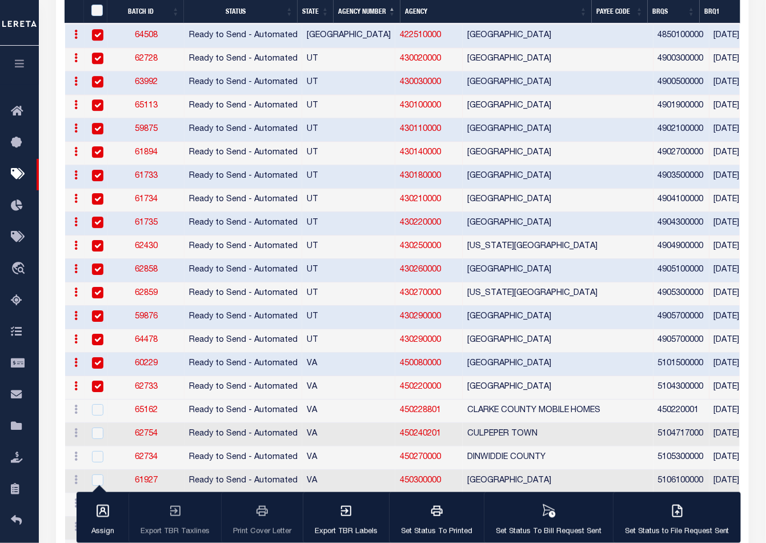
click at [94, 406] on div at bounding box center [96, 410] width 14 height 13
checkbox input "true"
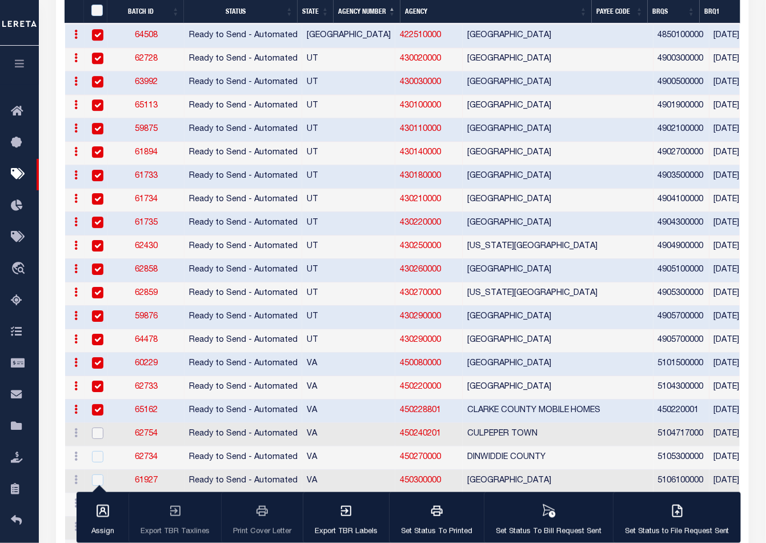
click at [94, 427] on input "checkbox" at bounding box center [97, 432] width 11 height 11
checkbox input "true"
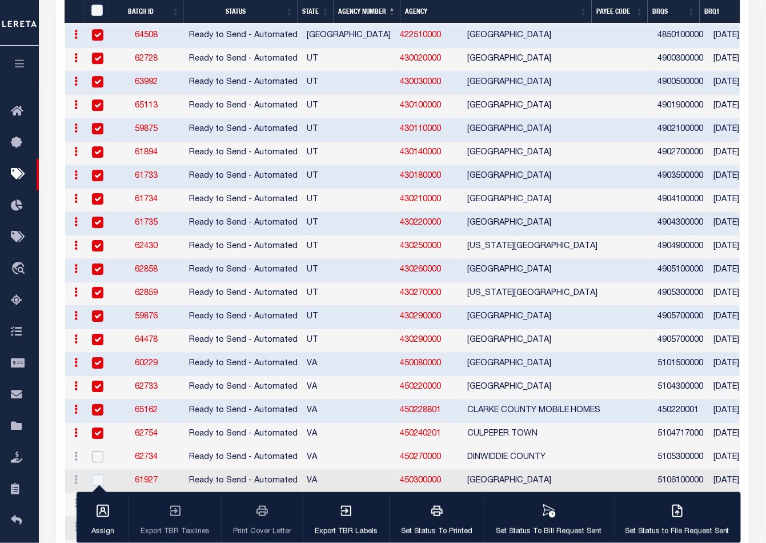
click at [94, 451] on input "checkbox" at bounding box center [97, 456] width 11 height 11
checkbox input "true"
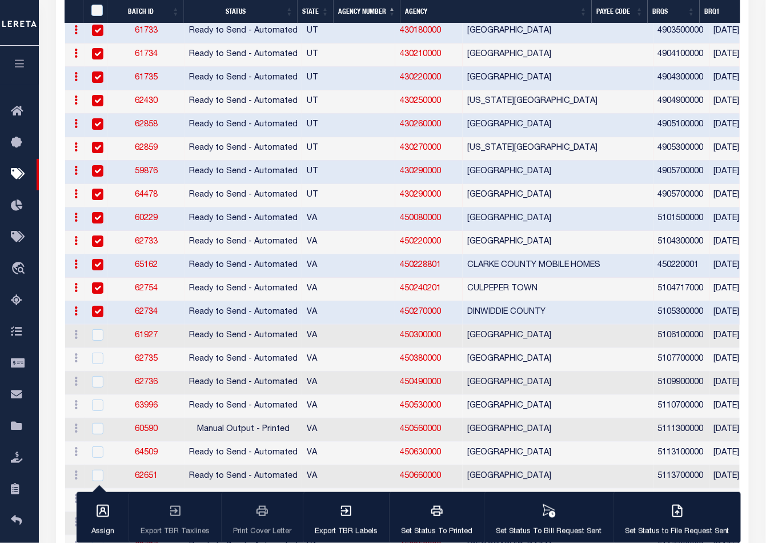
scroll to position [1174, 0]
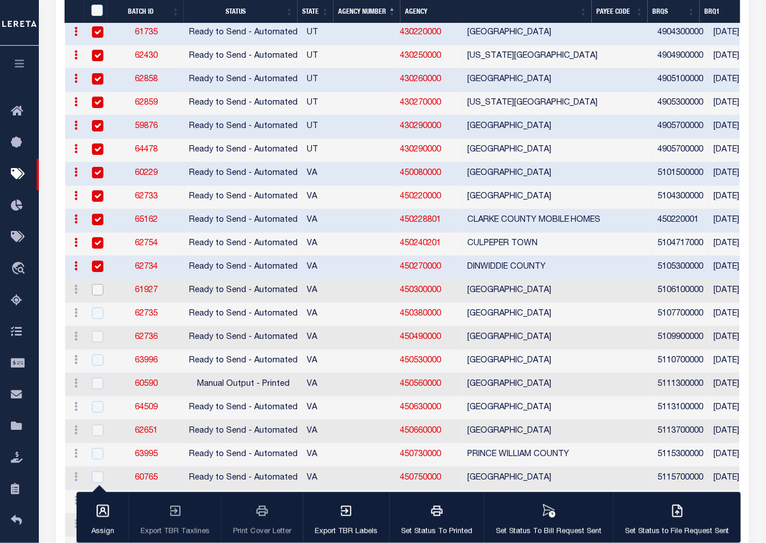
click at [100, 284] on input "checkbox" at bounding box center [97, 289] width 11 height 11
checkbox input "true"
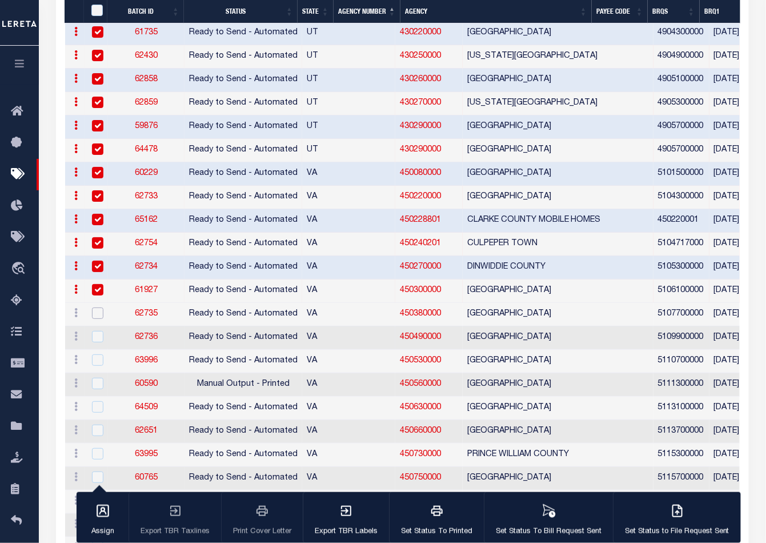
click at [99, 307] on input "checkbox" at bounding box center [97, 312] width 11 height 11
checkbox input "true"
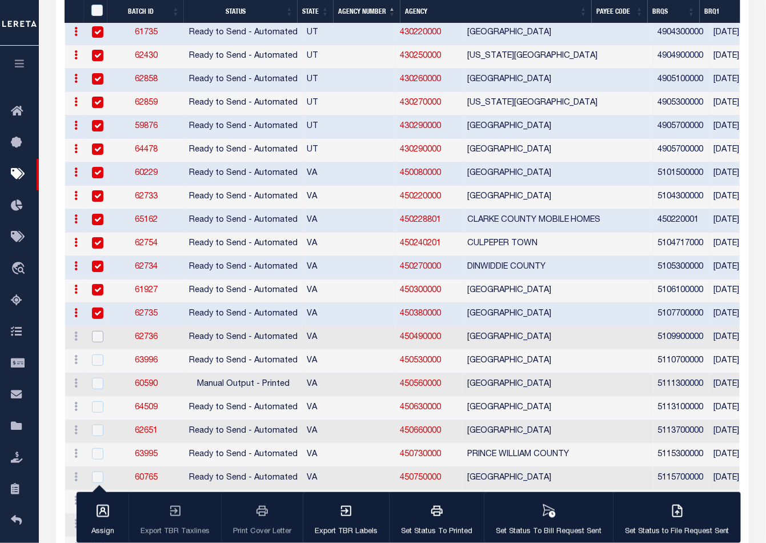
click at [97, 331] on input "checkbox" at bounding box center [97, 336] width 11 height 11
checkbox input "true"
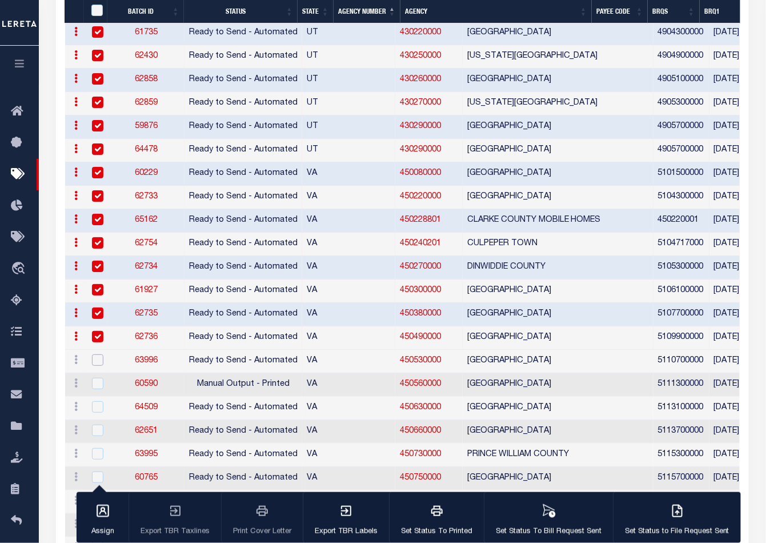
click at [96, 354] on input "checkbox" at bounding box center [97, 359] width 11 height 11
checkbox input "true"
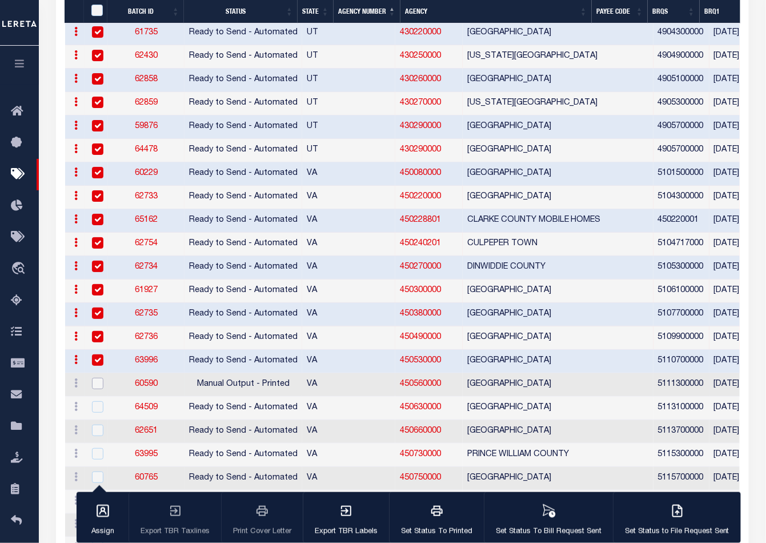
click at [95, 378] on input "checkbox" at bounding box center [97, 383] width 11 height 11
checkbox input "true"
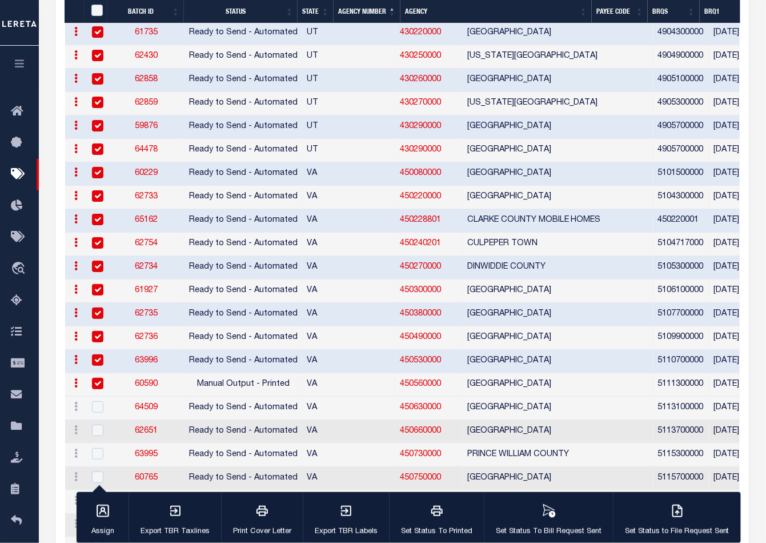
scroll to position [1238, 0]
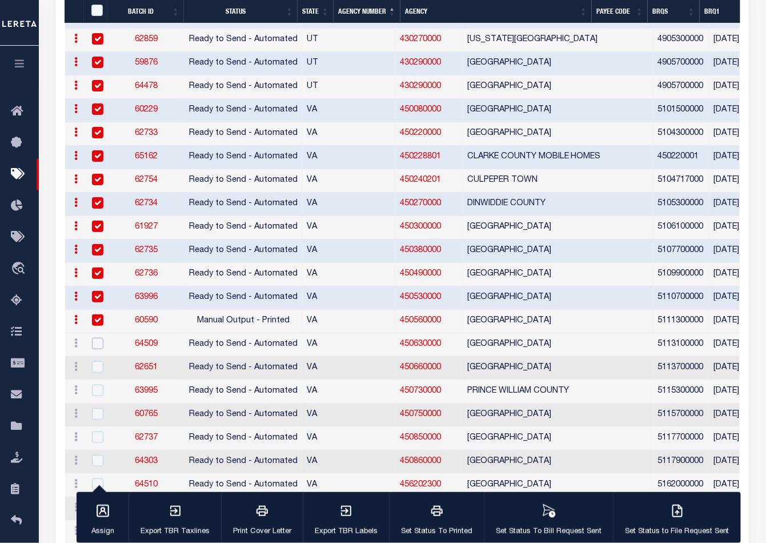
click at [92, 338] on input "checkbox" at bounding box center [97, 343] width 11 height 11
checkbox input "true"
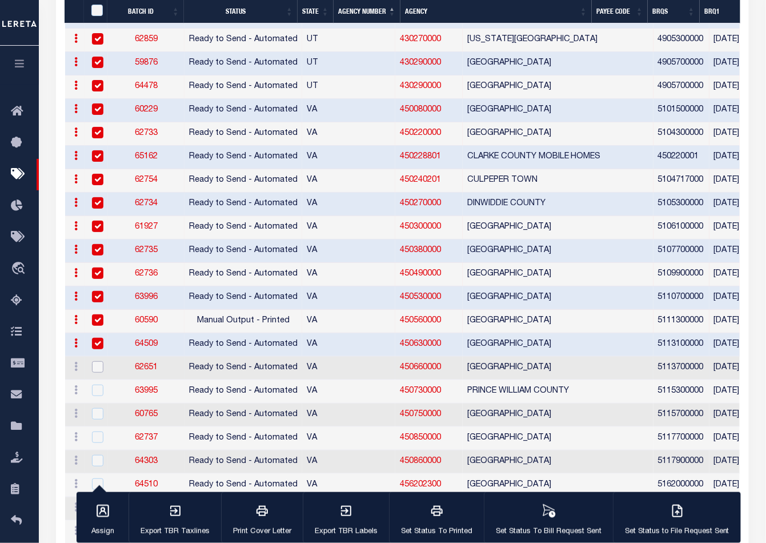
click at [94, 361] on input "checkbox" at bounding box center [97, 366] width 11 height 11
checkbox input "true"
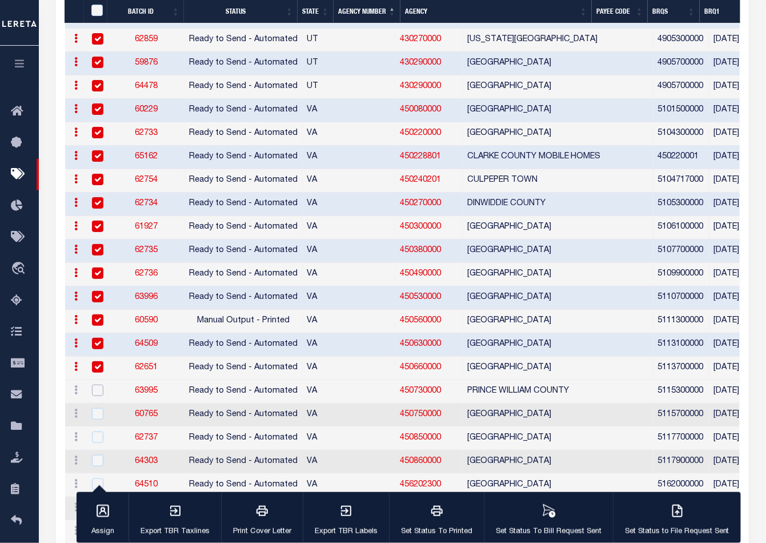
click at [96, 385] on input "checkbox" at bounding box center [97, 390] width 11 height 11
checkbox input "true"
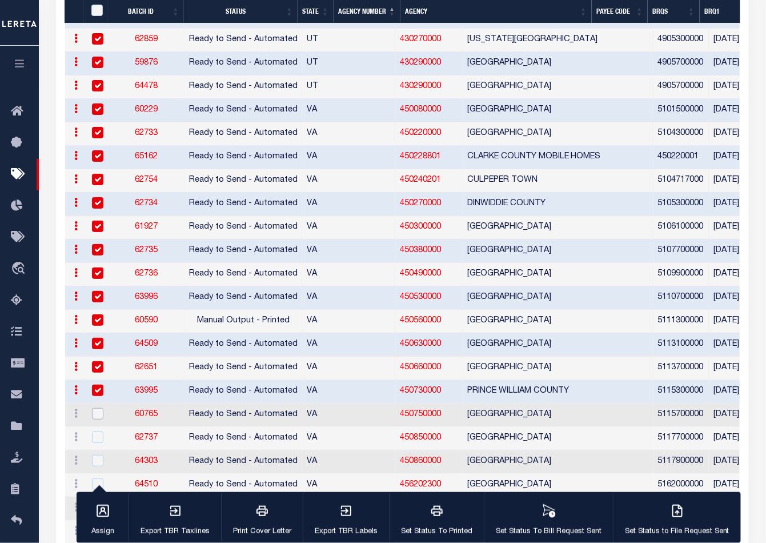
click at [97, 408] on input "checkbox" at bounding box center [97, 413] width 11 height 11
checkbox input "true"
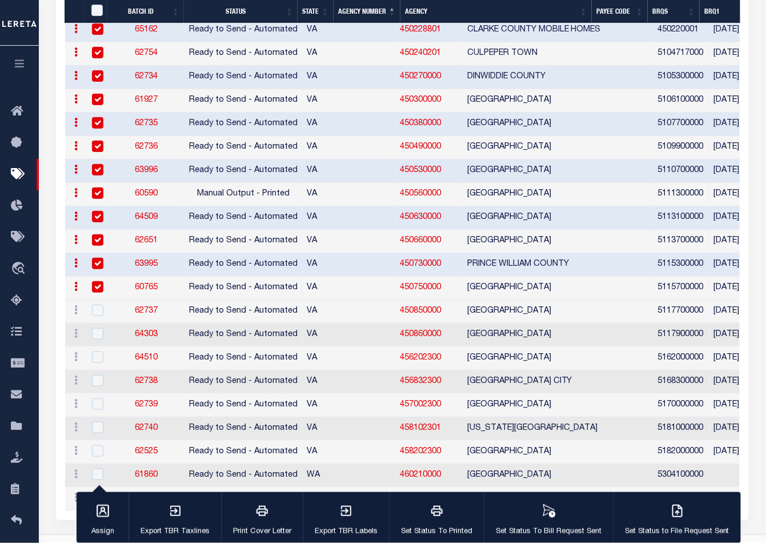
scroll to position [1363, 0]
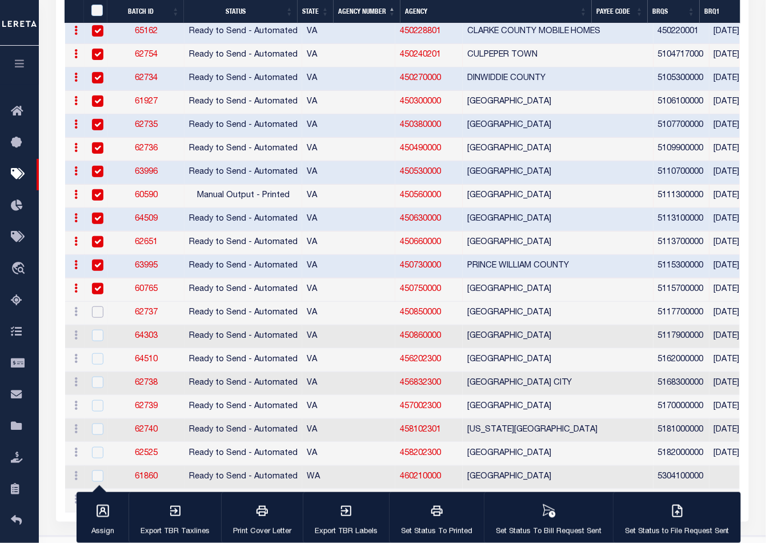
click at [97, 306] on input "checkbox" at bounding box center [97, 311] width 11 height 11
checkbox input "true"
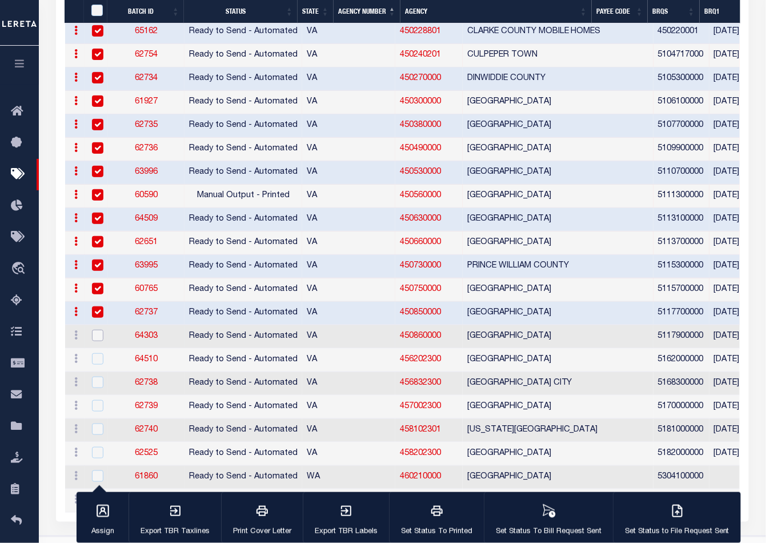
click at [96, 330] on input "checkbox" at bounding box center [97, 335] width 11 height 11
checkbox input "true"
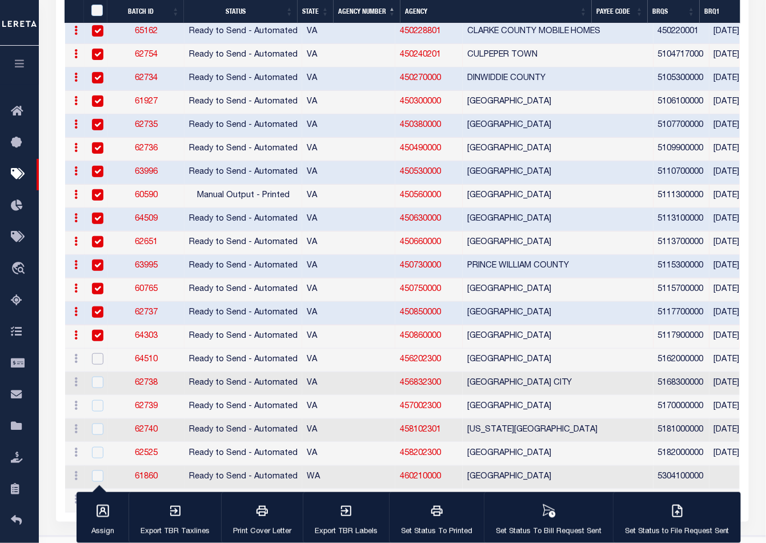
click at [95, 353] on input "checkbox" at bounding box center [97, 358] width 11 height 11
checkbox input "true"
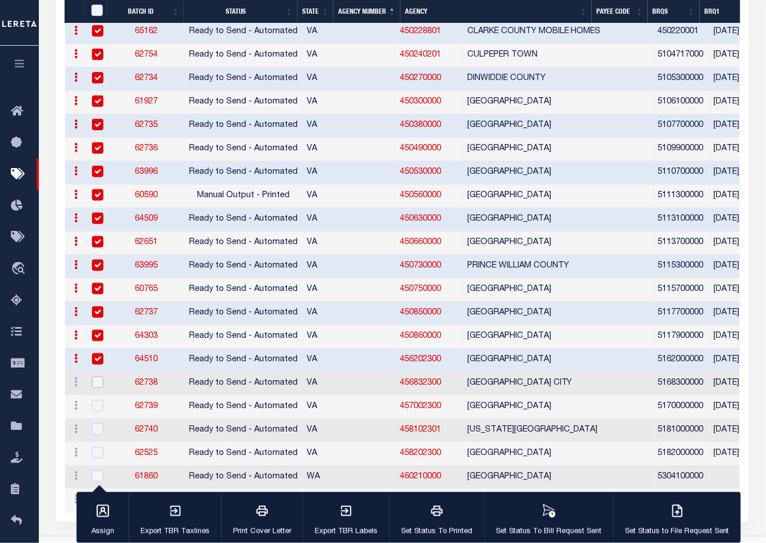
click at [96, 377] on input "checkbox" at bounding box center [97, 382] width 11 height 11
checkbox input "true"
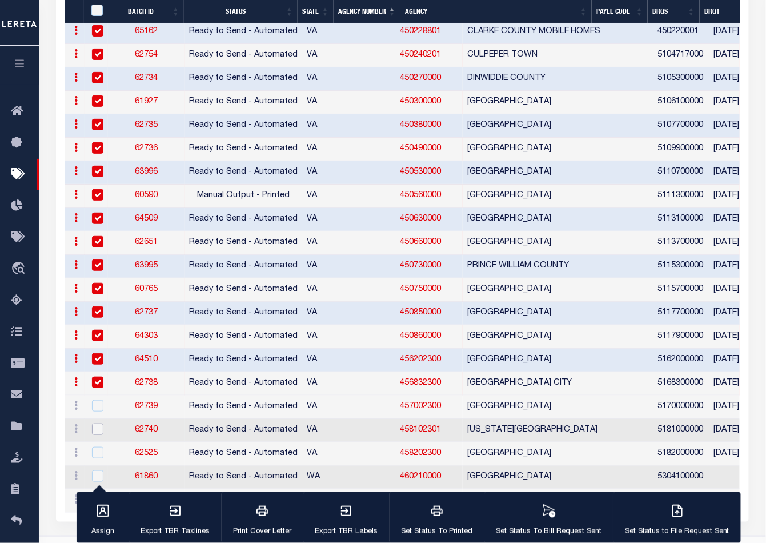
click at [99, 423] on input "checkbox" at bounding box center [97, 428] width 11 height 11
checkbox input "true"
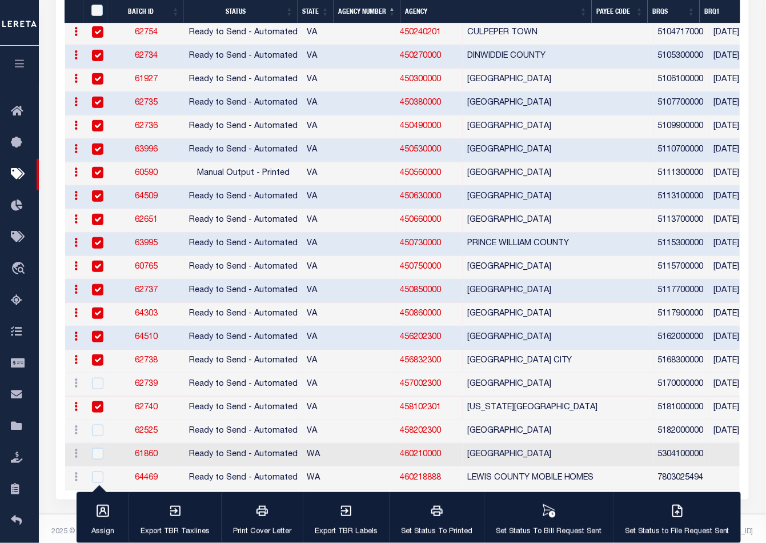
scroll to position [1386, 0]
click at [97, 424] on input "checkbox" at bounding box center [97, 429] width 11 height 11
checkbox input "true"
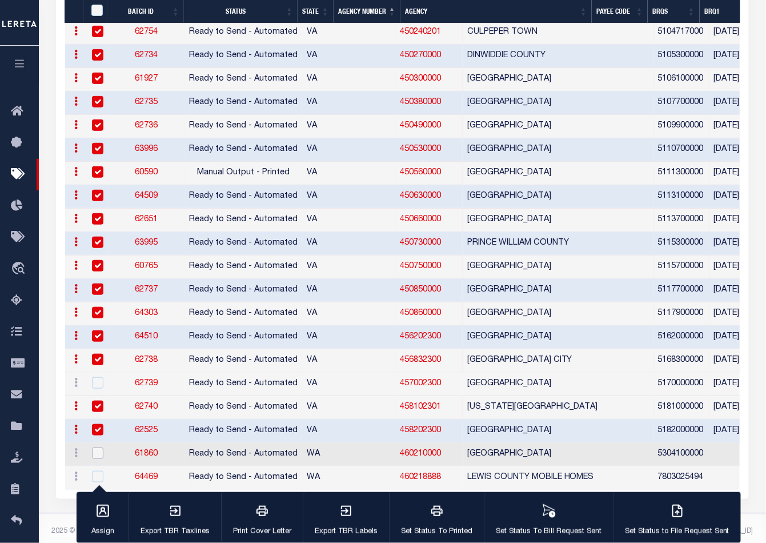
click at [95, 447] on input "checkbox" at bounding box center [97, 452] width 11 height 11
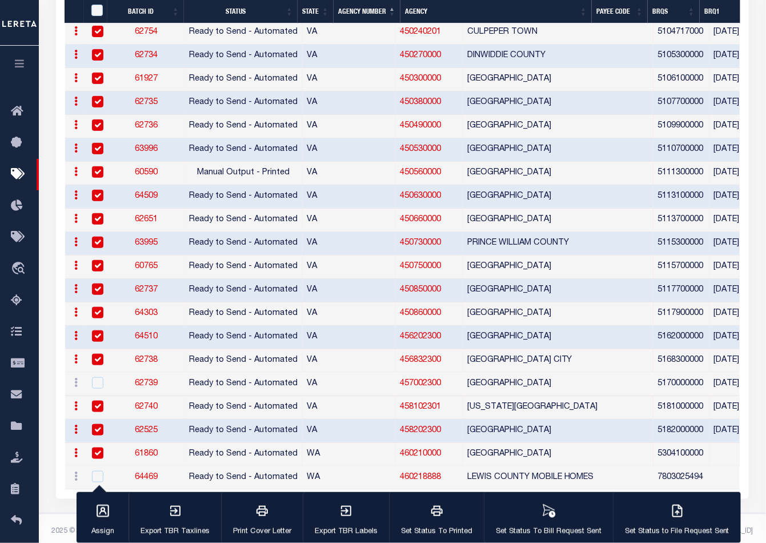
click at [96, 459] on input "checkbox" at bounding box center [97, 452] width 11 height 11
checkbox input "false"
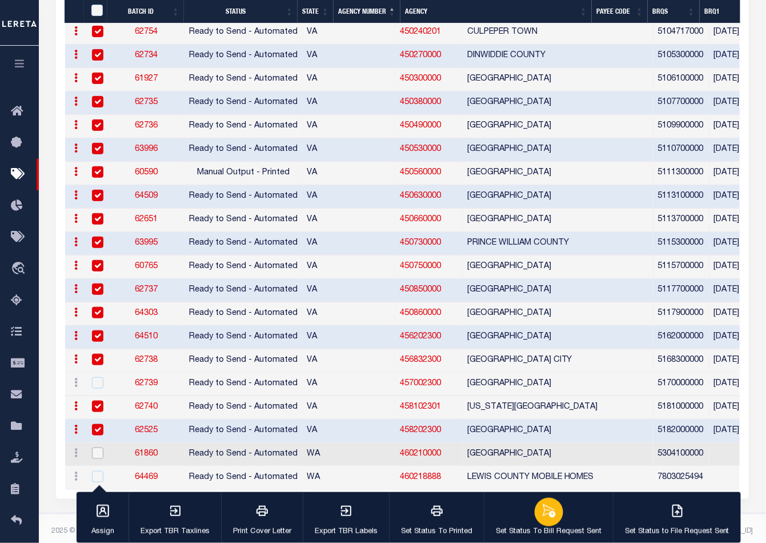
scroll to position [1363, 0]
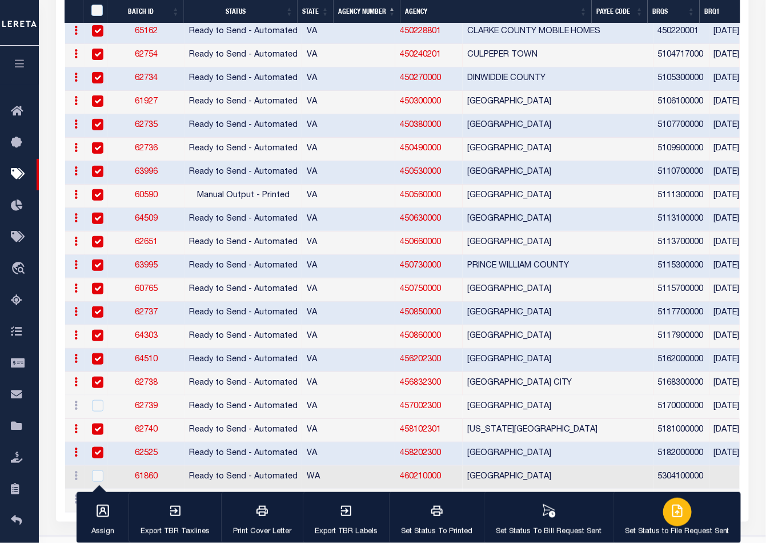
click at [676, 514] on icon "button" at bounding box center [679, 509] width 6 height 9
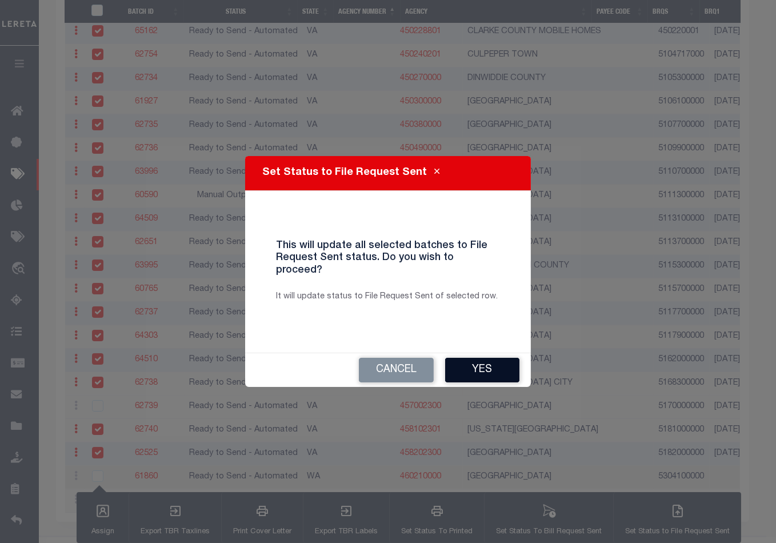
click at [494, 366] on button "Yes" at bounding box center [482, 370] width 74 height 25
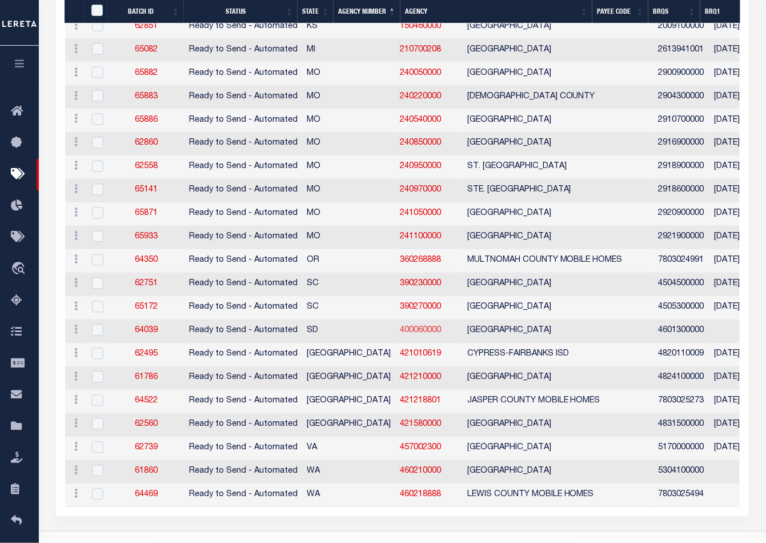
scroll to position [527, 0]
click at [96, 325] on input "checkbox" at bounding box center [97, 329] width 11 height 11
checkbox input "true"
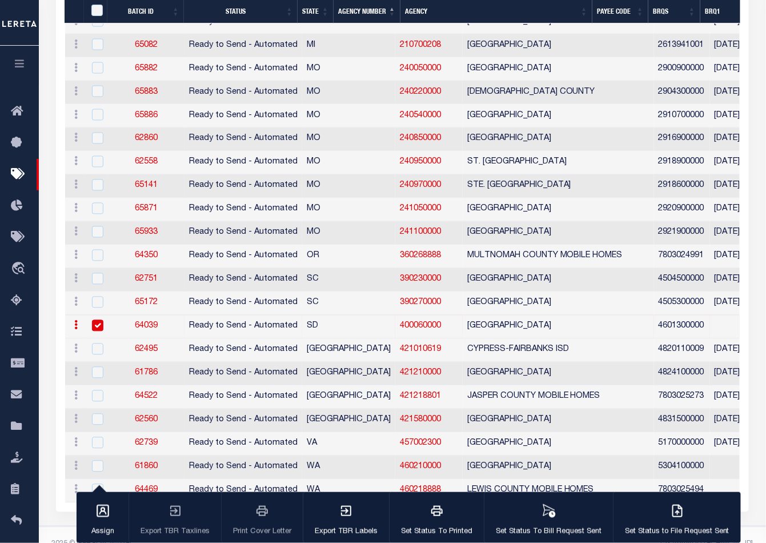
scroll to position [548, 0]
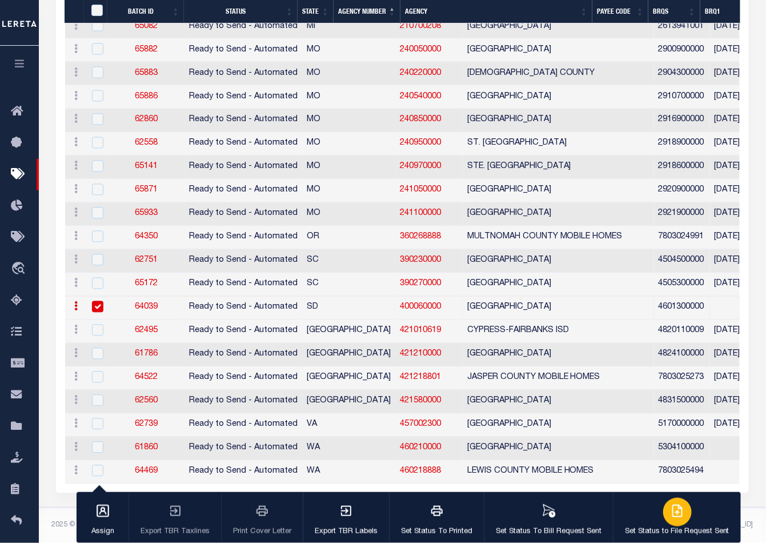
click at [676, 513] on icon "button" at bounding box center [679, 509] width 6 height 9
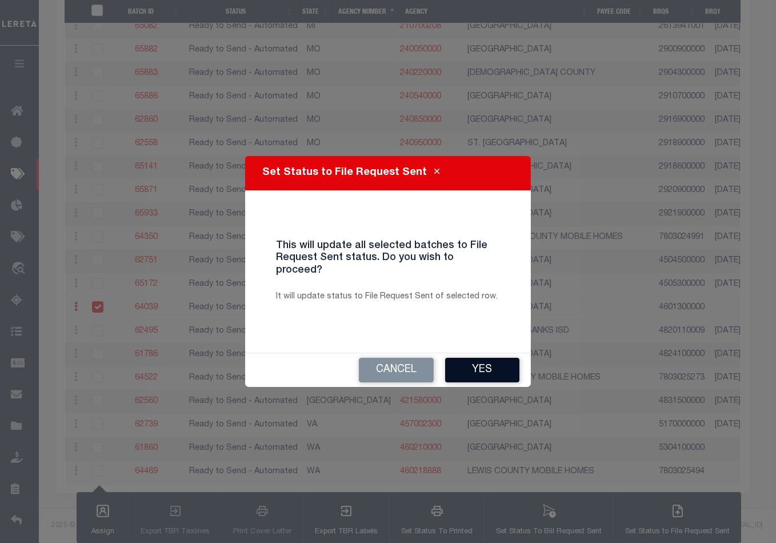
click at [475, 361] on button "Yes" at bounding box center [482, 370] width 74 height 25
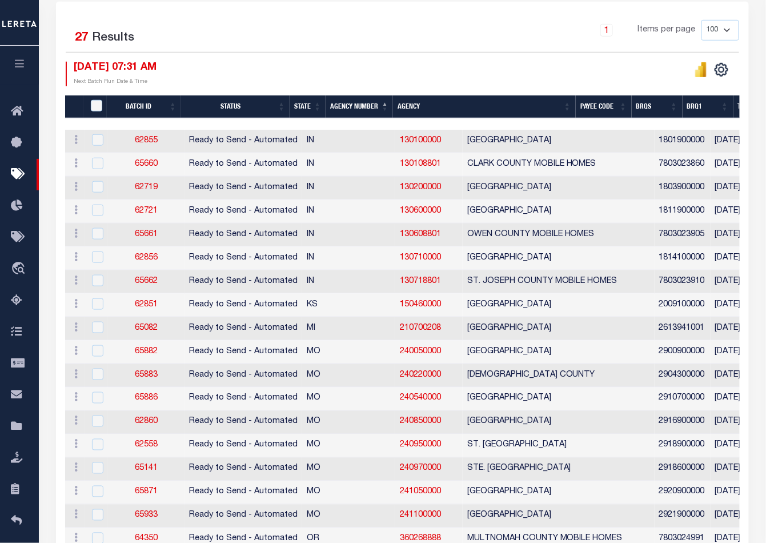
scroll to position [250, 0]
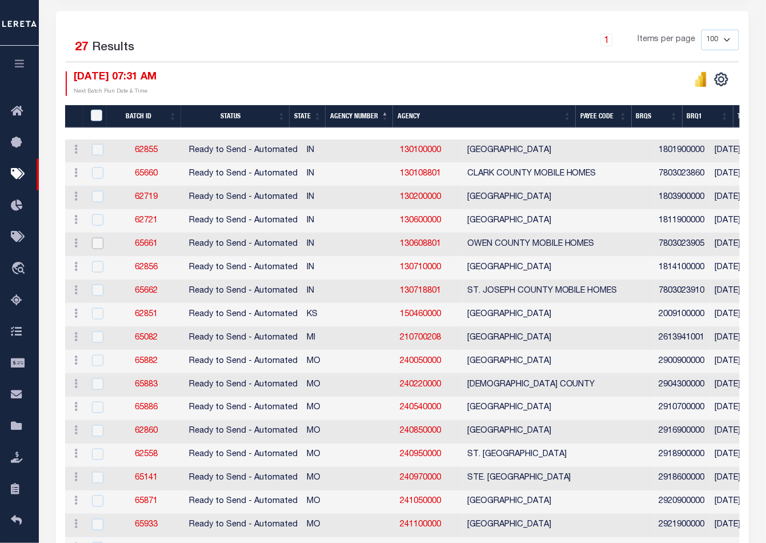
click at [99, 241] on input "checkbox" at bounding box center [97, 243] width 11 height 11
checkbox input "true"
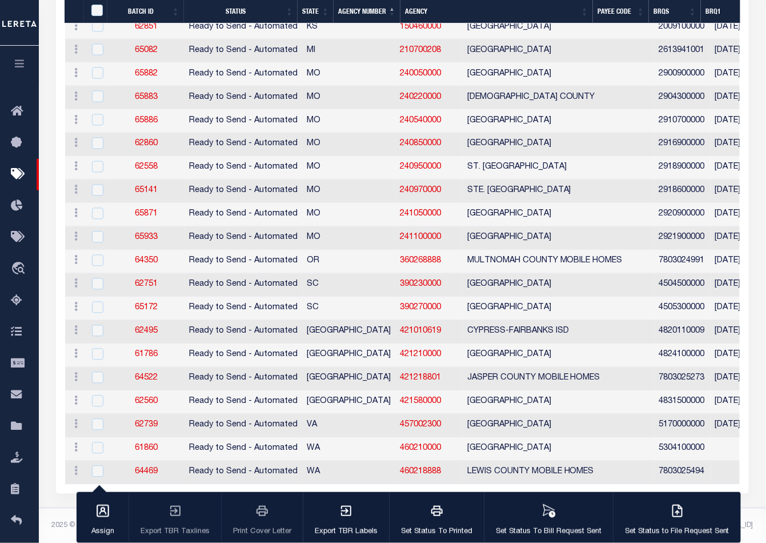
scroll to position [525, 0]
click at [95, 442] on input "checkbox" at bounding box center [97, 447] width 11 height 11
checkbox input "true"
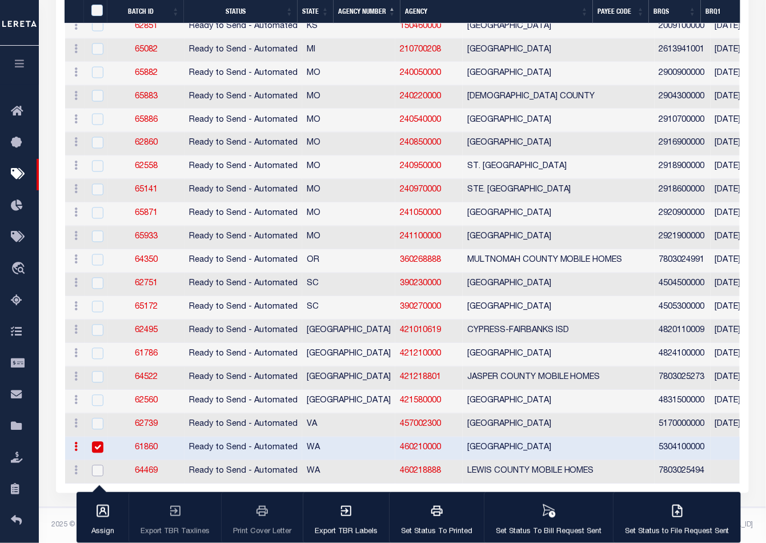
click at [96, 465] on input "checkbox" at bounding box center [97, 470] width 11 height 11
checkbox input "true"
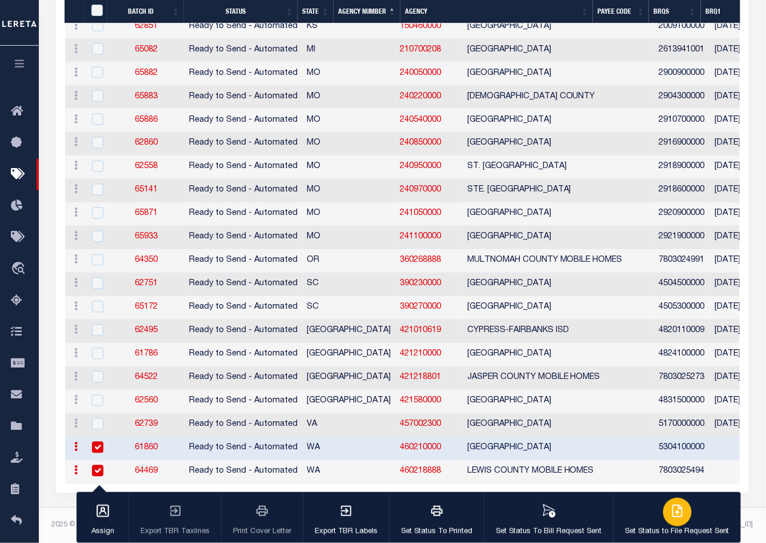
scroll to position [502, 0]
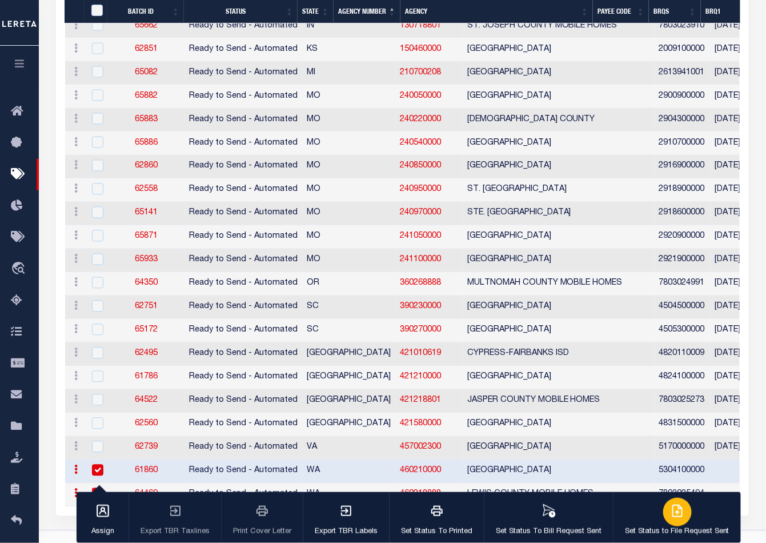
click at [673, 517] on icon "button" at bounding box center [677, 510] width 9 height 11
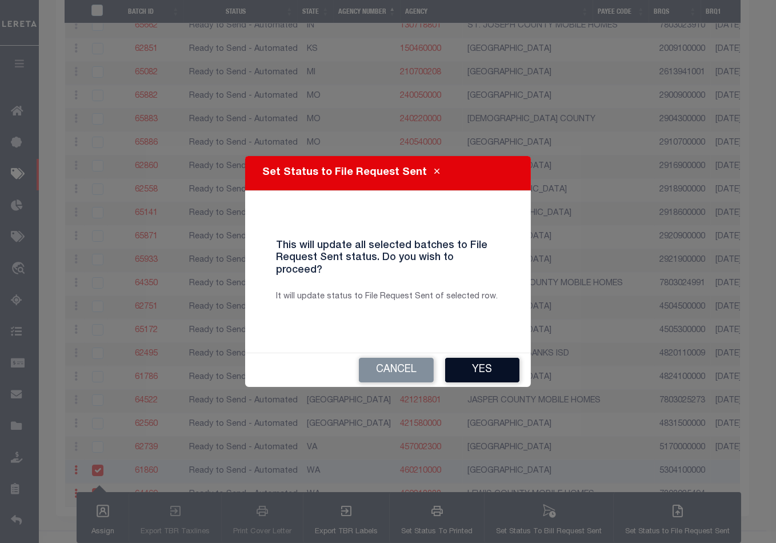
click at [492, 365] on button "Yes" at bounding box center [482, 370] width 74 height 25
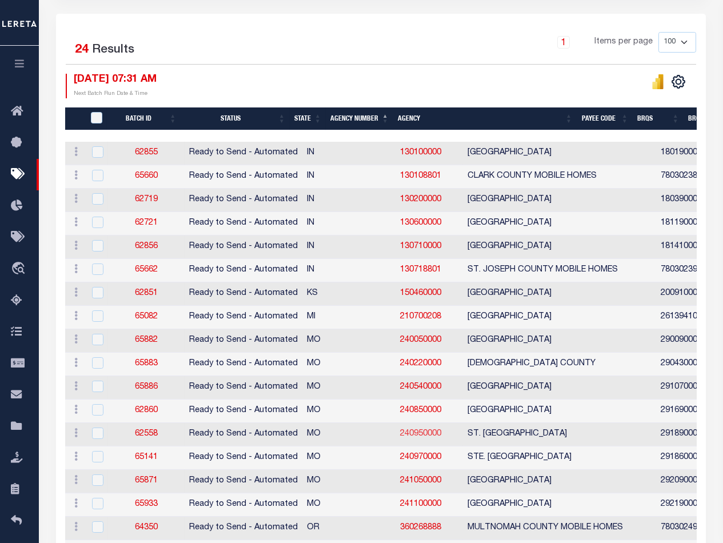
scroll to position [139, 0]
